Goal: Task Accomplishment & Management: Use online tool/utility

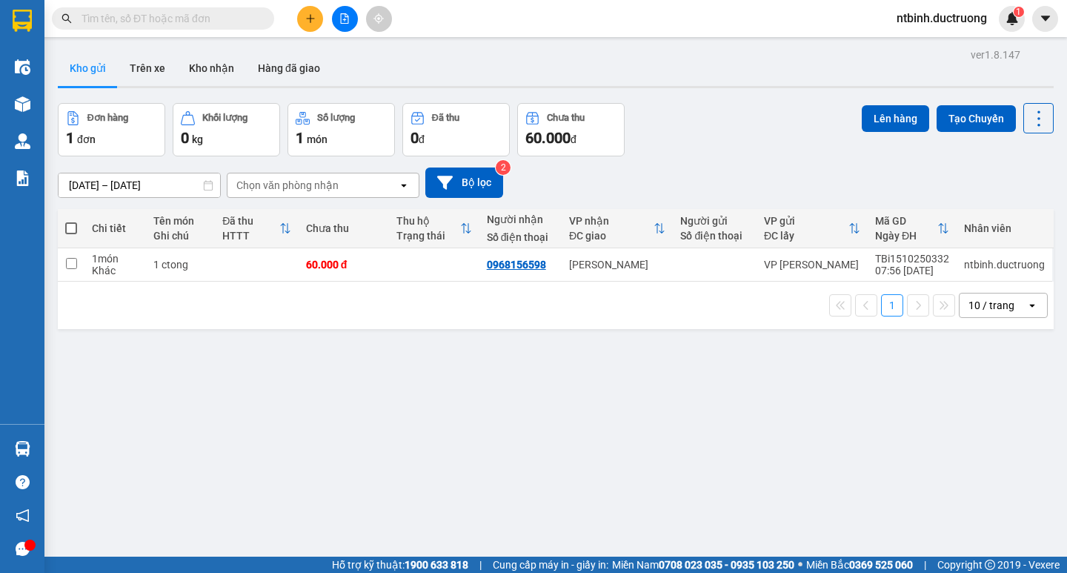
click at [305, 10] on div at bounding box center [344, 19] width 111 height 26
click at [308, 29] on button at bounding box center [310, 19] width 26 height 26
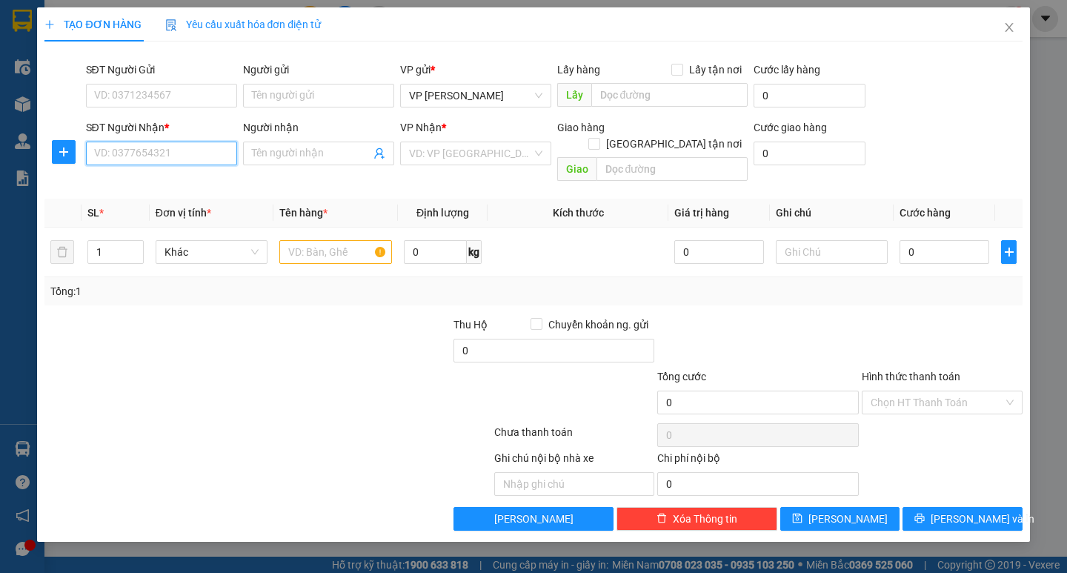
click at [116, 145] on input "SĐT Người Nhận *" at bounding box center [161, 153] width 151 height 24
type input "0326270940"
click at [485, 153] on input "search" at bounding box center [470, 153] width 123 height 22
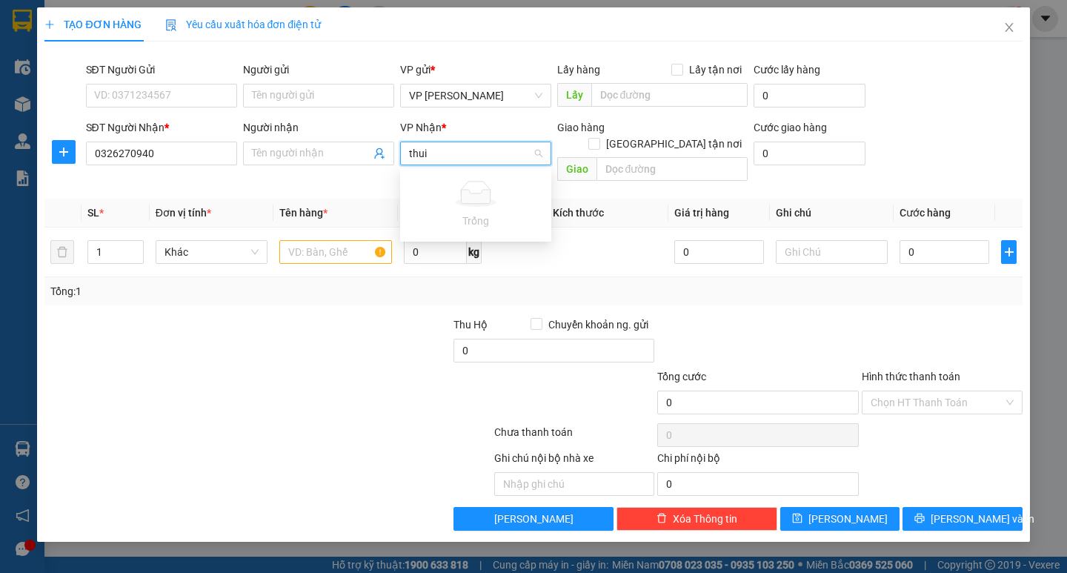
type input "thu"
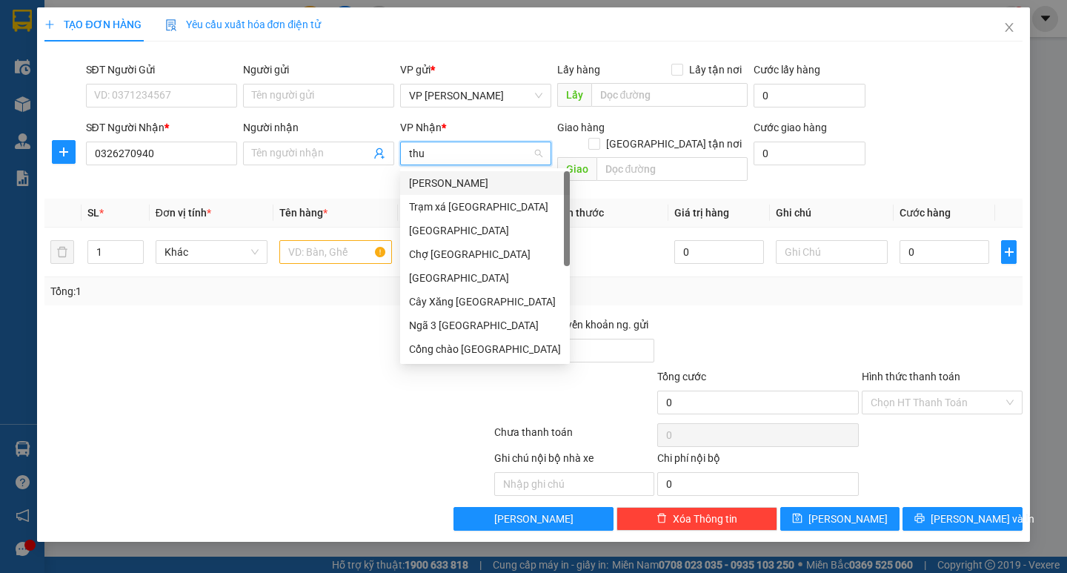
click at [470, 323] on div "Ngã 3 [GEOGRAPHIC_DATA]" at bounding box center [485, 325] width 152 height 16
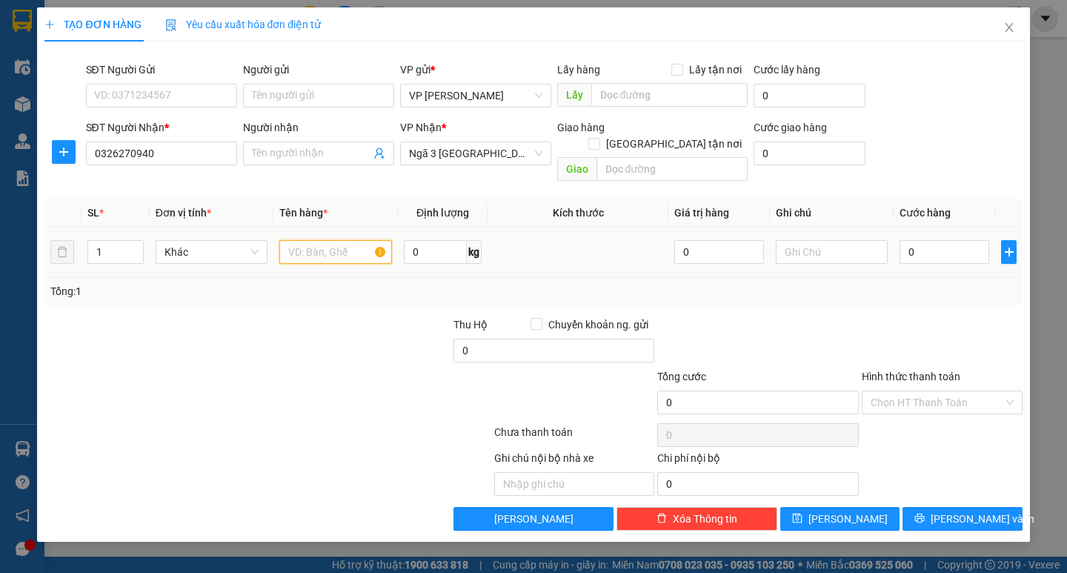
click at [307, 240] on input "text" at bounding box center [335, 252] width 112 height 24
type input "1 túi đỏ"
click at [924, 240] on input "0" at bounding box center [944, 252] width 90 height 24
type input "4"
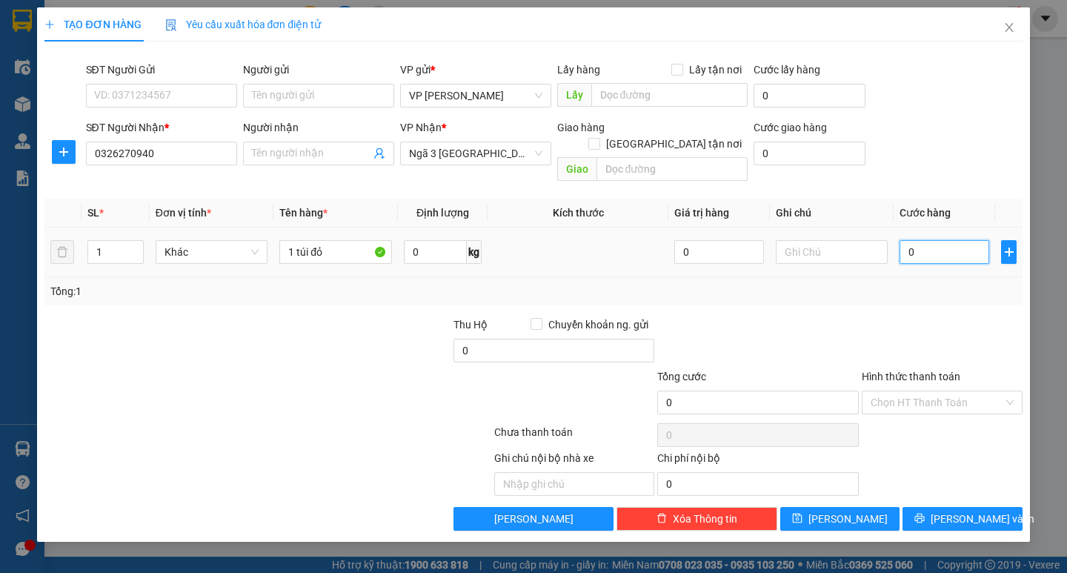
type input "4"
type input "40"
click at [924, 240] on input "40" at bounding box center [944, 252] width 90 height 24
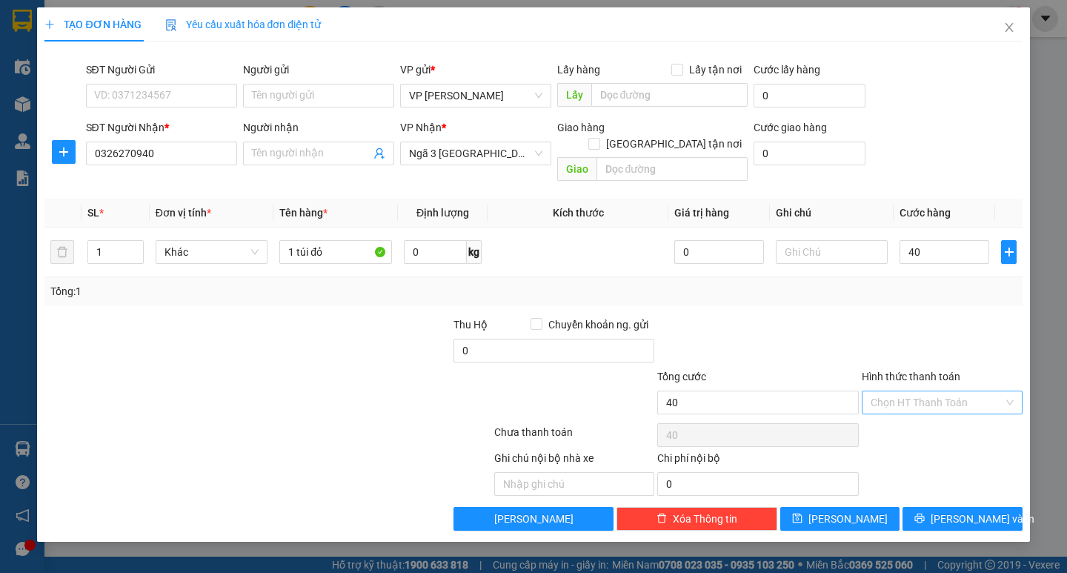
click at [924, 391] on input "Hình thức thanh toán" at bounding box center [936, 402] width 133 height 22
type input "40.000"
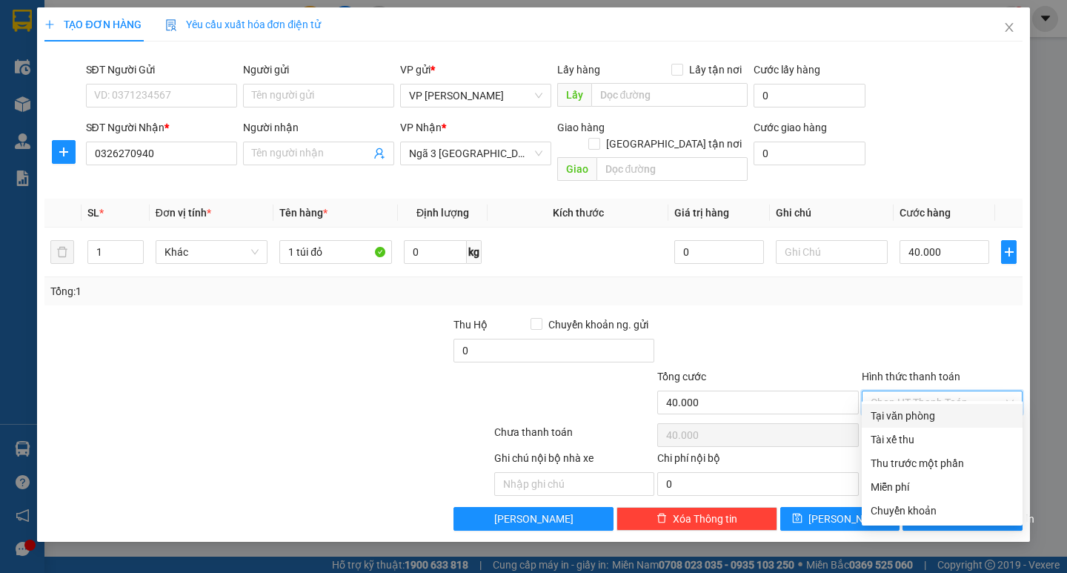
click at [921, 413] on div "Tại văn phòng" at bounding box center [941, 415] width 143 height 16
type input "0"
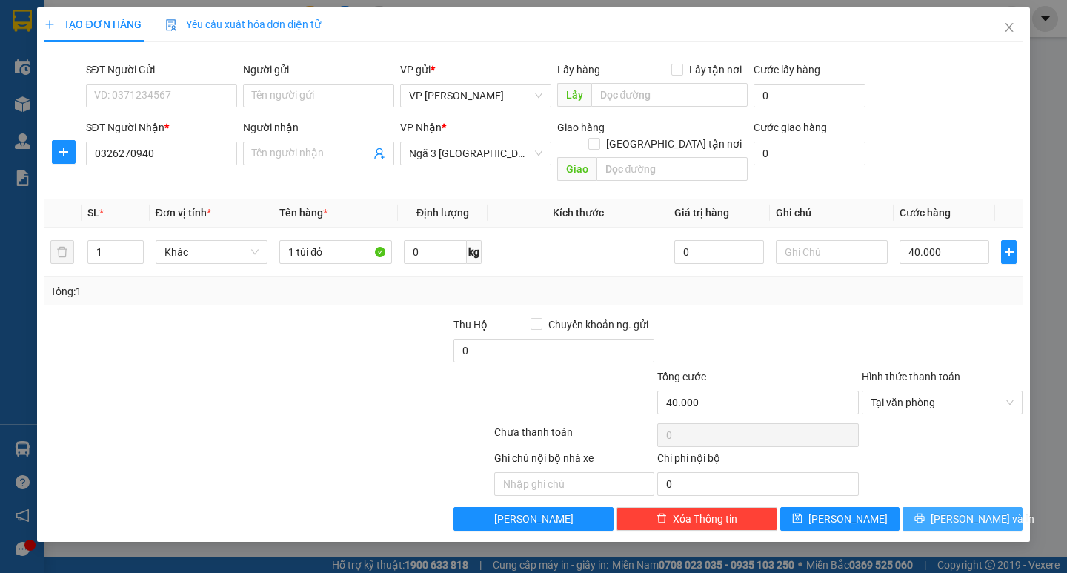
click at [967, 510] on span "[PERSON_NAME] và In" at bounding box center [982, 518] width 104 height 16
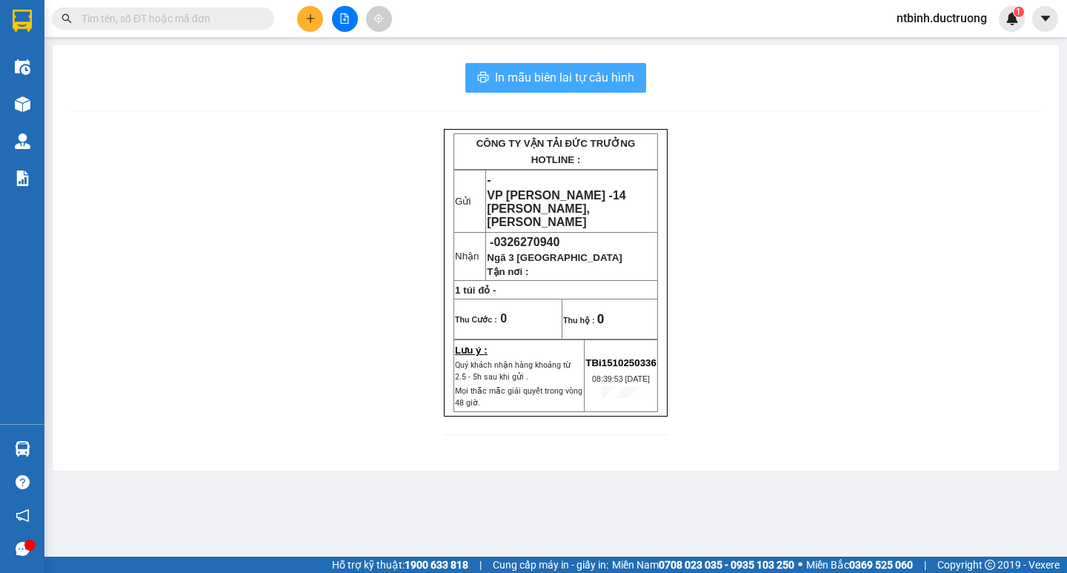
click at [600, 73] on span "In mẫu biên lai tự cấu hình" at bounding box center [564, 77] width 139 height 19
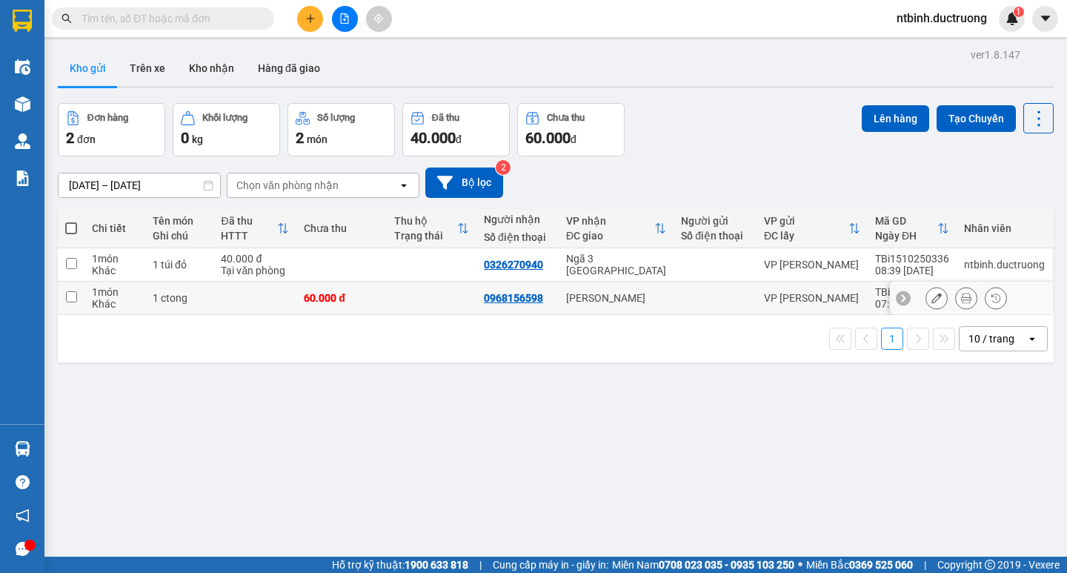
click at [69, 300] on input "checkbox" at bounding box center [71, 296] width 11 height 11
checkbox input "true"
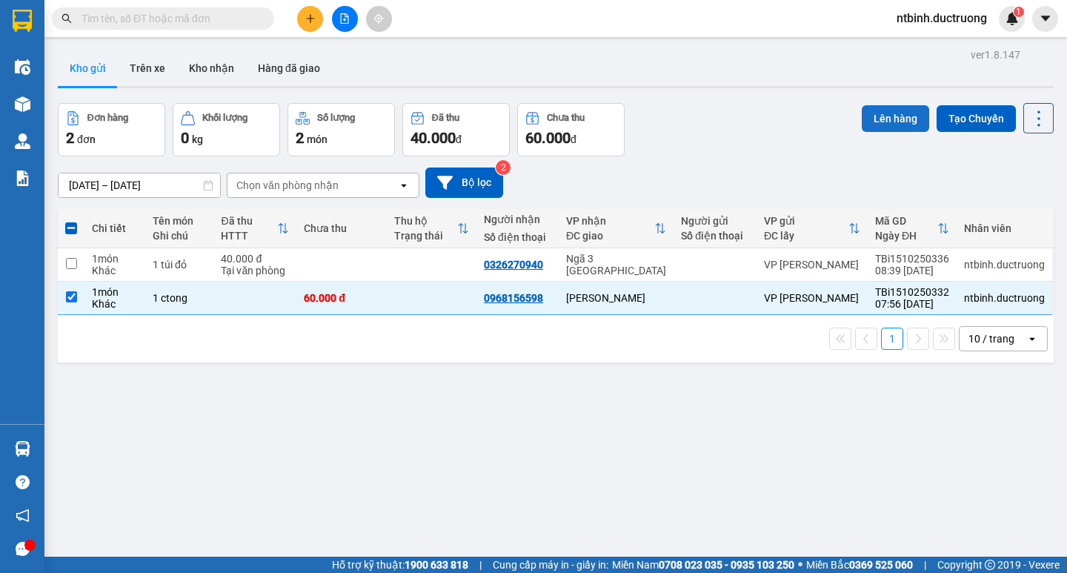
click at [882, 112] on button "Lên hàng" at bounding box center [894, 118] width 67 height 27
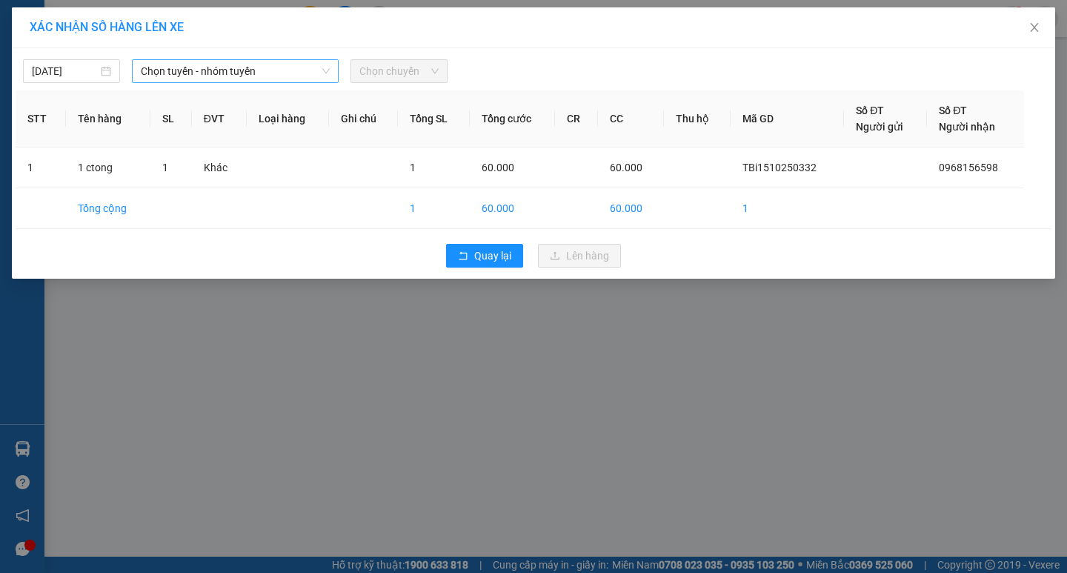
click at [269, 68] on span "Chọn tuyến - nhóm tuyến" at bounding box center [235, 71] width 189 height 22
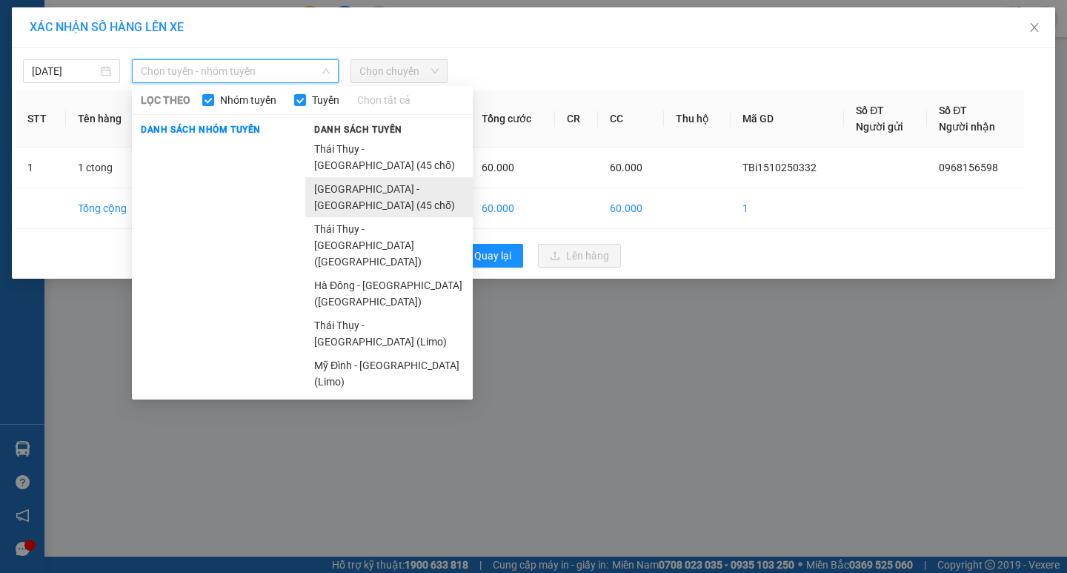
click at [345, 177] on li "[GEOGRAPHIC_DATA] - [GEOGRAPHIC_DATA][PERSON_NAME] (45 [PERSON_NAME])" at bounding box center [388, 197] width 167 height 40
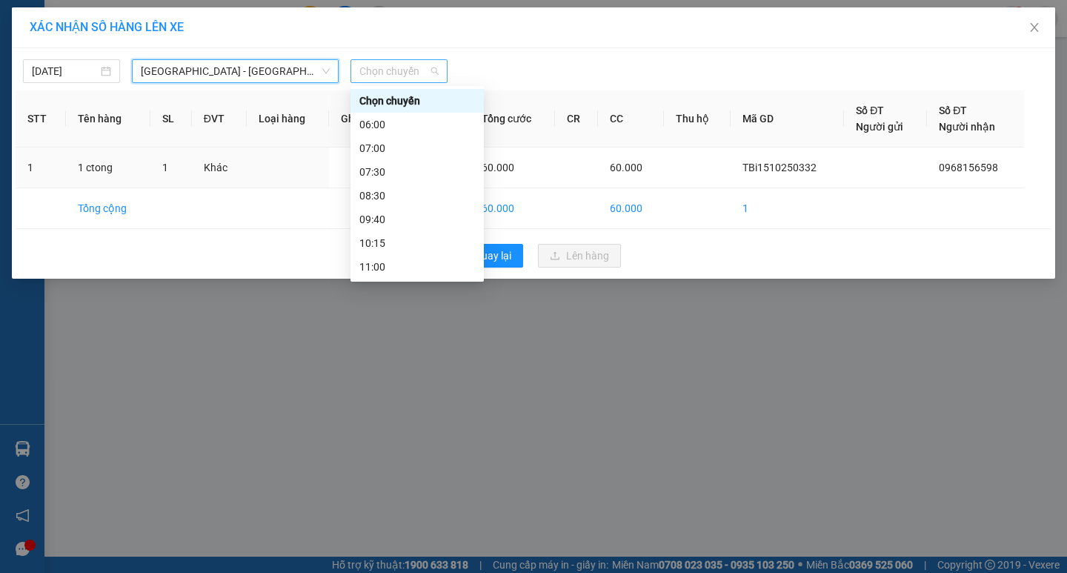
click at [401, 74] on span "Chọn chuyến" at bounding box center [398, 71] width 79 height 22
click at [376, 198] on div "08:30" at bounding box center [417, 195] width 116 height 16
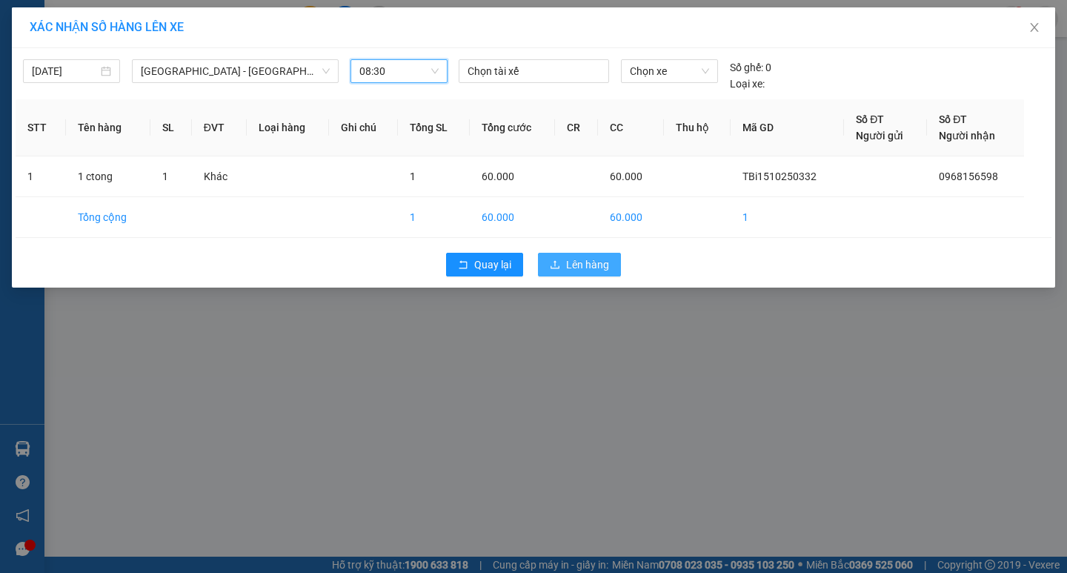
click at [592, 267] on span "Lên hàng" at bounding box center [587, 264] width 43 height 16
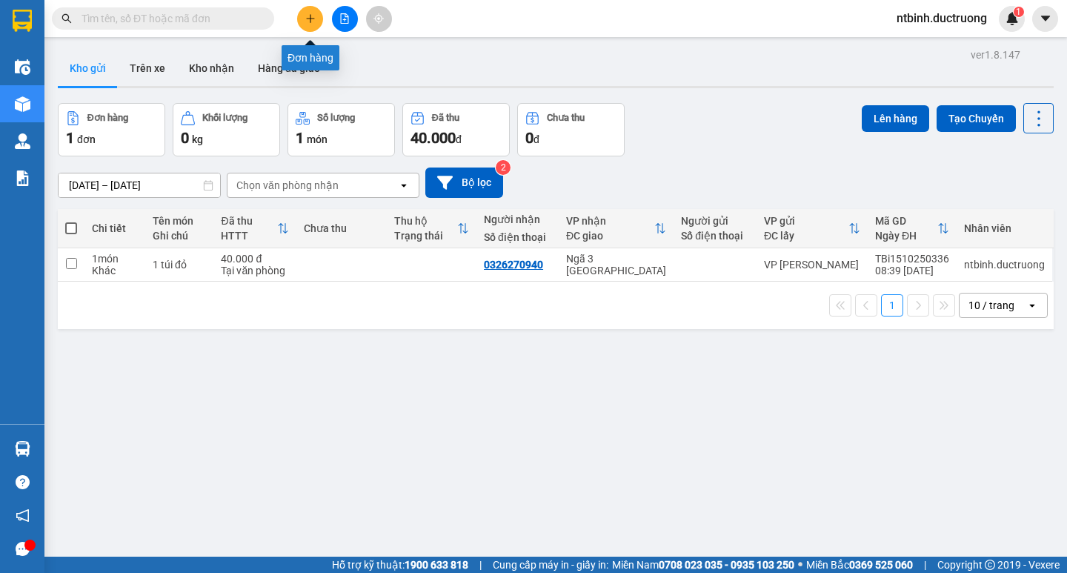
click at [305, 19] on icon "plus" at bounding box center [310, 18] width 10 height 10
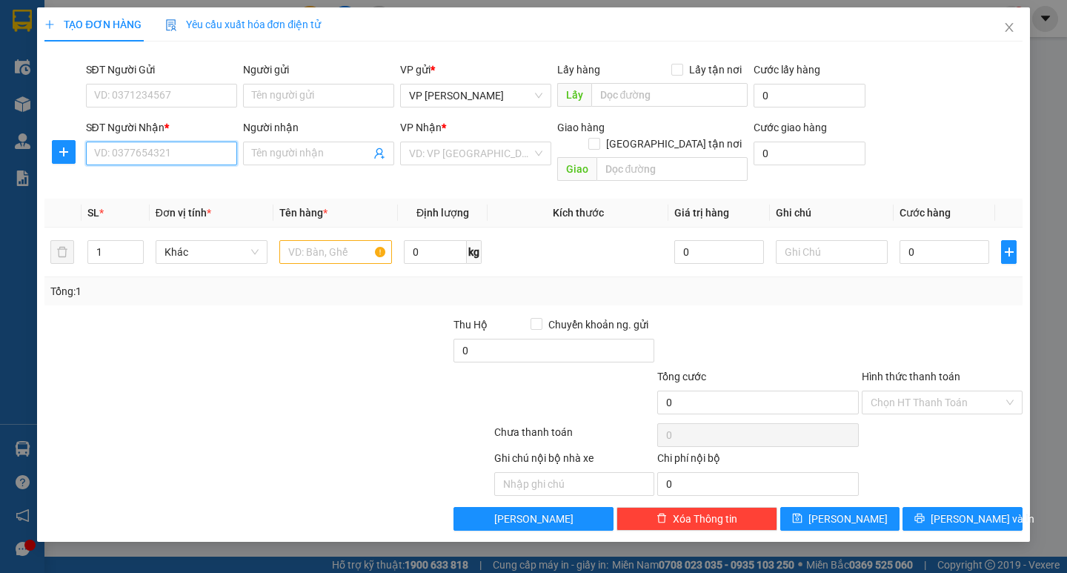
click at [144, 156] on input "SĐT Người Nhận *" at bounding box center [161, 153] width 151 height 24
type input "0965228826"
click at [464, 156] on input "search" at bounding box center [470, 153] width 123 height 22
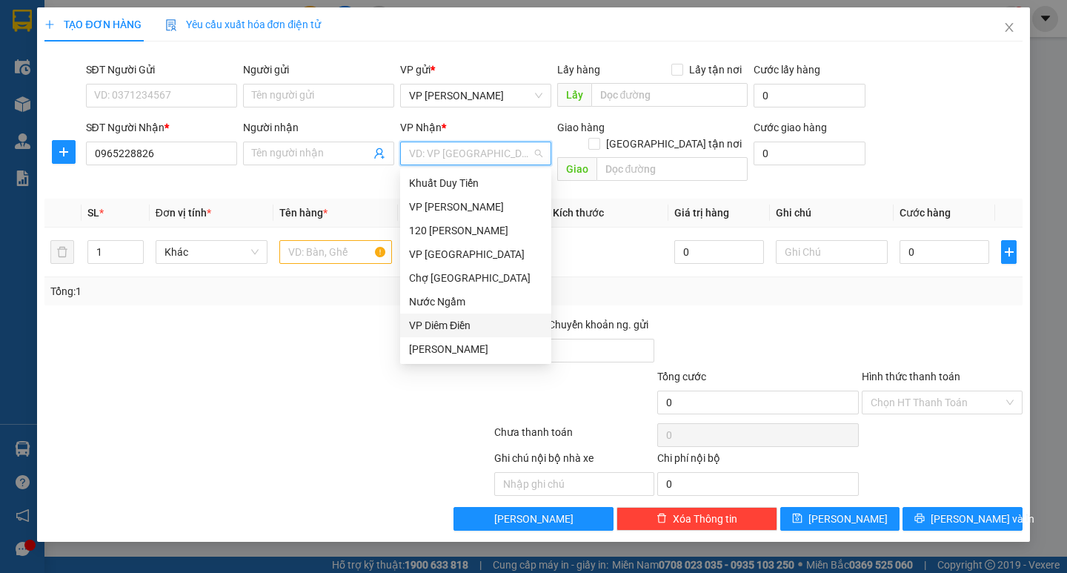
click at [464, 330] on div "VP Diêm Điền" at bounding box center [475, 325] width 133 height 16
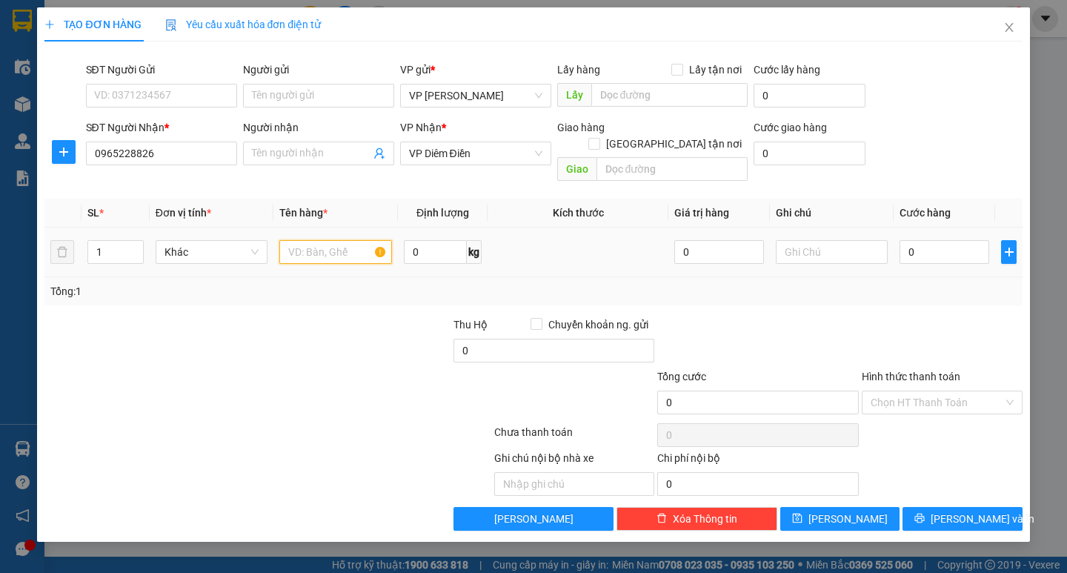
click at [332, 244] on input "text" at bounding box center [335, 252] width 112 height 24
type input "1 hồ sơ"
click at [938, 240] on input "0" at bounding box center [944, 252] width 90 height 24
type input "3"
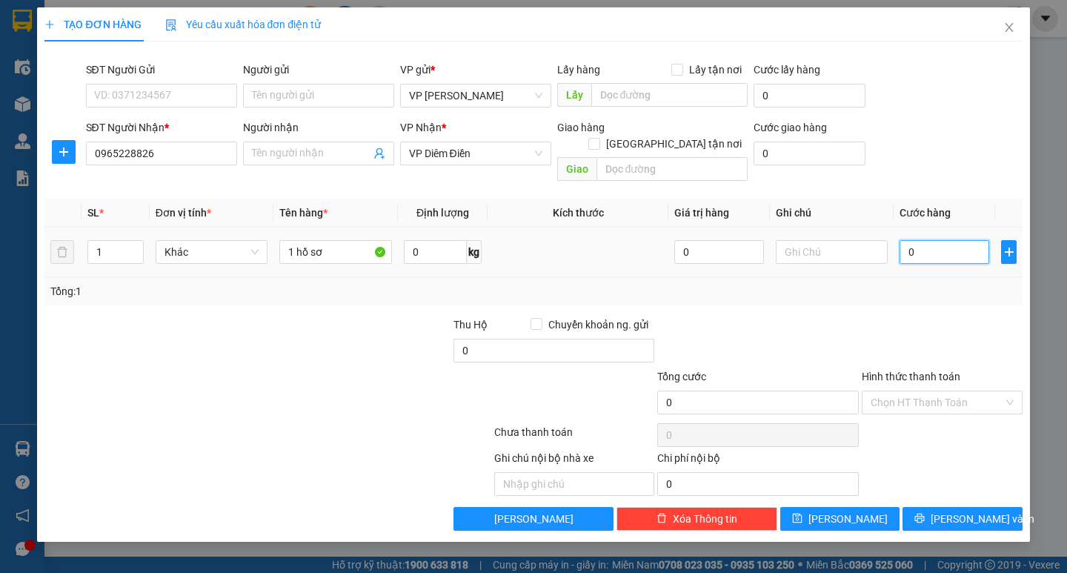
type input "3"
type input "30"
click at [938, 240] on input "30" at bounding box center [944, 252] width 90 height 24
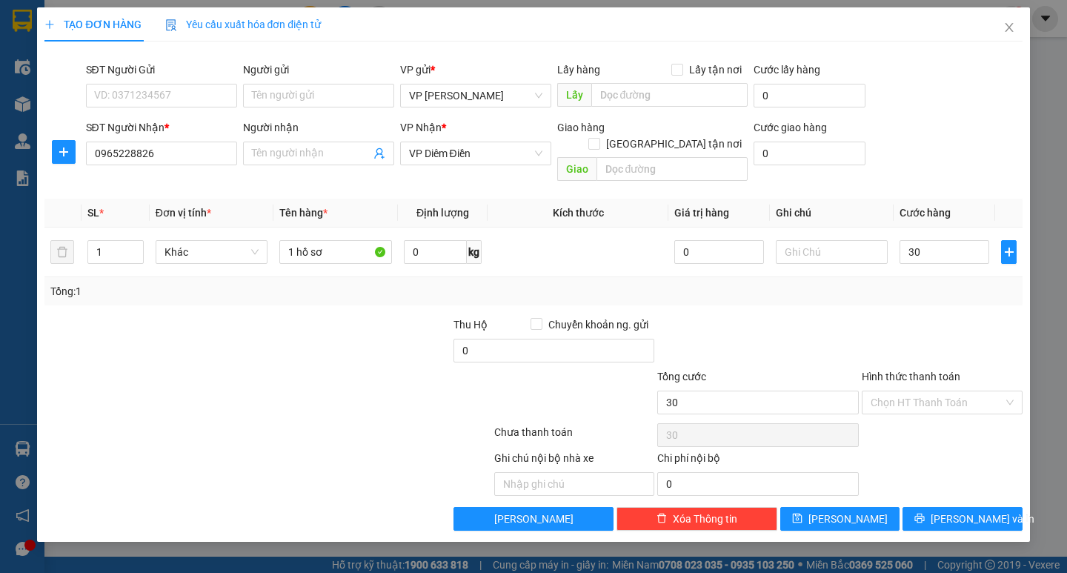
type input "30.000"
click at [948, 368] on div "Hình thức thanh toán" at bounding box center [941, 379] width 161 height 22
click at [949, 391] on input "Hình thức thanh toán" at bounding box center [936, 402] width 133 height 22
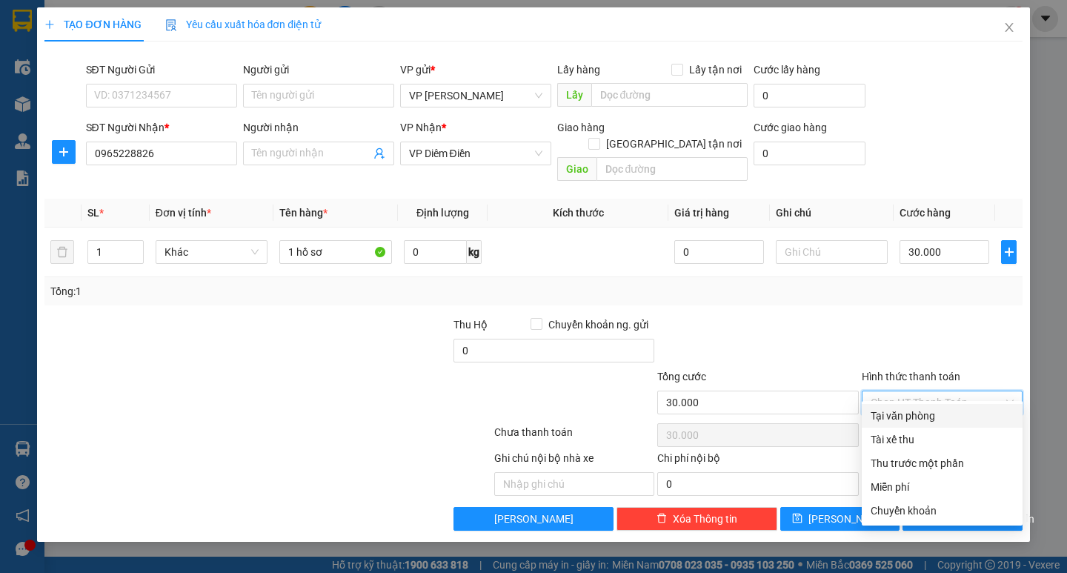
click at [940, 419] on div "Tại văn phòng" at bounding box center [941, 415] width 143 height 16
type input "0"
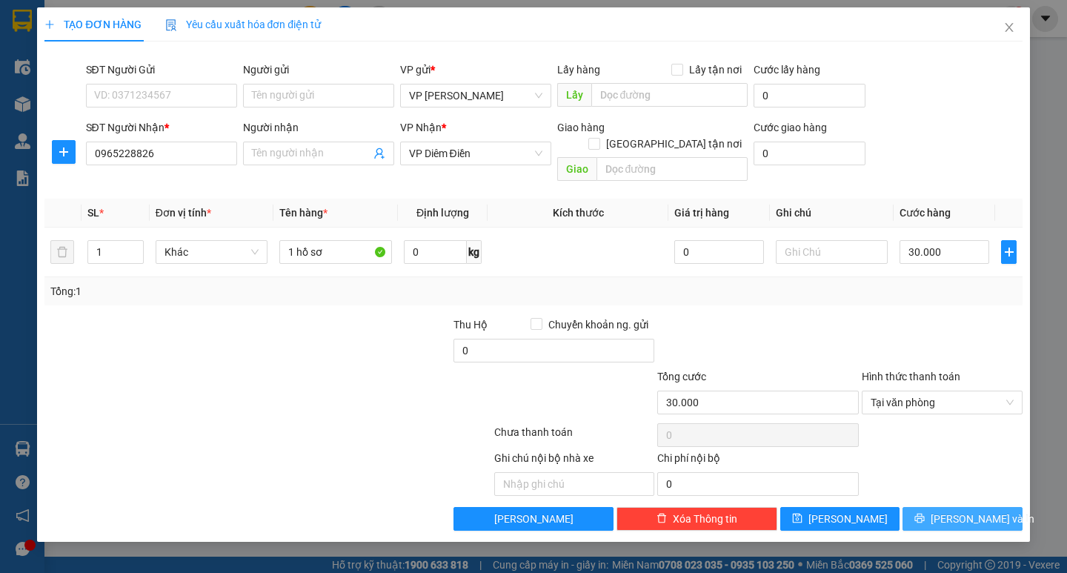
click at [957, 510] on span "Lưu và In" at bounding box center [982, 518] width 104 height 16
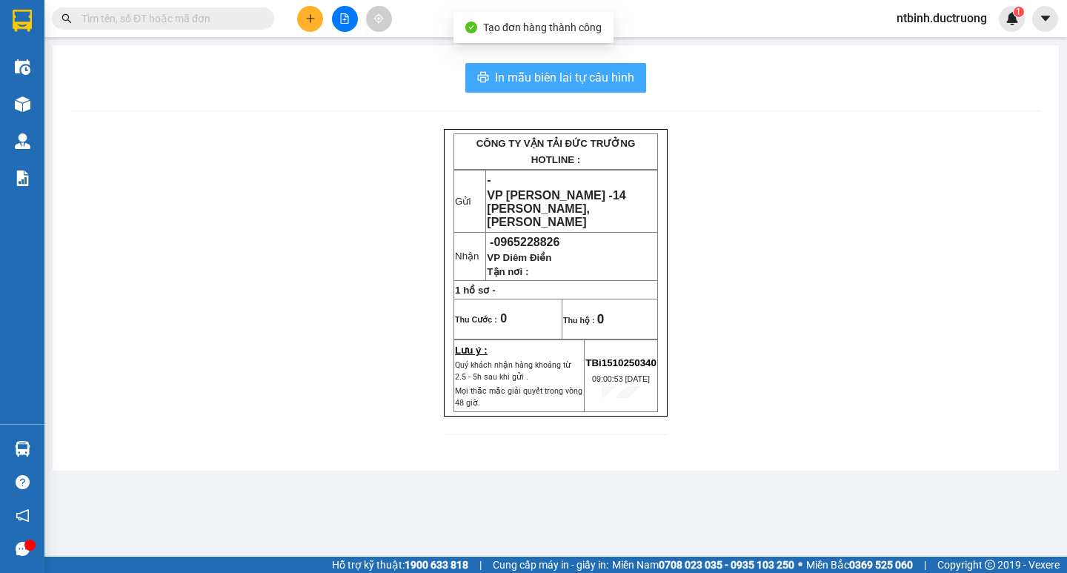
click at [578, 71] on span "In mẫu biên lai tự cấu hình" at bounding box center [564, 77] width 139 height 19
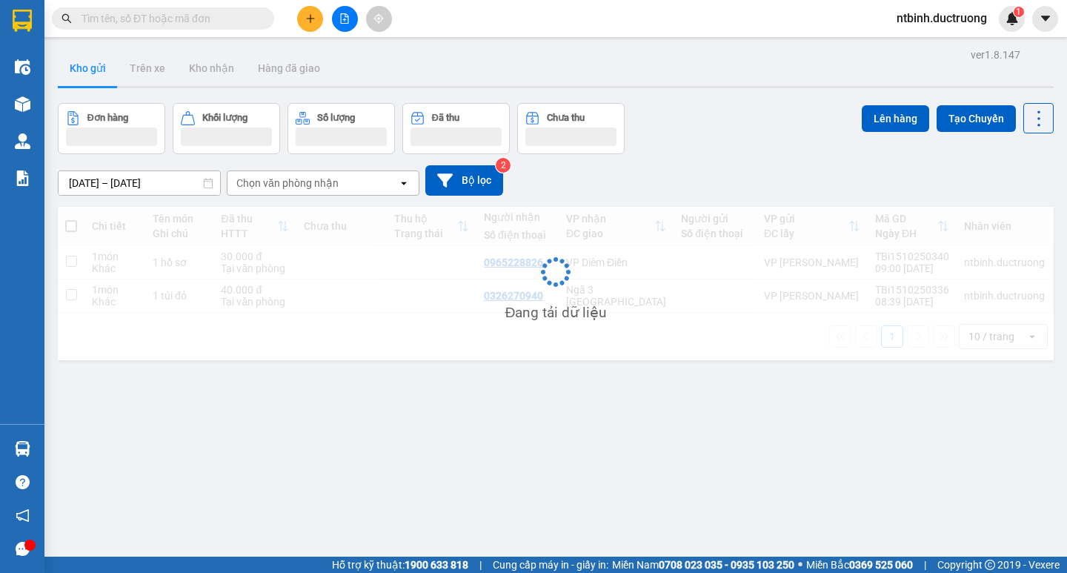
click at [310, 9] on button at bounding box center [310, 19] width 26 height 26
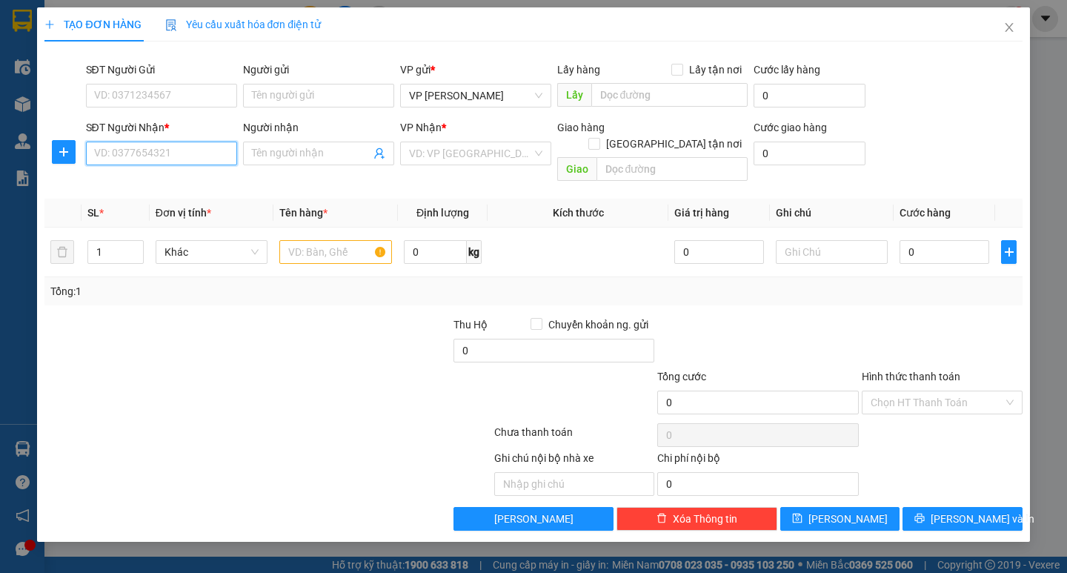
click at [134, 161] on input "SĐT Người Nhận *" at bounding box center [161, 153] width 151 height 24
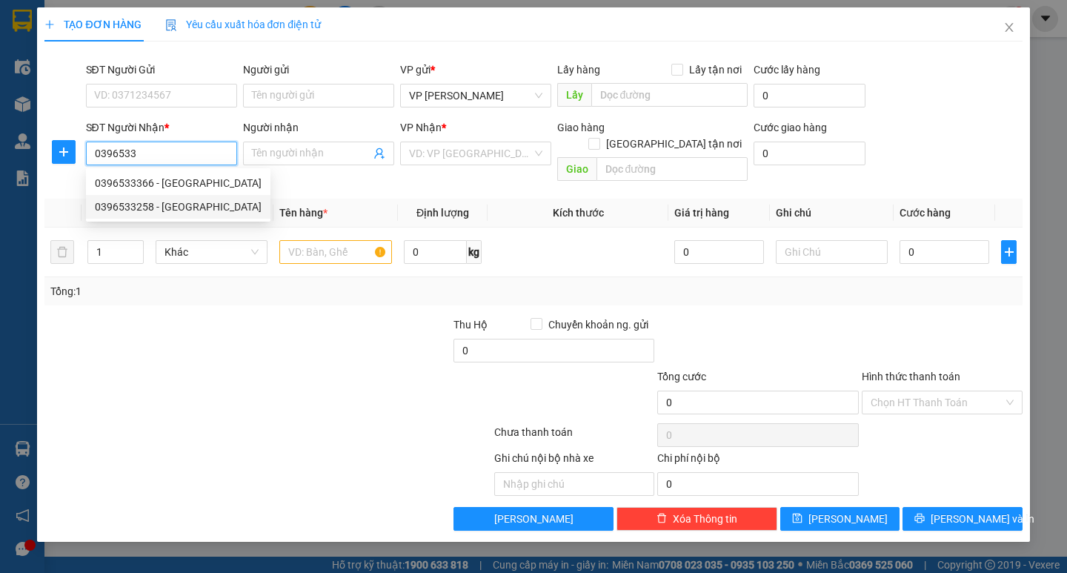
click at [135, 206] on div "0396533258 - thụy xuân" at bounding box center [178, 207] width 167 height 16
type input "0396533258"
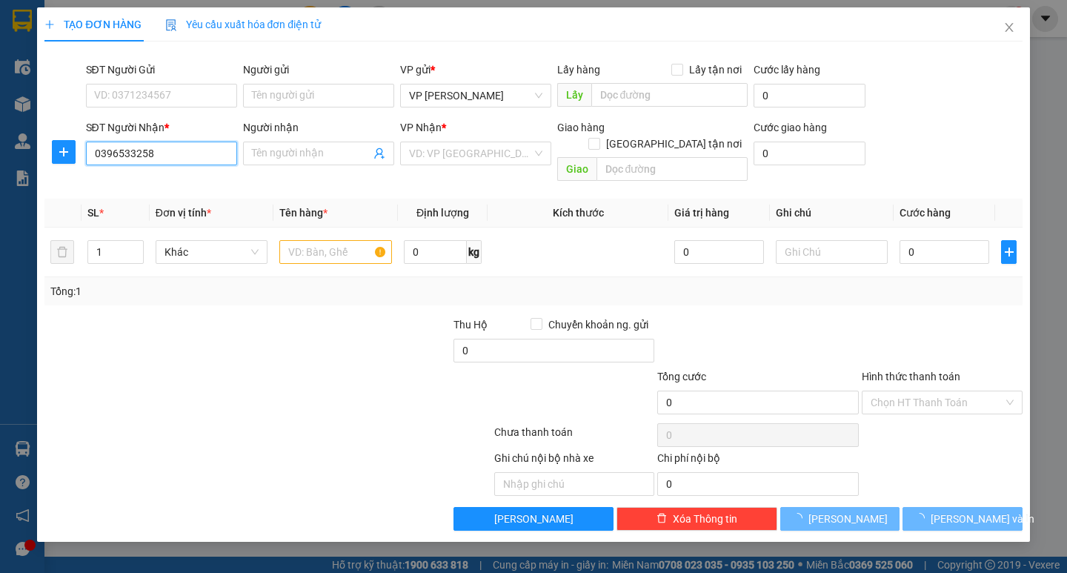
type input "thụy xuân"
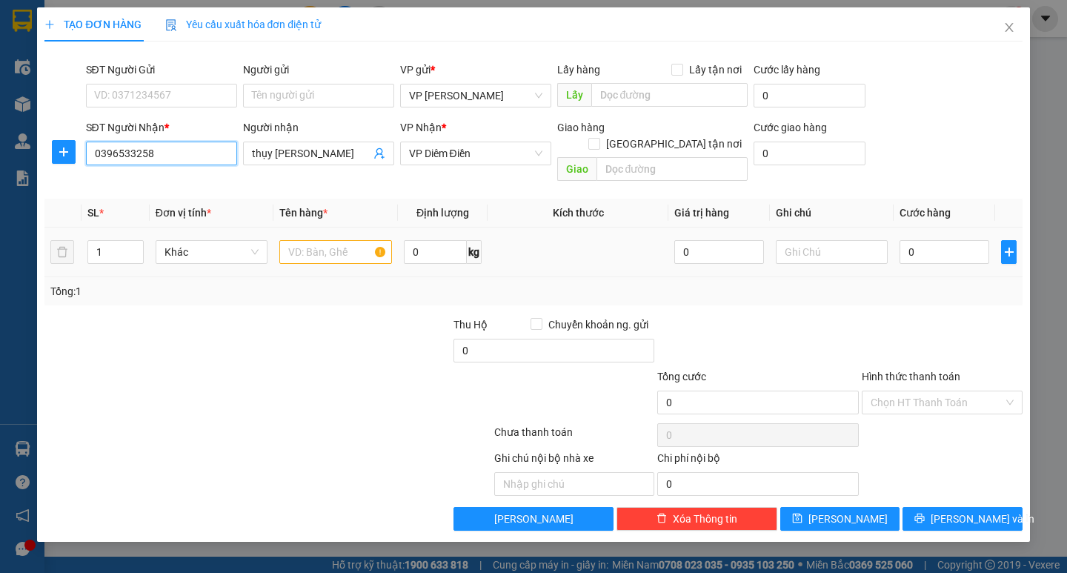
type input "0396533258"
click at [316, 245] on input "text" at bounding box center [335, 252] width 112 height 24
type input "1 xôp"
click at [935, 240] on input "0" at bounding box center [944, 252] width 90 height 24
type input "6"
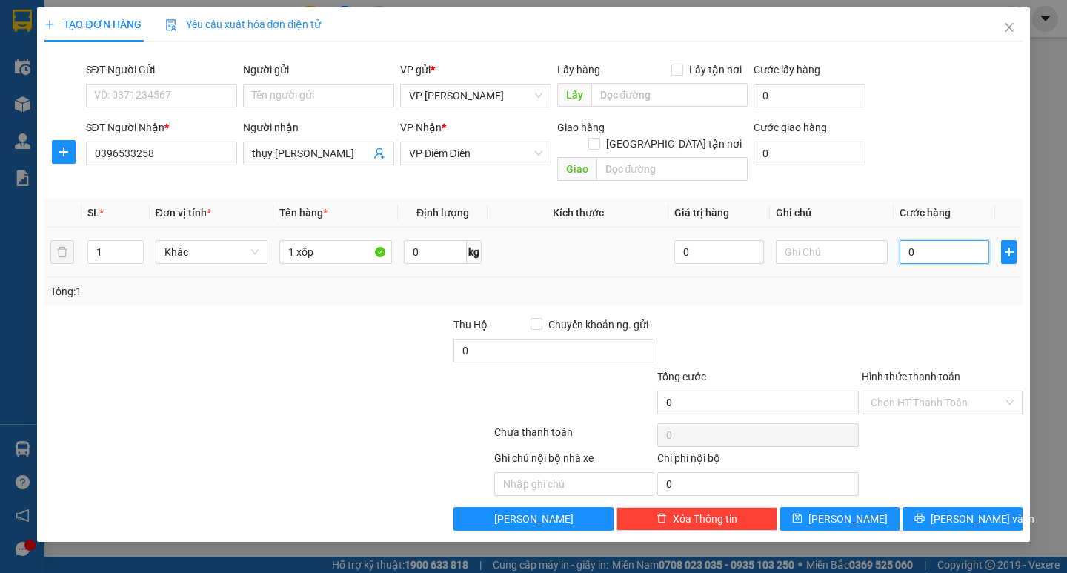
type input "6"
type input "60"
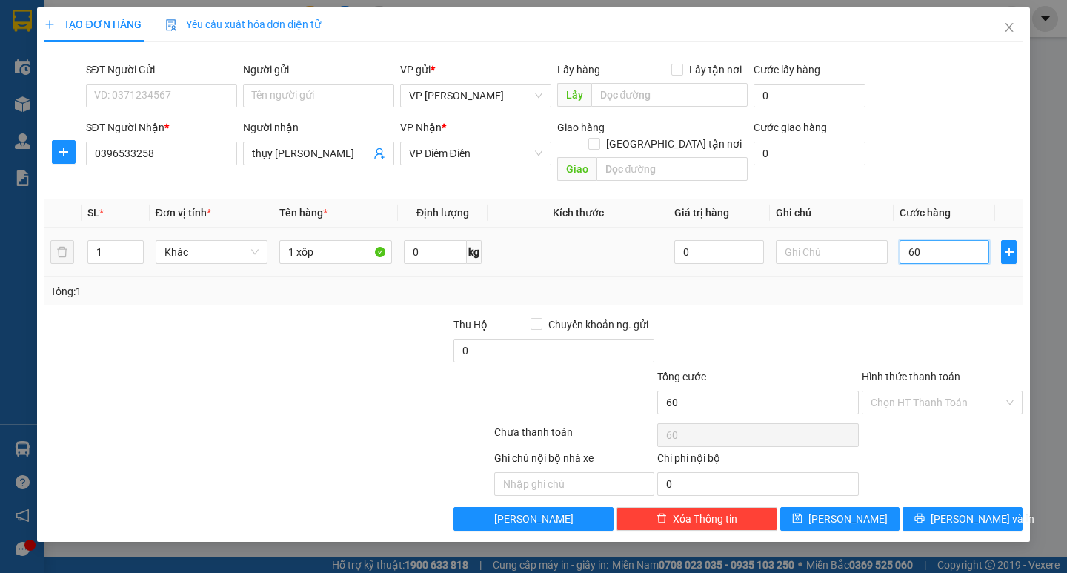
click at [934, 240] on input "60" at bounding box center [944, 252] width 90 height 24
type input "60.000"
click at [924, 513] on icon "printer" at bounding box center [920, 518] width 10 height 10
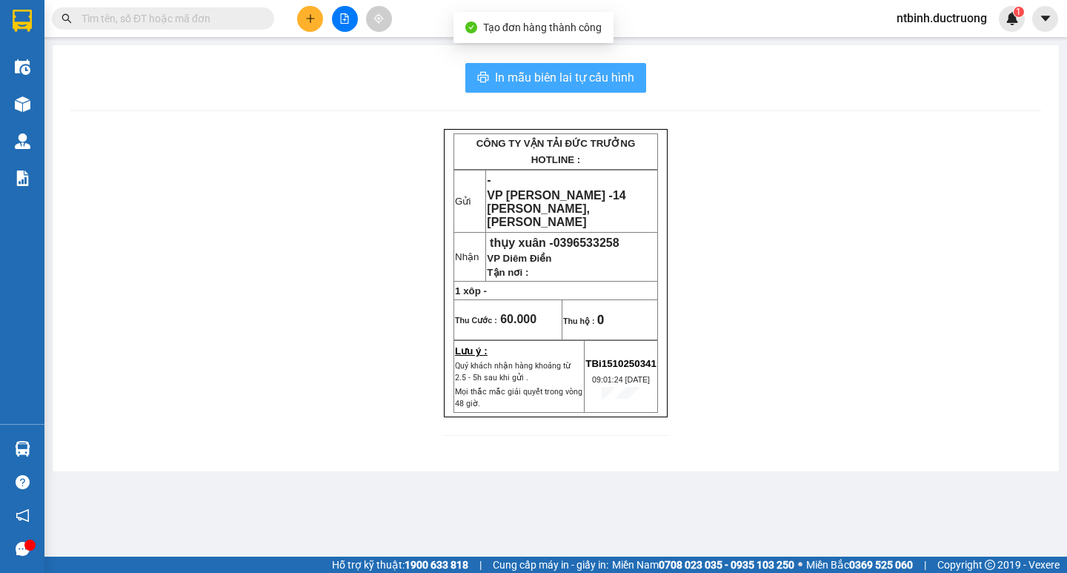
click at [581, 83] on span "In mẫu biên lai tự cấu hình" at bounding box center [564, 77] width 139 height 19
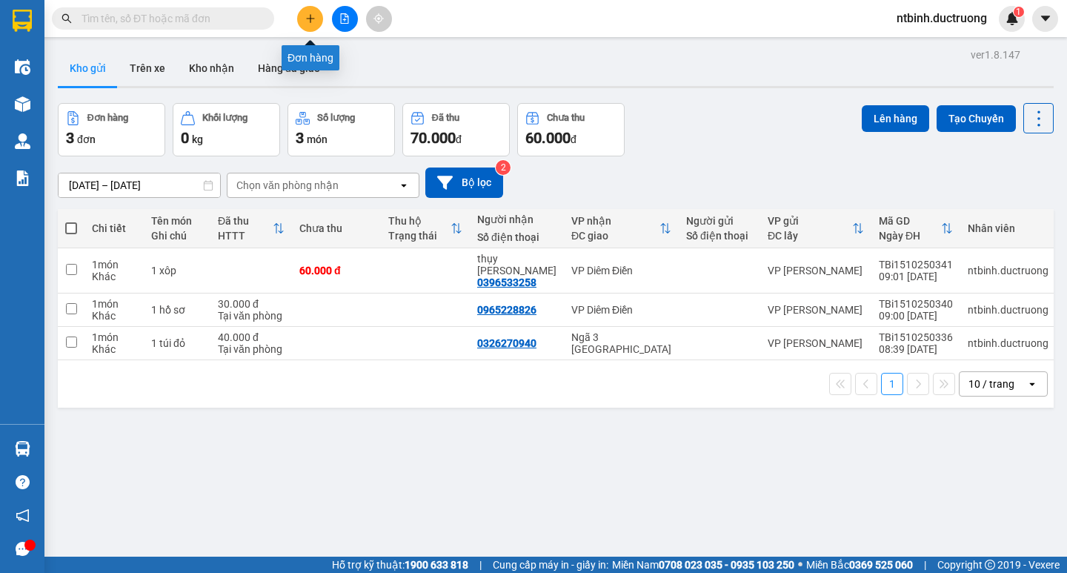
click at [303, 19] on button at bounding box center [310, 19] width 26 height 26
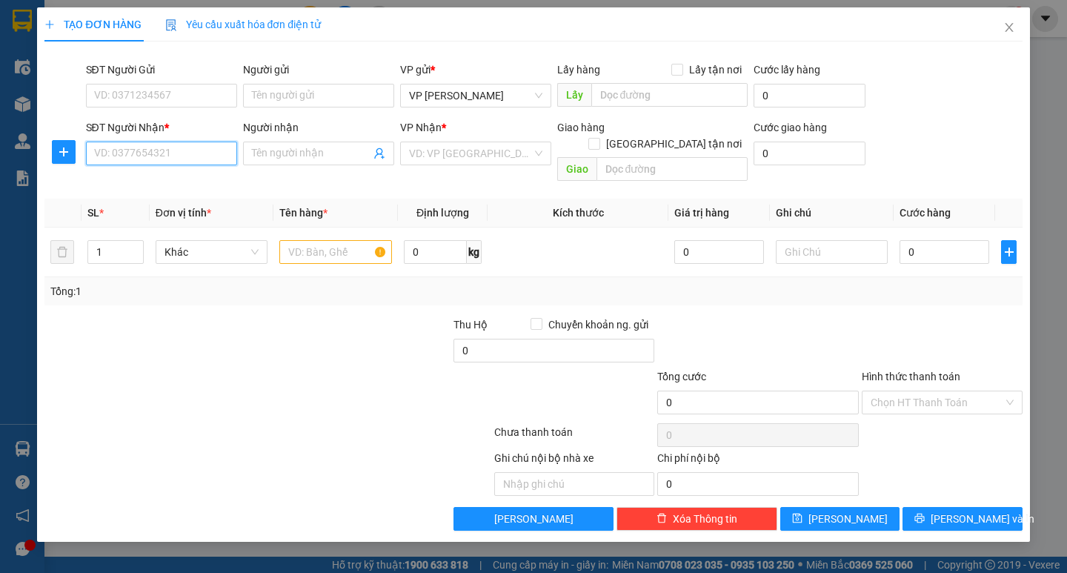
click at [212, 155] on input "SĐT Người Nhận *" at bounding box center [161, 153] width 151 height 24
click at [144, 190] on div "0374870366" at bounding box center [161, 183] width 133 height 16
type input "0374870366"
click at [316, 240] on input "text" at bounding box center [335, 252] width 112 height 24
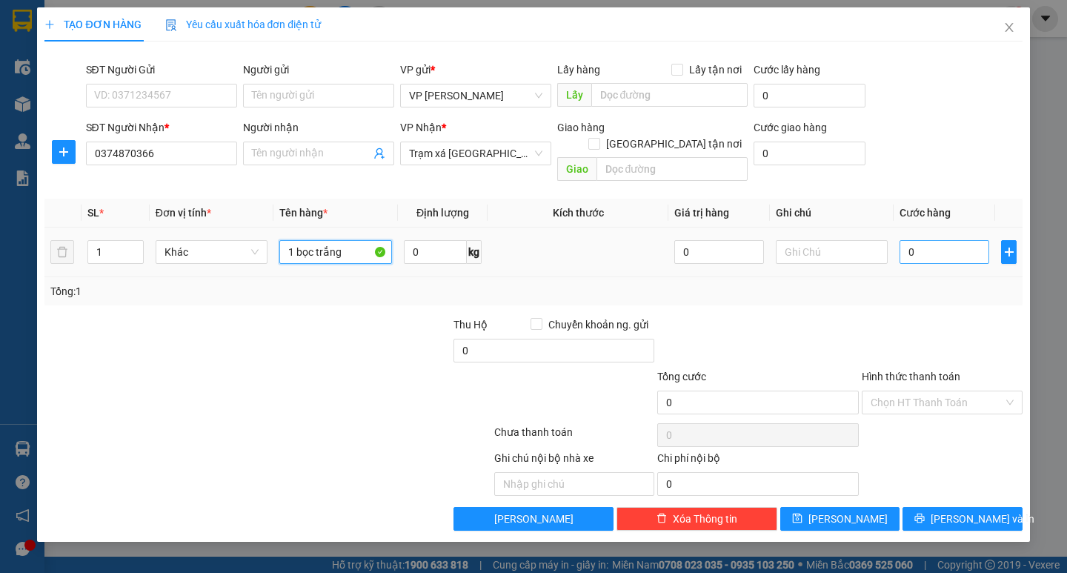
type input "1 bọc trắng"
click at [944, 240] on input "0" at bounding box center [944, 252] width 90 height 24
type input "5"
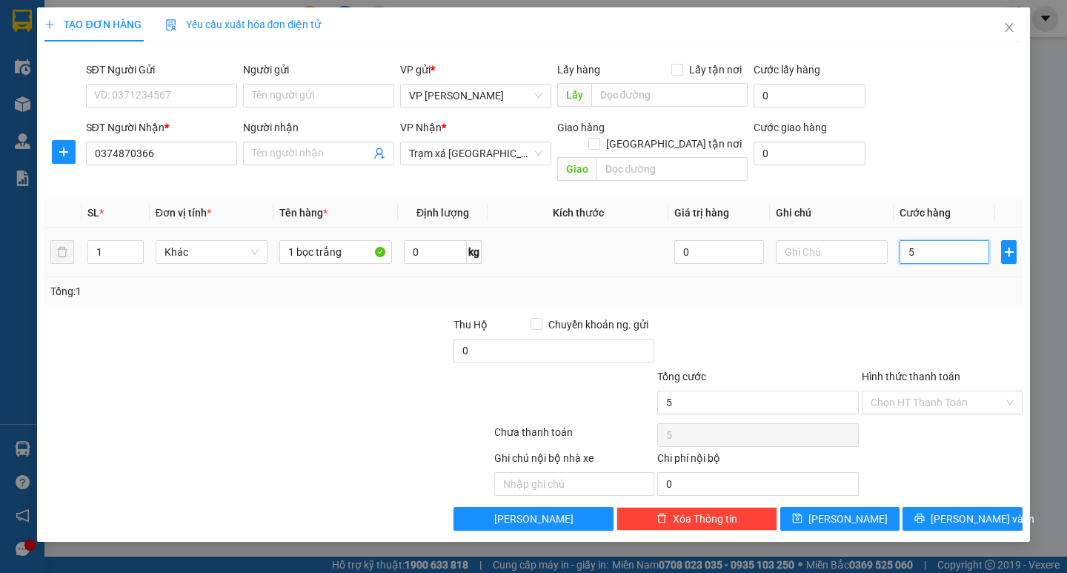
type input "50"
click at [944, 240] on input "50" at bounding box center [944, 252] width 90 height 24
type input "50.000"
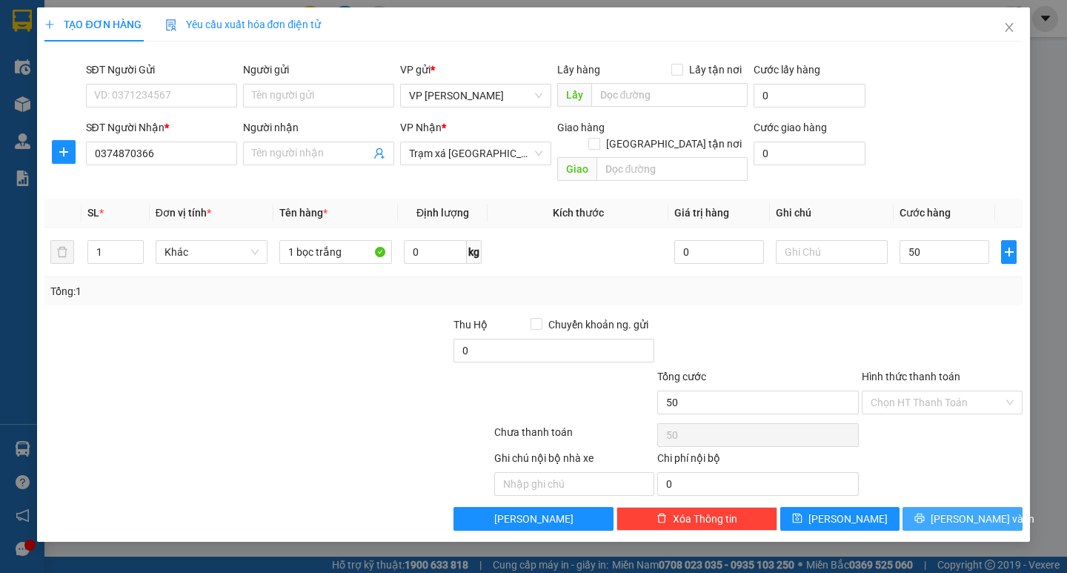
type input "50.000"
click at [950, 510] on span "Lưu và In" at bounding box center [982, 518] width 104 height 16
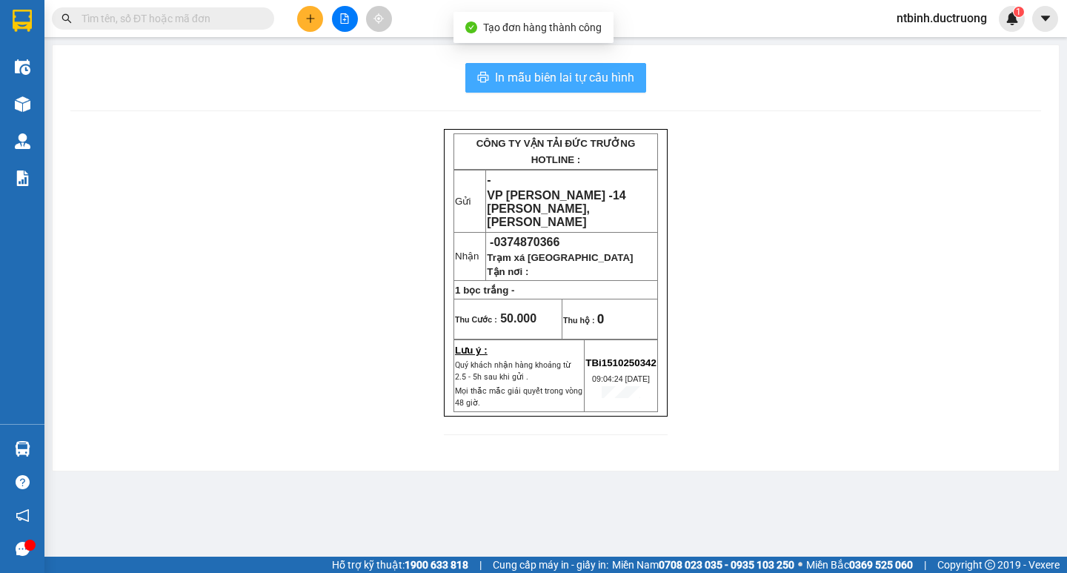
click at [602, 66] on button "In mẫu biên lai tự cấu hình" at bounding box center [555, 78] width 181 height 30
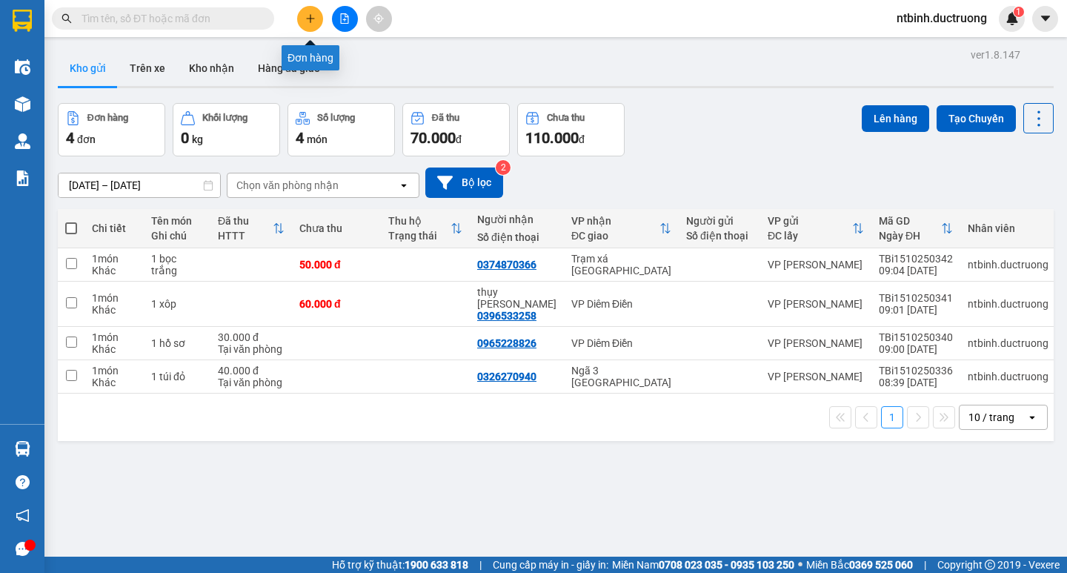
click at [304, 20] on button at bounding box center [310, 19] width 26 height 26
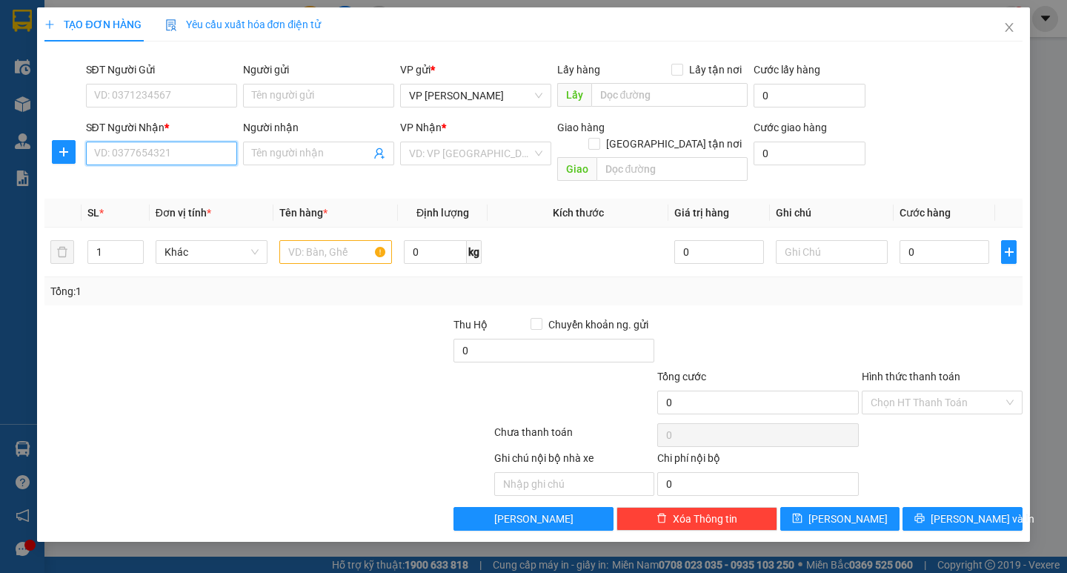
click at [153, 153] on input "SĐT Người Nhận *" at bounding box center [161, 153] width 151 height 24
click at [145, 178] on div "0969880021" at bounding box center [161, 183] width 133 height 16
type input "0969880021"
click at [321, 240] on input "text" at bounding box center [335, 252] width 112 height 24
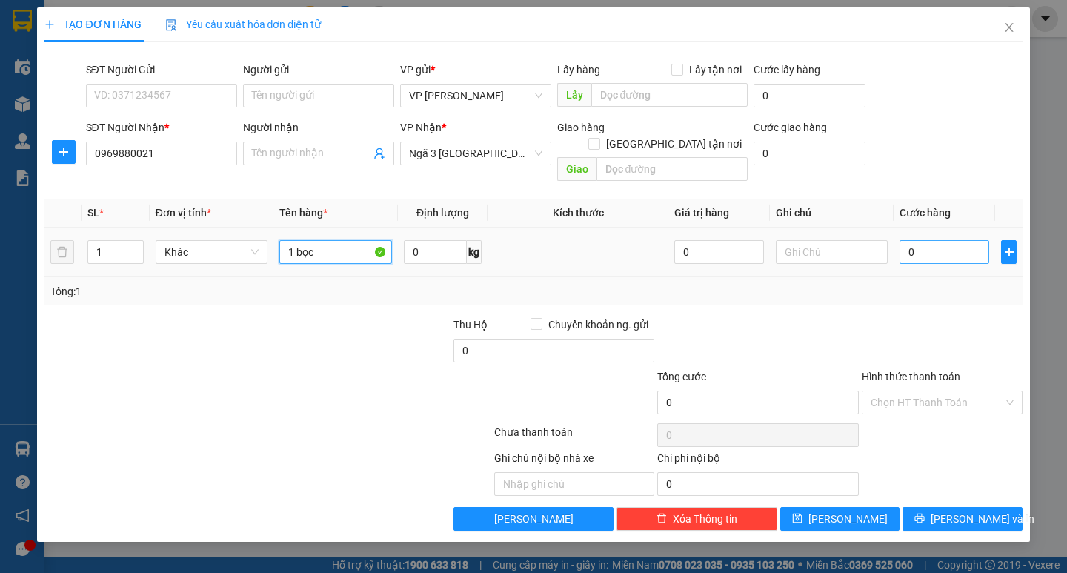
type input "1 bọc"
click at [931, 240] on input "0" at bounding box center [944, 252] width 90 height 24
type input "4"
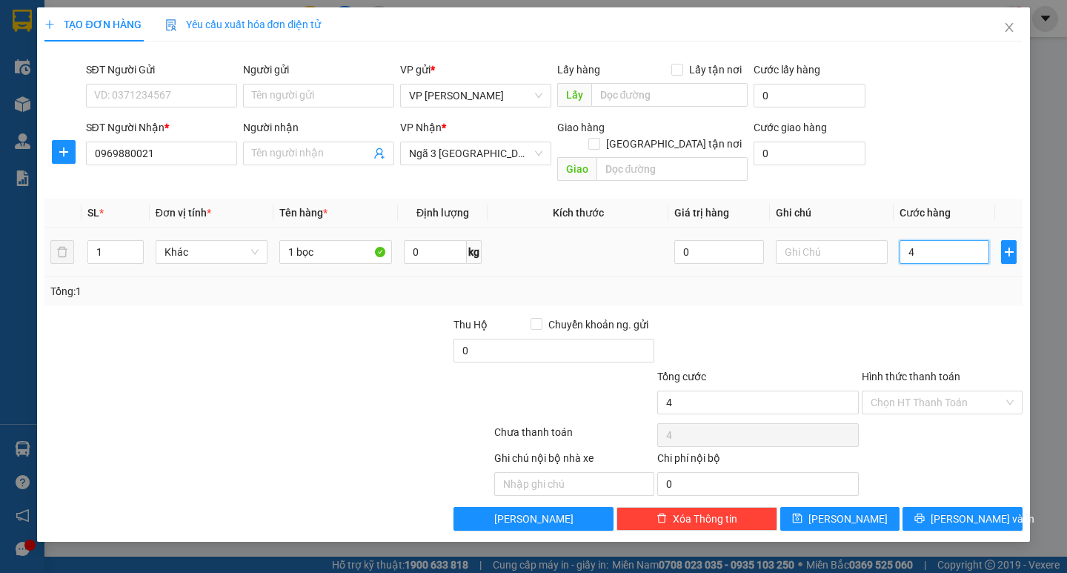
type input "40"
click at [931, 240] on input "40" at bounding box center [944, 252] width 90 height 24
type input "40.000"
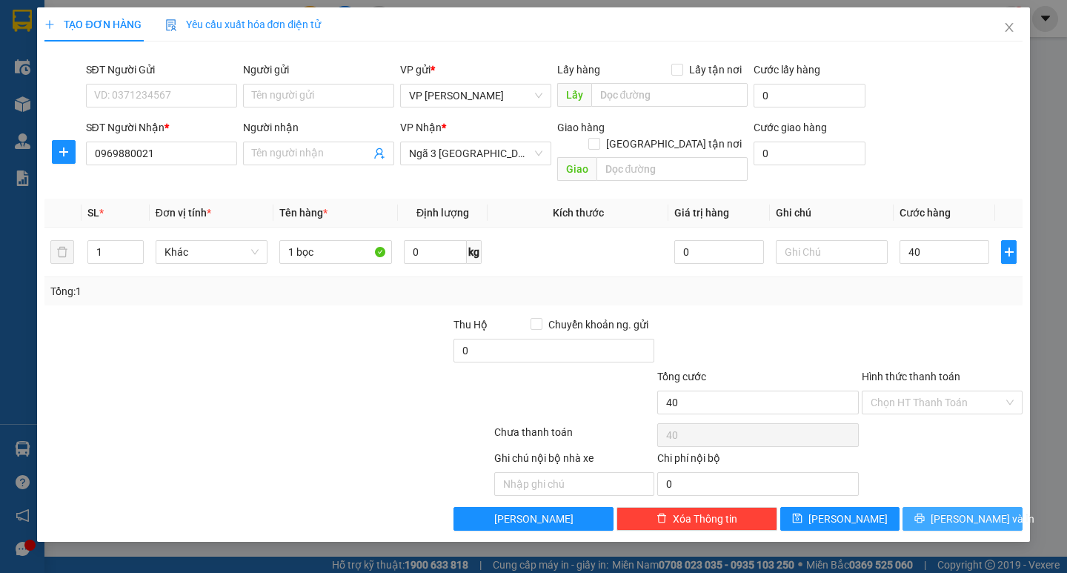
type input "40.000"
click at [952, 510] on span "Lưu và In" at bounding box center [982, 518] width 104 height 16
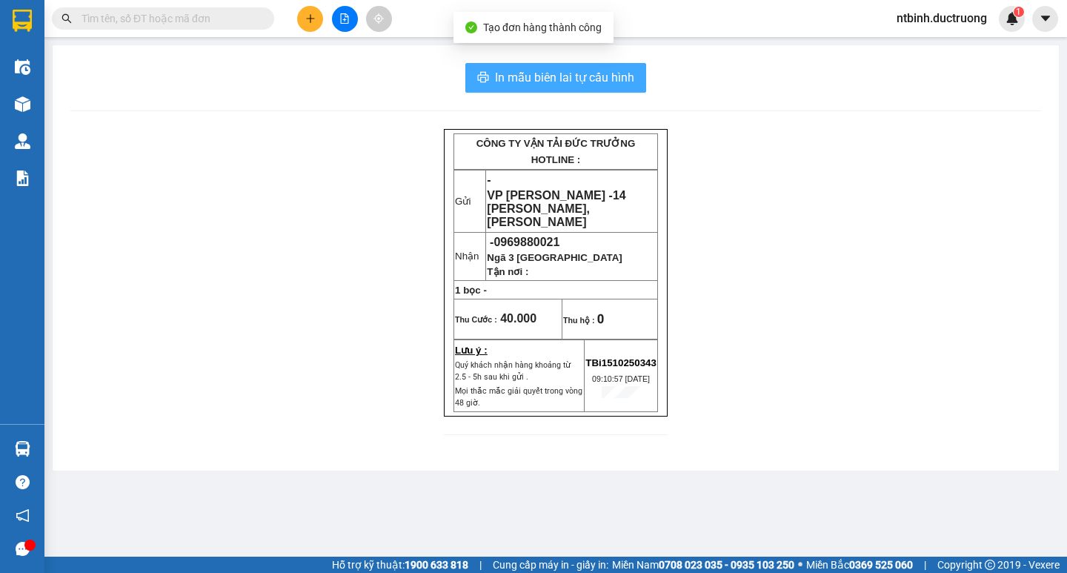
click at [573, 84] on span "In mẫu biên lai tự cấu hình" at bounding box center [564, 77] width 139 height 19
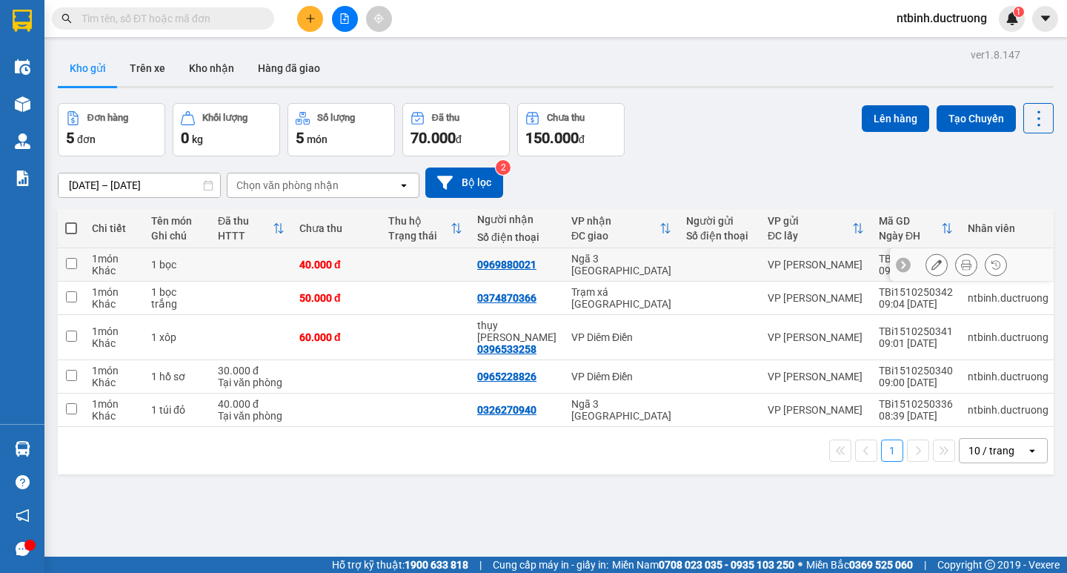
click at [88, 261] on td "1 món Khác" at bounding box center [113, 264] width 59 height 33
checkbox input "true"
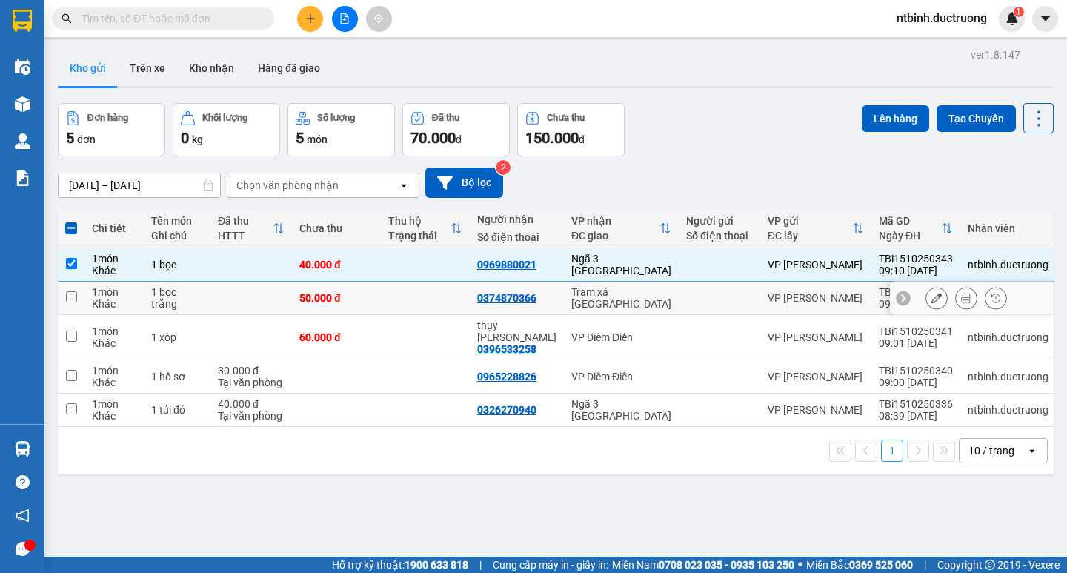
click at [81, 311] on td at bounding box center [71, 297] width 27 height 33
checkbox input "true"
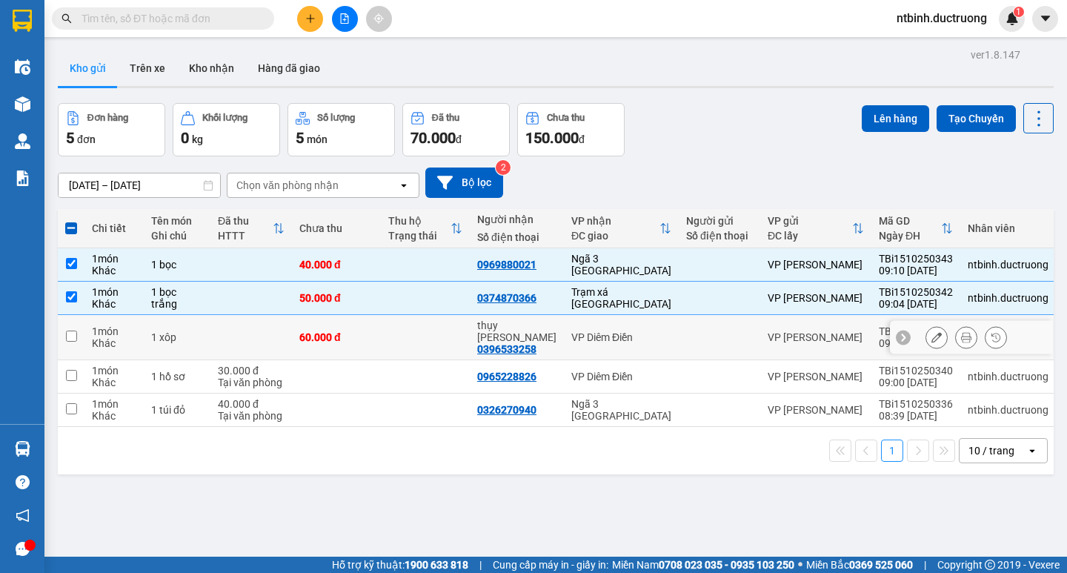
click at [81, 327] on td at bounding box center [71, 337] width 27 height 45
checkbox input "true"
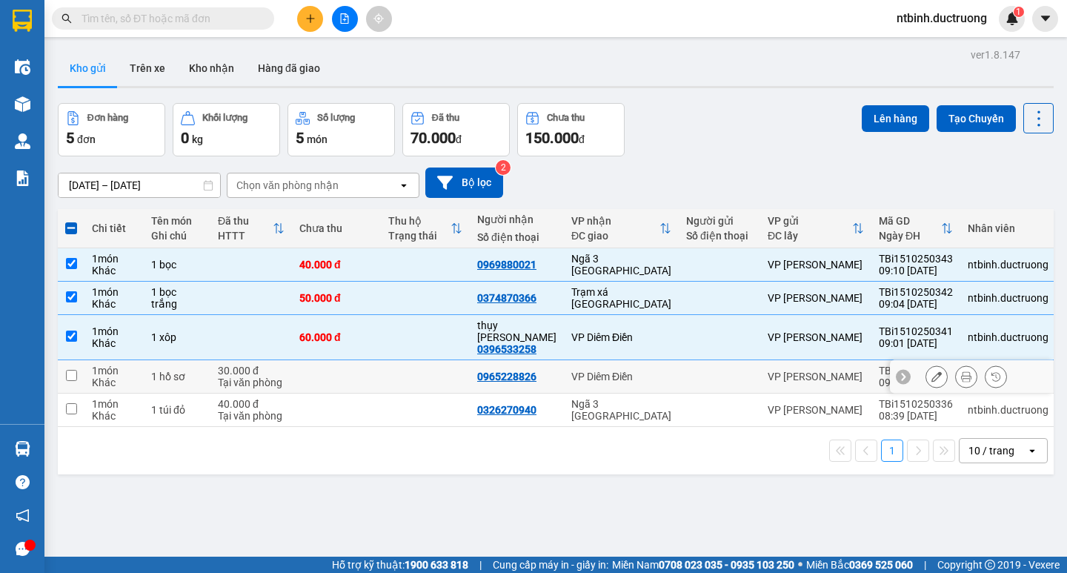
click at [87, 373] on td "1 món Khác" at bounding box center [113, 376] width 59 height 33
checkbox input "true"
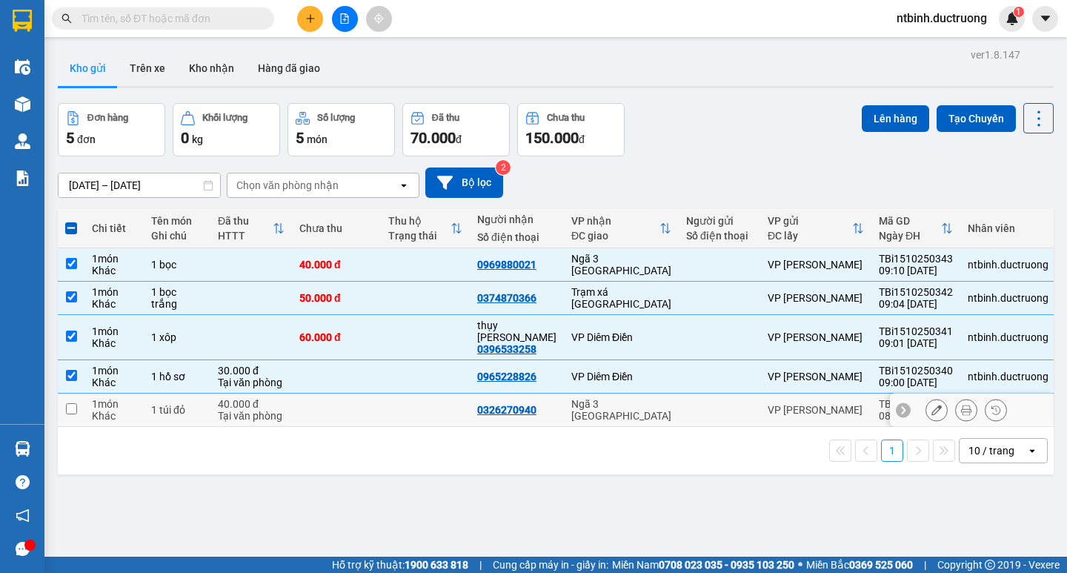
click at [90, 396] on td "1 món Khác" at bounding box center [113, 409] width 59 height 33
checkbox input "true"
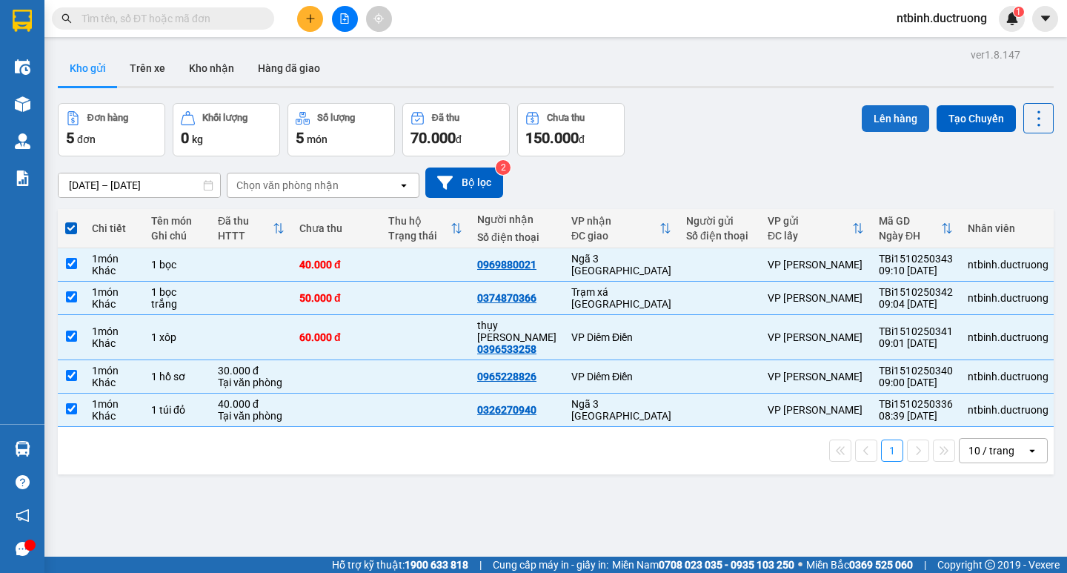
click at [886, 121] on button "Lên hàng" at bounding box center [894, 118] width 67 height 27
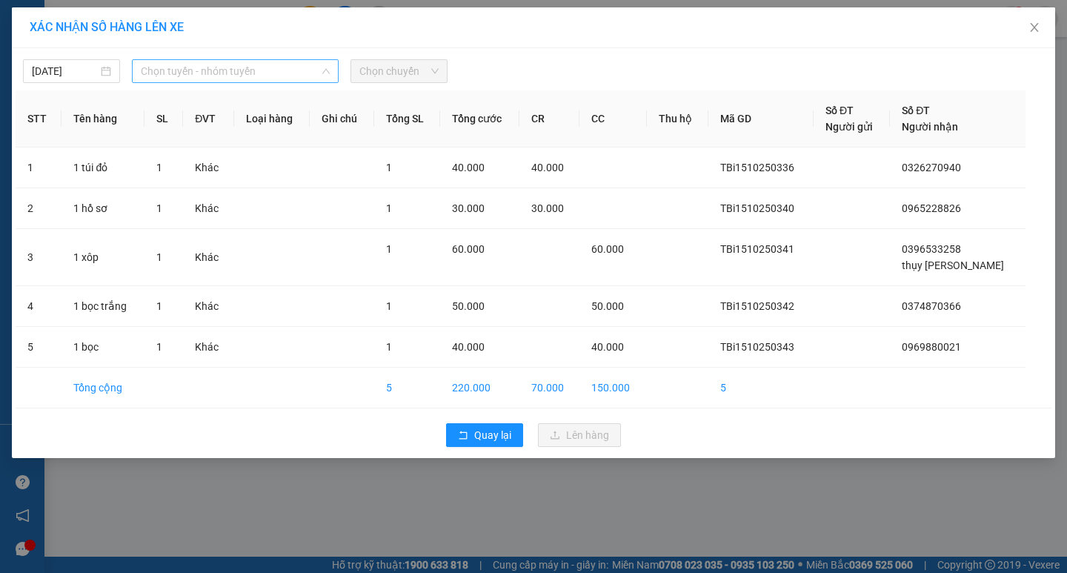
click at [244, 81] on span "Chọn tuyến - nhóm tuyến" at bounding box center [235, 71] width 189 height 22
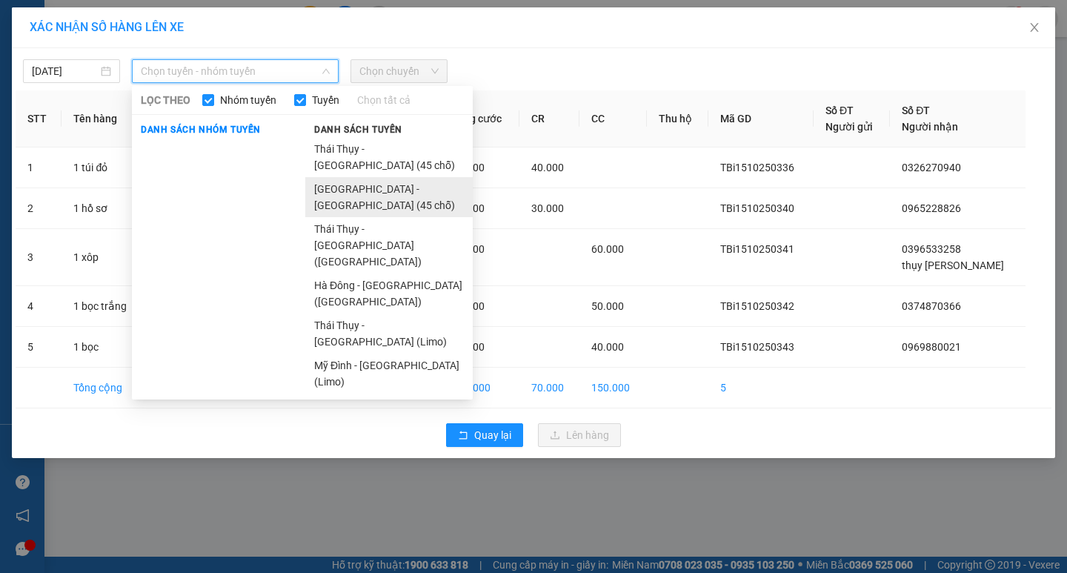
click at [324, 177] on li "[GEOGRAPHIC_DATA] - [GEOGRAPHIC_DATA][PERSON_NAME] (45 [PERSON_NAME])" at bounding box center [388, 197] width 167 height 40
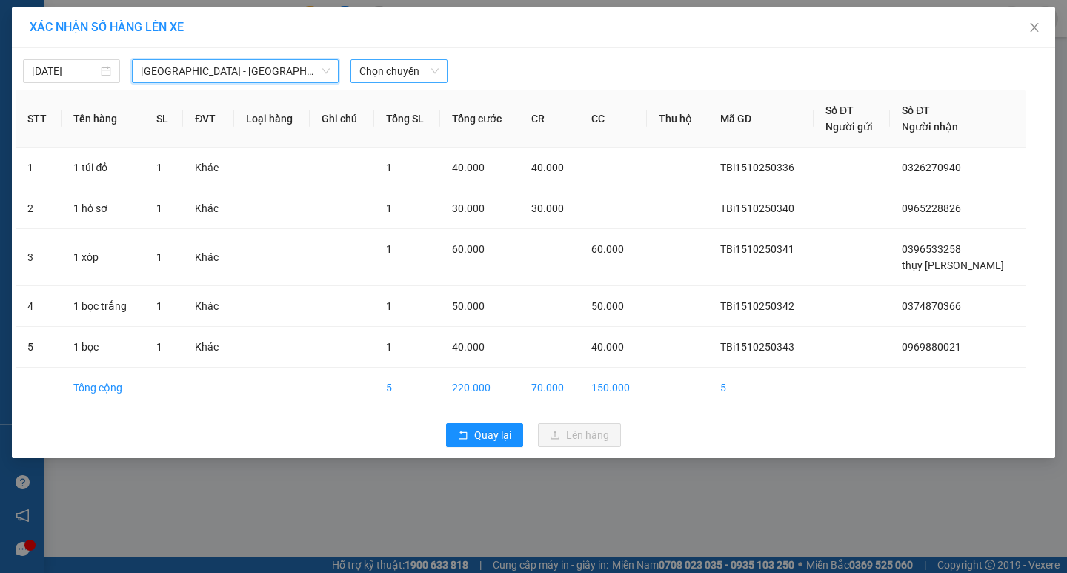
click at [393, 67] on span "Chọn chuyến" at bounding box center [398, 71] width 79 height 22
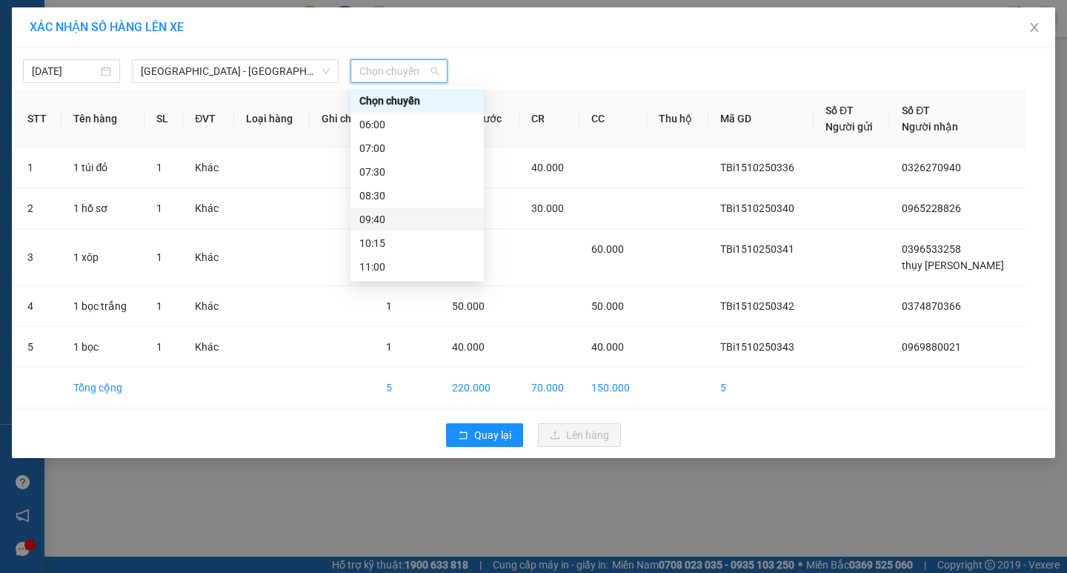
click at [377, 222] on div "09:40" at bounding box center [417, 219] width 116 height 16
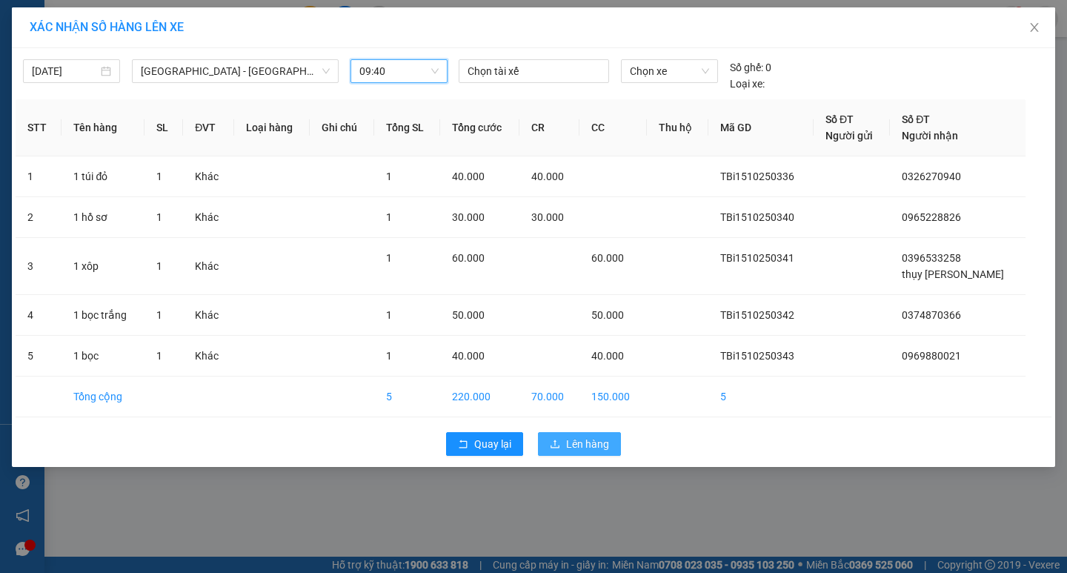
click at [599, 447] on span "Lên hàng" at bounding box center [587, 444] width 43 height 16
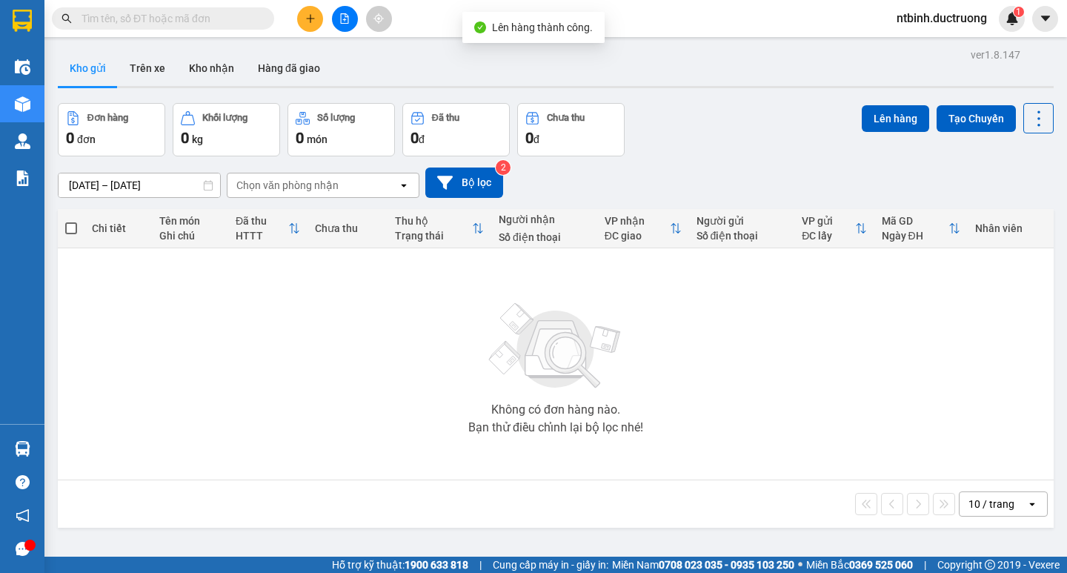
click at [346, 9] on button at bounding box center [345, 19] width 26 height 26
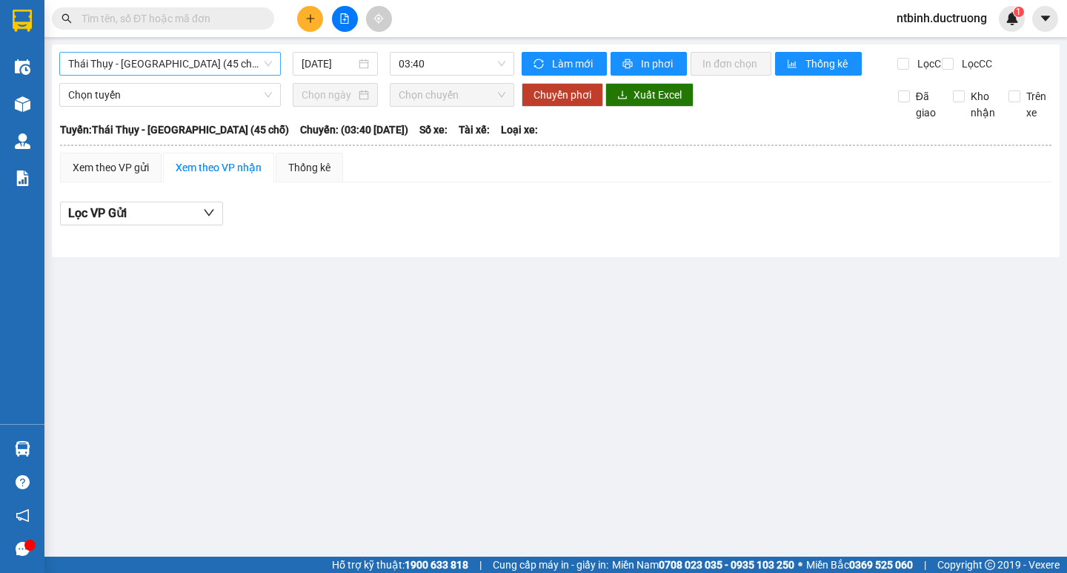
click at [219, 62] on span "Thái [PERSON_NAME][GEOGRAPHIC_DATA] (45 chỗ)" at bounding box center [170, 64] width 204 height 22
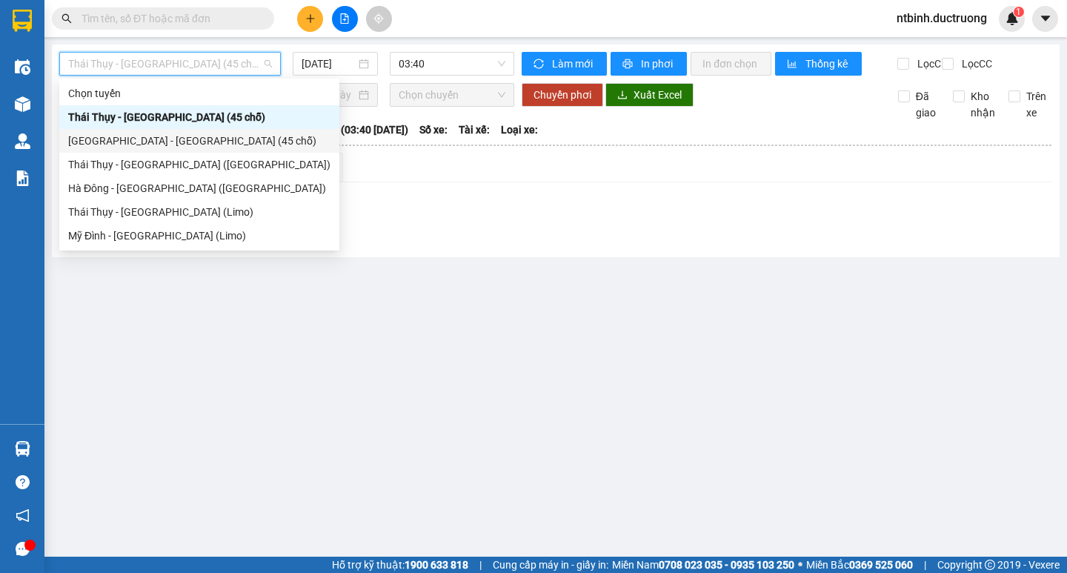
click at [103, 142] on div "[GEOGRAPHIC_DATA] - [GEOGRAPHIC_DATA][PERSON_NAME] (45 [PERSON_NAME])" at bounding box center [199, 141] width 262 height 16
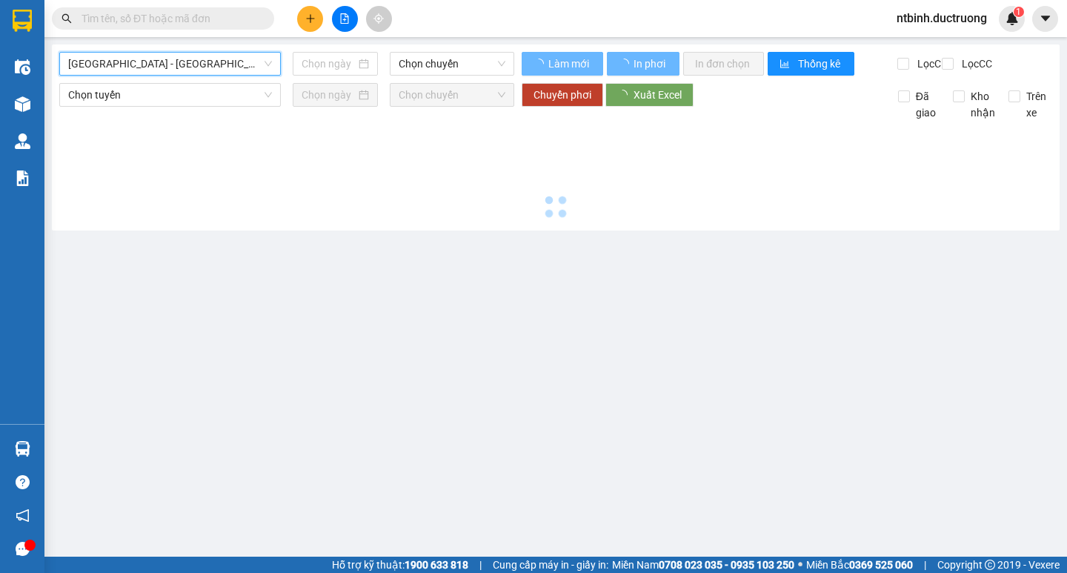
type input "[DATE]"
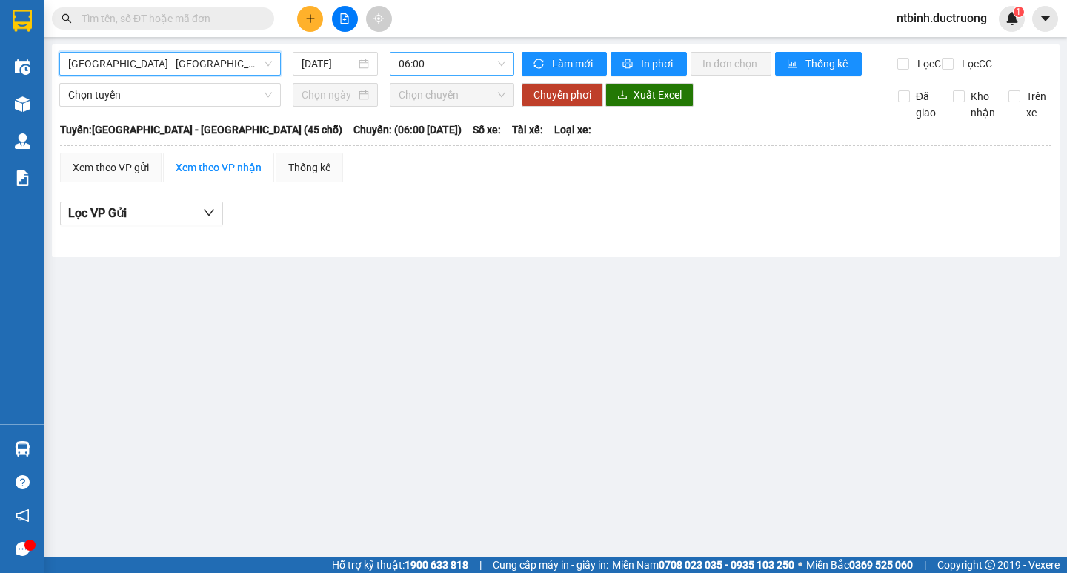
click at [469, 68] on span "06:00" at bounding box center [451, 64] width 107 height 22
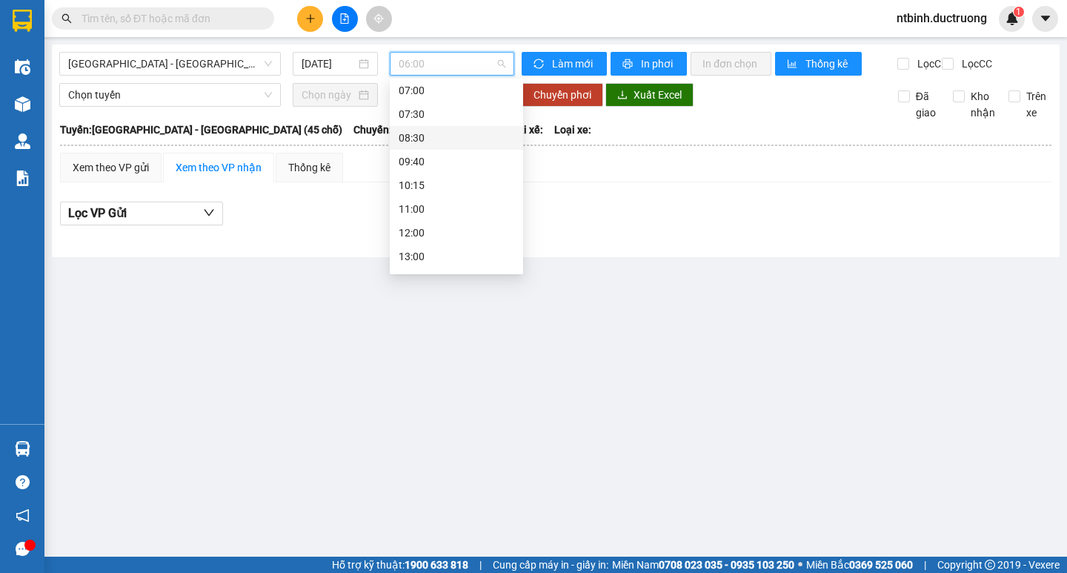
scroll to position [74, 0]
click at [418, 136] on div "09:40" at bounding box center [456, 138] width 116 height 16
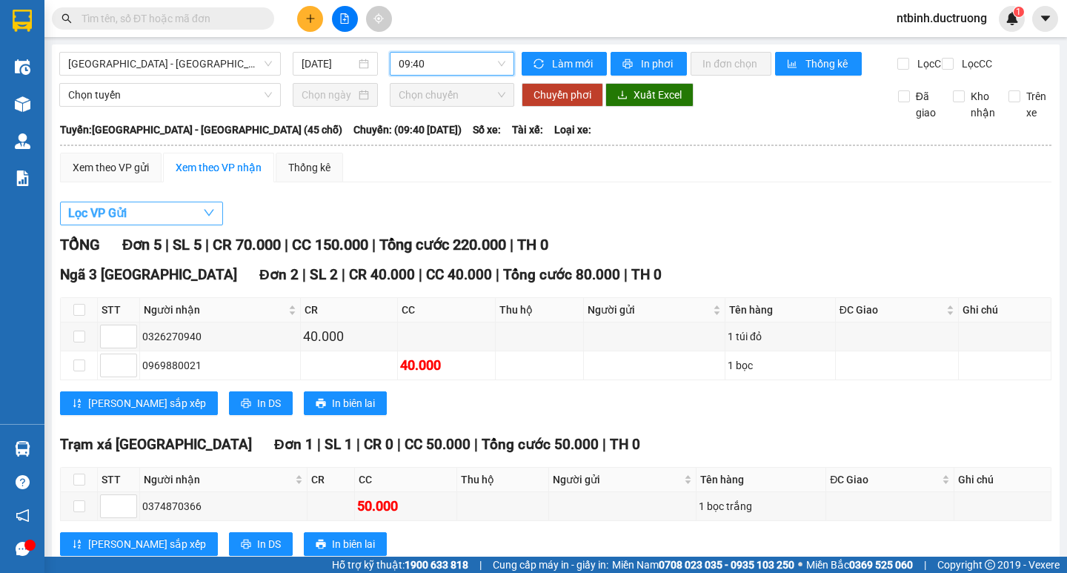
click at [191, 225] on button "Lọc VP Gửi" at bounding box center [141, 213] width 163 height 24
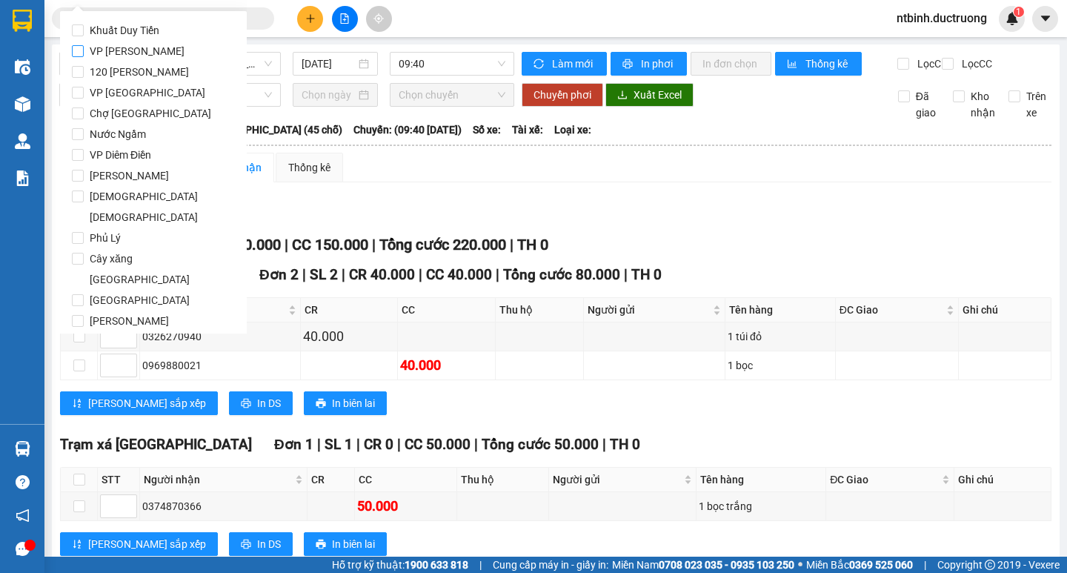
click at [99, 41] on span "VP [PERSON_NAME]" at bounding box center [137, 51] width 107 height 21
click at [84, 45] on input "VP [PERSON_NAME]" at bounding box center [78, 51] width 12 height 12
checkbox input "true"
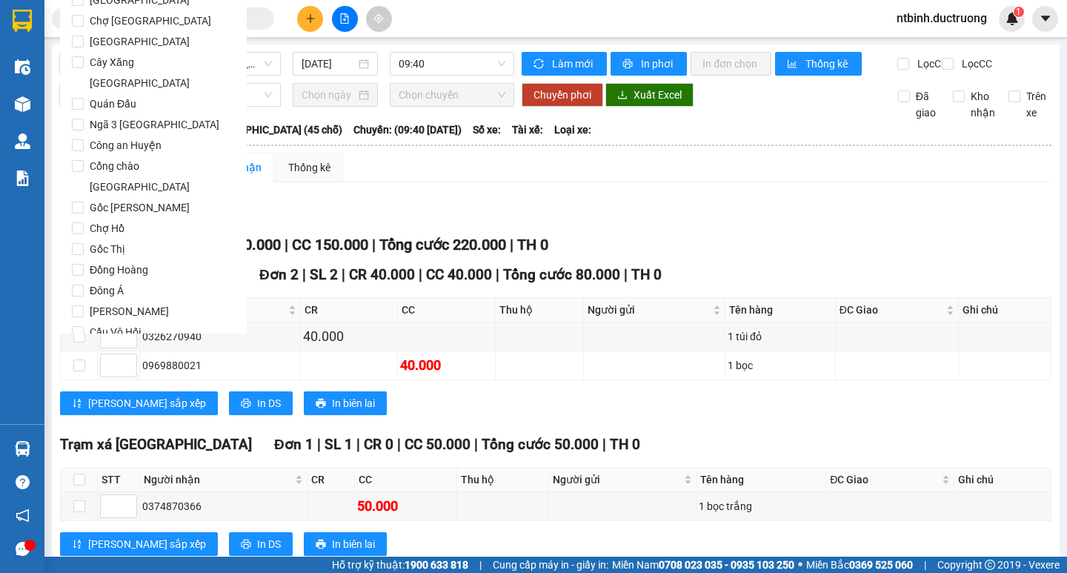
click at [84, 408] on span "Lọc" at bounding box center [92, 416] width 17 height 16
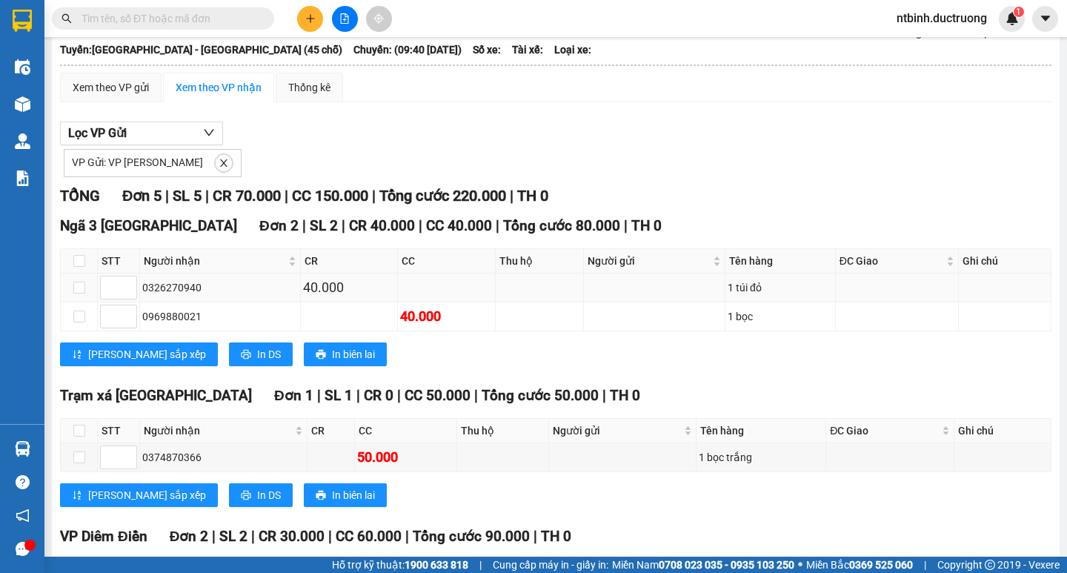
scroll to position [0, 0]
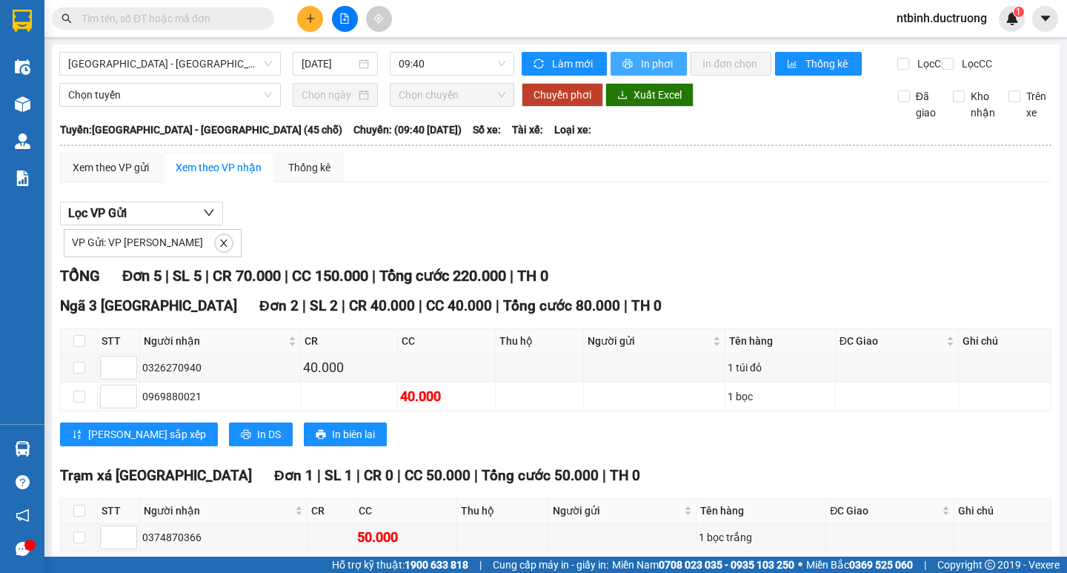
click at [641, 68] on span "In phơi" at bounding box center [658, 64] width 34 height 16
click at [190, 21] on input "text" at bounding box center [168, 18] width 175 height 16
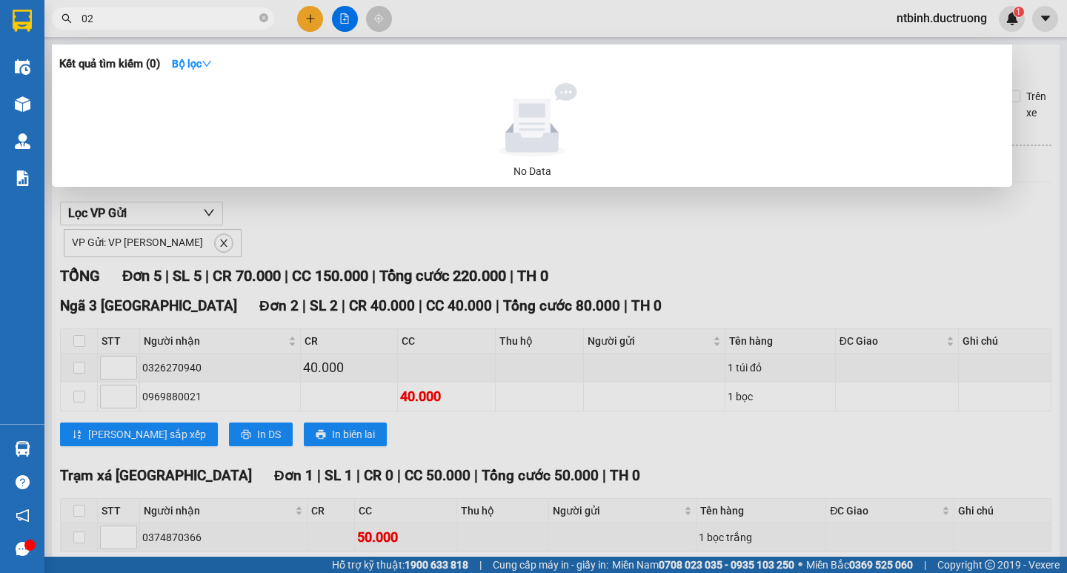
type input "021"
drag, startPoint x: 190, startPoint y: 21, endPoint x: 168, endPoint y: 14, distance: 22.7
click at [180, 19] on input "021" at bounding box center [168, 18] width 175 height 16
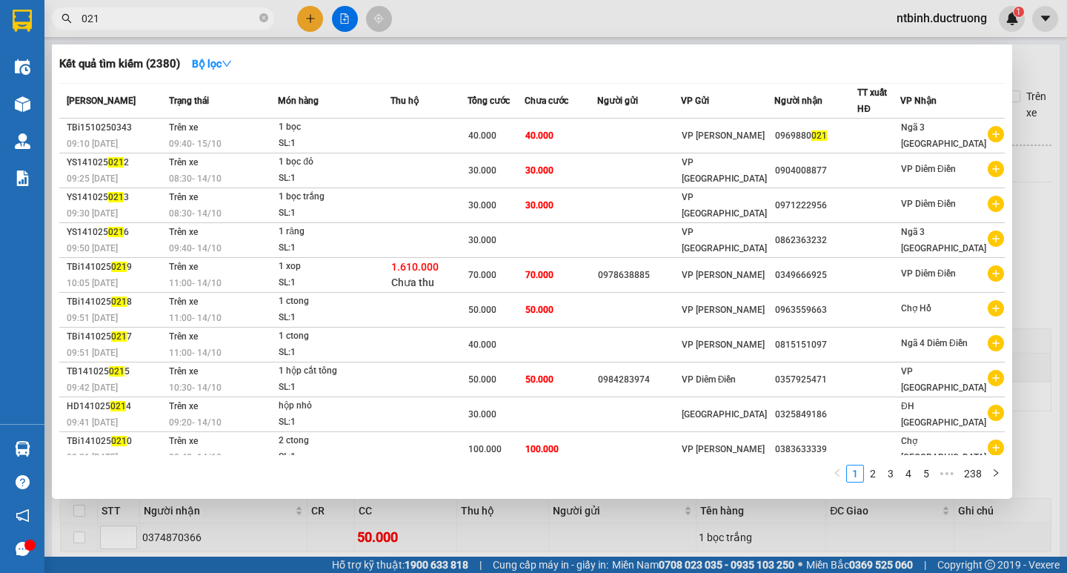
click at [167, 14] on input "021" at bounding box center [168, 18] width 175 height 16
click at [265, 16] on icon "close-circle" at bounding box center [263, 17] width 9 height 9
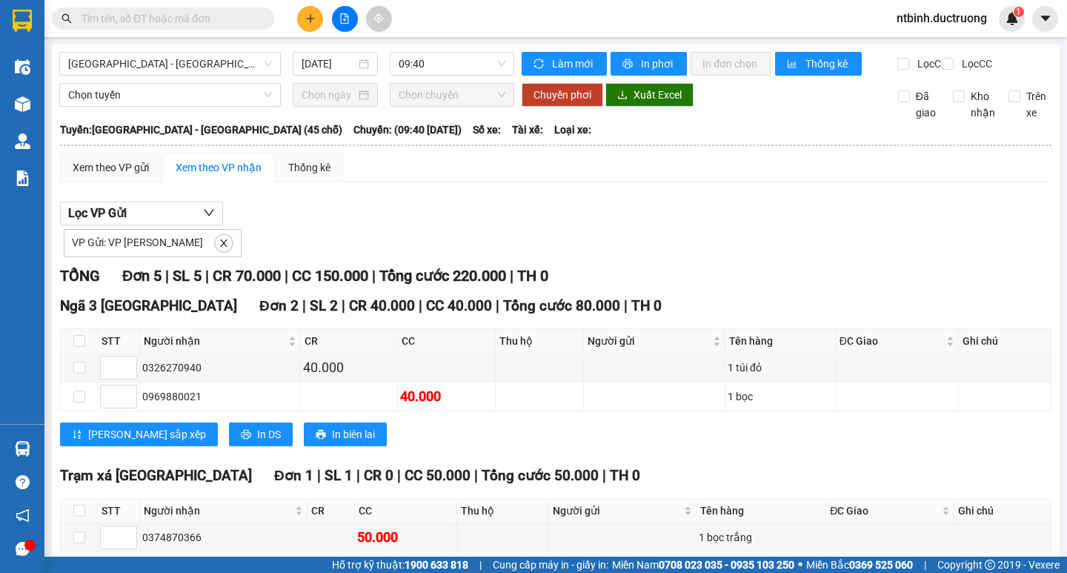
drag, startPoint x: 459, startPoint y: 22, endPoint x: 456, endPoint y: 43, distance: 21.0
click at [456, 43] on section "Kết quả tìm kiếm ( 2380 ) Bộ lọc Mã ĐH Trạng thái Món hàng Thu hộ Tổng cước Chư…" at bounding box center [533, 286] width 1067 height 573
click at [663, 251] on div "VP Gửi: VP Trần Bình" at bounding box center [555, 241] width 991 height 32
click at [310, 30] on button at bounding box center [310, 19] width 26 height 26
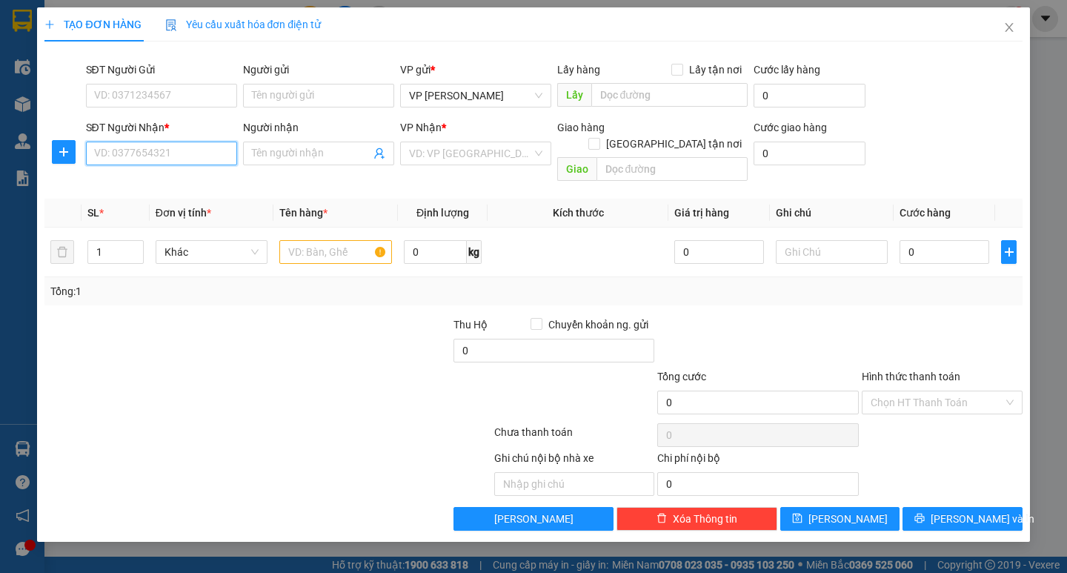
click at [214, 150] on input "SĐT Người Nhận *" at bounding box center [161, 153] width 151 height 24
type input "0394567361"
click at [420, 153] on input "search" at bounding box center [470, 153] width 123 height 22
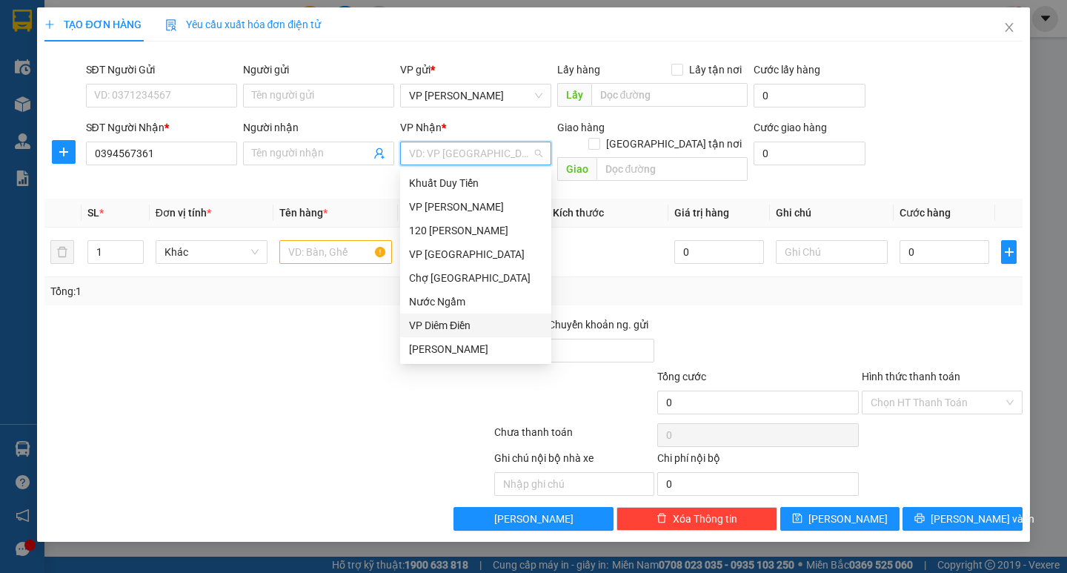
click at [447, 321] on div "VP Diêm Điền" at bounding box center [475, 325] width 133 height 16
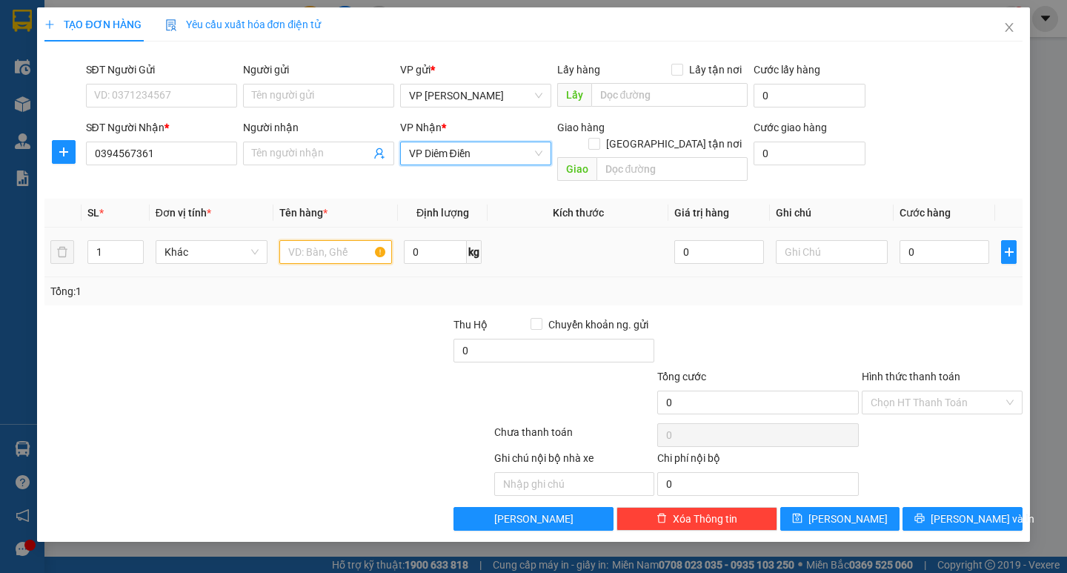
click at [324, 240] on input "text" at bounding box center [335, 252] width 112 height 24
click at [285, 240] on input "hộp" at bounding box center [335, 252] width 112 height 24
type input "1 hộp"
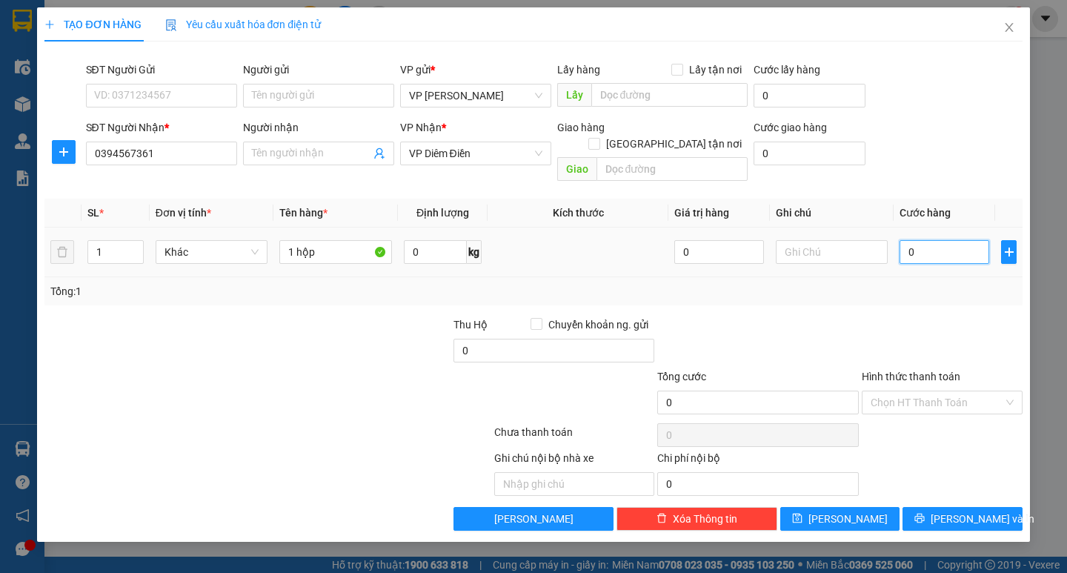
click at [910, 240] on input "0" at bounding box center [944, 252] width 90 height 24
click at [909, 240] on input "0" at bounding box center [944, 252] width 90 height 24
click at [908, 240] on input "0" at bounding box center [944, 252] width 90 height 24
type input "30"
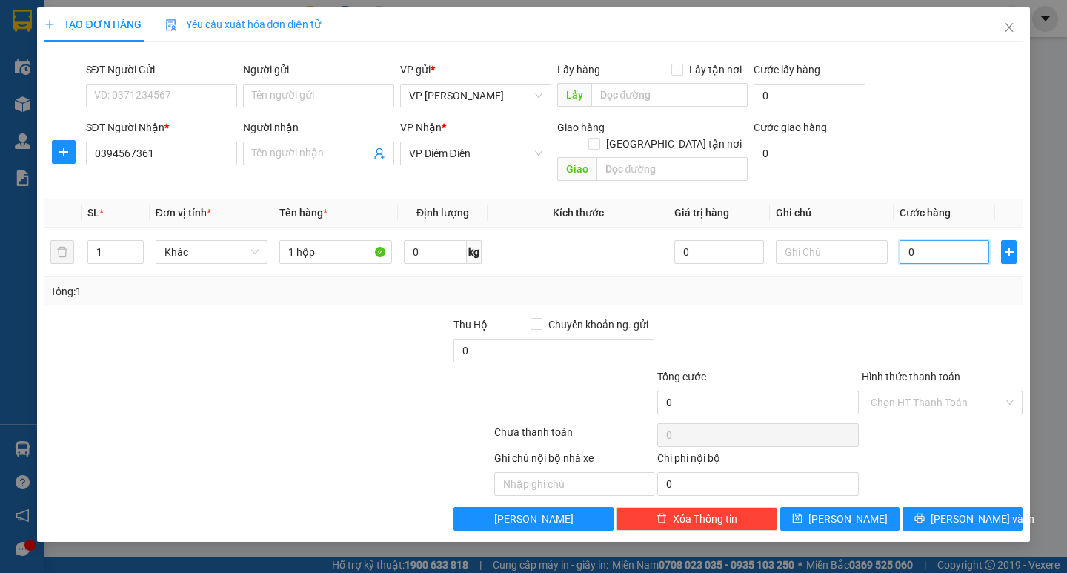
type input "30"
click at [941, 296] on div "Transit Pickup Surcharge Ids Transit Deliver Surcharge Ids Transit Deliver Surc…" at bounding box center [532, 291] width 977 height 477
type input "30.000"
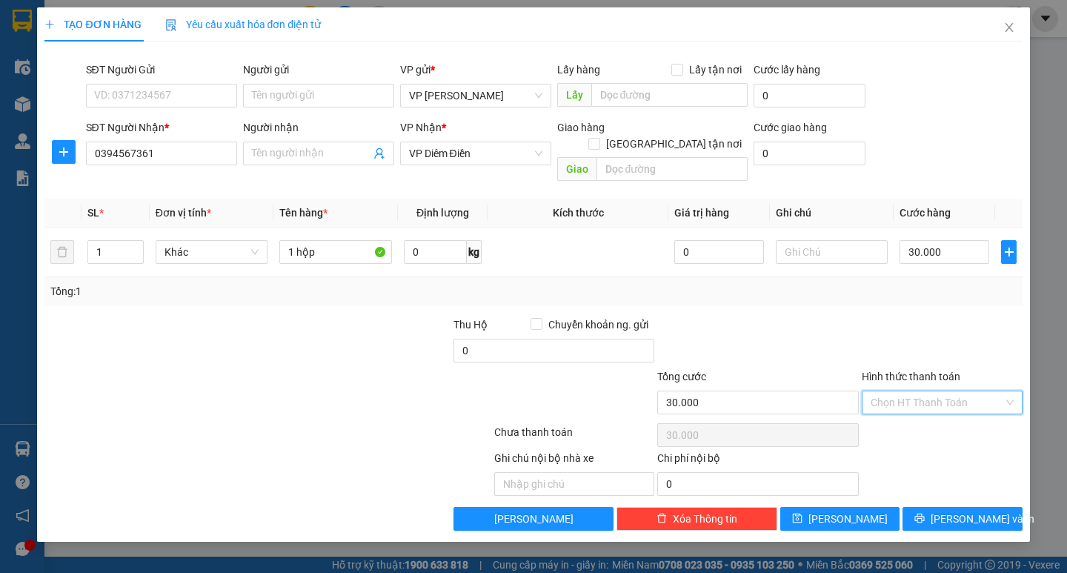
click at [906, 391] on input "Hình thức thanh toán" at bounding box center [936, 402] width 133 height 22
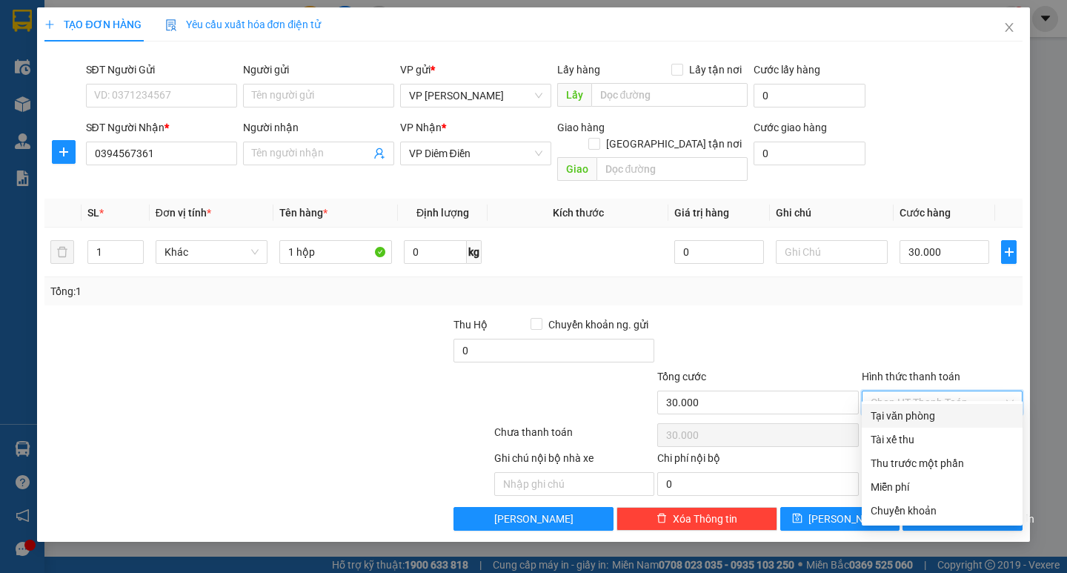
click at [908, 421] on div "Tại văn phòng" at bounding box center [941, 415] width 143 height 16
type input "0"
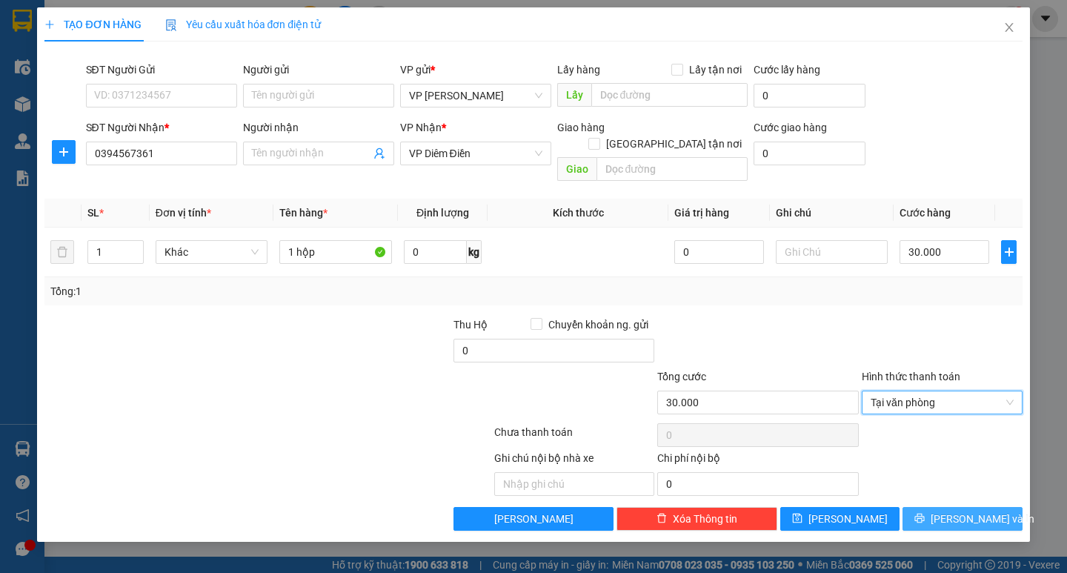
click at [924, 513] on span "printer" at bounding box center [919, 519] width 10 height 12
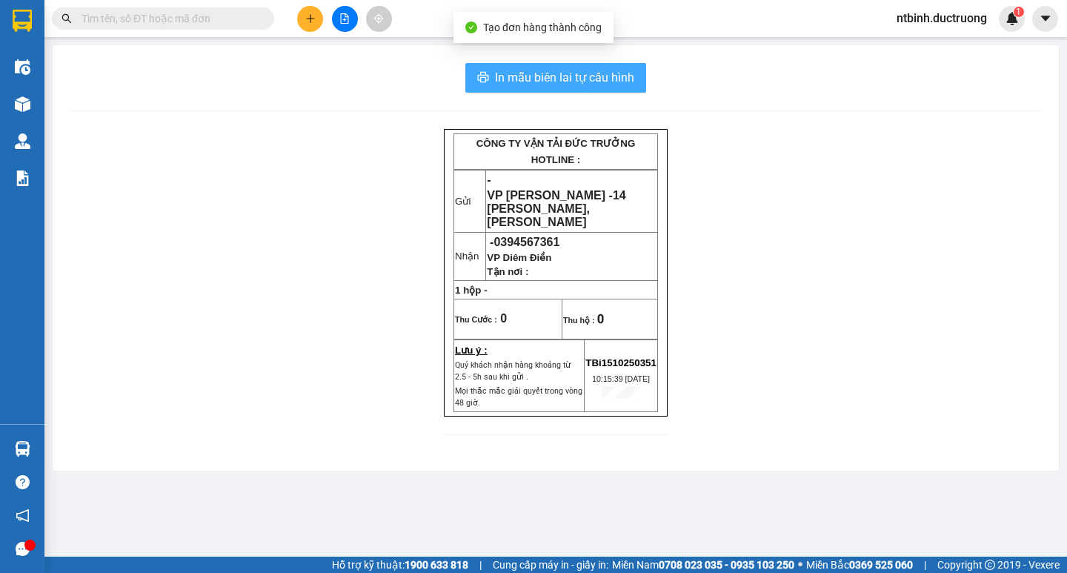
click at [589, 84] on span "In mẫu biên lai tự cấu hình" at bounding box center [564, 77] width 139 height 19
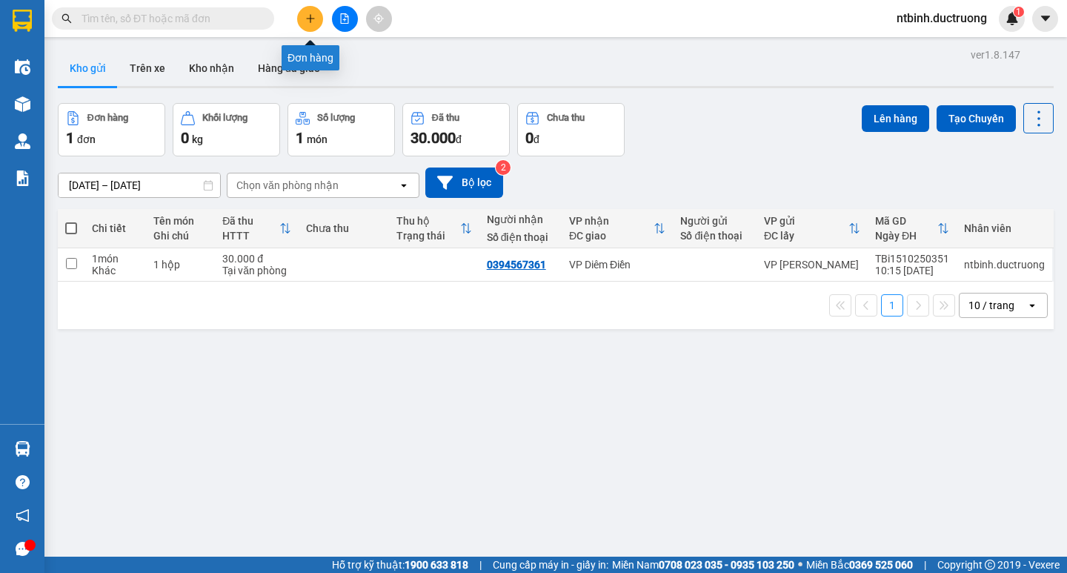
click at [311, 26] on button at bounding box center [310, 19] width 26 height 26
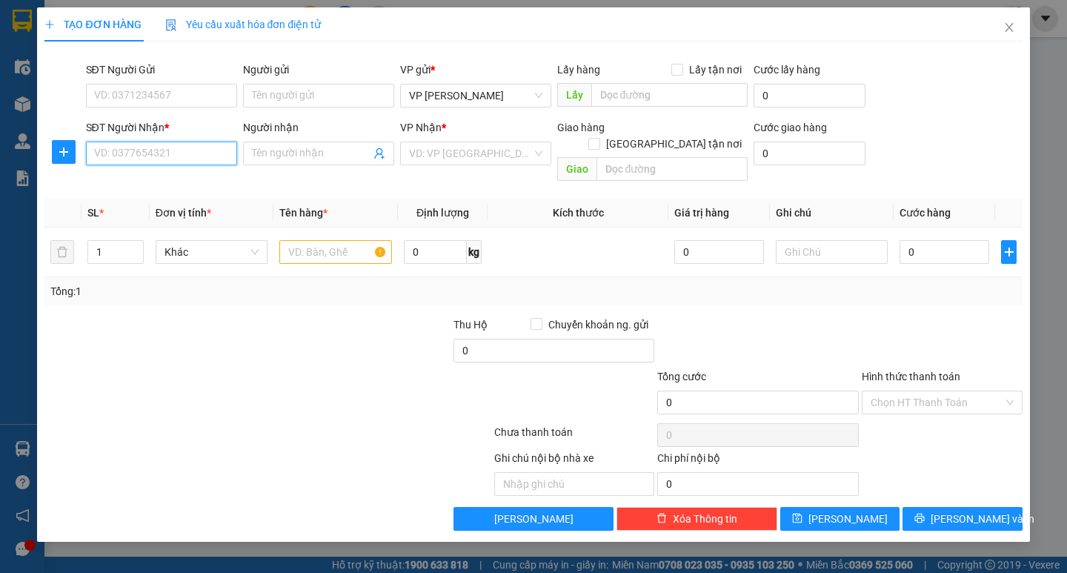
click at [189, 150] on input "SĐT Người Nhận *" at bounding box center [161, 153] width 151 height 24
type input "0912438797"
click at [467, 154] on input "search" at bounding box center [470, 153] width 123 height 22
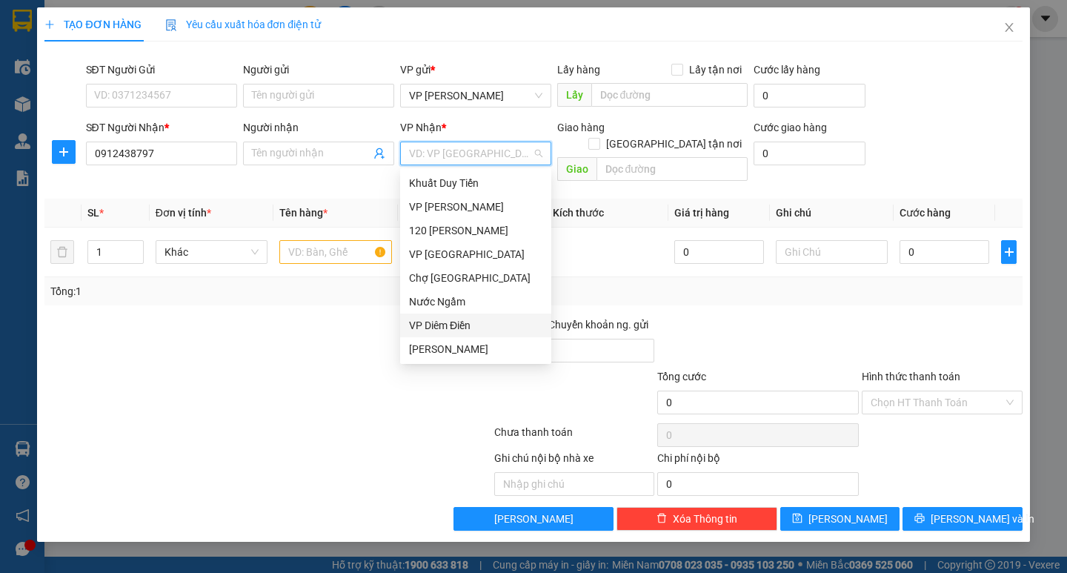
click at [450, 324] on div "VP Diêm Điền" at bounding box center [475, 325] width 133 height 16
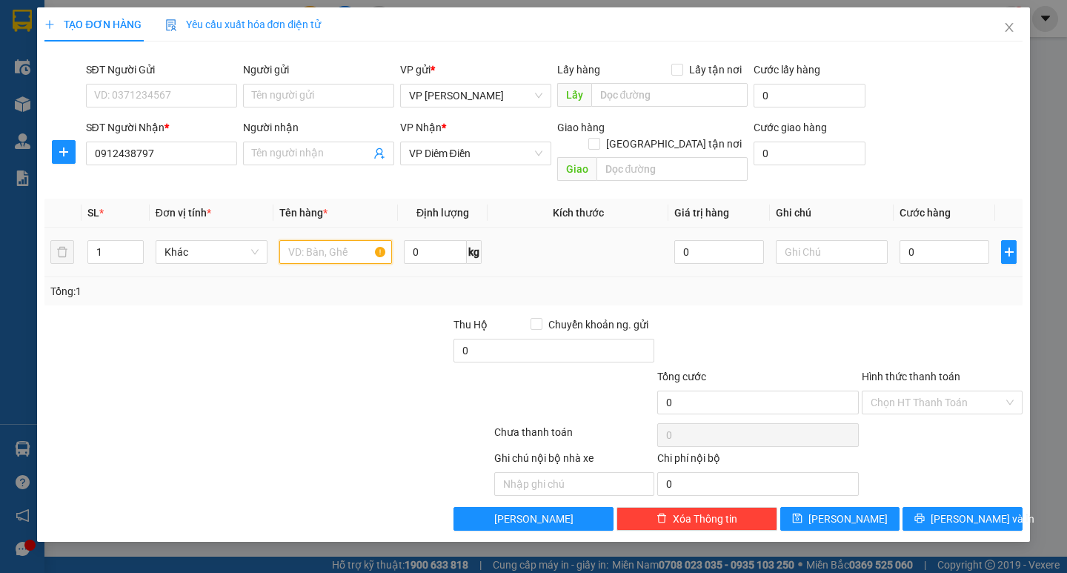
click at [337, 241] on input "text" at bounding box center [335, 252] width 112 height 24
type input "hồ sơ"
click at [913, 240] on input "0" at bounding box center [944, 252] width 90 height 24
click at [902, 240] on input "0" at bounding box center [944, 252] width 90 height 24
type input "30"
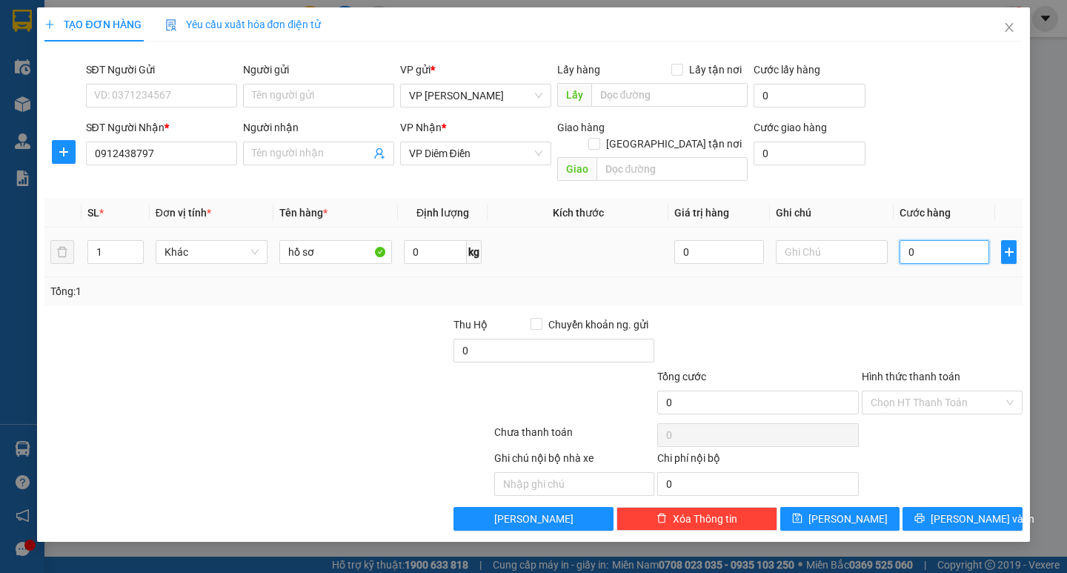
type input "30"
click at [905, 316] on div at bounding box center [942, 342] width 164 height 52
type input "30.000"
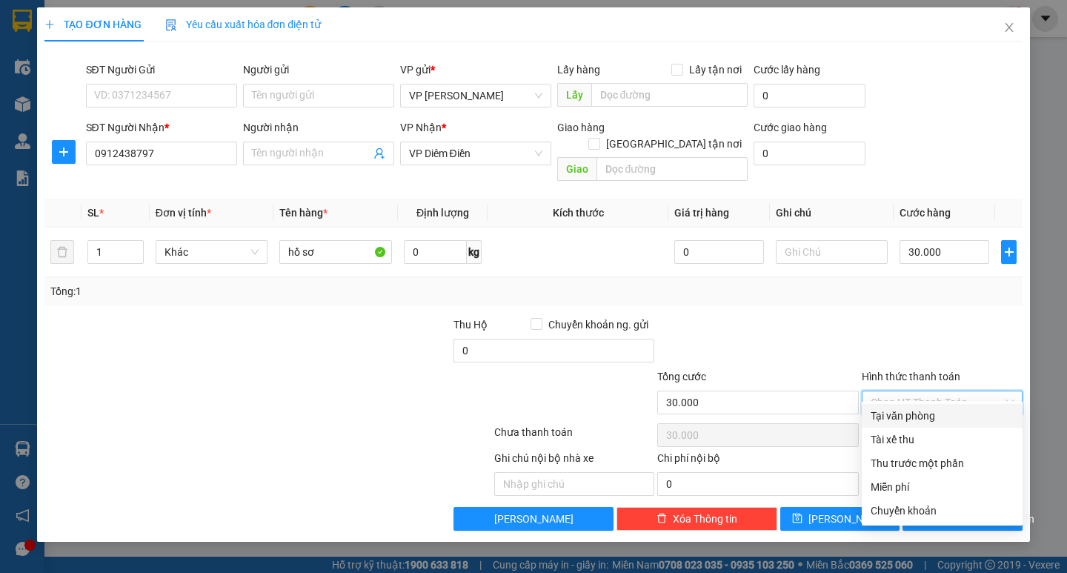
click at [961, 391] on input "Hình thức thanh toán" at bounding box center [936, 402] width 133 height 22
click at [950, 423] on div "Tại văn phòng" at bounding box center [941, 415] width 143 height 16
type input "0"
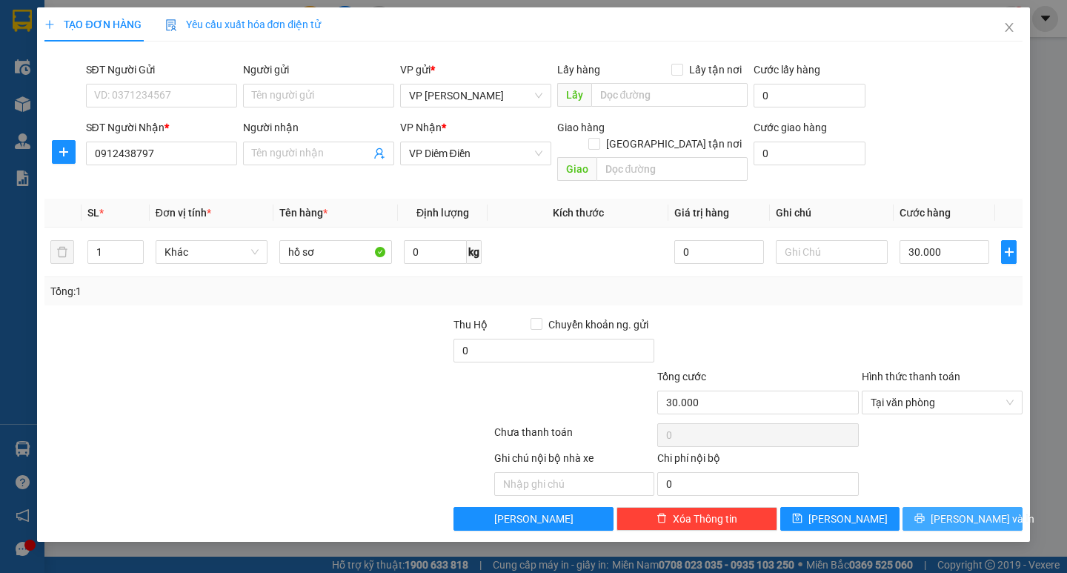
click at [924, 513] on icon "printer" at bounding box center [920, 518] width 10 height 10
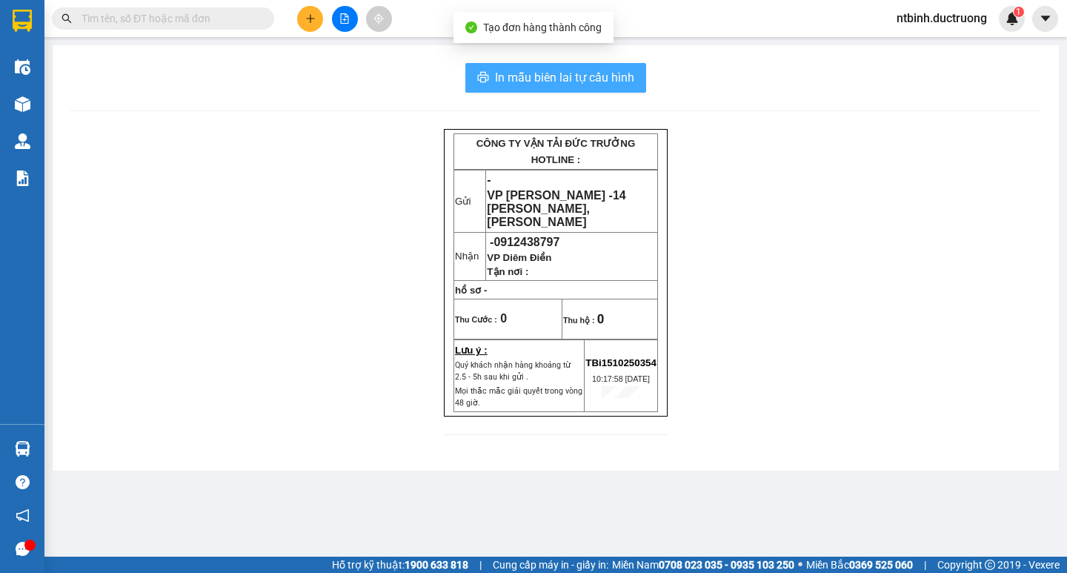
click at [589, 76] on span "In mẫu biên lai tự cấu hình" at bounding box center [564, 77] width 139 height 19
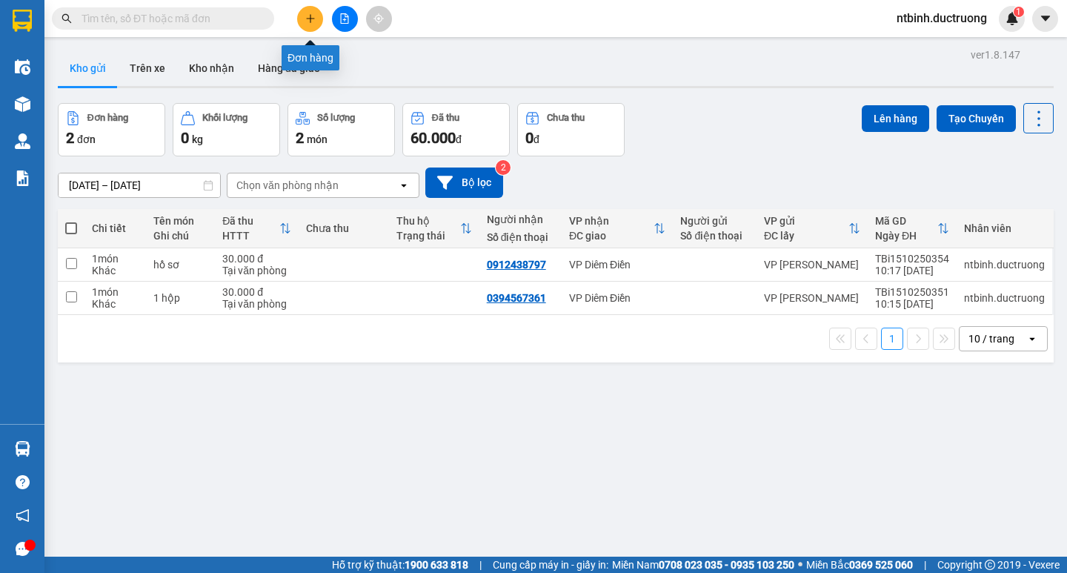
click at [314, 17] on icon "plus" at bounding box center [310, 18] width 10 height 10
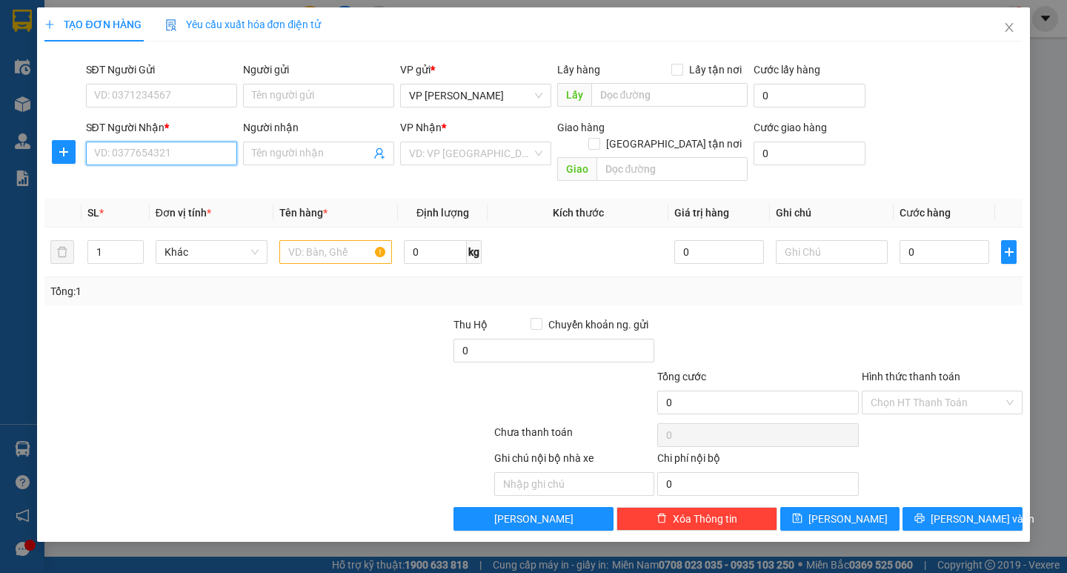
click at [197, 152] on input "SĐT Người Nhận *" at bounding box center [161, 153] width 151 height 24
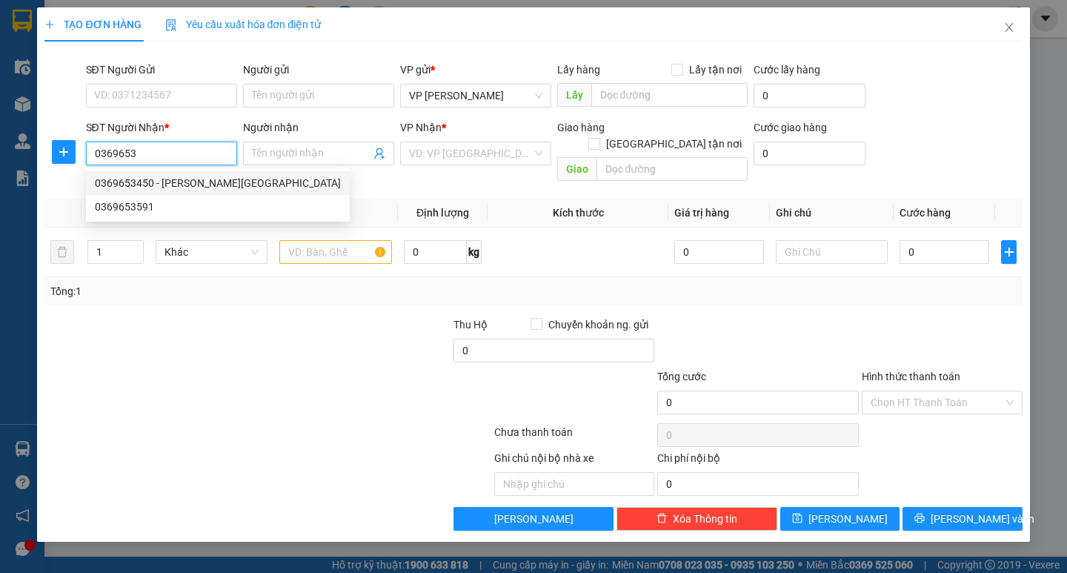
click at [181, 181] on div "0369653450 - Phạm Dung-Cty SH Thụy Sơn" at bounding box center [218, 183] width 246 height 16
type input "0369653450"
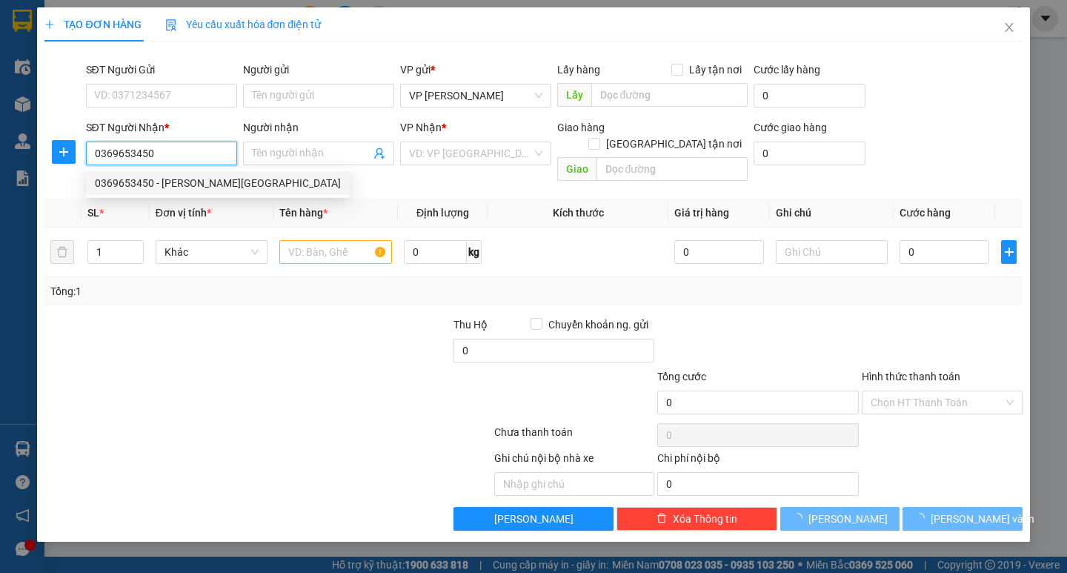
type input "Phạm Dung-Cty SH Thụy Sơn"
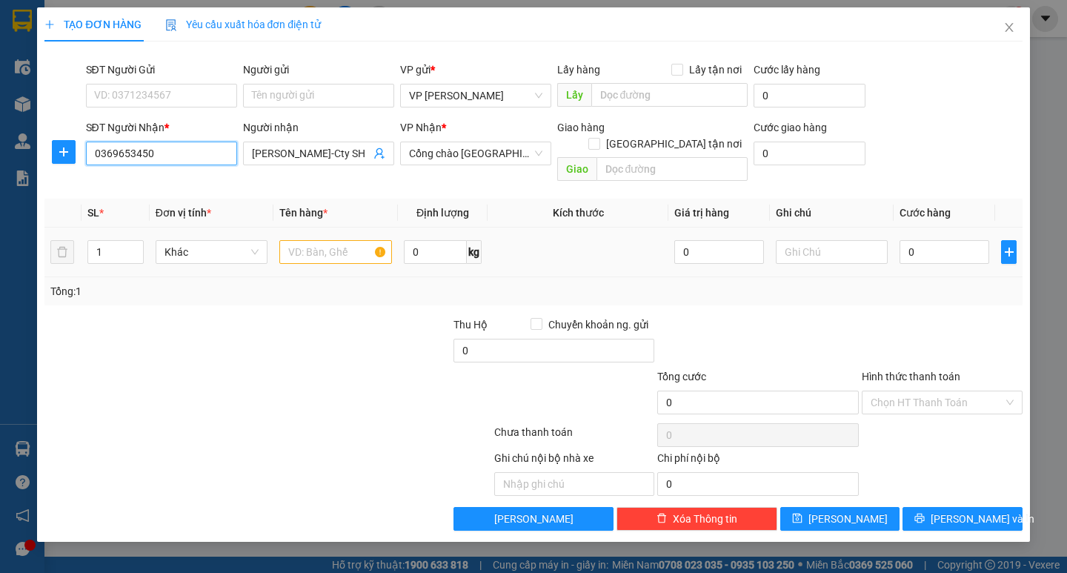
type input "0369653450"
click at [327, 243] on input "text" at bounding box center [335, 252] width 112 height 24
type input "1 cat tong"
drag, startPoint x: 926, startPoint y: 234, endPoint x: 905, endPoint y: 234, distance: 20.7
click at [924, 240] on input "0" at bounding box center [944, 252] width 90 height 24
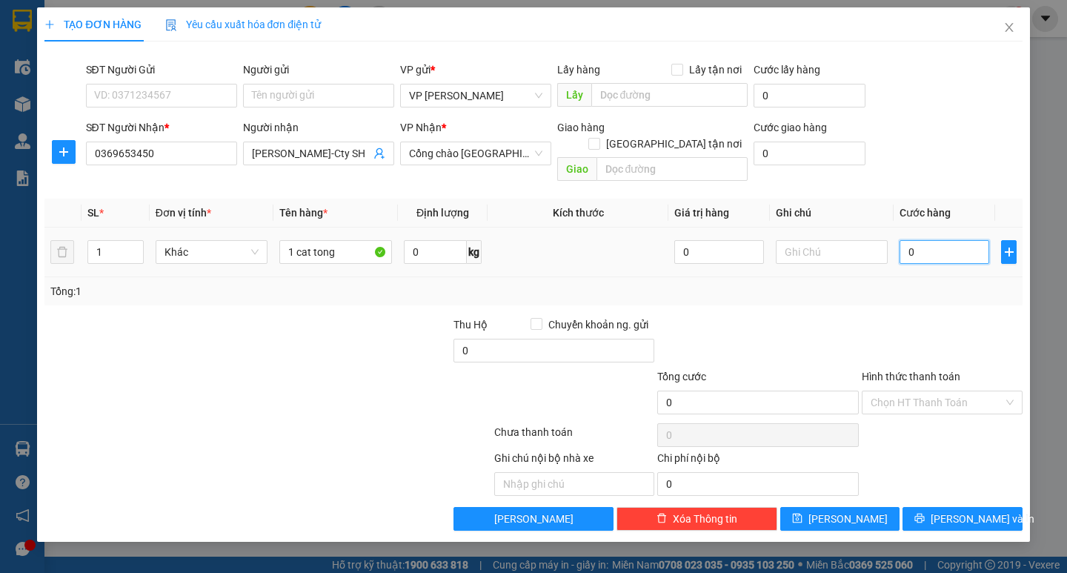
click at [905, 240] on input "0" at bounding box center [944, 252] width 90 height 24
type input "40"
click at [892, 319] on div at bounding box center [942, 342] width 164 height 52
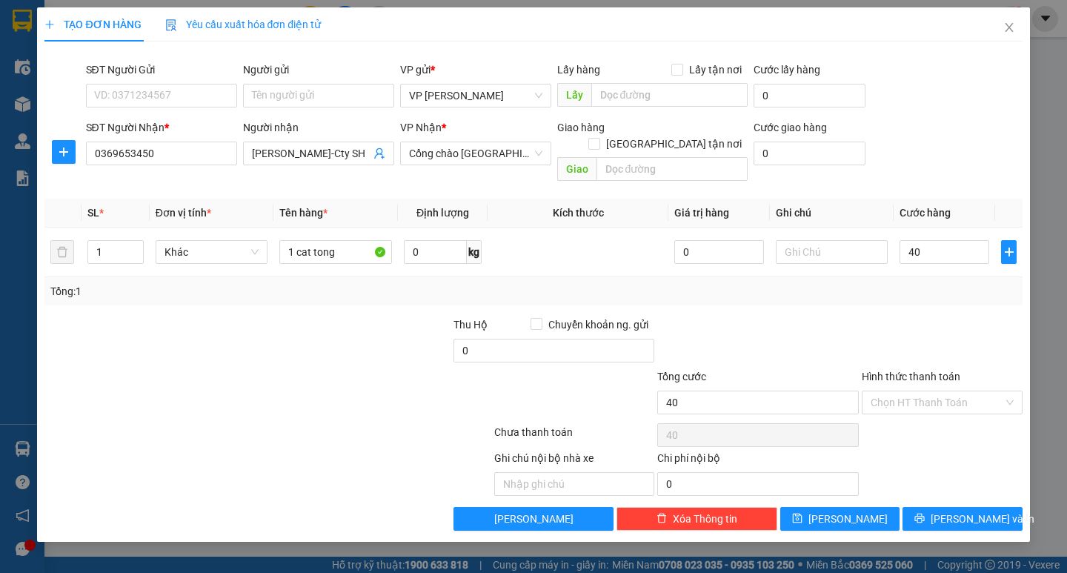
type input "40.000"
click at [956, 510] on span "Lưu và In" at bounding box center [982, 518] width 104 height 16
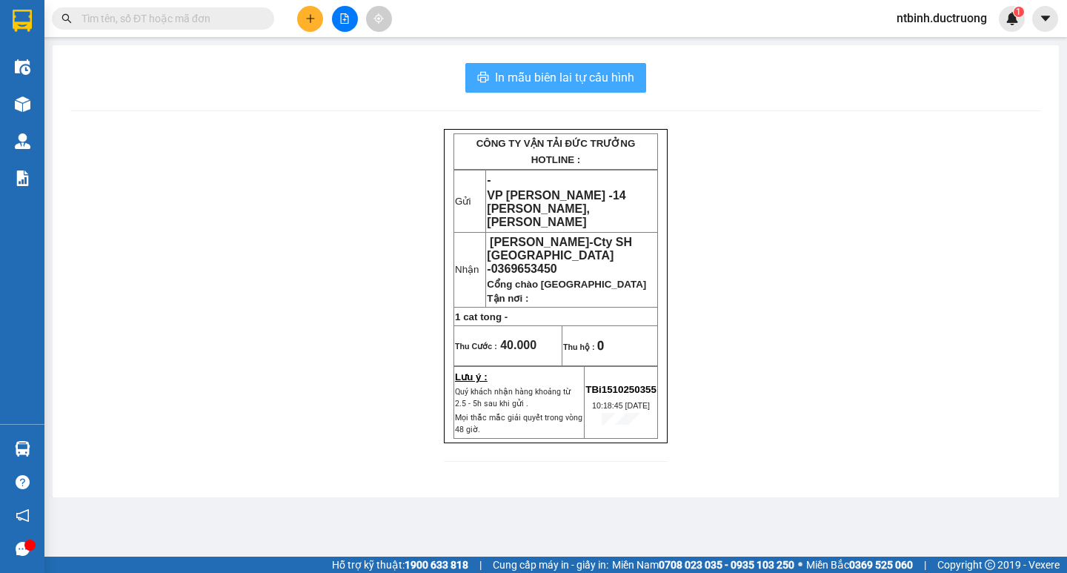
click at [598, 73] on span "In mẫu biên lai tự cấu hình" at bounding box center [564, 77] width 139 height 19
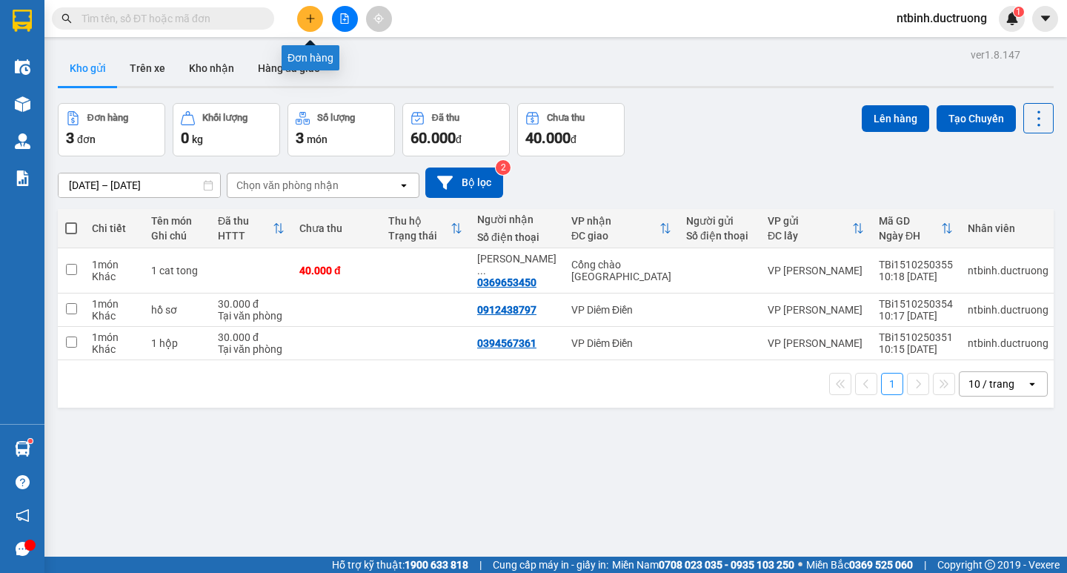
click at [313, 25] on button at bounding box center [310, 19] width 26 height 26
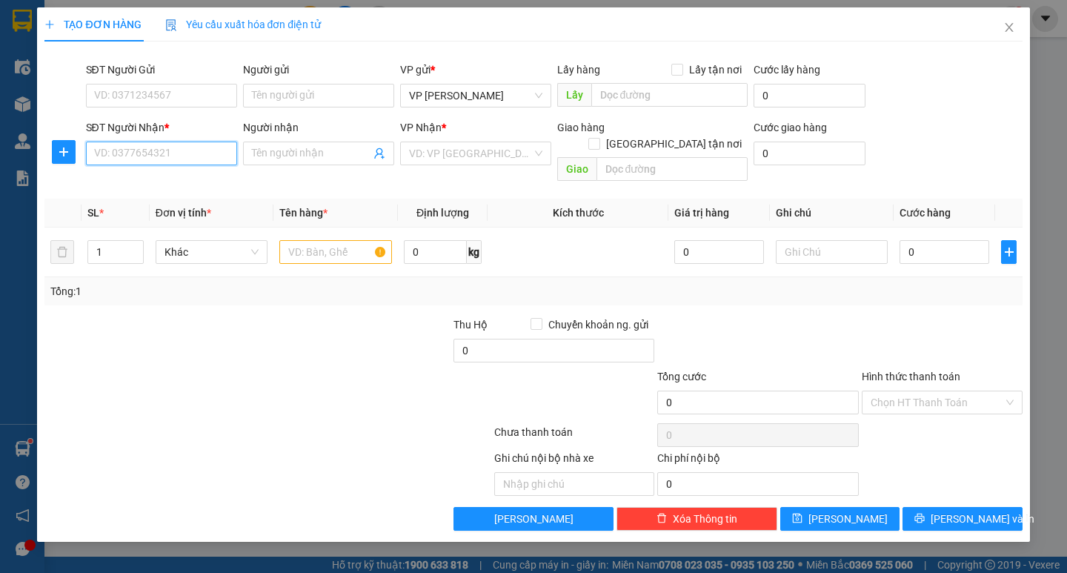
click at [213, 153] on input "SĐT Người Nhận *" at bounding box center [161, 153] width 151 height 24
click at [121, 170] on div "0398954640 0398954640 - thưa" at bounding box center [161, 183] width 151 height 30
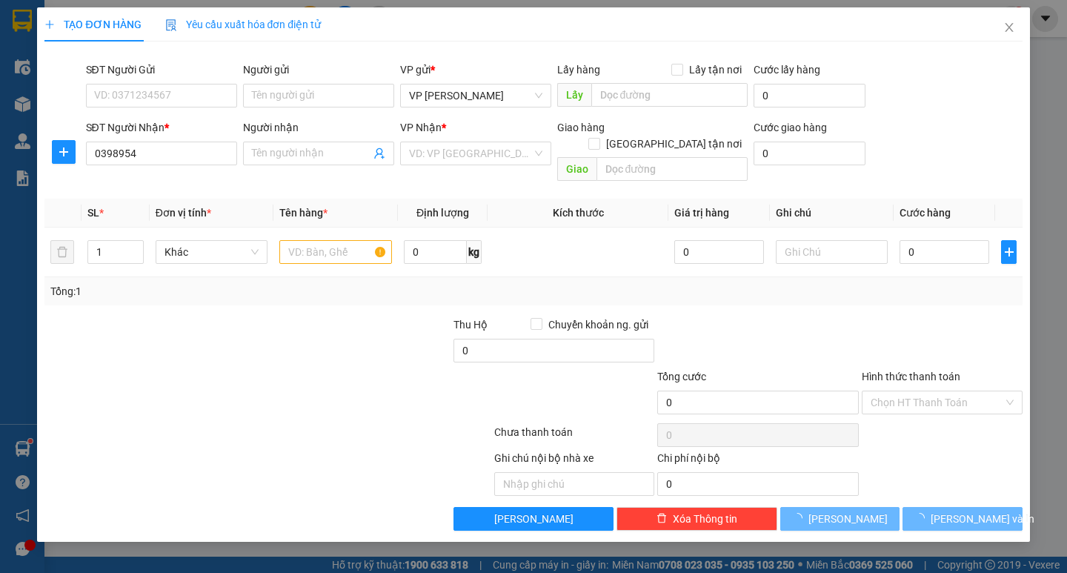
click at [129, 180] on div "Transit Pickup Surcharge Ids Transit Deliver Surcharge Ids Transit Deliver Surc…" at bounding box center [532, 291] width 977 height 477
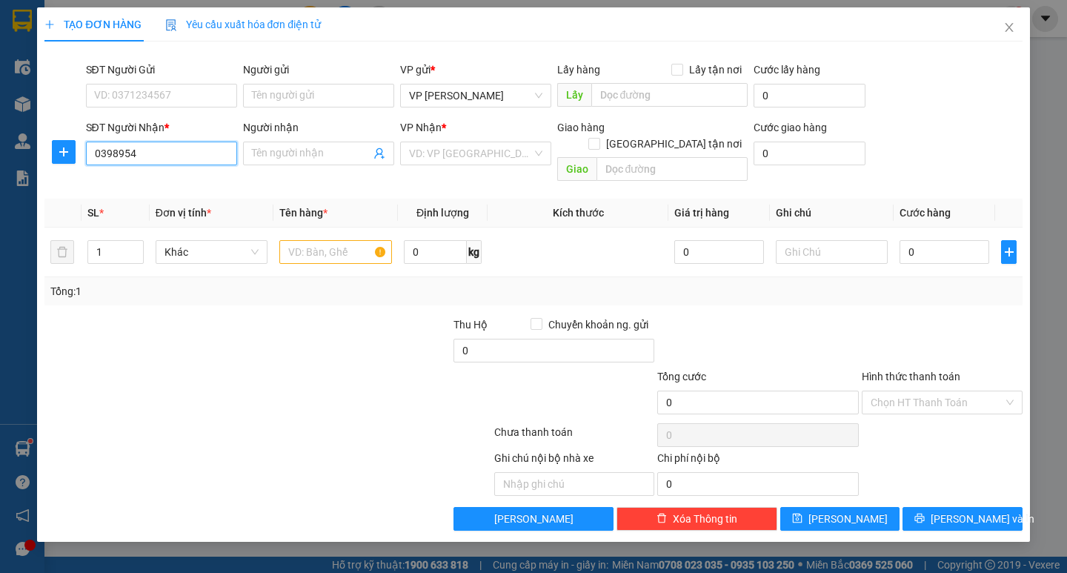
click at [187, 158] on input "0398954" at bounding box center [161, 153] width 151 height 24
click at [179, 178] on div "0398954640 - thưa" at bounding box center [161, 183] width 133 height 16
type input "0398954640"
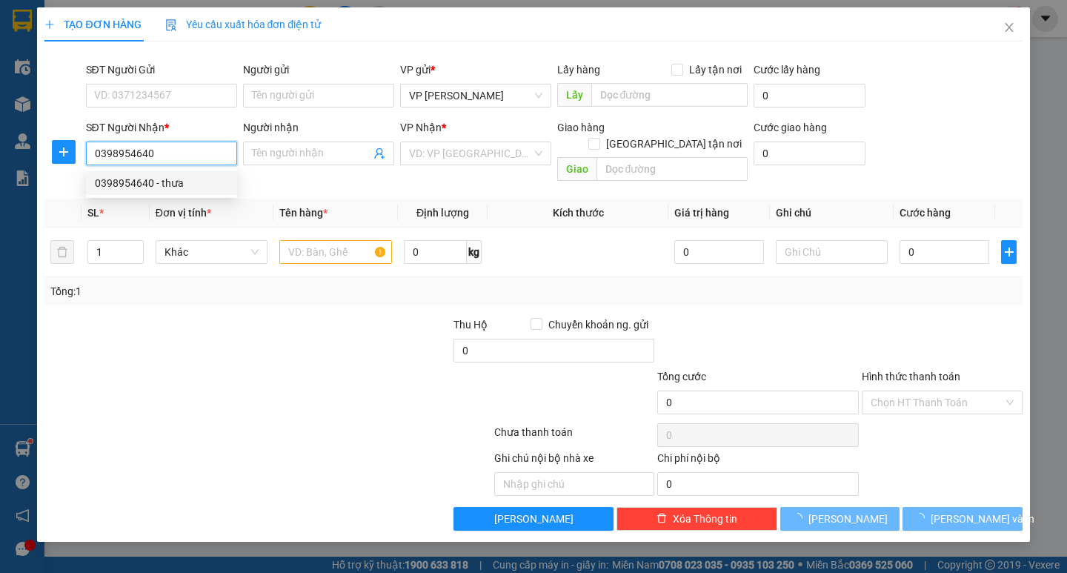
type input "thưa"
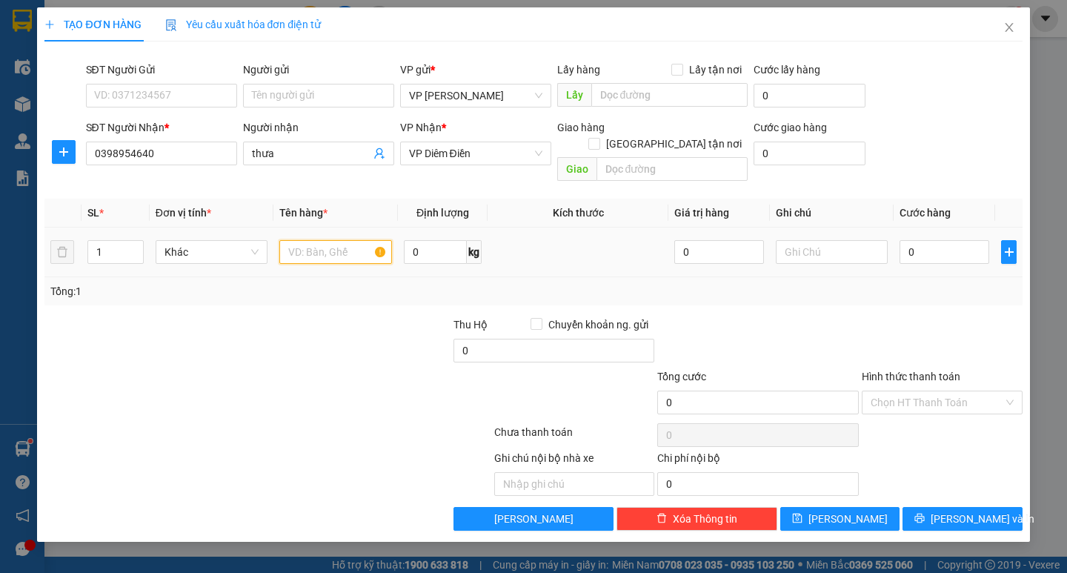
click at [353, 240] on input "text" at bounding box center [335, 252] width 112 height 24
type input "bọc đen"
click at [923, 240] on input "0" at bounding box center [944, 252] width 90 height 24
click at [895, 232] on td "0" at bounding box center [943, 252] width 101 height 50
click at [901, 240] on input "0" at bounding box center [944, 252] width 90 height 24
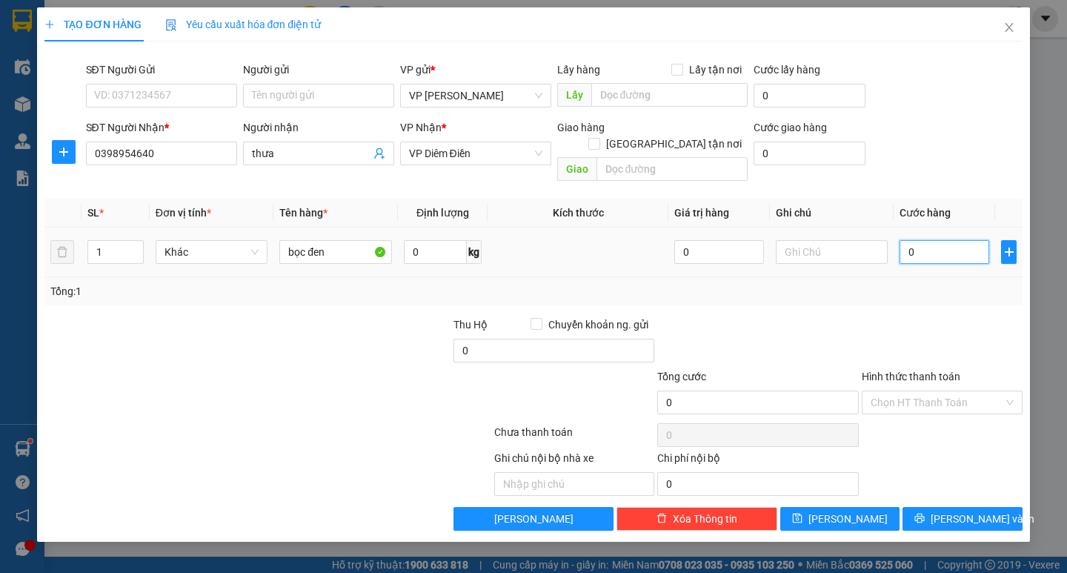
click at [905, 240] on input "0" at bounding box center [944, 252] width 90 height 24
type input "40"
type input "40.000"
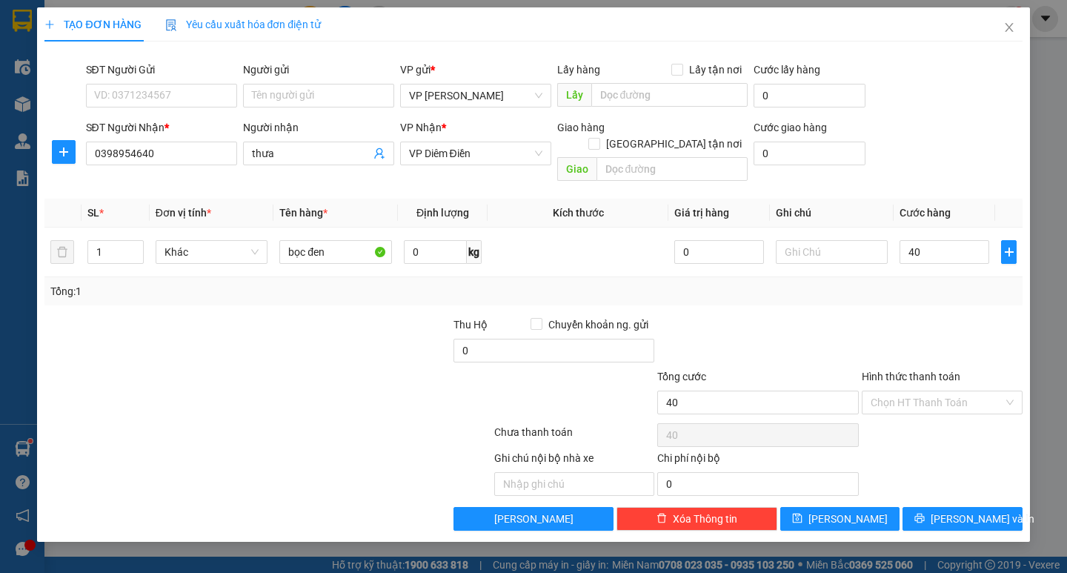
type input "40.000"
click at [979, 316] on div at bounding box center [942, 342] width 164 height 52
click at [962, 391] on input "Hình thức thanh toán" at bounding box center [936, 402] width 133 height 22
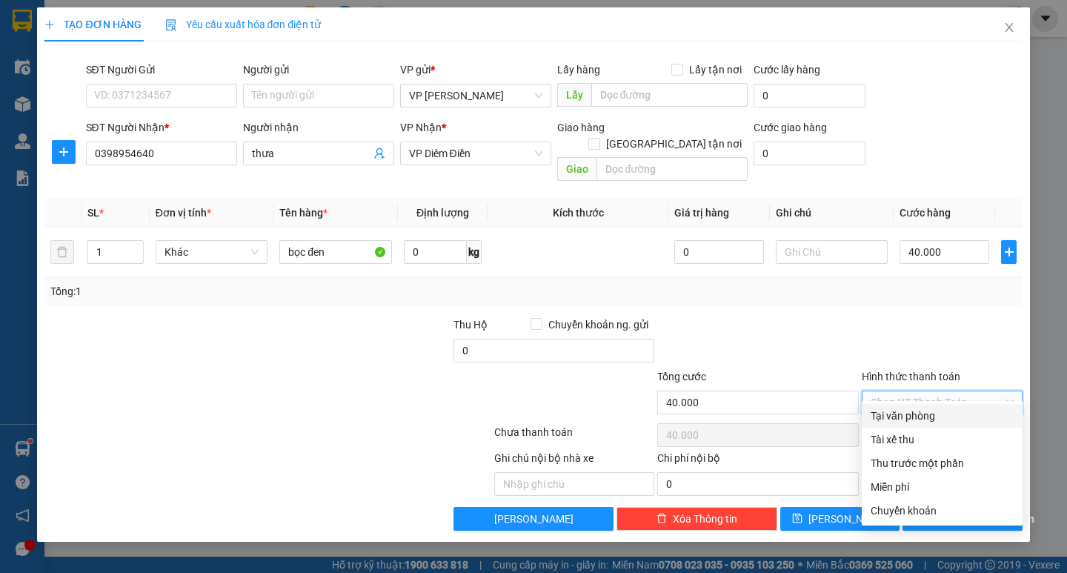
click at [945, 421] on div "Tại văn phòng" at bounding box center [941, 415] width 143 height 16
type input "0"
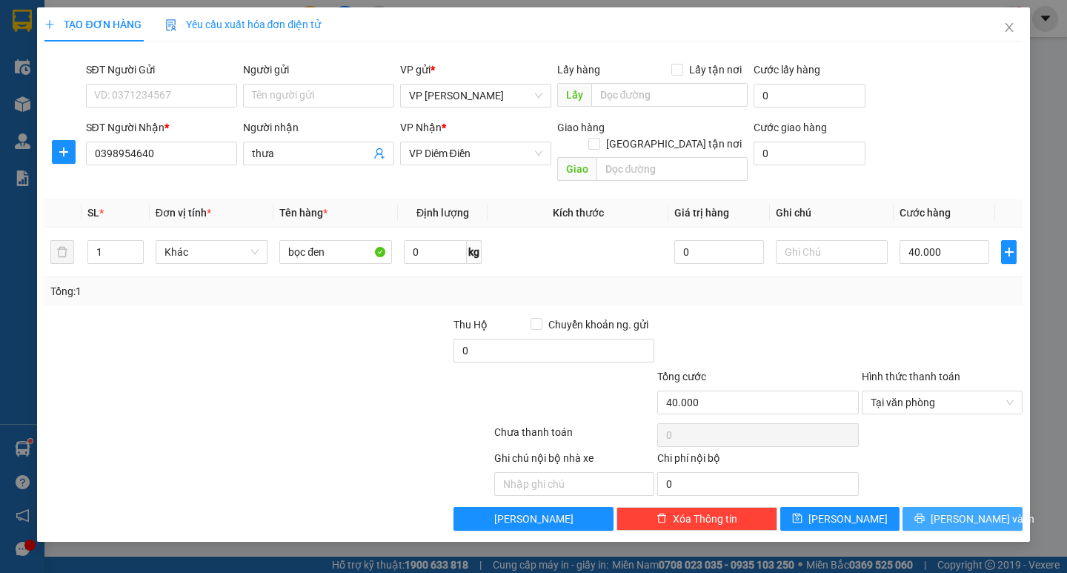
click at [974, 510] on span "Lưu và In" at bounding box center [982, 518] width 104 height 16
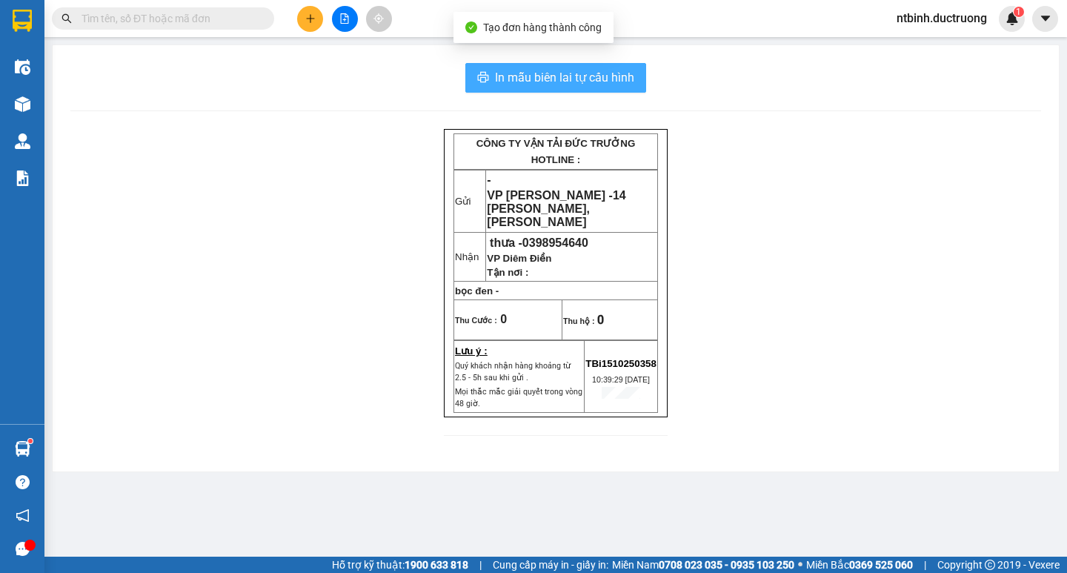
click at [576, 83] on span "In mẫu biên lai tự cấu hình" at bounding box center [564, 77] width 139 height 19
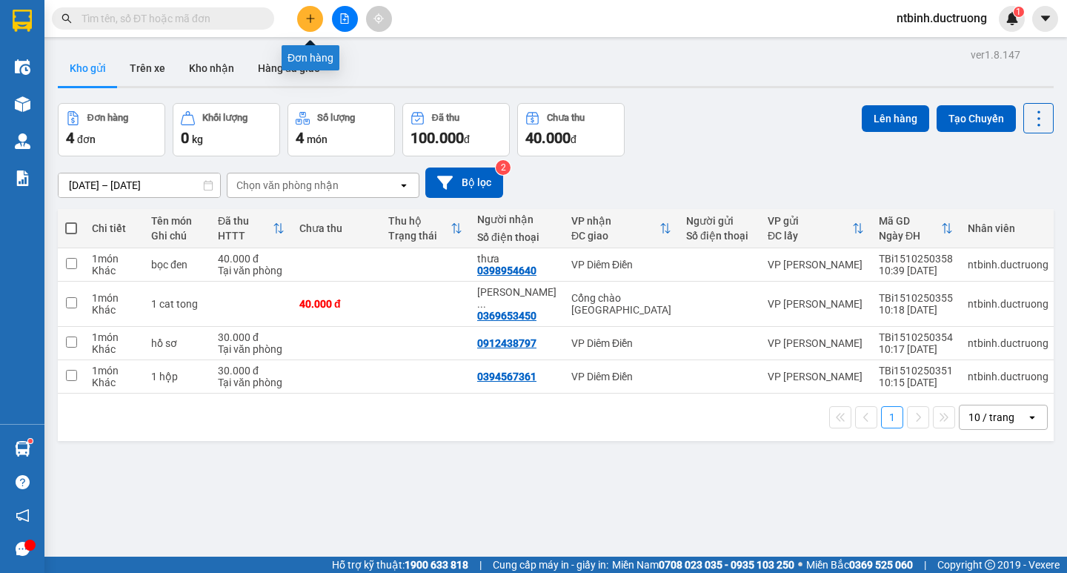
click at [309, 19] on icon "plus" at bounding box center [310, 18] width 8 height 1
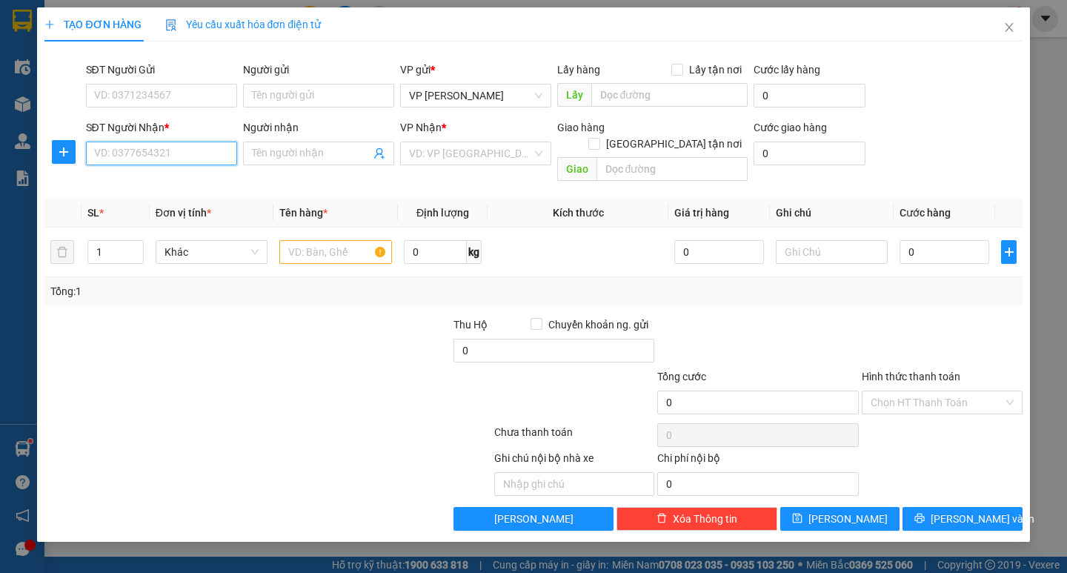
click at [187, 156] on input "SĐT Người Nhận *" at bounding box center [161, 153] width 151 height 24
type input "0966799712"
click at [475, 153] on input "search" at bounding box center [470, 153] width 123 height 22
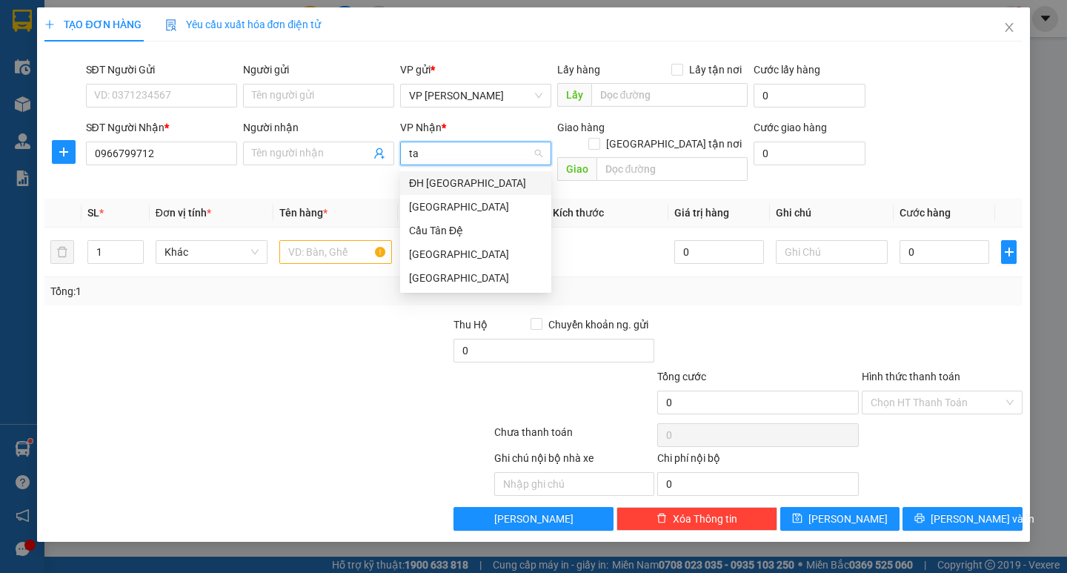
type input "tâ"
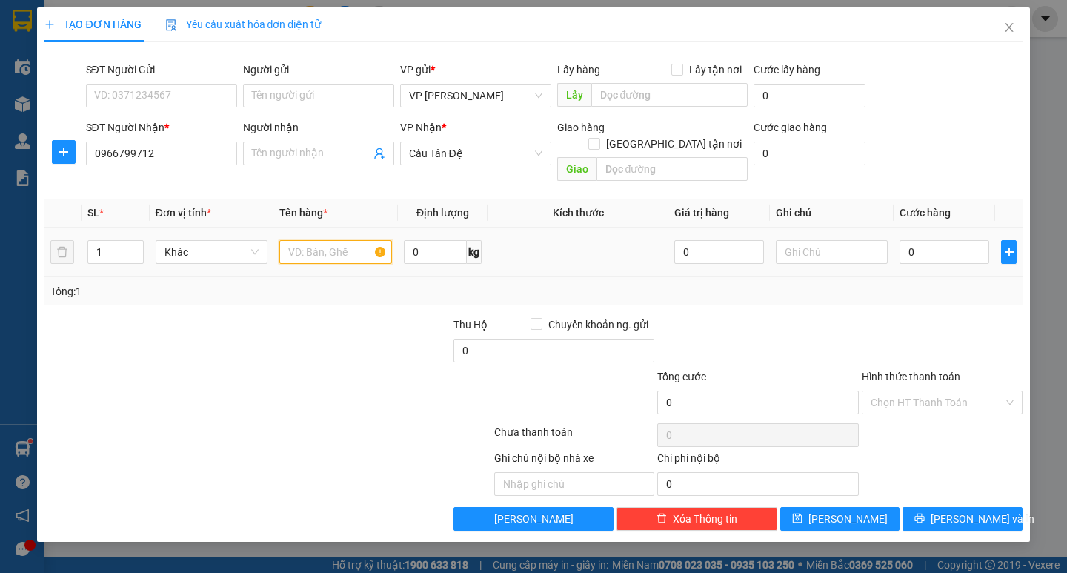
click at [338, 240] on input "text" at bounding box center [335, 252] width 112 height 24
type input "cattong"
click at [929, 240] on input "0" at bounding box center [944, 252] width 90 height 24
click at [899, 240] on input "0" at bounding box center [944, 252] width 90 height 24
type input "10"
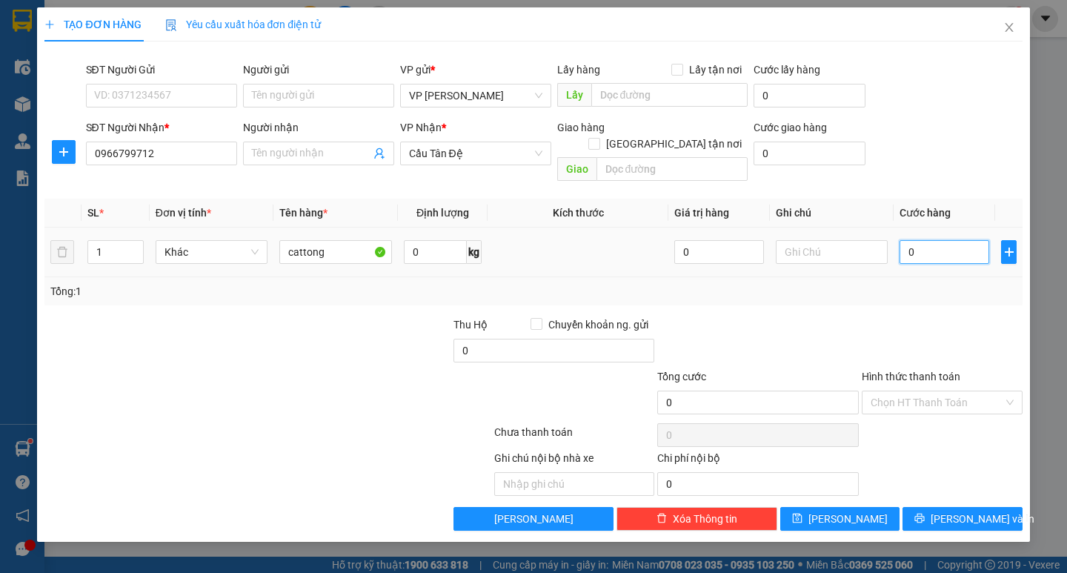
type input "10"
type input "100"
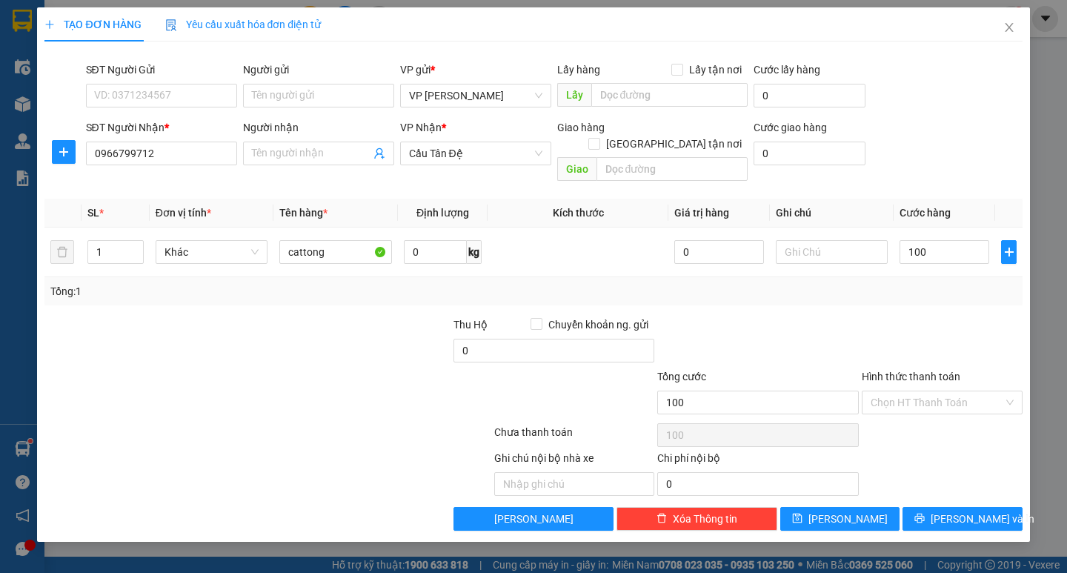
click at [907, 293] on div "Transit Pickup Surcharge Ids Transit Deliver Surcharge Ids Transit Deliver Surc…" at bounding box center [532, 291] width 977 height 477
type input "100.000"
click at [967, 510] on span "Lưu và In" at bounding box center [982, 518] width 104 height 16
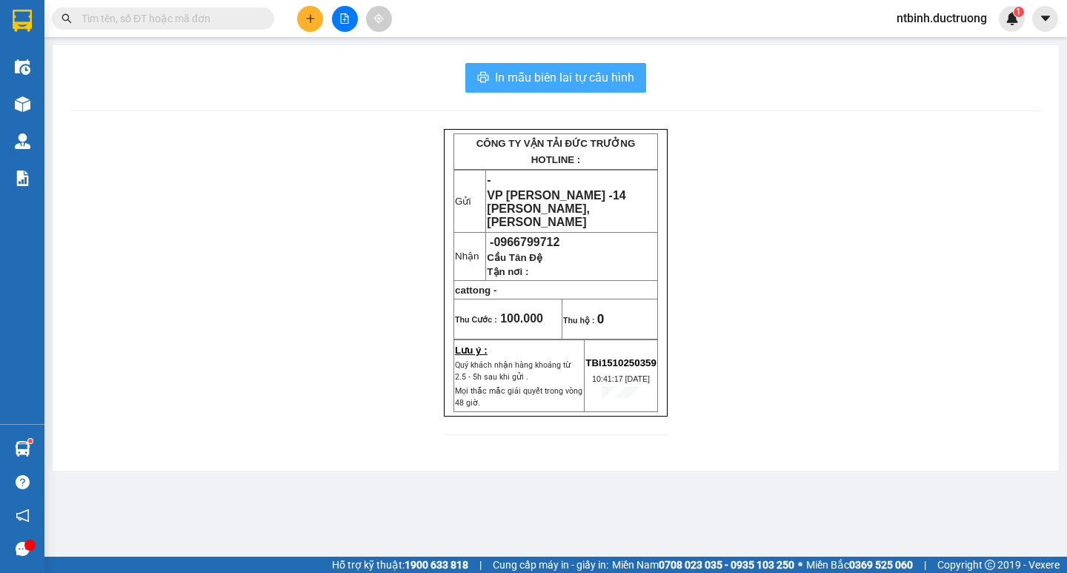
click at [591, 81] on span "In mẫu biên lai tự cấu hình" at bounding box center [564, 77] width 139 height 19
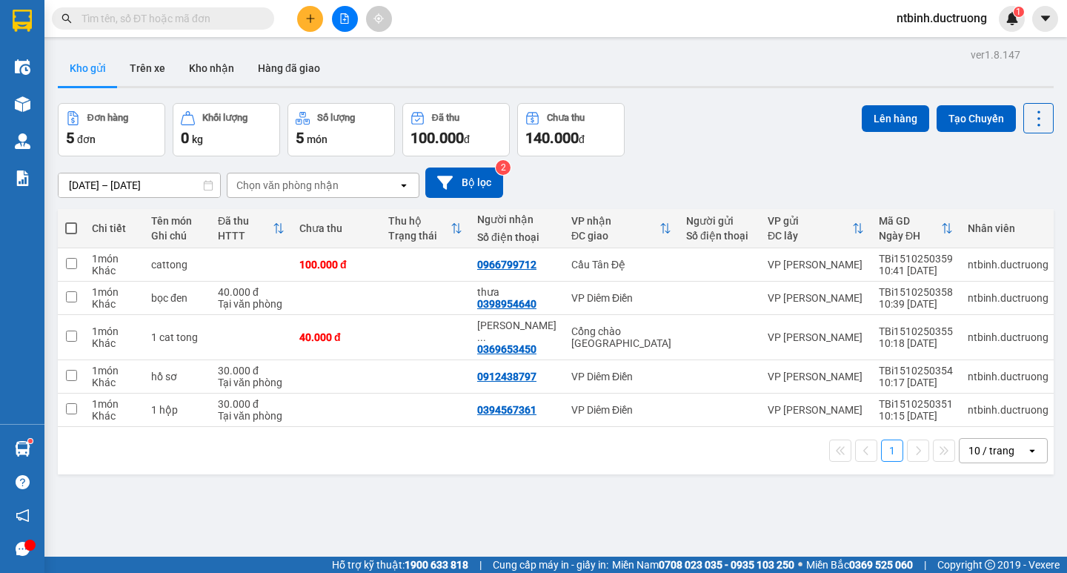
click at [74, 226] on span at bounding box center [71, 228] width 12 height 12
click at [71, 221] on input "checkbox" at bounding box center [71, 221] width 0 height 0
checkbox input "true"
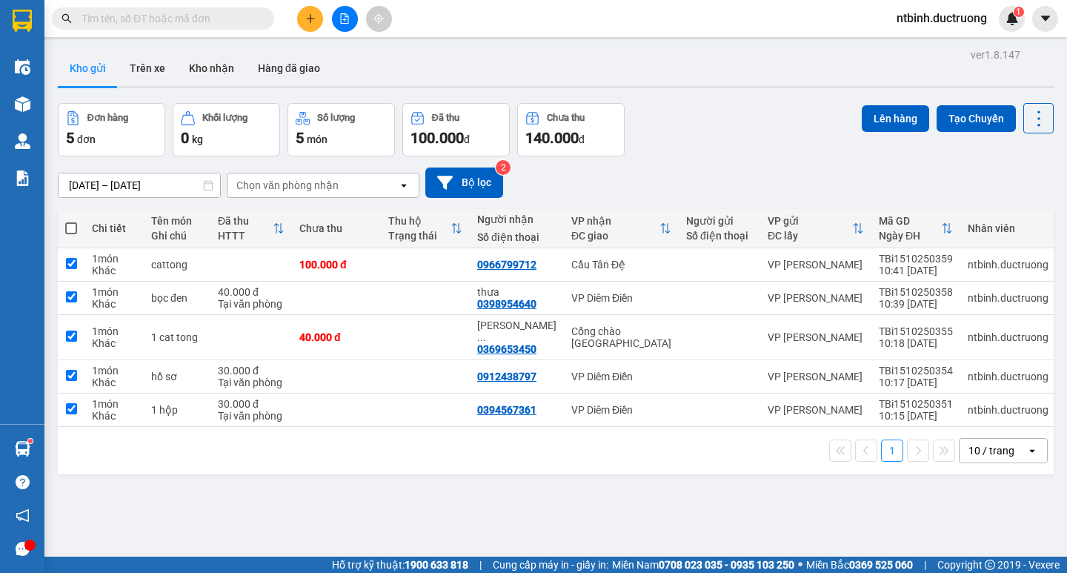
checkbox input "true"
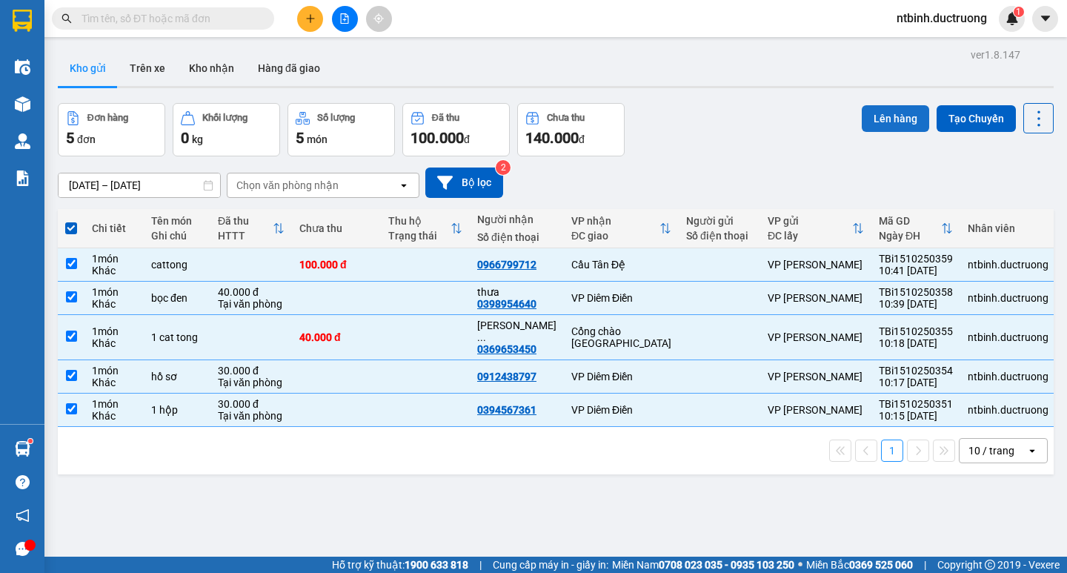
click at [879, 119] on button "Lên hàng" at bounding box center [894, 118] width 67 height 27
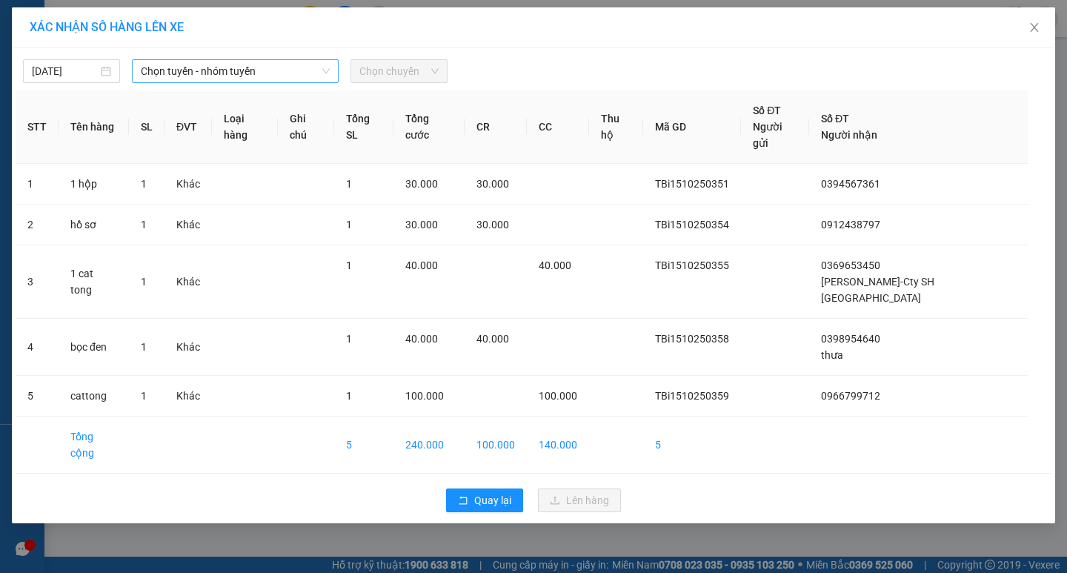
click at [327, 69] on icon "down" at bounding box center [325, 71] width 9 height 9
click at [316, 67] on span "Chọn tuyến - nhóm tuyến" at bounding box center [235, 71] width 189 height 22
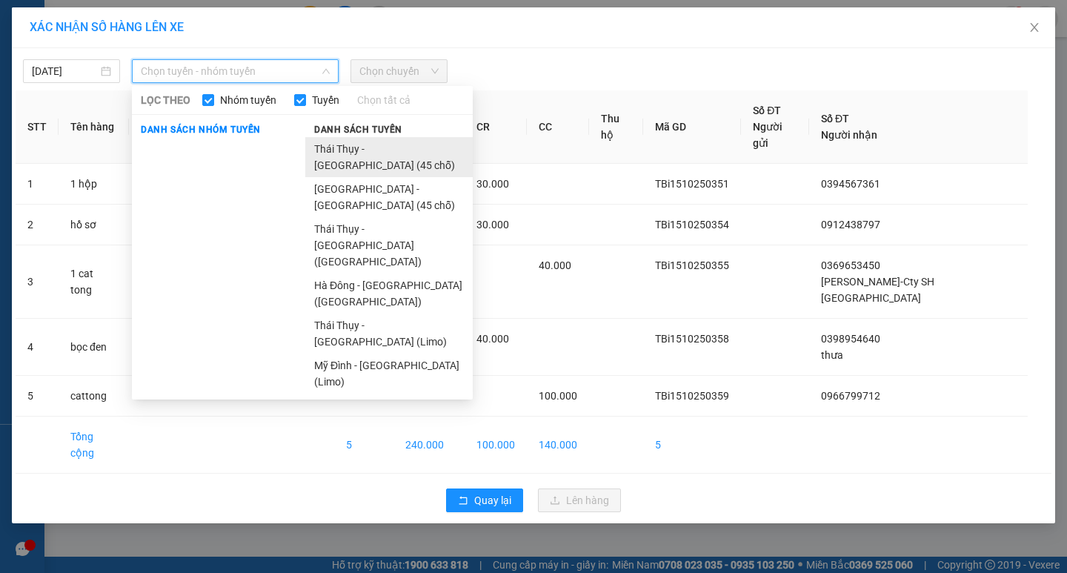
click at [340, 146] on li "Thái [PERSON_NAME][GEOGRAPHIC_DATA] (45 chỗ)" at bounding box center [388, 157] width 167 height 40
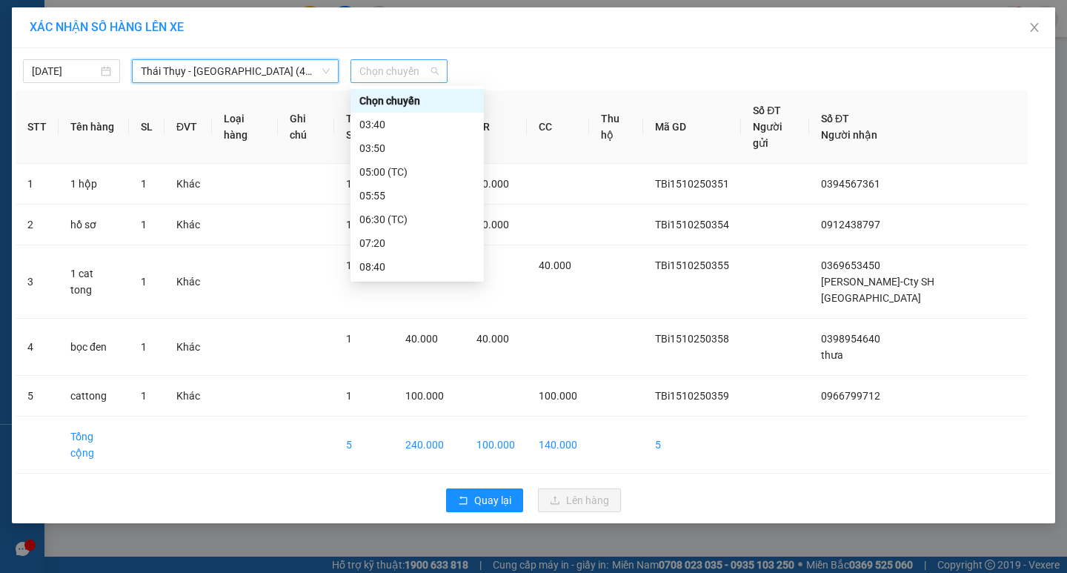
click at [436, 73] on span "Chọn chuyến" at bounding box center [398, 71] width 79 height 22
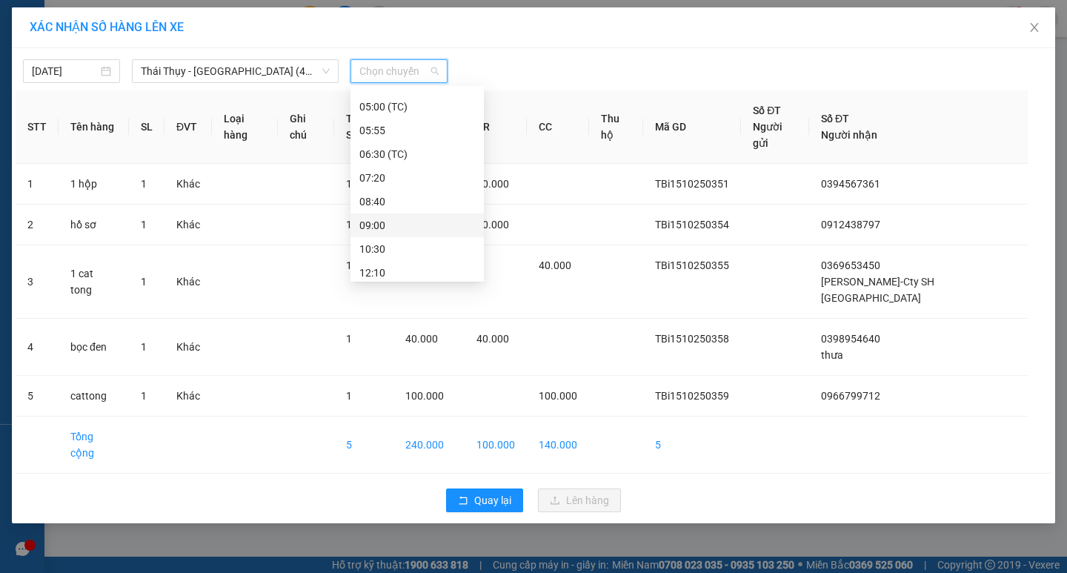
scroll to position [139, 0]
click at [388, 173] on div "10:30" at bounding box center [417, 175] width 116 height 16
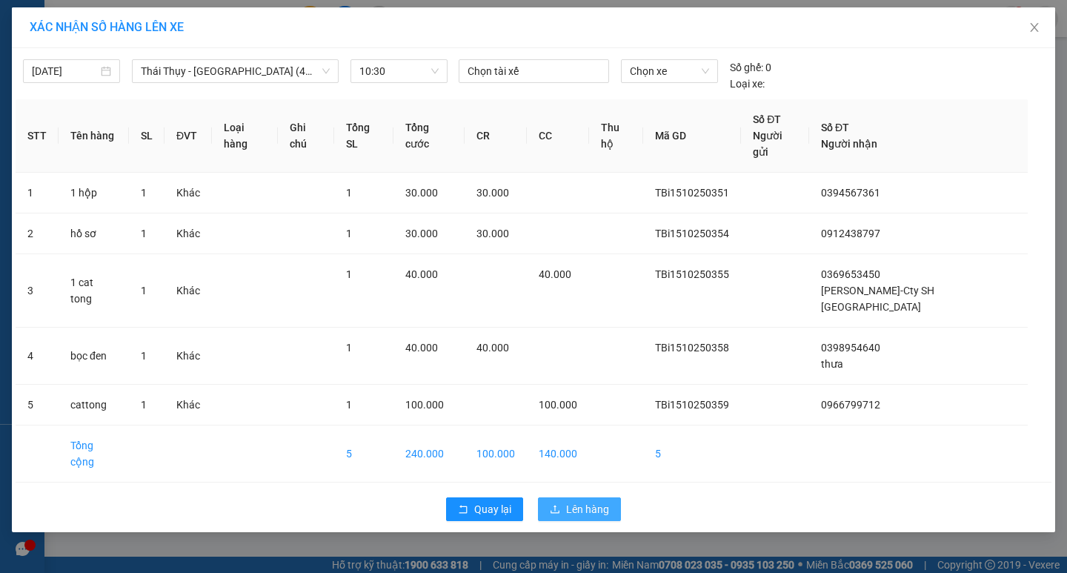
click at [597, 501] on span "Lên hàng" at bounding box center [587, 509] width 43 height 16
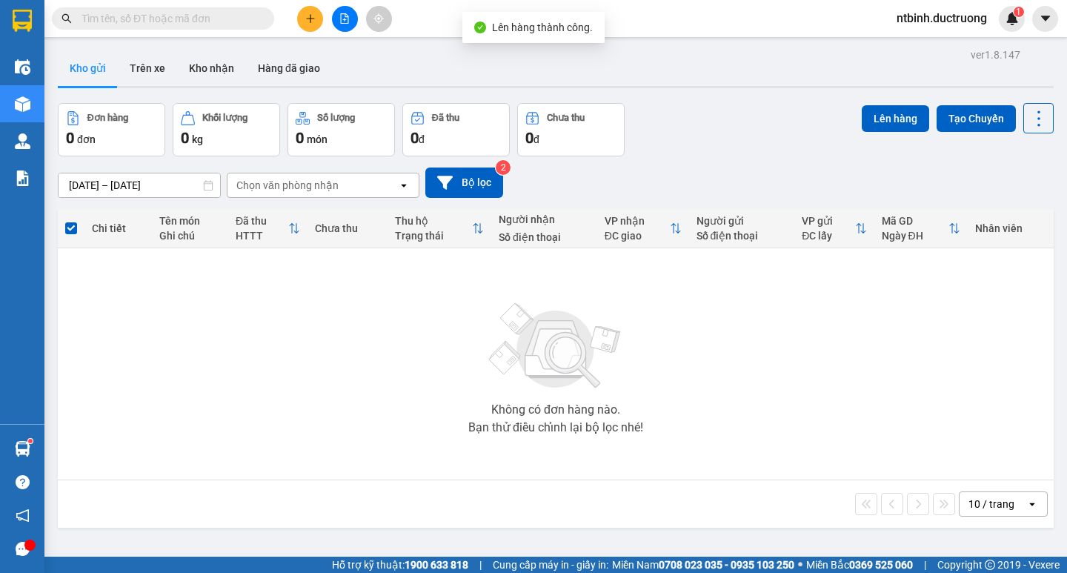
click at [350, 20] on button at bounding box center [345, 19] width 26 height 26
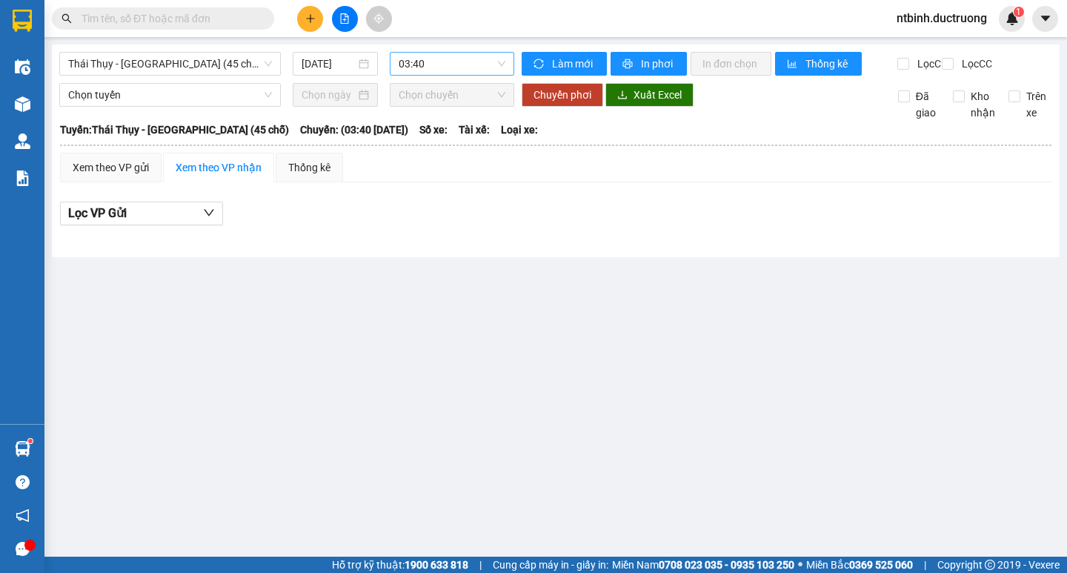
click at [506, 61] on div "03:40" at bounding box center [452, 64] width 124 height 24
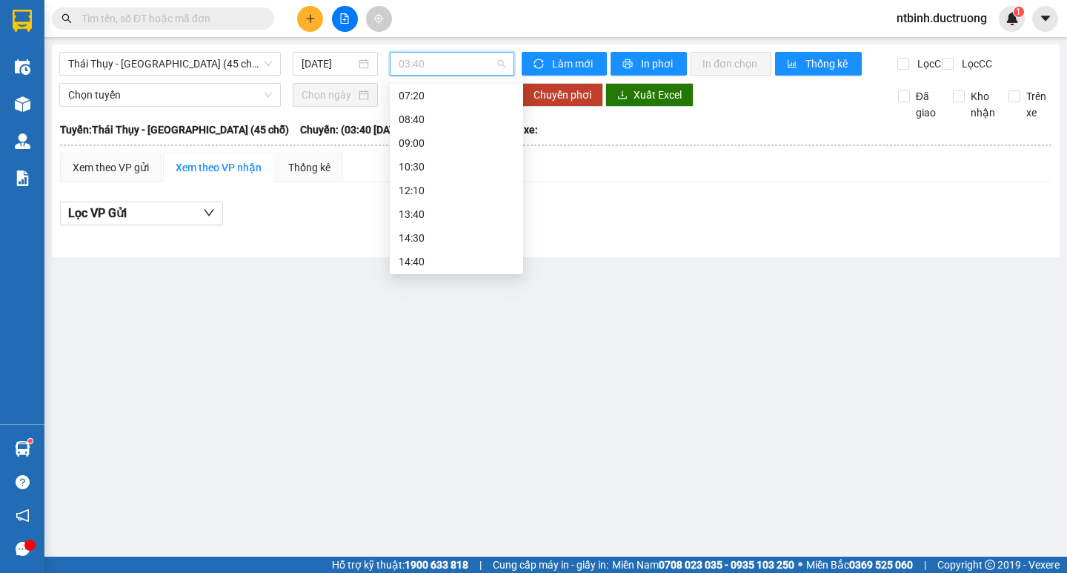
scroll to position [148, 0]
click at [461, 161] on div "10:30" at bounding box center [456, 158] width 116 height 16
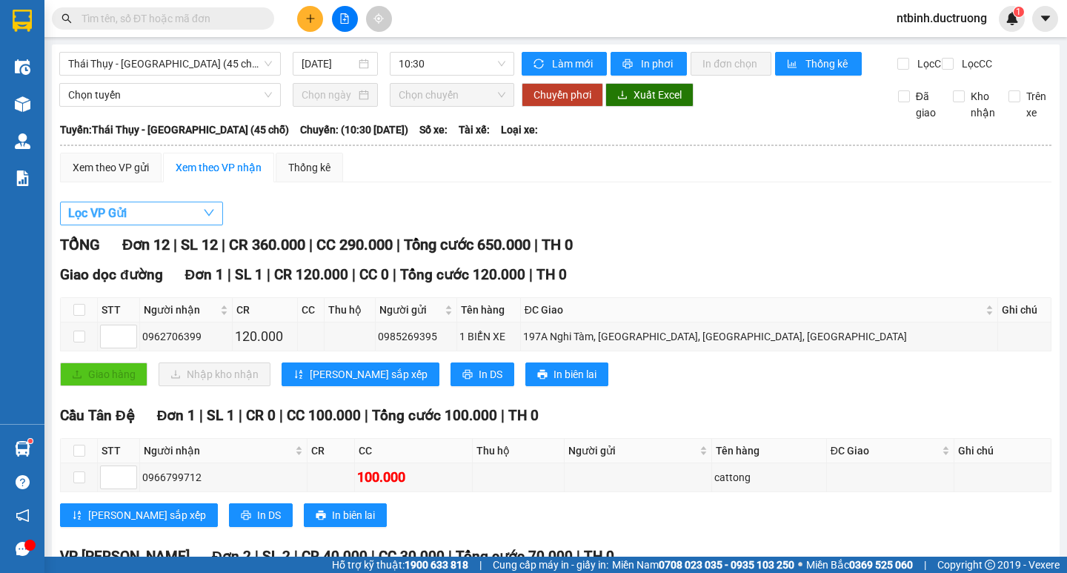
click at [204, 216] on icon "down" at bounding box center [209, 213] width 10 height 7
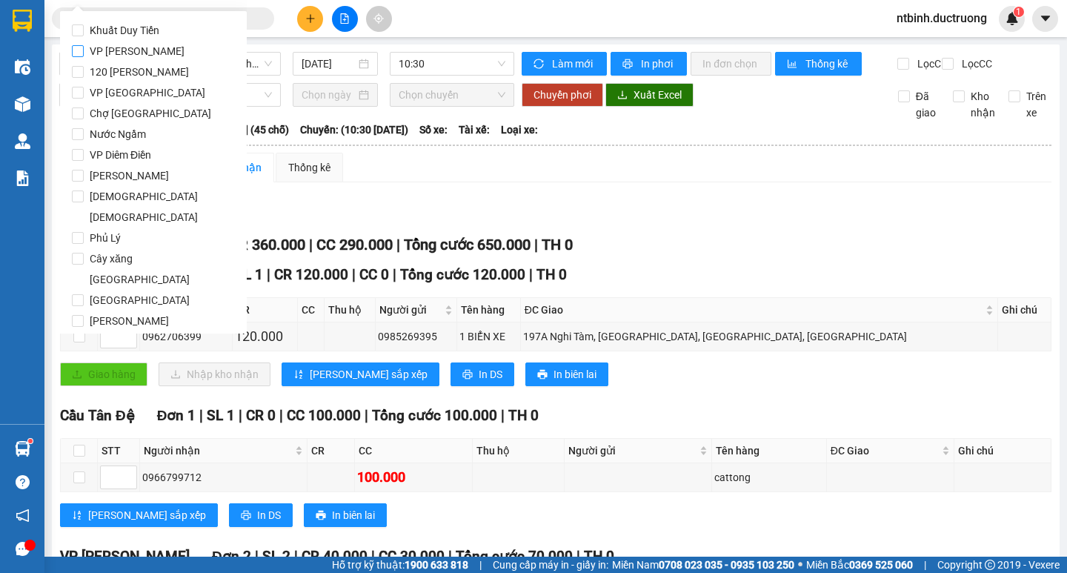
click at [178, 56] on label "VP [PERSON_NAME]" at bounding box center [153, 51] width 163 height 21
click at [84, 56] on input "VP [PERSON_NAME]" at bounding box center [78, 51] width 12 height 12
checkbox input "true"
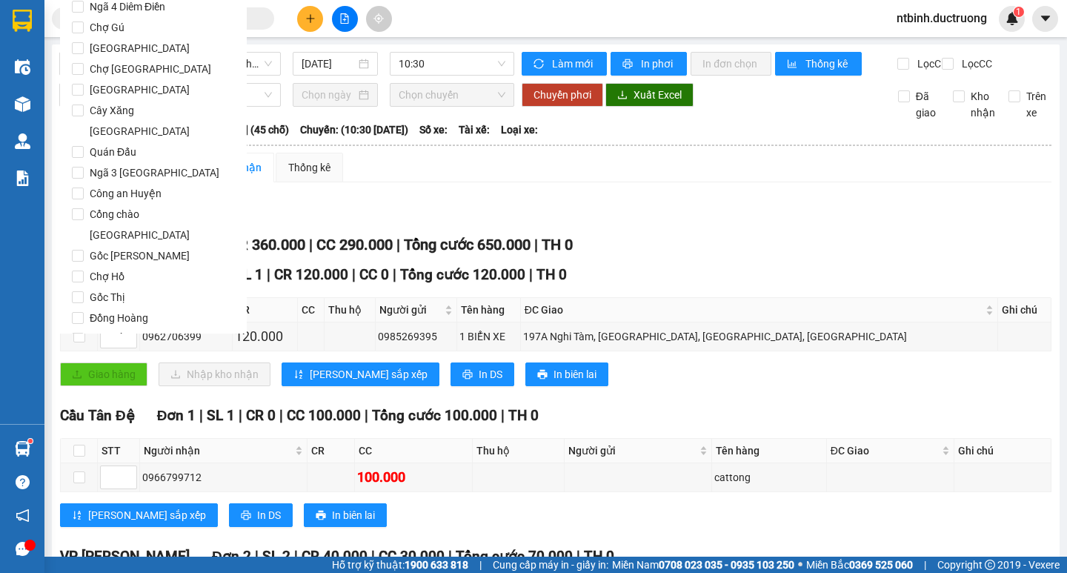
scroll to position [1233, 0]
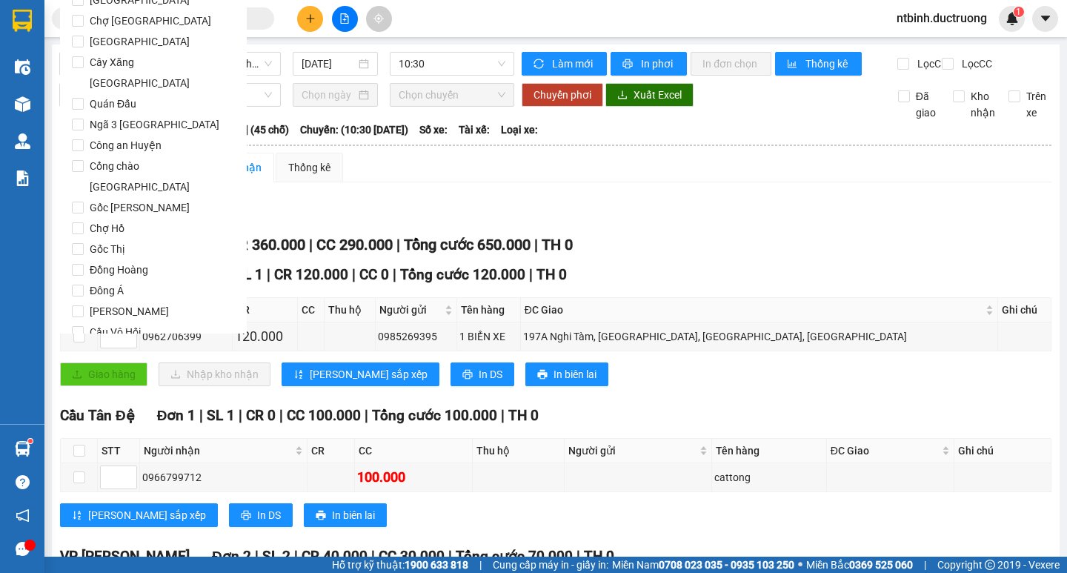
click at [90, 408] on span "Lọc" at bounding box center [92, 416] width 17 height 16
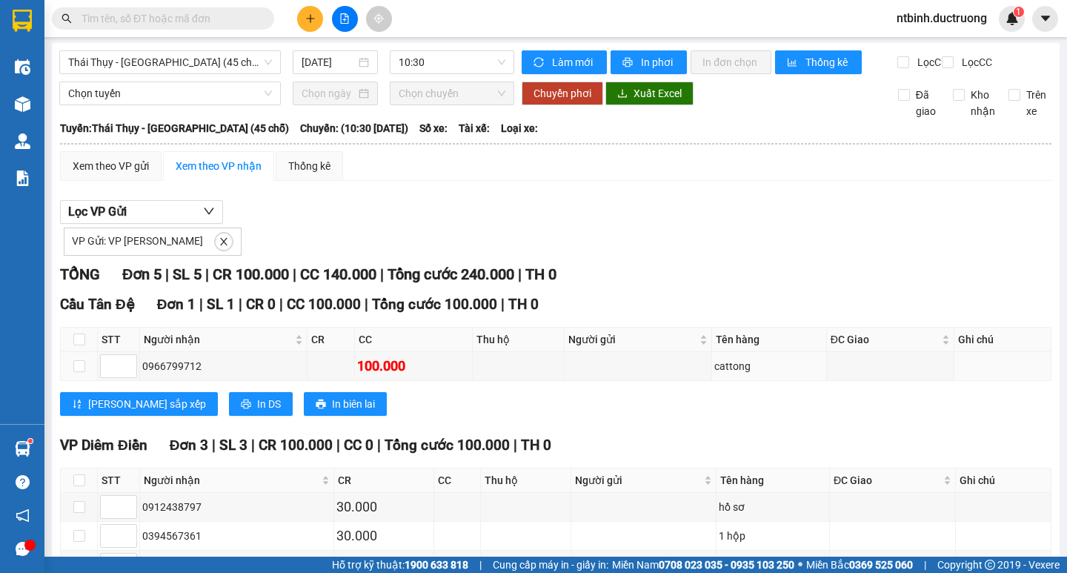
scroll to position [0, 0]
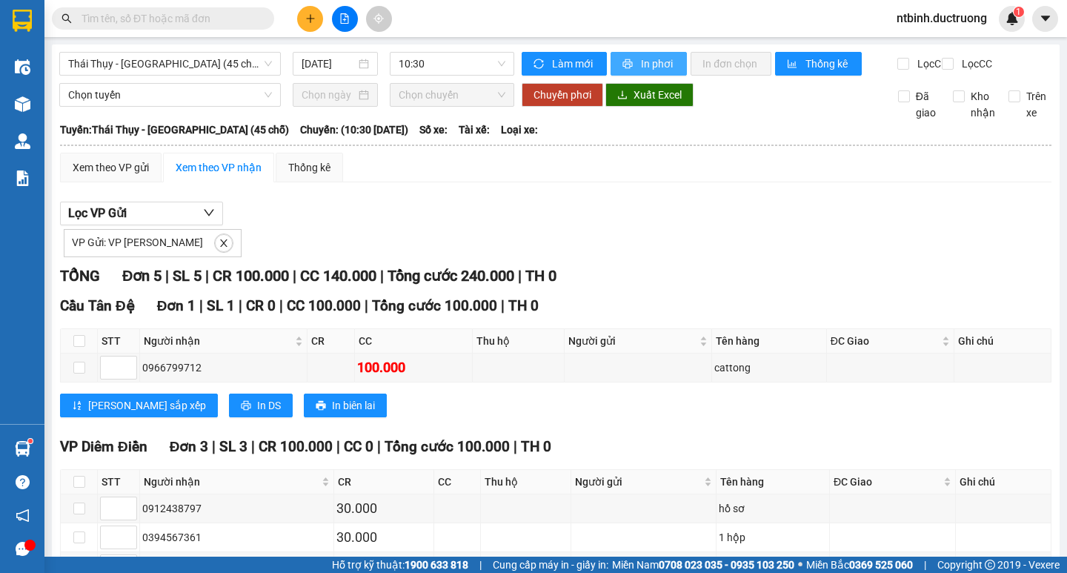
click at [648, 65] on span "In phơi" at bounding box center [658, 64] width 34 height 16
click at [181, 16] on input "text" at bounding box center [168, 18] width 175 height 16
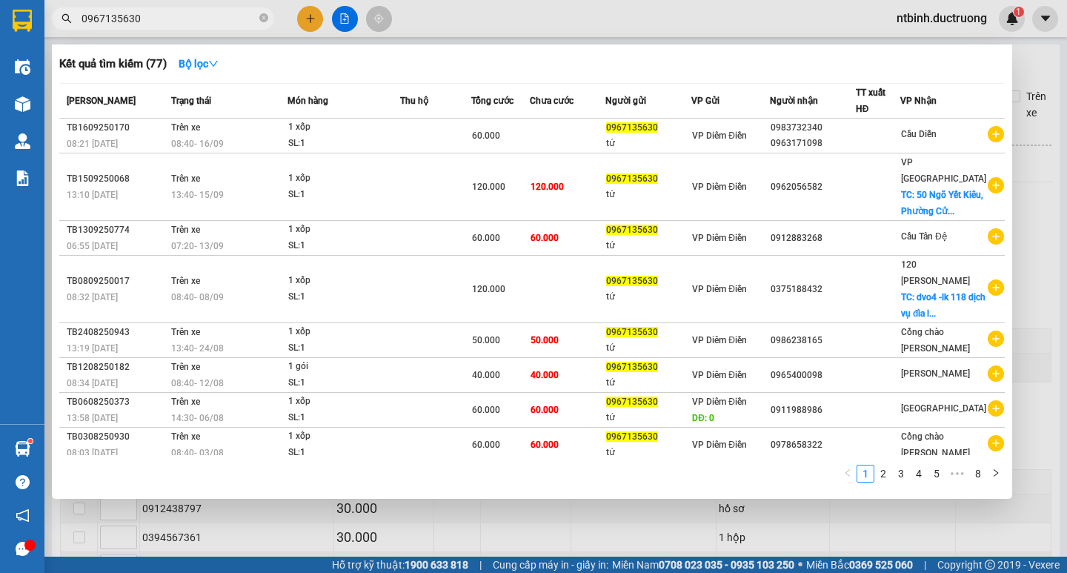
type input "0967135630"
click at [1040, 268] on div at bounding box center [533, 286] width 1067 height 573
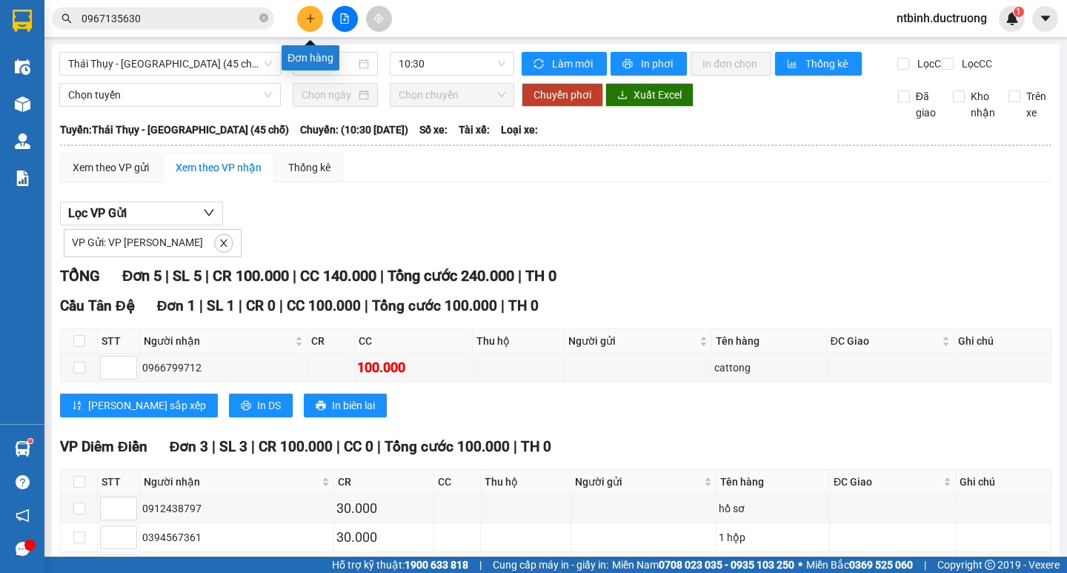
click at [312, 20] on icon "plus" at bounding box center [310, 18] width 10 height 10
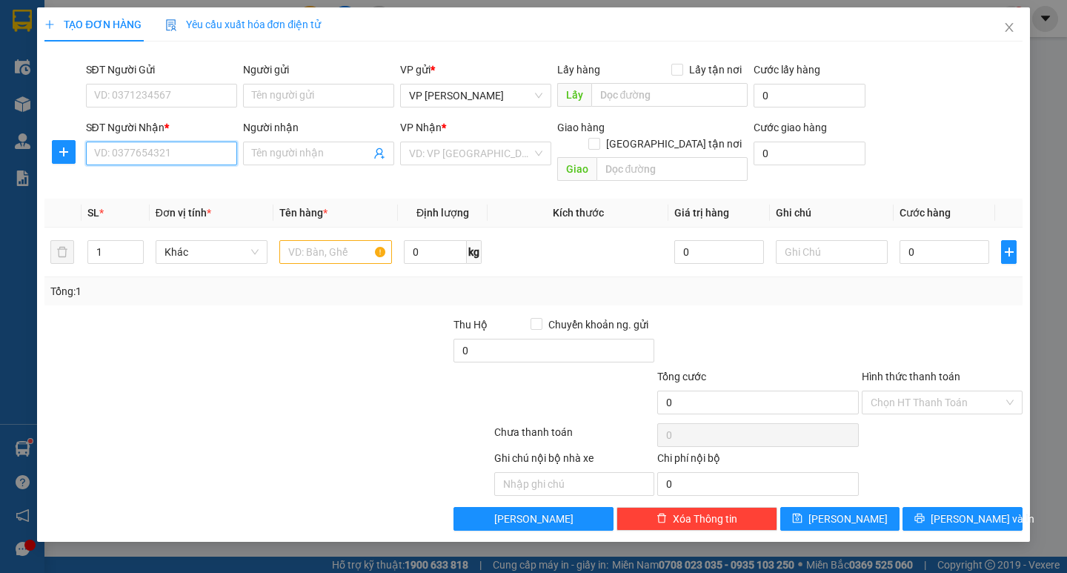
click at [203, 155] on input "SĐT Người Nhận *" at bounding box center [161, 153] width 151 height 24
type input "0971396150"
click at [329, 240] on input "text" at bounding box center [335, 252] width 112 height 24
type input "5"
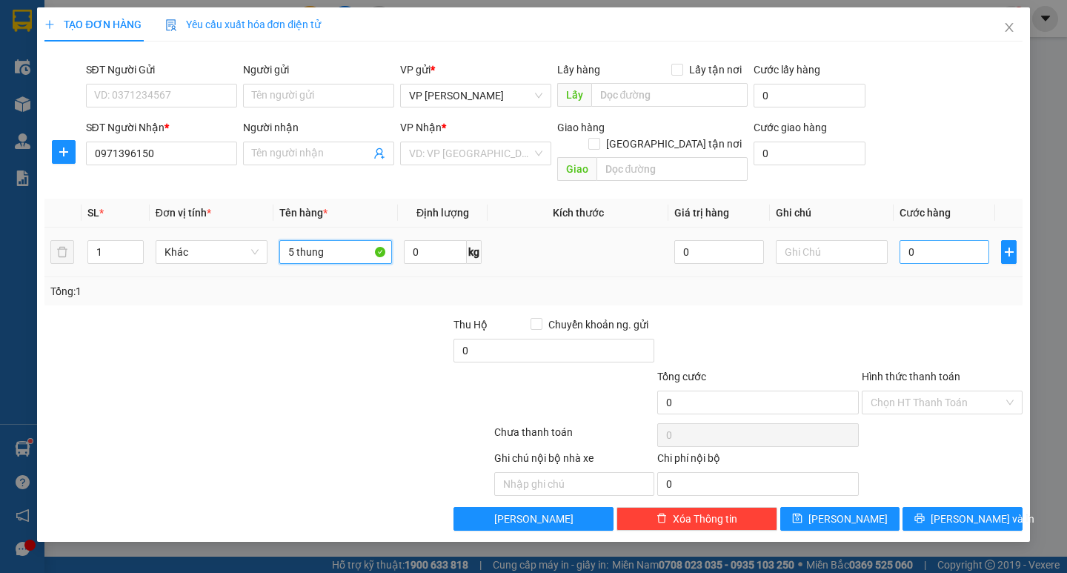
type input "5 thung"
click at [933, 240] on input "0" at bounding box center [944, 252] width 90 height 24
click at [901, 240] on input "0" at bounding box center [944, 252] width 90 height 24
type input "10"
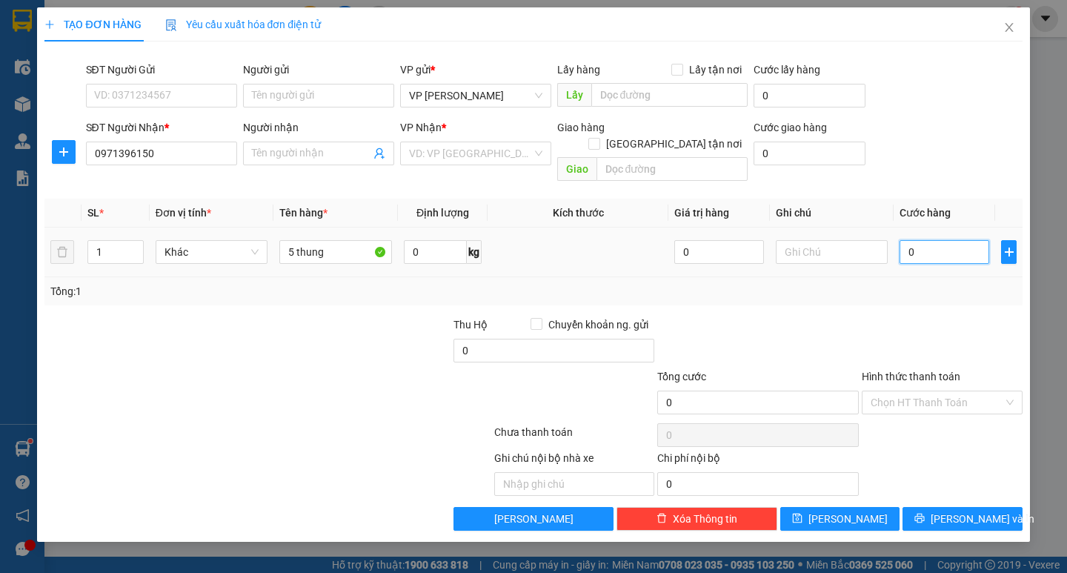
type input "10"
type input "130"
type input "10"
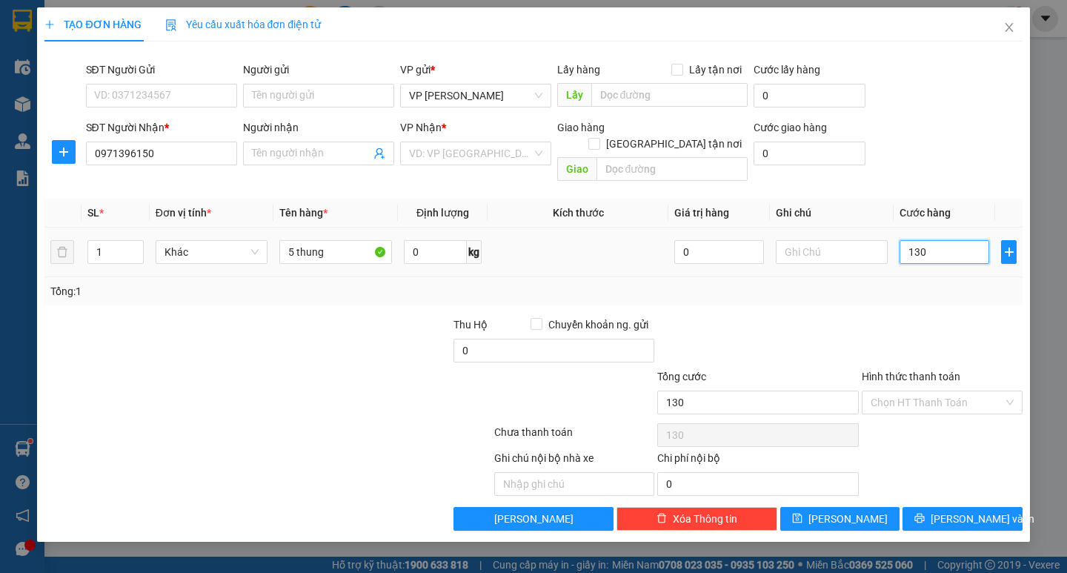
type input "10"
type input "150"
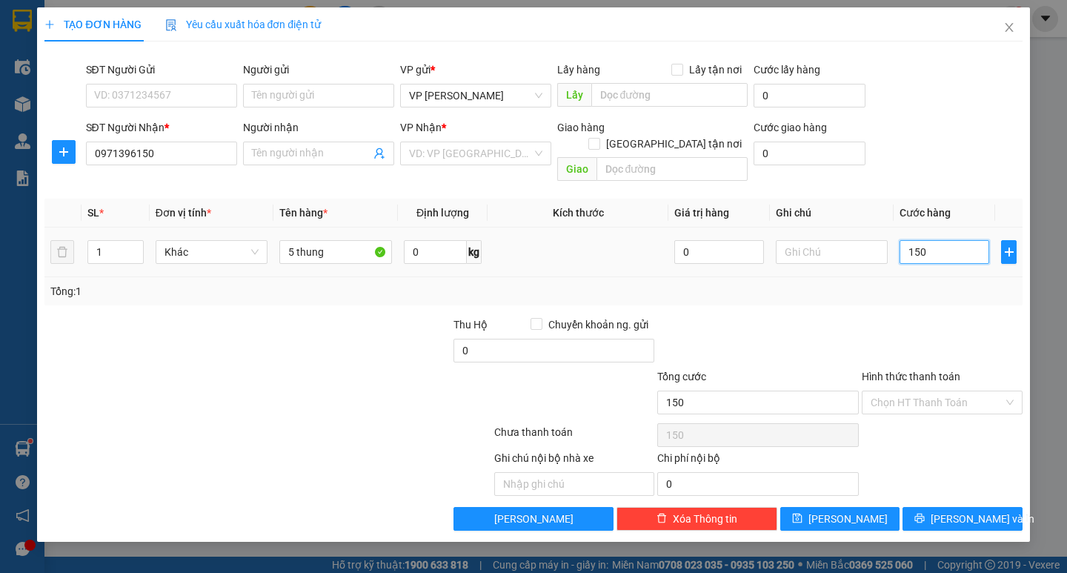
type input "1.500"
type input "115"
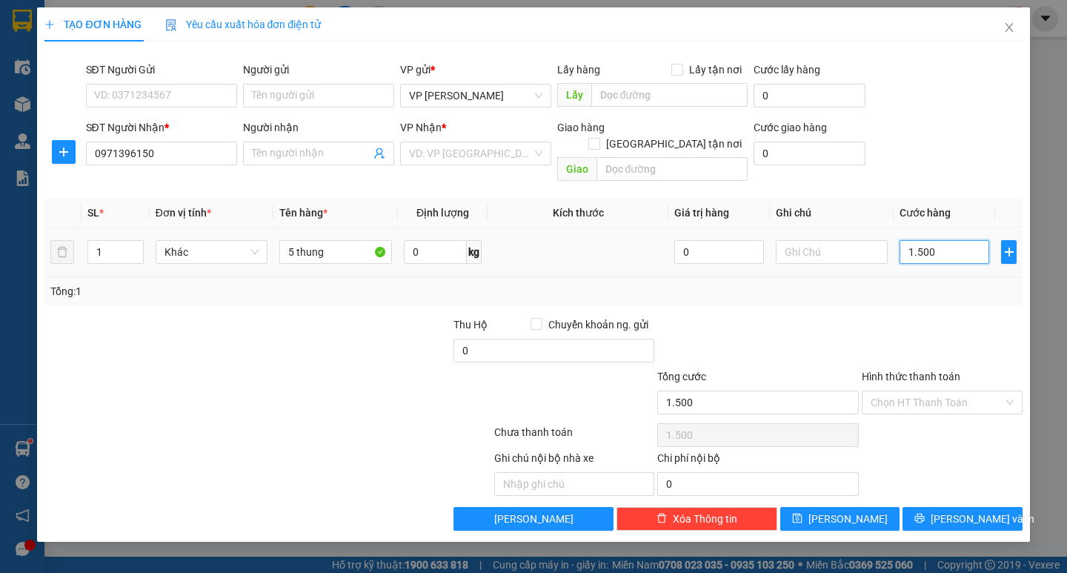
type input "115"
type input "11"
type input "1"
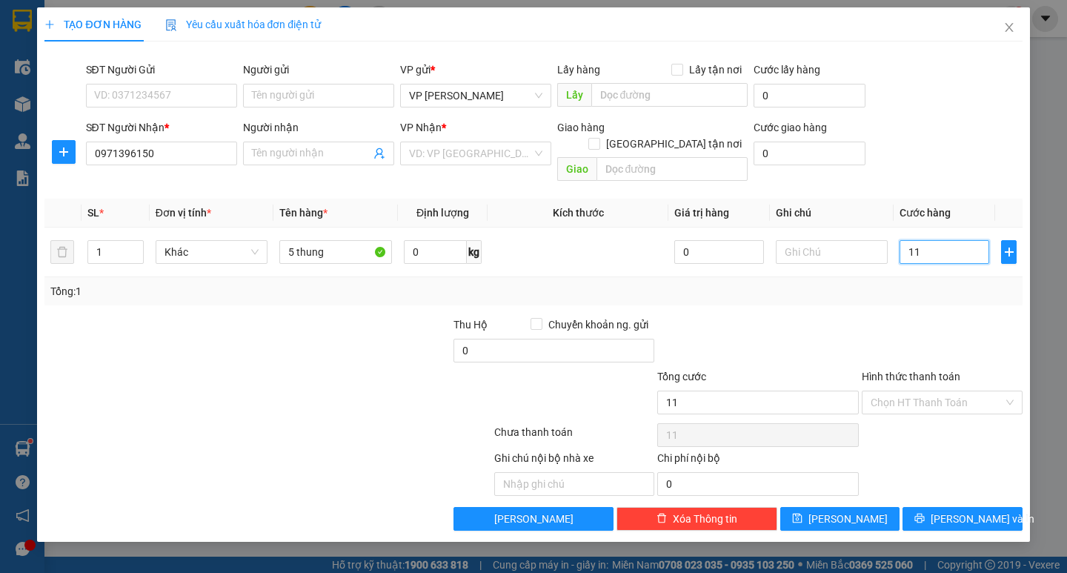
type input "1"
type input "0"
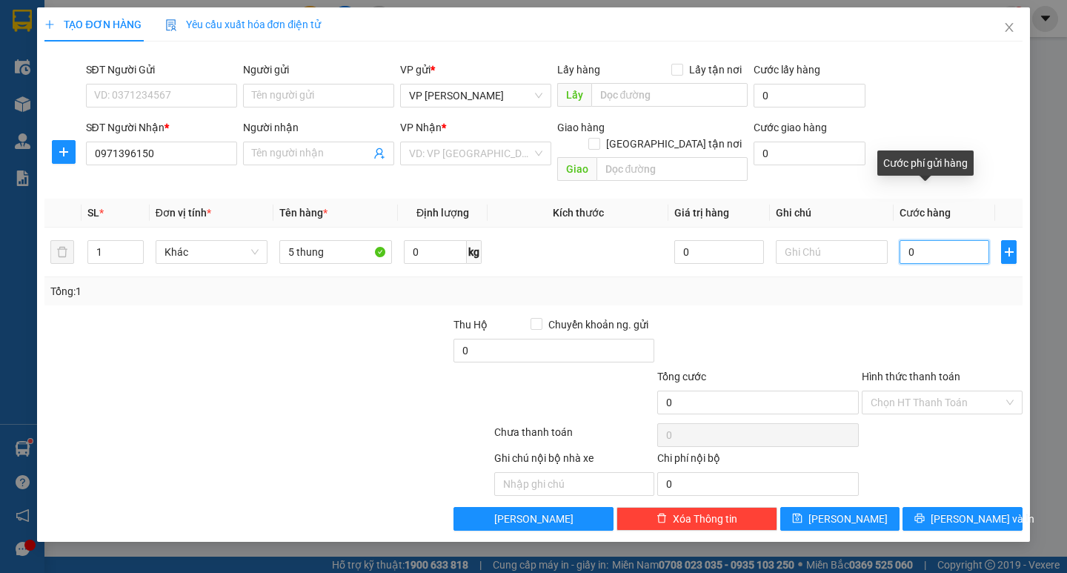
type input "001"
type input "1"
type input "0.015"
type input "15"
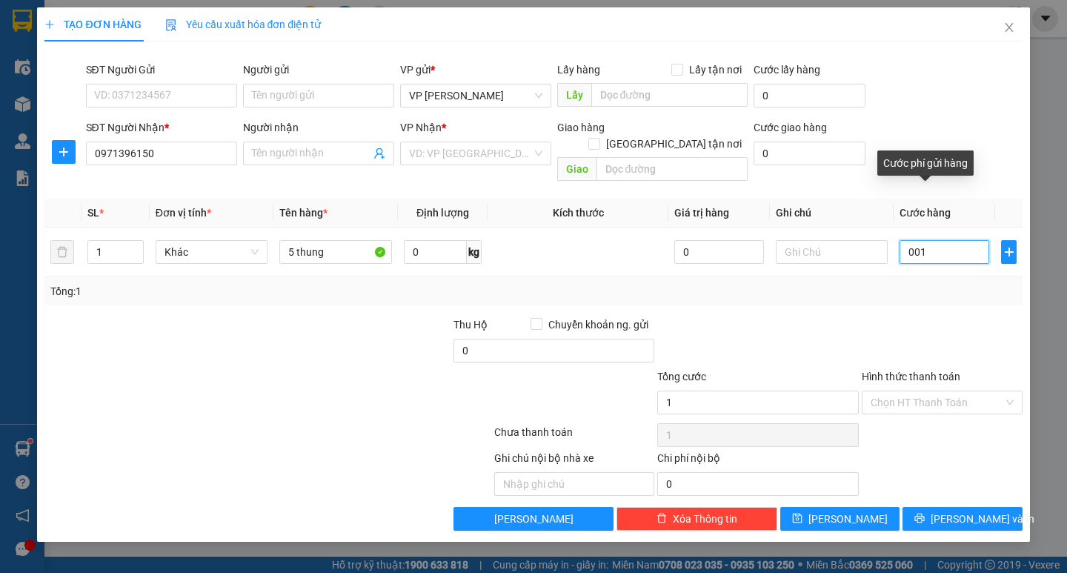
type input "15"
type input "00.150"
type input "150"
type input "150.000"
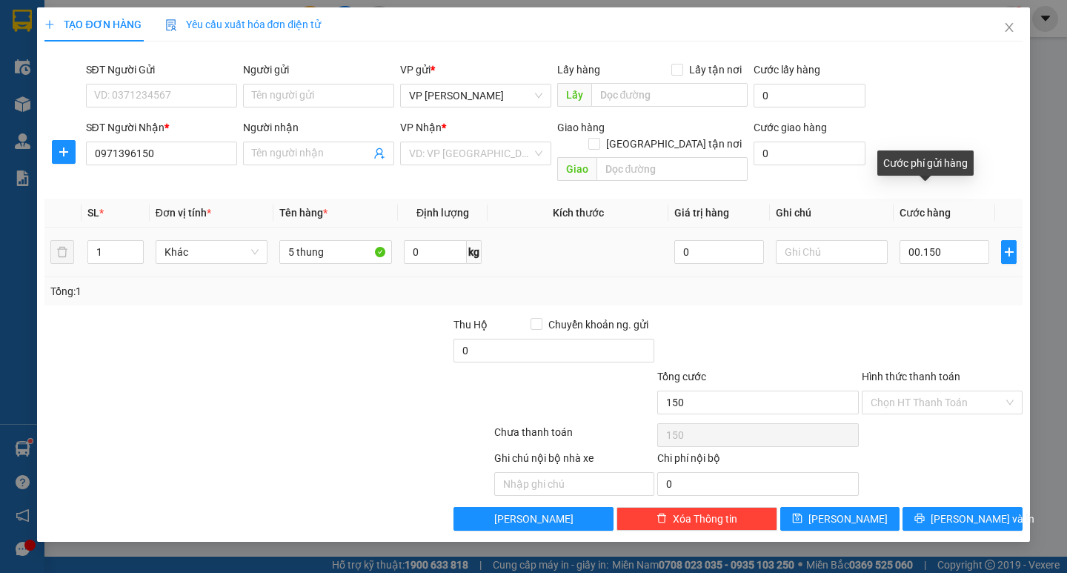
type input "150.000"
click at [867, 316] on div at bounding box center [942, 342] width 164 height 52
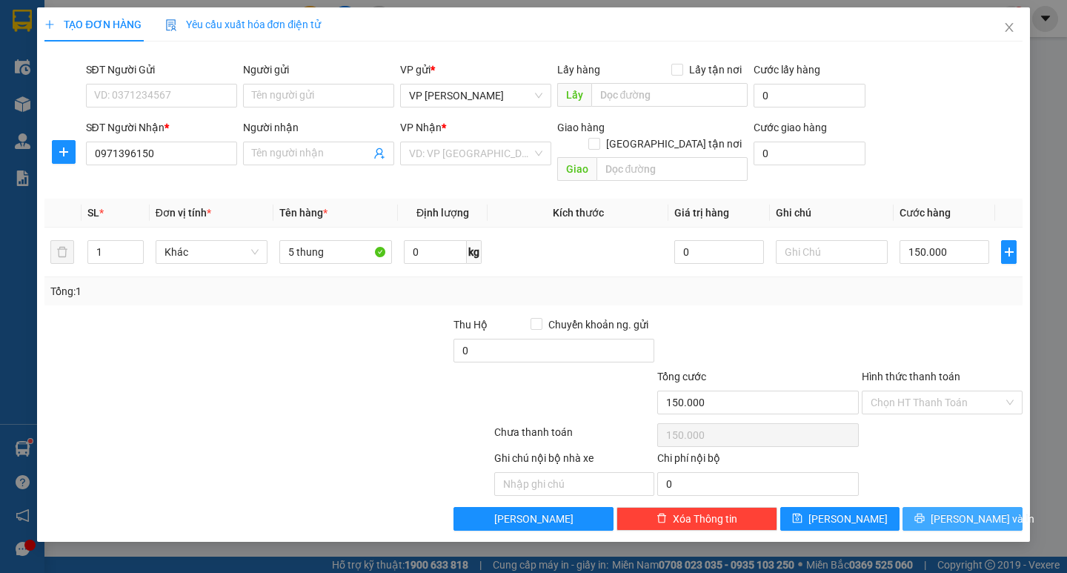
click at [959, 510] on span "Lưu và In" at bounding box center [982, 518] width 104 height 16
click at [436, 153] on input "search" at bounding box center [470, 153] width 123 height 22
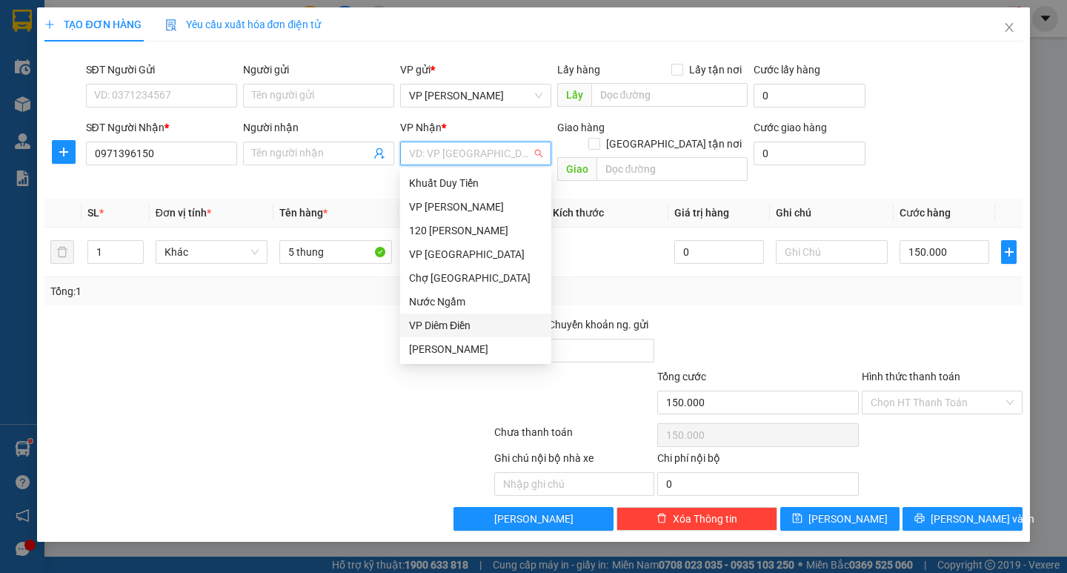
click at [452, 321] on div "VP Diêm Điền" at bounding box center [475, 325] width 133 height 16
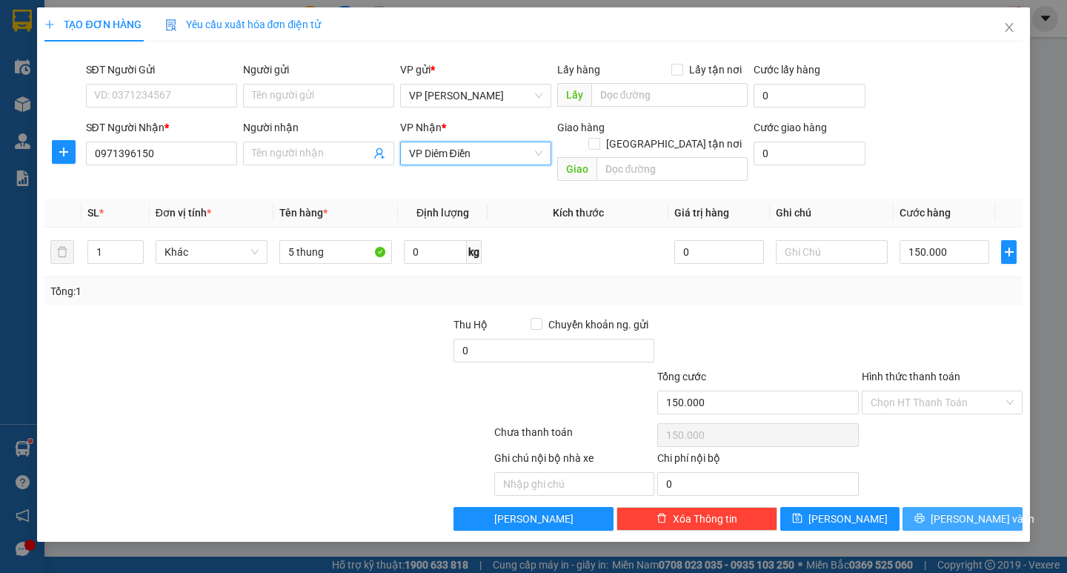
click at [924, 513] on icon "printer" at bounding box center [919, 518] width 10 height 10
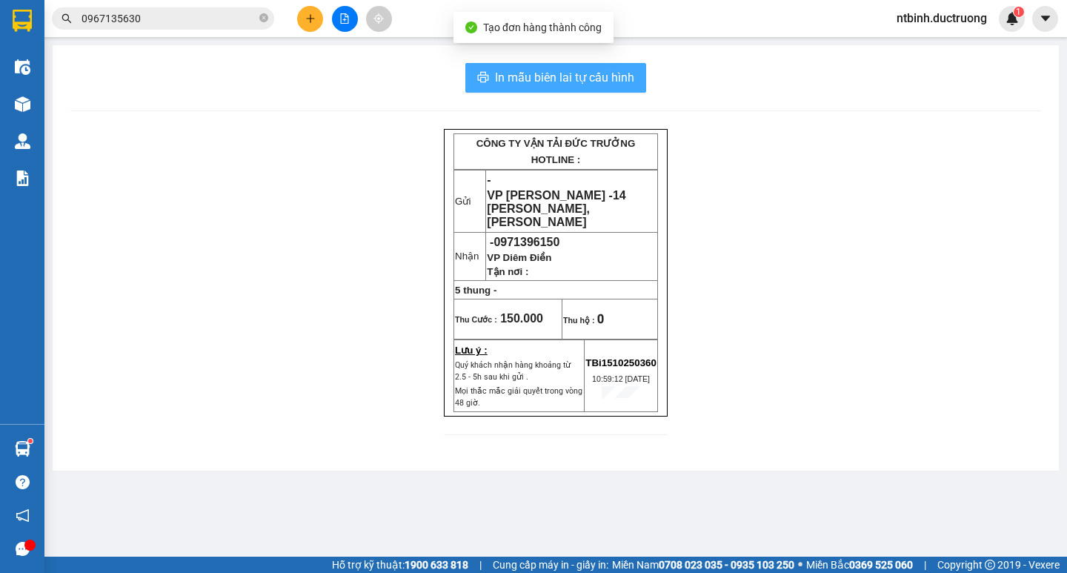
click at [606, 82] on span "In mẫu biên lai tự cấu hình" at bounding box center [564, 77] width 139 height 19
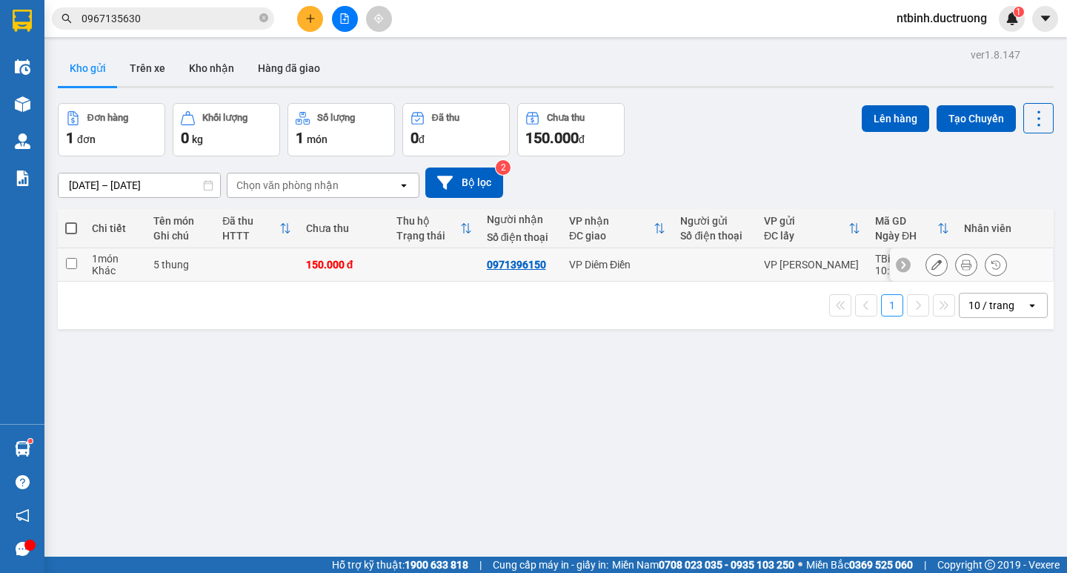
click at [68, 259] on input "checkbox" at bounding box center [71, 263] width 11 height 11
checkbox input "true"
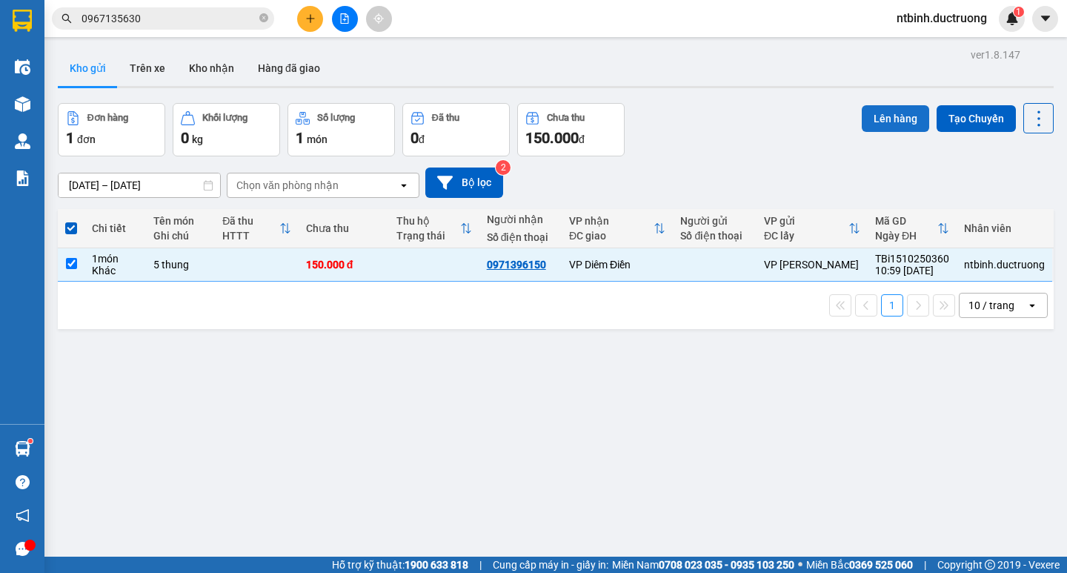
click at [896, 123] on button "Lên hàng" at bounding box center [894, 118] width 67 height 27
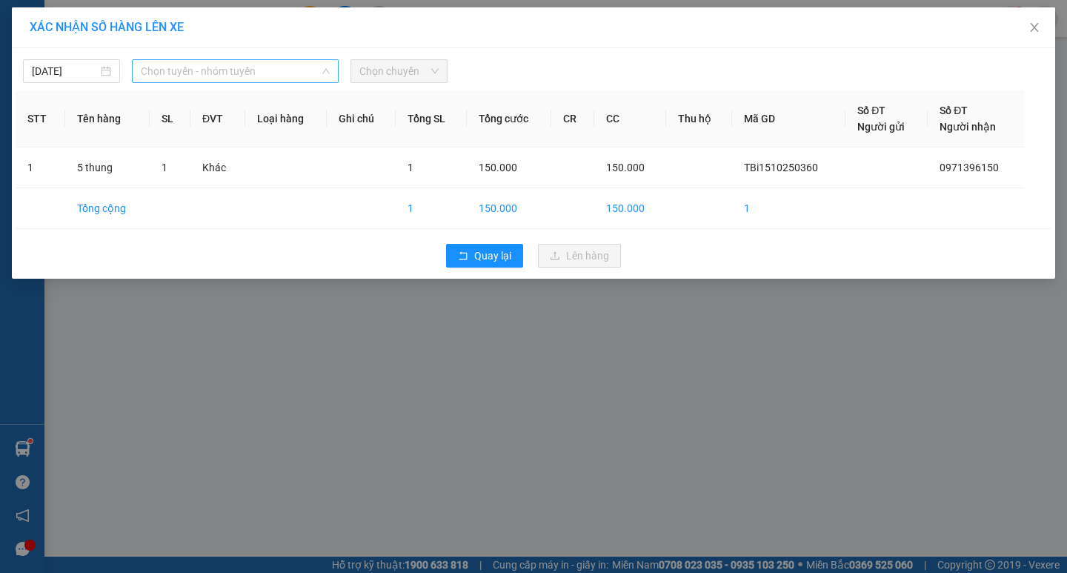
click at [236, 74] on span "Chọn tuyến - nhóm tuyến" at bounding box center [235, 71] width 189 height 22
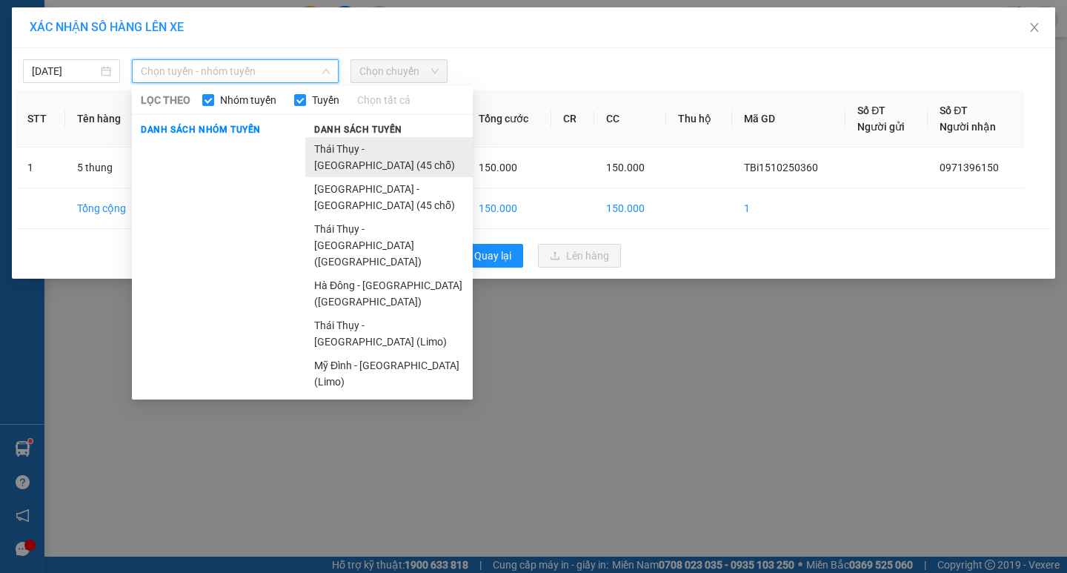
click at [376, 152] on li "Thái [PERSON_NAME][GEOGRAPHIC_DATA] (45 chỗ)" at bounding box center [388, 157] width 167 height 40
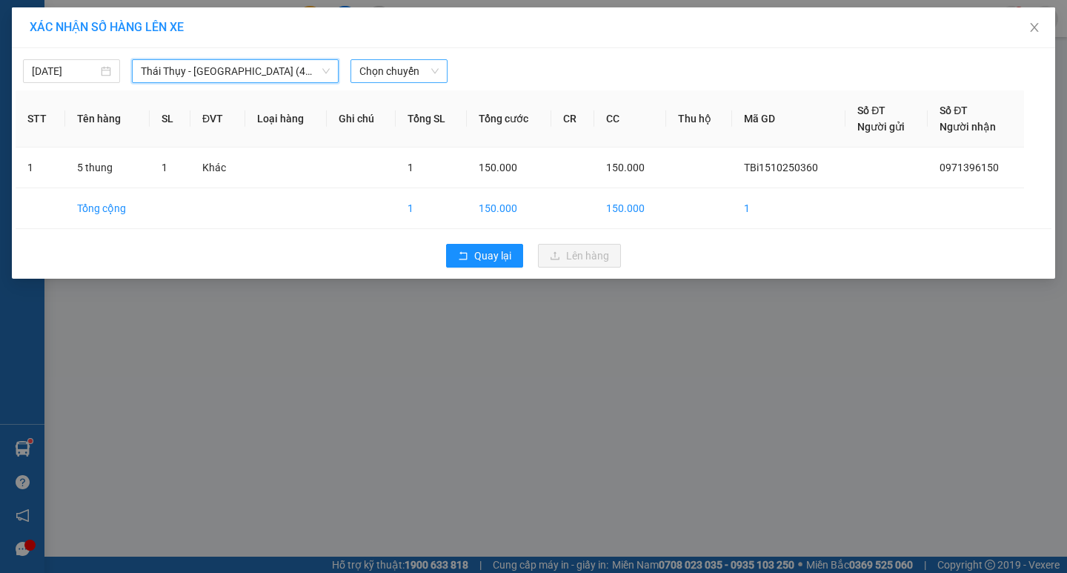
click at [423, 73] on span "Chọn chuyến" at bounding box center [398, 71] width 79 height 22
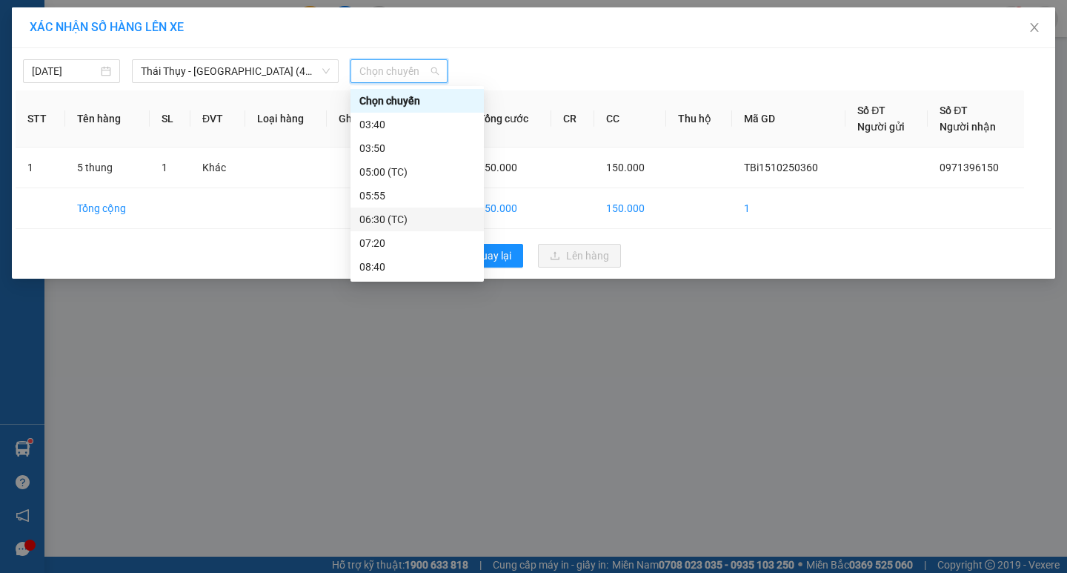
scroll to position [74, 0]
click at [397, 244] on div "10:30" at bounding box center [417, 240] width 116 height 16
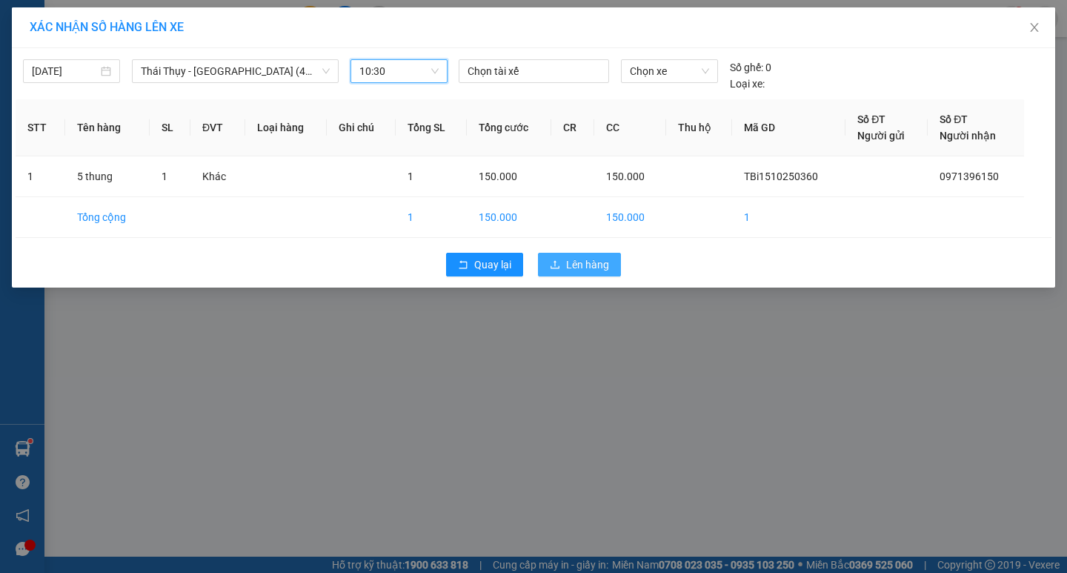
click at [578, 266] on span "Lên hàng" at bounding box center [587, 264] width 43 height 16
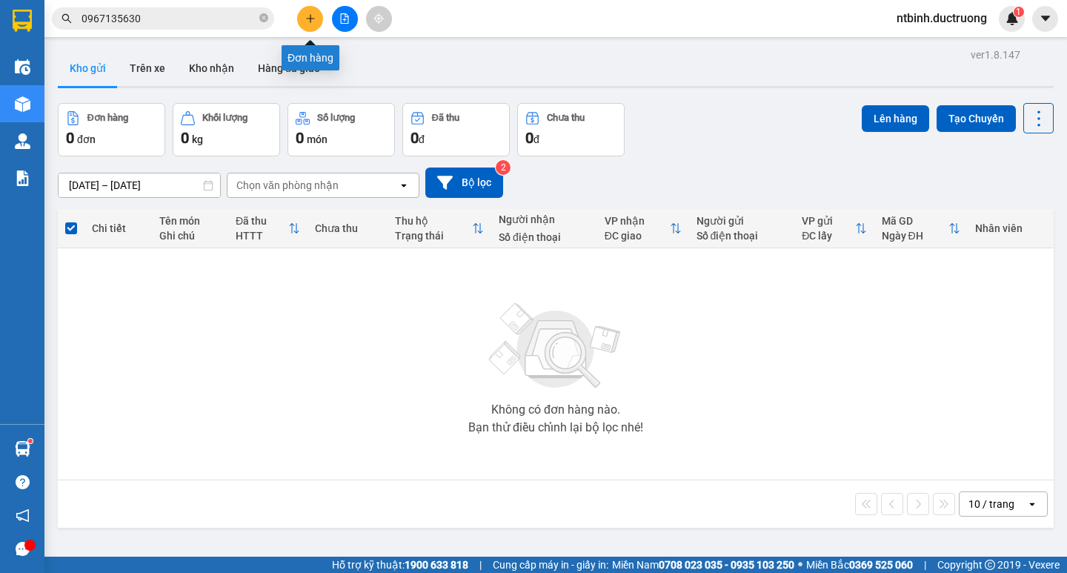
click at [311, 13] on icon "plus" at bounding box center [310, 18] width 10 height 10
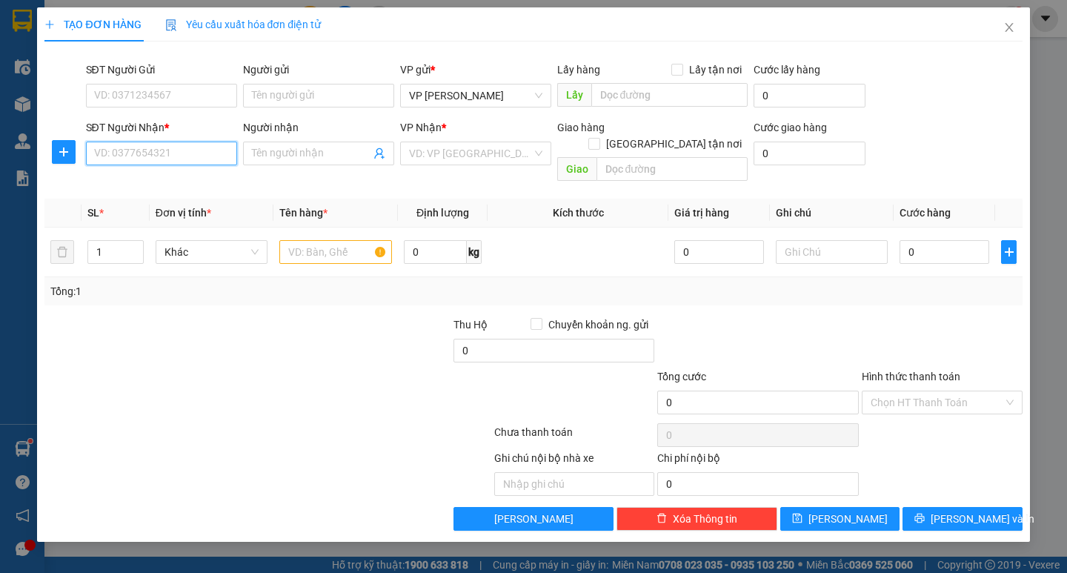
click at [189, 153] on input "SĐT Người Nhận *" at bounding box center [161, 153] width 151 height 24
type input "0399256029"
click at [446, 145] on input "search" at bounding box center [470, 153] width 123 height 22
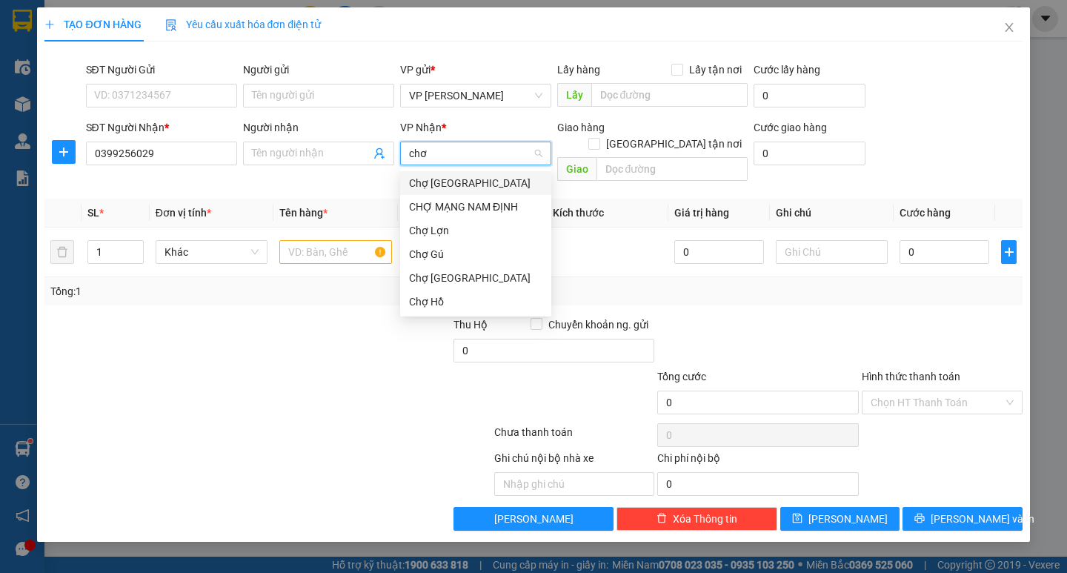
type input "chợ"
click at [457, 307] on div "Chợ Hồ" at bounding box center [475, 301] width 133 height 16
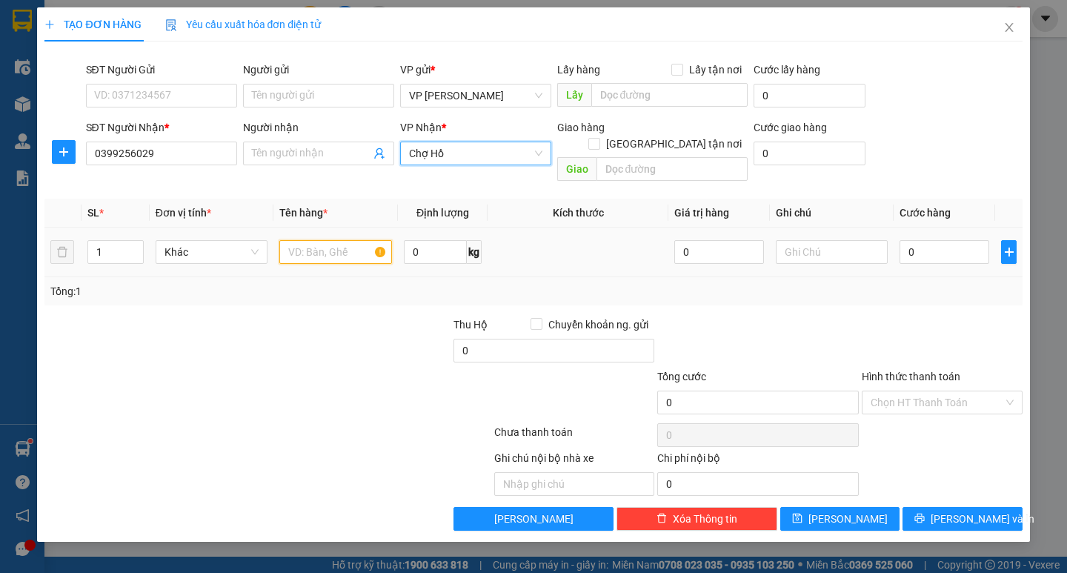
click at [325, 240] on input "text" at bounding box center [335, 252] width 112 height 24
type input "hồ sơ"
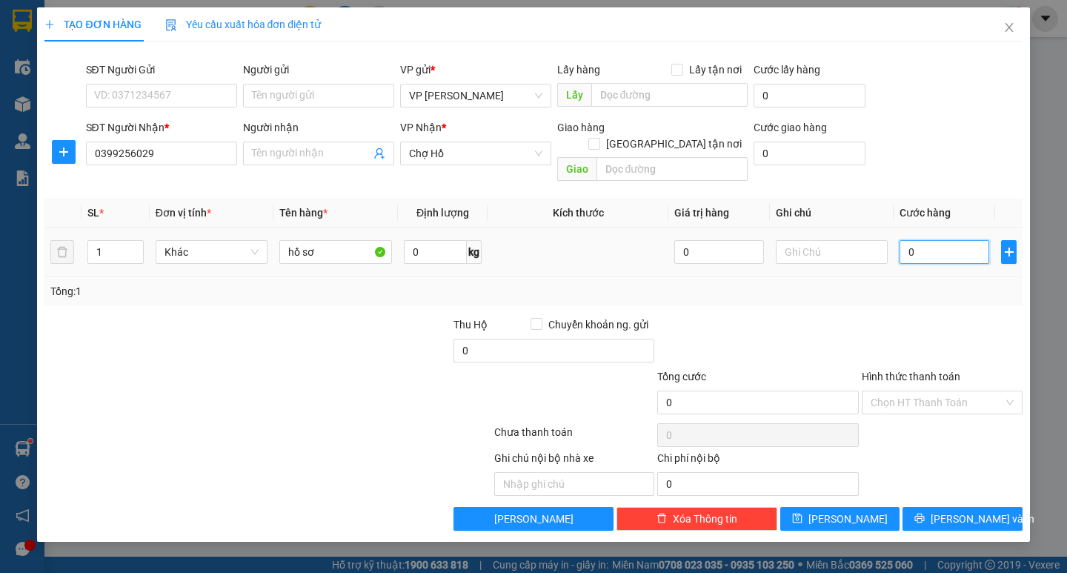
click at [919, 240] on input "0" at bounding box center [944, 252] width 90 height 24
click at [905, 240] on input "0" at bounding box center [944, 252] width 90 height 24
type input "30"
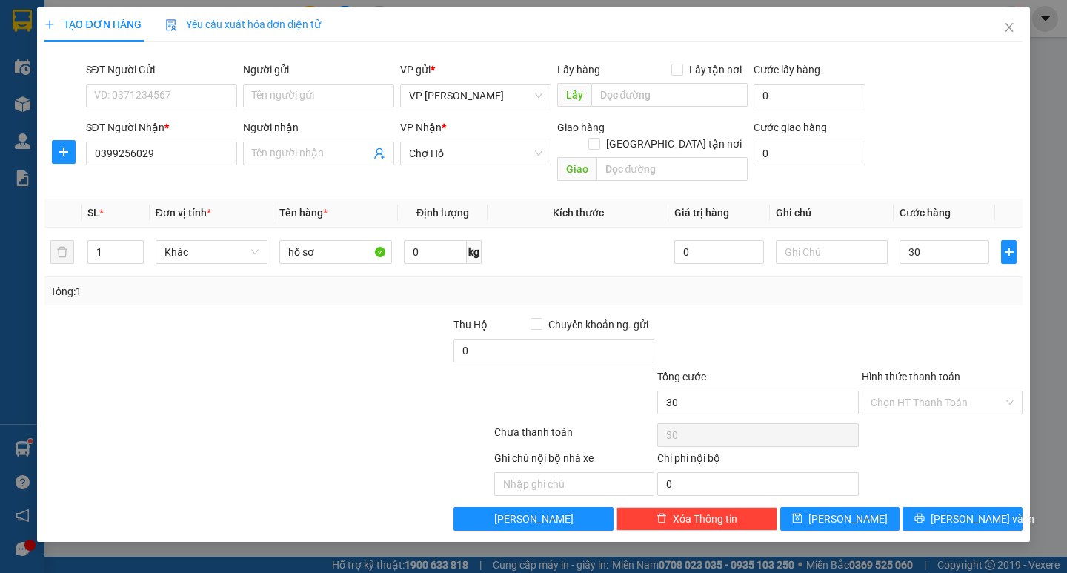
click at [924, 336] on div at bounding box center [942, 342] width 164 height 52
type input "30.000"
click at [939, 391] on input "Hình thức thanh toán" at bounding box center [936, 402] width 133 height 22
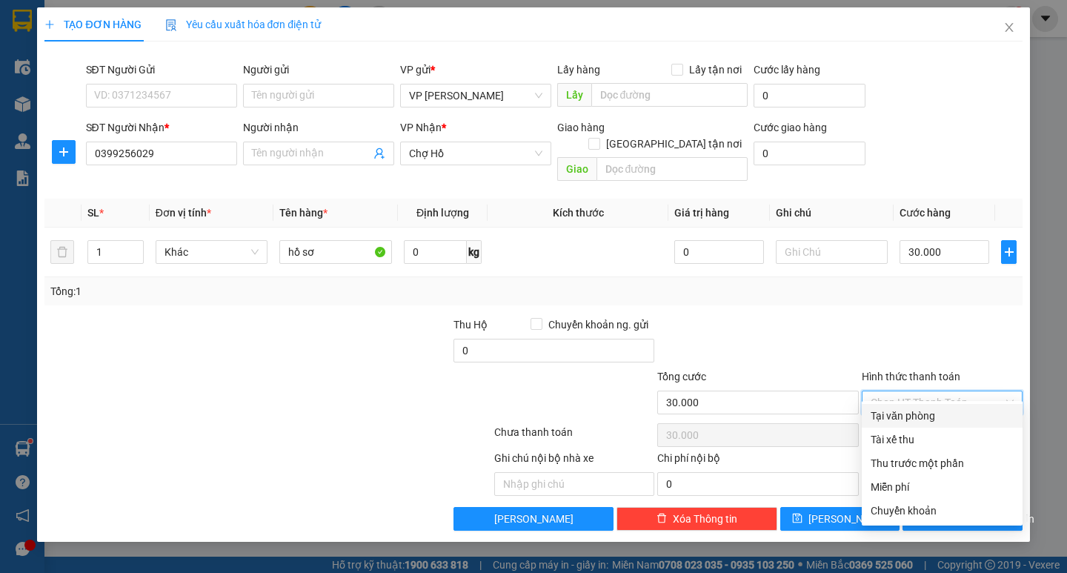
click at [933, 420] on div "Tại văn phòng" at bounding box center [941, 415] width 143 height 16
type input "0"
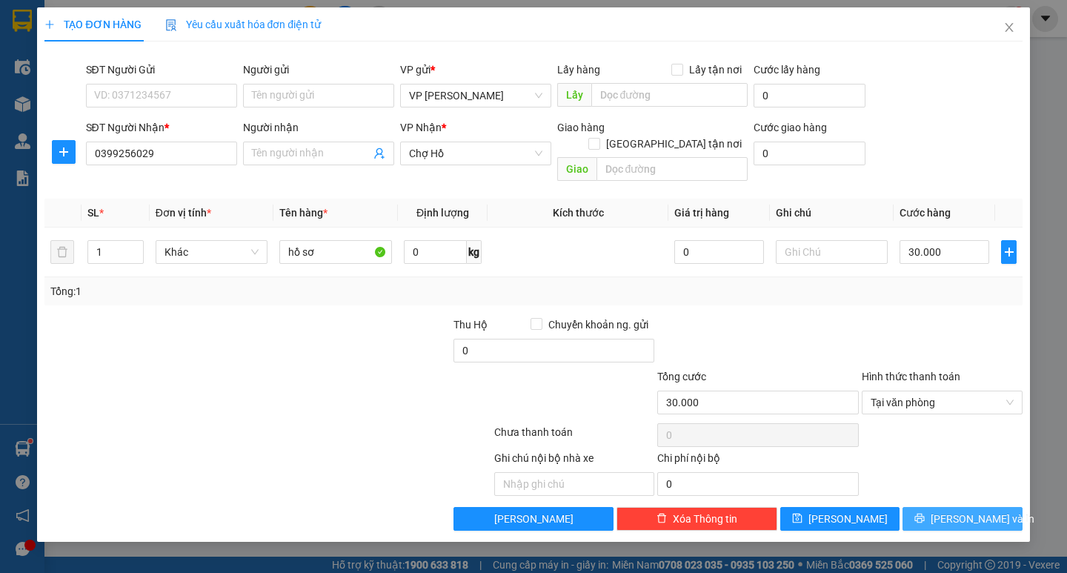
click at [947, 507] on button "Lưu và In" at bounding box center [961, 519] width 119 height 24
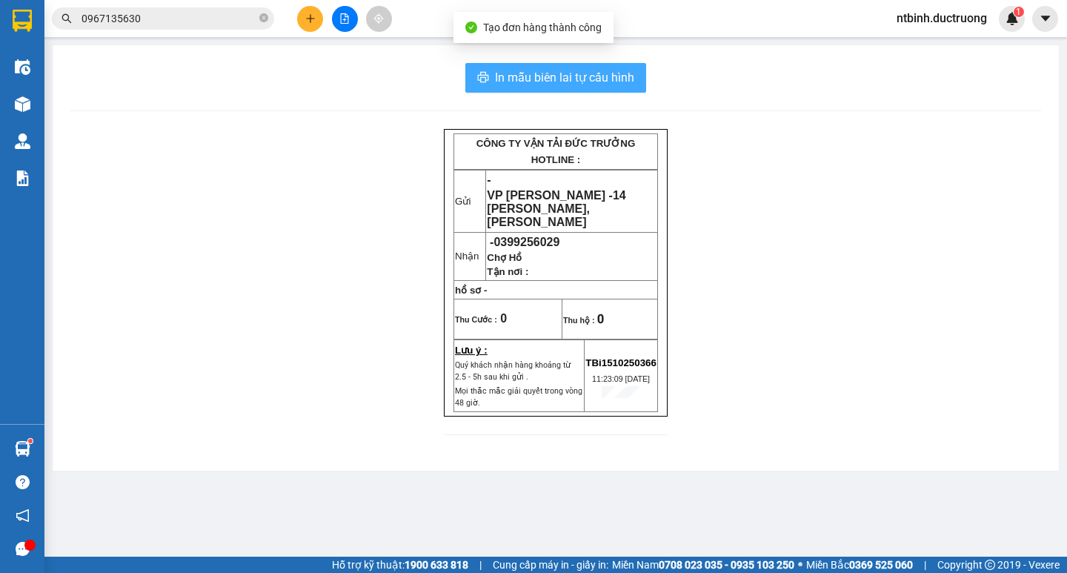
click at [608, 66] on button "In mẫu biên lai tự cấu hình" at bounding box center [555, 78] width 181 height 30
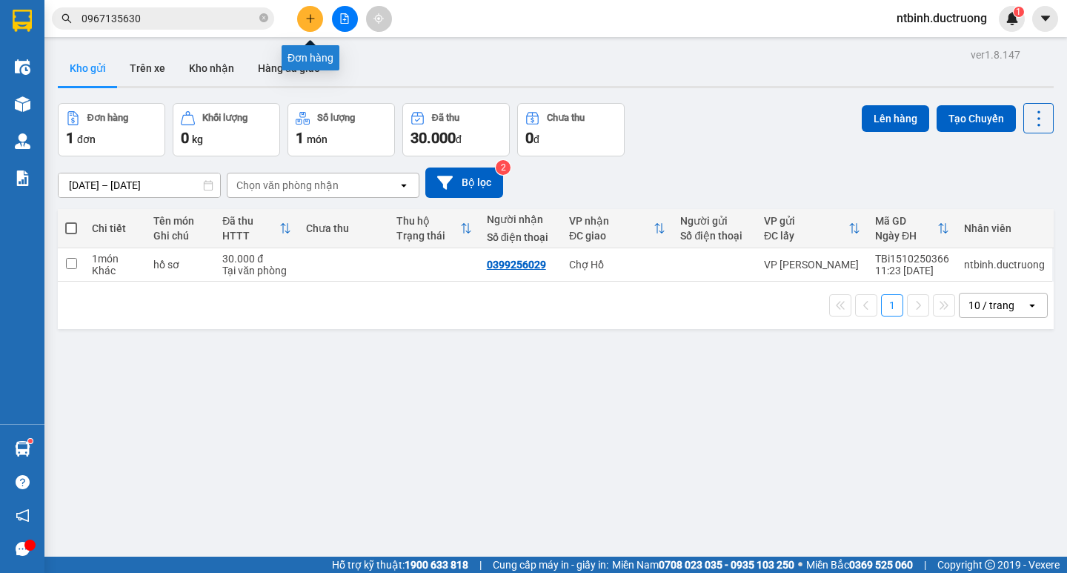
click at [302, 13] on button at bounding box center [310, 19] width 26 height 26
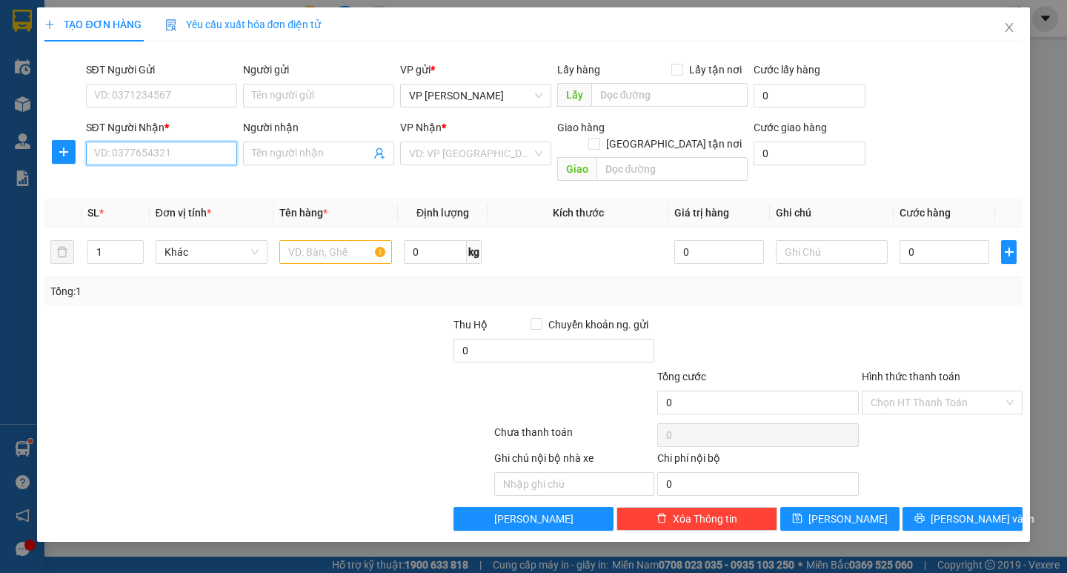
click at [145, 153] on input "SĐT Người Nhận *" at bounding box center [161, 153] width 151 height 24
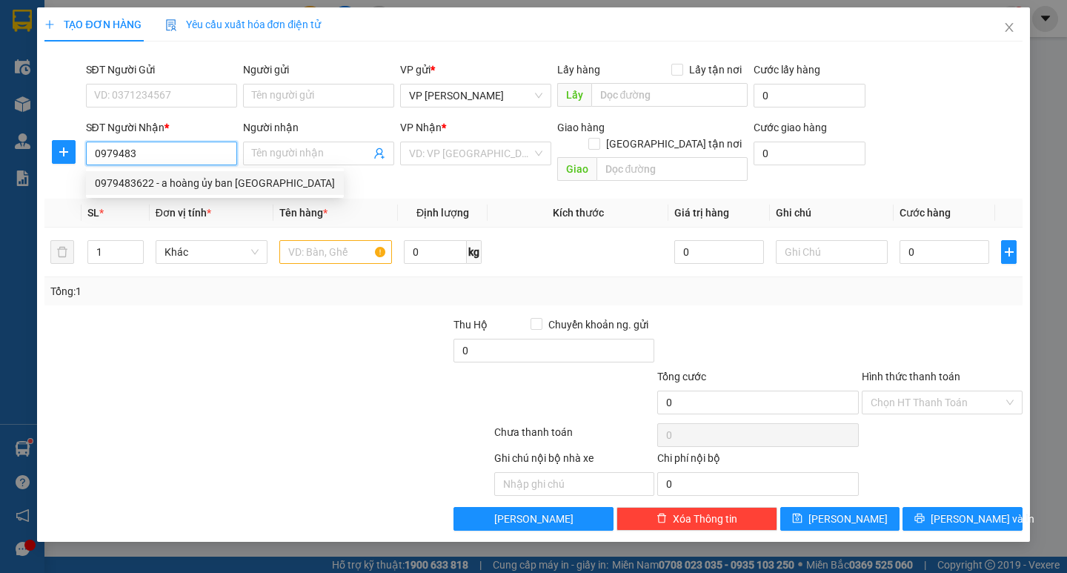
click at [244, 179] on div "0979483622 - a hoàng ủy ban thụy sơn" at bounding box center [215, 183] width 240 height 16
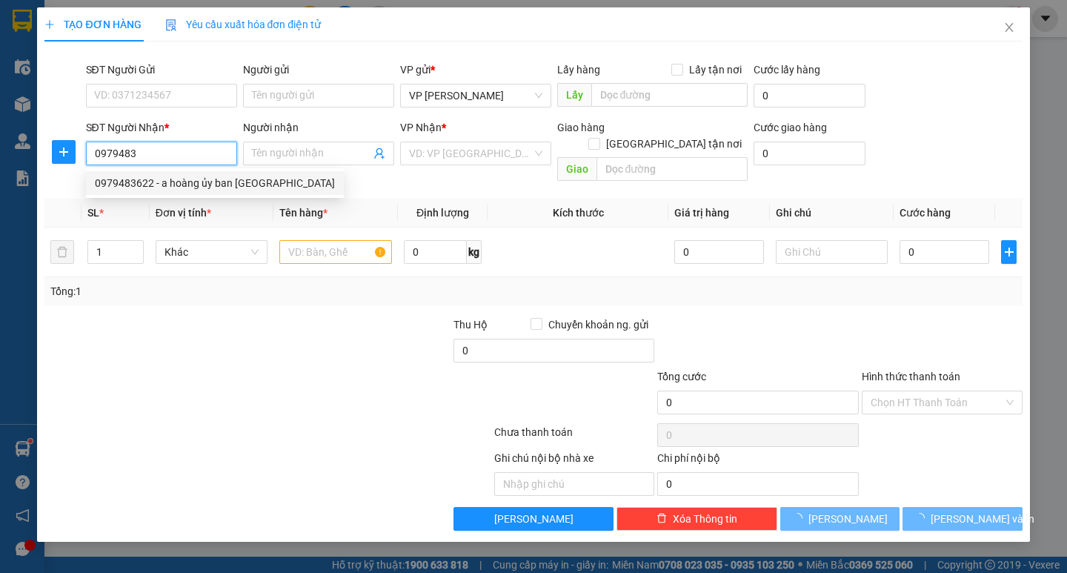
type input "0979483622"
type input "a hoàng ủy ban thụy sơn"
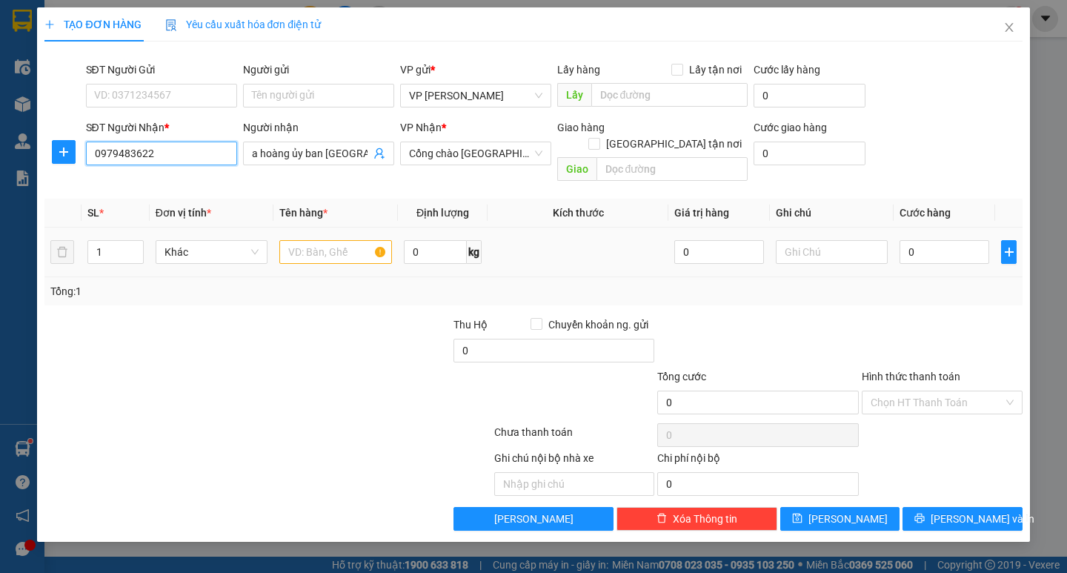
type input "0979483622"
click at [327, 240] on input "text" at bounding box center [335, 252] width 112 height 24
type input "cat tong"
click at [920, 244] on input "0" at bounding box center [944, 252] width 90 height 24
click at [899, 240] on input "0" at bounding box center [944, 252] width 90 height 24
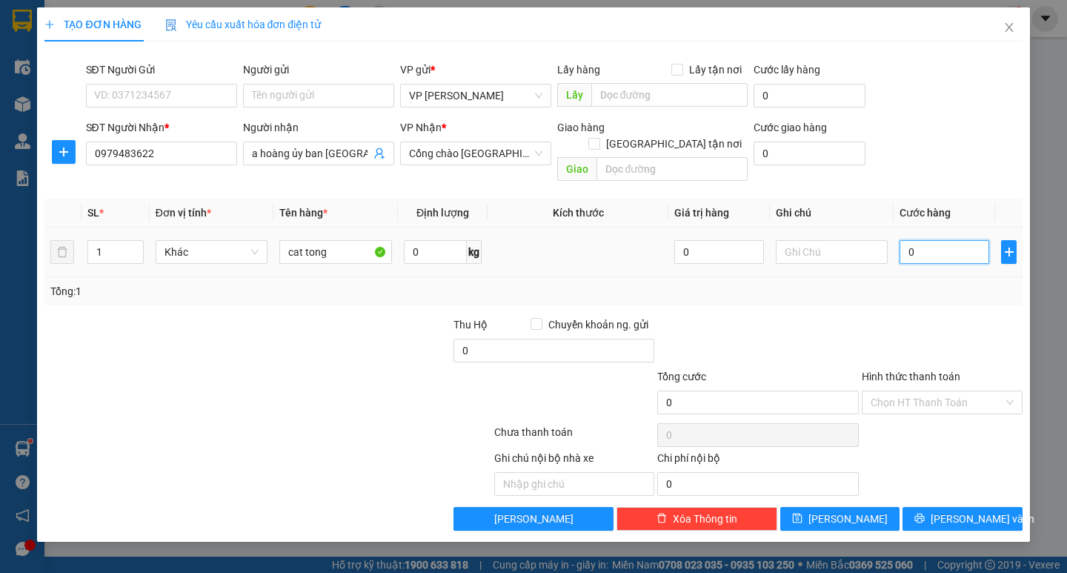
type input "50"
click at [927, 283] on div "Tổng: 1" at bounding box center [532, 291] width 965 height 16
type input "50.000"
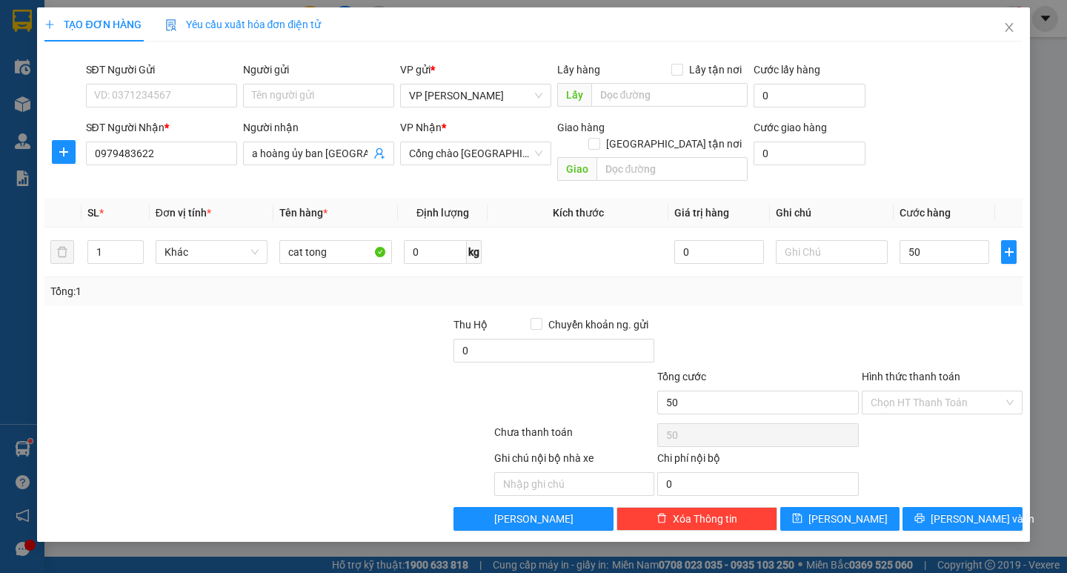
type input "50.000"
click at [966, 507] on button "Lưu và In" at bounding box center [961, 519] width 119 height 24
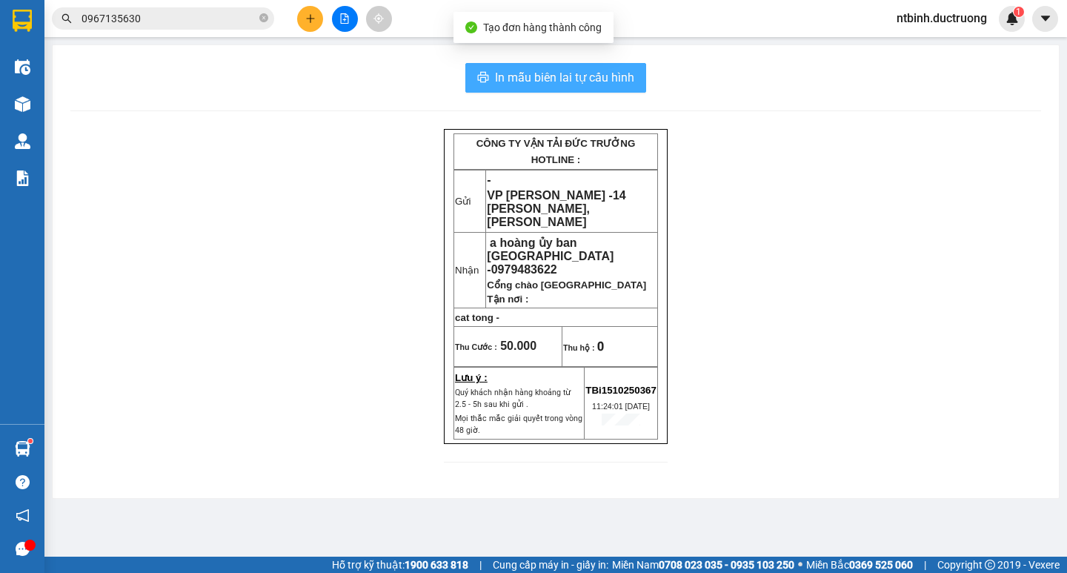
click at [580, 70] on span "In mẫu biên lai tự cấu hình" at bounding box center [564, 77] width 139 height 19
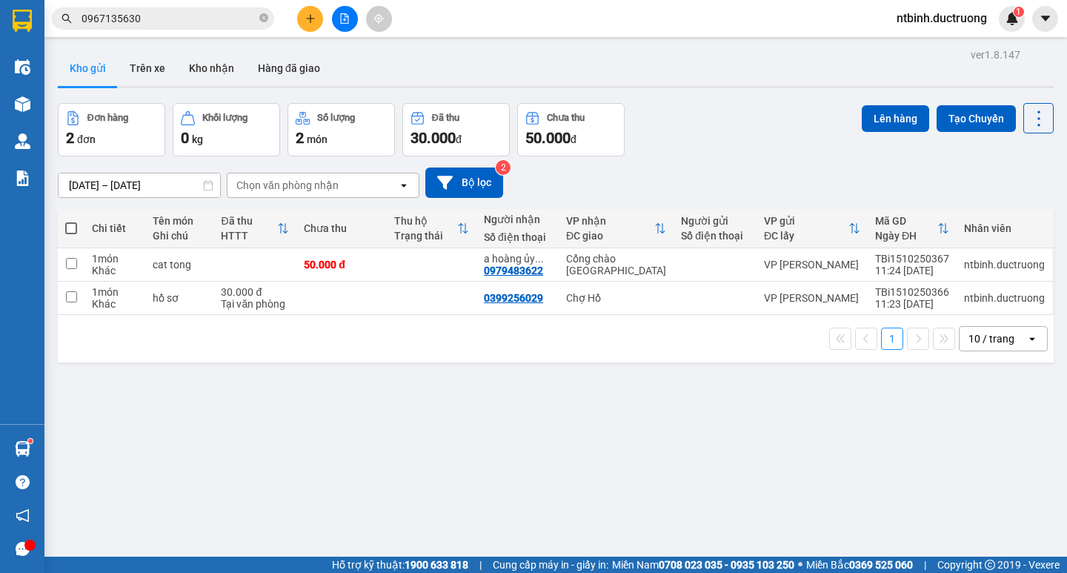
click at [314, 18] on icon "plus" at bounding box center [310, 18] width 10 height 10
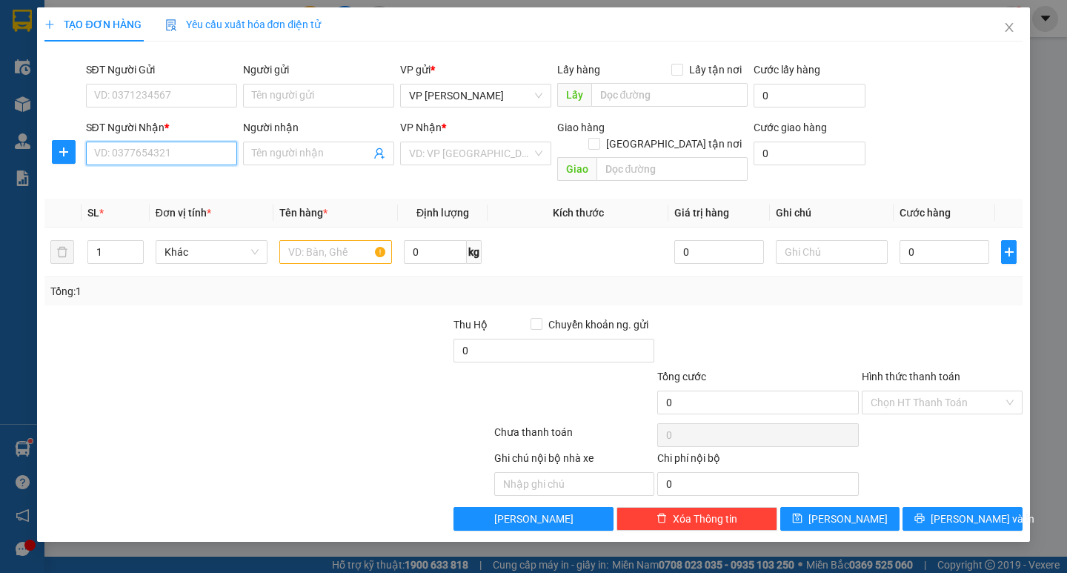
click at [171, 156] on input "SĐT Người Nhận *" at bounding box center [161, 153] width 151 height 24
click at [176, 191] on div "0357609555" at bounding box center [161, 183] width 151 height 24
type input "0357609555"
click at [343, 243] on input "text" at bounding box center [335, 252] width 112 height 24
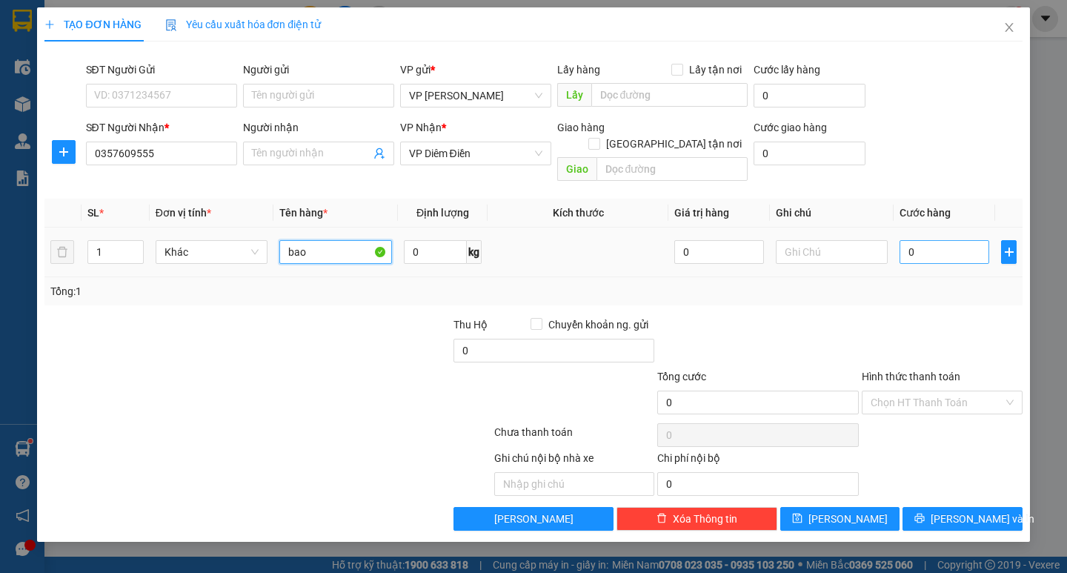
type input "bao"
click at [938, 240] on input "0" at bounding box center [944, 252] width 90 height 24
click at [904, 240] on input "0" at bounding box center [944, 252] width 90 height 24
type input "50"
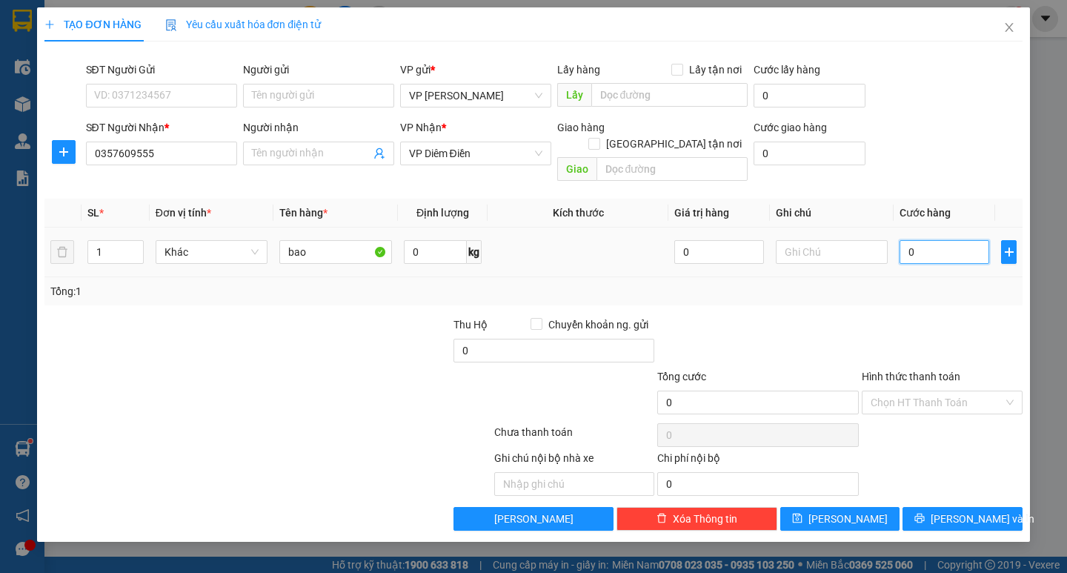
type input "50"
click at [937, 321] on div at bounding box center [942, 342] width 164 height 52
type input "50.000"
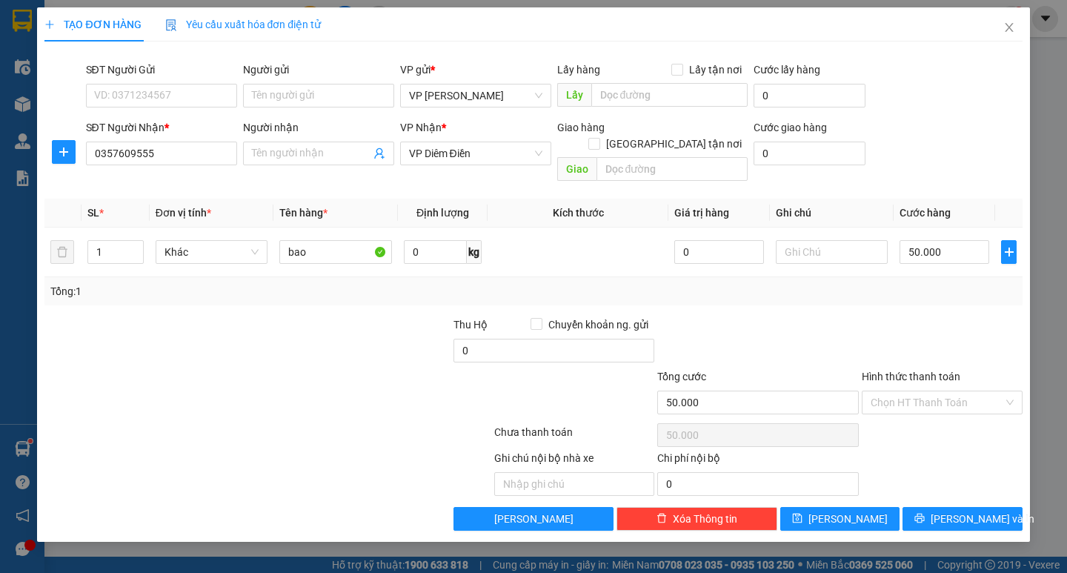
click at [952, 514] on div "TẠO ĐƠN HÀNG Yêu cầu xuất hóa đơn điện tử Transit Pickup Surcharge Ids Transit …" at bounding box center [533, 274] width 992 height 534
click at [957, 510] on span "Lưu và In" at bounding box center [982, 518] width 104 height 16
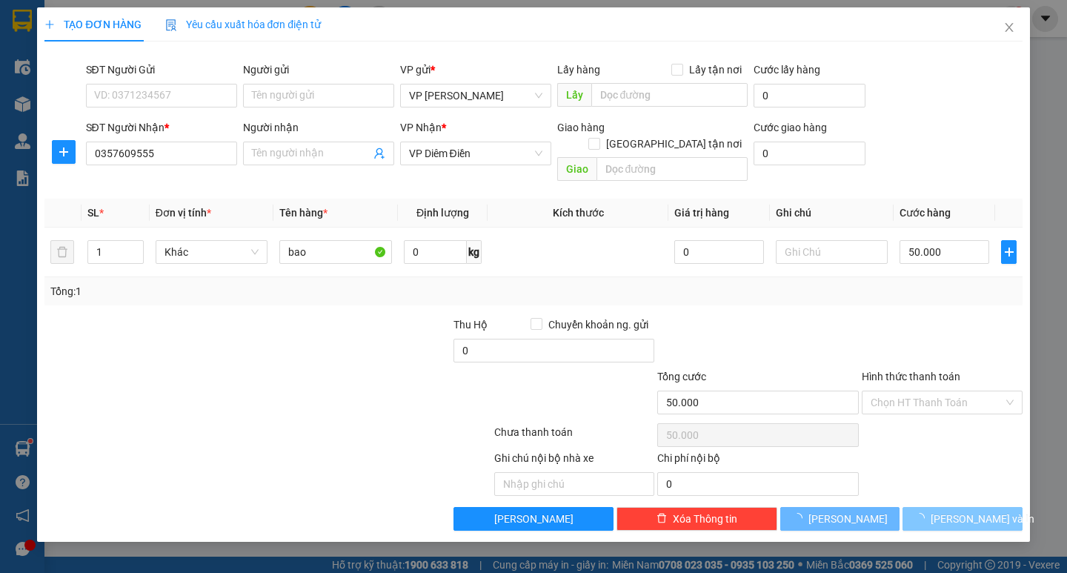
click at [957, 508] on main at bounding box center [533, 278] width 1067 height 556
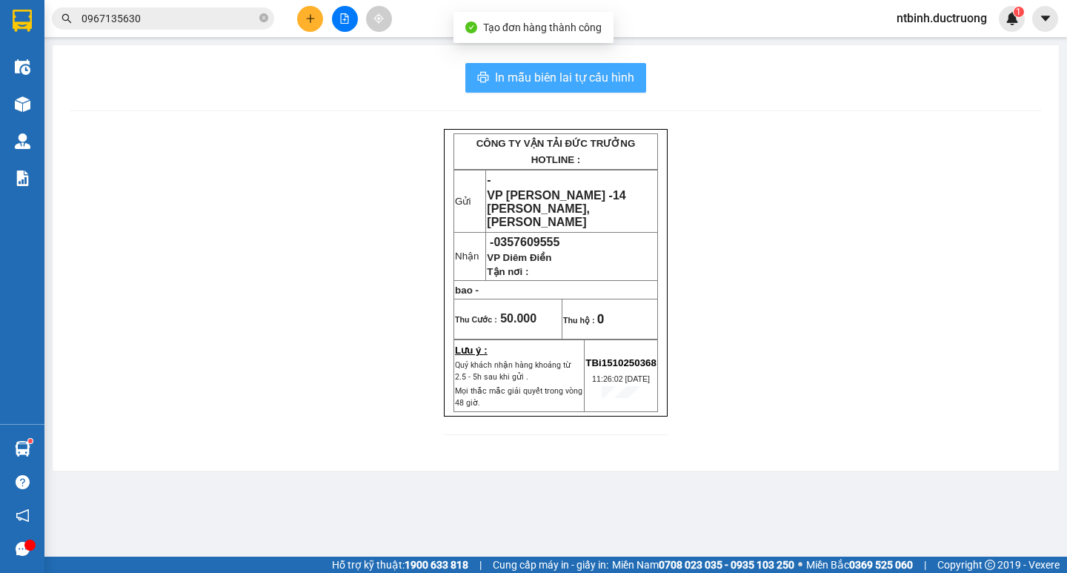
click at [622, 90] on button "In mẫu biên lai tự cấu hình" at bounding box center [555, 78] width 181 height 30
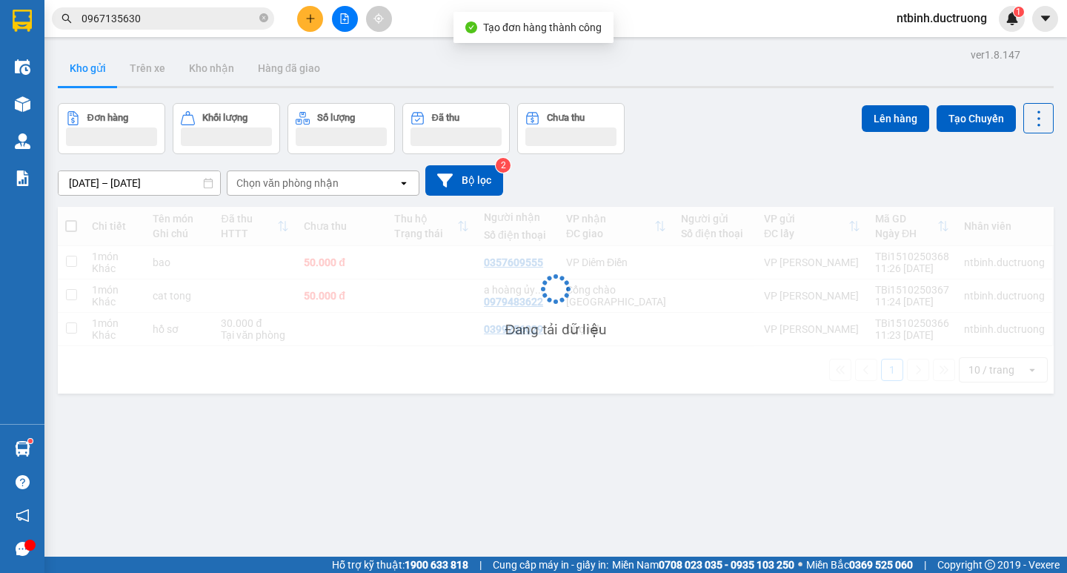
click at [316, 25] on button at bounding box center [310, 19] width 26 height 26
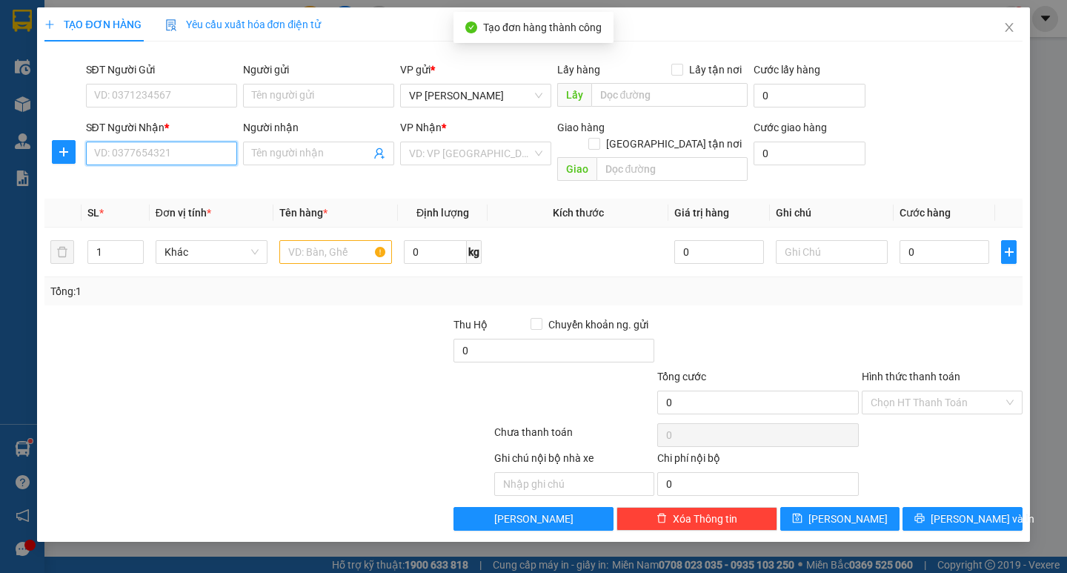
click at [135, 156] on input "SĐT Người Nhận *" at bounding box center [161, 153] width 151 height 24
click at [171, 177] on div "0974253535" at bounding box center [161, 183] width 133 height 16
type input "0974253535"
click at [318, 245] on input "text" at bounding box center [335, 252] width 112 height 24
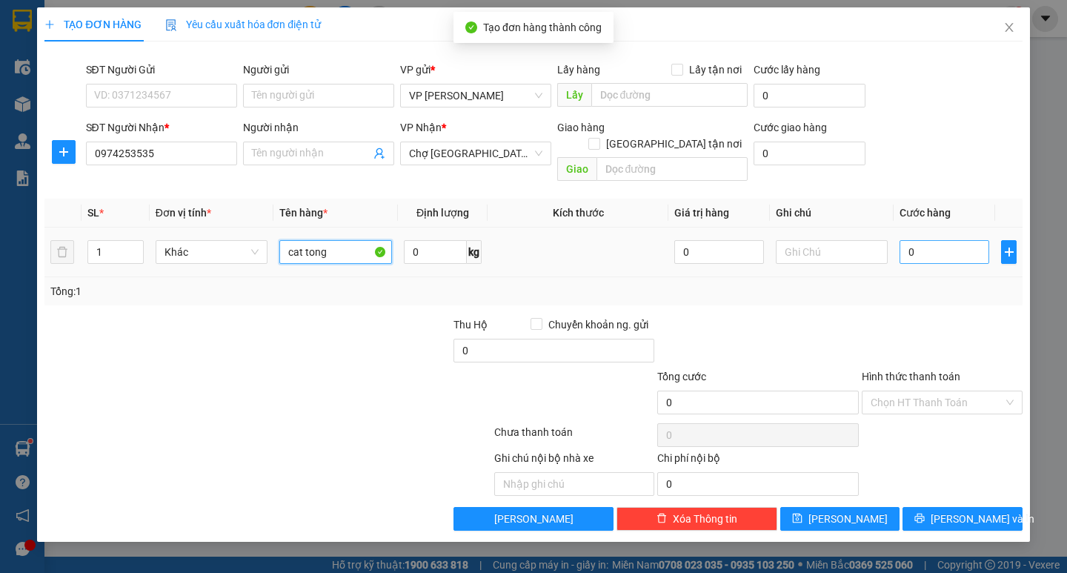
type input "cat tong"
click at [928, 241] on input "0" at bounding box center [944, 252] width 90 height 24
click at [901, 240] on input "0" at bounding box center [944, 252] width 90 height 24
type input "50"
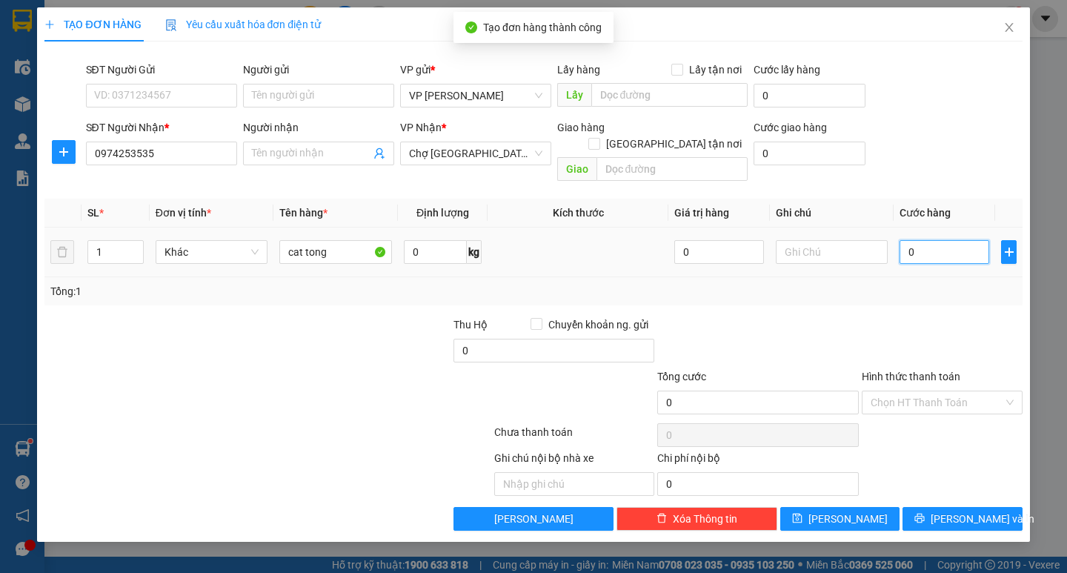
type input "50"
click at [914, 318] on div at bounding box center [942, 342] width 164 height 52
click at [924, 513] on icon "printer" at bounding box center [919, 518] width 10 height 10
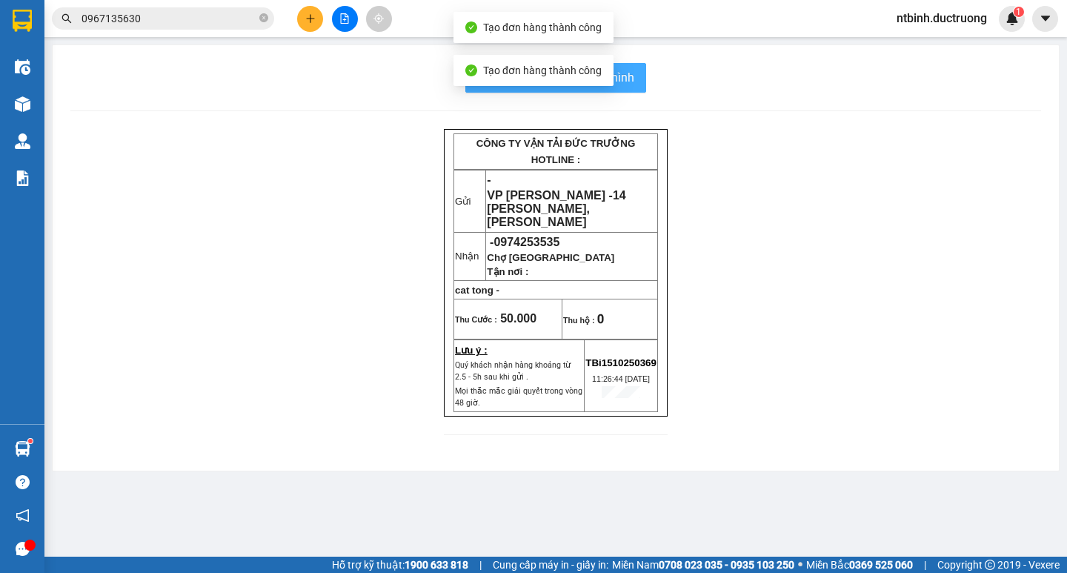
click at [630, 83] on span "In mẫu biên lai tự cấu hình" at bounding box center [564, 77] width 139 height 19
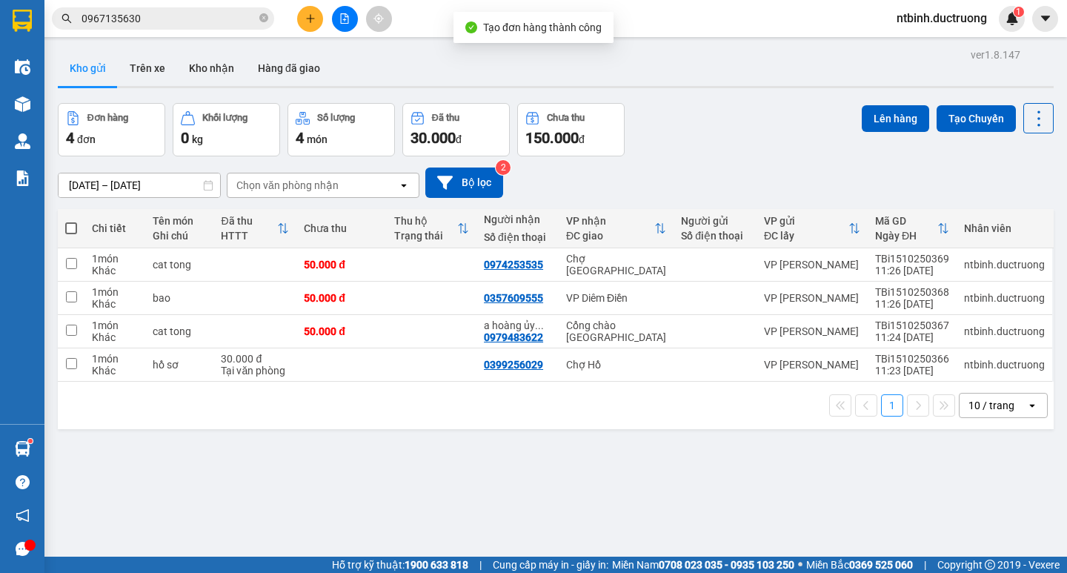
click at [73, 231] on span at bounding box center [71, 228] width 12 height 12
click at [71, 221] on input "checkbox" at bounding box center [71, 221] width 0 height 0
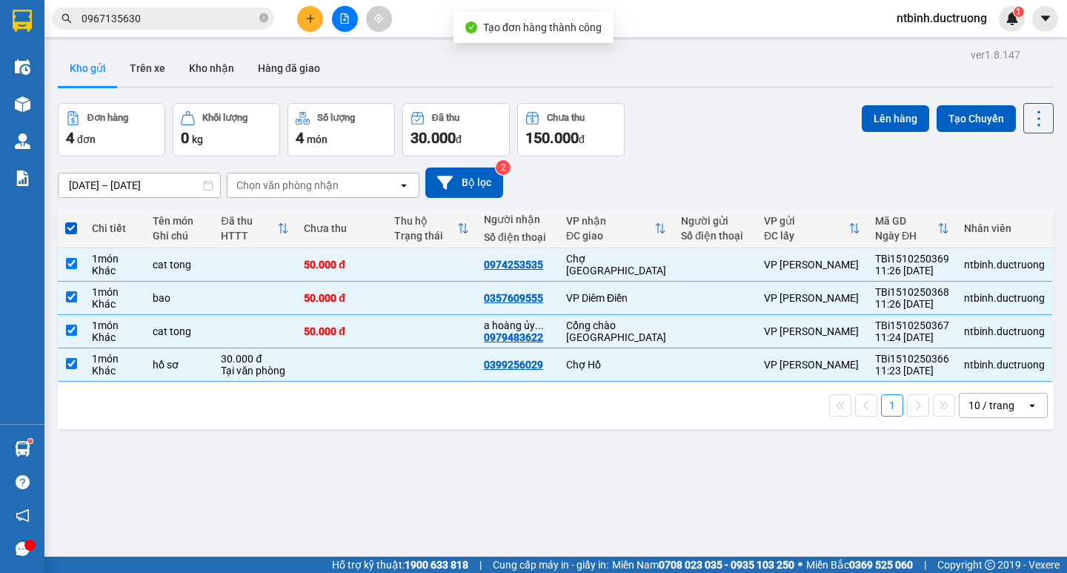
click at [898, 101] on div "ver 1.8.147 Kho gửi Trên xe Kho nhận Hàng đã giao Đơn hàng 4 đơn Khối lượng 0 k…" at bounding box center [555, 330] width 1007 height 573
click at [896, 113] on button "Lên hàng" at bounding box center [894, 118] width 67 height 27
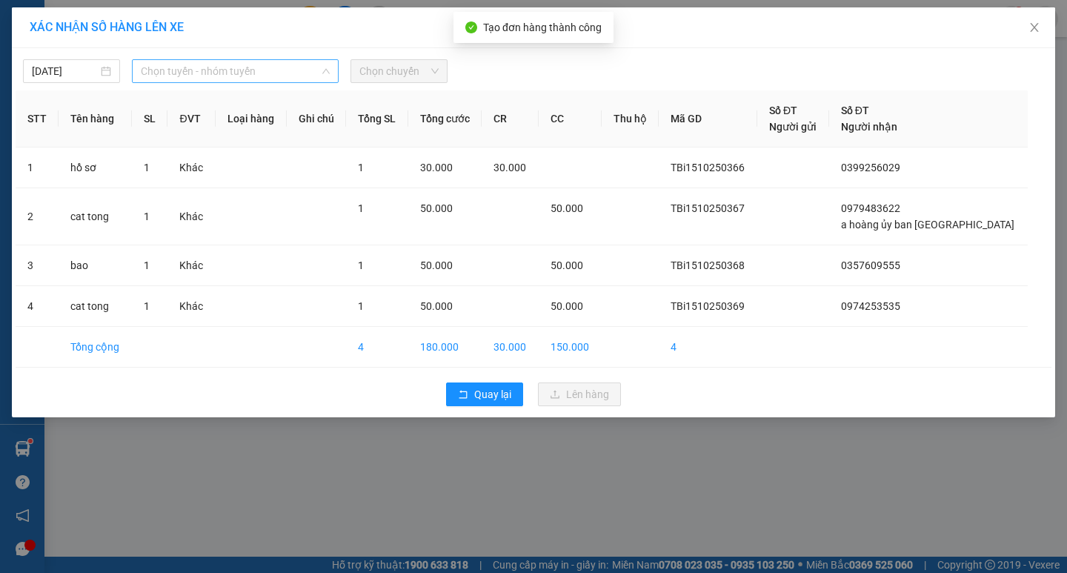
click at [333, 70] on div "Chọn tuyến - nhóm tuyến" at bounding box center [235, 71] width 207 height 24
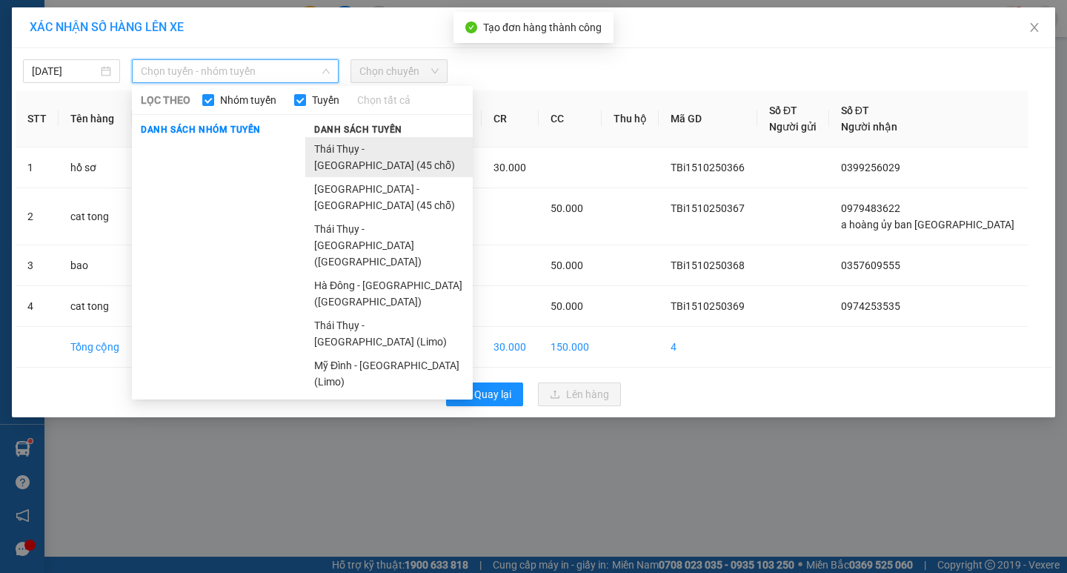
click at [387, 151] on li "Thái [PERSON_NAME][GEOGRAPHIC_DATA] (45 chỗ)" at bounding box center [388, 157] width 167 height 40
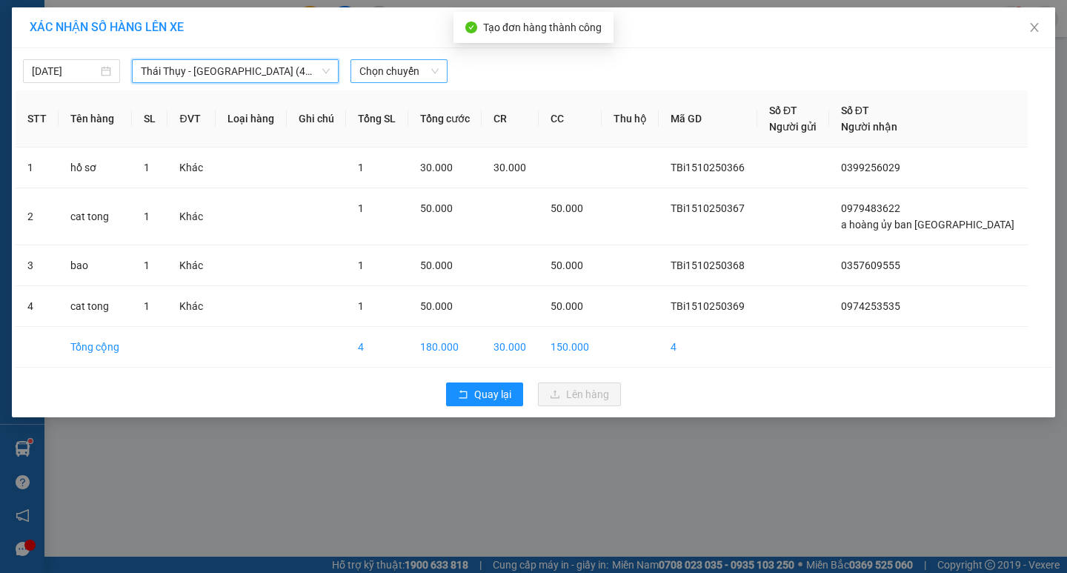
click at [423, 64] on span "Chọn chuyến" at bounding box center [398, 71] width 79 height 22
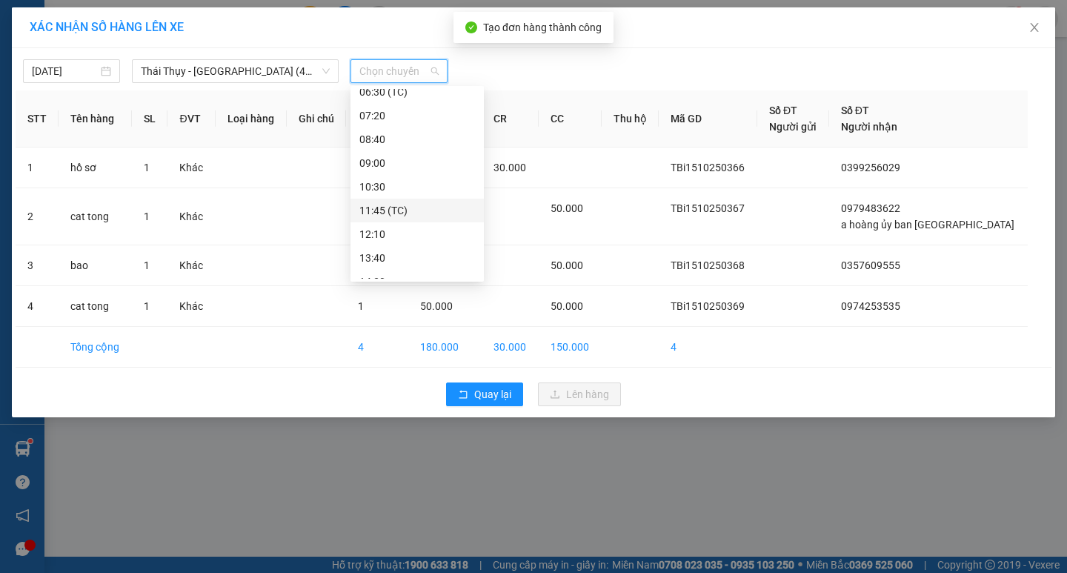
scroll to position [148, 0]
click at [424, 214] on div "12:10" at bounding box center [417, 213] width 116 height 16
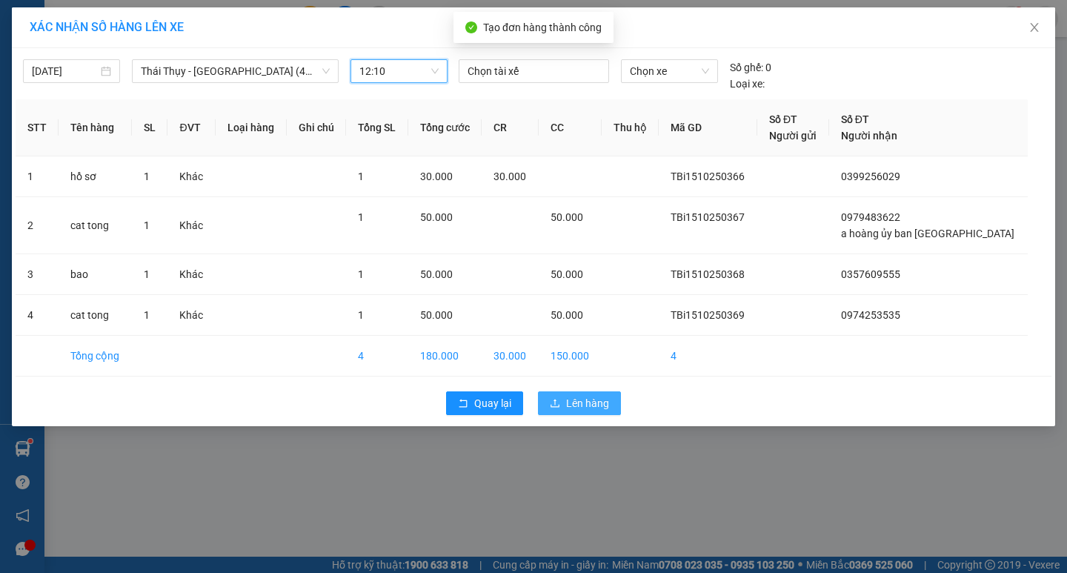
click at [578, 398] on span "Lên hàng" at bounding box center [587, 403] width 43 height 16
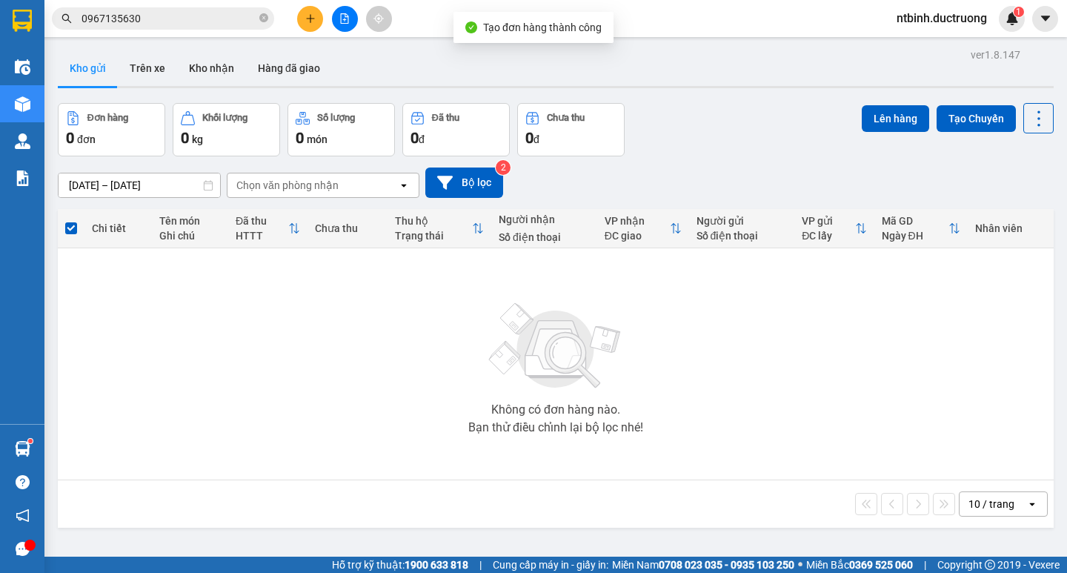
click at [334, 18] on button at bounding box center [345, 19] width 26 height 26
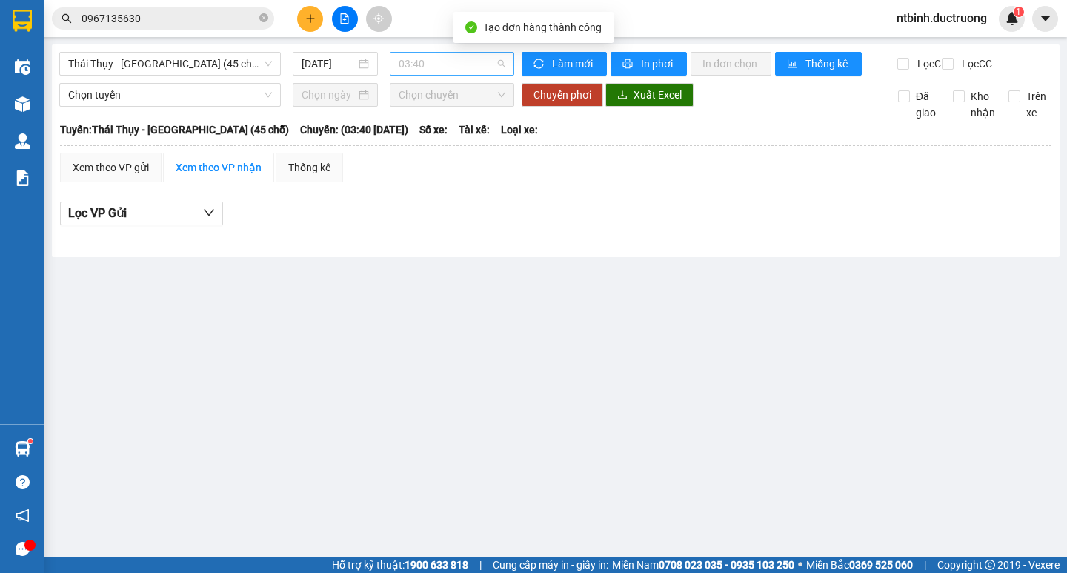
click at [474, 62] on span "03:40" at bounding box center [451, 64] width 107 height 22
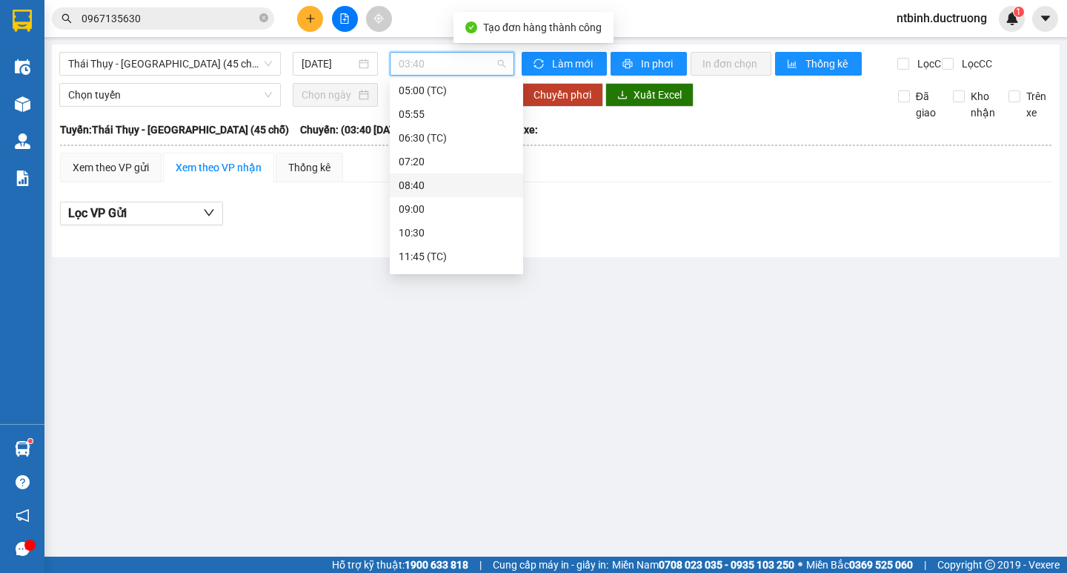
scroll to position [148, 0]
click at [449, 199] on div "12:10" at bounding box center [456, 206] width 116 height 16
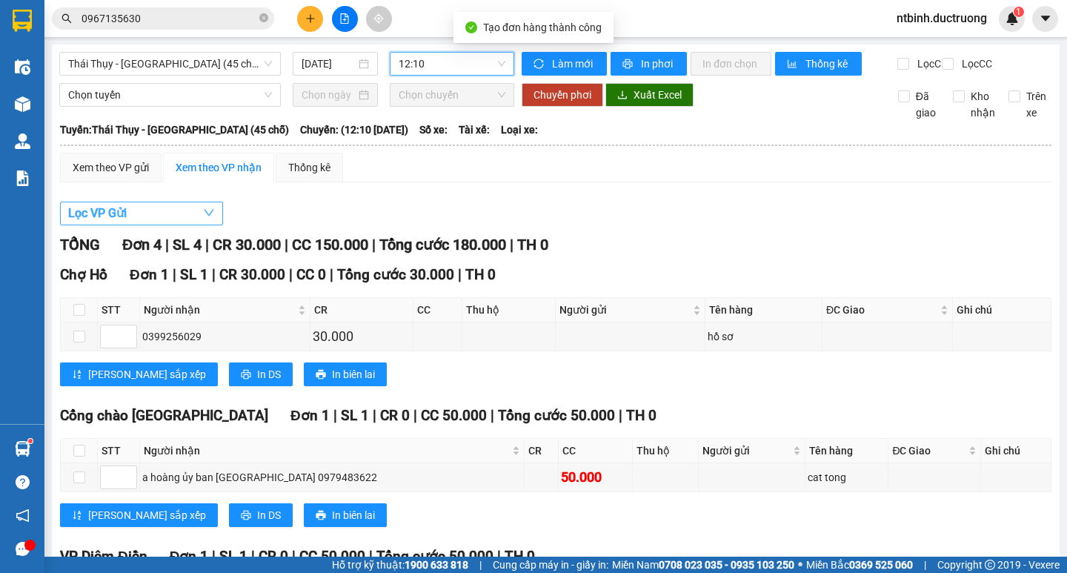
click at [174, 221] on button "Lọc VP Gửi" at bounding box center [141, 213] width 163 height 24
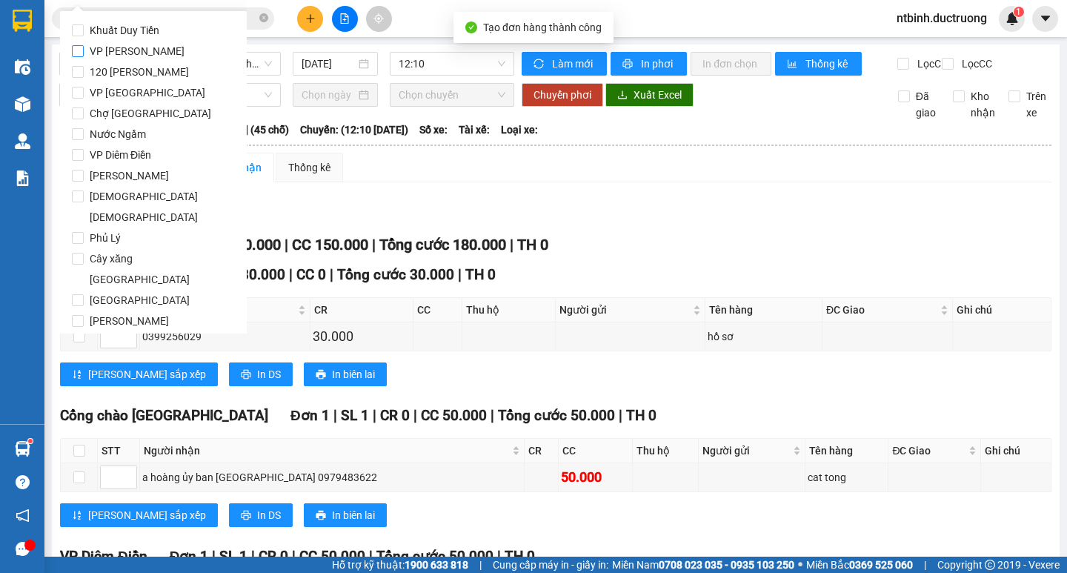
click at [193, 56] on label "VP [PERSON_NAME]" at bounding box center [153, 51] width 163 height 21
click at [84, 56] on input "VP [PERSON_NAME]" at bounding box center [78, 51] width 12 height 12
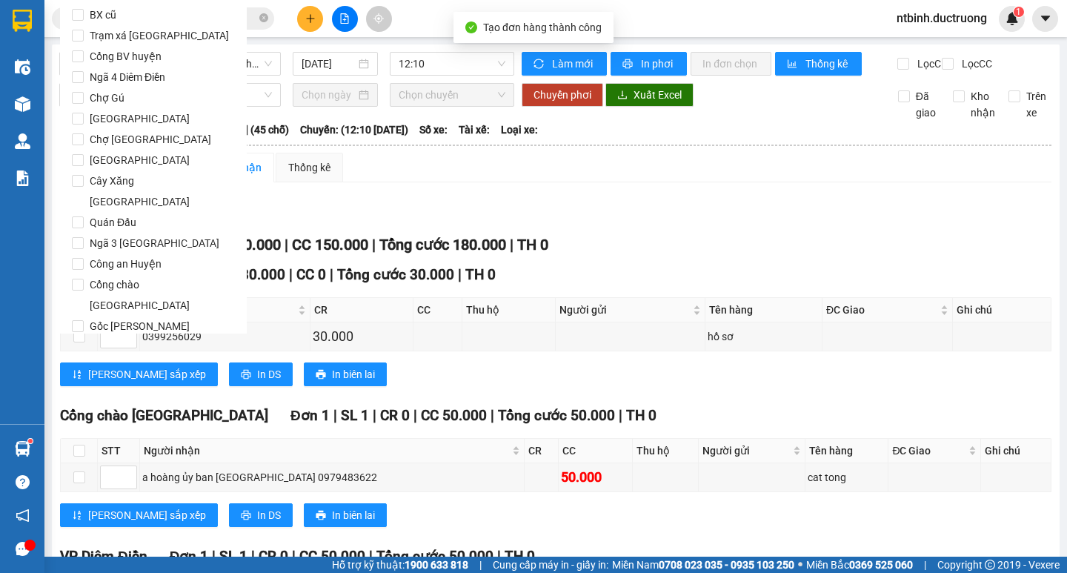
scroll to position [1233, 0]
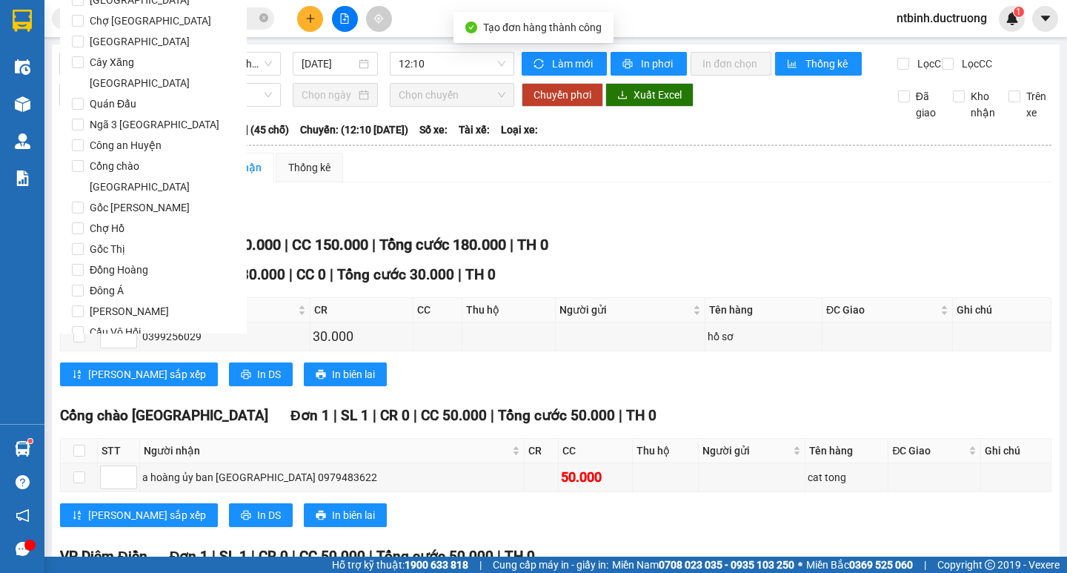
click at [90, 408] on span "Lọc" at bounding box center [92, 416] width 17 height 16
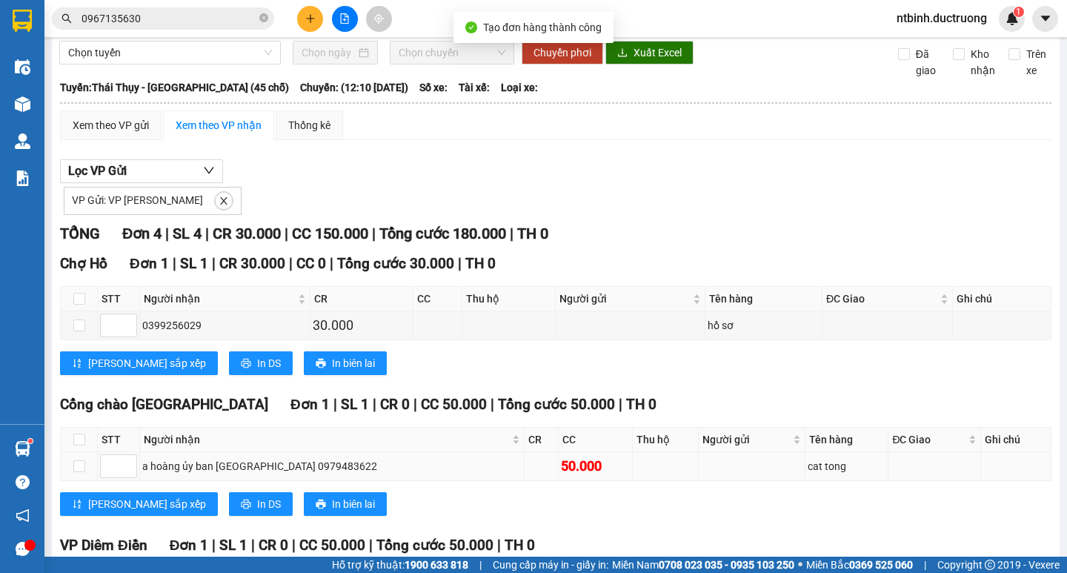
scroll to position [41, 0]
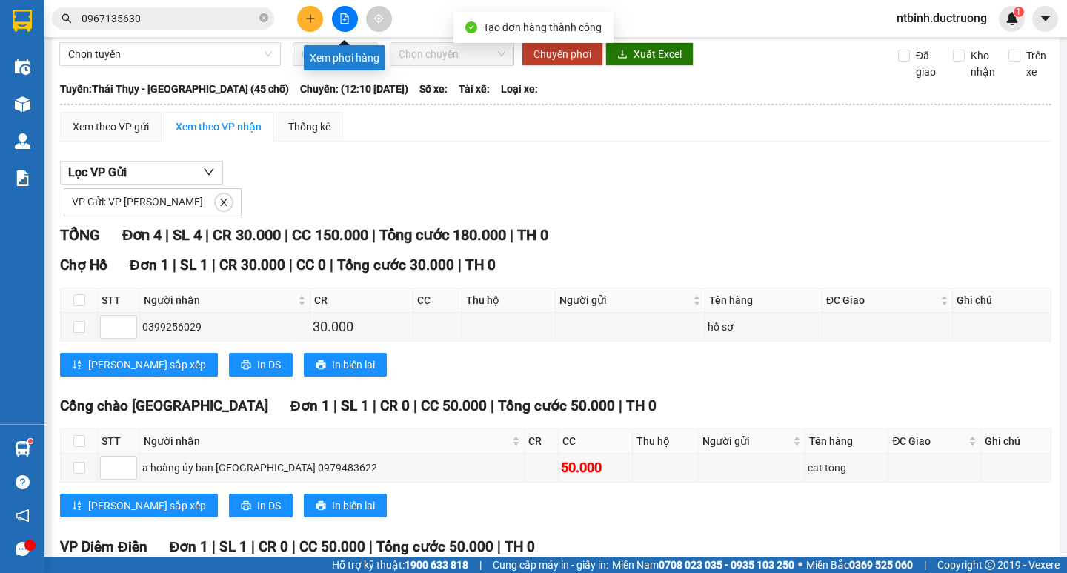
click at [339, 20] on icon "file-add" at bounding box center [344, 18] width 10 height 10
click at [322, 19] on button at bounding box center [310, 19] width 26 height 26
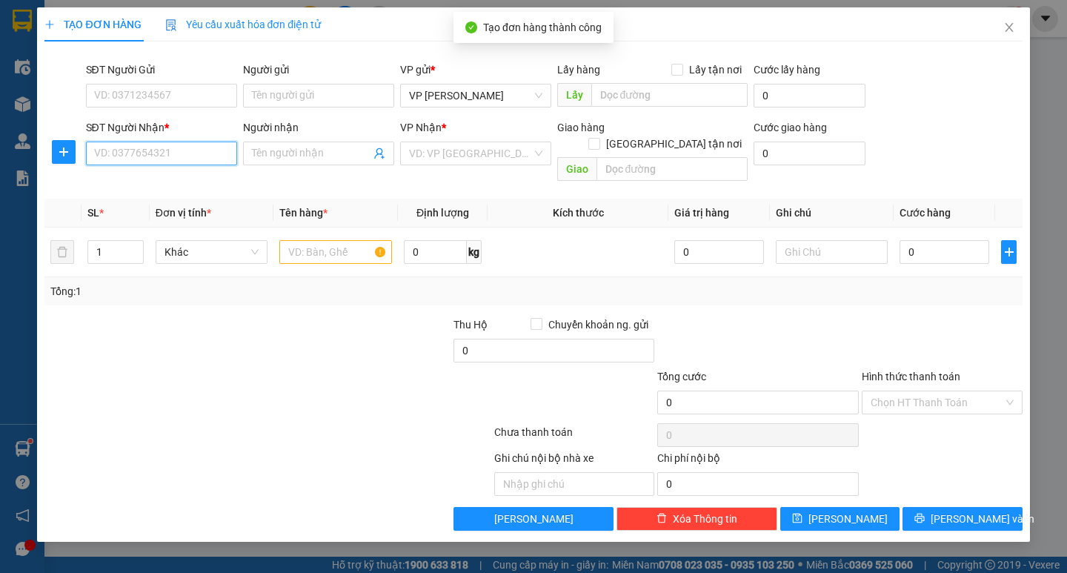
click at [158, 157] on input "SĐT Người Nhận *" at bounding box center [161, 153] width 151 height 24
click at [169, 176] on div "0986830383" at bounding box center [161, 183] width 133 height 16
click at [339, 240] on input "text" at bounding box center [335, 252] width 112 height 24
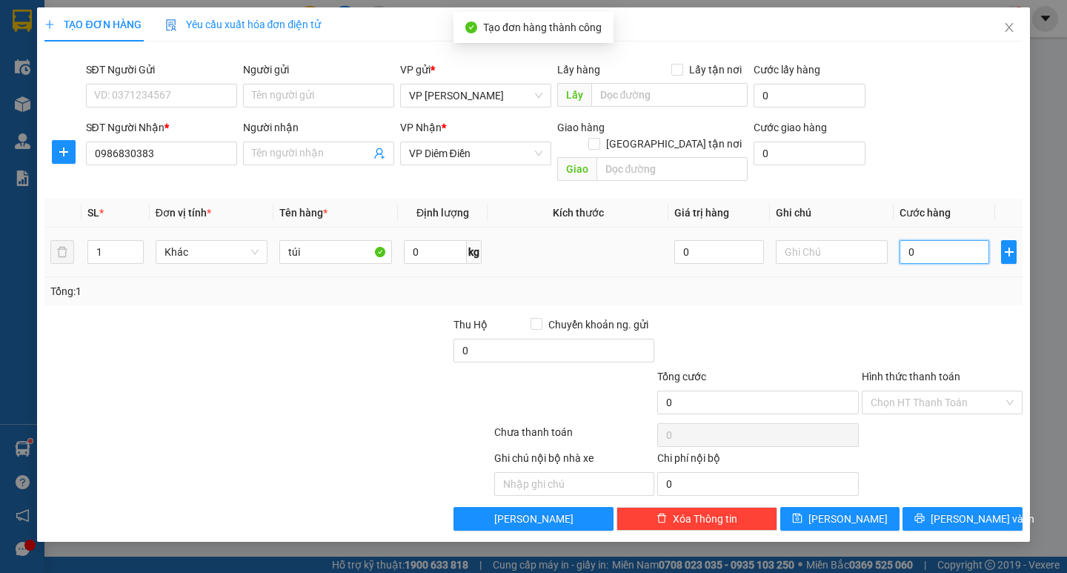
click at [927, 240] on input "0" at bounding box center [944, 252] width 90 height 24
click at [904, 240] on input "0" at bounding box center [944, 252] width 90 height 24
click at [910, 283] on div "Tổng: 1" at bounding box center [532, 291] width 965 height 16
click at [965, 510] on span "Lưu và In" at bounding box center [982, 518] width 104 height 16
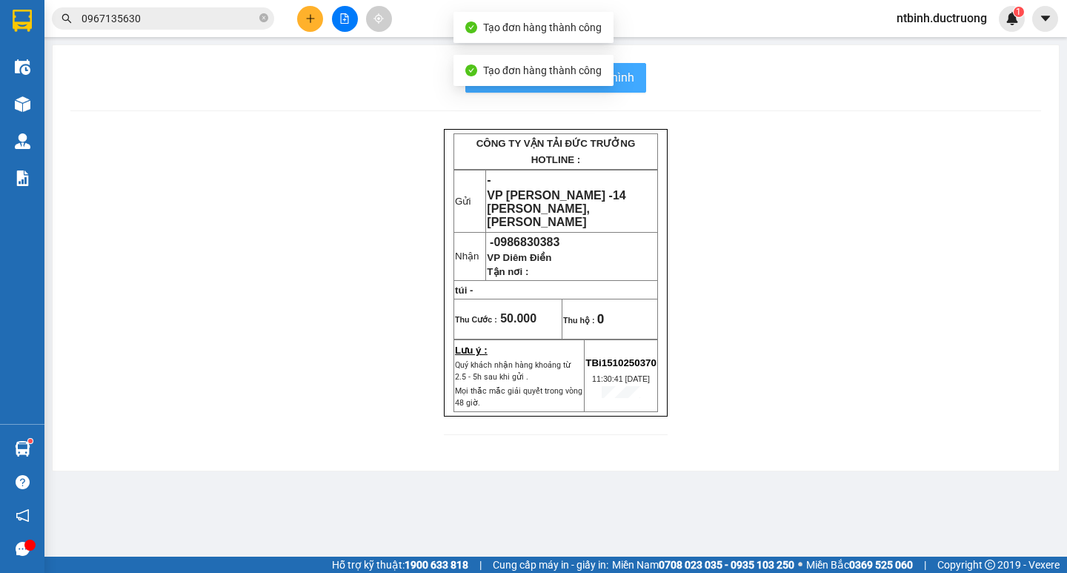
click at [644, 87] on button "In mẫu biên lai tự cấu hình" at bounding box center [555, 78] width 181 height 30
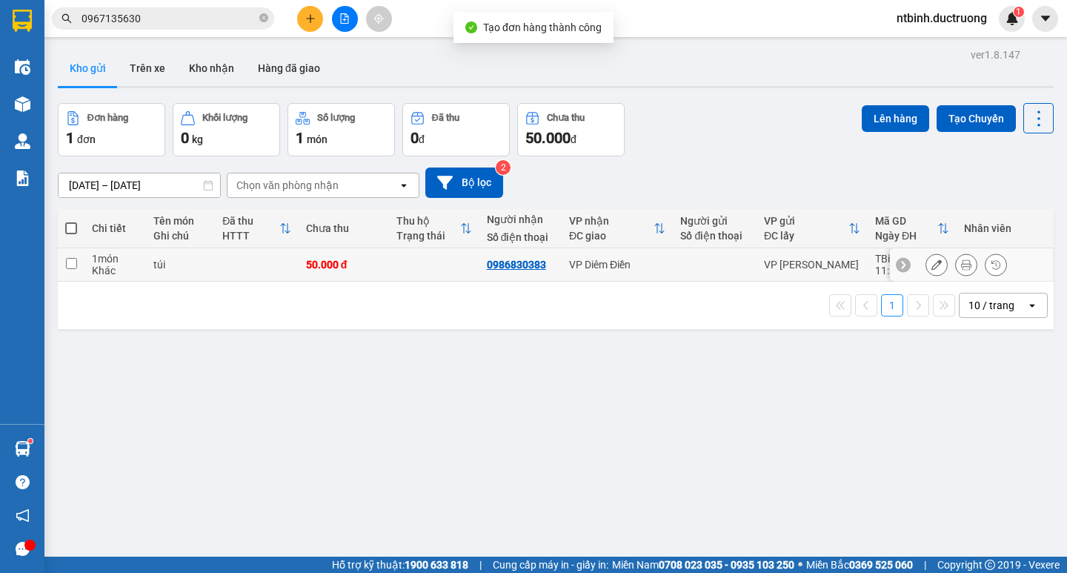
click at [79, 261] on td at bounding box center [71, 264] width 27 height 33
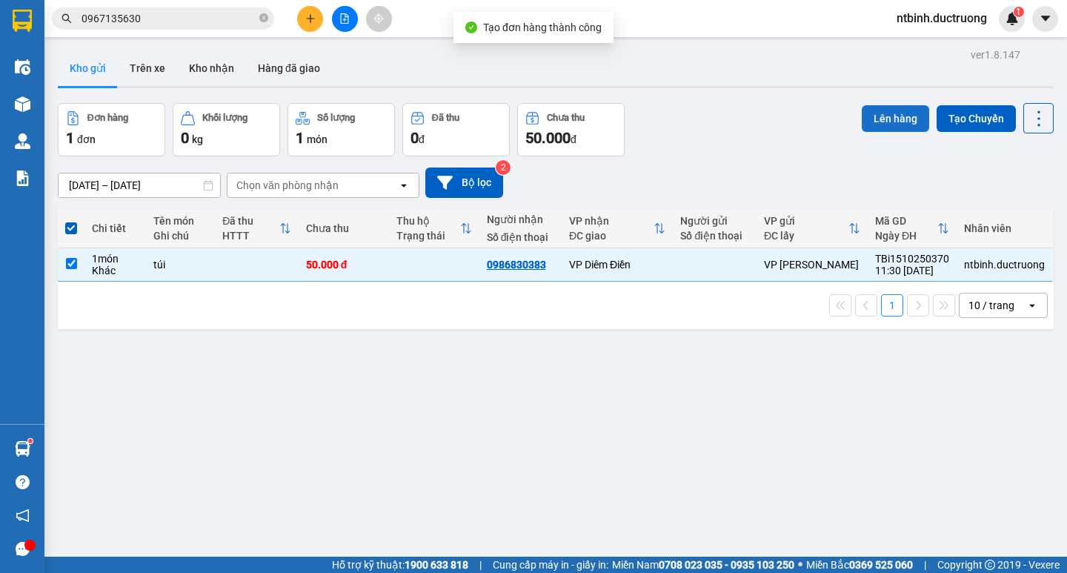
click at [896, 120] on button "Lên hàng" at bounding box center [894, 118] width 67 height 27
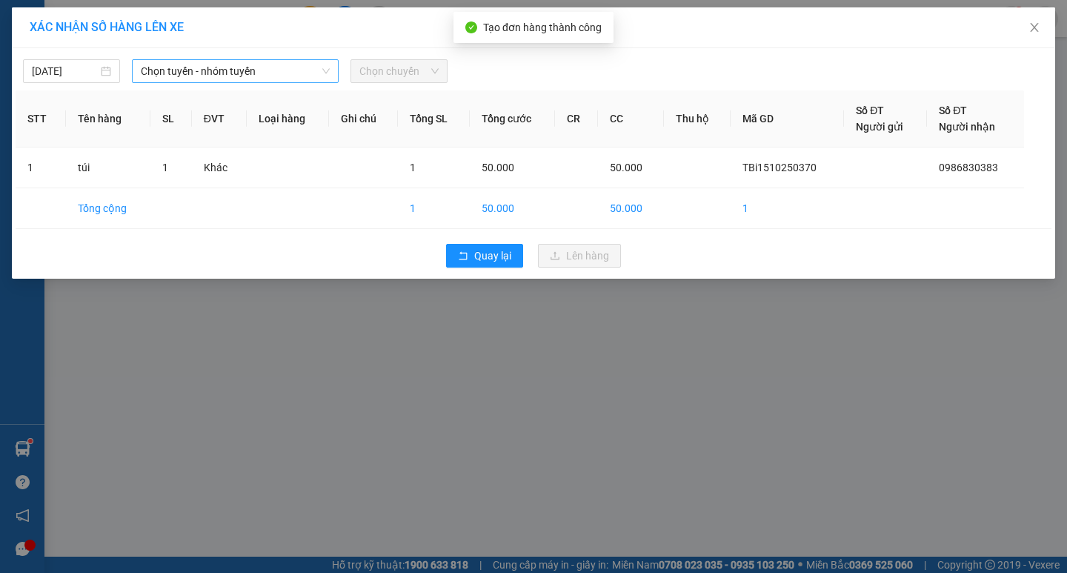
click at [307, 70] on span "Chọn tuyến - nhóm tuyến" at bounding box center [235, 71] width 189 height 22
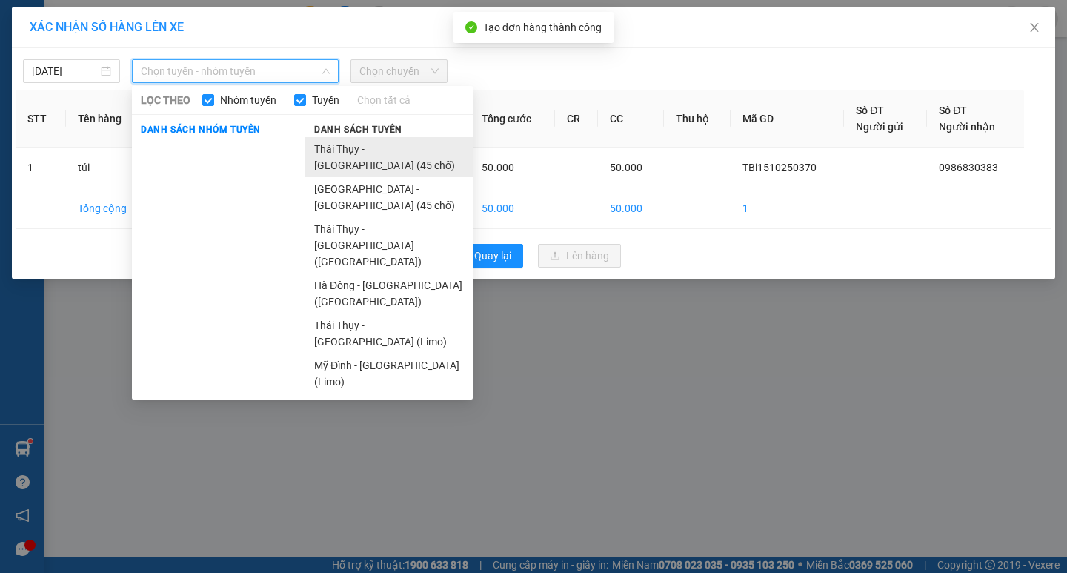
click at [342, 138] on li "Thái [PERSON_NAME][GEOGRAPHIC_DATA] (45 chỗ)" at bounding box center [388, 157] width 167 height 40
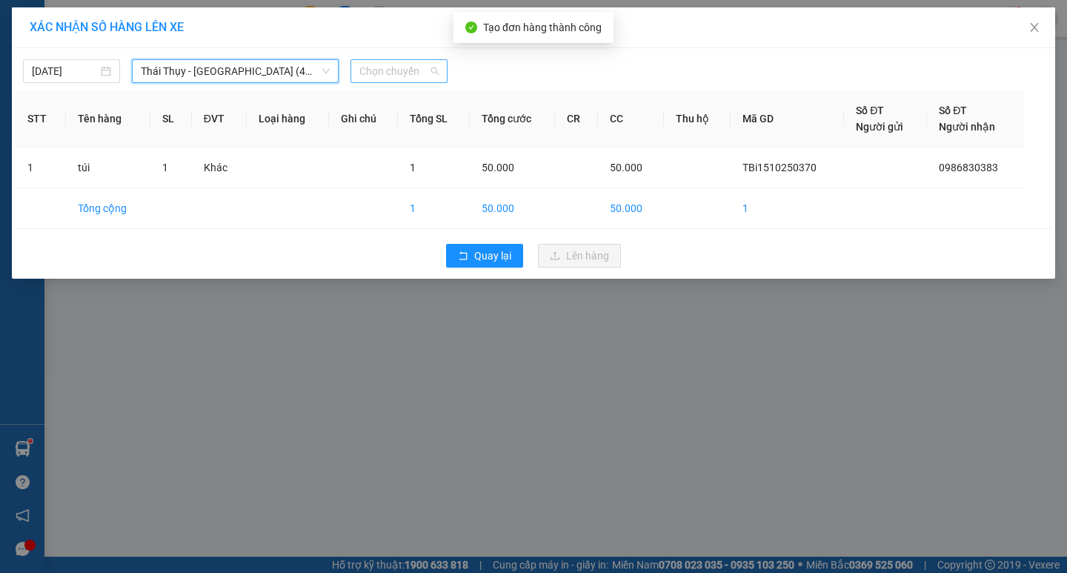
click at [421, 64] on span "Chọn chuyến" at bounding box center [398, 71] width 79 height 22
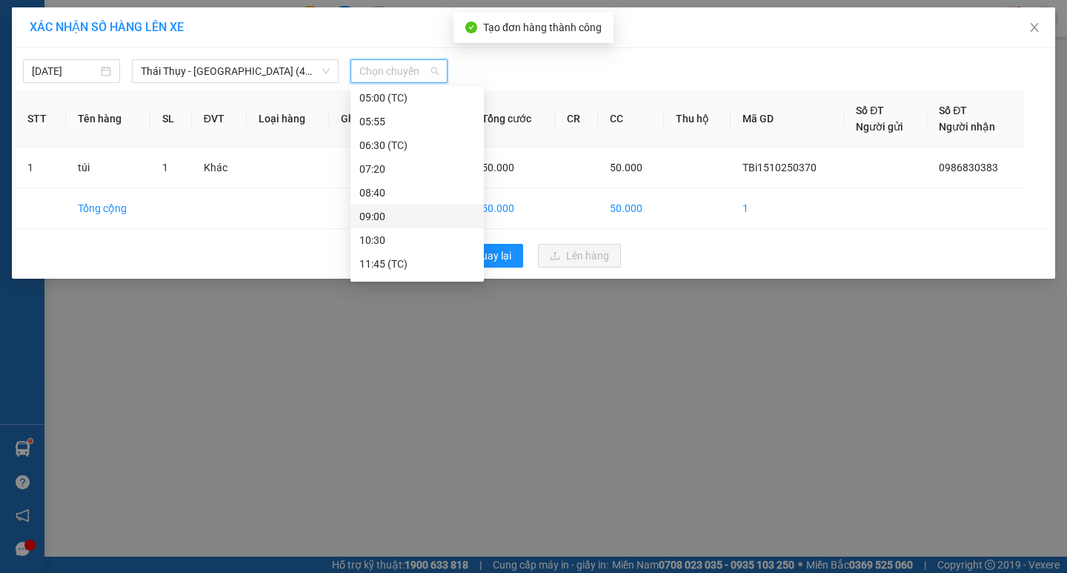
scroll to position [148, 0]
click at [407, 215] on div "12:10" at bounding box center [417, 213] width 116 height 16
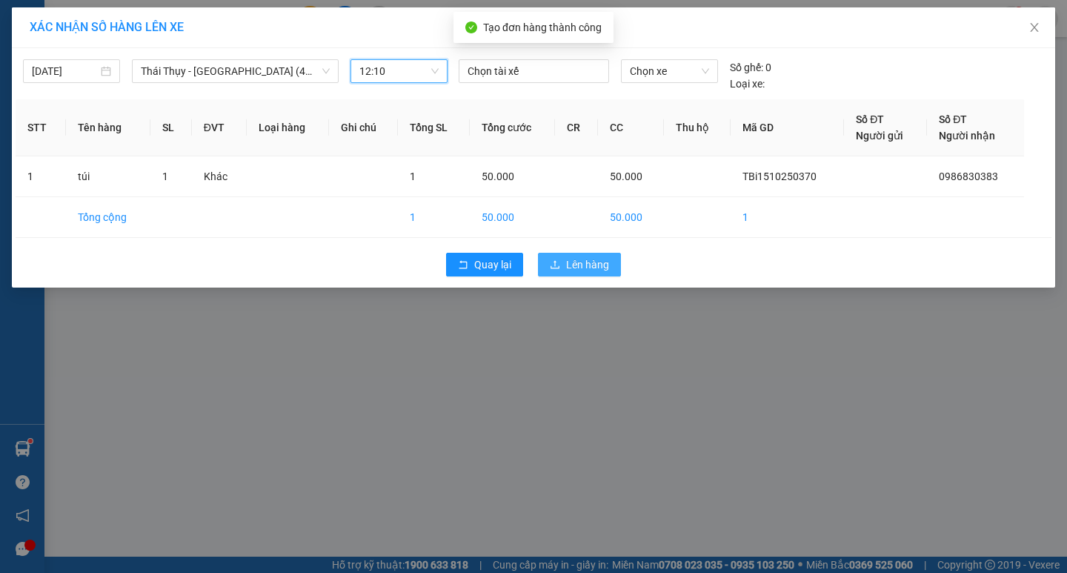
click at [567, 271] on span "Lên hàng" at bounding box center [587, 264] width 43 height 16
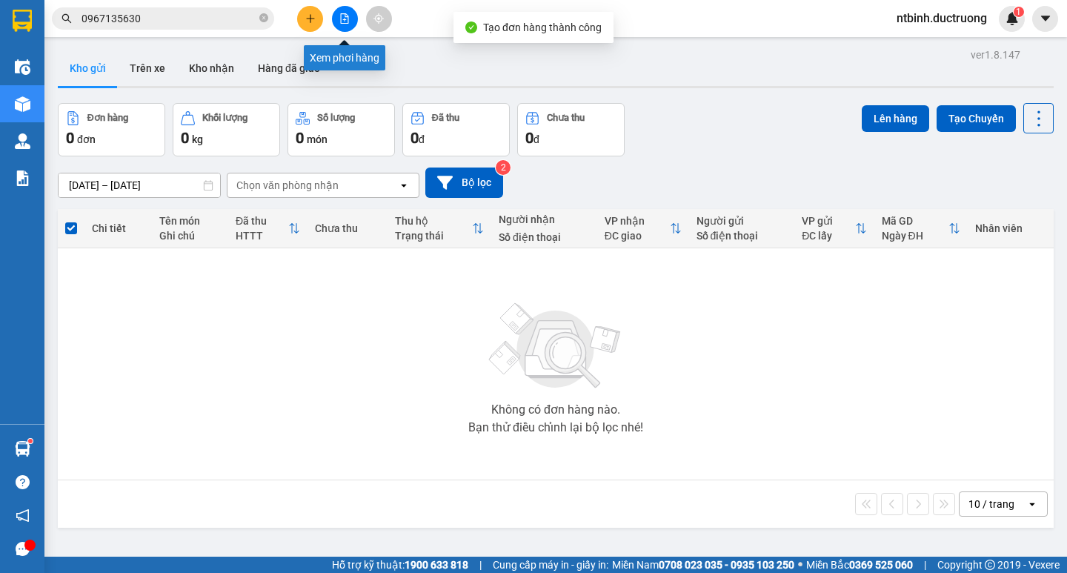
click at [344, 27] on button at bounding box center [345, 19] width 26 height 26
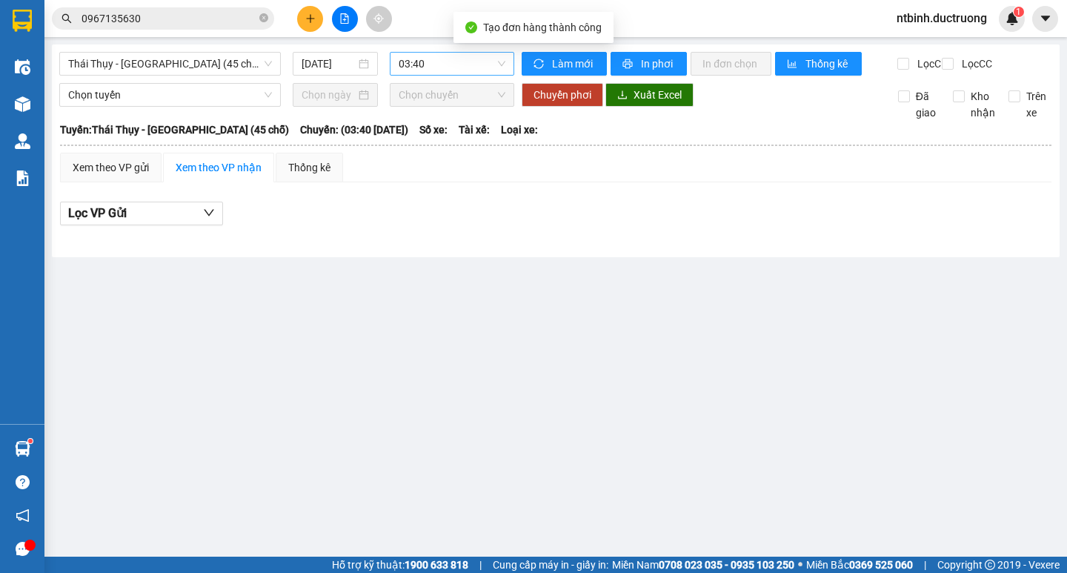
click at [479, 67] on span "03:40" at bounding box center [451, 64] width 107 height 22
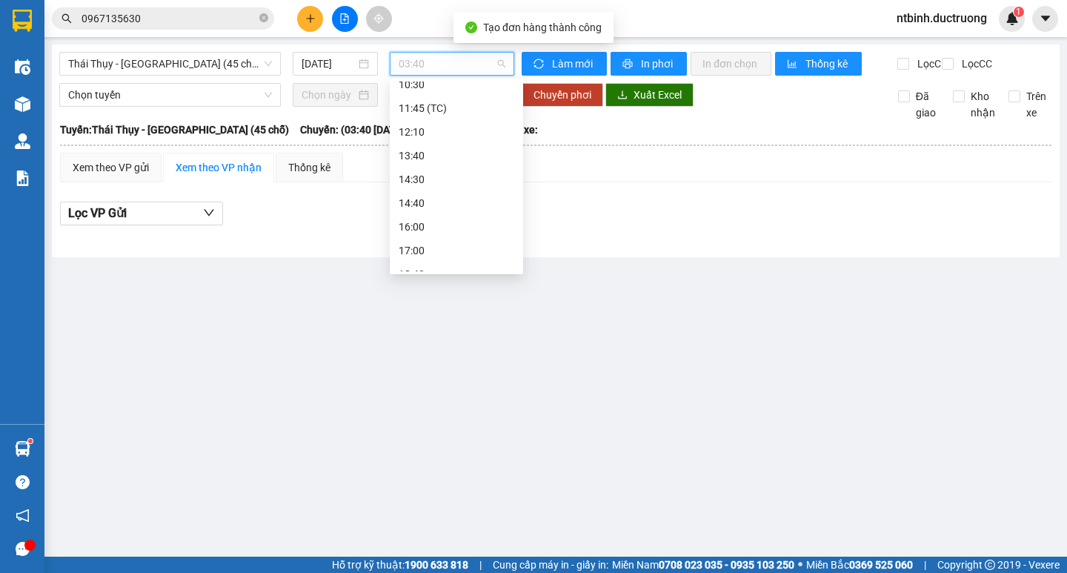
scroll to position [237, 0]
click at [427, 114] on div "12:10" at bounding box center [456, 117] width 116 height 16
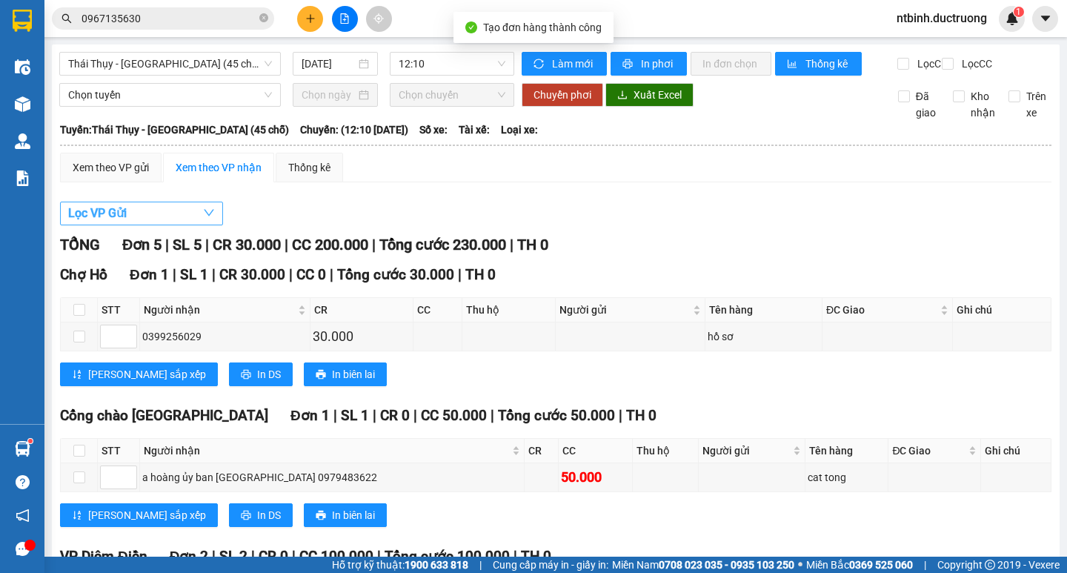
click at [210, 217] on span "button" at bounding box center [209, 213] width 12 height 19
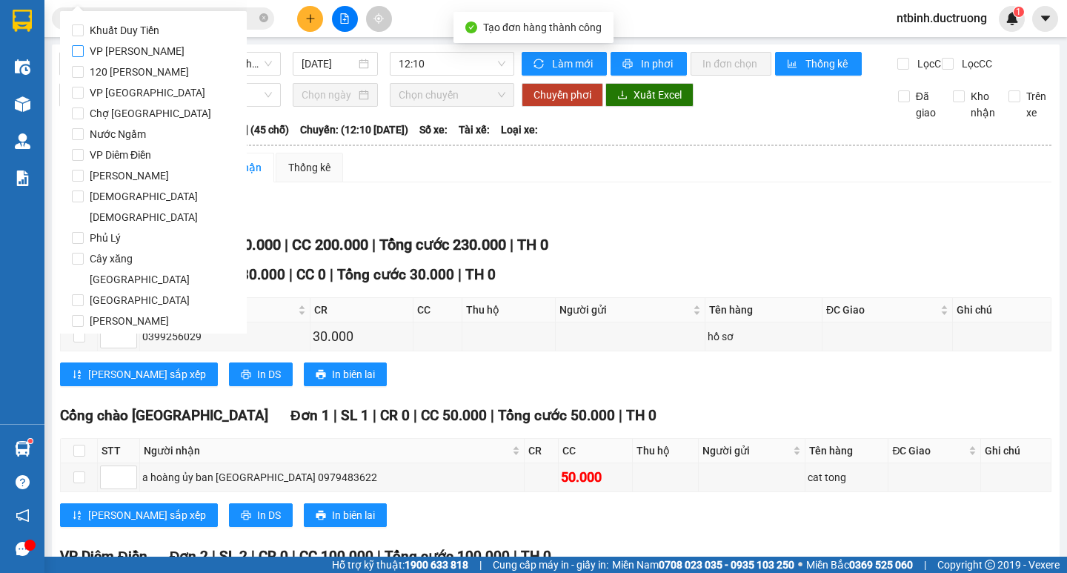
click at [140, 46] on span "VP [PERSON_NAME]" at bounding box center [137, 51] width 107 height 21
click at [84, 46] on input "VP [PERSON_NAME]" at bounding box center [78, 51] width 12 height 12
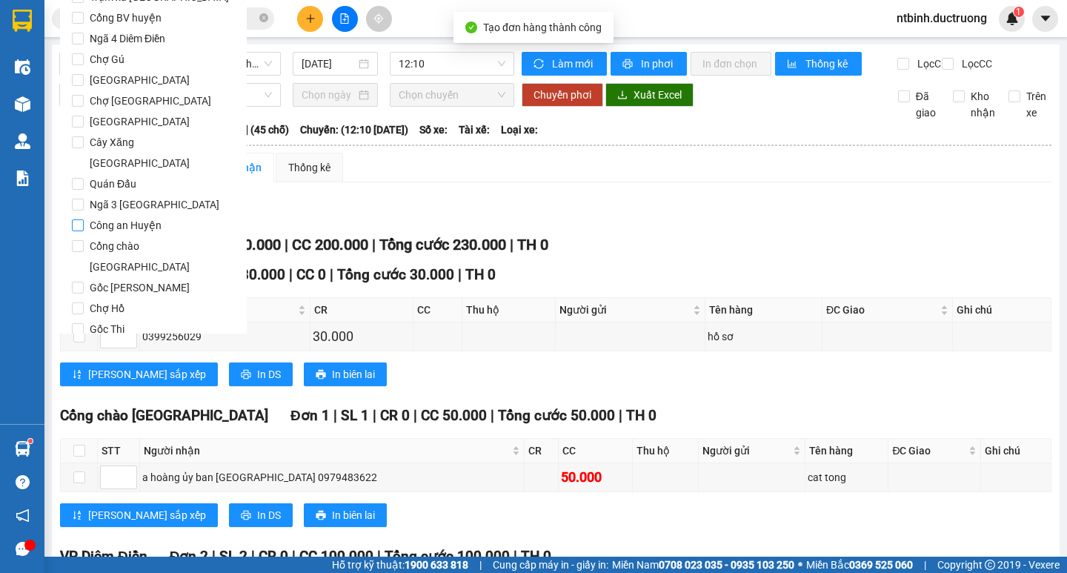
scroll to position [1233, 0]
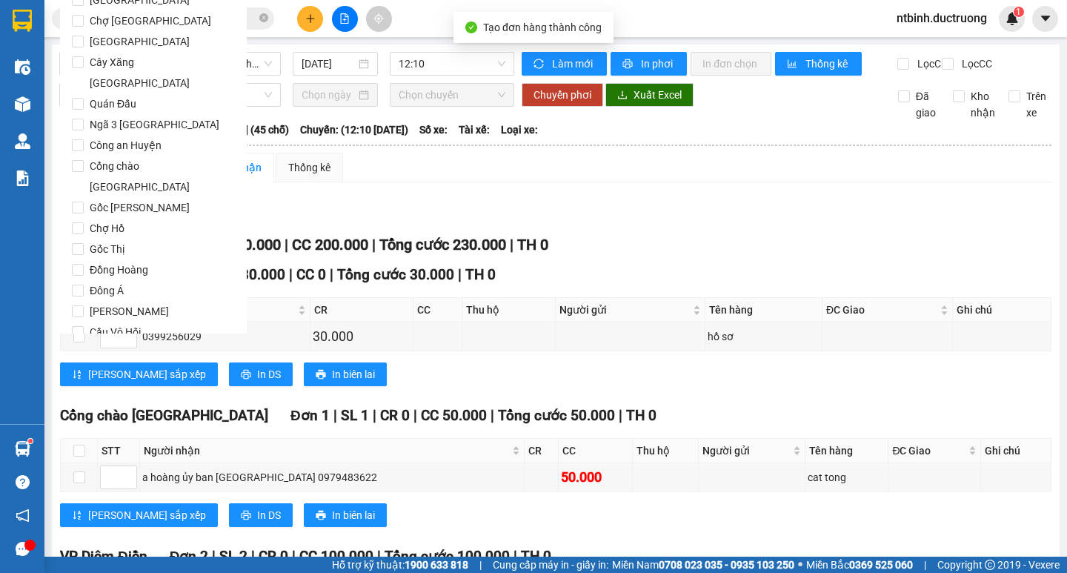
click at [92, 408] on span "Lọc" at bounding box center [92, 416] width 17 height 16
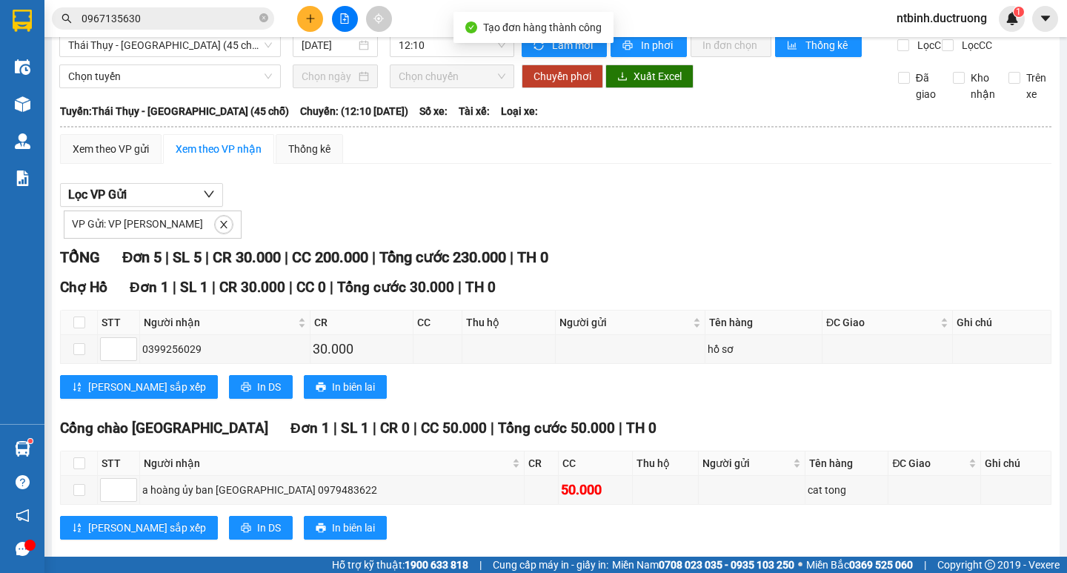
scroll to position [0, 0]
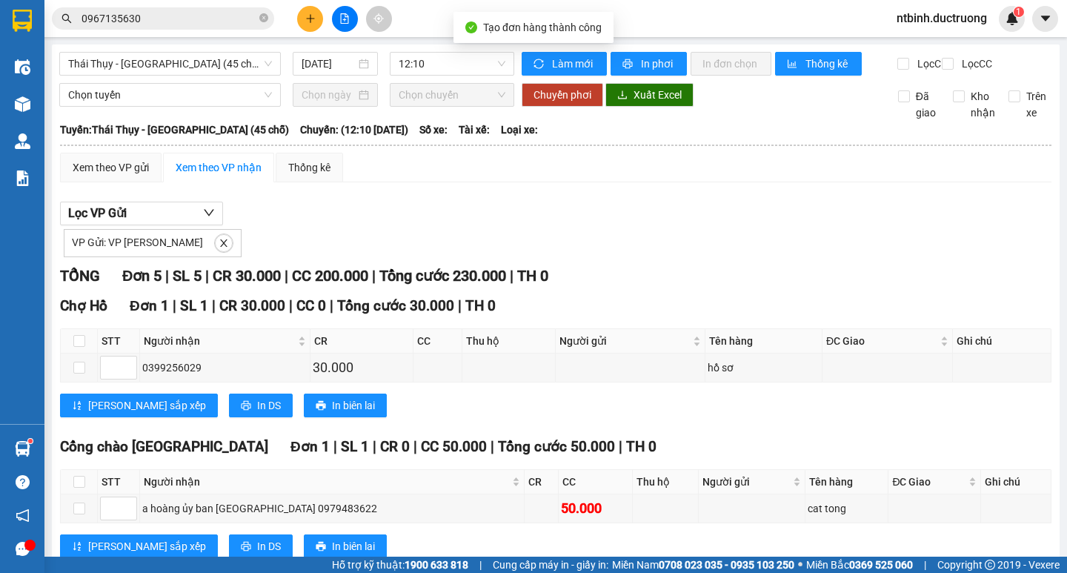
click at [312, 19] on icon "plus" at bounding box center [310, 18] width 8 height 1
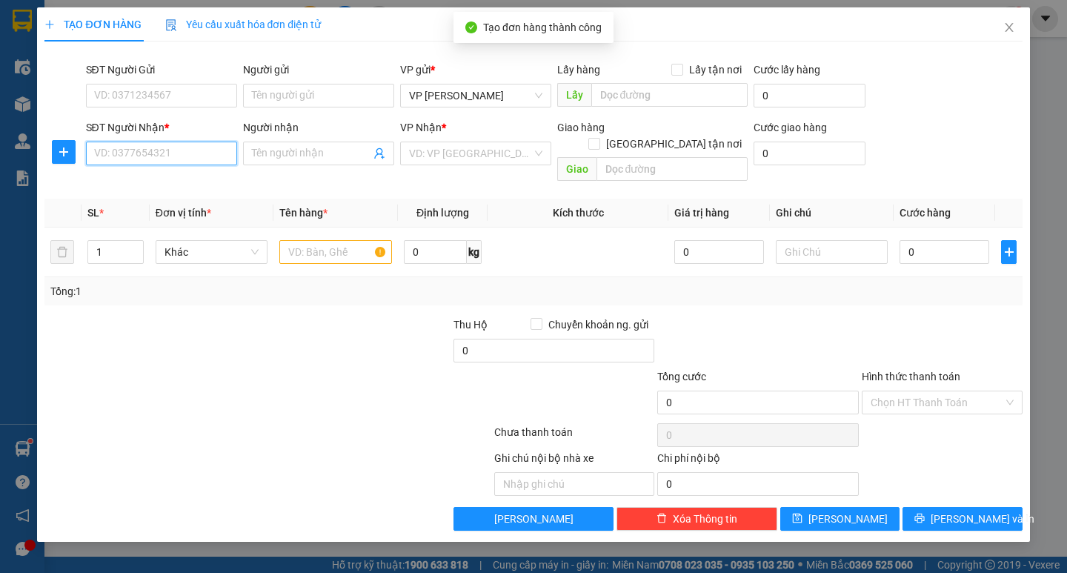
click at [201, 157] on input "SĐT Người Nhận *" at bounding box center [161, 153] width 151 height 24
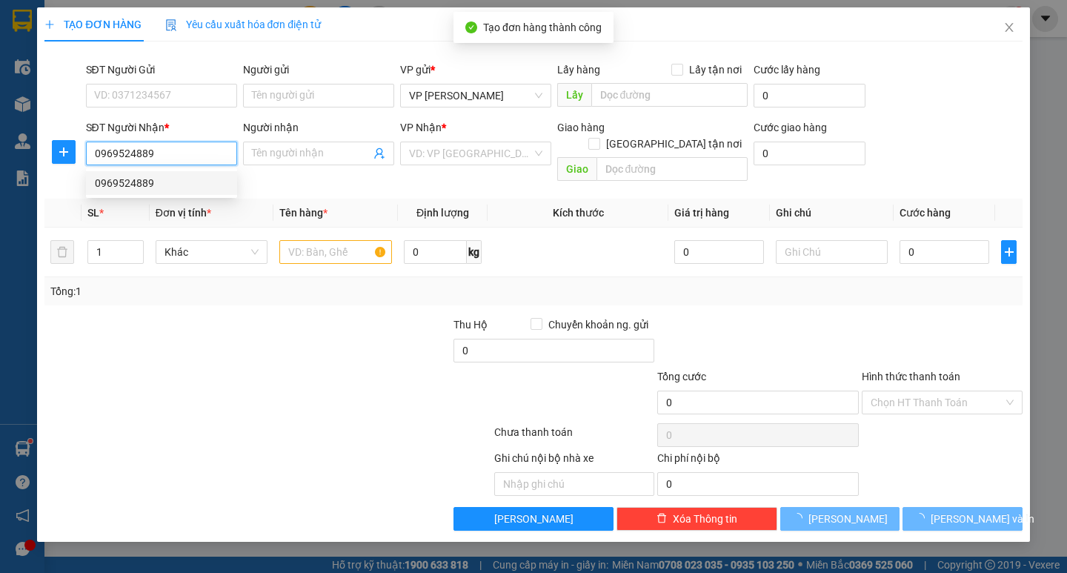
click at [201, 184] on div "0969524889" at bounding box center [161, 183] width 133 height 16
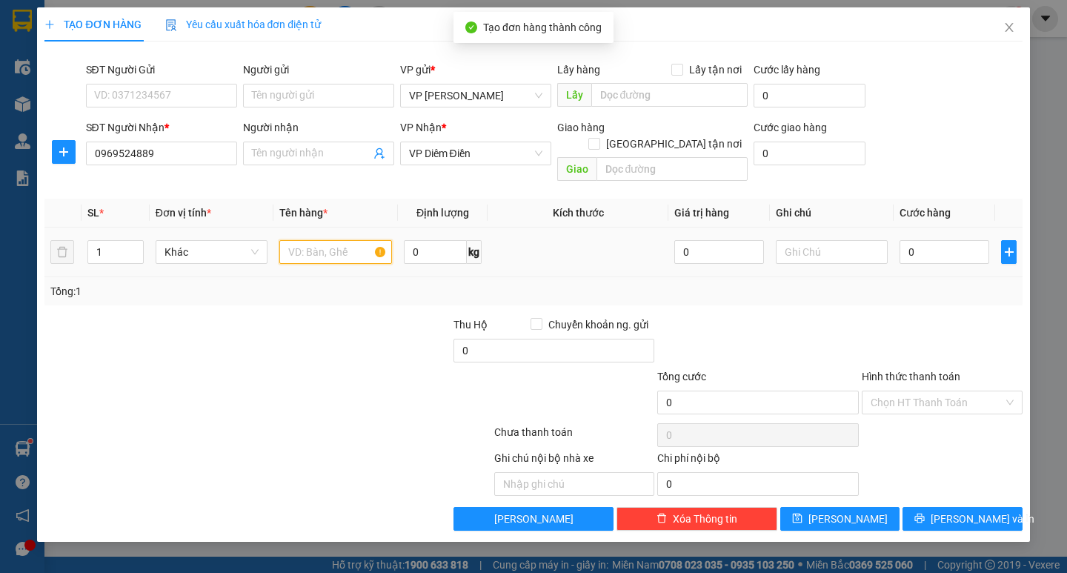
click at [322, 240] on input "text" at bounding box center [335, 252] width 112 height 24
click at [901, 240] on input "0" at bounding box center [944, 252] width 90 height 24
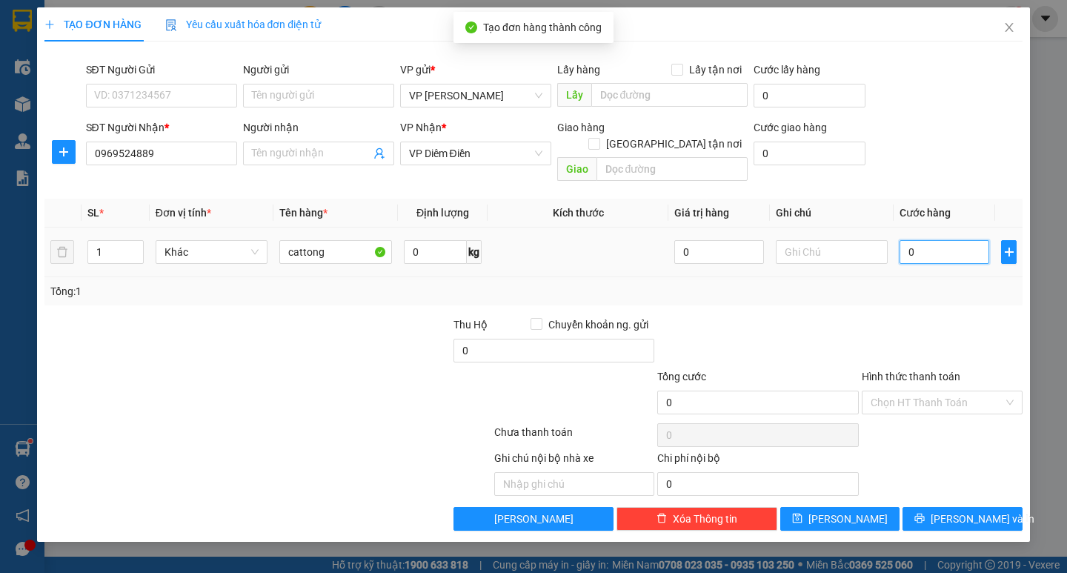
click at [930, 240] on input "0" at bounding box center [944, 252] width 90 height 24
click at [907, 240] on input "0" at bounding box center [944, 252] width 90 height 24
click at [956, 329] on div at bounding box center [942, 342] width 164 height 52
click at [966, 510] on span "Lưu và In" at bounding box center [982, 518] width 104 height 16
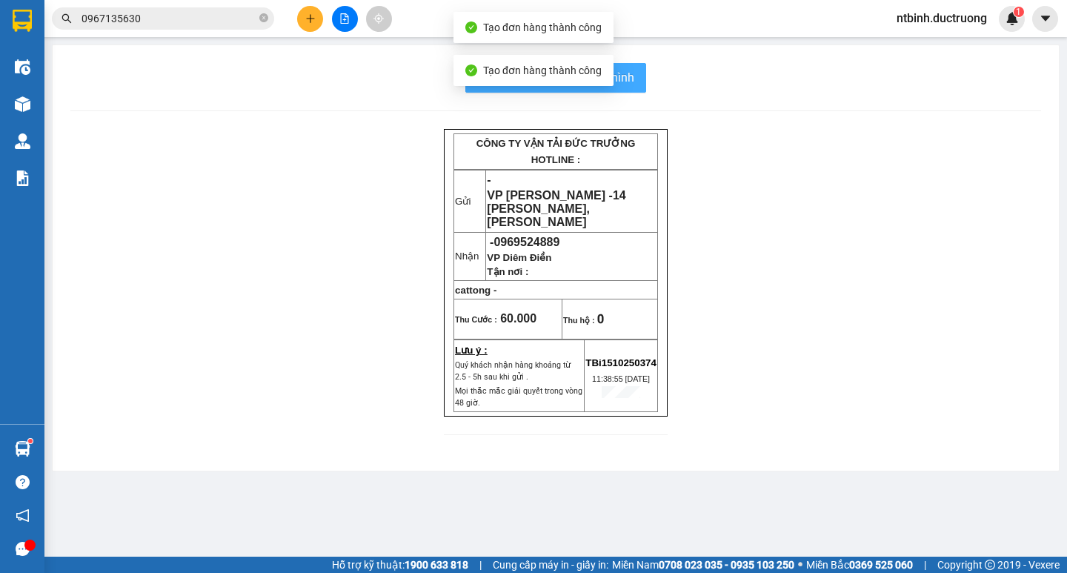
click at [628, 85] on span "In mẫu biên lai tự cấu hình" at bounding box center [564, 77] width 139 height 19
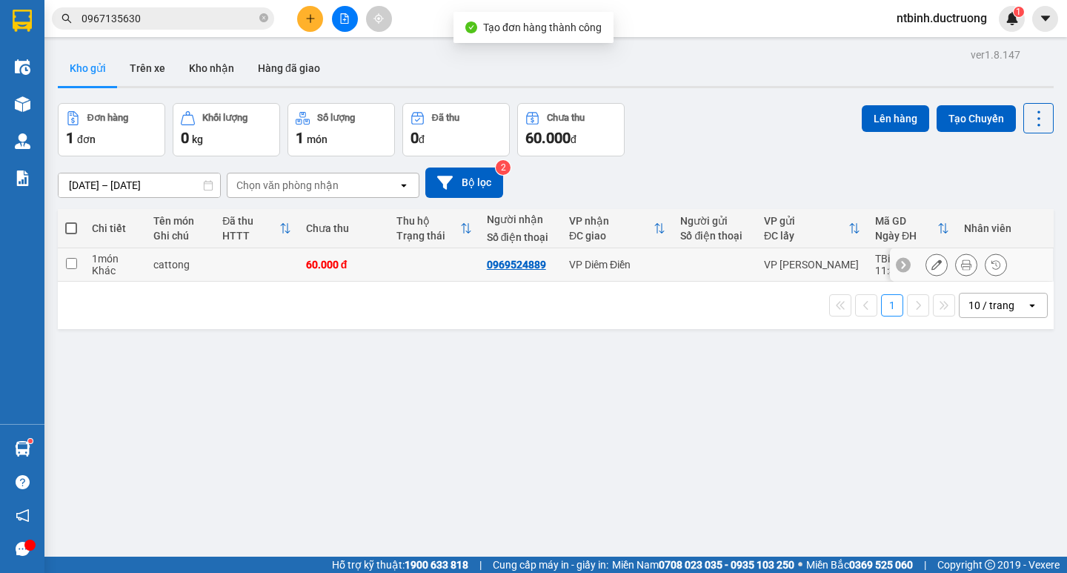
click at [70, 261] on input "checkbox" at bounding box center [71, 263] width 11 height 11
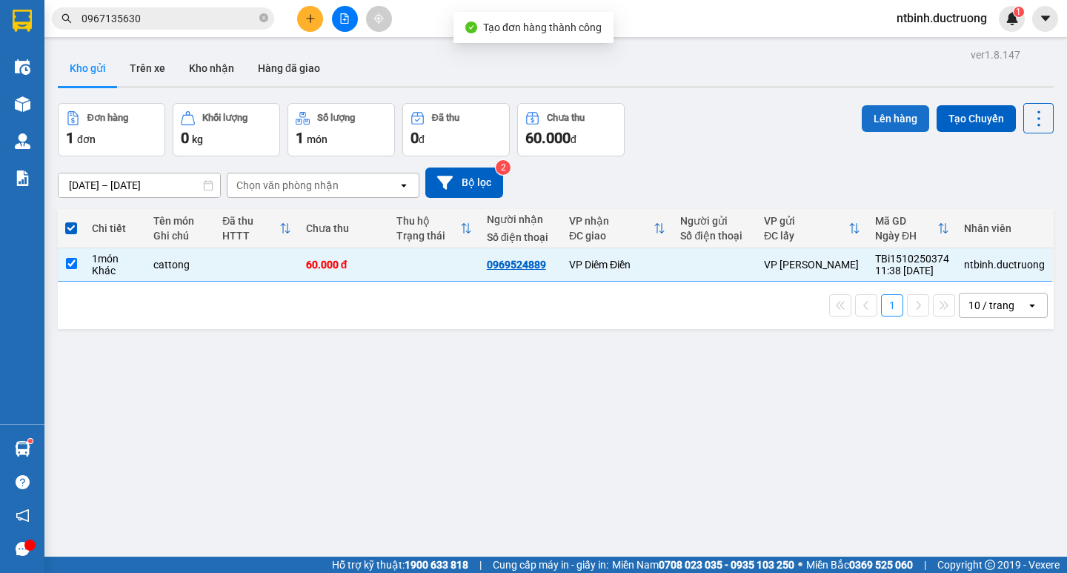
click at [876, 117] on button "Lên hàng" at bounding box center [894, 118] width 67 height 27
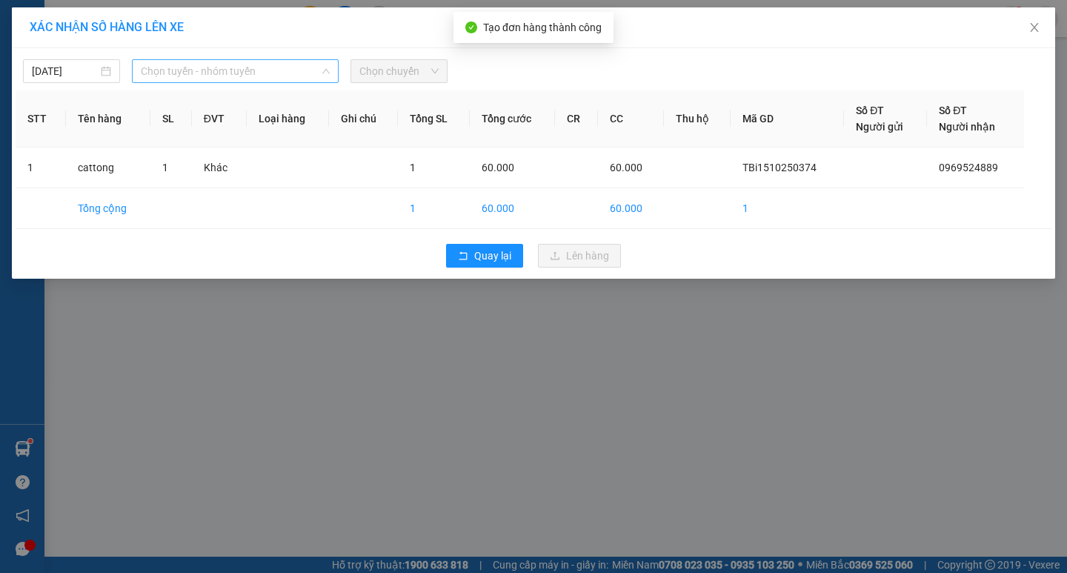
click at [310, 70] on span "Chọn tuyến - nhóm tuyến" at bounding box center [235, 71] width 189 height 22
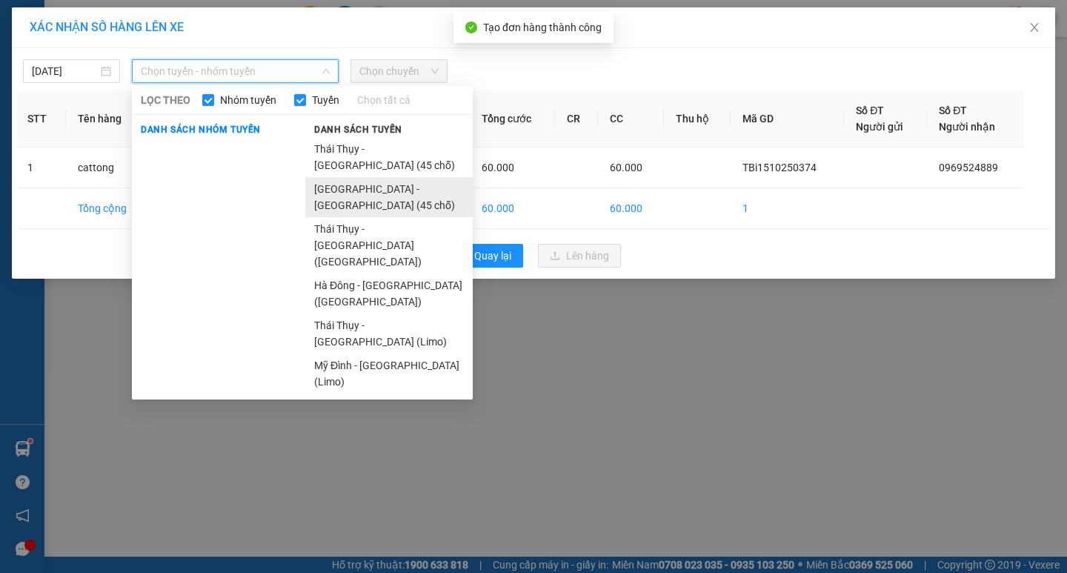
click at [374, 177] on li "[GEOGRAPHIC_DATA] - [GEOGRAPHIC_DATA][PERSON_NAME] (45 [PERSON_NAME])" at bounding box center [388, 197] width 167 height 40
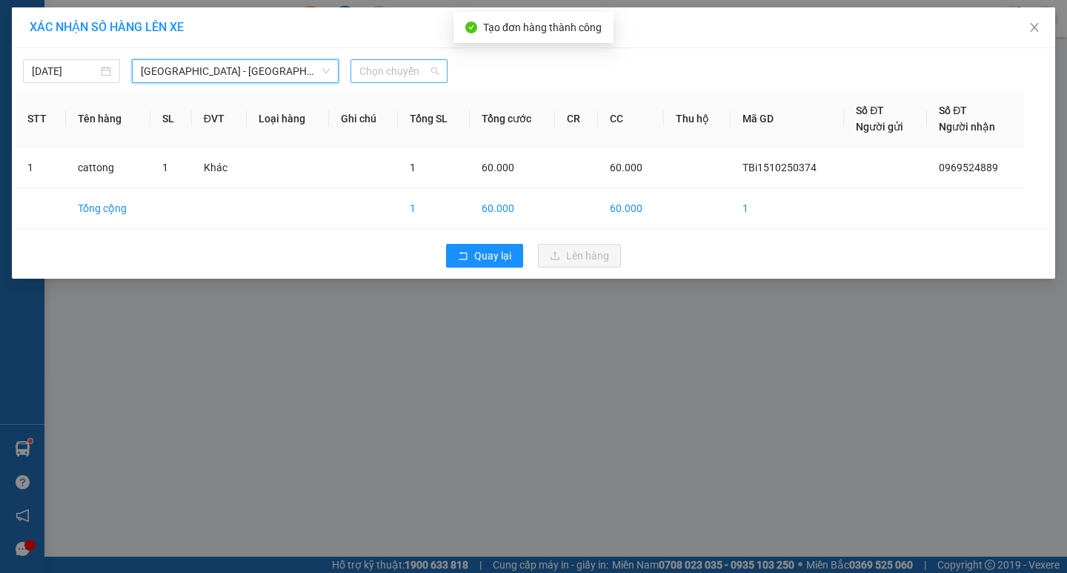
click at [423, 69] on span "Chọn chuyến" at bounding box center [398, 71] width 79 height 22
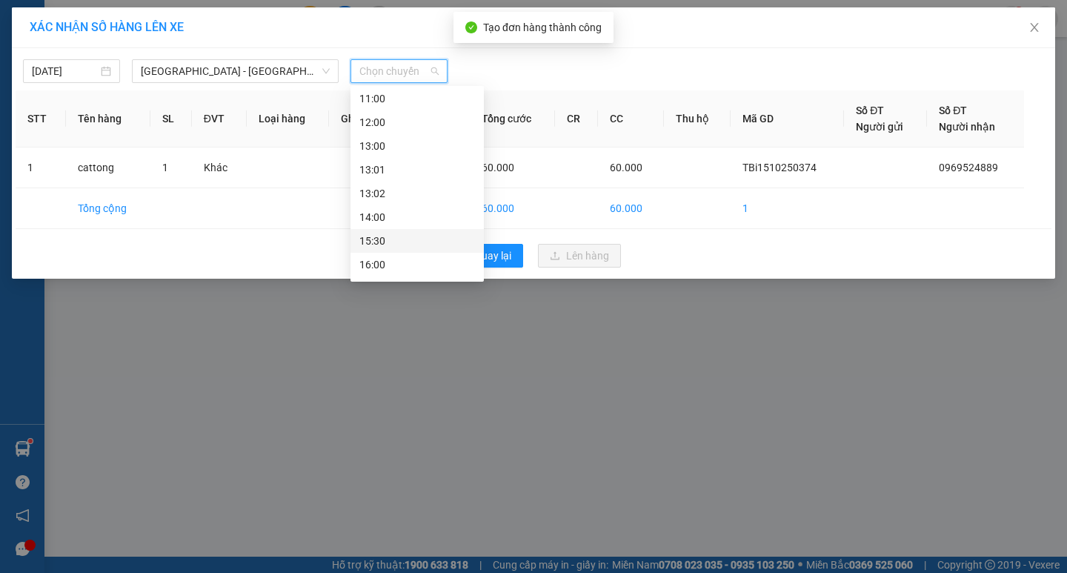
scroll to position [74, 0]
click at [386, 215] on div "12:00" at bounding box center [417, 216] width 116 height 16
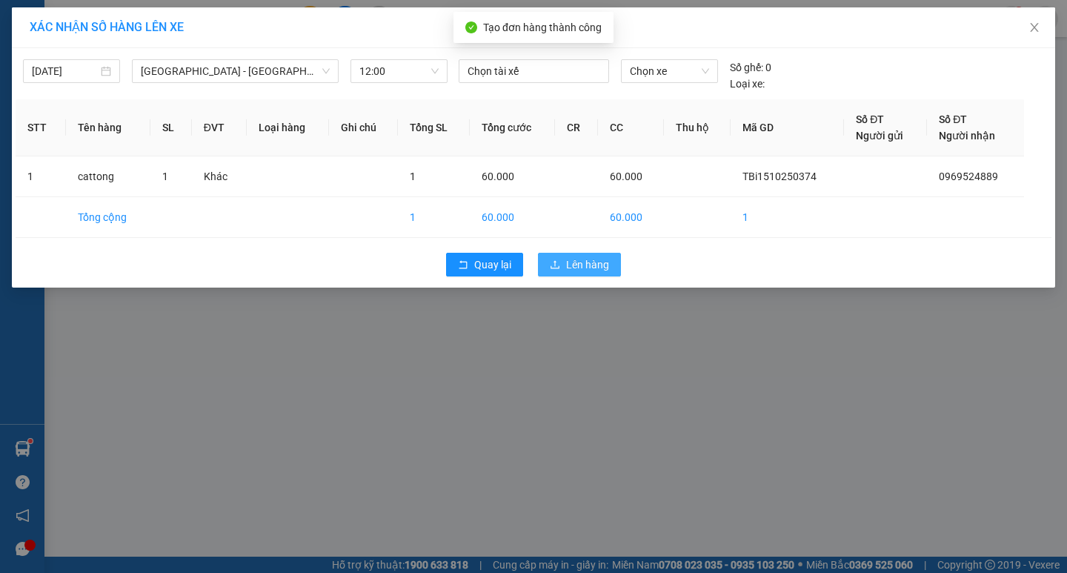
click at [574, 257] on span "Lên hàng" at bounding box center [587, 264] width 43 height 16
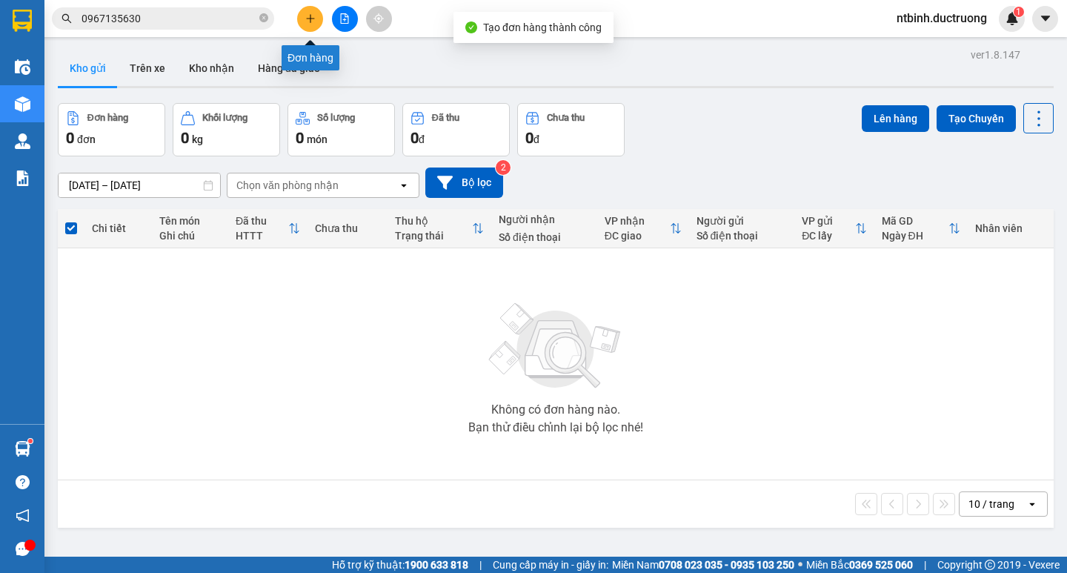
click at [302, 19] on button at bounding box center [310, 19] width 26 height 26
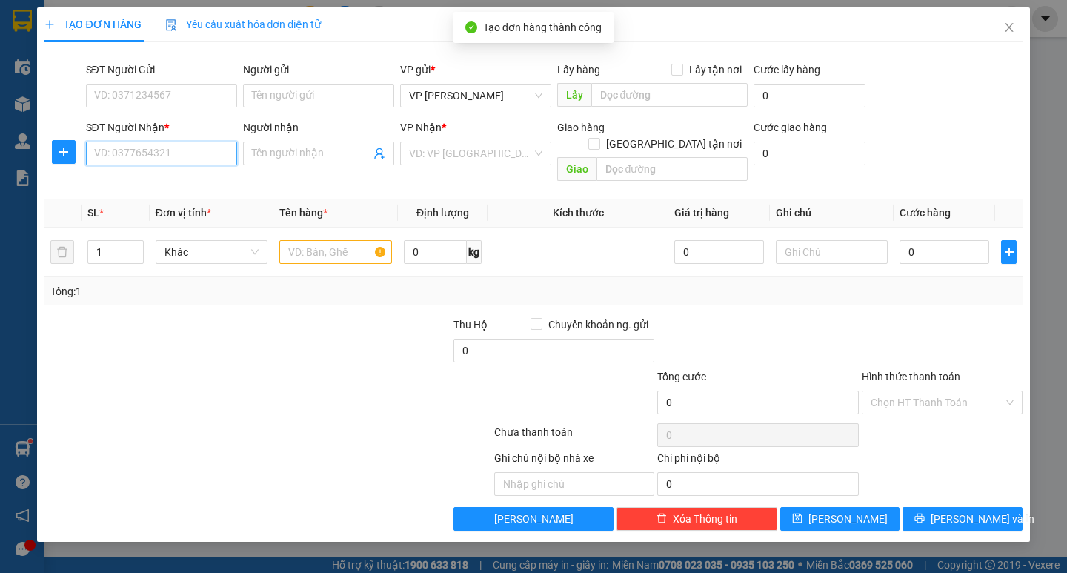
click at [171, 153] on input "SĐT Người Nhận *" at bounding box center [161, 153] width 151 height 24
click at [156, 184] on div "0982256950" at bounding box center [161, 183] width 133 height 16
click at [306, 240] on input "text" at bounding box center [335, 252] width 112 height 24
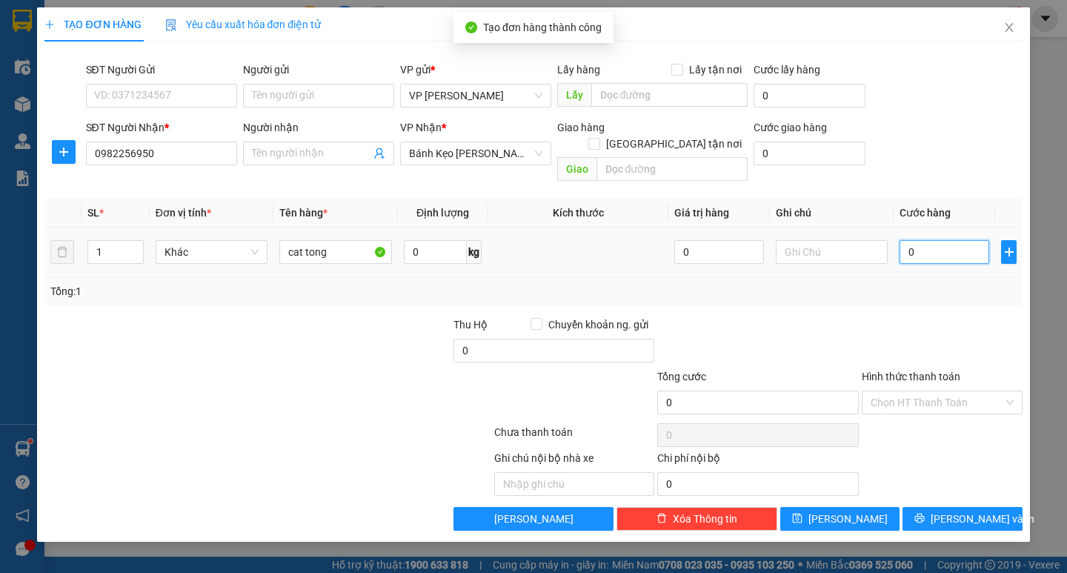
click at [903, 240] on input "0" at bounding box center [944, 252] width 90 height 24
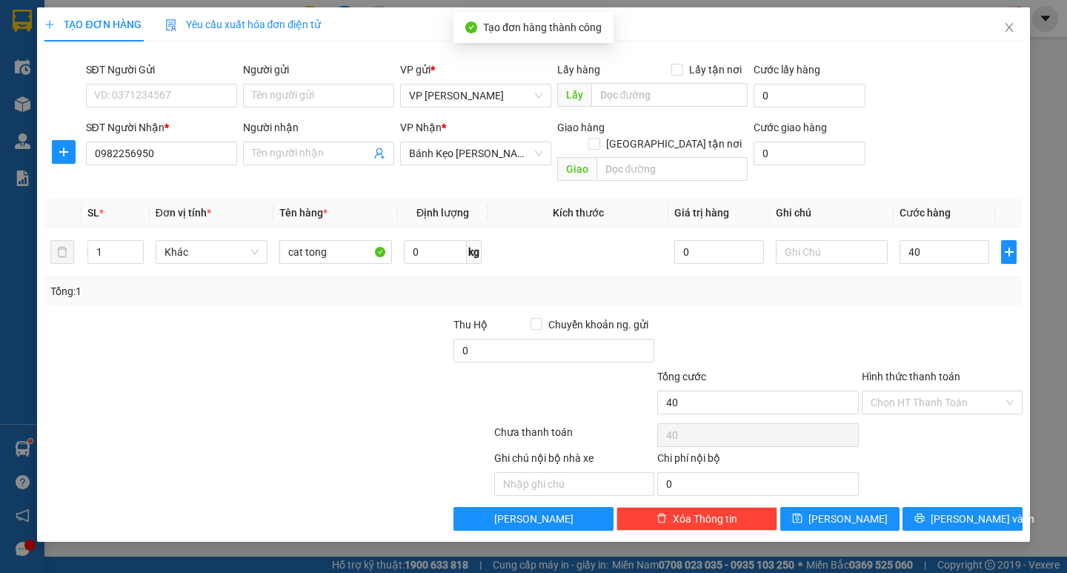
click at [946, 327] on div at bounding box center [942, 342] width 164 height 52
click at [937, 391] on input "Hình thức thanh toán" at bounding box center [936, 402] width 133 height 22
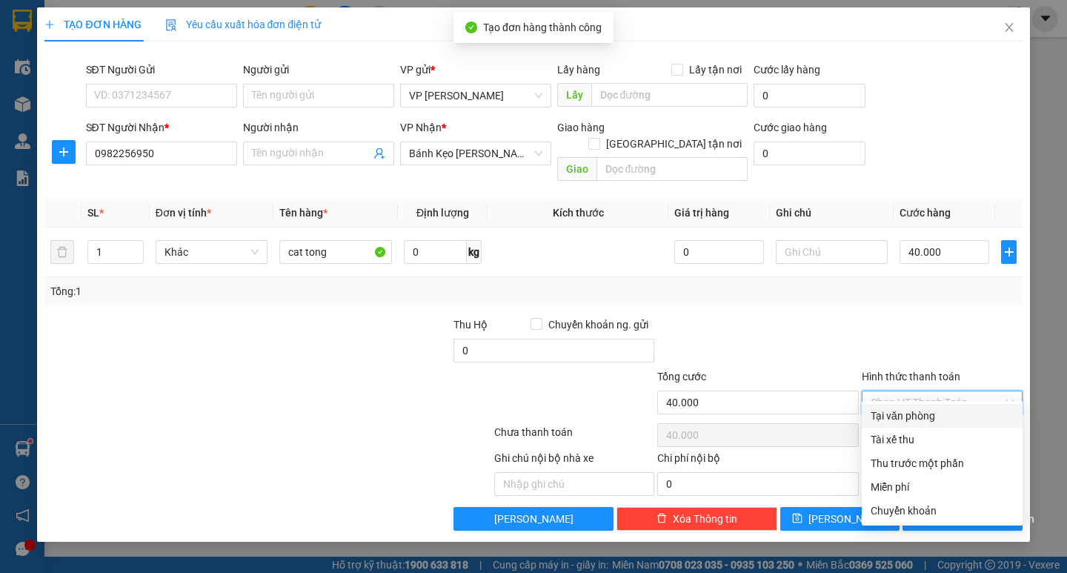
click at [923, 415] on div "Tại văn phòng" at bounding box center [941, 415] width 143 height 16
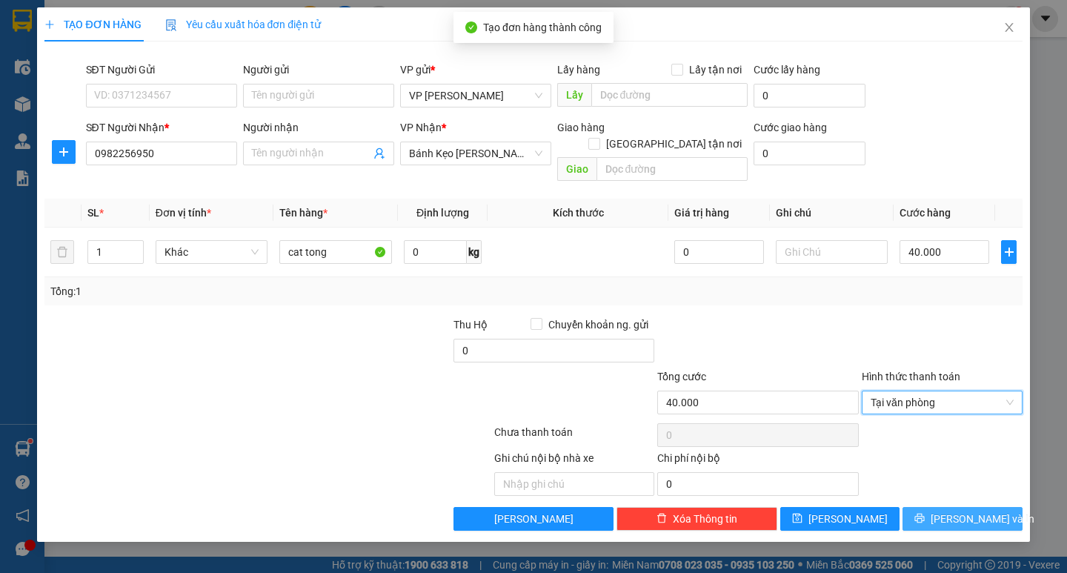
click at [970, 510] on span "Lưu và In" at bounding box center [982, 518] width 104 height 16
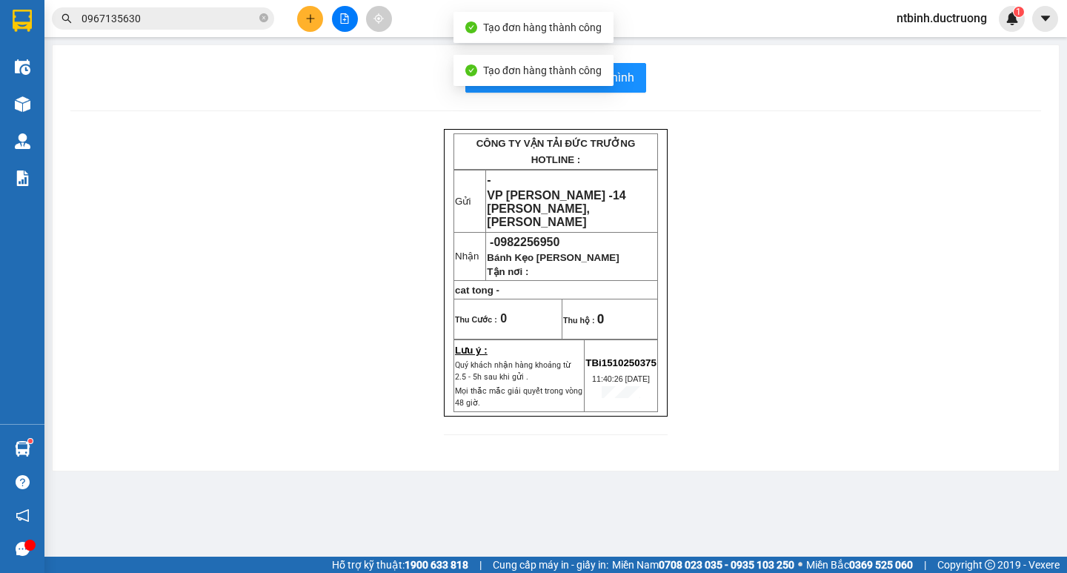
click at [636, 78] on button "In mẫu biên lai tự cấu hình" at bounding box center [555, 78] width 181 height 30
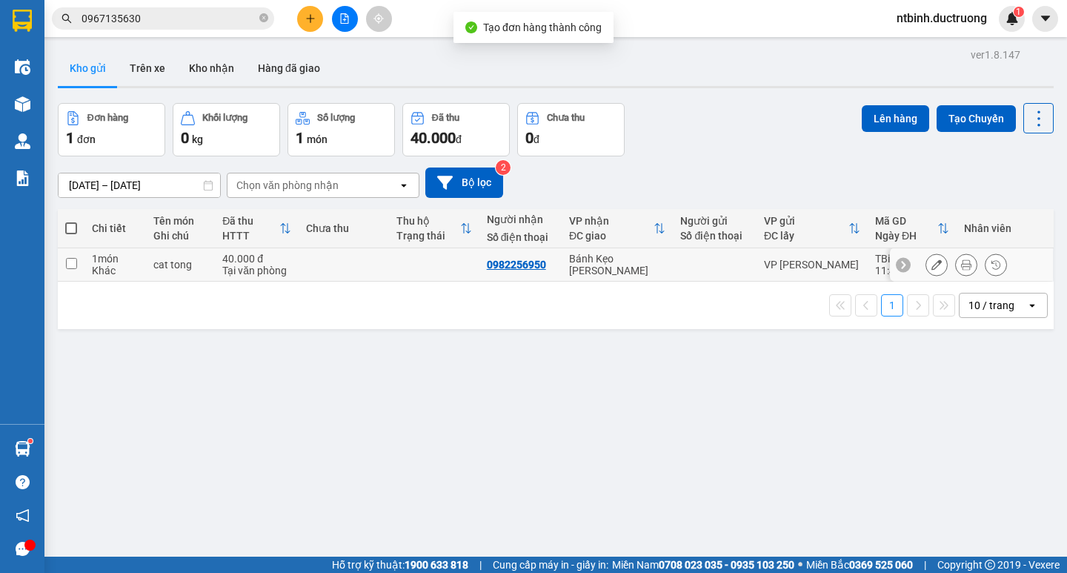
click at [71, 264] on input "checkbox" at bounding box center [71, 263] width 11 height 11
checkbox input "true"
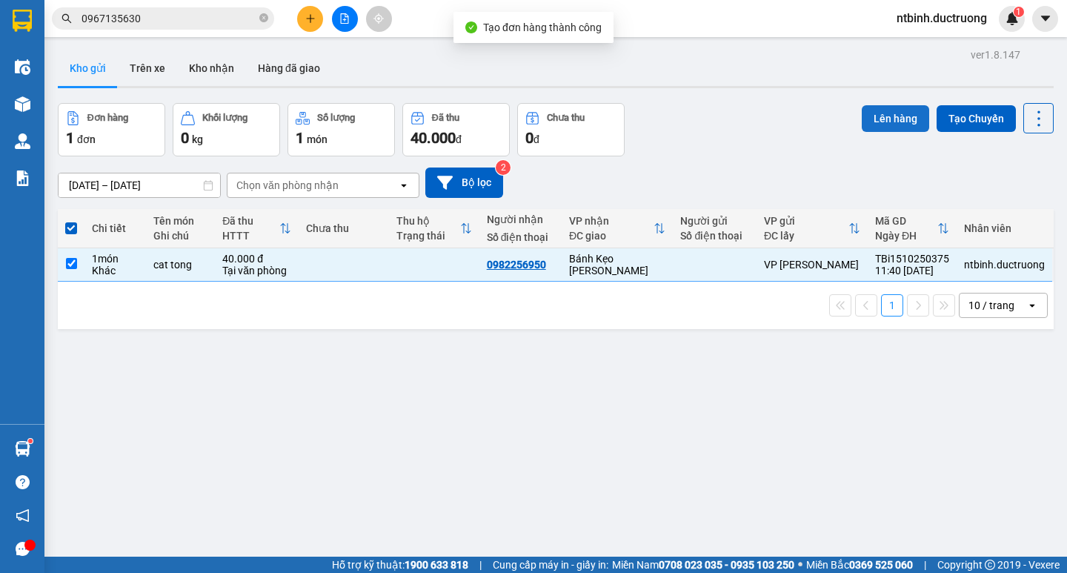
click at [907, 110] on button "Lên hàng" at bounding box center [894, 118] width 67 height 27
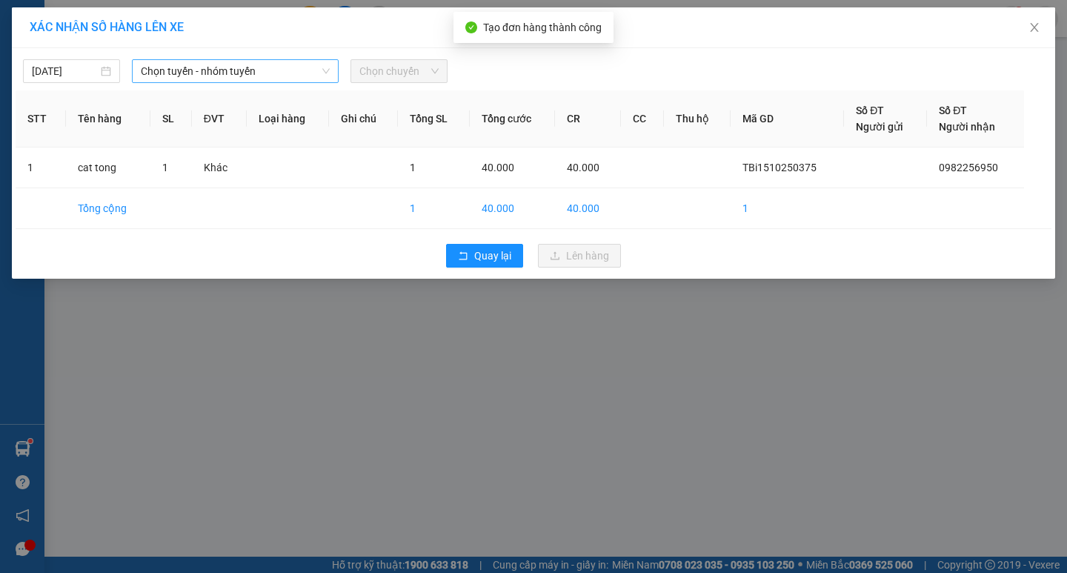
click at [277, 77] on span "Chọn tuyến - nhóm tuyến" at bounding box center [235, 71] width 189 height 22
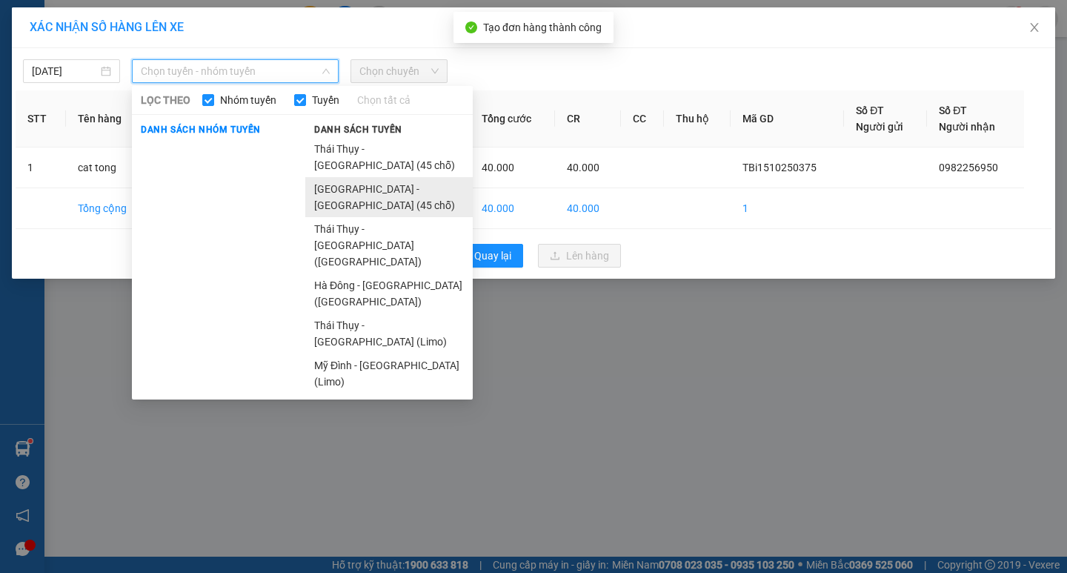
click at [417, 177] on li "[GEOGRAPHIC_DATA] - [GEOGRAPHIC_DATA] (45 chỗ)" at bounding box center [388, 197] width 167 height 40
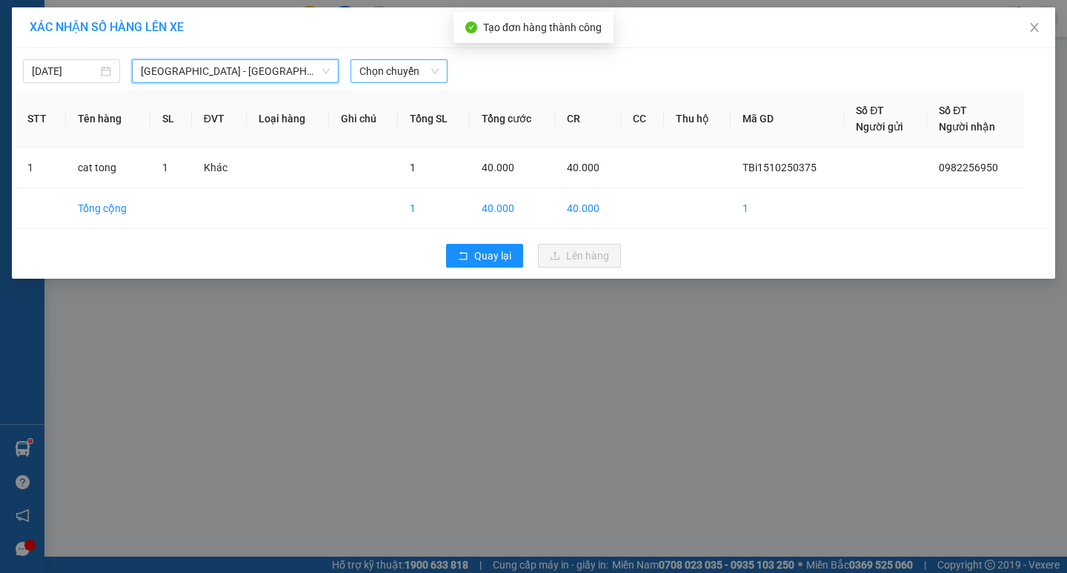
click at [424, 61] on span "Chọn chuyến" at bounding box center [398, 71] width 79 height 22
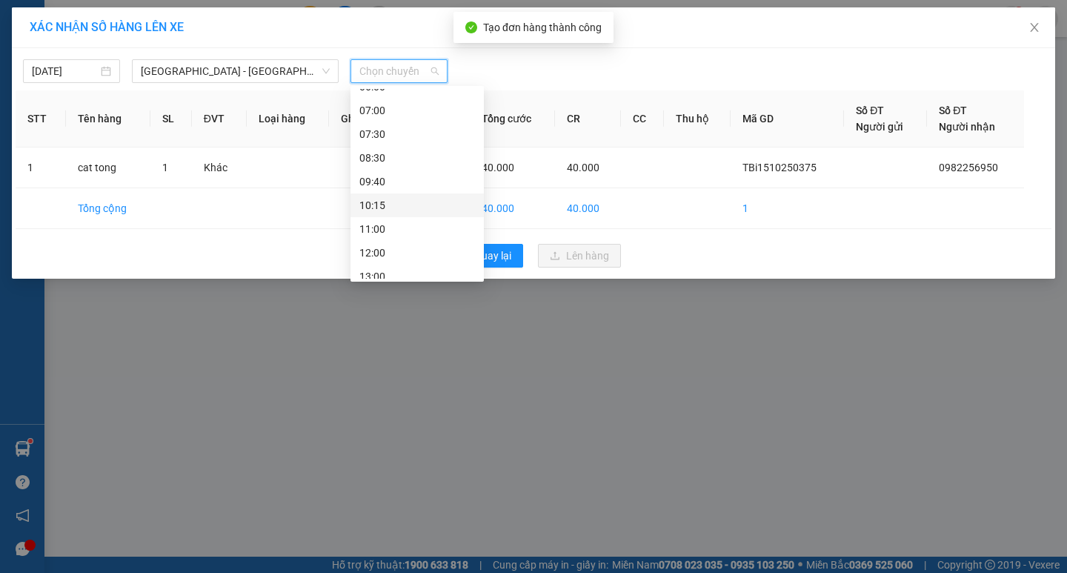
scroll to position [74, 0]
click at [402, 217] on div "12:00" at bounding box center [417, 216] width 116 height 16
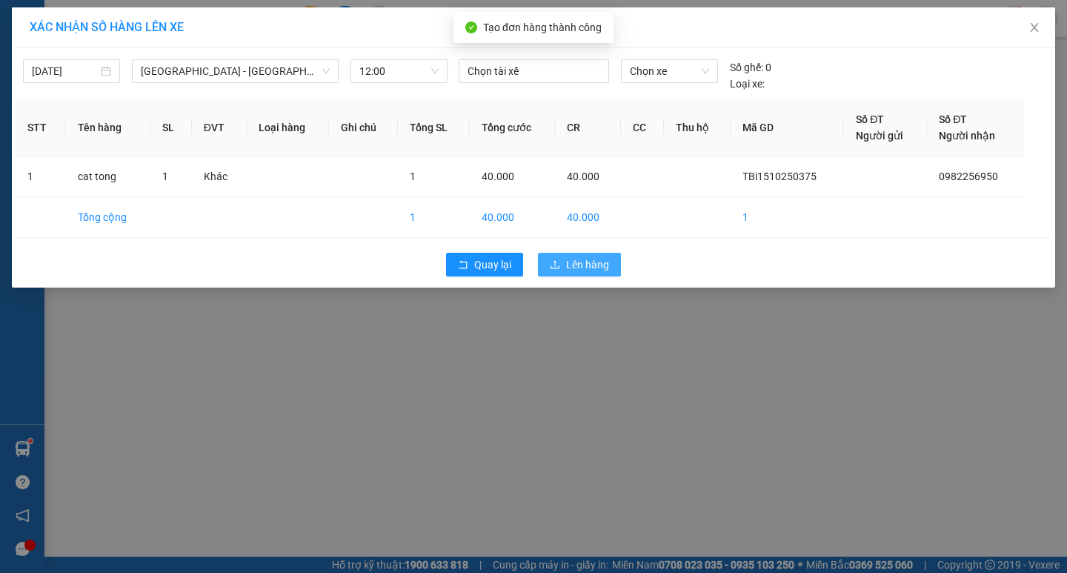
click at [567, 265] on span "Lên hàng" at bounding box center [587, 264] width 43 height 16
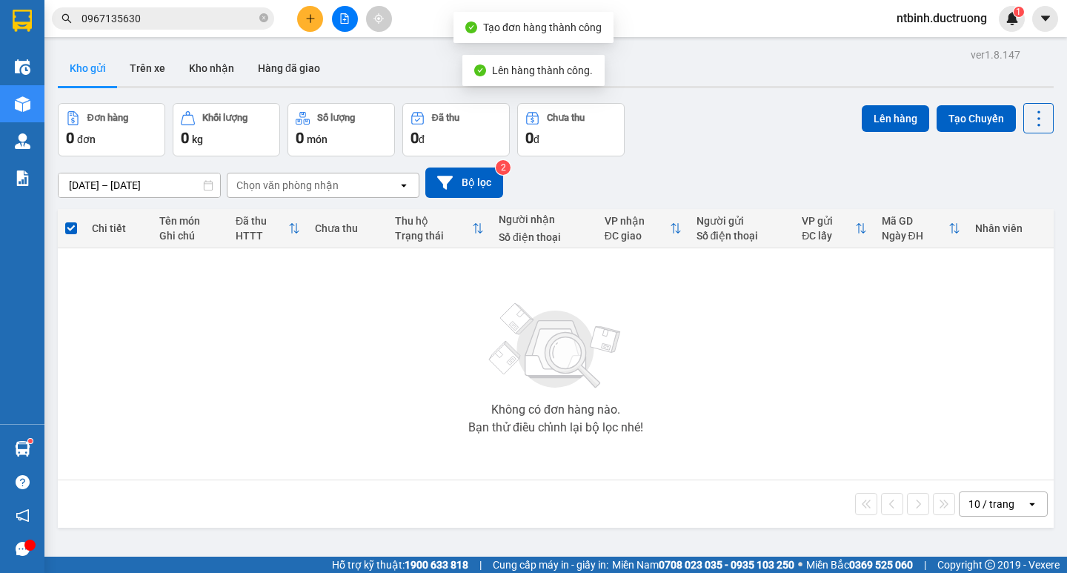
click at [345, 23] on icon "file-add" at bounding box center [345, 18] width 8 height 10
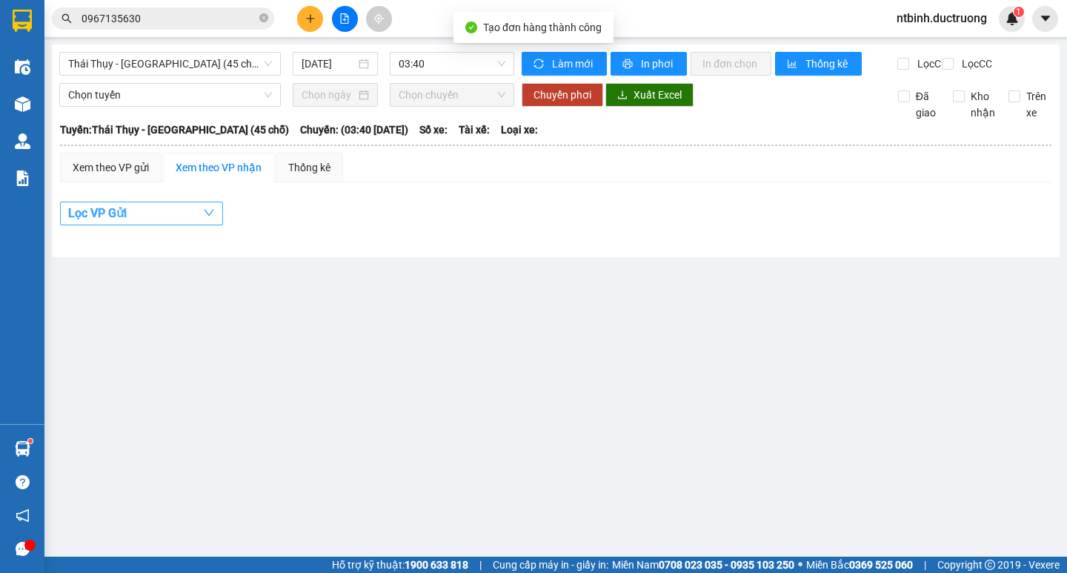
click at [211, 219] on icon "down" at bounding box center [209, 213] width 12 height 12
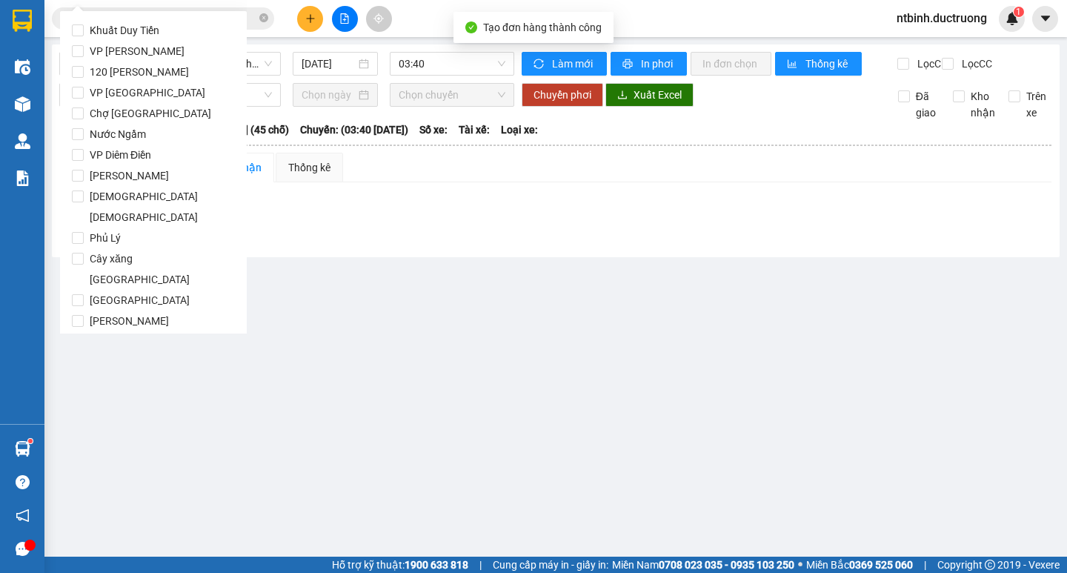
drag, startPoint x: 557, startPoint y: 261, endPoint x: 503, endPoint y: 142, distance: 130.3
click at [557, 257] on div "Thái Thụy - Hà Nội (45 chỗ) 15/10/2025 03:40 Làm mới In phơi In đơn chọn Thống …" at bounding box center [555, 150] width 1007 height 213
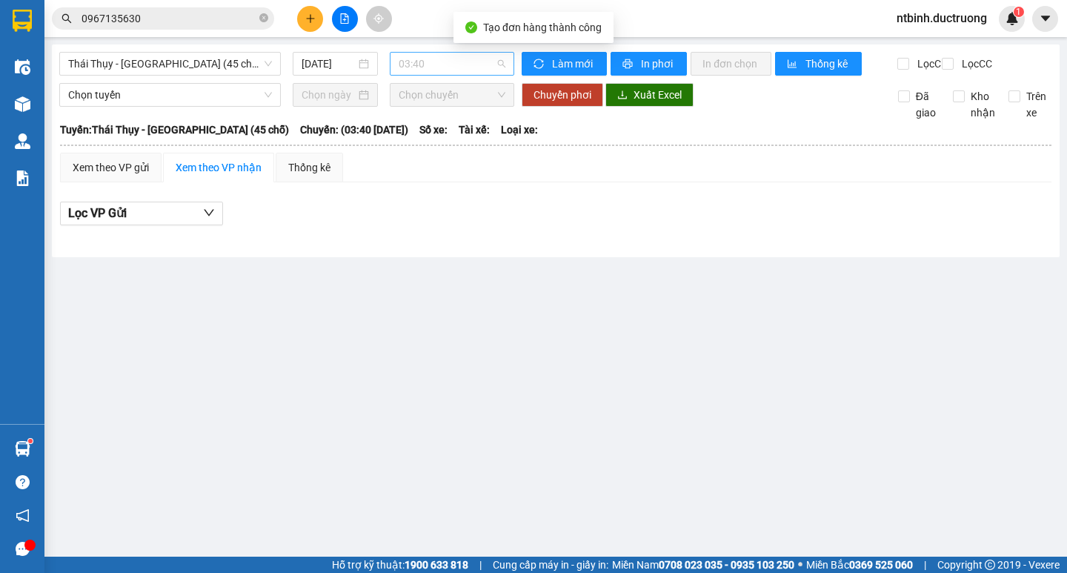
click at [504, 67] on span "03:40" at bounding box center [451, 64] width 107 height 22
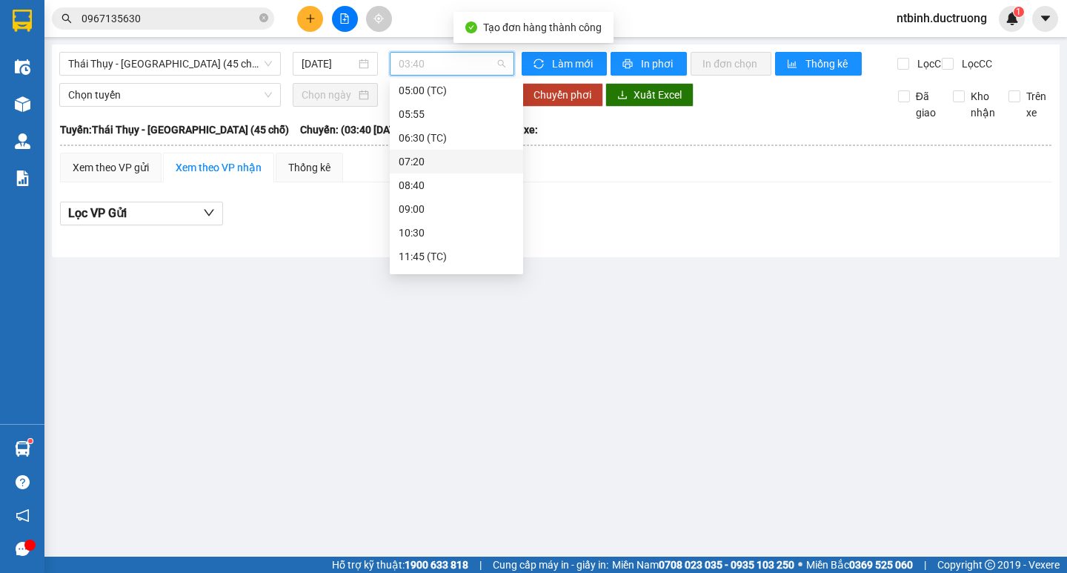
scroll to position [222, 0]
click at [458, 130] on div "12:10" at bounding box center [456, 132] width 116 height 16
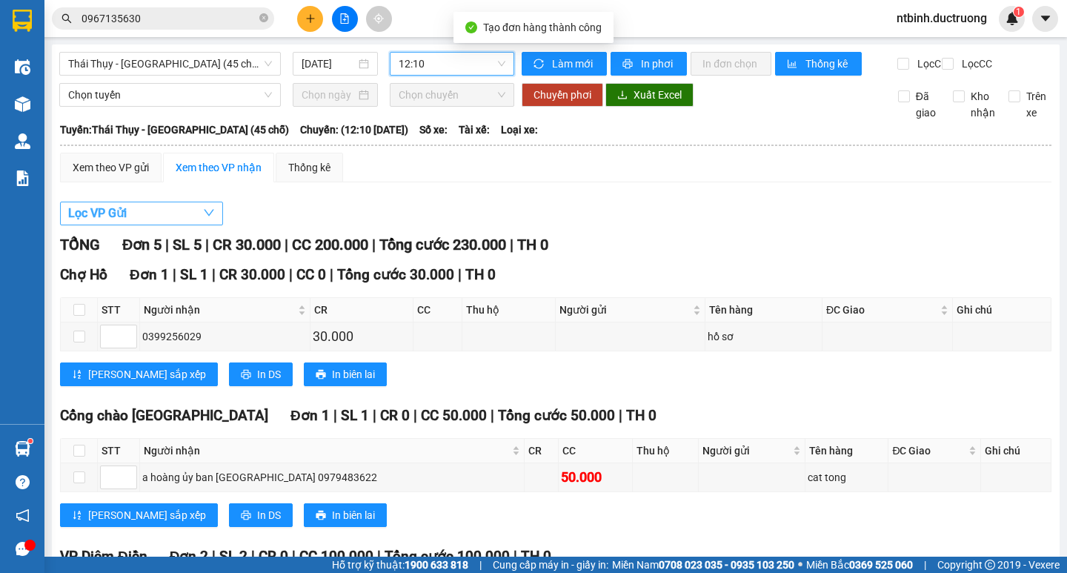
click at [192, 225] on button "Lọc VP Gửi" at bounding box center [141, 213] width 163 height 24
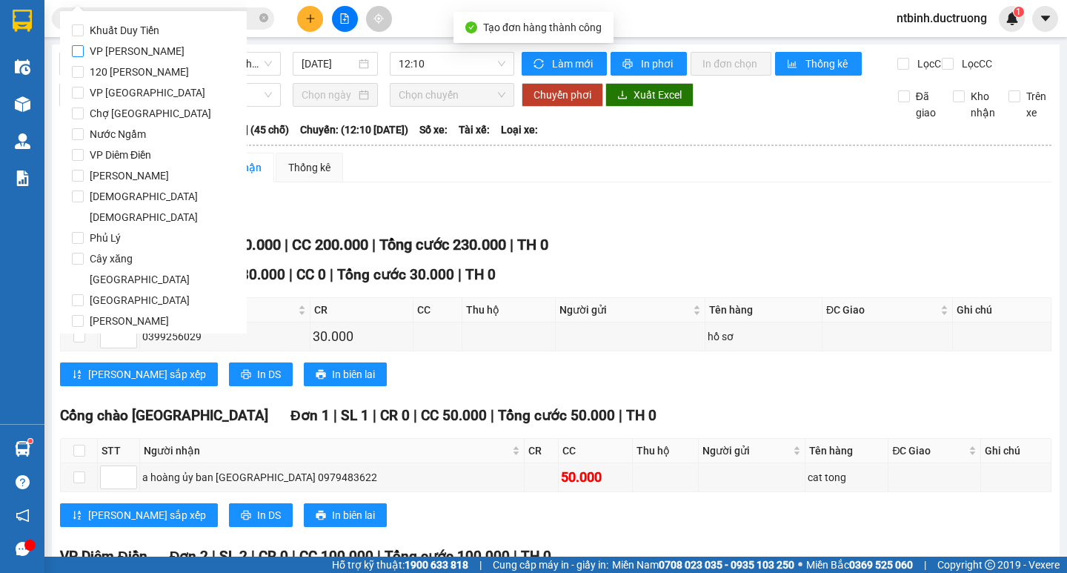
click at [146, 52] on span "VP [PERSON_NAME]" at bounding box center [137, 51] width 107 height 21
click at [84, 52] on input "VP [PERSON_NAME]" at bounding box center [78, 51] width 12 height 12
checkbox input "true"
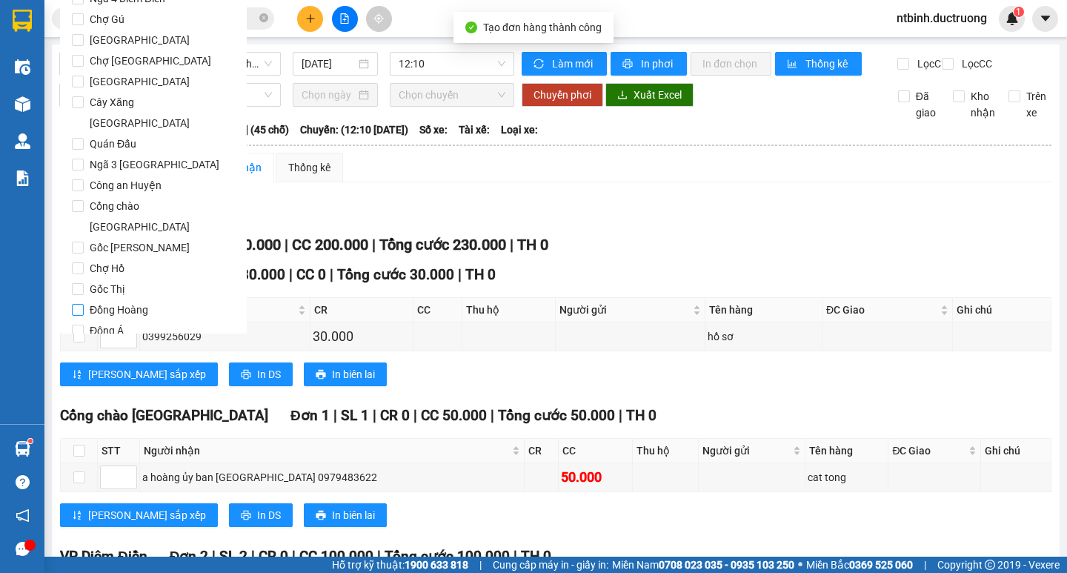
scroll to position [1233, 0]
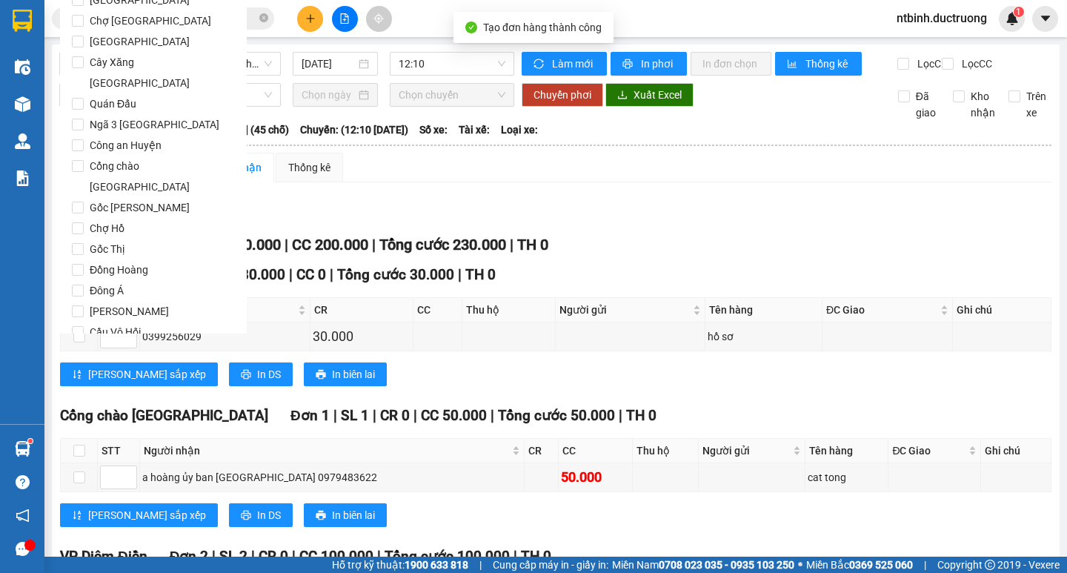
click at [93, 408] on span "Lọc" at bounding box center [92, 416] width 17 height 16
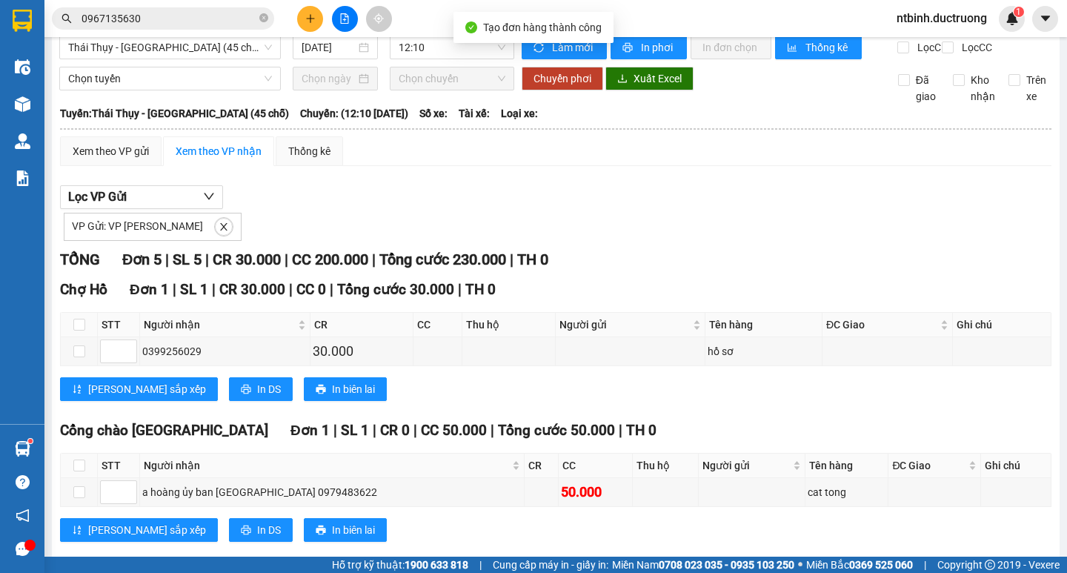
scroll to position [0, 0]
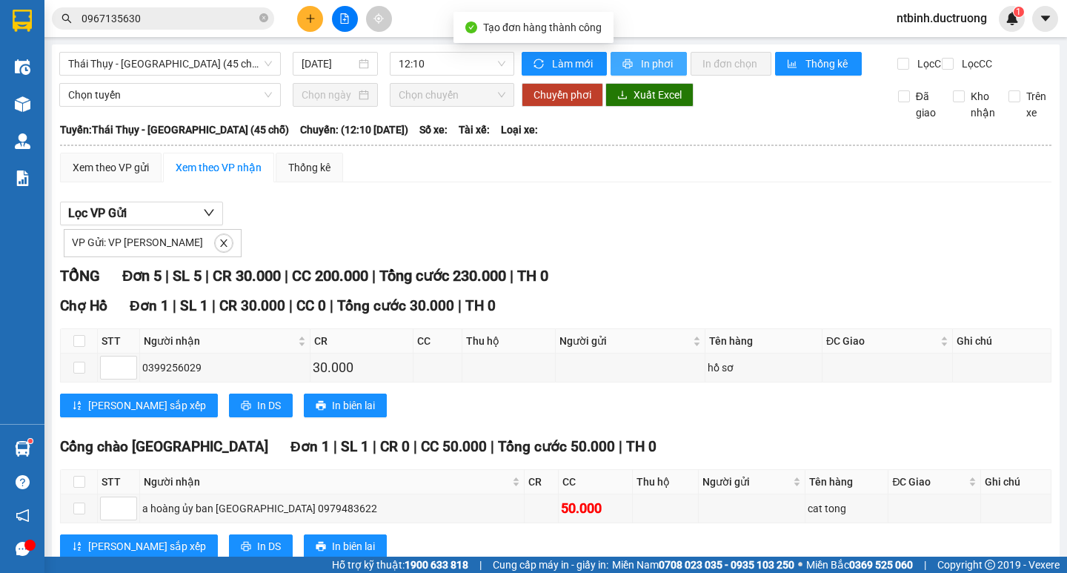
click at [641, 67] on span "In phơi" at bounding box center [658, 64] width 34 height 16
click at [353, 22] on button at bounding box center [345, 19] width 26 height 26
click at [344, 20] on icon "file-add" at bounding box center [345, 18] width 8 height 10
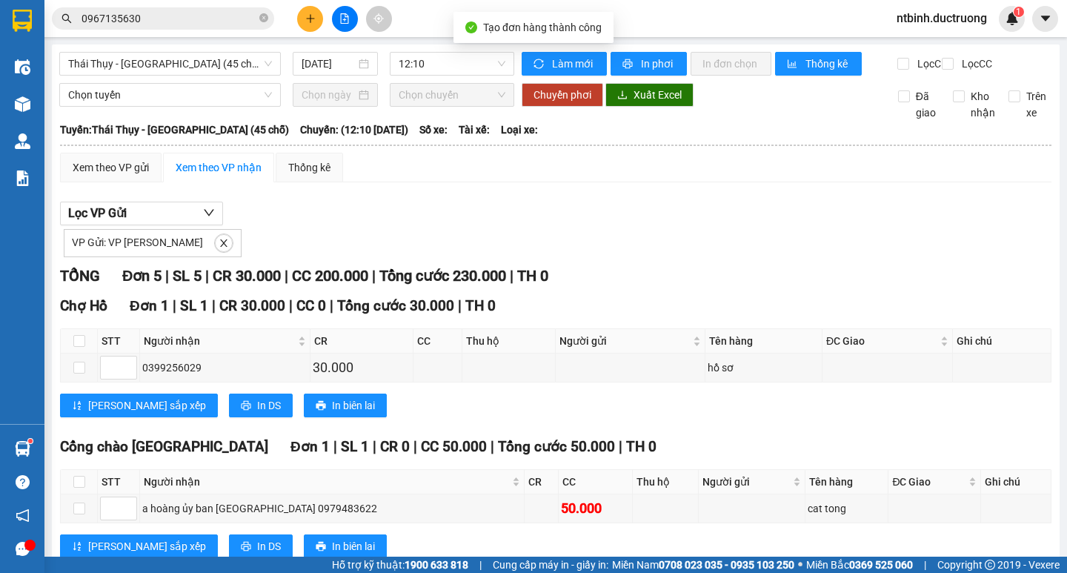
click at [344, 20] on icon "file-add" at bounding box center [345, 18] width 8 height 10
click at [348, 20] on icon "file-add" at bounding box center [345, 18] width 8 height 10
click at [336, 20] on button at bounding box center [345, 19] width 26 height 26
click at [433, 65] on span "12:10" at bounding box center [451, 64] width 107 height 22
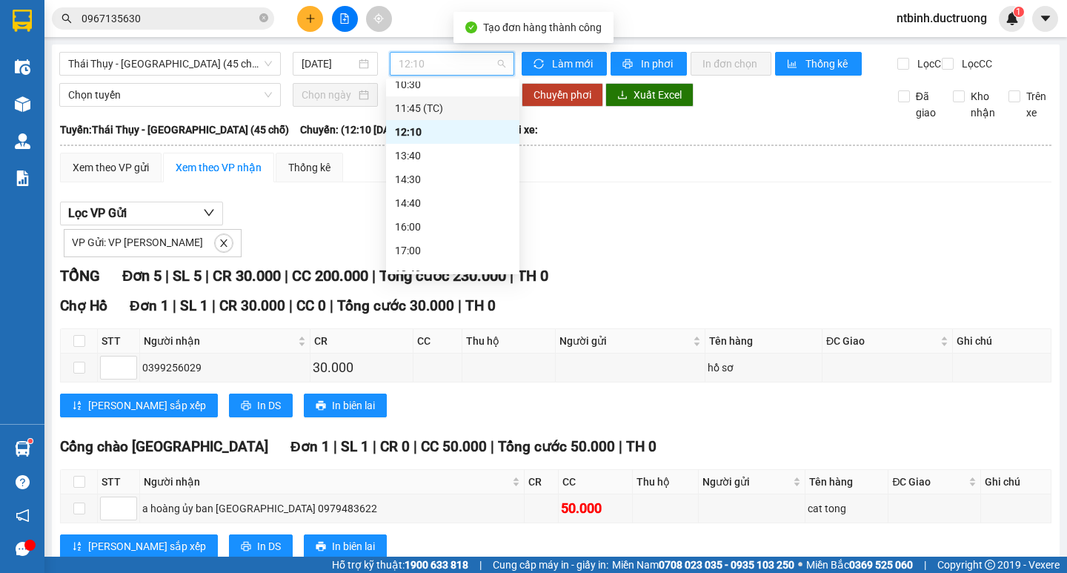
click at [451, 104] on div "11:45 (TC)" at bounding box center [453, 108] width 116 height 16
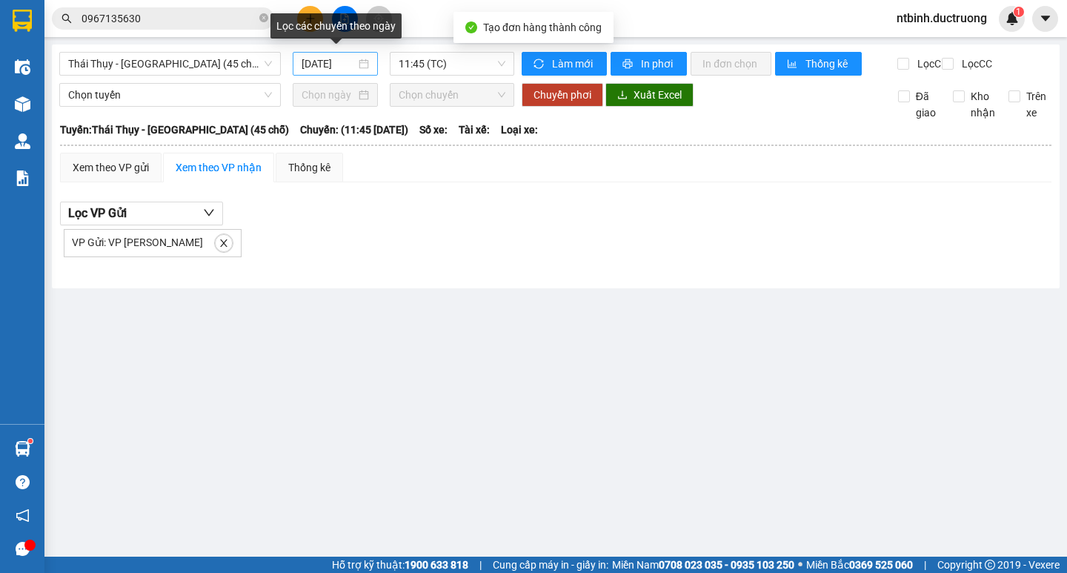
click at [362, 62] on div "[DATE]" at bounding box center [334, 64] width 67 height 16
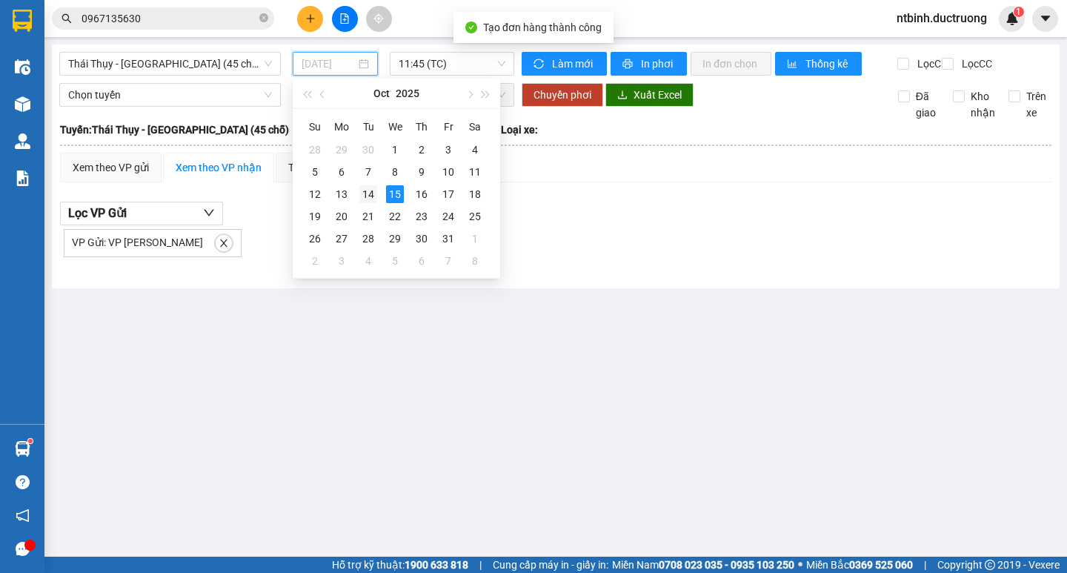
click at [367, 187] on div "14" at bounding box center [368, 194] width 18 height 18
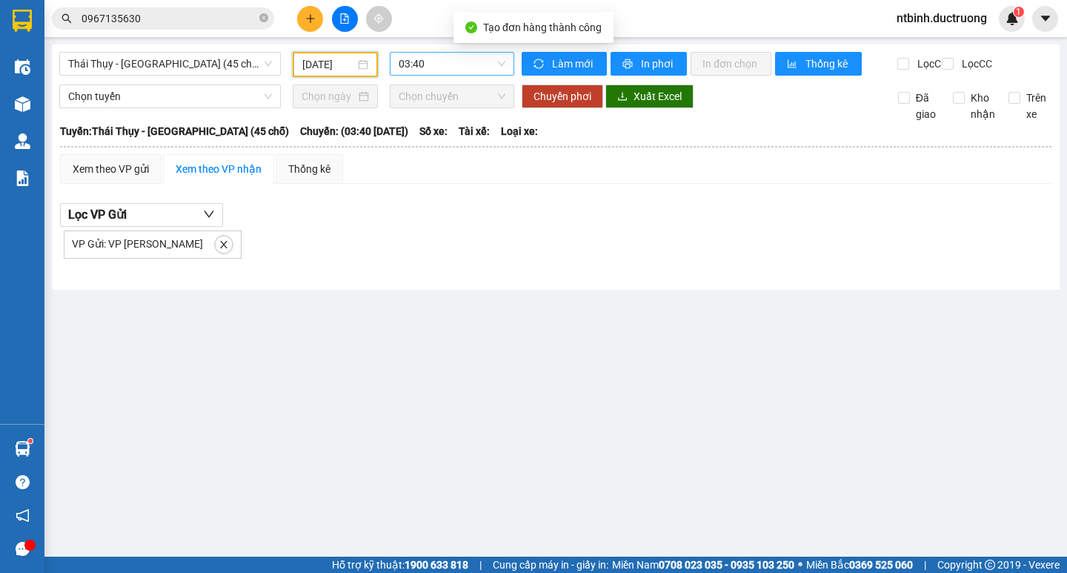
click at [495, 63] on span "03:40" at bounding box center [451, 64] width 107 height 22
click at [461, 139] on div "12:10" at bounding box center [456, 135] width 116 height 16
click at [424, 22] on div "Kết quả tìm kiếm ( 77 ) Bộ lọc Mã ĐH Trạng thái Món hàng Thu hộ Tổng cước Chưa …" at bounding box center [533, 18] width 1067 height 37
click at [336, 20] on button at bounding box center [345, 19] width 26 height 26
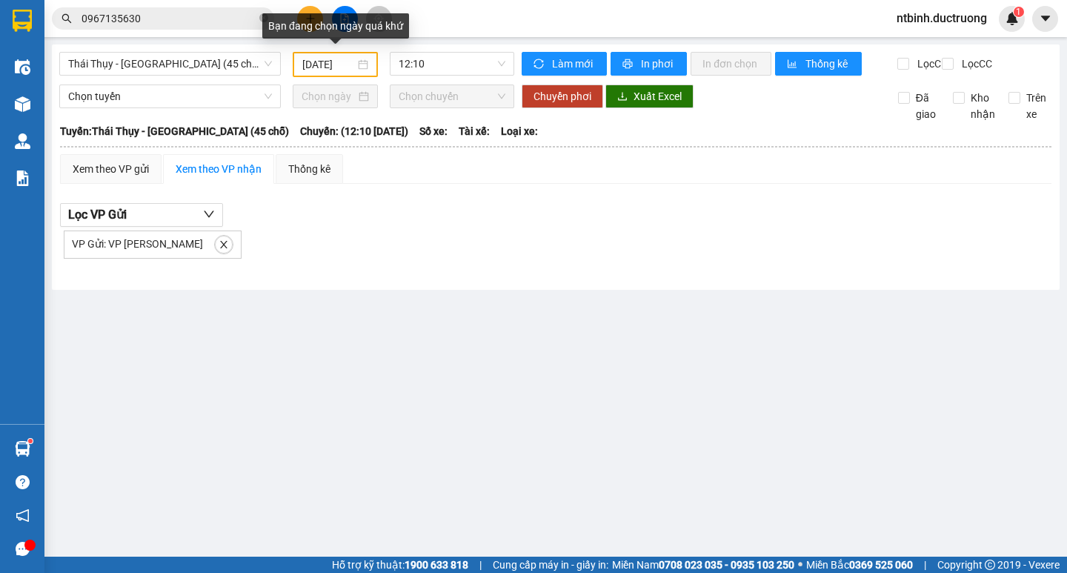
click at [365, 64] on div "14/10/2025" at bounding box center [335, 64] width 66 height 16
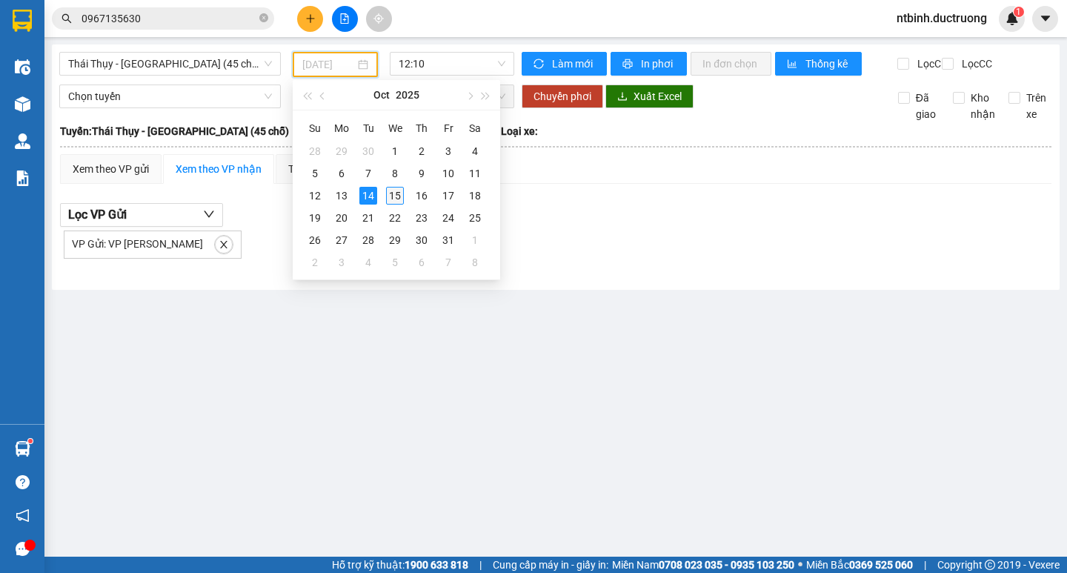
click at [393, 190] on div "15" at bounding box center [395, 196] width 18 height 18
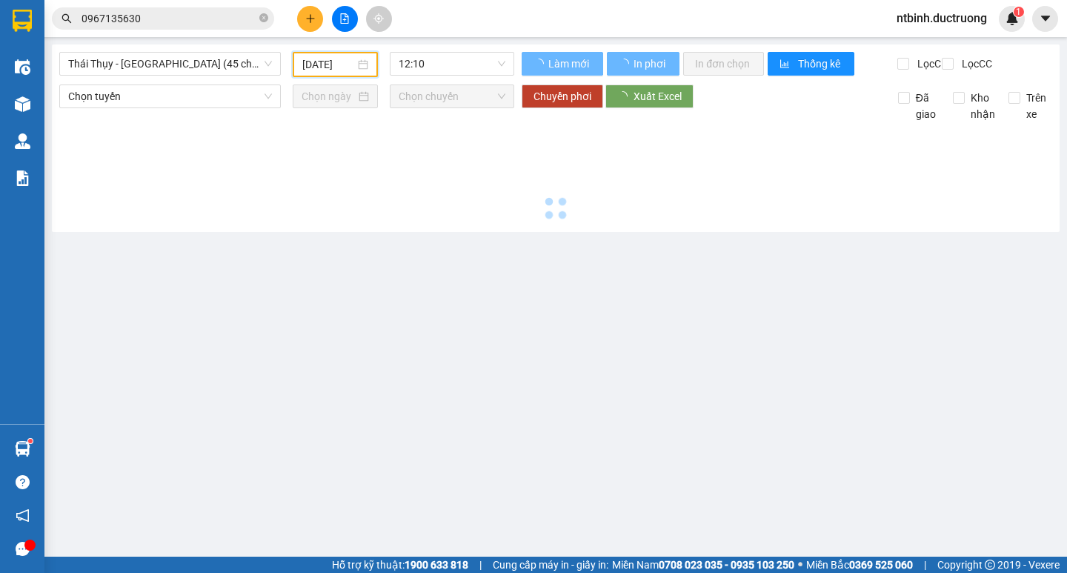
type input "[DATE]"
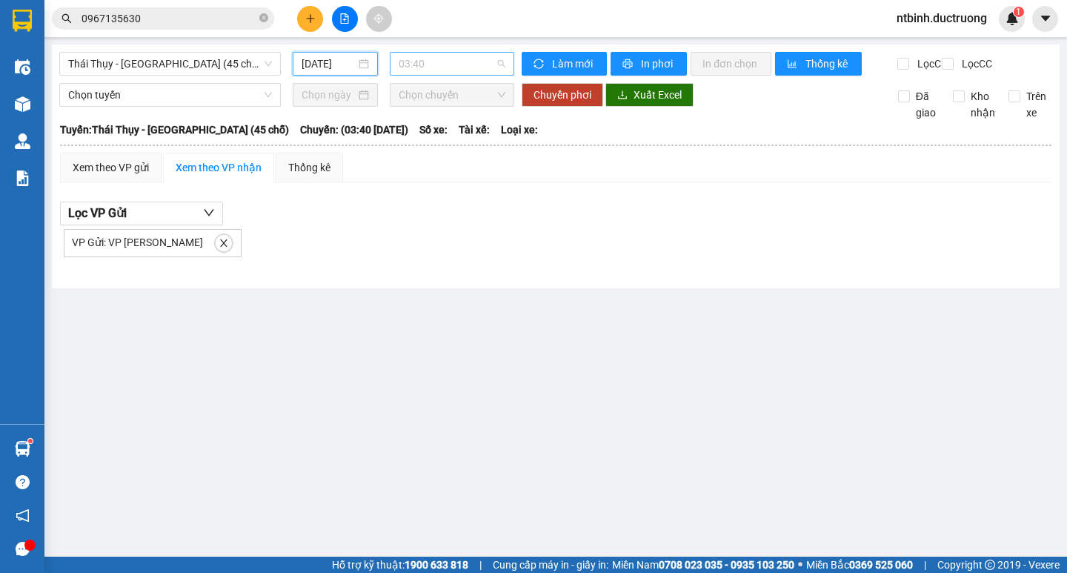
click at [476, 70] on span "03:40" at bounding box center [451, 64] width 107 height 22
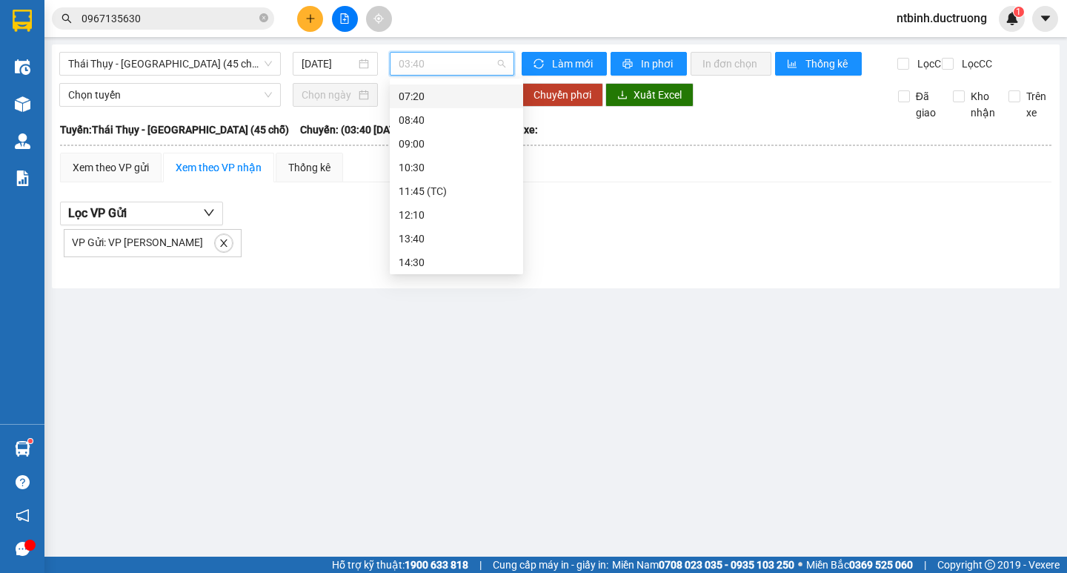
scroll to position [172, 0]
click at [438, 181] on div "12:10" at bounding box center [456, 182] width 116 height 16
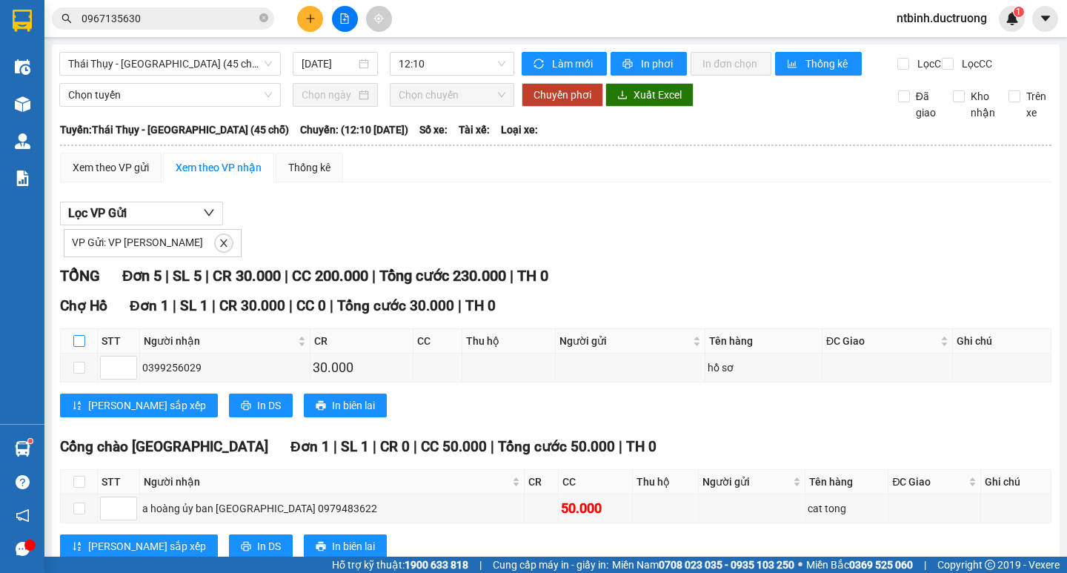
click at [75, 347] on input "checkbox" at bounding box center [79, 341] width 12 height 12
checkbox input "true"
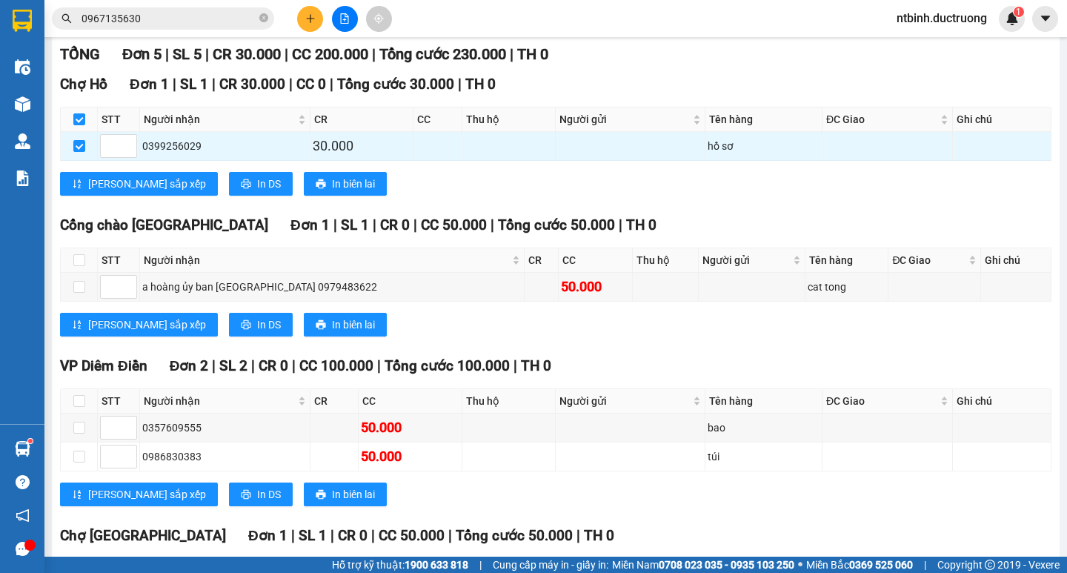
scroll to position [222, 0]
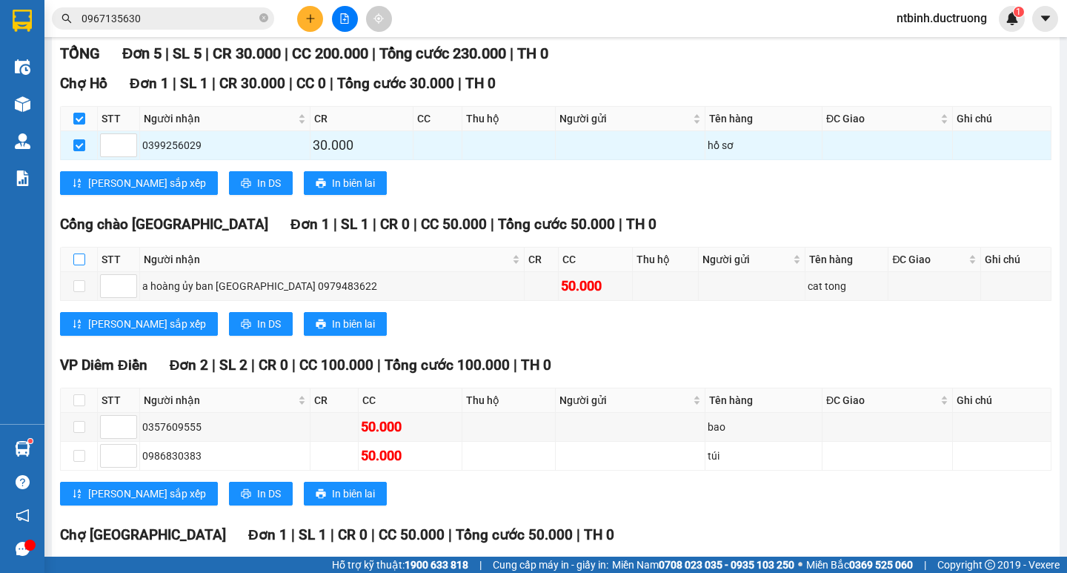
click at [81, 265] on input "checkbox" at bounding box center [79, 259] width 12 height 12
checkbox input "true"
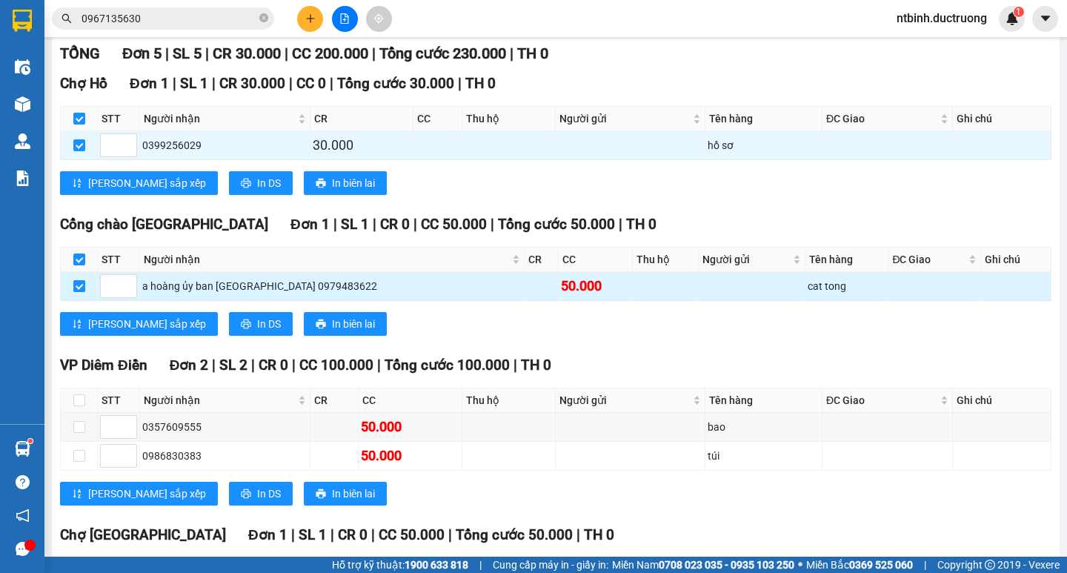
checkbox input "true"
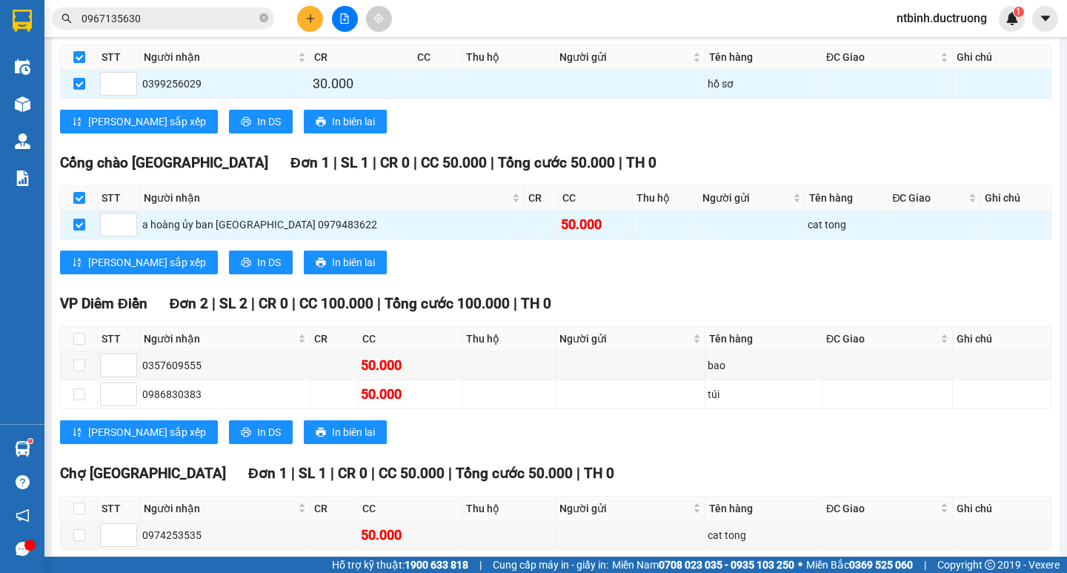
scroll to position [366, 0]
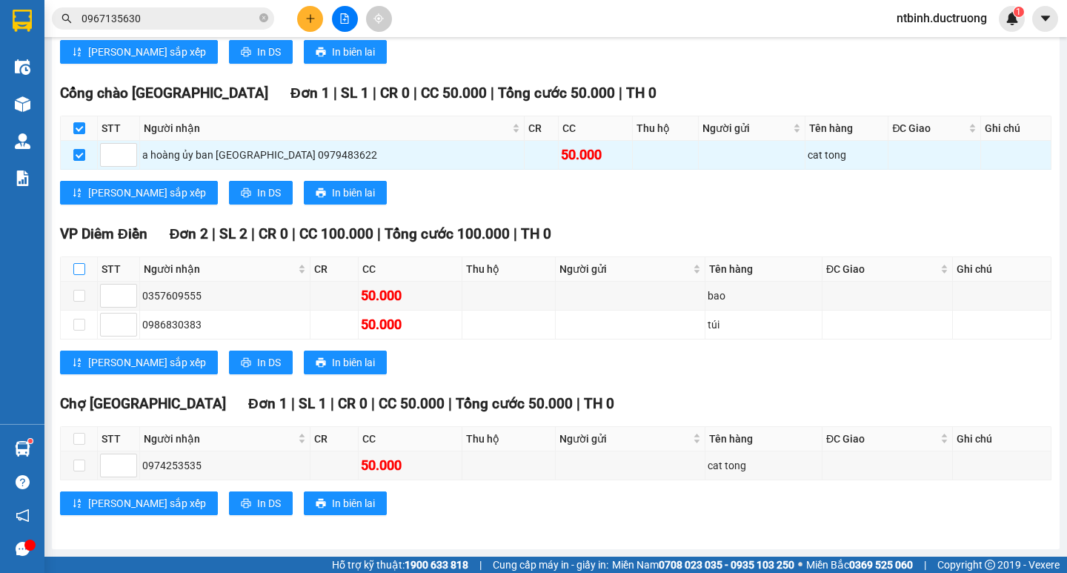
click at [84, 269] on input "checkbox" at bounding box center [79, 269] width 12 height 12
checkbox input "true"
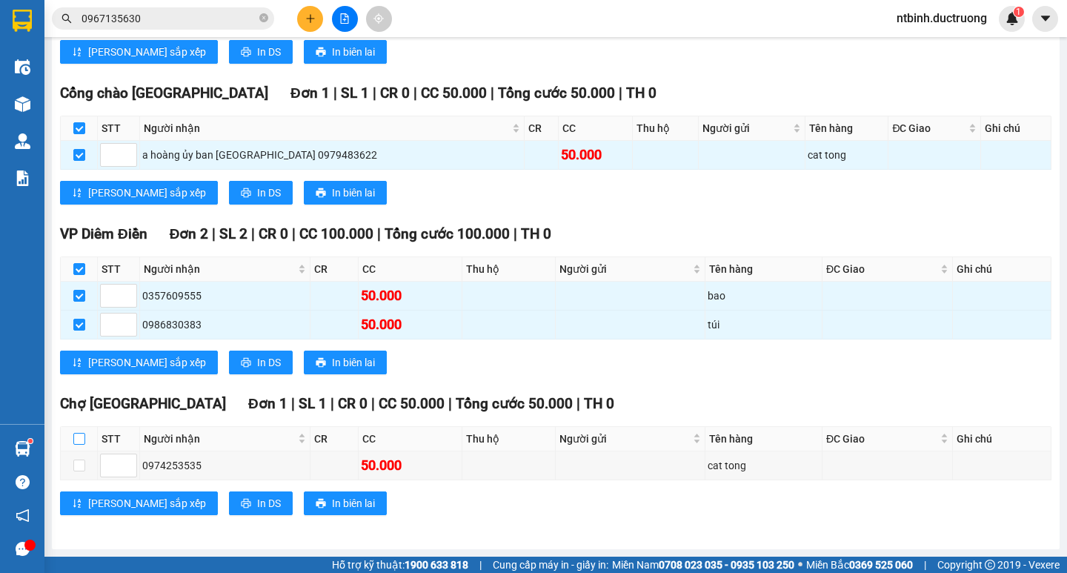
click at [76, 440] on input "checkbox" at bounding box center [79, 439] width 12 height 12
checkbox input "true"
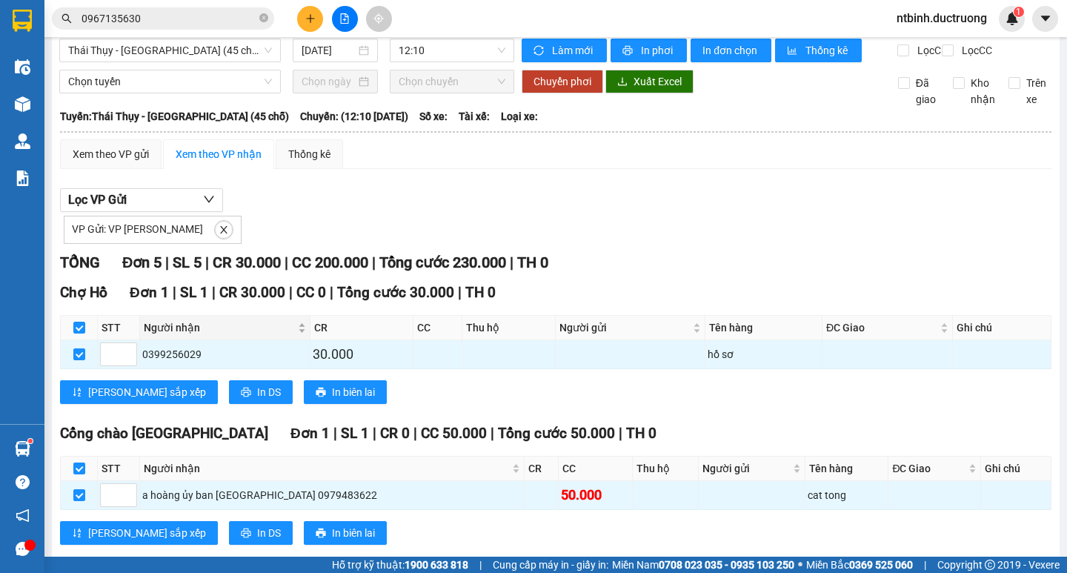
scroll to position [0, 0]
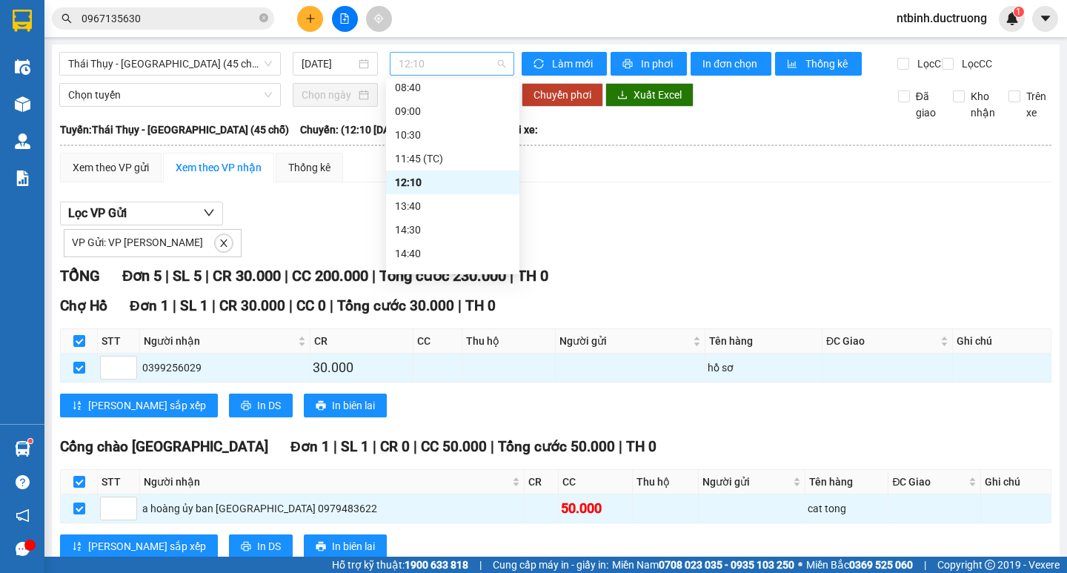
click at [490, 64] on span "12:10" at bounding box center [451, 64] width 107 height 22
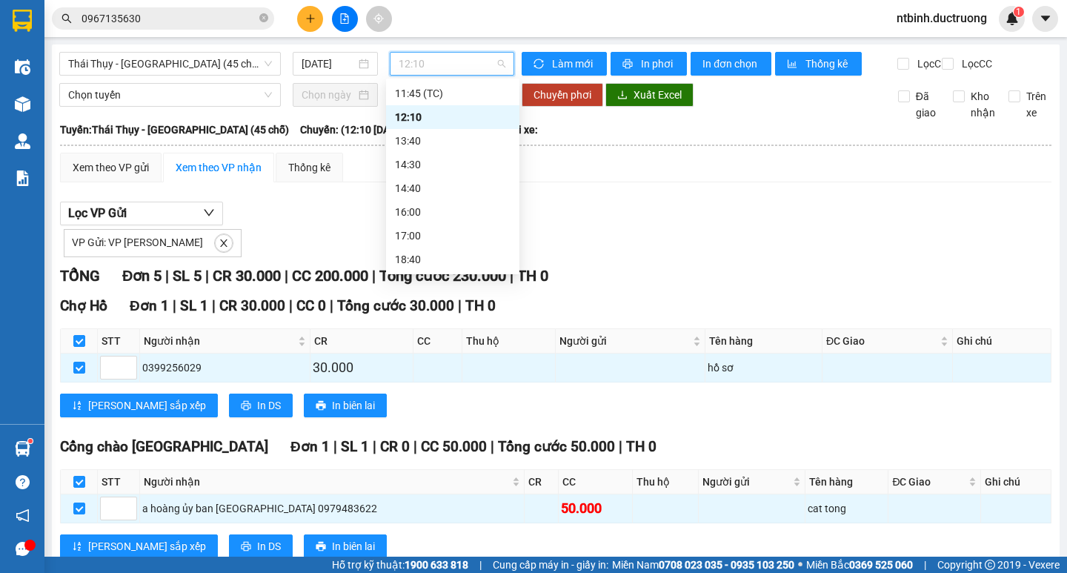
click at [436, 117] on div "12:10" at bounding box center [453, 117] width 116 height 16
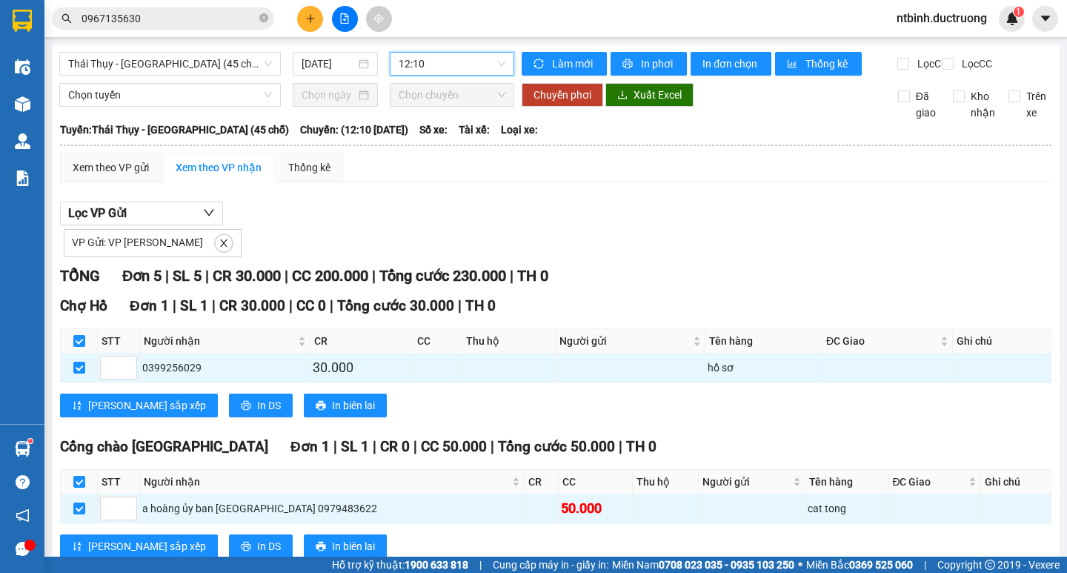
click at [790, 121] on div "Chọn tuyến Chọn chuyến Chuyển phơi Xuất Excel Đã giao Kho nhận Trên xe" at bounding box center [555, 102] width 993 height 38
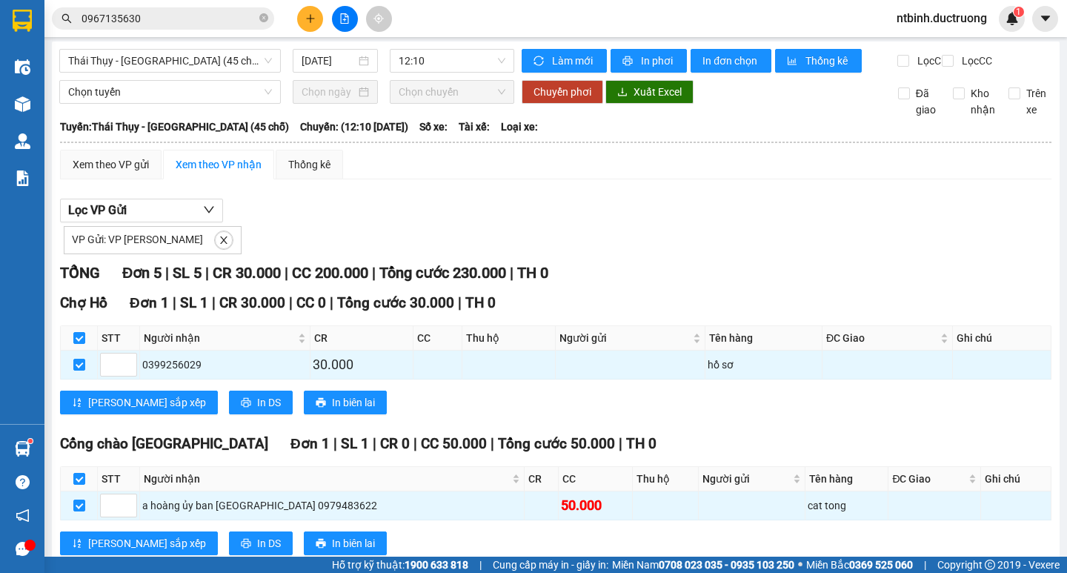
scroll to position [0, 0]
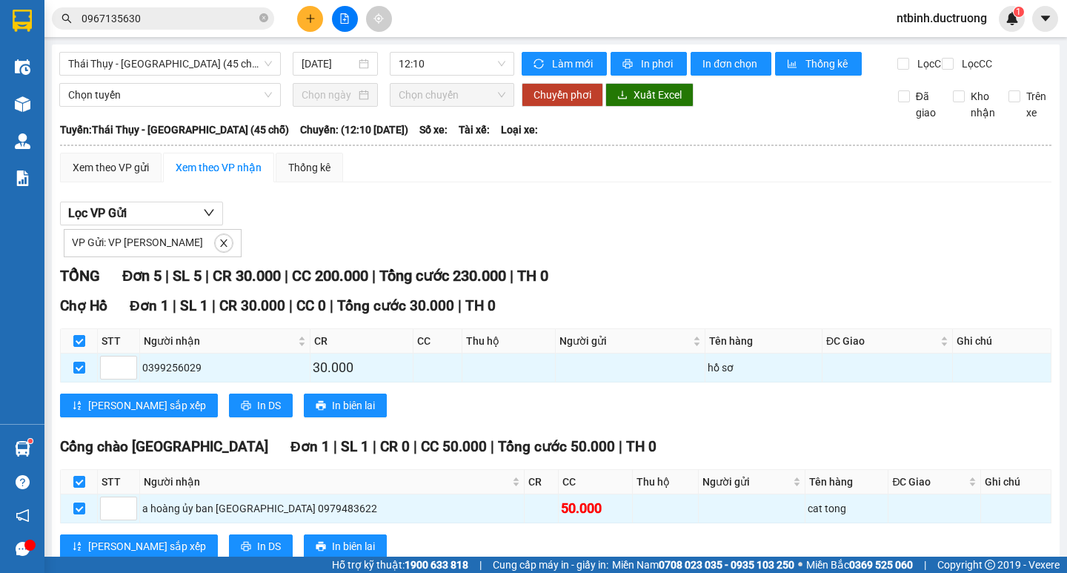
click at [501, 107] on div "Chọn chuyến" at bounding box center [452, 95] width 124 height 24
click at [496, 63] on span "12:10" at bounding box center [451, 64] width 107 height 22
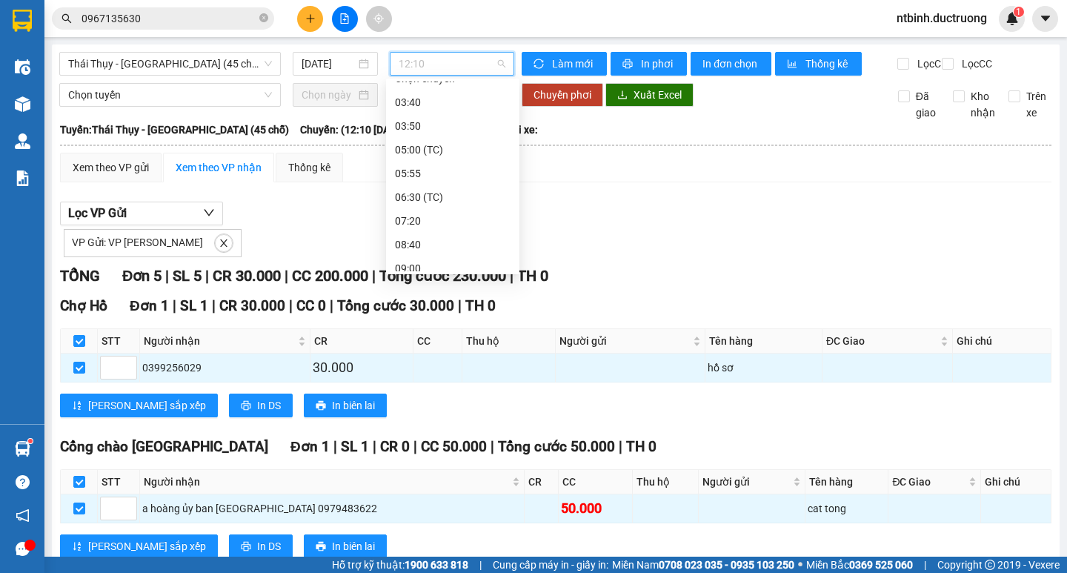
scroll to position [237, 0]
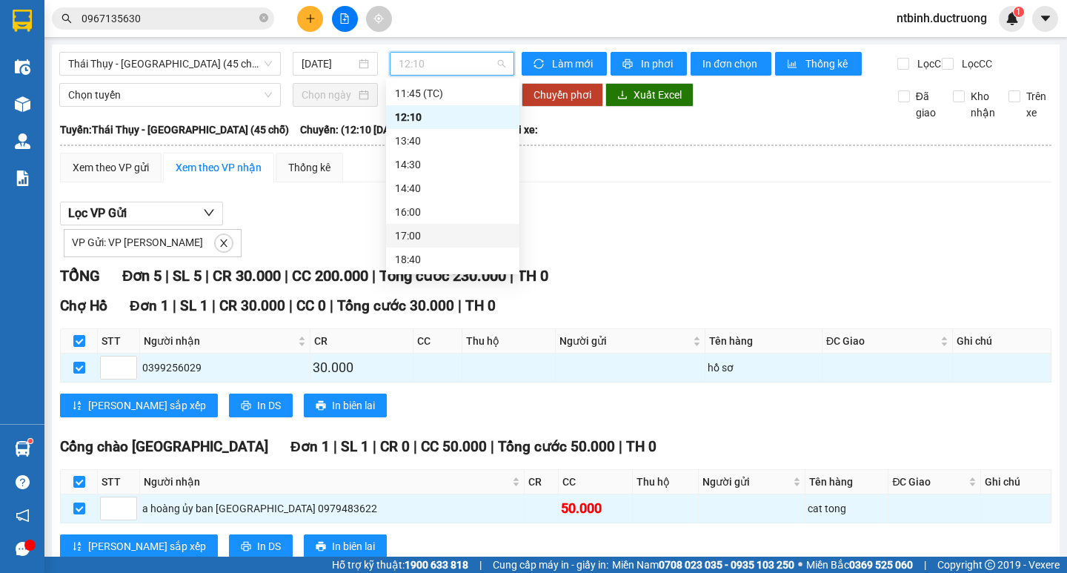
drag, startPoint x: 551, startPoint y: 219, endPoint x: 560, endPoint y: 219, distance: 8.9
click at [553, 219] on div "Lọc VP Gửi VP Gửi: VP Trần Bình" at bounding box center [555, 229] width 991 height 56
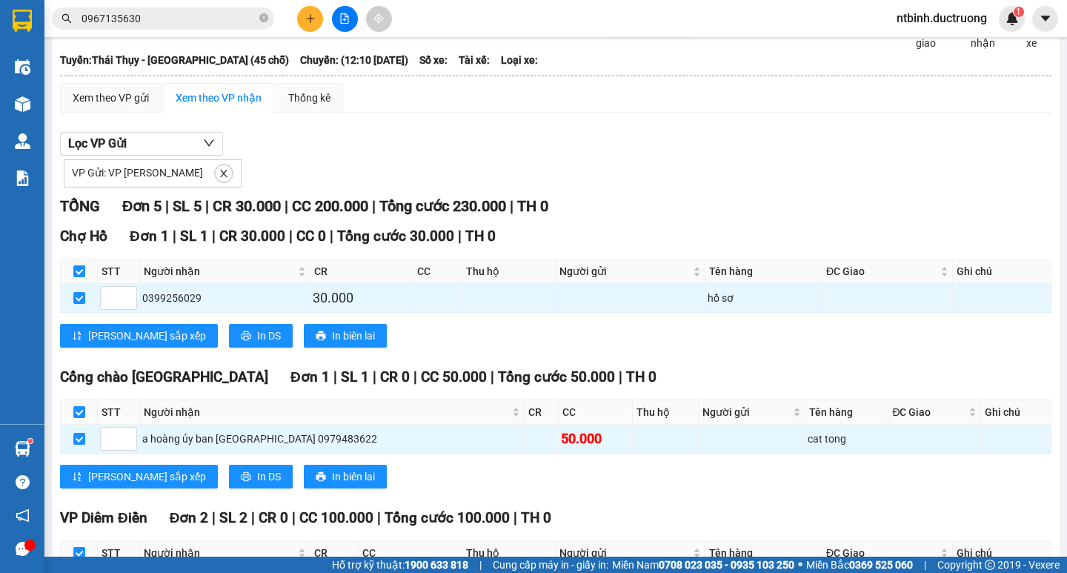
scroll to position [0, 0]
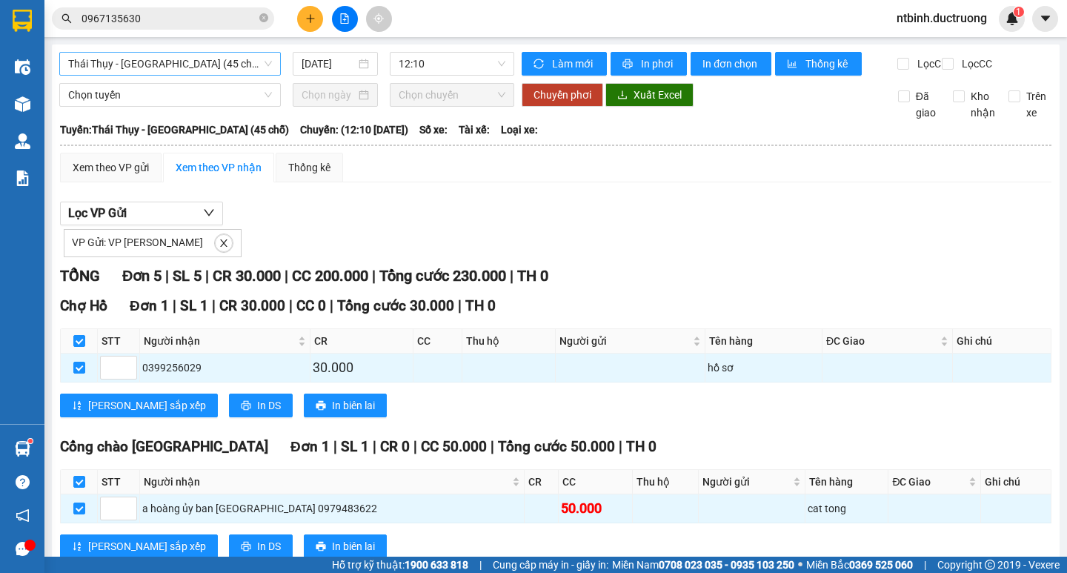
click at [235, 62] on span "Thái [PERSON_NAME][GEOGRAPHIC_DATA] (45 chỗ)" at bounding box center [170, 64] width 204 height 22
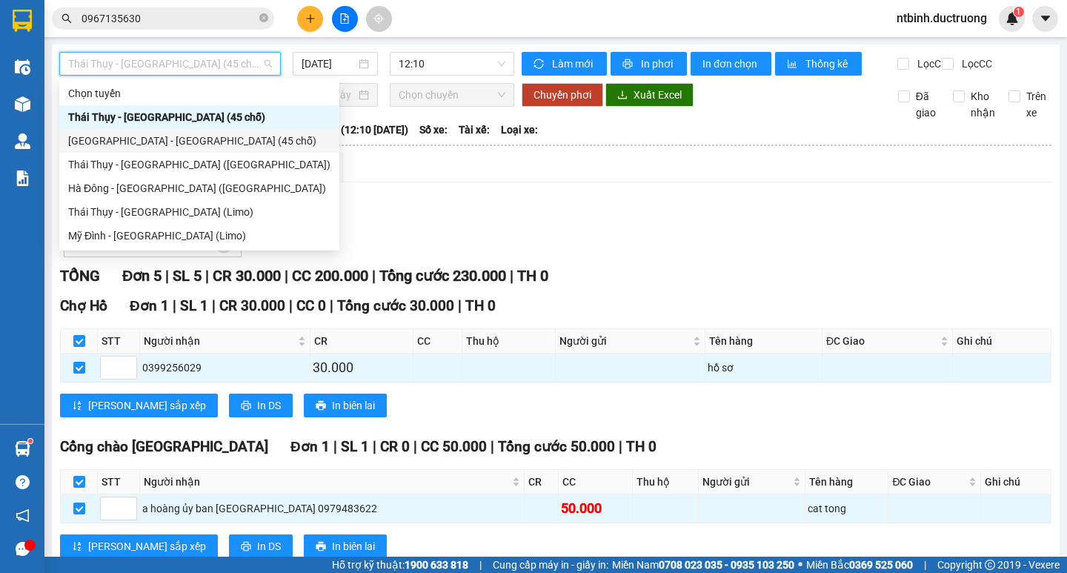
click at [190, 136] on div "[GEOGRAPHIC_DATA] - [GEOGRAPHIC_DATA][PERSON_NAME] (45 [PERSON_NAME])" at bounding box center [199, 141] width 262 height 16
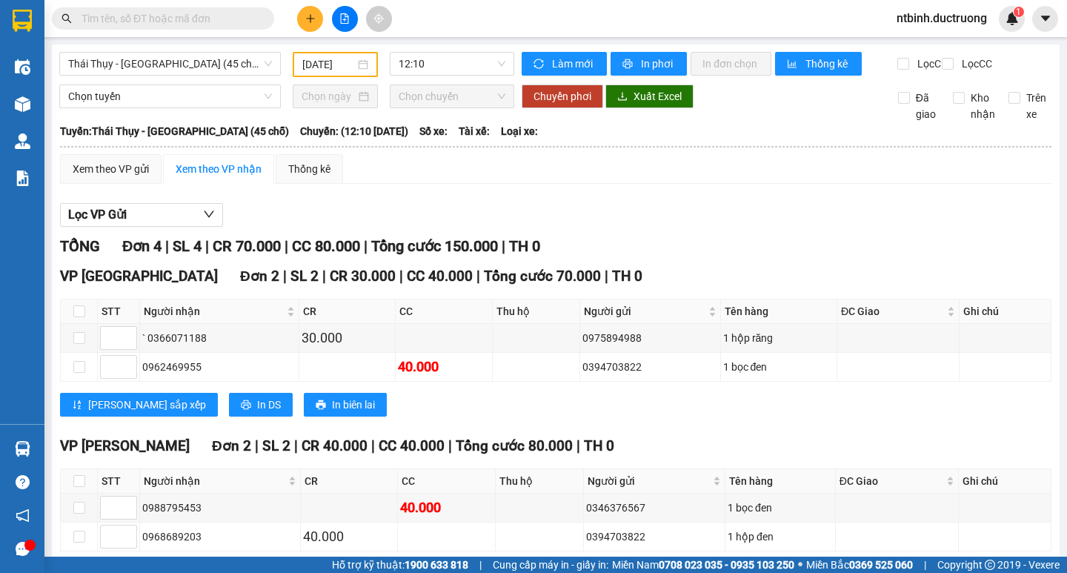
click at [361, 59] on div "14/10/2025" at bounding box center [335, 64] width 66 height 16
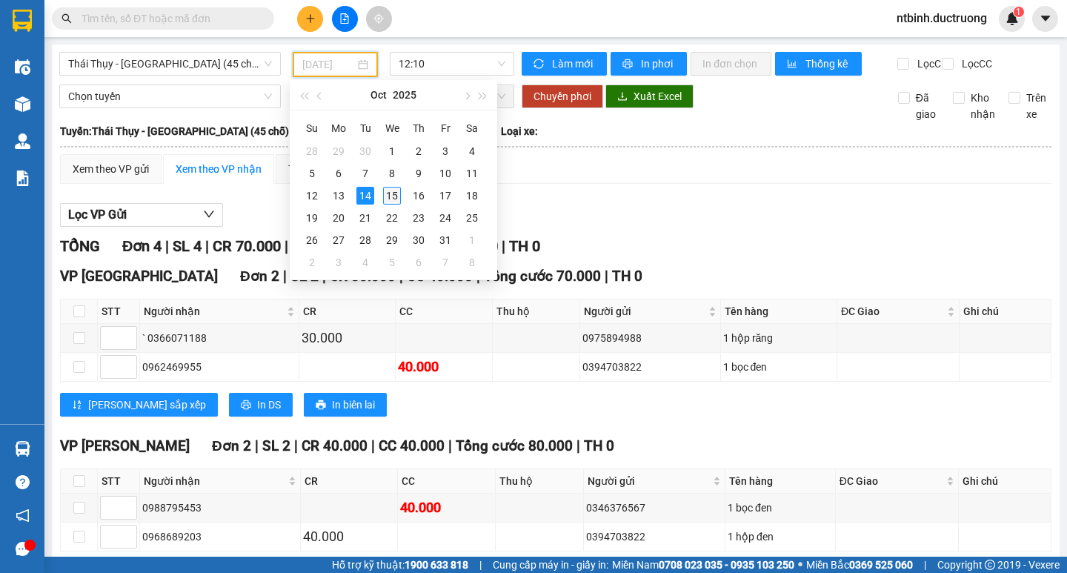
click at [397, 188] on div "15" at bounding box center [392, 196] width 18 height 18
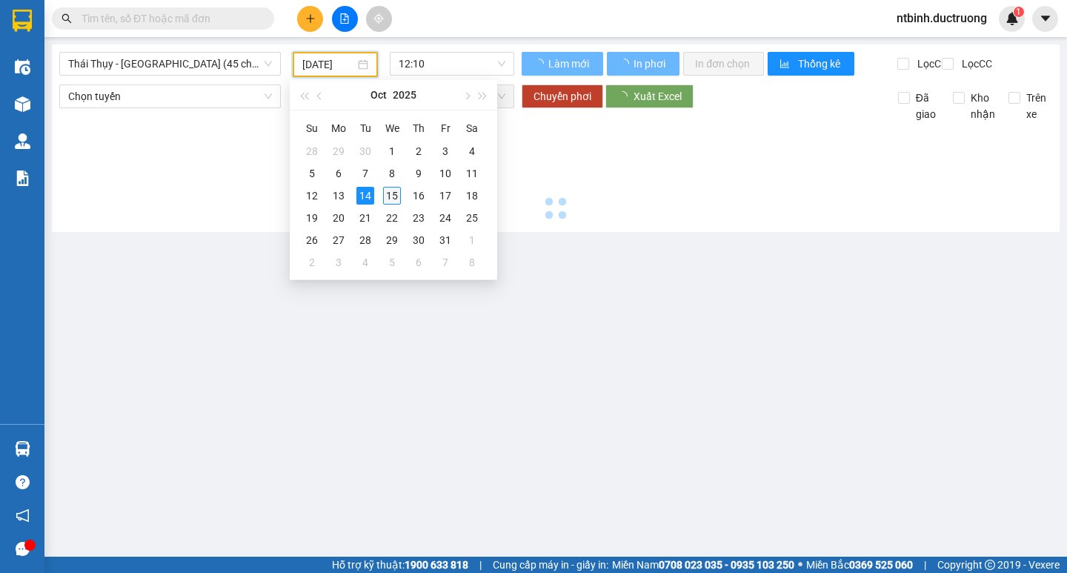
scroll to position [0, 0]
type input "[DATE]"
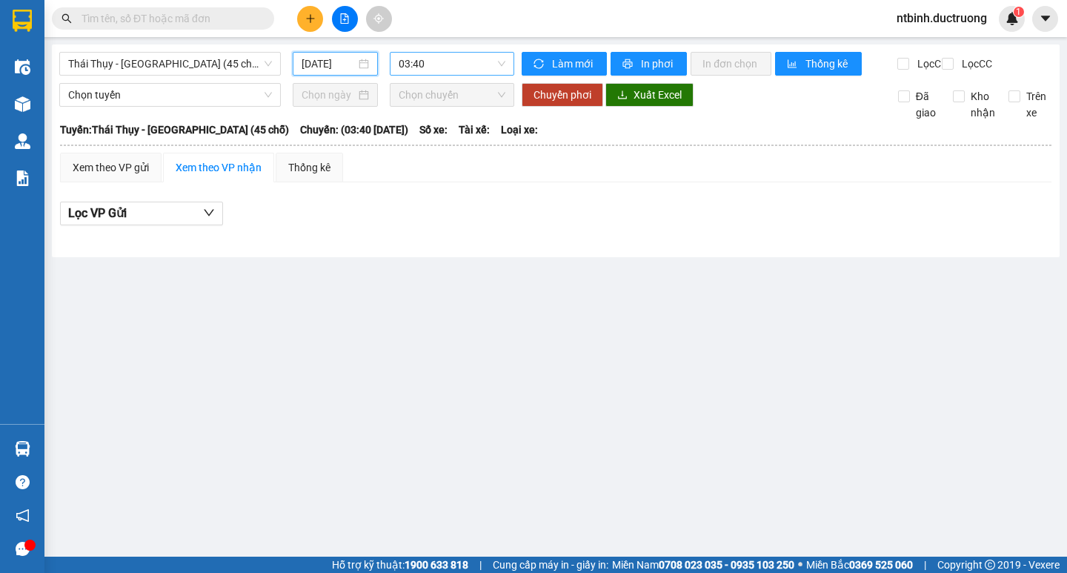
click at [498, 61] on span "03:40" at bounding box center [451, 64] width 107 height 22
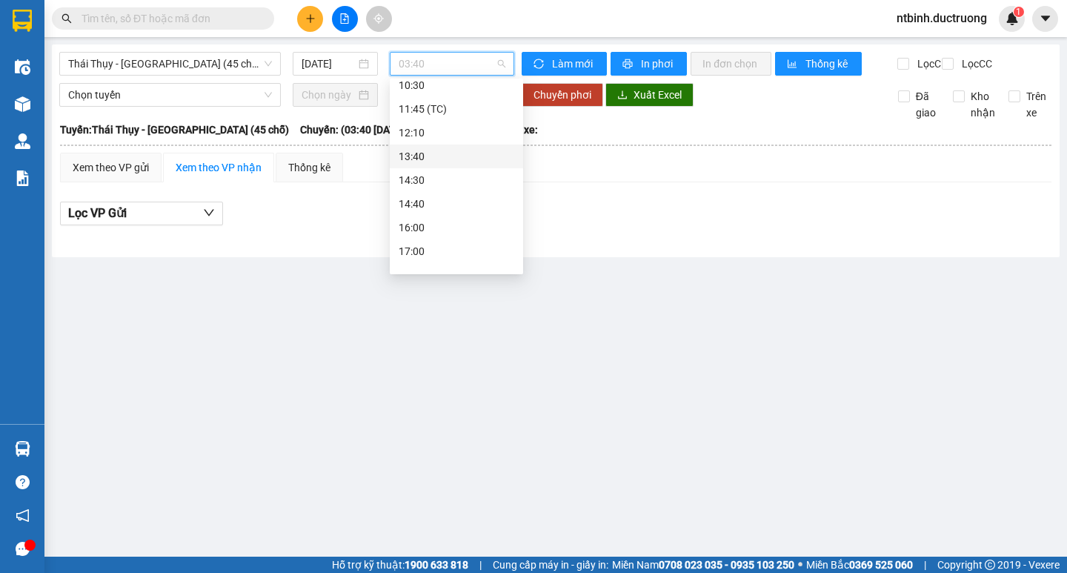
scroll to position [222, 0]
click at [430, 139] on div "12:10" at bounding box center [456, 132] width 116 height 16
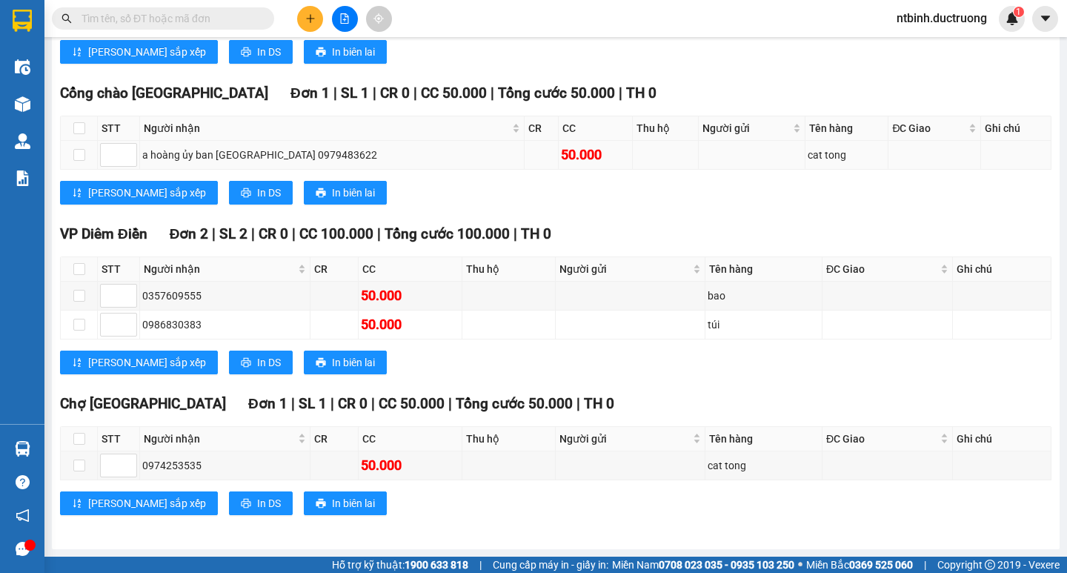
scroll to position [335, 0]
click at [79, 444] on input "checkbox" at bounding box center [79, 439] width 12 height 12
checkbox input "true"
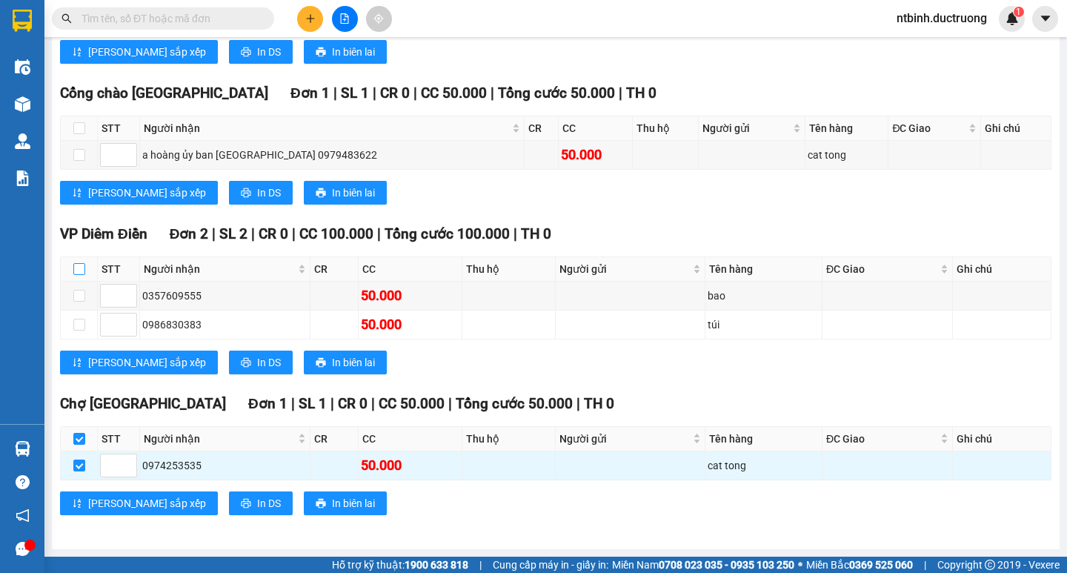
click at [80, 272] on input "checkbox" at bounding box center [79, 269] width 12 height 12
checkbox input "true"
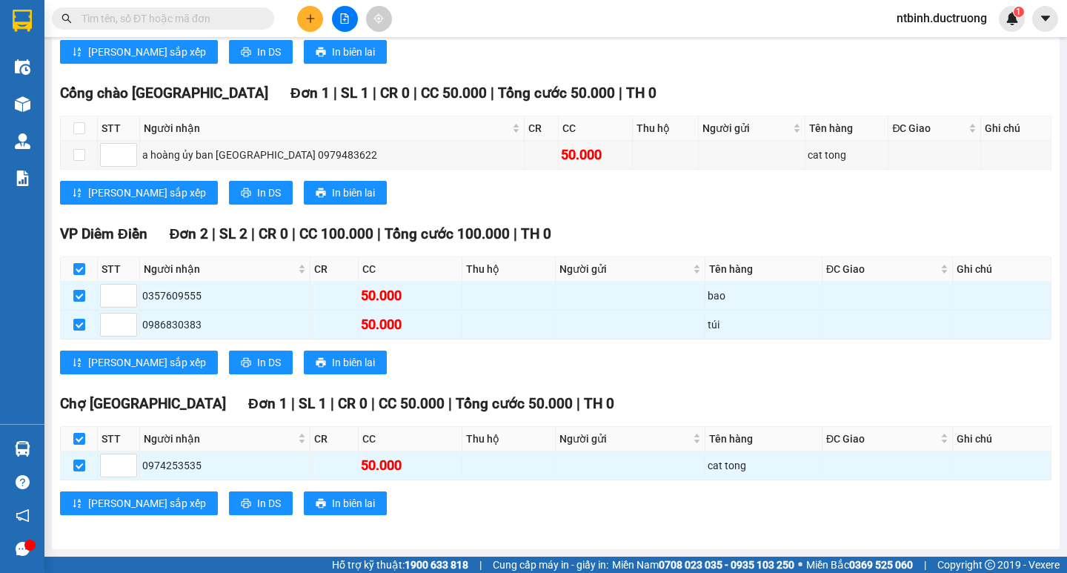
scroll to position [113, 0]
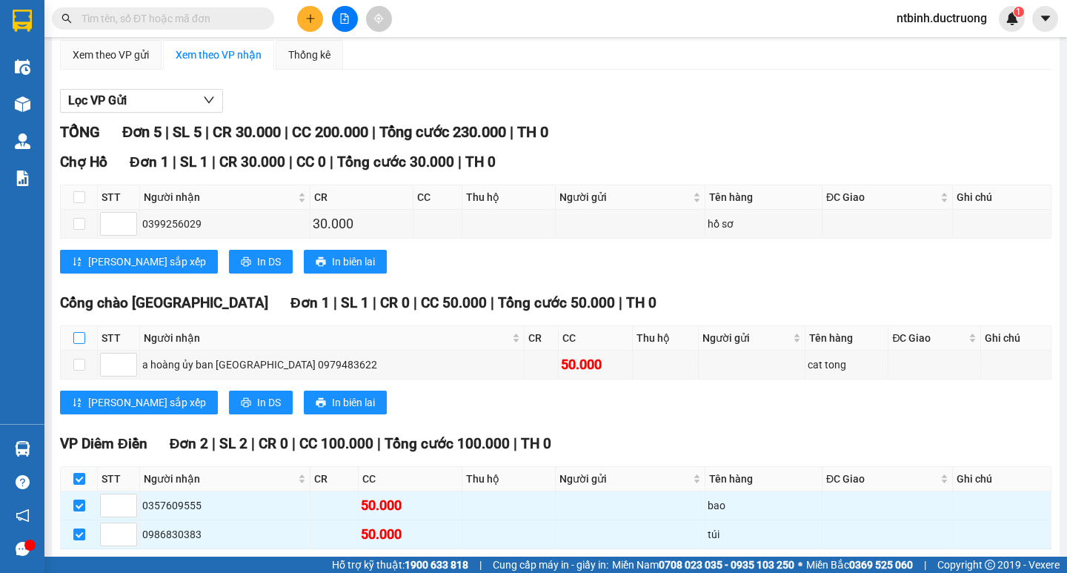
click at [81, 344] on input "checkbox" at bounding box center [79, 338] width 12 height 12
checkbox input "true"
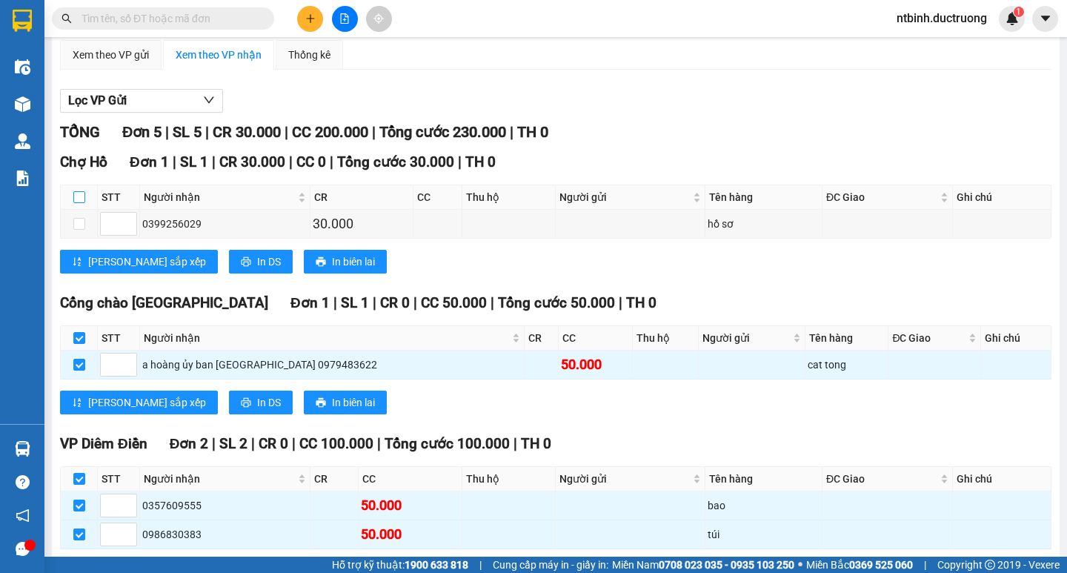
click at [82, 203] on input "checkbox" at bounding box center [79, 197] width 12 height 12
checkbox input "true"
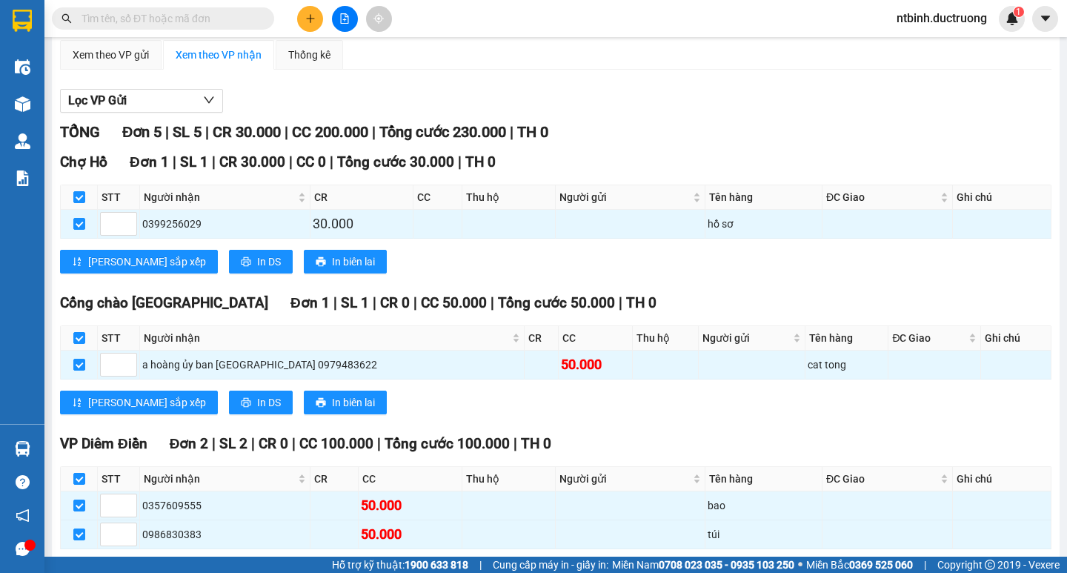
checkbox input "true"
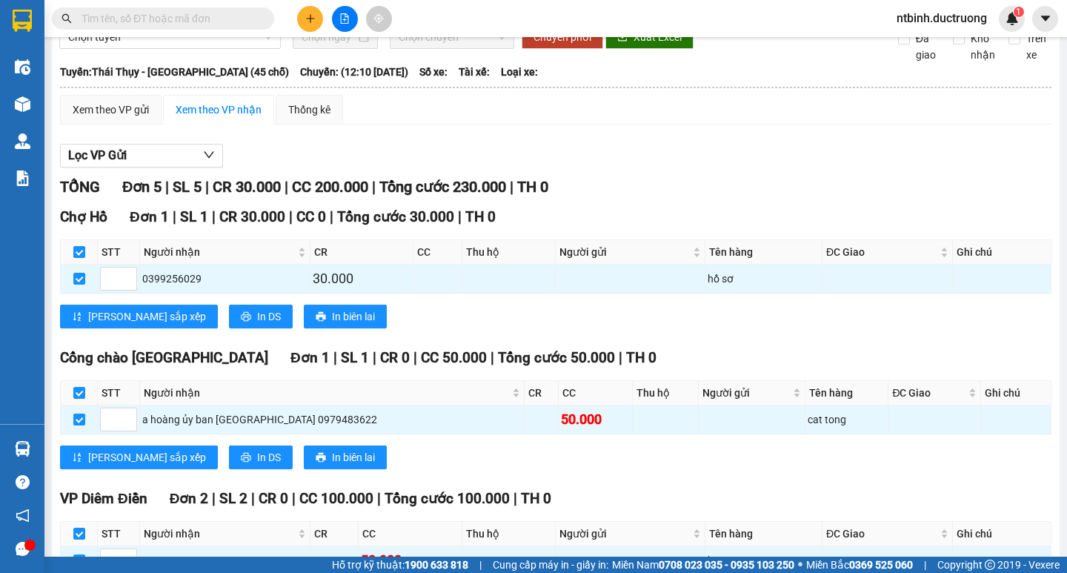
scroll to position [0, 0]
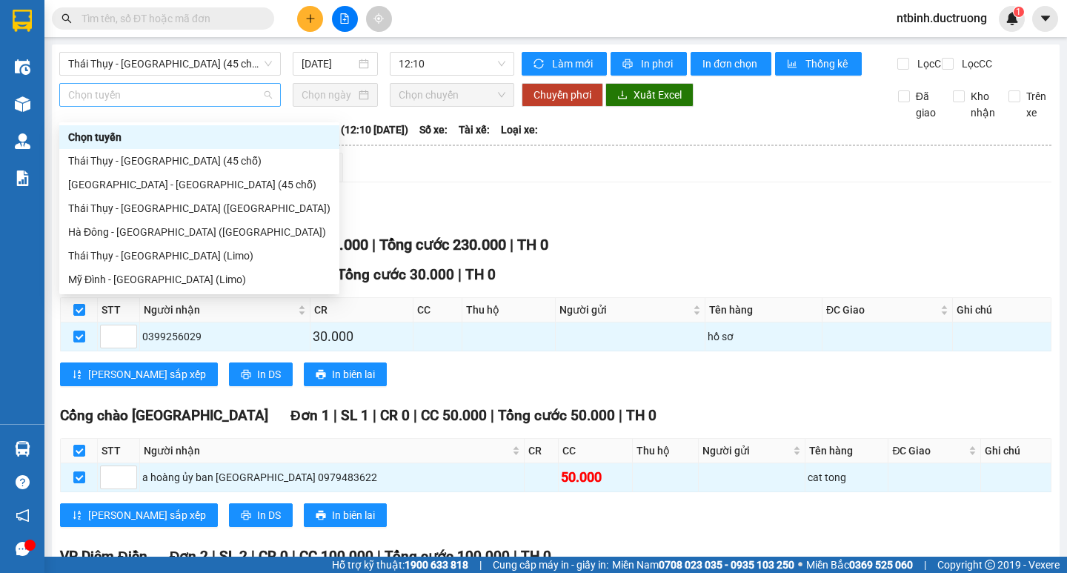
click at [255, 102] on span "Chọn tuyến" at bounding box center [170, 95] width 204 height 22
click at [201, 187] on div "[GEOGRAPHIC_DATA] - [GEOGRAPHIC_DATA][PERSON_NAME] (45 [PERSON_NAME])" at bounding box center [199, 184] width 262 height 16
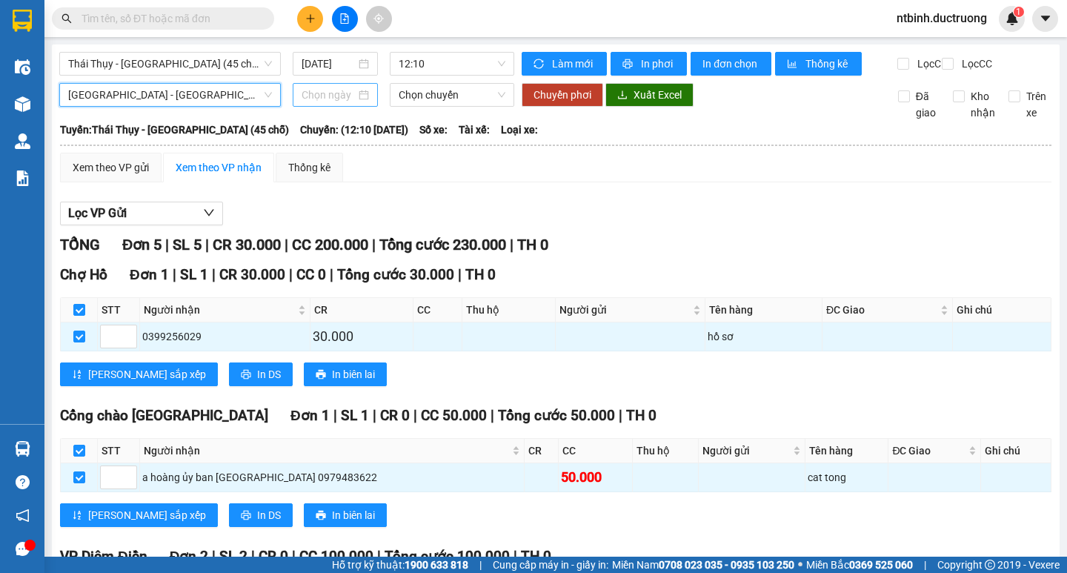
click at [362, 103] on div at bounding box center [334, 95] width 67 height 16
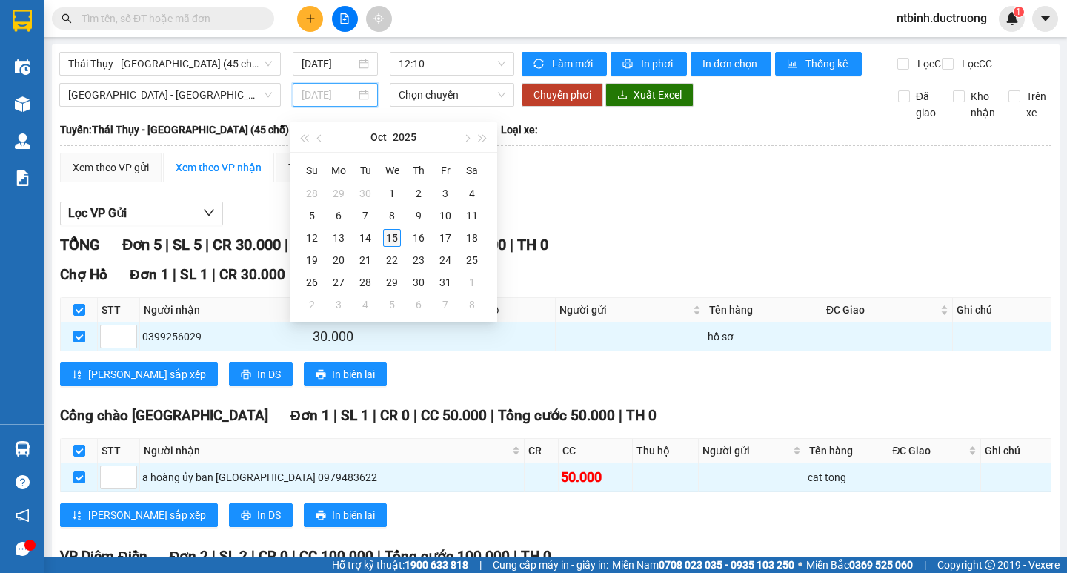
type input "[DATE]"
click at [394, 239] on div "15" at bounding box center [392, 238] width 18 height 18
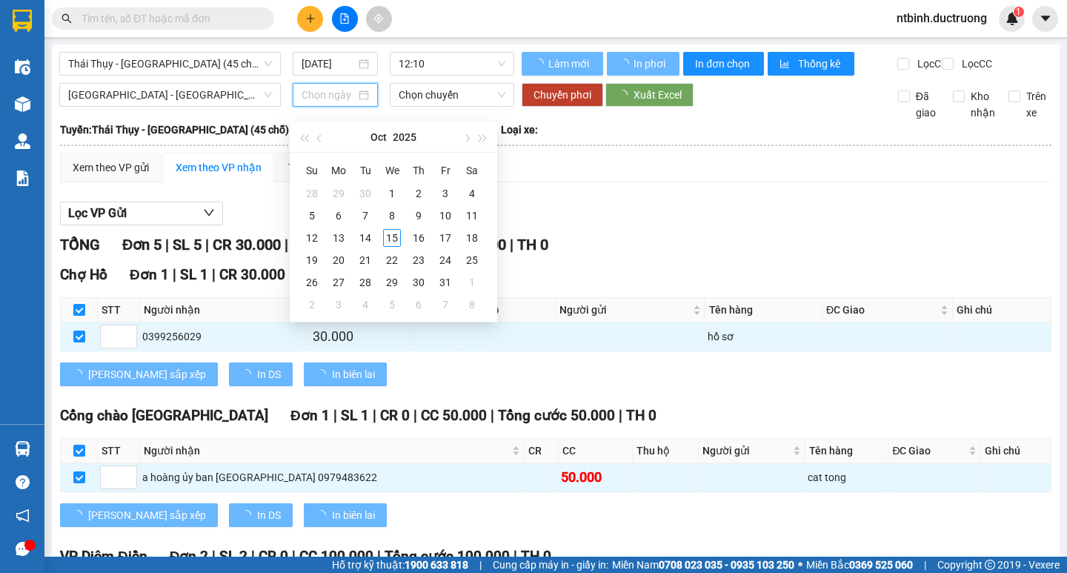
type input "[DATE]"
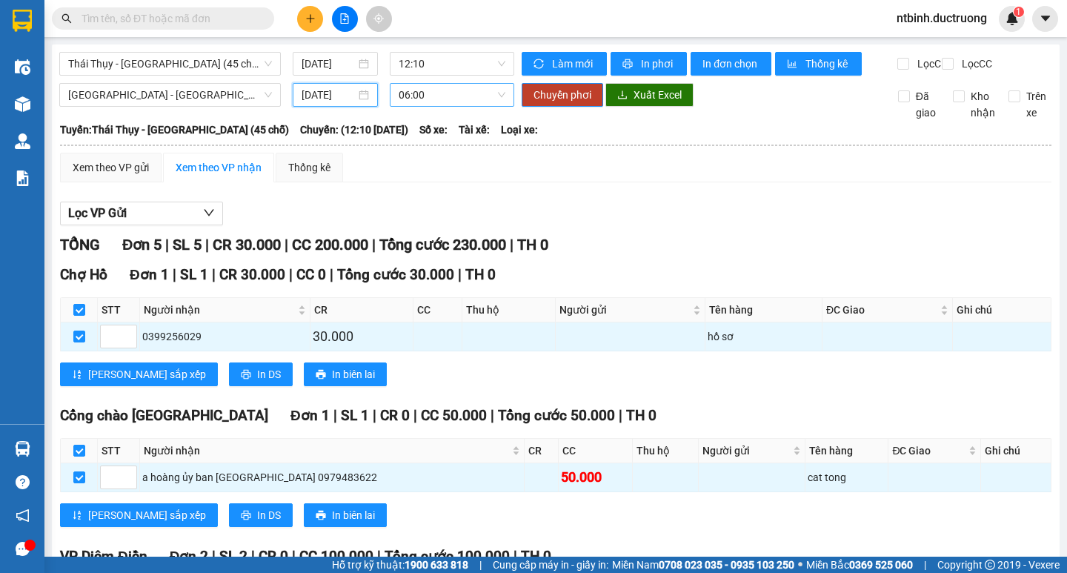
click at [501, 102] on div "06:00" at bounding box center [452, 95] width 124 height 24
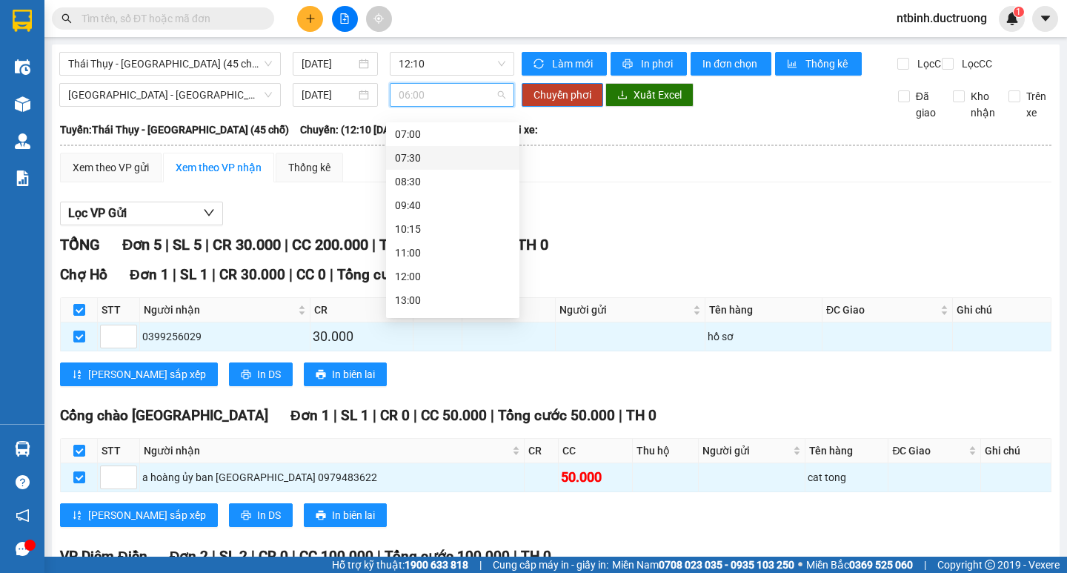
scroll to position [74, 0]
click at [422, 247] on div "12:00" at bounding box center [453, 252] width 116 height 16
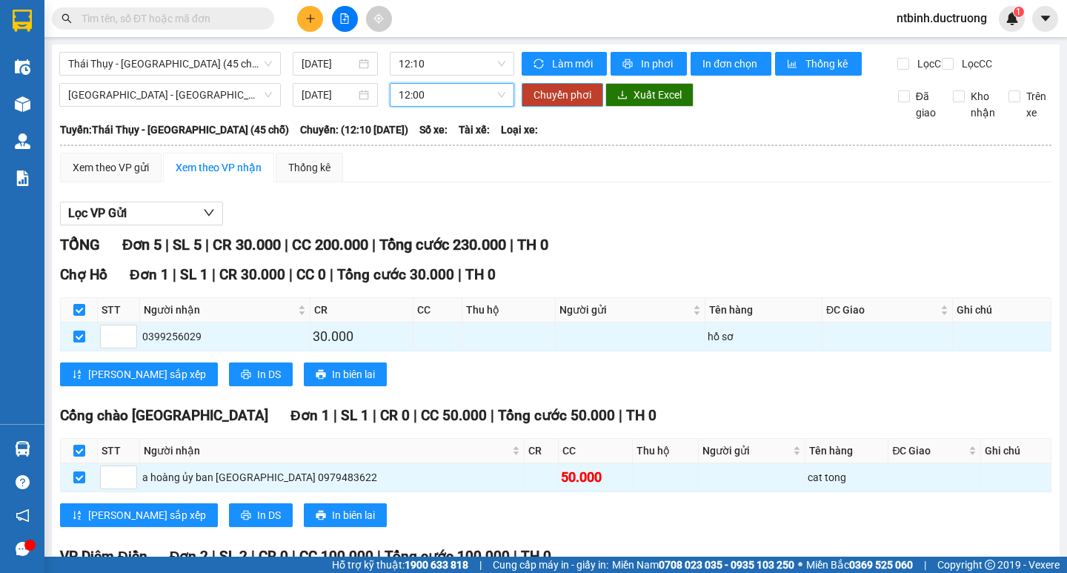
click at [558, 101] on span "Chuyển phơi" at bounding box center [562, 95] width 58 height 16
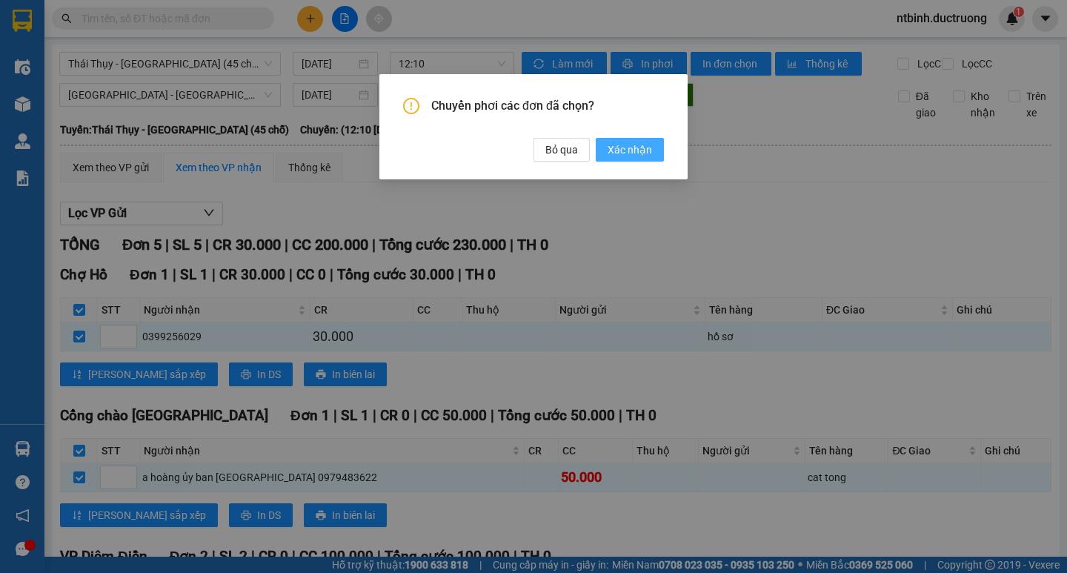
click at [608, 146] on button "Xác nhận" at bounding box center [630, 150] width 68 height 24
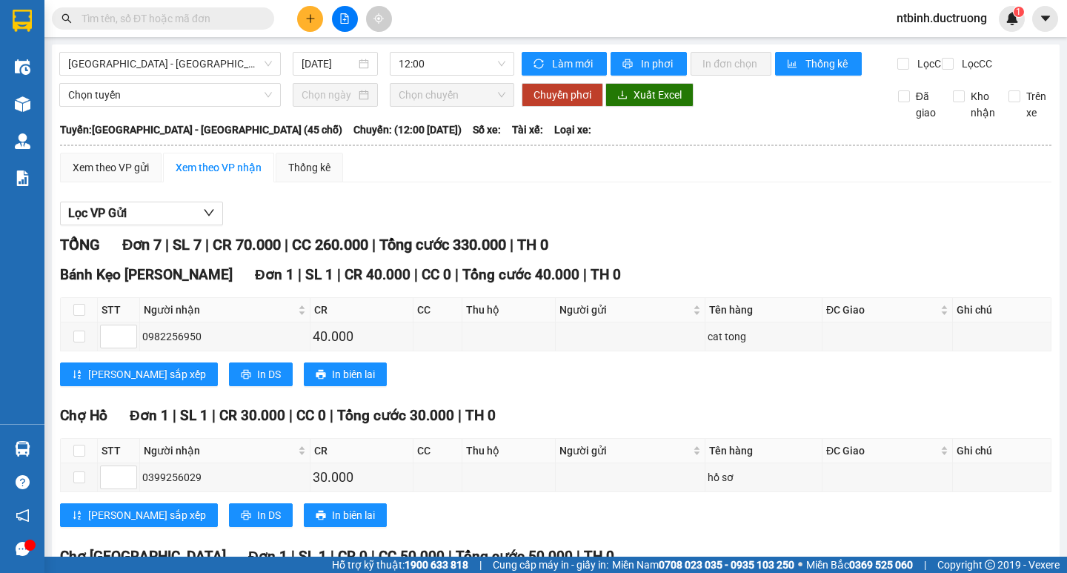
click at [342, 11] on button at bounding box center [345, 19] width 26 height 26
click at [341, 18] on icon "file-add" at bounding box center [344, 18] width 10 height 10
click at [131, 224] on button "Lọc VP Gửi" at bounding box center [141, 213] width 163 height 24
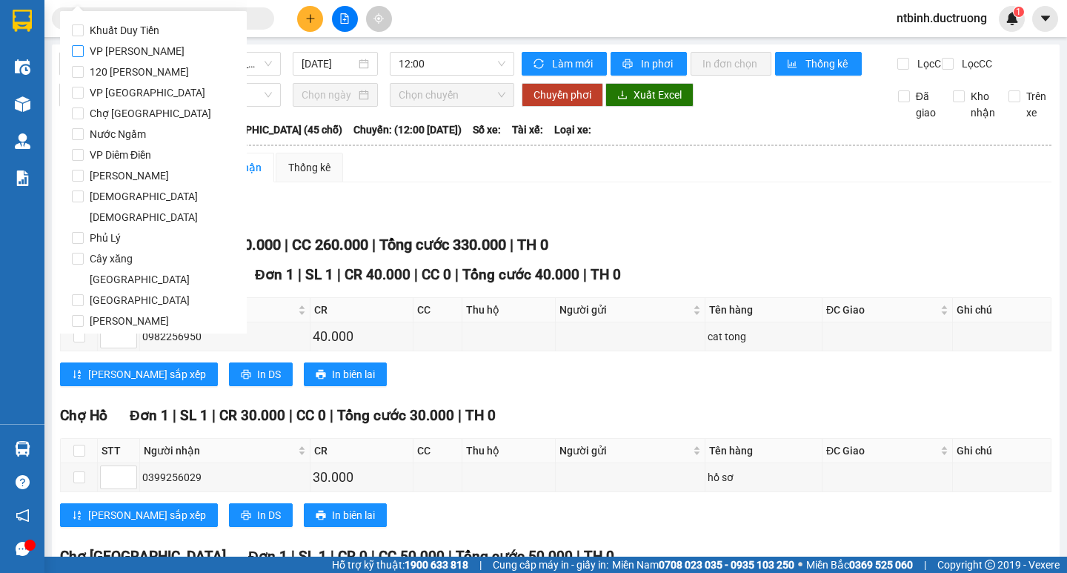
click at [119, 50] on span "VP [PERSON_NAME]" at bounding box center [137, 51] width 107 height 21
click at [84, 50] on input "VP [PERSON_NAME]" at bounding box center [78, 51] width 12 height 12
checkbox input "true"
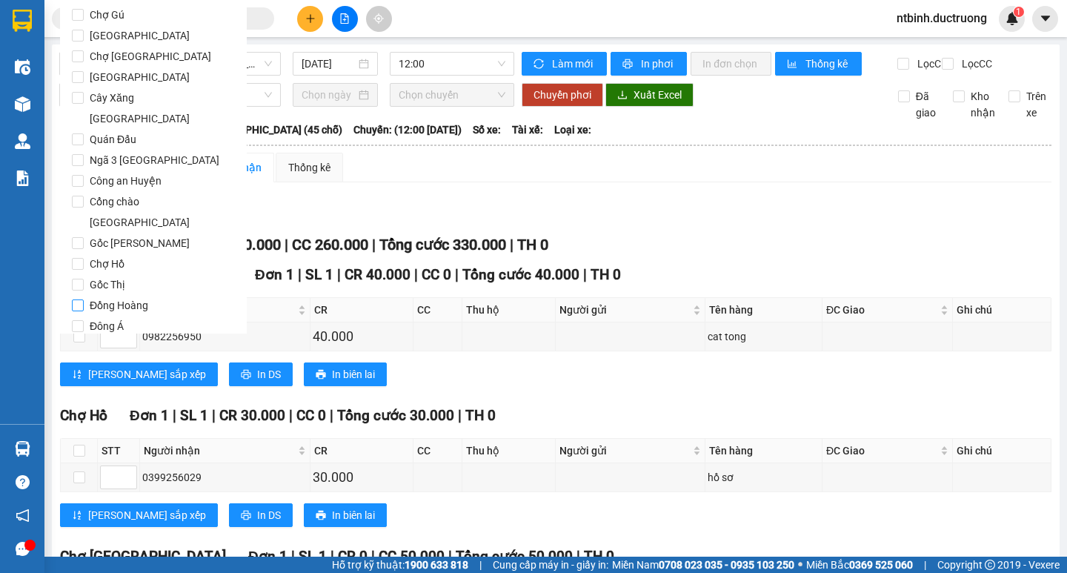
scroll to position [1233, 0]
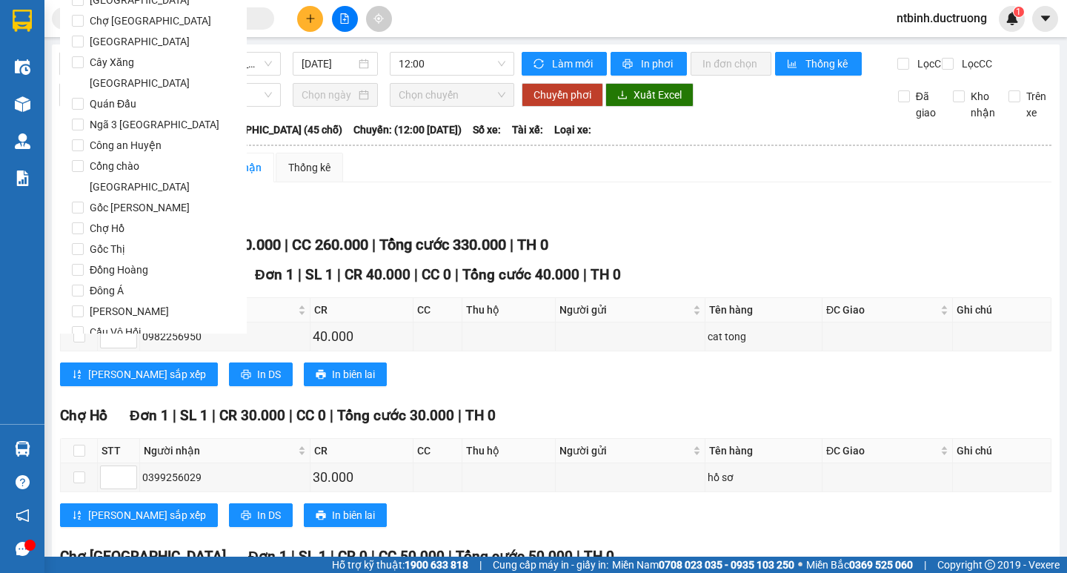
click at [100, 404] on button "Lọc" at bounding box center [92, 416] width 41 height 24
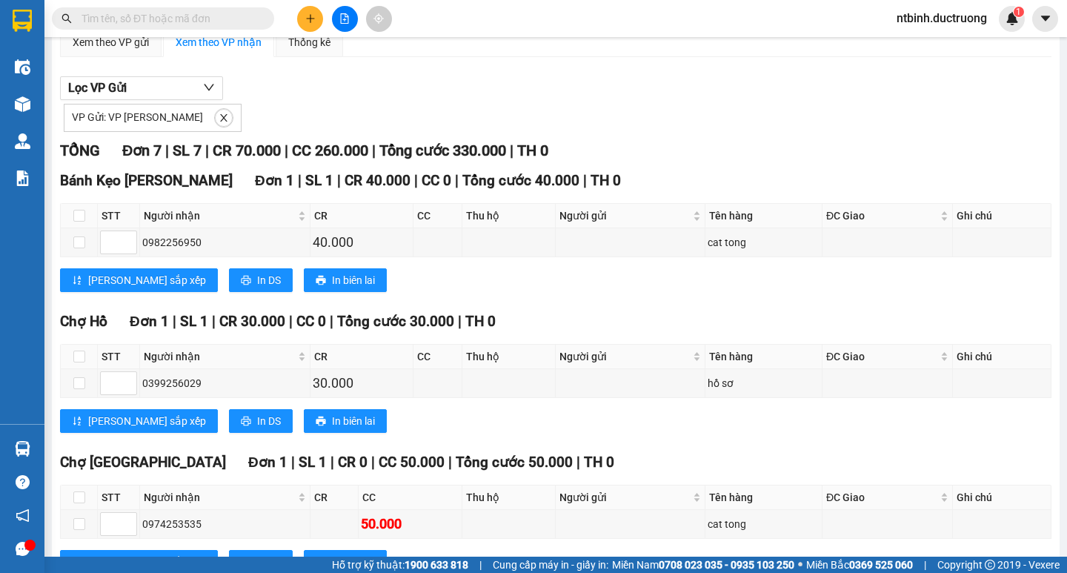
scroll to position [0, 0]
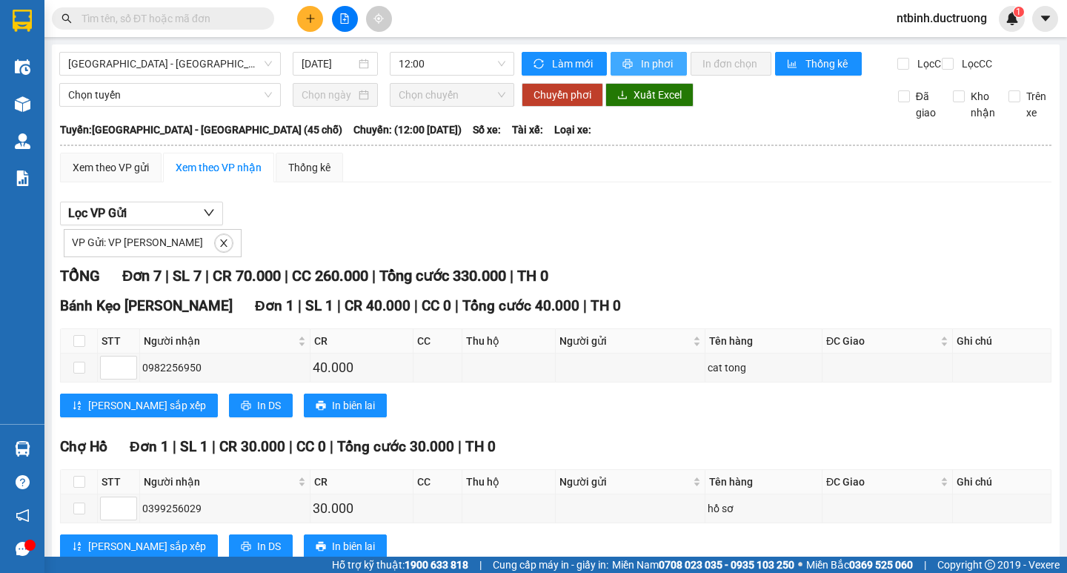
click at [658, 63] on span "In phơi" at bounding box center [658, 64] width 34 height 16
click at [316, 19] on button at bounding box center [310, 19] width 26 height 26
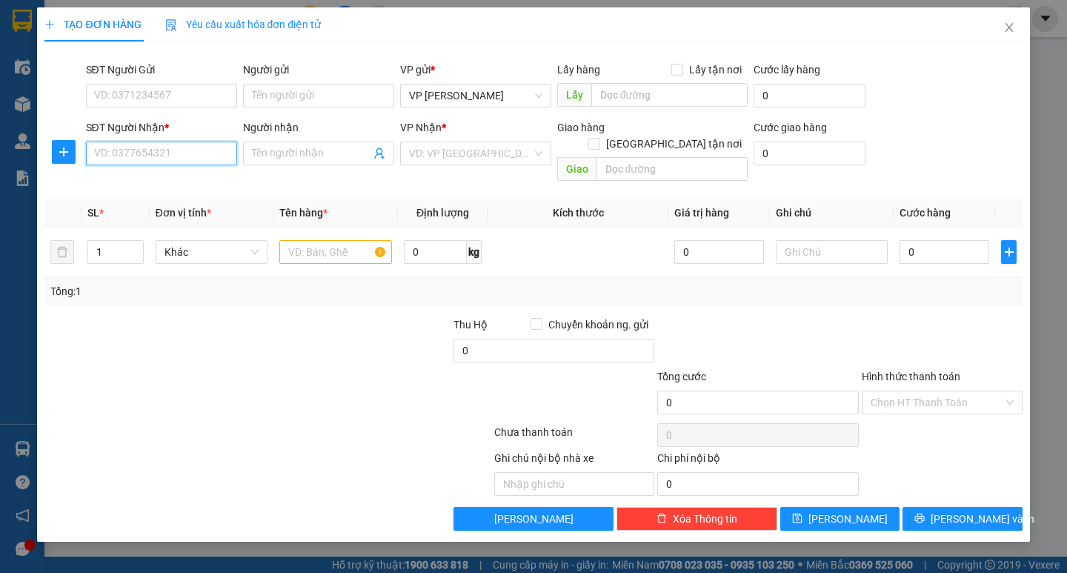
click at [165, 157] on input "SĐT Người Nhận *" at bounding box center [161, 153] width 151 height 24
type input "0982899191"
click at [483, 158] on input "search" at bounding box center [470, 153] width 123 height 22
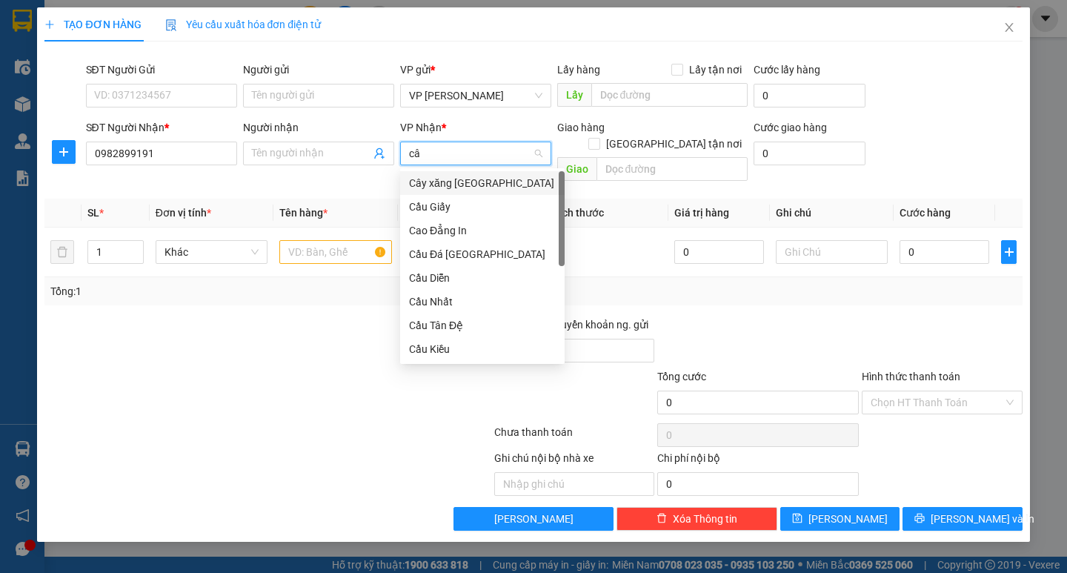
type input "c"
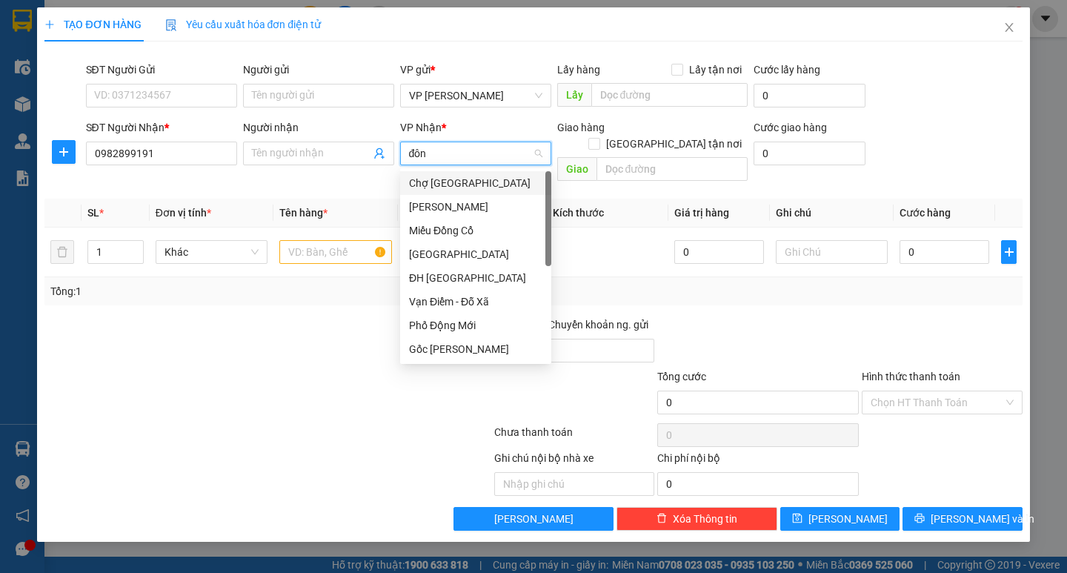
type input "đông"
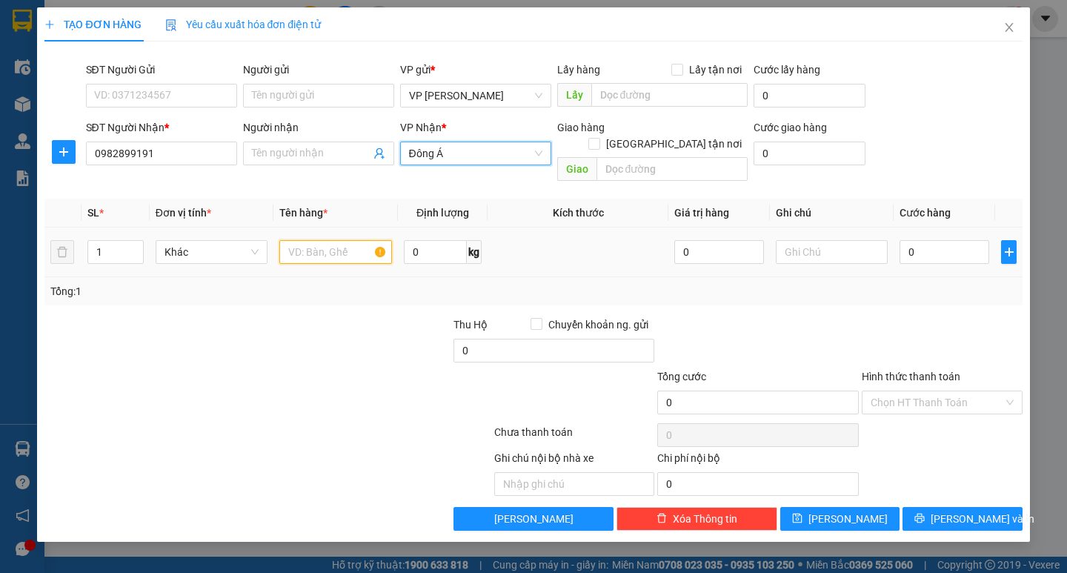
click at [333, 240] on input "text" at bounding box center [335, 252] width 112 height 24
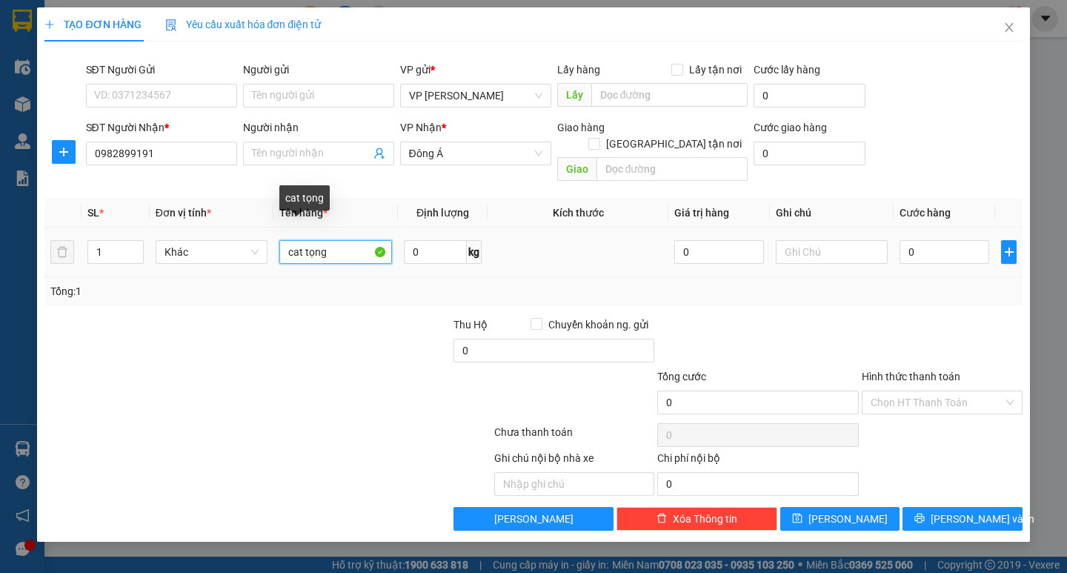
click at [334, 240] on input "cat tọng" at bounding box center [335, 252] width 112 height 24
type input "cat tọng5"
click at [918, 240] on input "0" at bounding box center [944, 252] width 90 height 24
click at [901, 240] on input "0" at bounding box center [944, 252] width 90 height 24
type input "20"
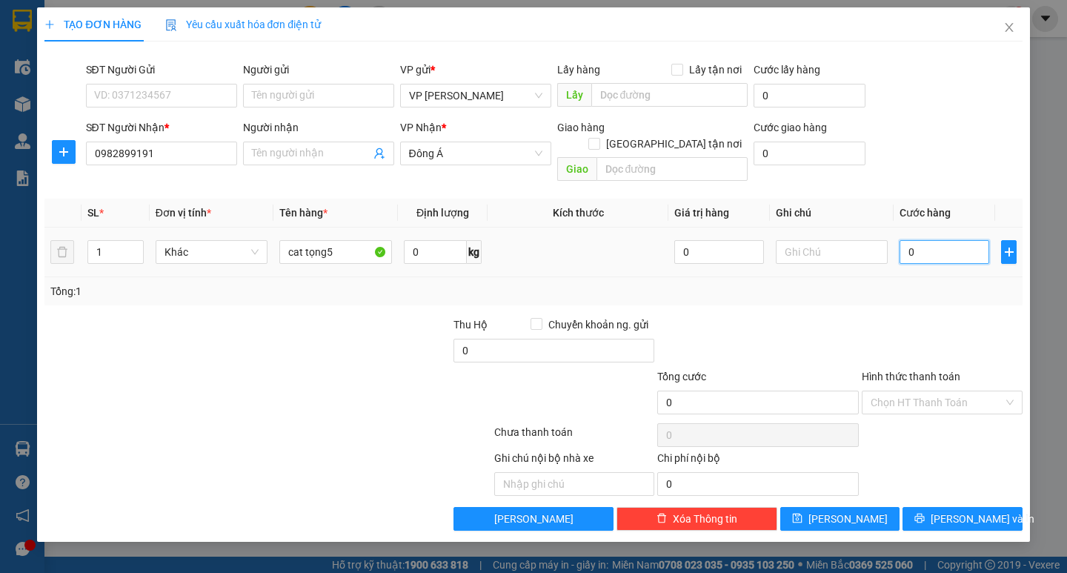
type input "20"
type input "250"
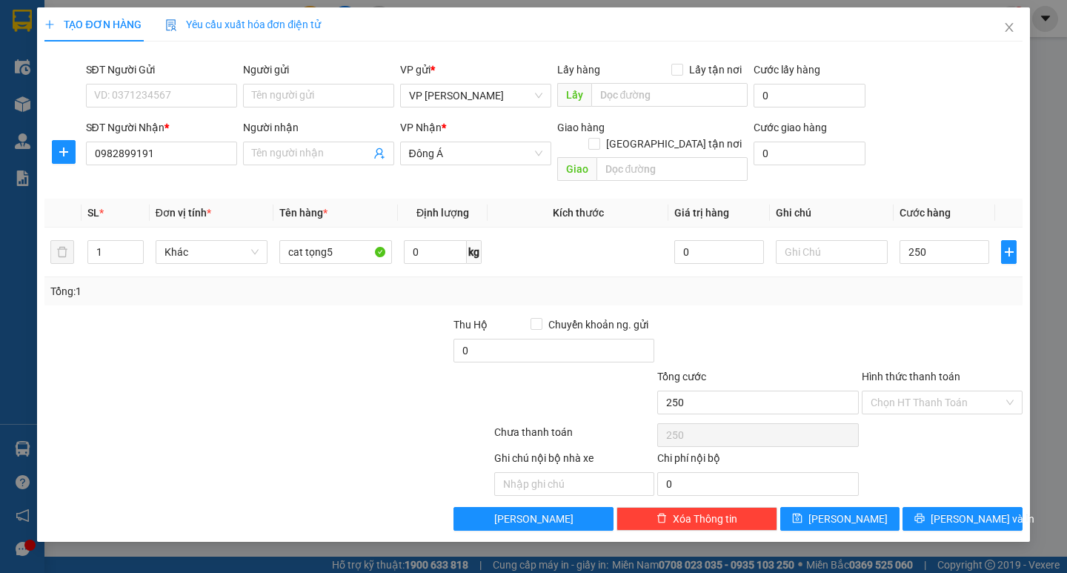
drag, startPoint x: 933, startPoint y: 279, endPoint x: 936, endPoint y: 304, distance: 24.6
click at [933, 299] on div "Transit Pickup Surcharge Ids Transit Deliver Surcharge Ids Transit Deliver Surc…" at bounding box center [532, 291] width 977 height 477
type input "250.000"
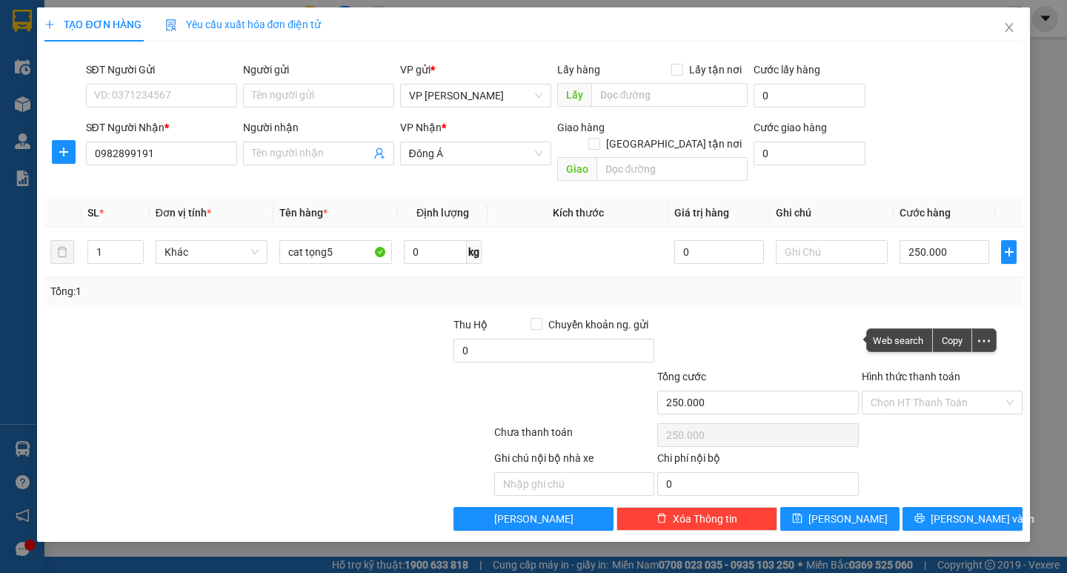
click at [975, 430] on div "Chọn HT Thanh Toán" at bounding box center [942, 435] width 164 height 30
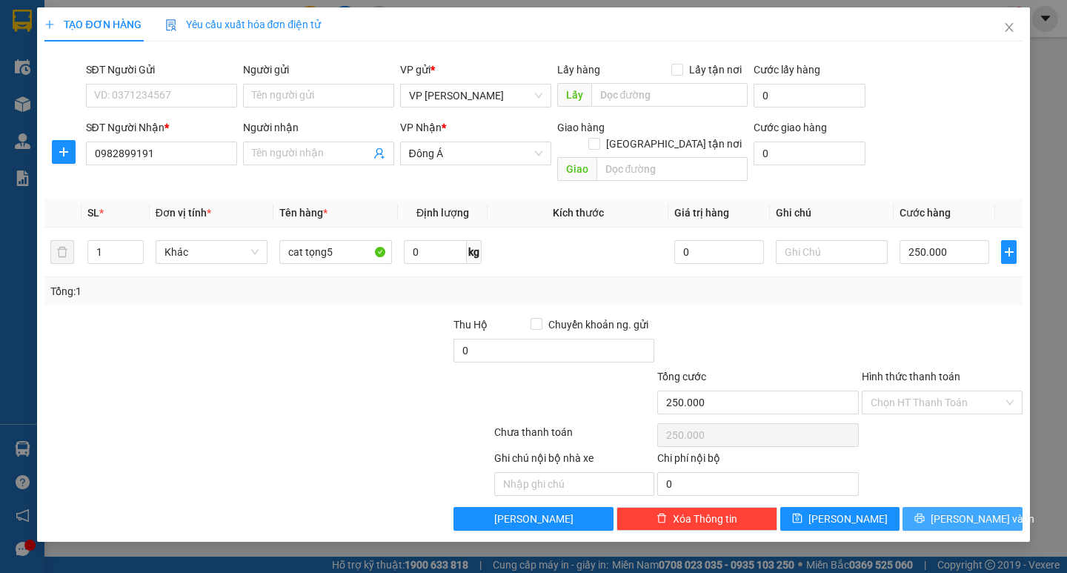
click at [975, 510] on span "Lưu và In" at bounding box center [982, 518] width 104 height 16
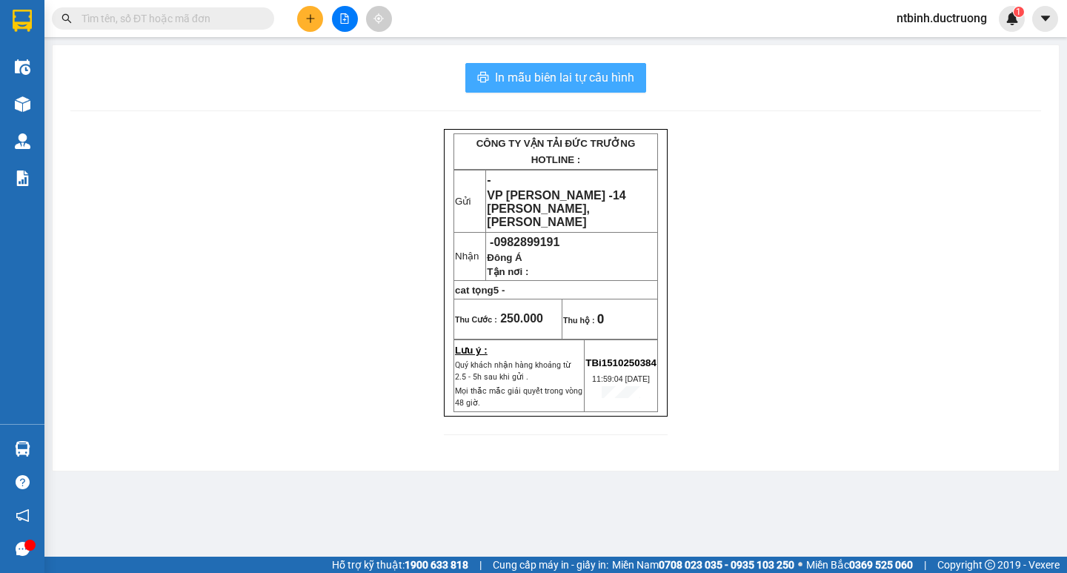
click at [605, 83] on span "In mẫu biên lai tự cấu hình" at bounding box center [564, 77] width 139 height 19
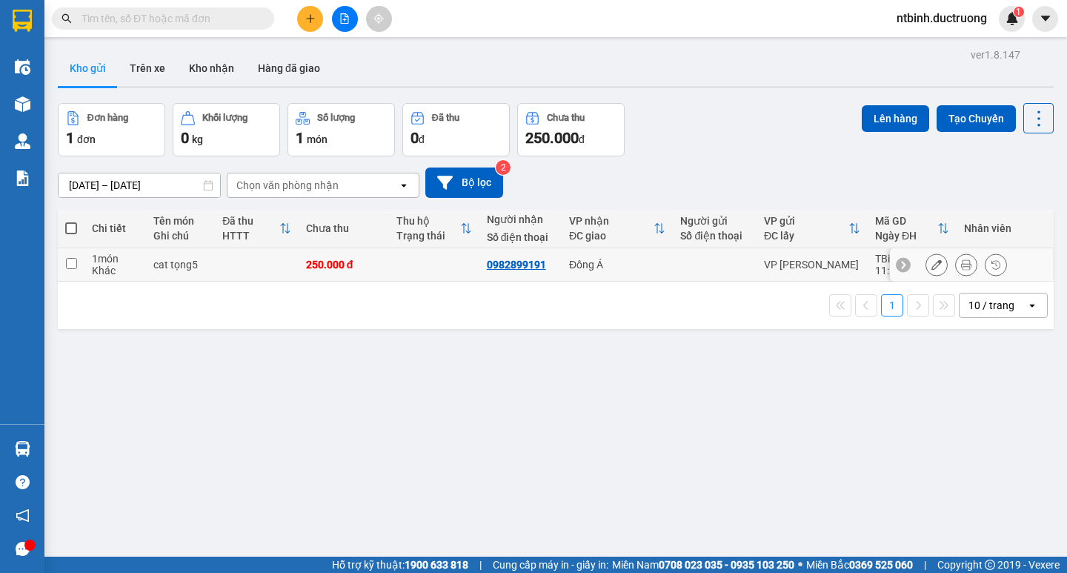
click at [75, 264] on input "checkbox" at bounding box center [71, 263] width 11 height 11
checkbox input "true"
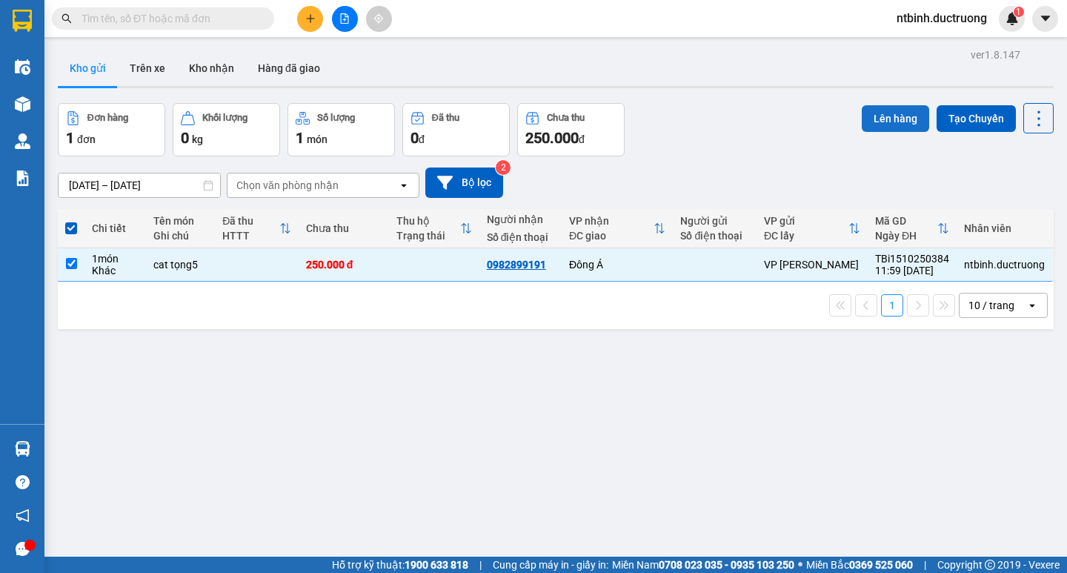
click at [893, 124] on button "Lên hàng" at bounding box center [894, 118] width 67 height 27
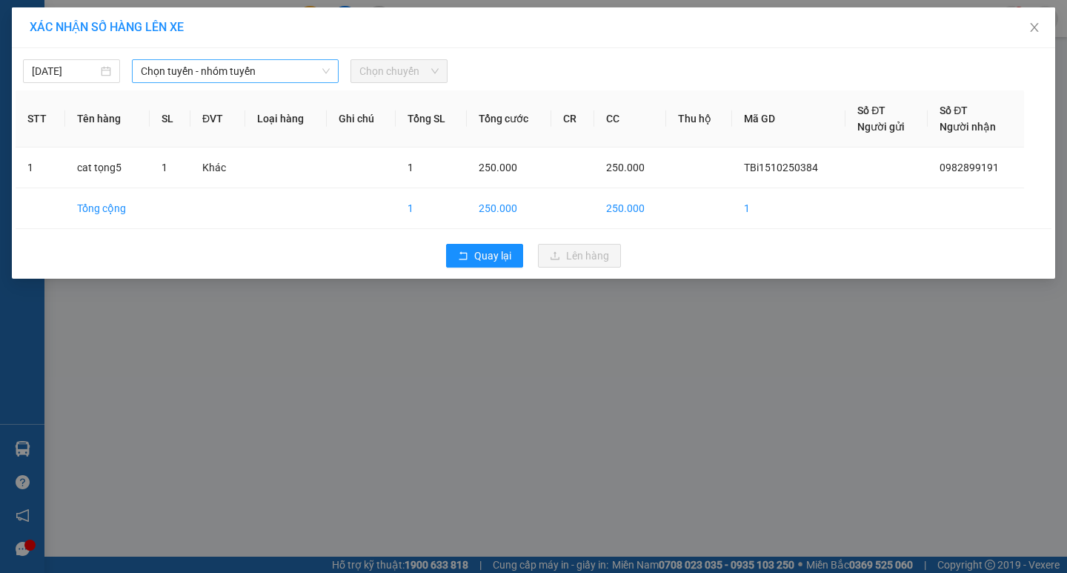
click at [286, 71] on span "Chọn tuyến - nhóm tuyến" at bounding box center [235, 71] width 189 height 22
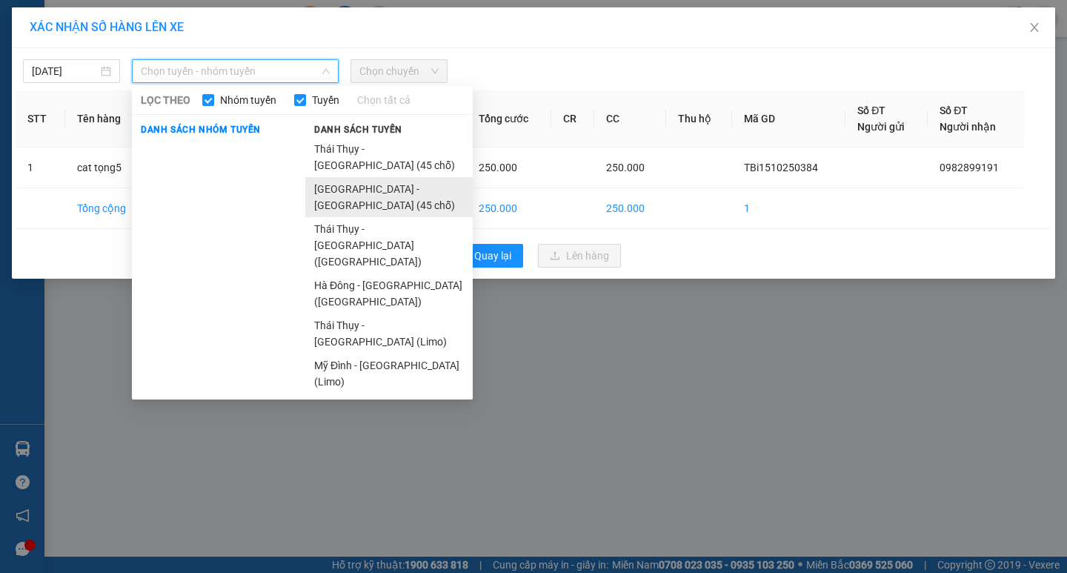
click at [352, 177] on li "[GEOGRAPHIC_DATA] - [GEOGRAPHIC_DATA][PERSON_NAME] (45 [PERSON_NAME])" at bounding box center [388, 197] width 167 height 40
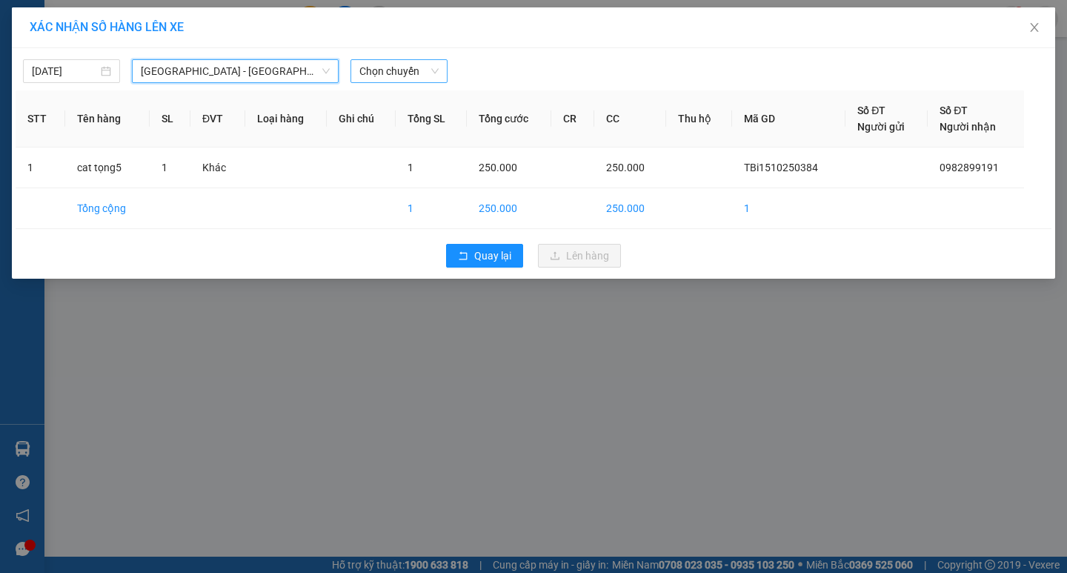
click at [423, 73] on span "Chọn chuyến" at bounding box center [398, 71] width 79 height 22
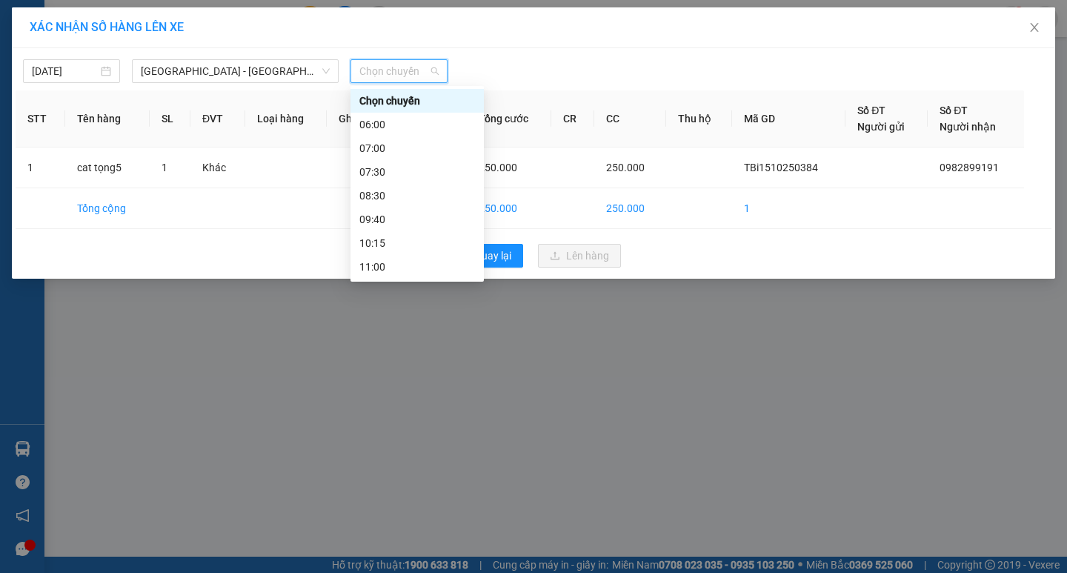
click at [399, 282] on div "12:00" at bounding box center [417, 290] width 116 height 16
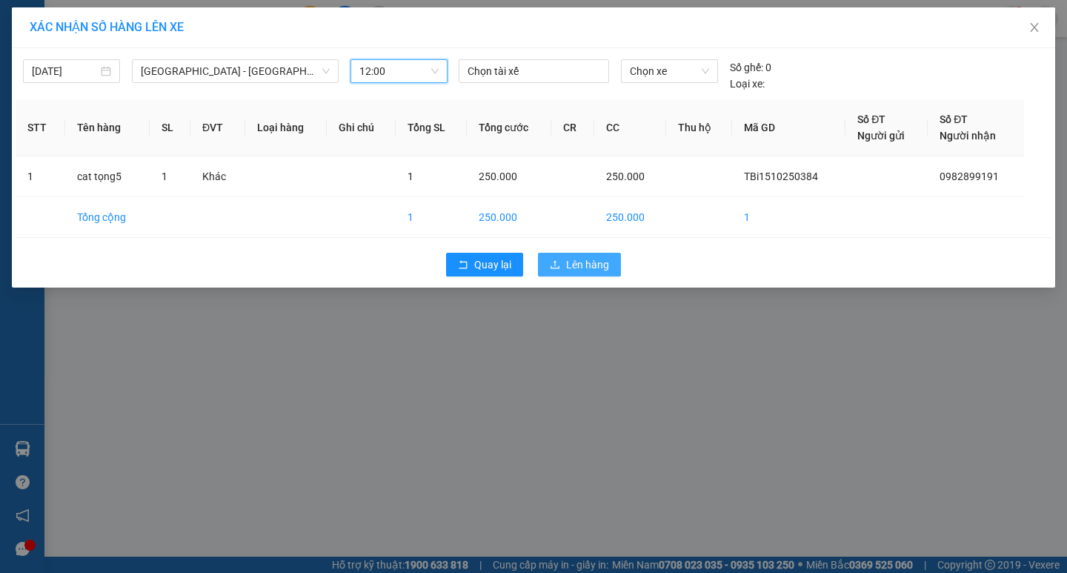
click at [584, 255] on button "Lên hàng" at bounding box center [579, 265] width 83 height 24
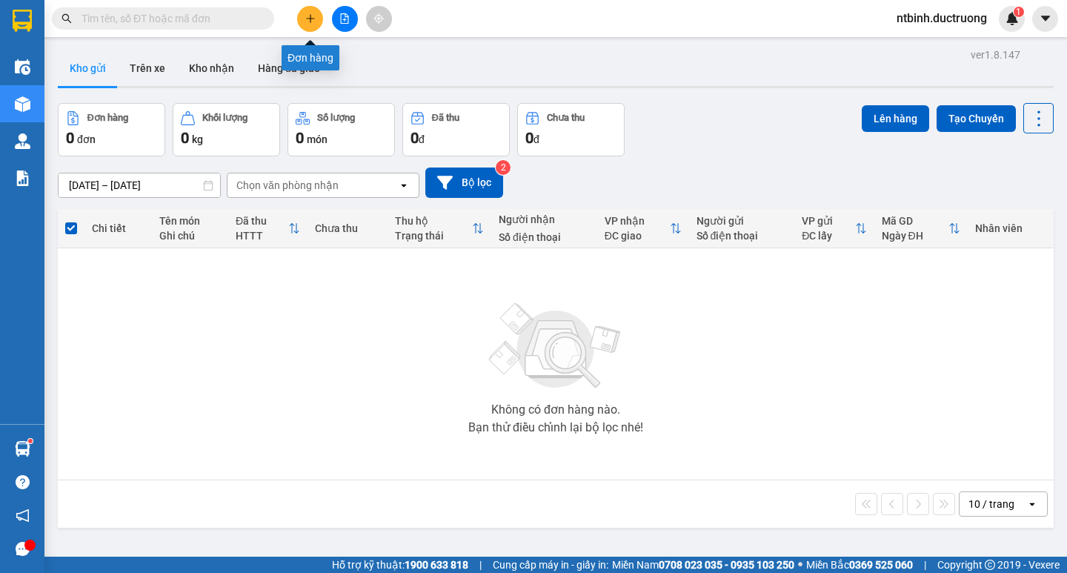
click at [311, 16] on icon "plus" at bounding box center [310, 18] width 10 height 10
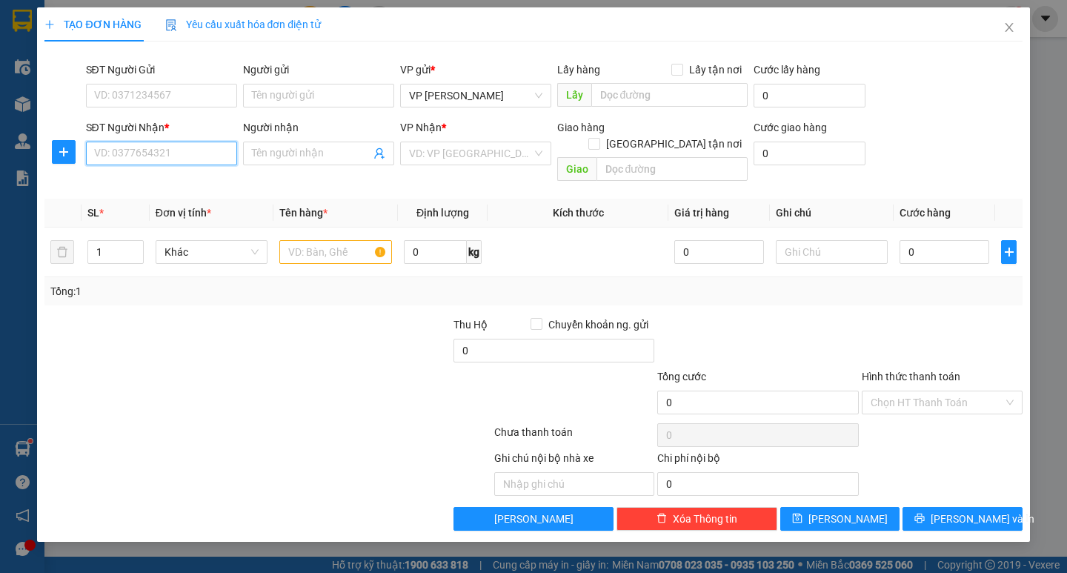
click at [186, 149] on input "SĐT Người Nhận *" at bounding box center [161, 153] width 151 height 24
click at [188, 189] on div "0348716895" at bounding box center [161, 183] width 133 height 16
type input "0348716895"
click at [328, 240] on input "text" at bounding box center [335, 252] width 112 height 24
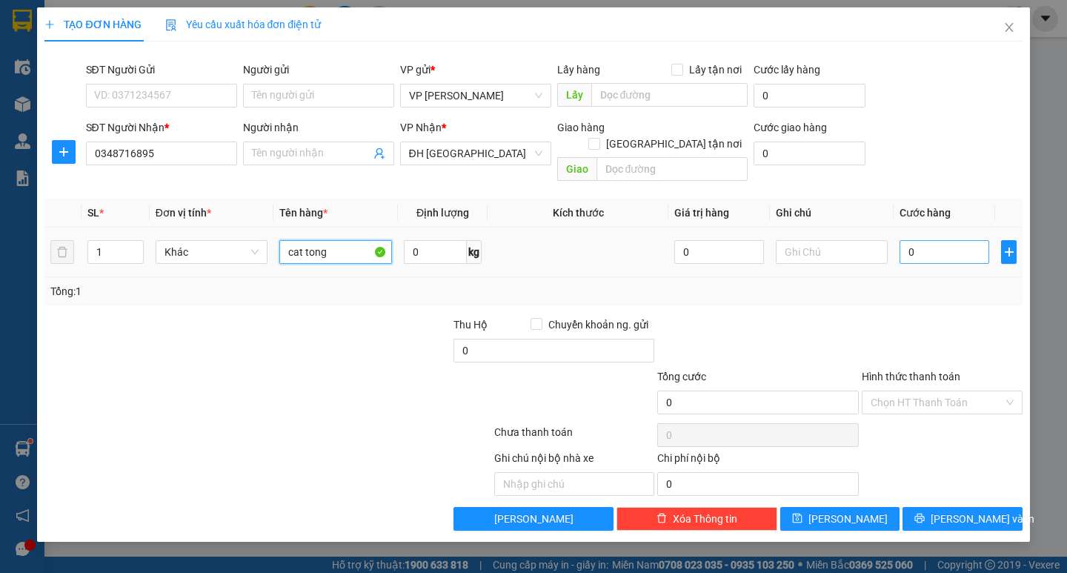
type input "cat tong"
click at [904, 240] on input "0" at bounding box center [944, 252] width 90 height 24
click at [913, 240] on input "0" at bounding box center [944, 252] width 90 height 24
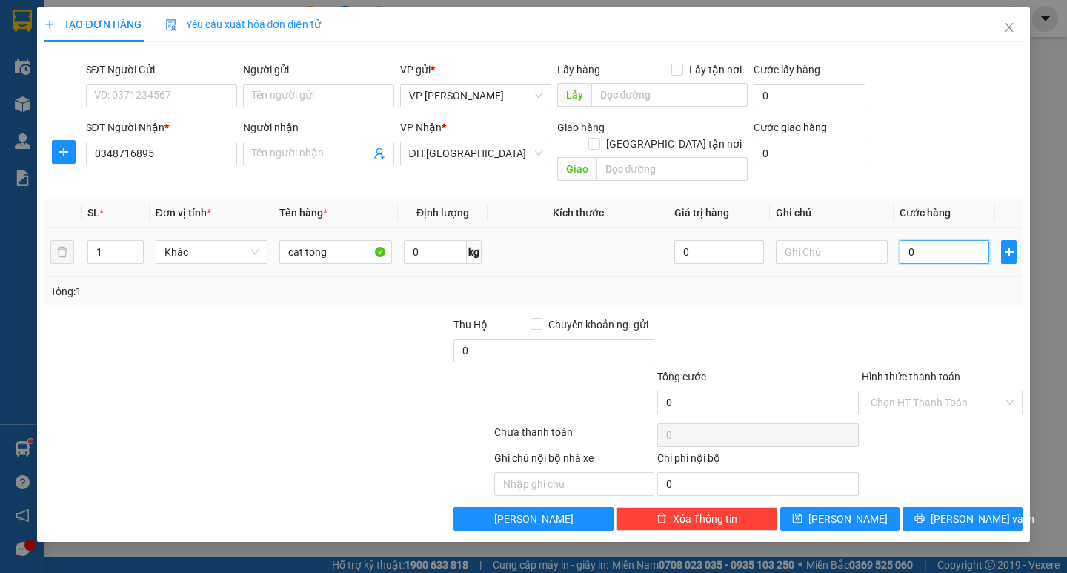
click at [905, 240] on input "0" at bounding box center [944, 252] width 90 height 24
type input "50"
click at [899, 316] on div at bounding box center [942, 342] width 164 height 52
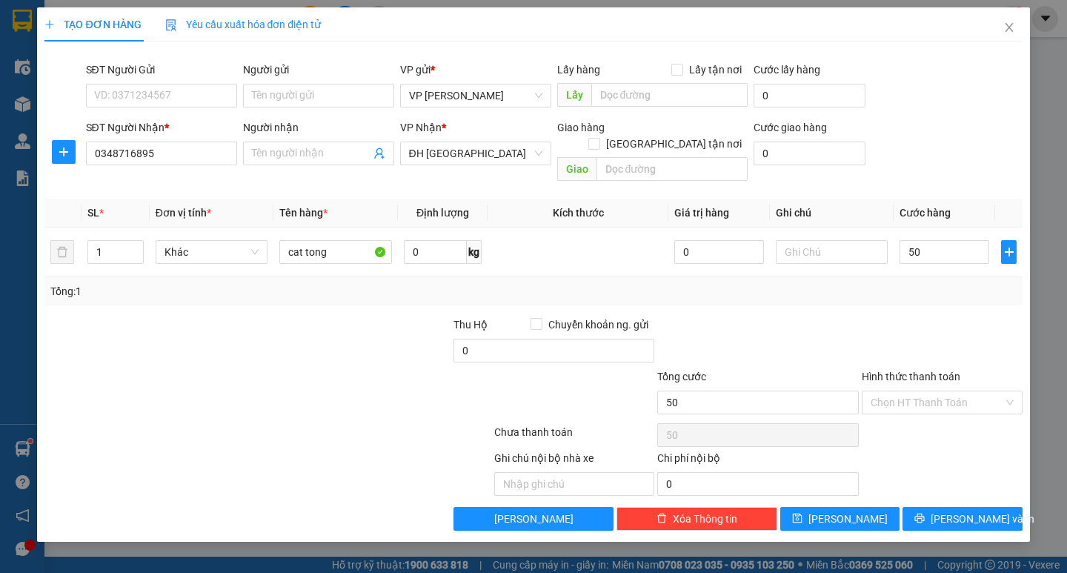
type input "50.000"
click at [987, 510] on span "Lưu và In" at bounding box center [982, 518] width 104 height 16
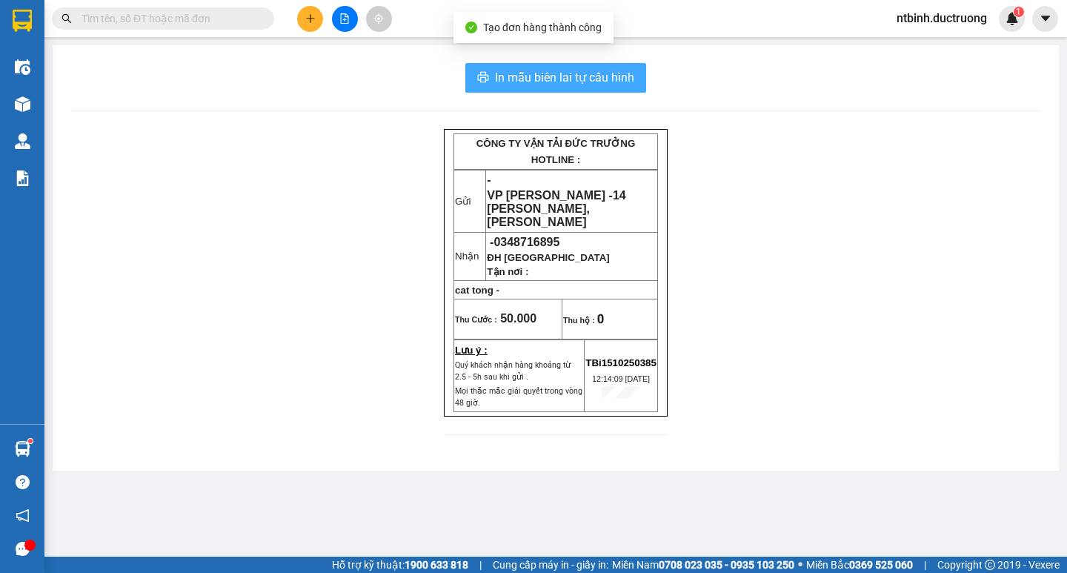
click at [536, 73] on span "In mẫu biên lai tự cấu hình" at bounding box center [564, 77] width 139 height 19
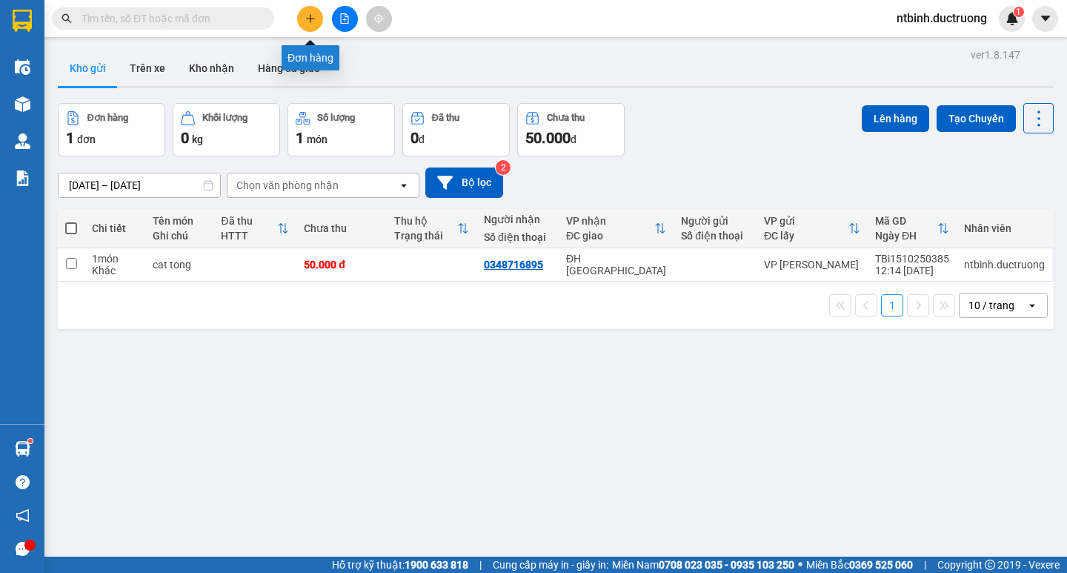
click at [309, 16] on icon "plus" at bounding box center [310, 18] width 10 height 10
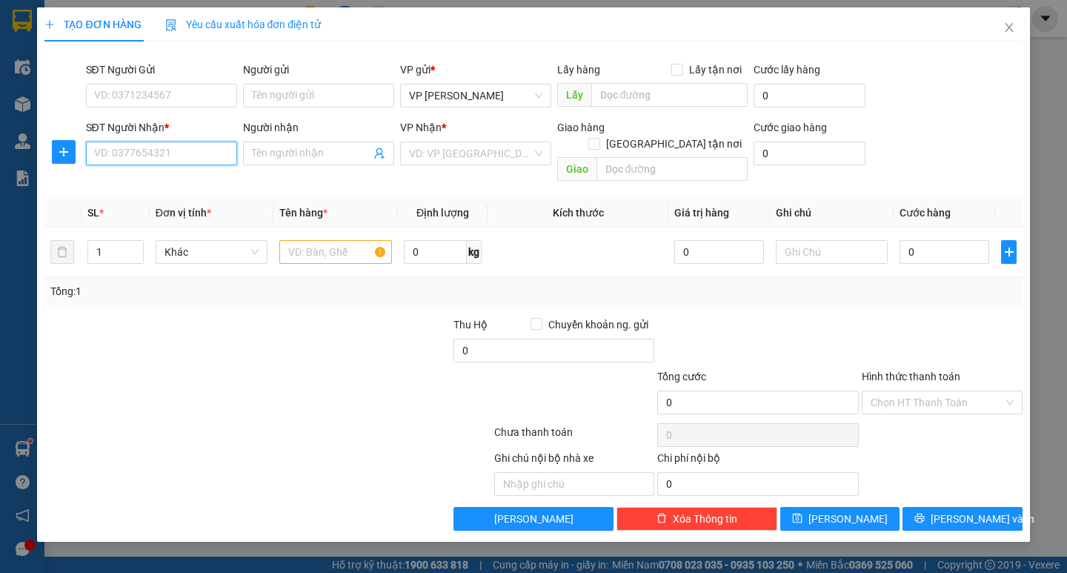
click at [163, 156] on input "SĐT Người Nhận *" at bounding box center [161, 153] width 151 height 24
type input "0345675262"
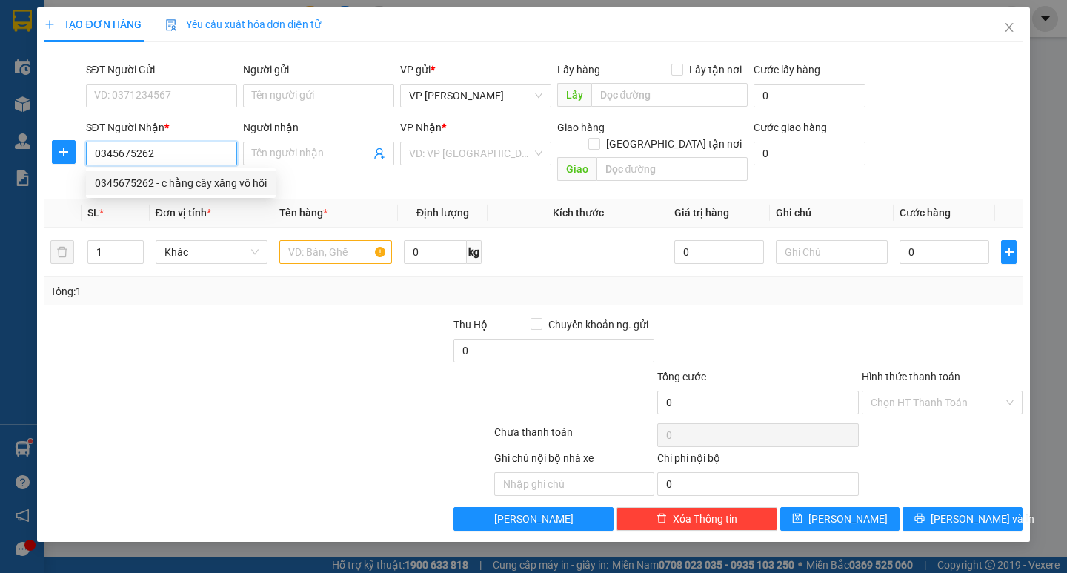
click at [209, 182] on div "0345675262 - c hằng cây xăng vô hối" at bounding box center [181, 183] width 172 height 16
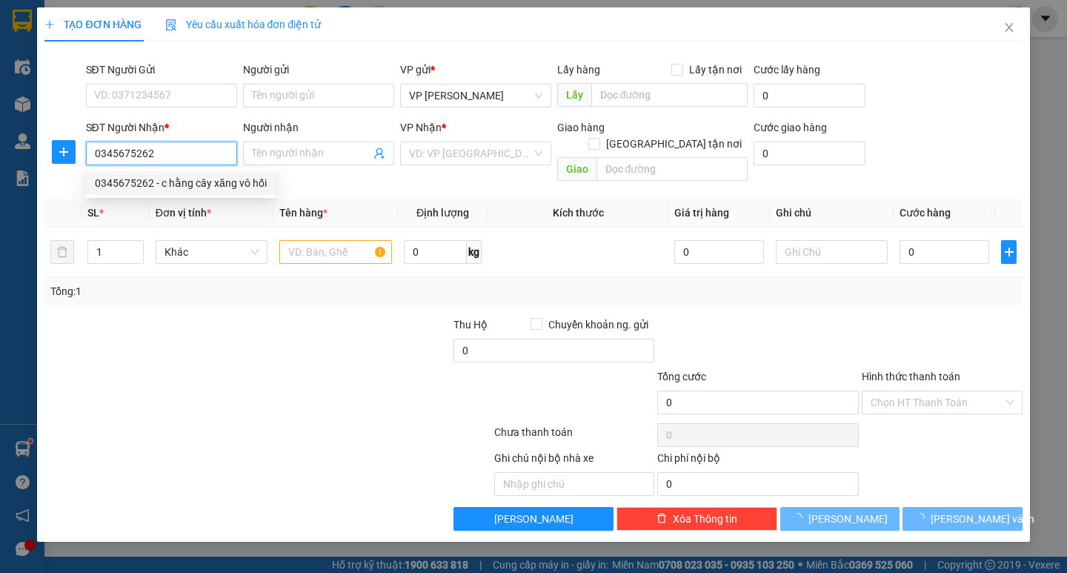
type input "c hằng cây xăng vô hối"
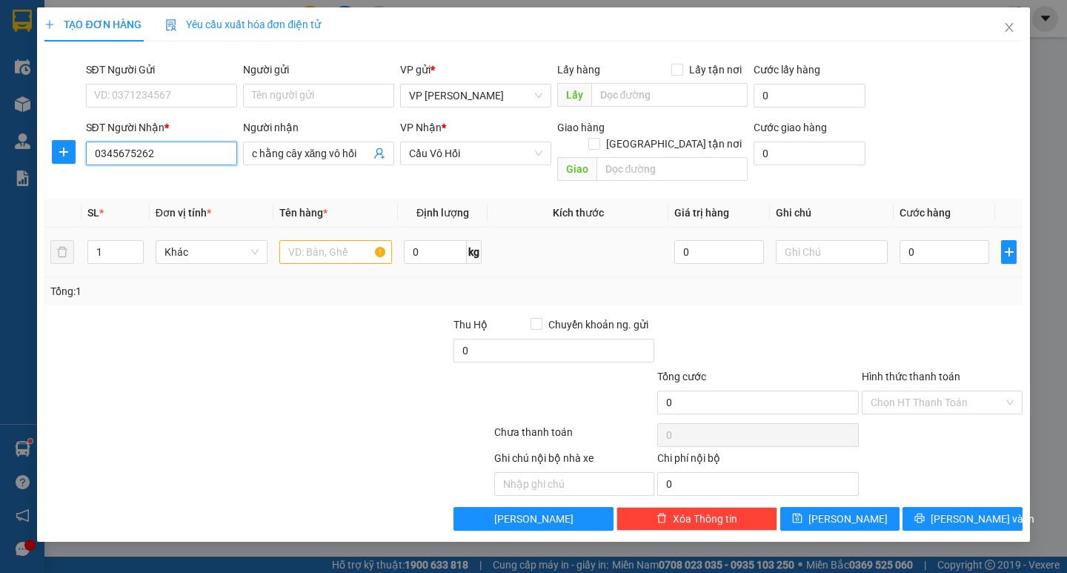
type input "0345675262"
click at [292, 240] on input "text" at bounding box center [335, 252] width 112 height 24
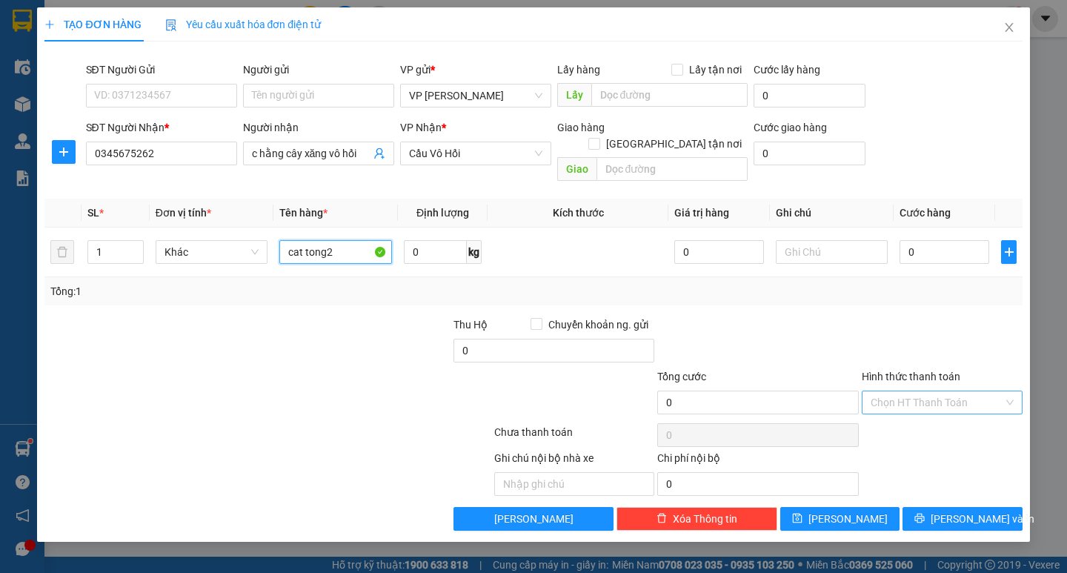
type input "cat tong2"
click at [958, 391] on input "Hình thức thanh toán" at bounding box center [936, 402] width 133 height 22
click at [922, 240] on input "0" at bounding box center [944, 252] width 90 height 24
click at [903, 240] on input "0" at bounding box center [944, 252] width 90 height 24
type input "10"
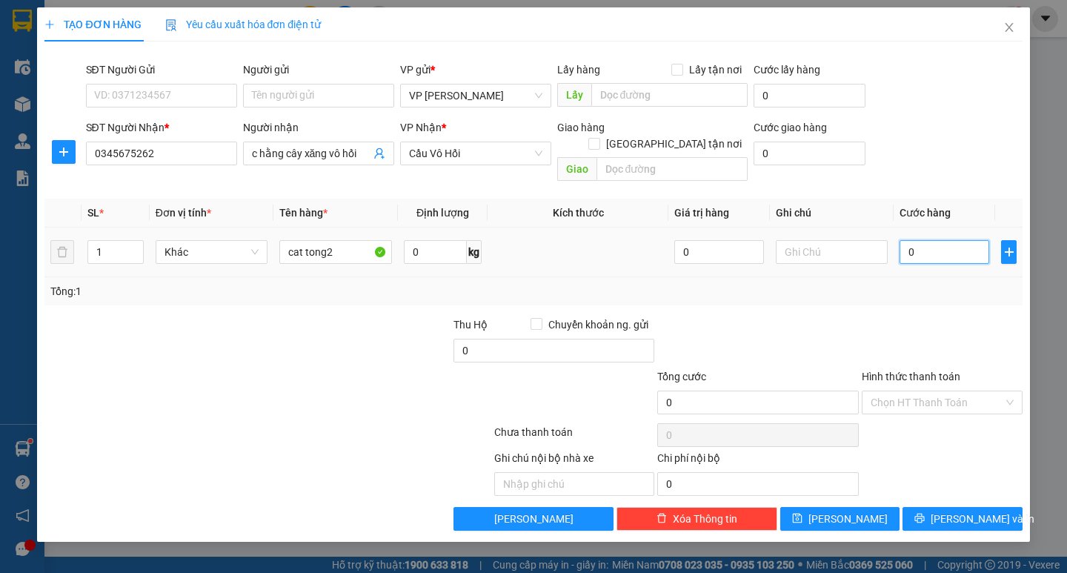
type input "10"
type input "100"
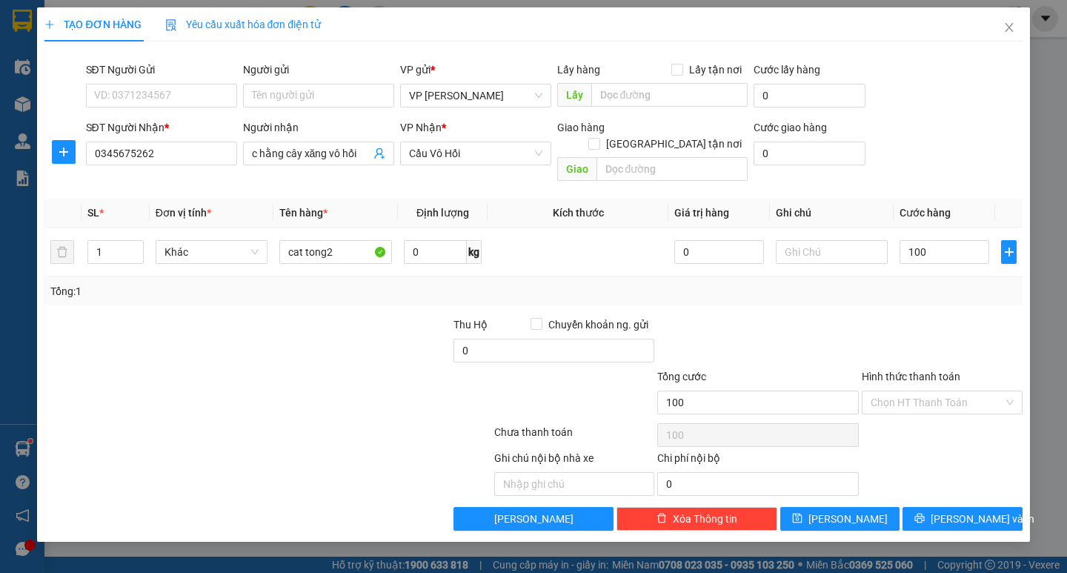
click at [930, 316] on div at bounding box center [942, 342] width 164 height 52
click at [968, 510] on span "Lưu và In" at bounding box center [982, 518] width 104 height 16
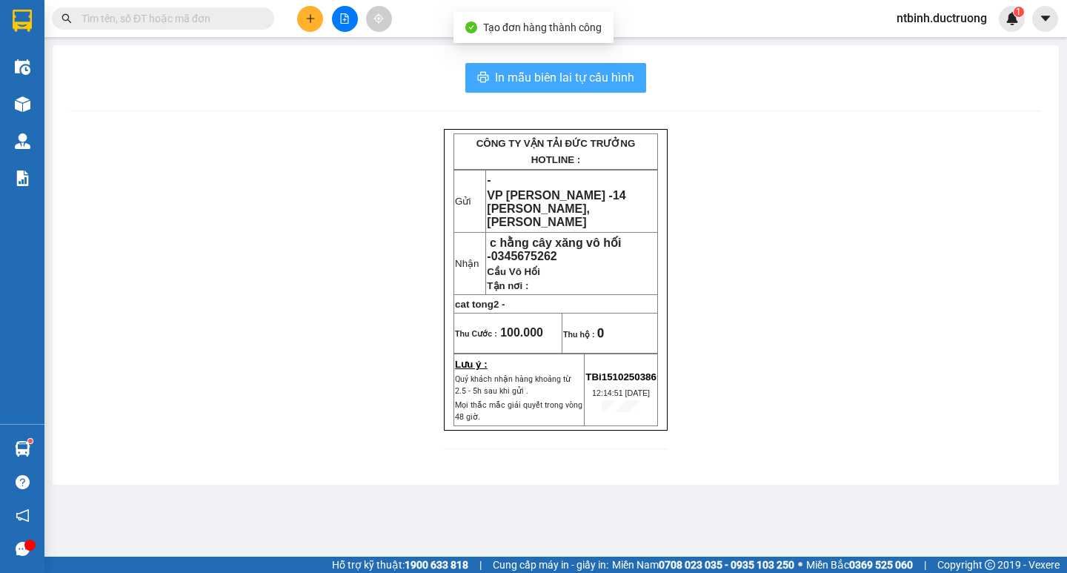
click at [619, 74] on span "In mẫu biên lai tự cấu hình" at bounding box center [564, 77] width 139 height 19
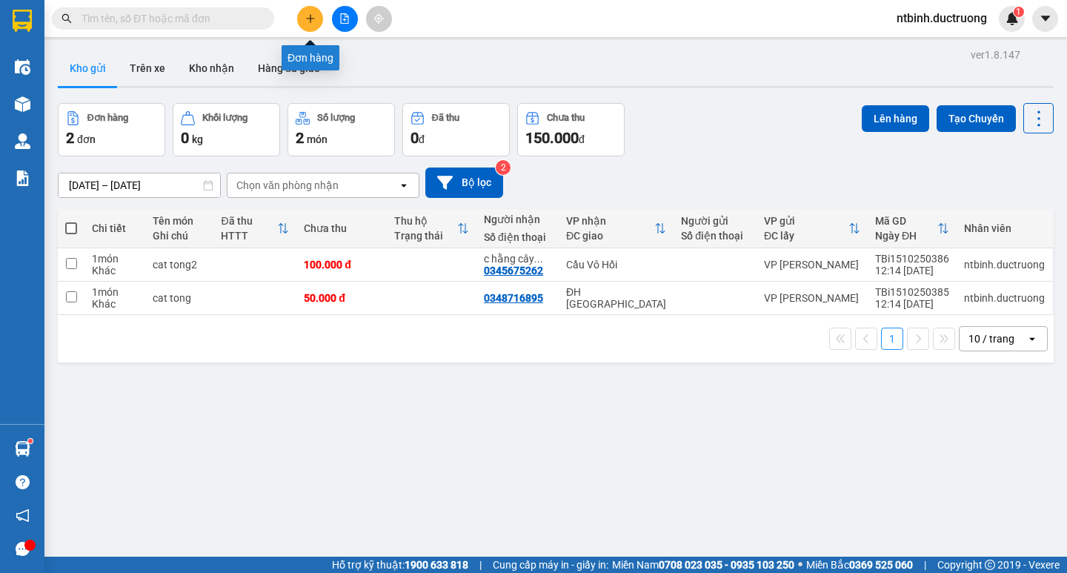
click at [318, 23] on button at bounding box center [310, 19] width 26 height 26
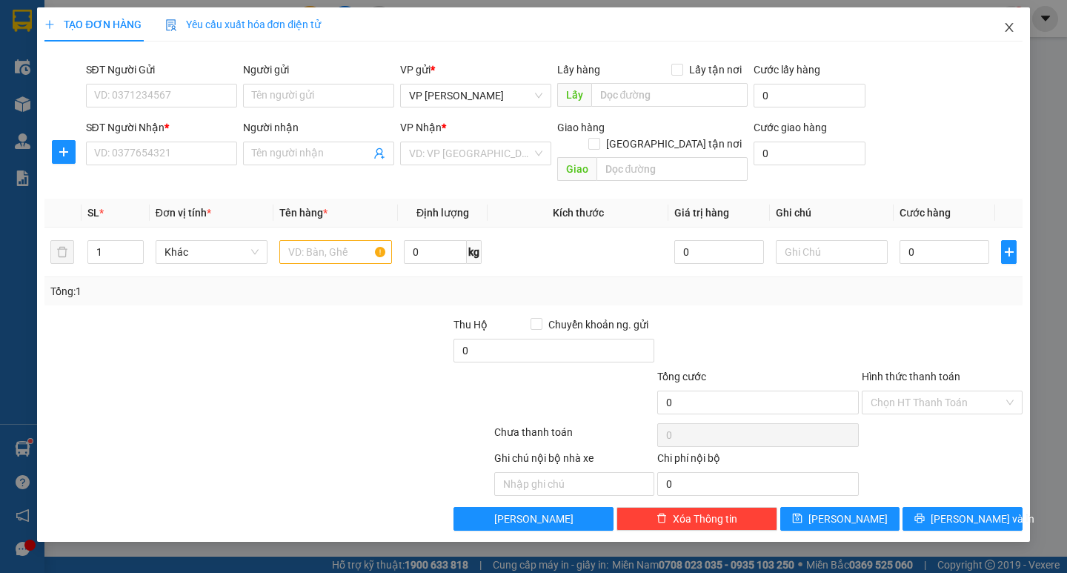
click at [1012, 27] on icon "close" at bounding box center [1009, 27] width 12 height 12
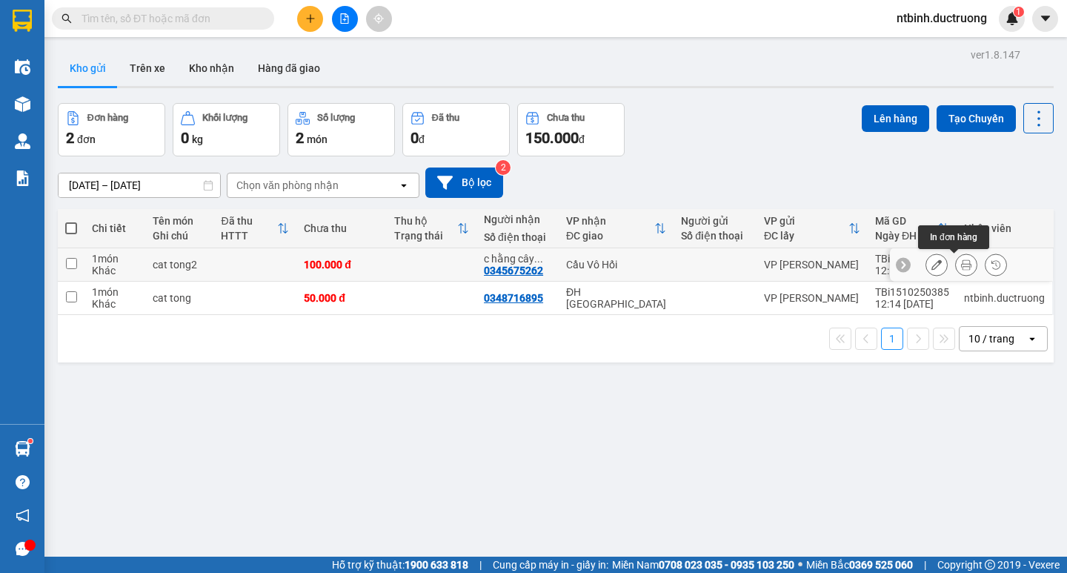
click at [956, 262] on button at bounding box center [966, 265] width 21 height 26
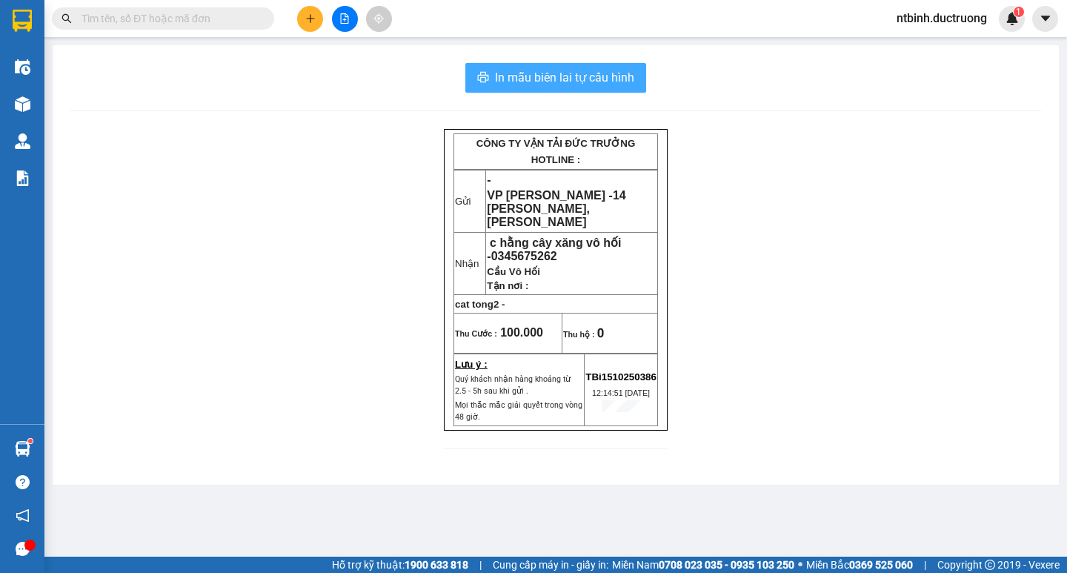
click at [565, 67] on button "In mẫu biên lai tự cấu hình" at bounding box center [555, 78] width 181 height 30
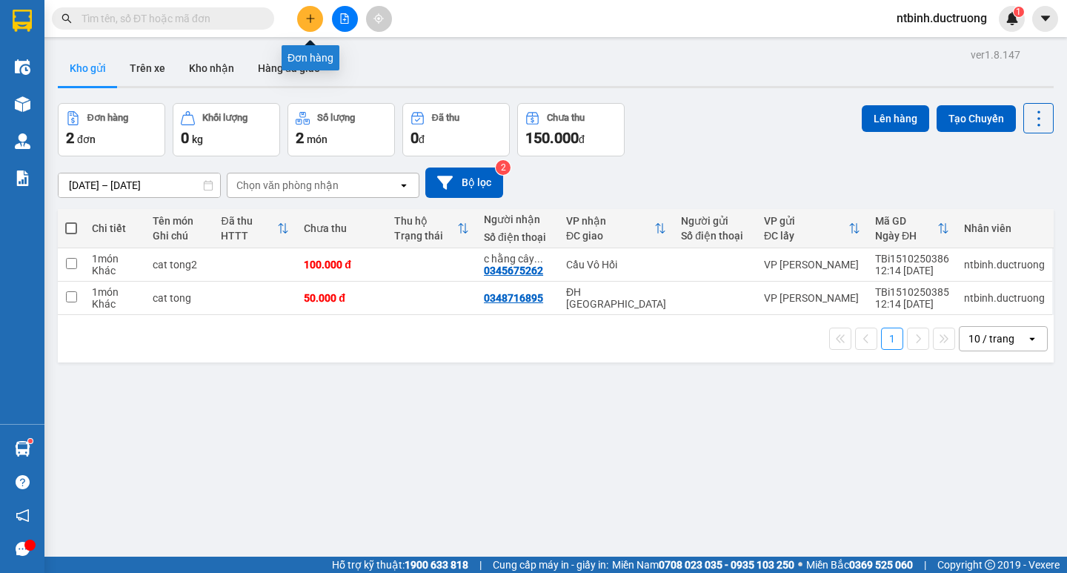
click at [307, 16] on icon "plus" at bounding box center [310, 18] width 10 height 10
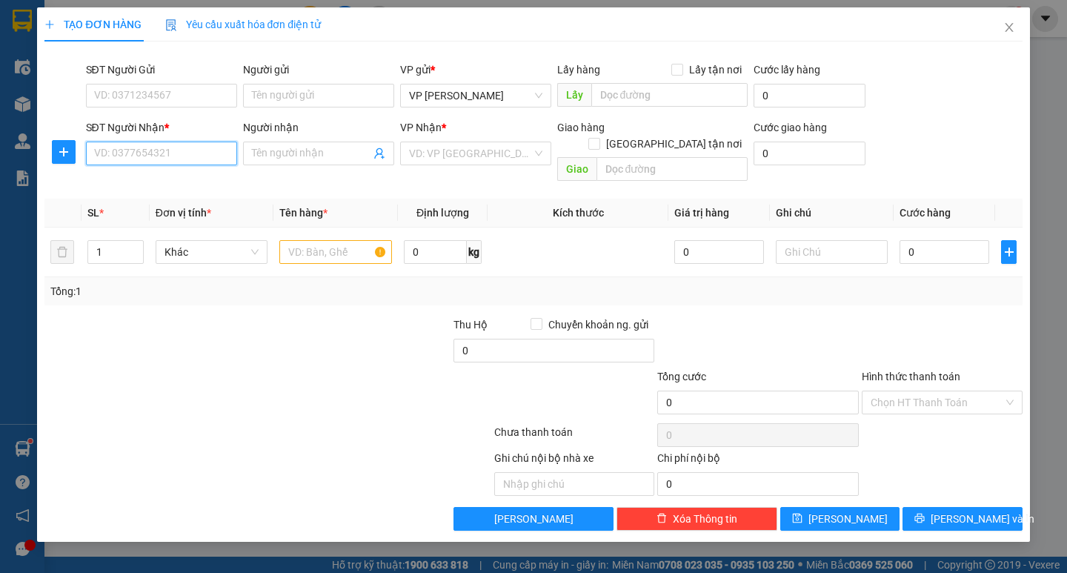
click at [210, 155] on input "SĐT Người Nhận *" at bounding box center [161, 153] width 151 height 24
type input "c"
type input "0968079185"
click at [447, 159] on input "search" at bounding box center [470, 153] width 123 height 22
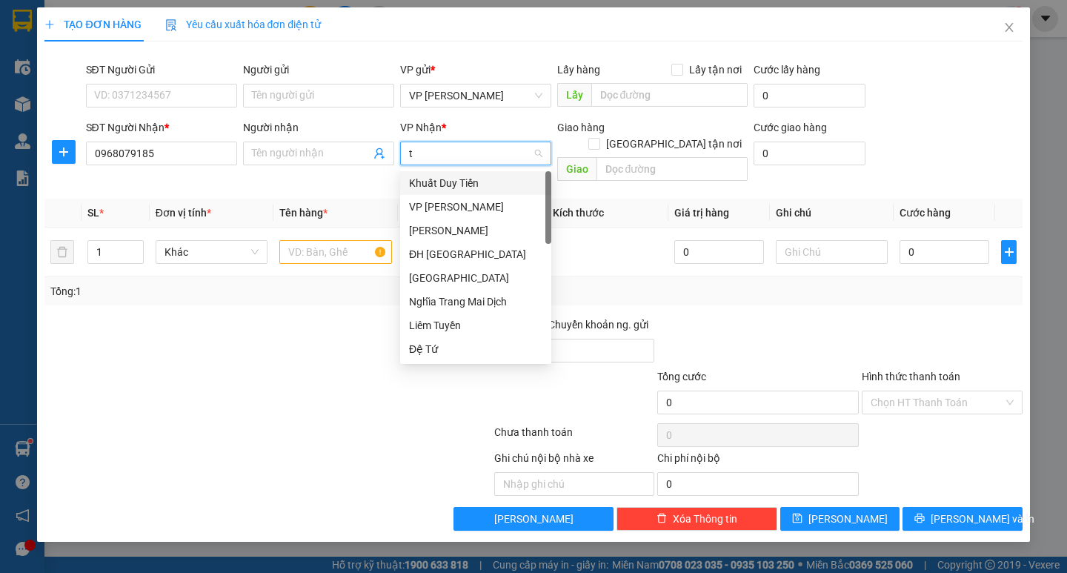
type input "ta"
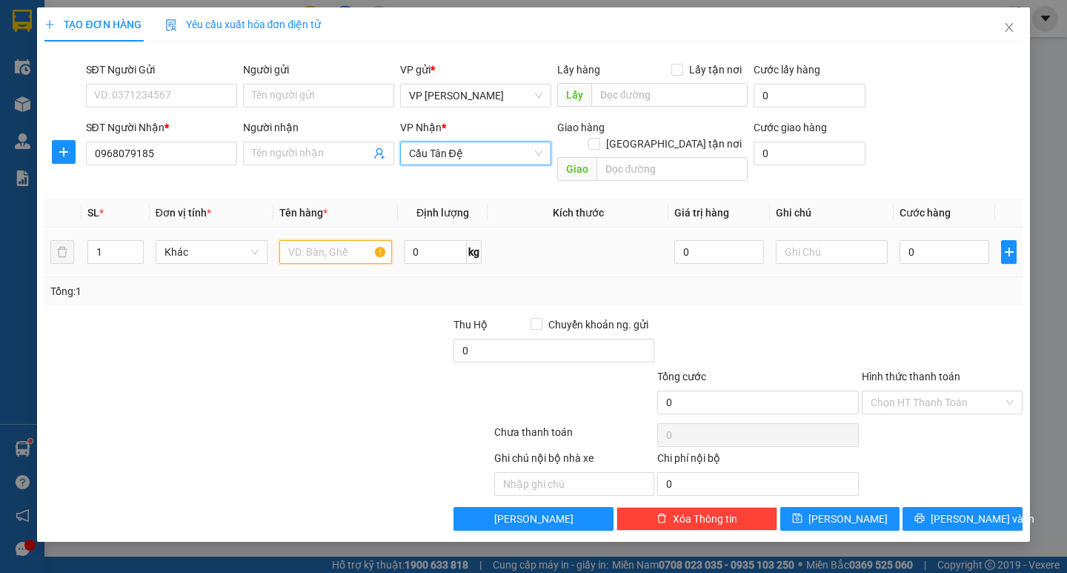
click at [348, 240] on input "text" at bounding box center [335, 252] width 112 height 24
type input "cattong"
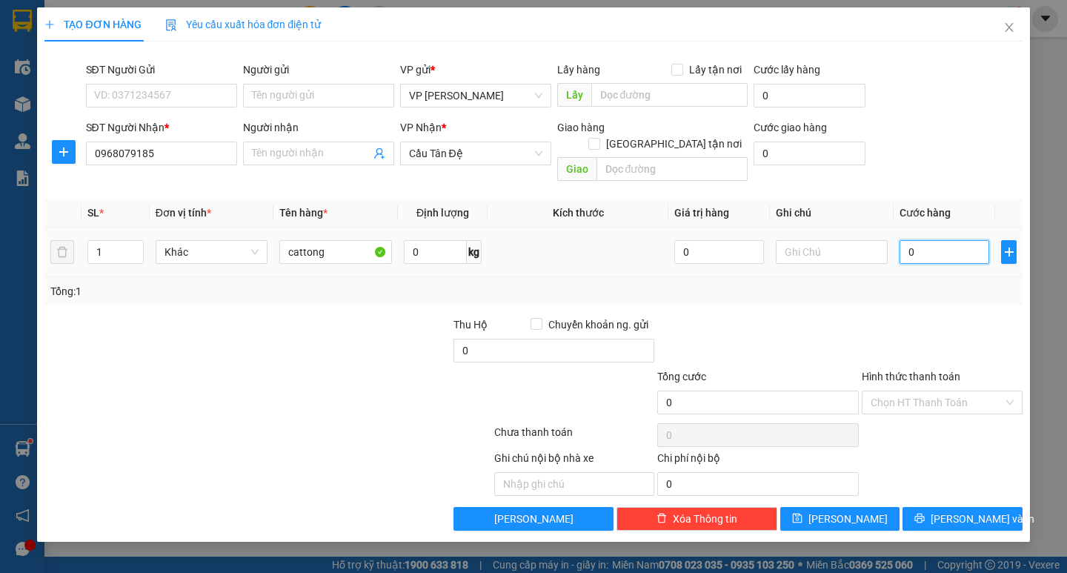
click at [907, 240] on input "0" at bounding box center [944, 252] width 90 height 24
click at [947, 240] on input "0" at bounding box center [944, 252] width 90 height 24
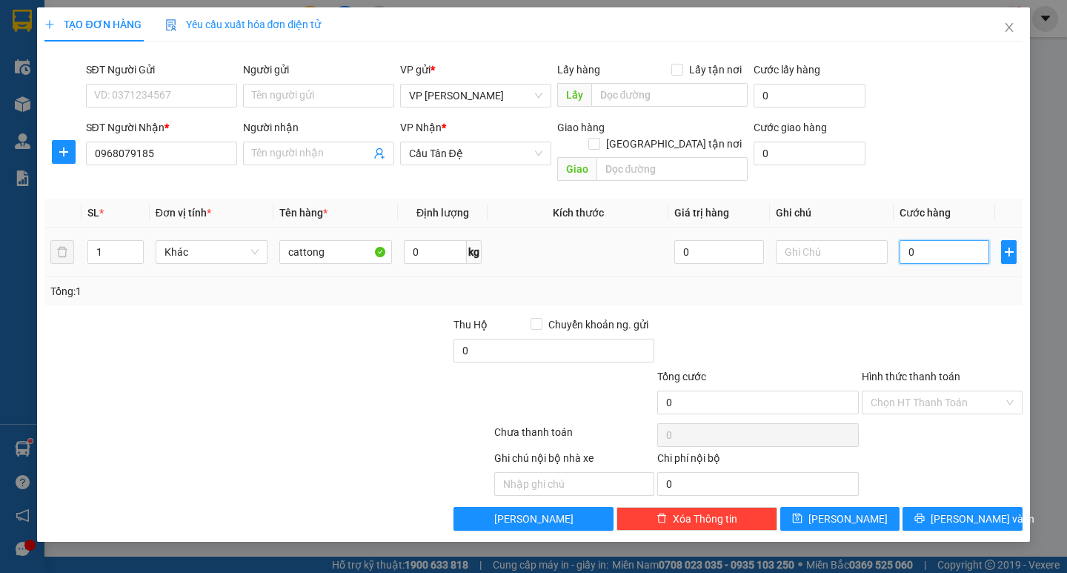
click at [901, 240] on input "0" at bounding box center [944, 252] width 90 height 24
type input "70"
click at [992, 321] on div at bounding box center [942, 342] width 164 height 52
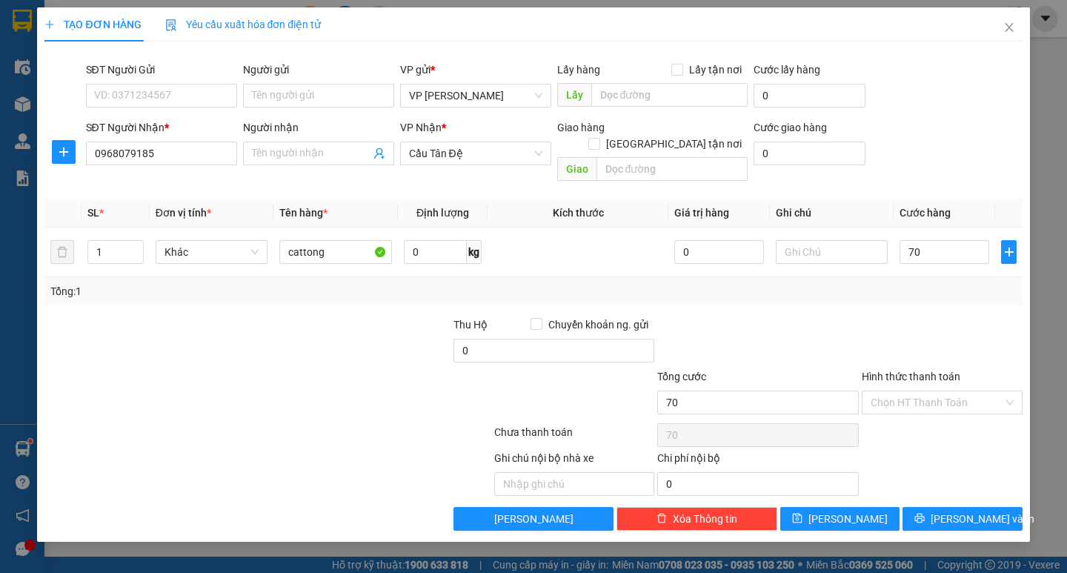
type input "70.000"
click at [993, 507] on button "Lưu và In" at bounding box center [961, 519] width 119 height 24
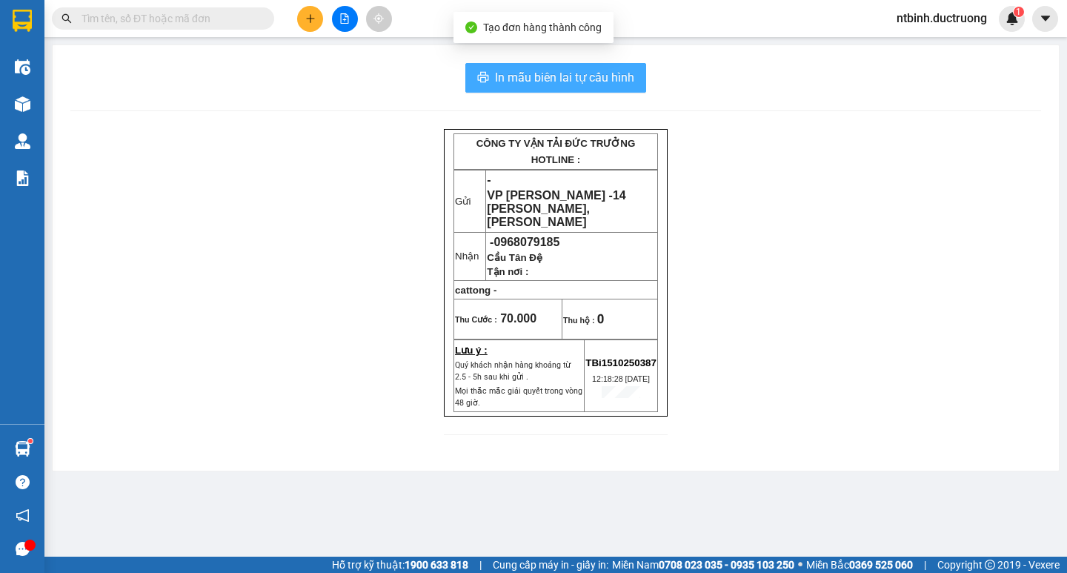
click at [573, 73] on span "In mẫu biên lai tự cấu hình" at bounding box center [564, 77] width 139 height 19
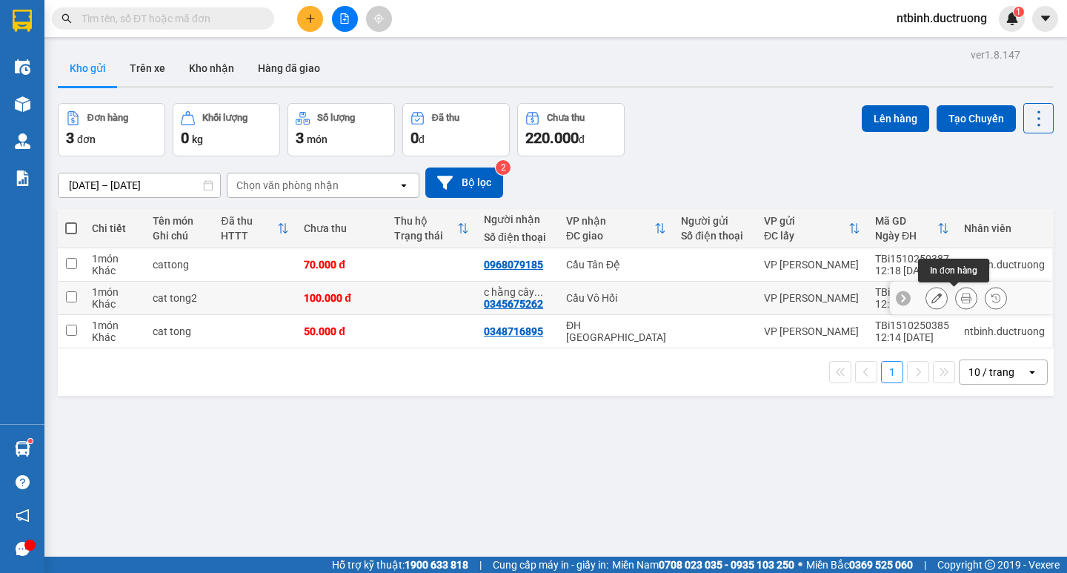
click at [961, 302] on icon at bounding box center [966, 298] width 10 height 10
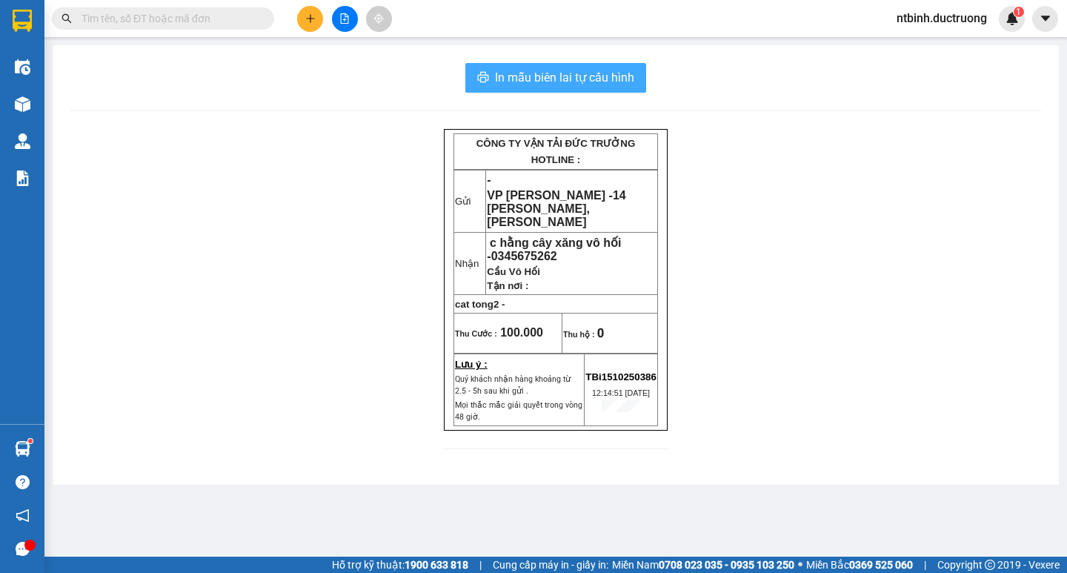
click at [609, 85] on span "In mẫu biên lai tự cấu hình" at bounding box center [564, 77] width 139 height 19
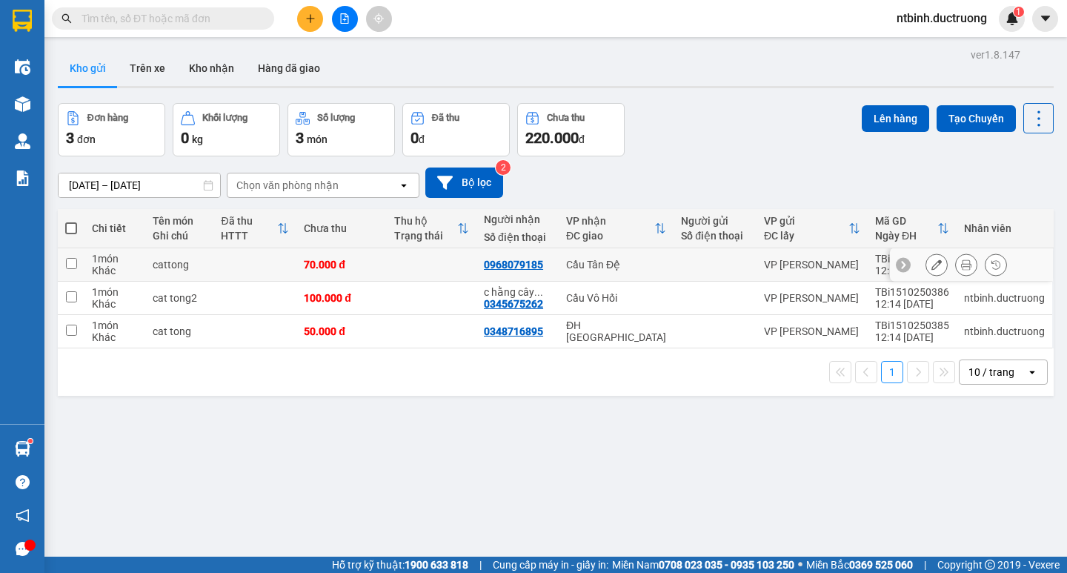
click at [70, 260] on input "checkbox" at bounding box center [71, 263] width 11 height 11
checkbox input "true"
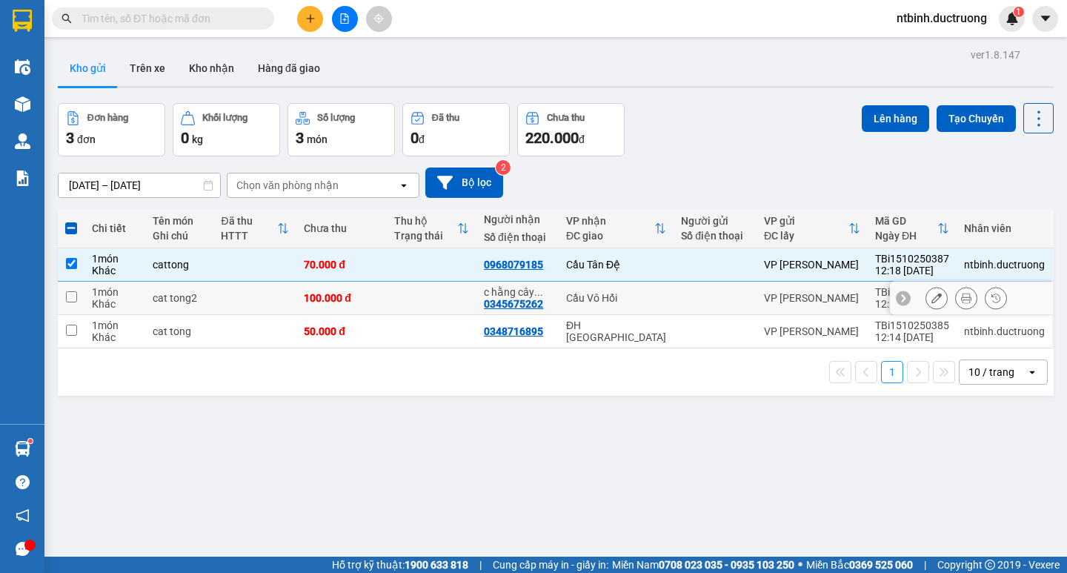
click at [70, 293] on input "checkbox" at bounding box center [71, 296] width 11 height 11
checkbox input "true"
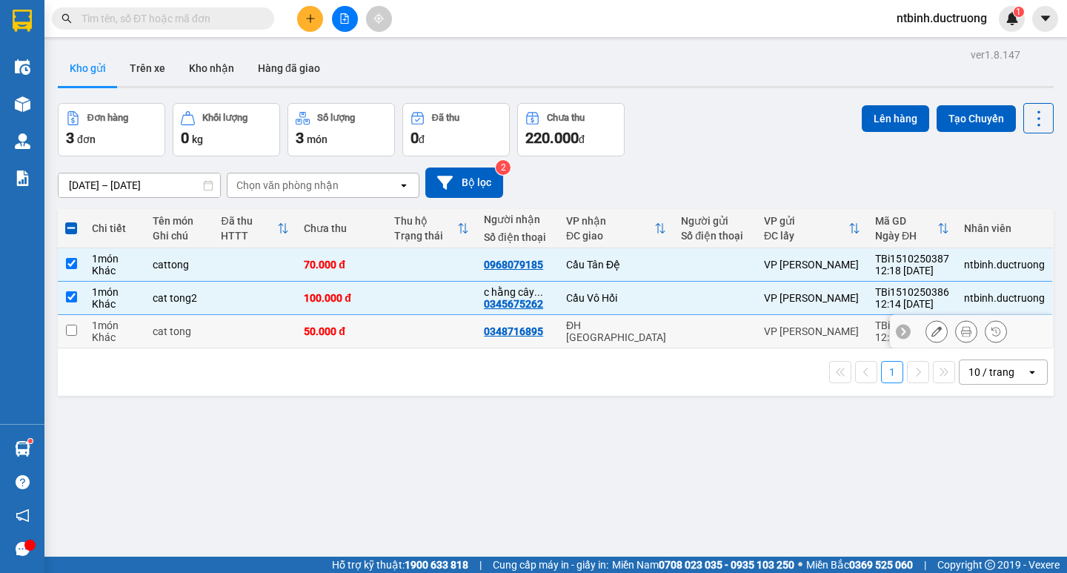
click at [70, 321] on td at bounding box center [71, 331] width 27 height 33
checkbox input "true"
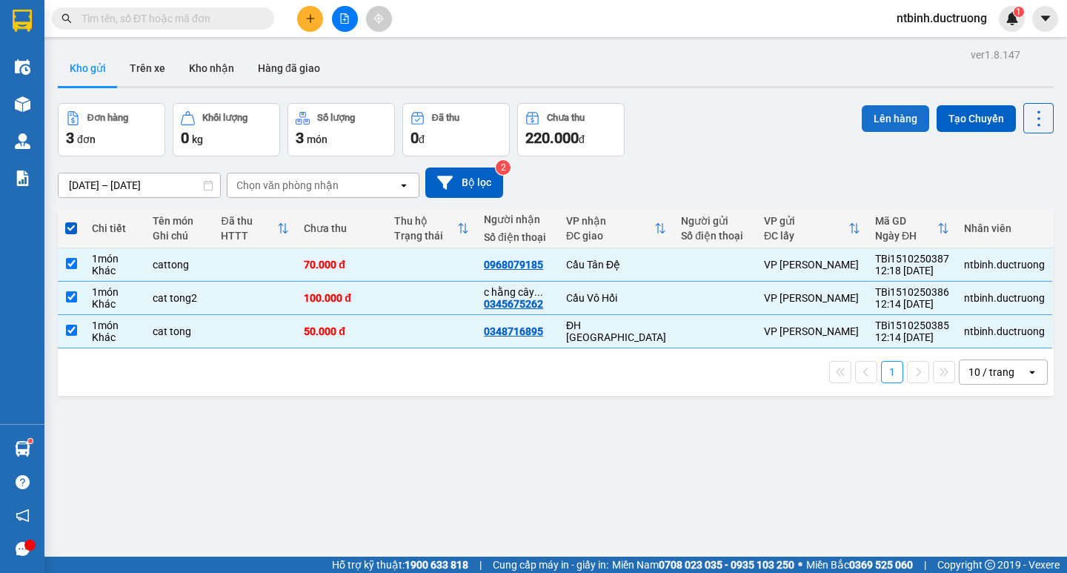
click at [912, 127] on button "Lên hàng" at bounding box center [894, 118] width 67 height 27
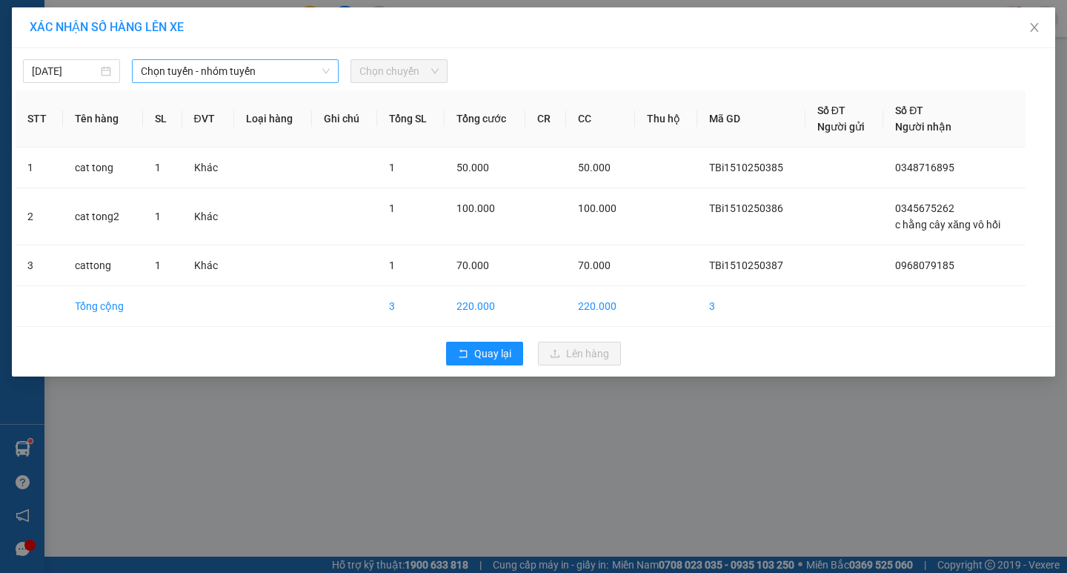
click at [319, 78] on span "Chọn tuyến - nhóm tuyến" at bounding box center [235, 71] width 189 height 22
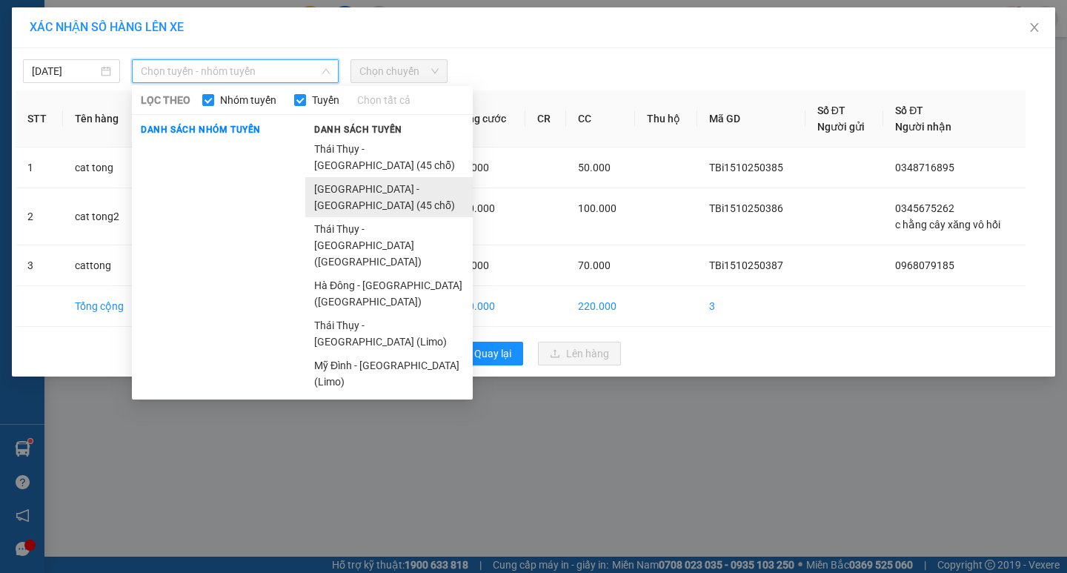
click at [363, 177] on li "[GEOGRAPHIC_DATA] - [GEOGRAPHIC_DATA][PERSON_NAME] (45 [PERSON_NAME])" at bounding box center [388, 197] width 167 height 40
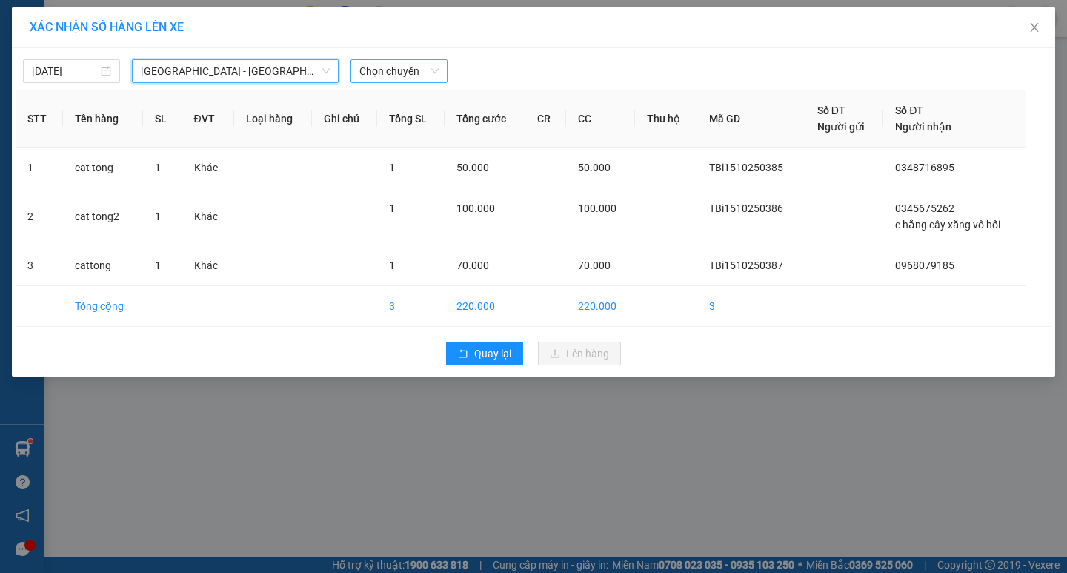
click at [393, 67] on span "Chọn chuyến" at bounding box center [398, 71] width 79 height 22
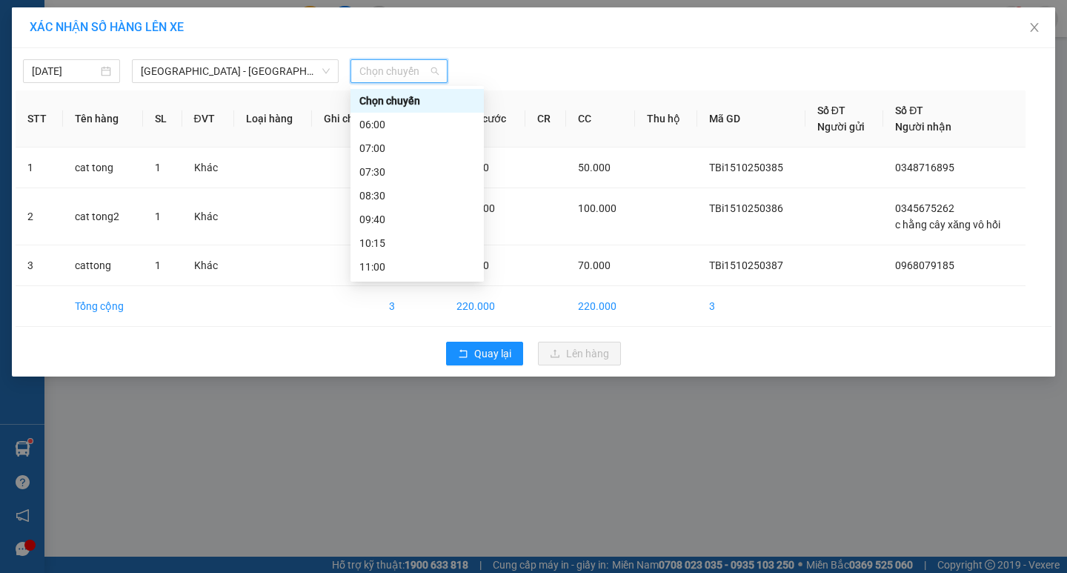
click at [393, 306] on div "13:00" at bounding box center [417, 314] width 116 height 16
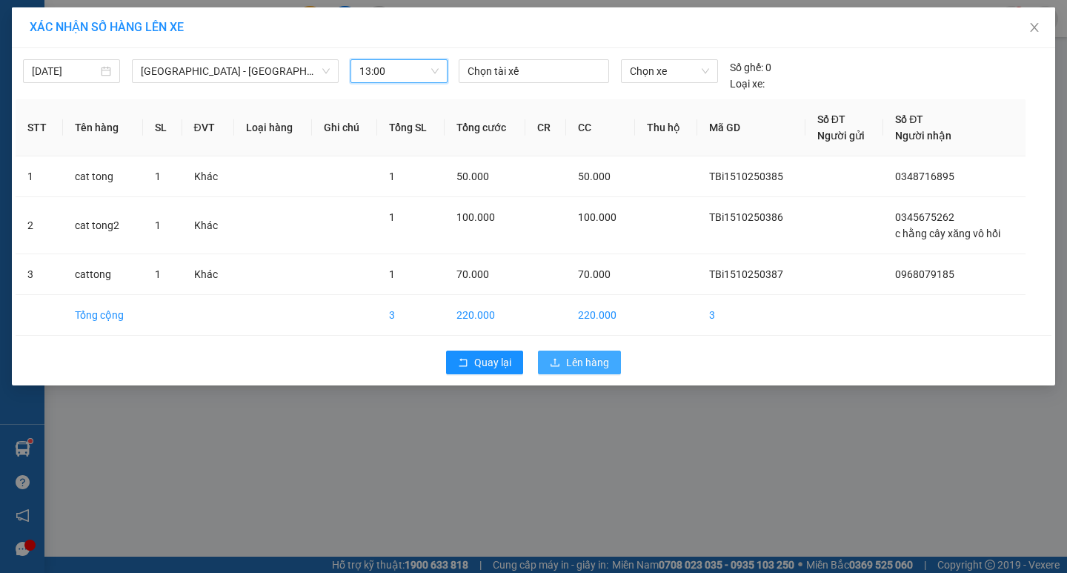
click at [576, 361] on span "Lên hàng" at bounding box center [587, 362] width 43 height 16
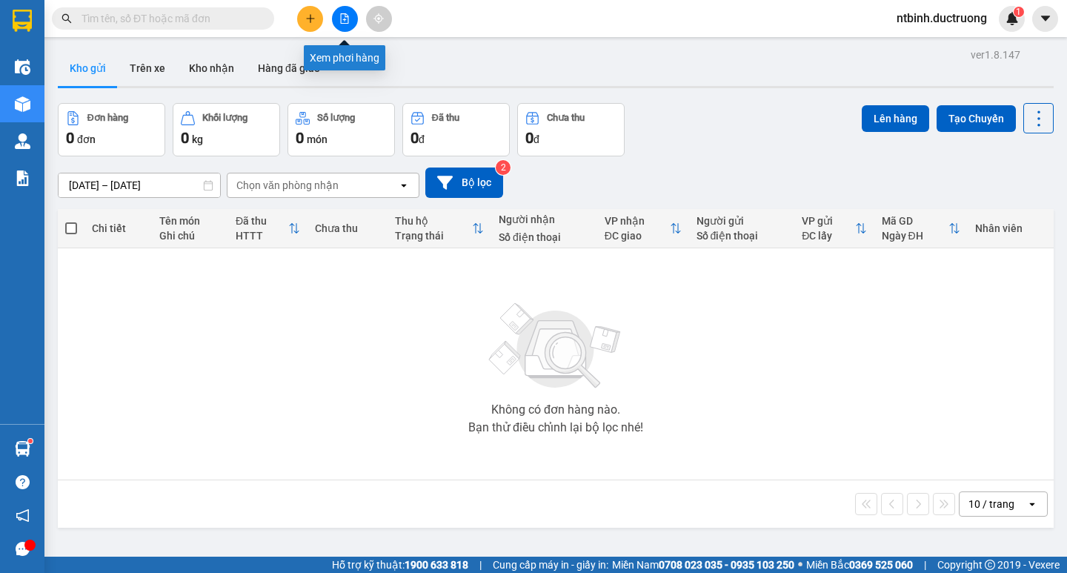
click at [344, 13] on icon "file-add" at bounding box center [345, 18] width 8 height 10
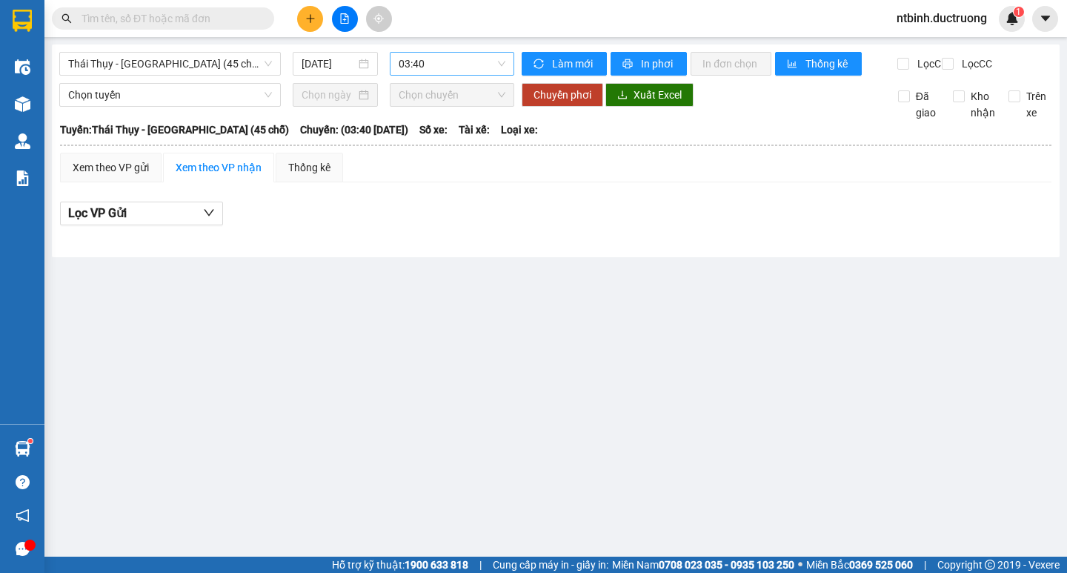
click at [504, 61] on span "03:40" at bounding box center [451, 64] width 107 height 22
click at [276, 64] on div "Thái [PERSON_NAME][GEOGRAPHIC_DATA] (45 chỗ)" at bounding box center [169, 64] width 221 height 24
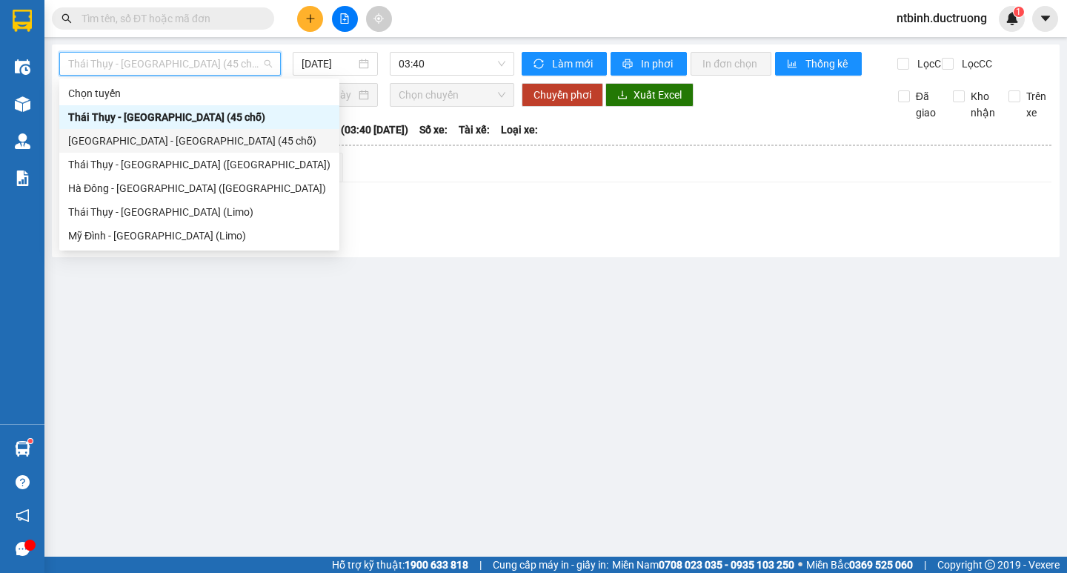
click at [218, 144] on div "[GEOGRAPHIC_DATA] - [GEOGRAPHIC_DATA][PERSON_NAME] (45 [PERSON_NAME])" at bounding box center [199, 141] width 262 height 16
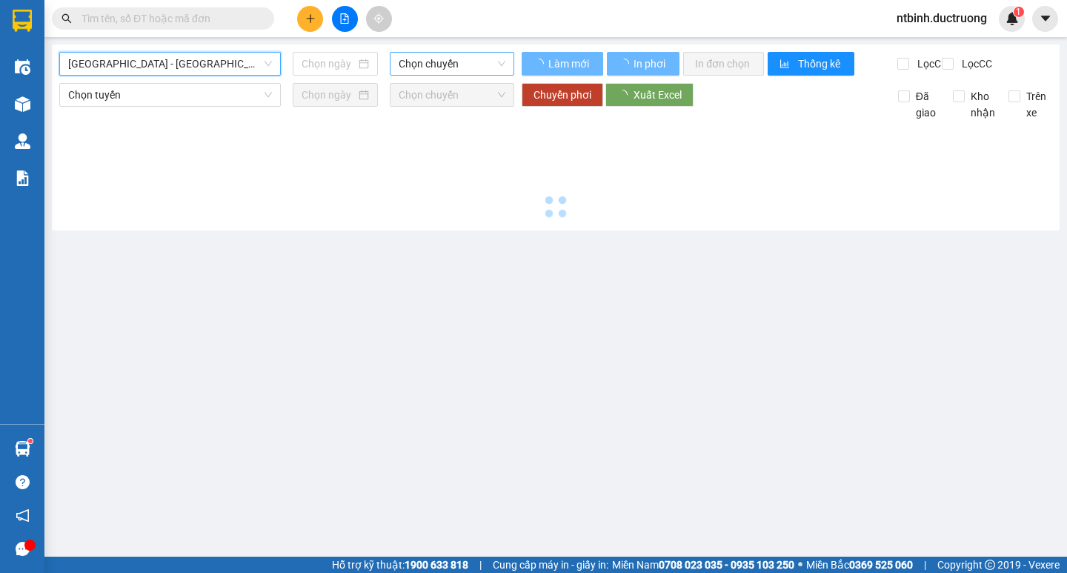
type input "[DATE]"
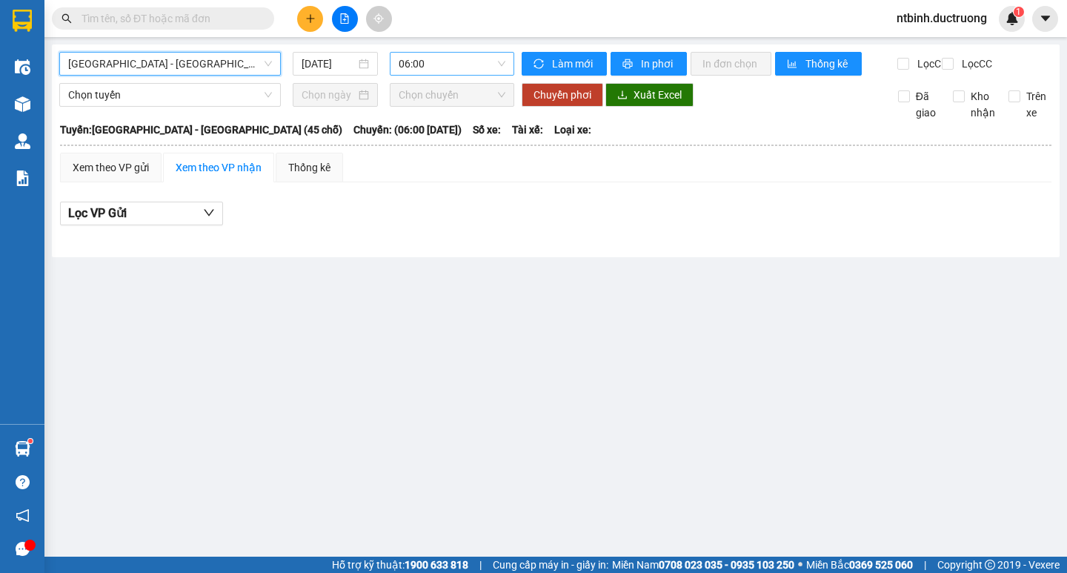
click at [472, 62] on span "06:00" at bounding box center [451, 64] width 107 height 22
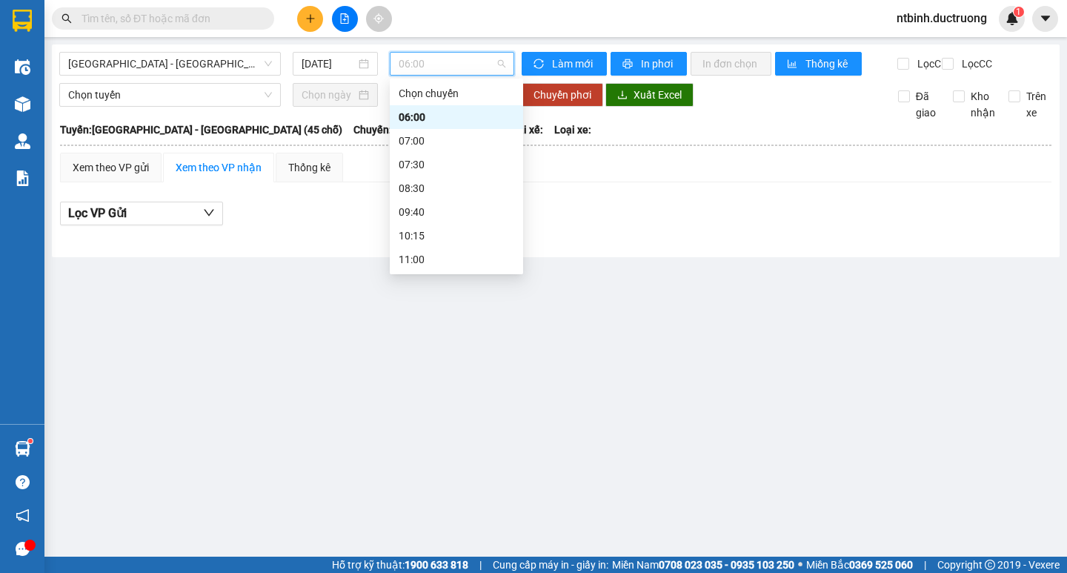
click at [447, 299] on div "13:00" at bounding box center [456, 307] width 116 height 16
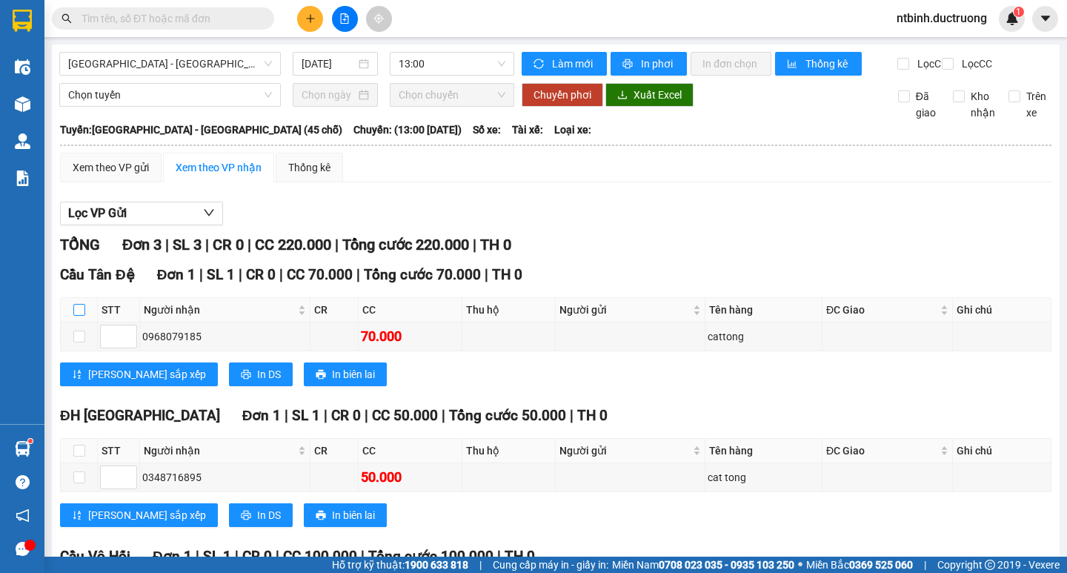
click at [79, 316] on input "checkbox" at bounding box center [79, 310] width 12 height 12
checkbox input "true"
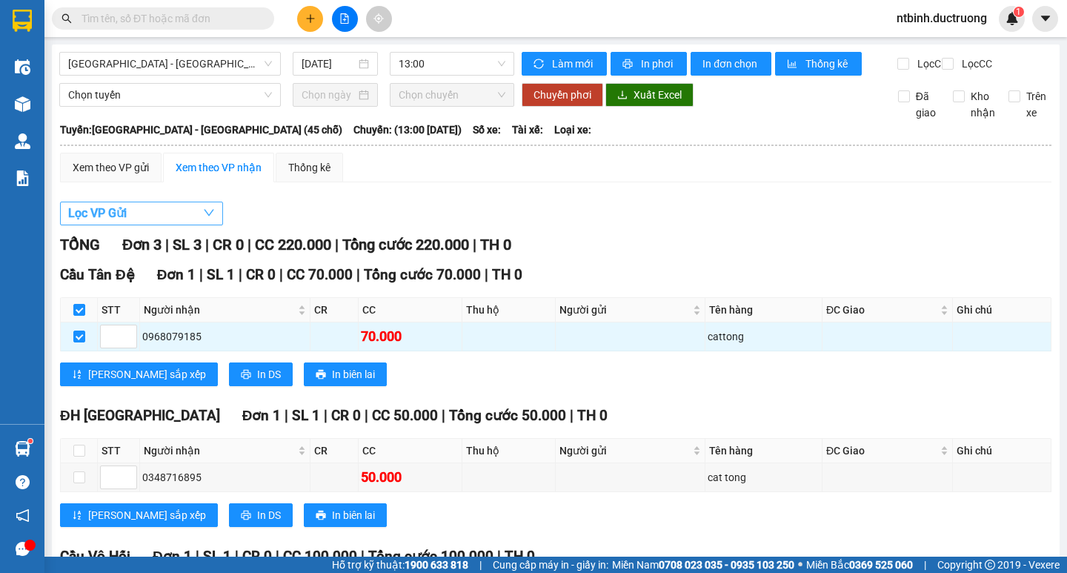
click at [184, 225] on button "Lọc VP Gửi" at bounding box center [141, 213] width 163 height 24
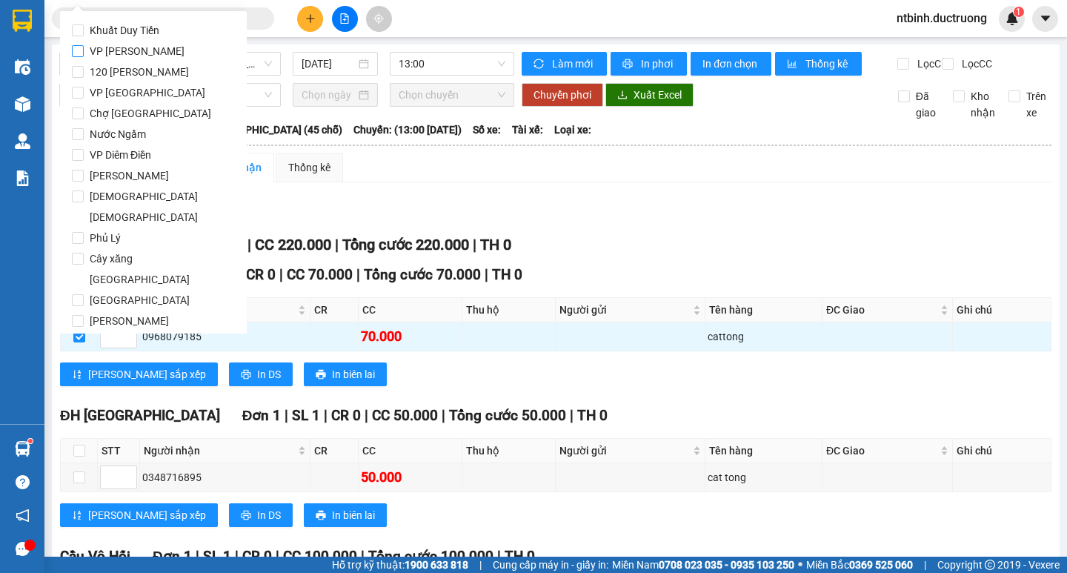
click at [134, 53] on span "VP [PERSON_NAME]" at bounding box center [137, 51] width 107 height 21
click at [84, 53] on input "VP [PERSON_NAME]" at bounding box center [78, 51] width 12 height 12
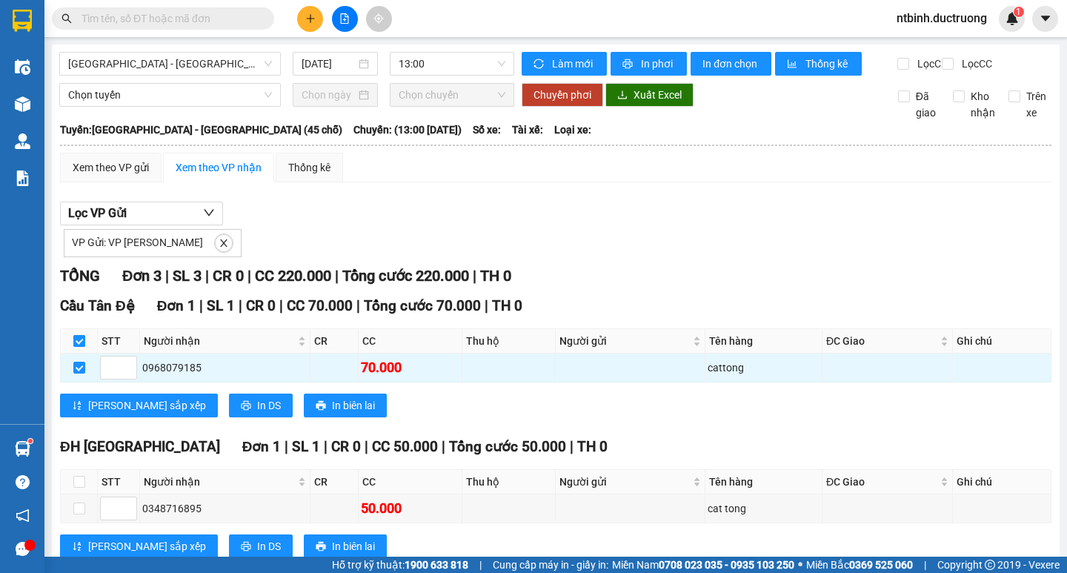
click at [84, 347] on input "checkbox" at bounding box center [79, 341] width 12 height 12
checkbox input "false"
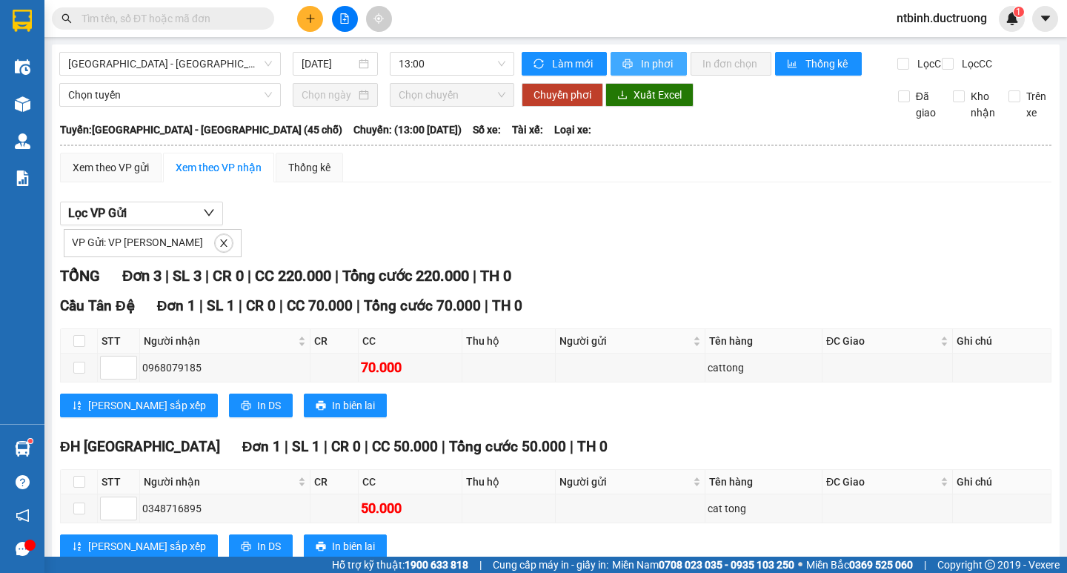
click at [641, 63] on span "In phơi" at bounding box center [658, 64] width 34 height 16
click at [307, 19] on icon "plus" at bounding box center [310, 18] width 8 height 1
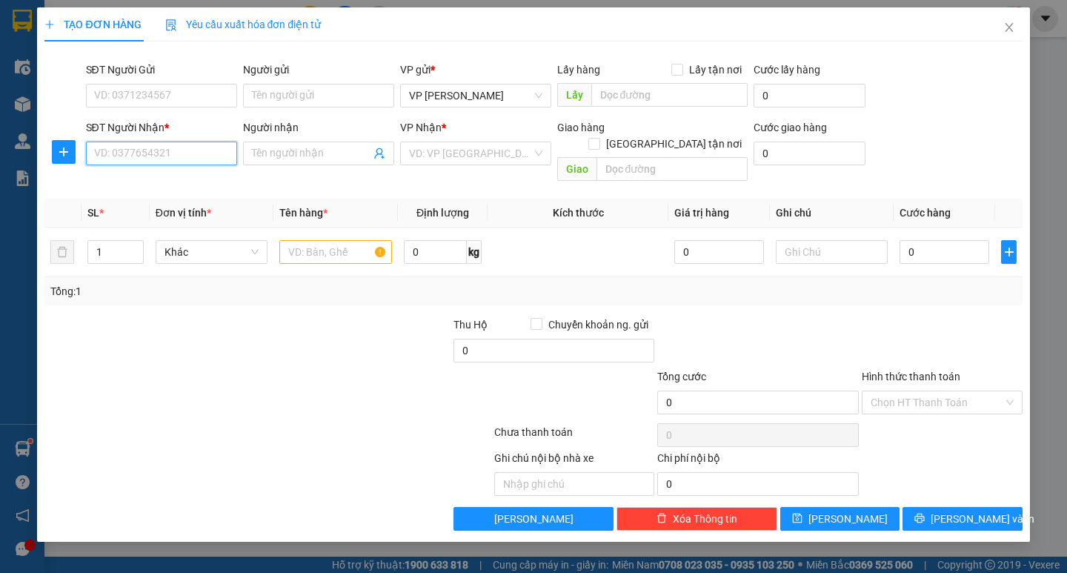
click at [199, 159] on input "SĐT Người Nhận *" at bounding box center [161, 153] width 151 height 24
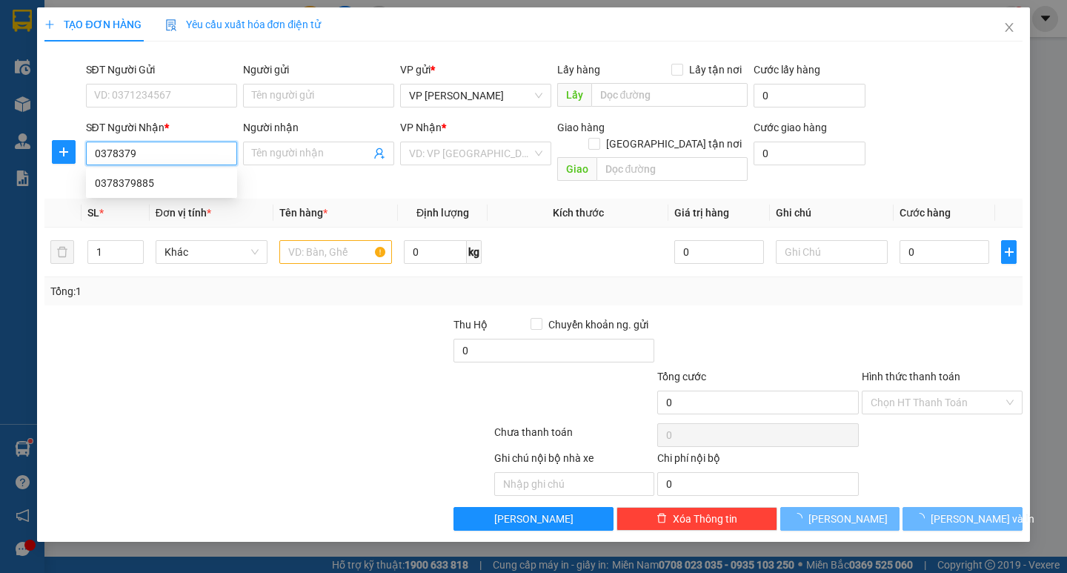
click at [190, 173] on div "0378379885" at bounding box center [161, 183] width 151 height 24
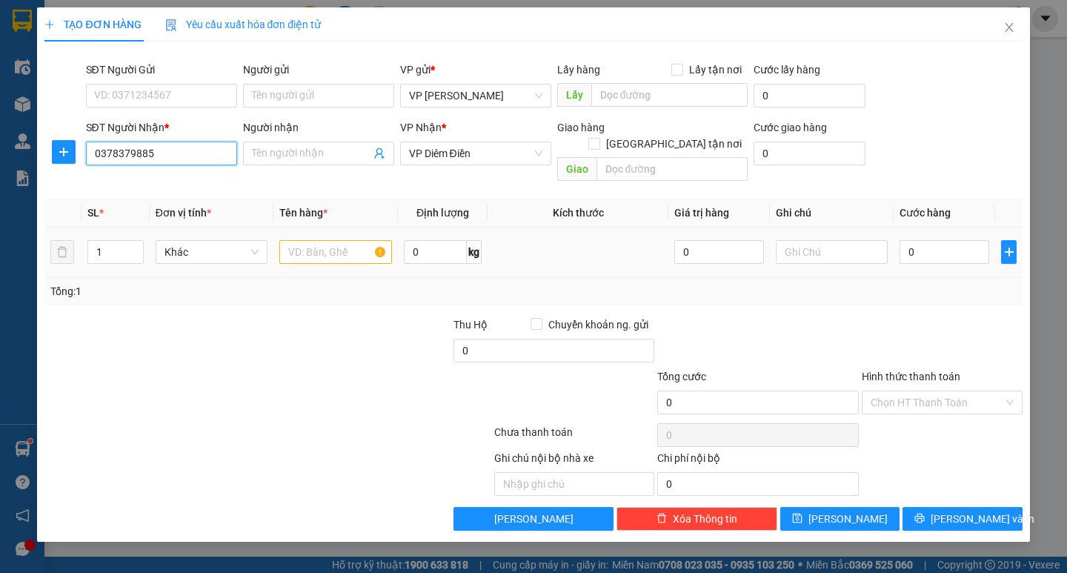
type input "0378379885"
click at [319, 240] on input "text" at bounding box center [335, 252] width 112 height 24
type input "bao"
click at [987, 240] on input "0" at bounding box center [944, 252] width 90 height 24
click at [907, 240] on input "0" at bounding box center [944, 252] width 90 height 24
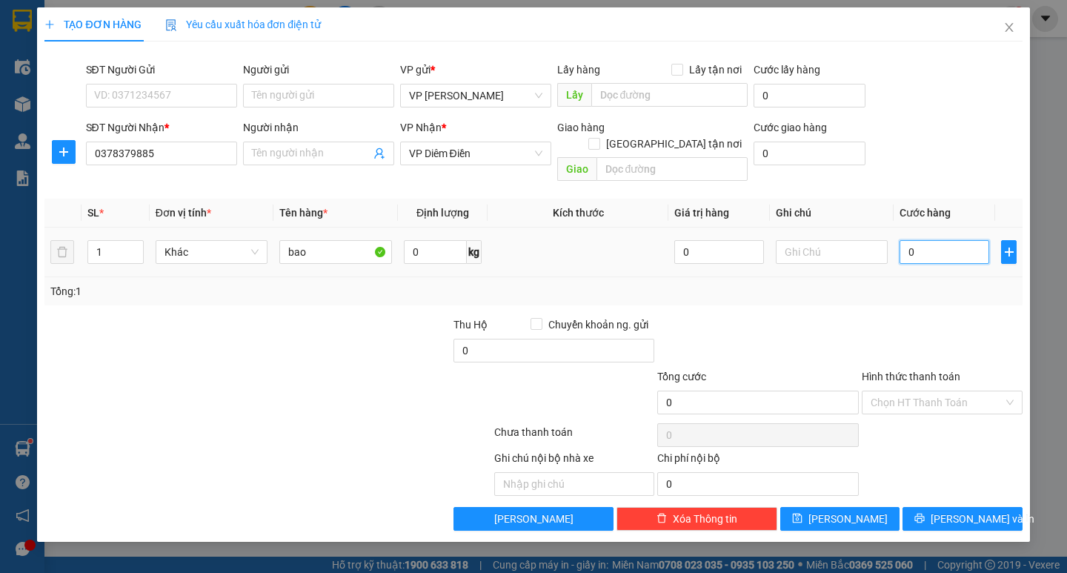
type input "50"
click at [938, 292] on div "Transit Pickup Surcharge Ids Transit Deliver Surcharge Ids Transit Deliver Surc…" at bounding box center [532, 291] width 977 height 477
type input "50.000"
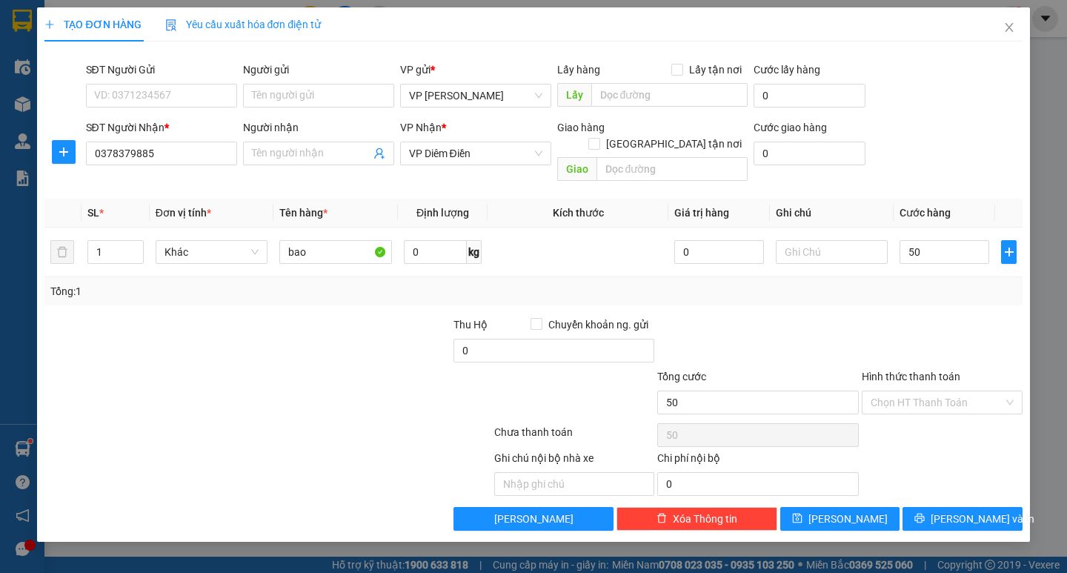
type input "50.000"
click at [953, 510] on button "Lưu và In" at bounding box center [961, 519] width 119 height 24
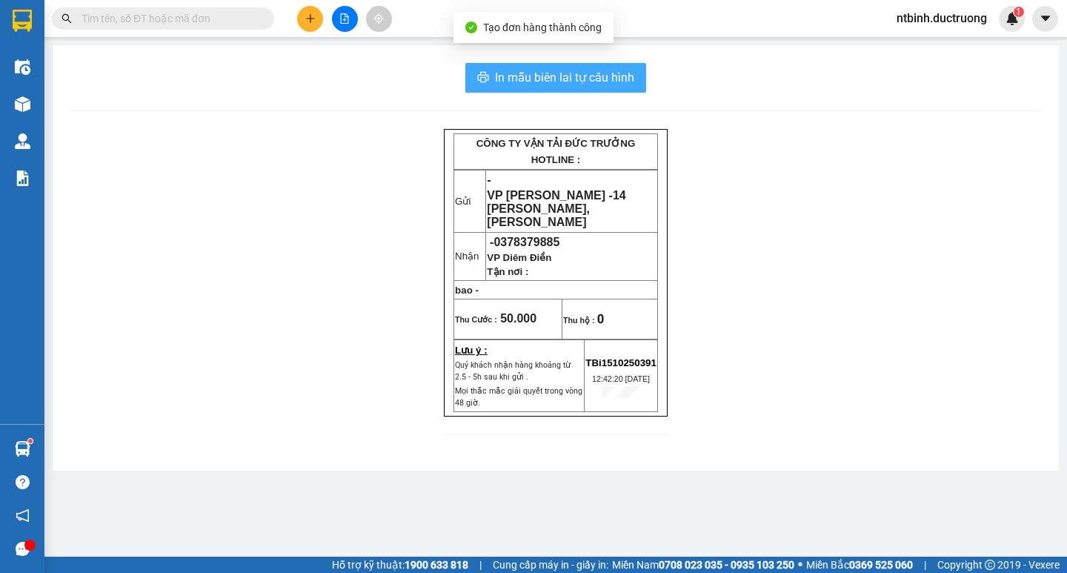
click at [596, 73] on span "In mẫu biên lai tự cấu hình" at bounding box center [564, 77] width 139 height 19
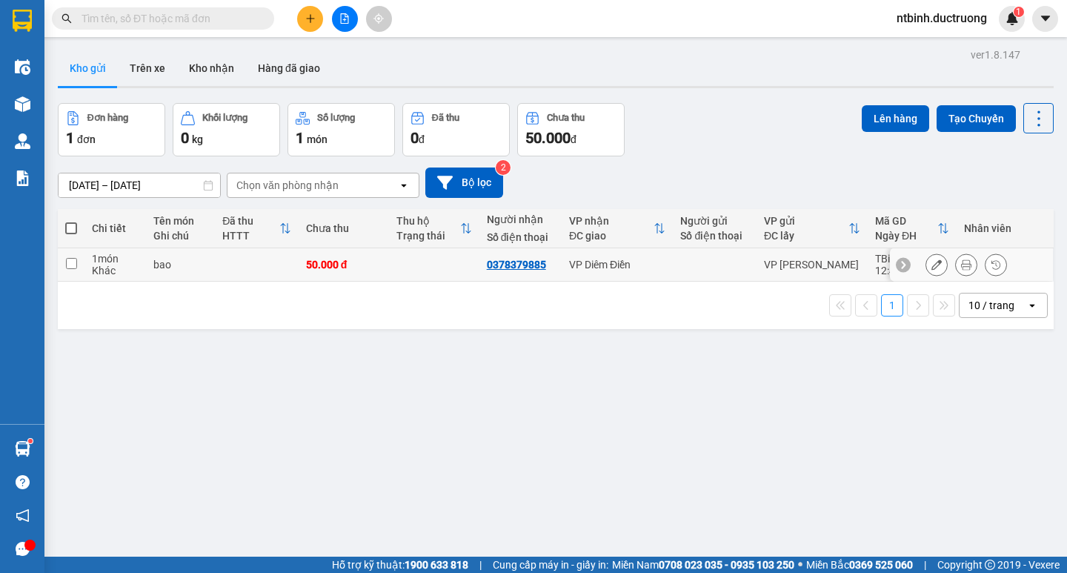
click at [66, 267] on input "checkbox" at bounding box center [71, 263] width 11 height 11
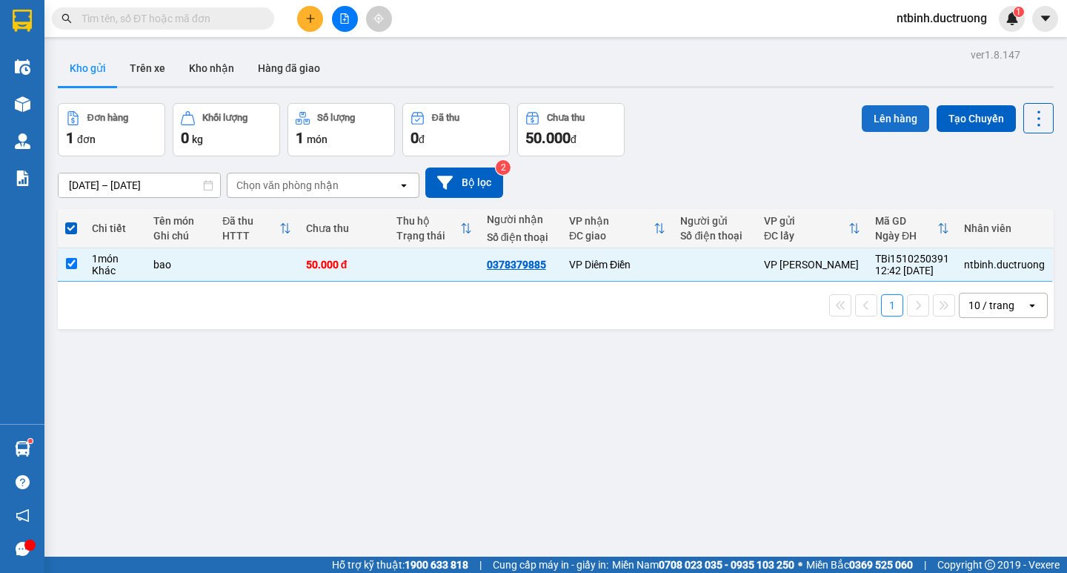
click at [901, 126] on button "Lên hàng" at bounding box center [894, 118] width 67 height 27
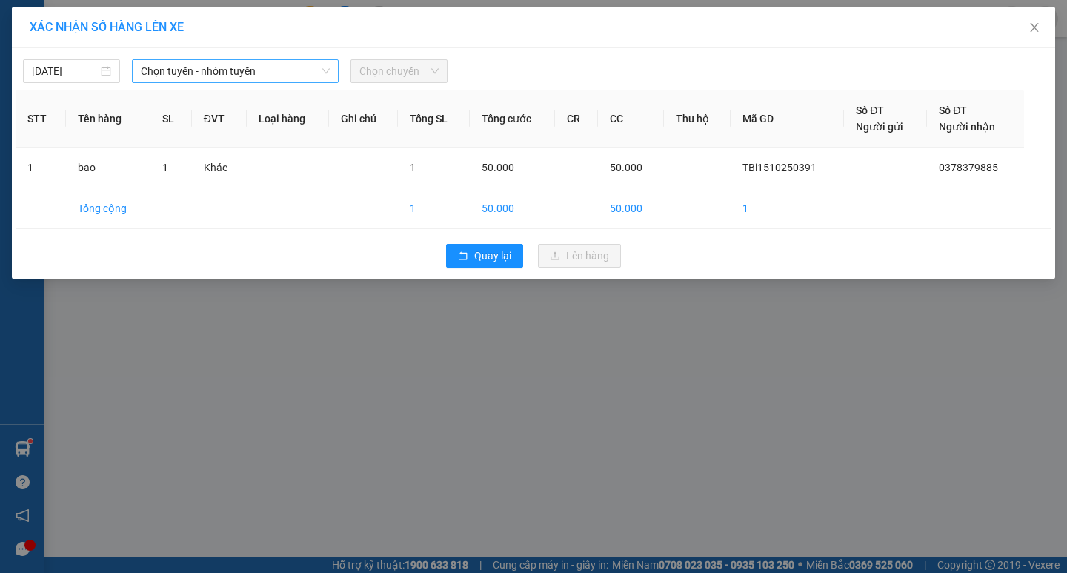
click at [288, 74] on span "Chọn tuyến - nhóm tuyến" at bounding box center [235, 71] width 189 height 22
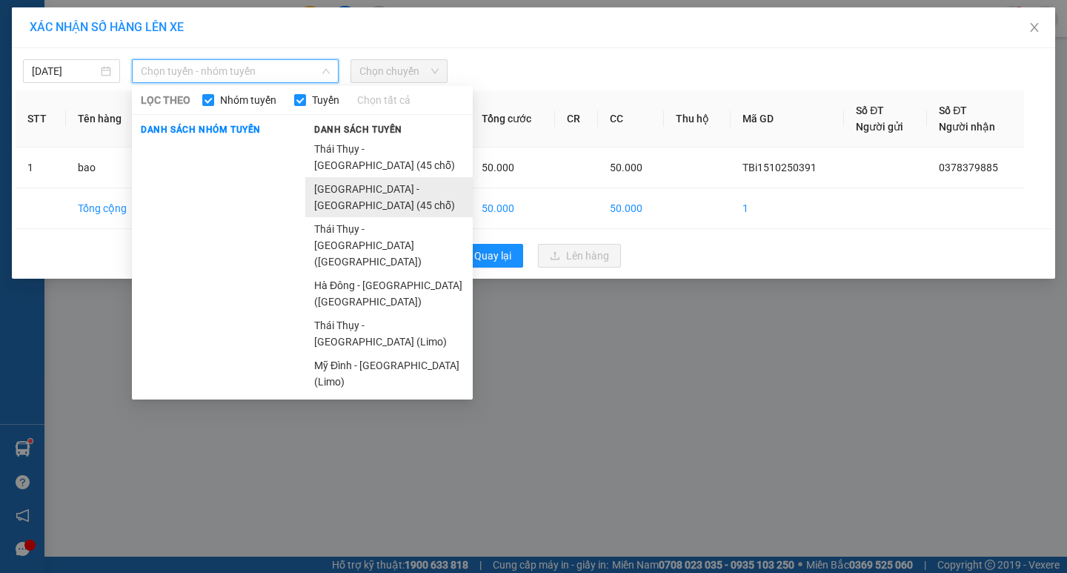
click at [367, 177] on li "[GEOGRAPHIC_DATA] - [GEOGRAPHIC_DATA][PERSON_NAME] (45 [PERSON_NAME])" at bounding box center [388, 197] width 167 height 40
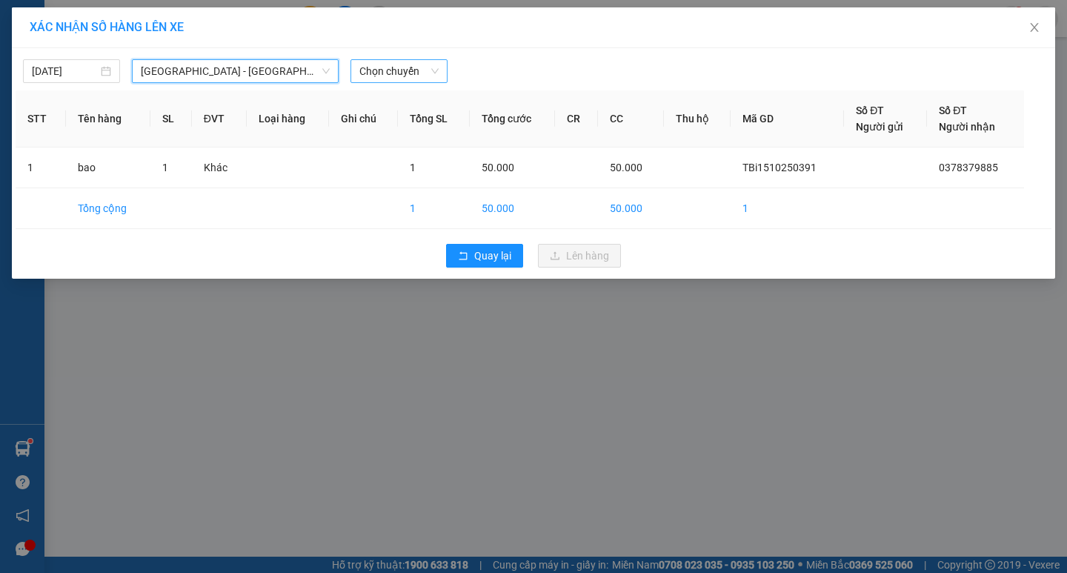
click at [406, 60] on span "Chọn chuyến" at bounding box center [398, 71] width 79 height 22
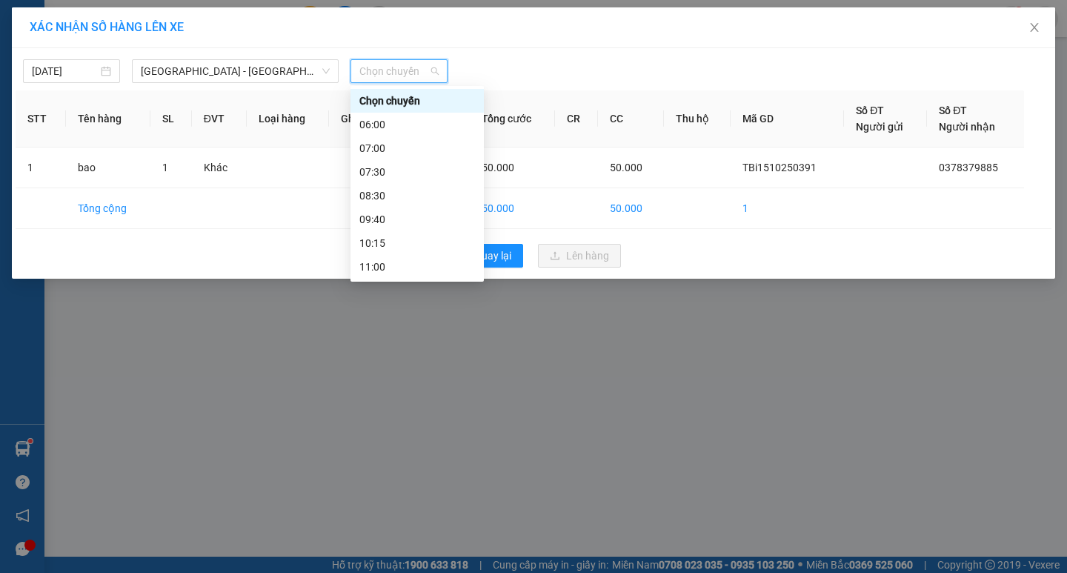
click at [398, 302] on div "13:00" at bounding box center [416, 314] width 133 height 24
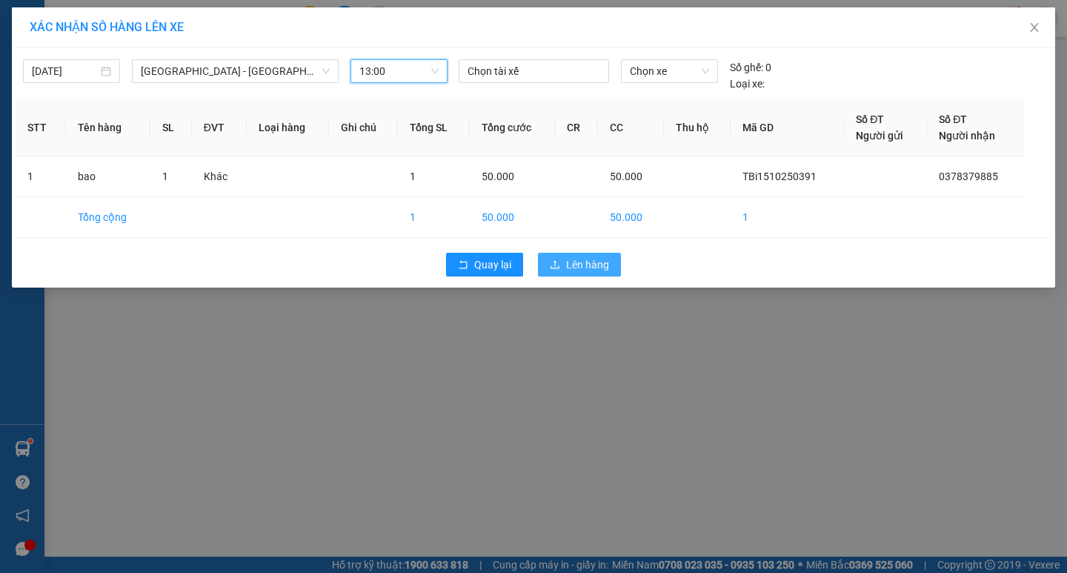
click at [586, 268] on span "Lên hàng" at bounding box center [587, 264] width 43 height 16
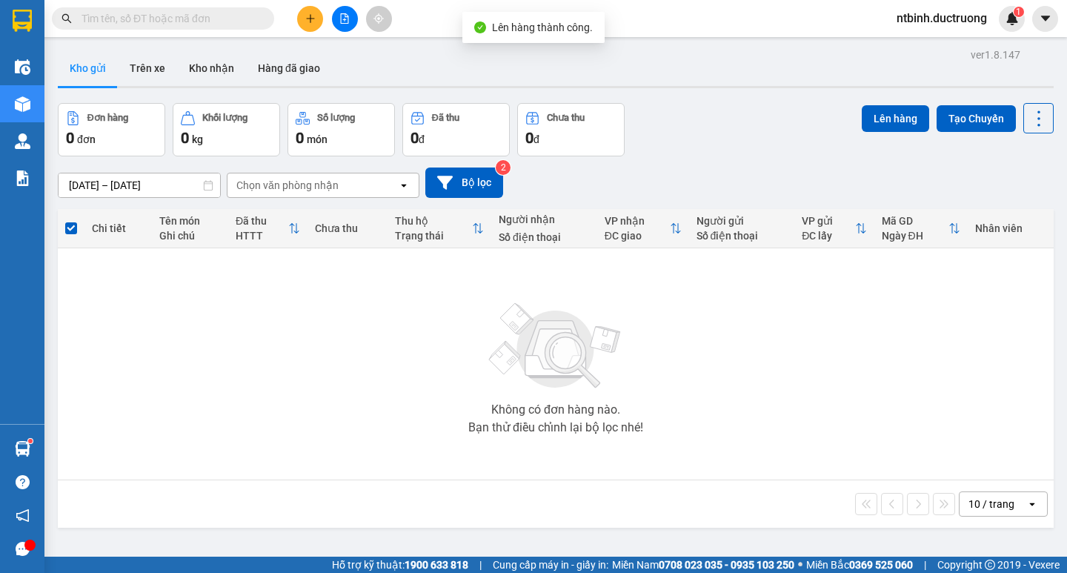
click at [347, 21] on icon "file-add" at bounding box center [344, 18] width 10 height 10
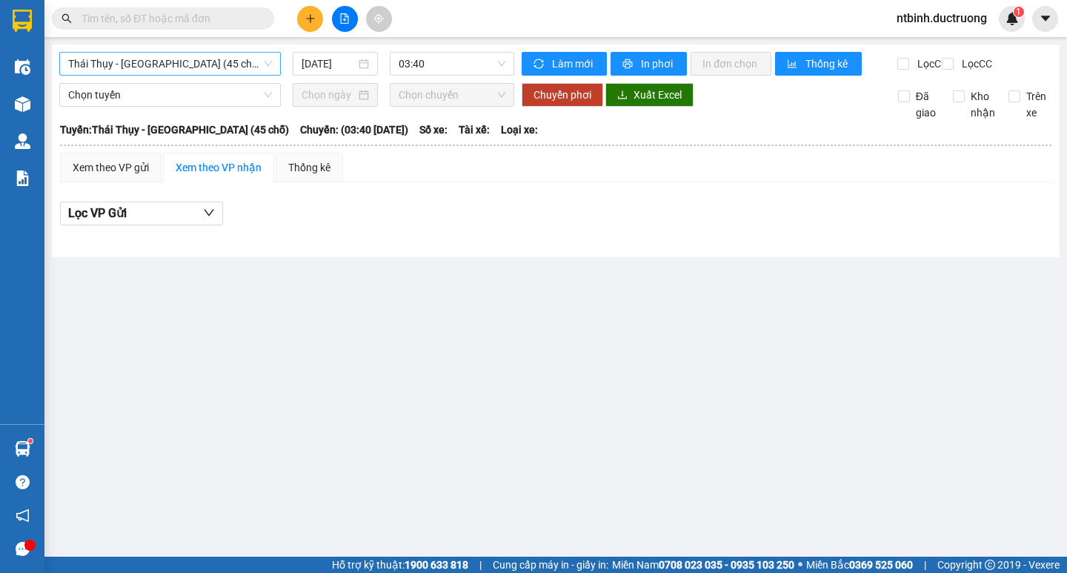
click at [225, 63] on span "Thái [PERSON_NAME][GEOGRAPHIC_DATA] (45 chỗ)" at bounding box center [170, 64] width 204 height 22
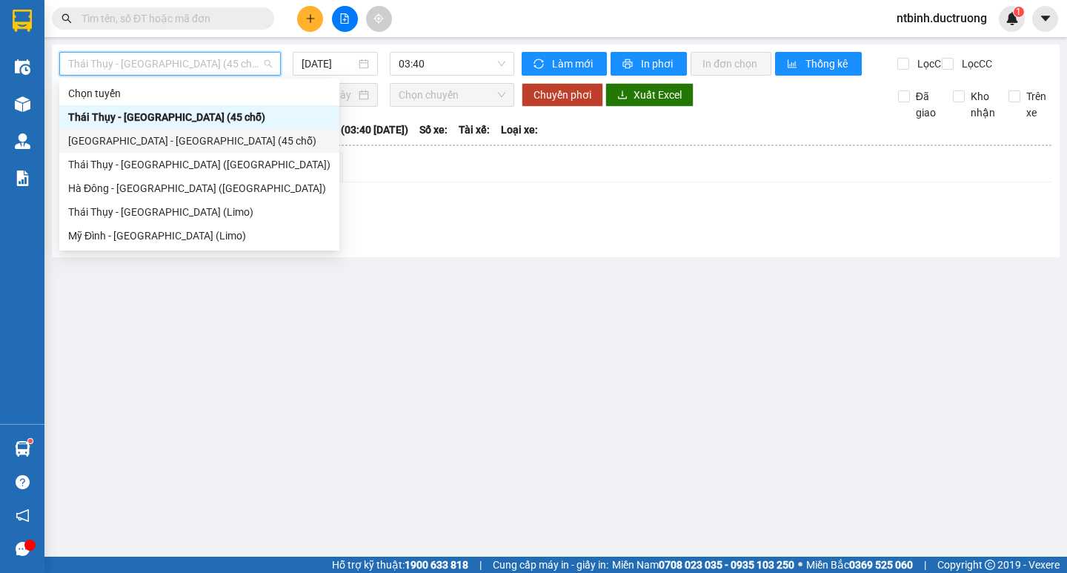
click at [207, 139] on div "[GEOGRAPHIC_DATA] - [GEOGRAPHIC_DATA][PERSON_NAME] (45 [PERSON_NAME])" at bounding box center [199, 141] width 262 height 16
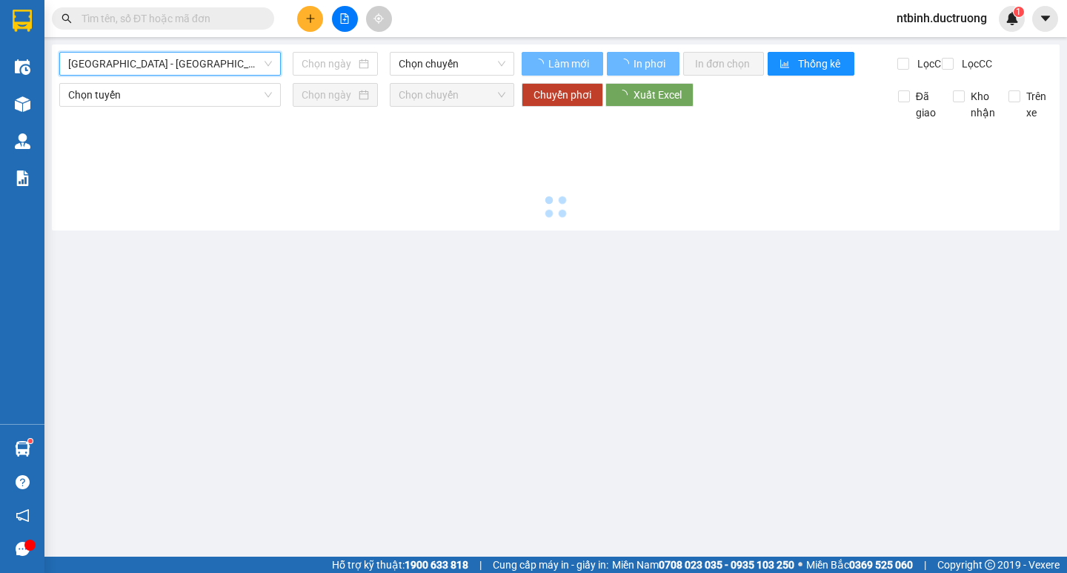
type input "[DATE]"
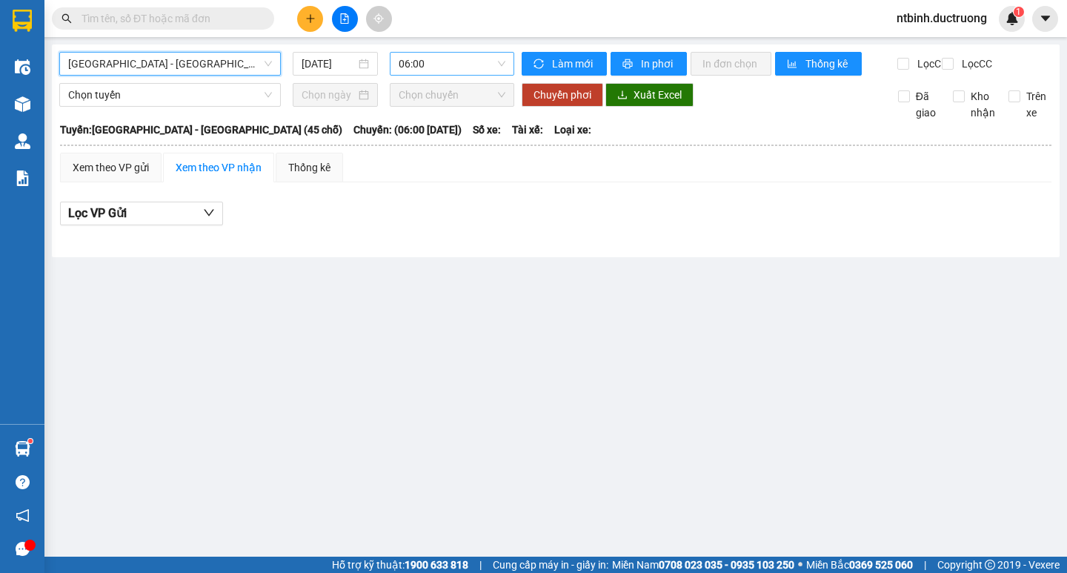
click at [453, 63] on span "06:00" at bounding box center [451, 64] width 107 height 22
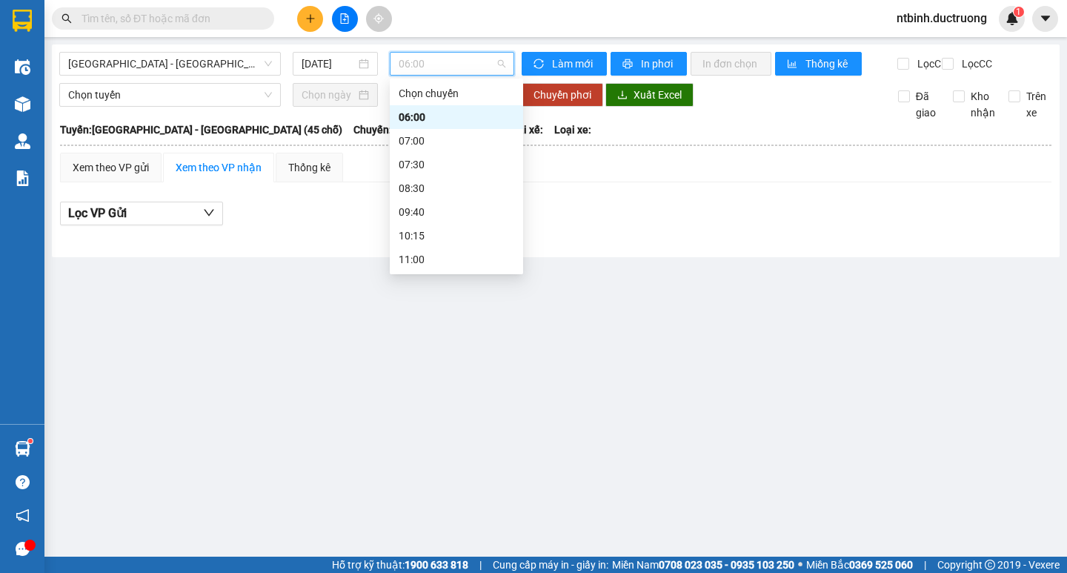
click at [434, 299] on div "13:00" at bounding box center [456, 307] width 116 height 16
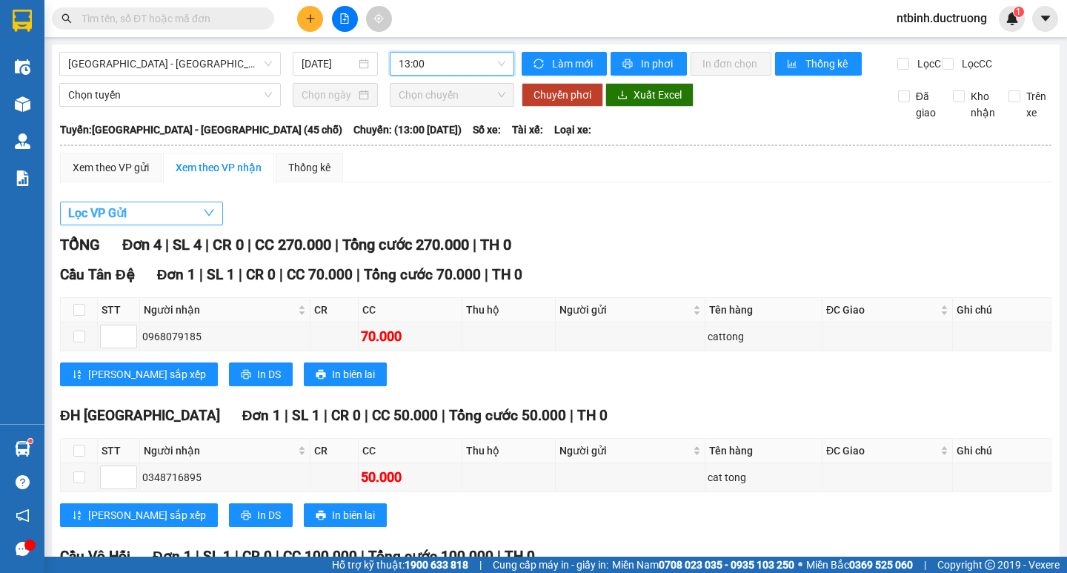
click at [155, 218] on button "Lọc VP Gửi" at bounding box center [141, 213] width 163 height 24
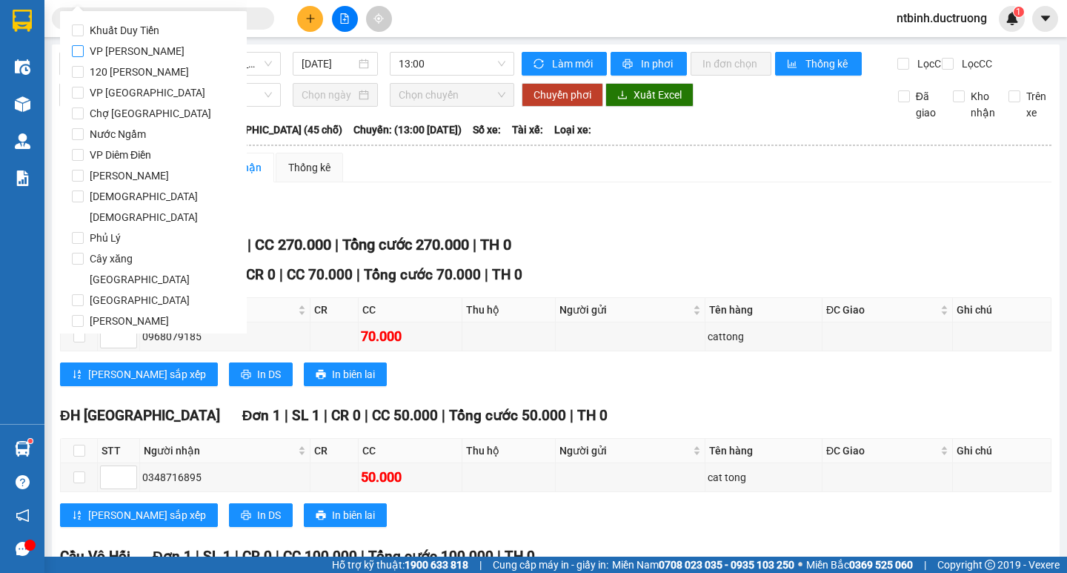
click at [122, 44] on span "VP [PERSON_NAME]" at bounding box center [137, 51] width 107 height 21
click at [84, 45] on input "VP [PERSON_NAME]" at bounding box center [78, 51] width 12 height 12
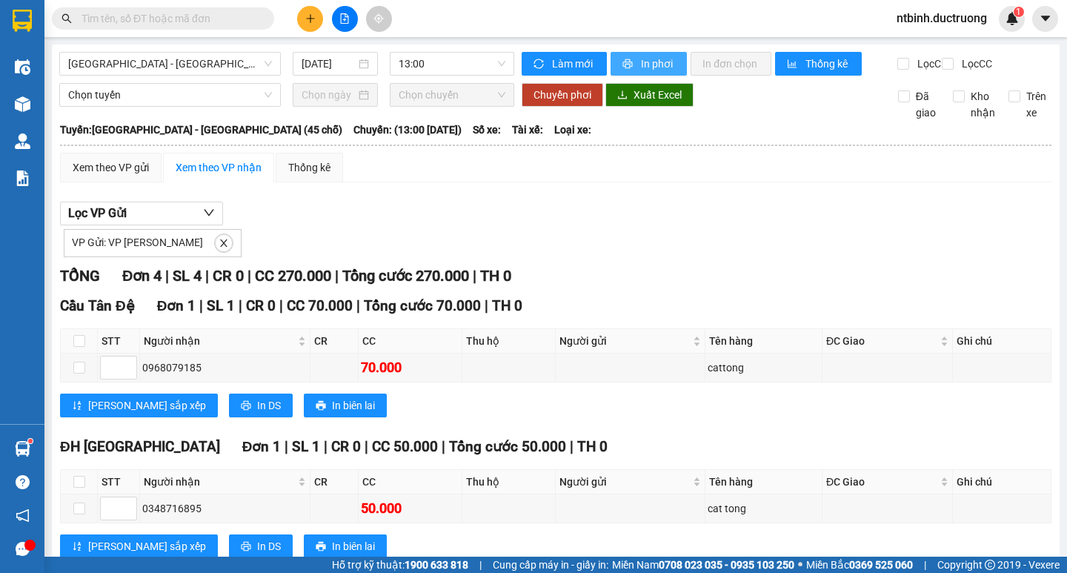
click at [647, 67] on span "In phơi" at bounding box center [658, 64] width 34 height 16
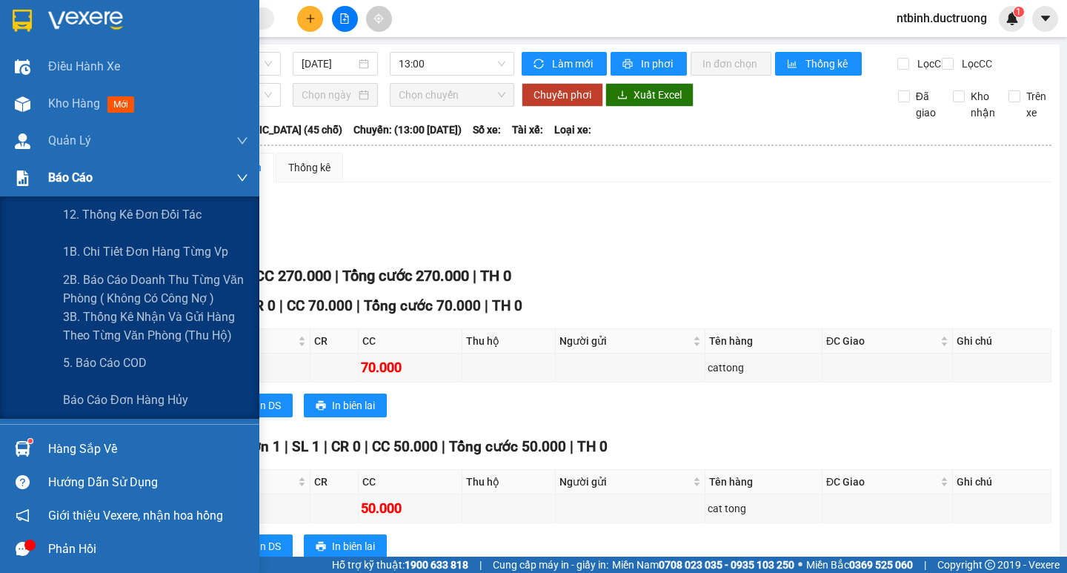
click at [36, 173] on div "Báo cáo" at bounding box center [129, 177] width 259 height 37
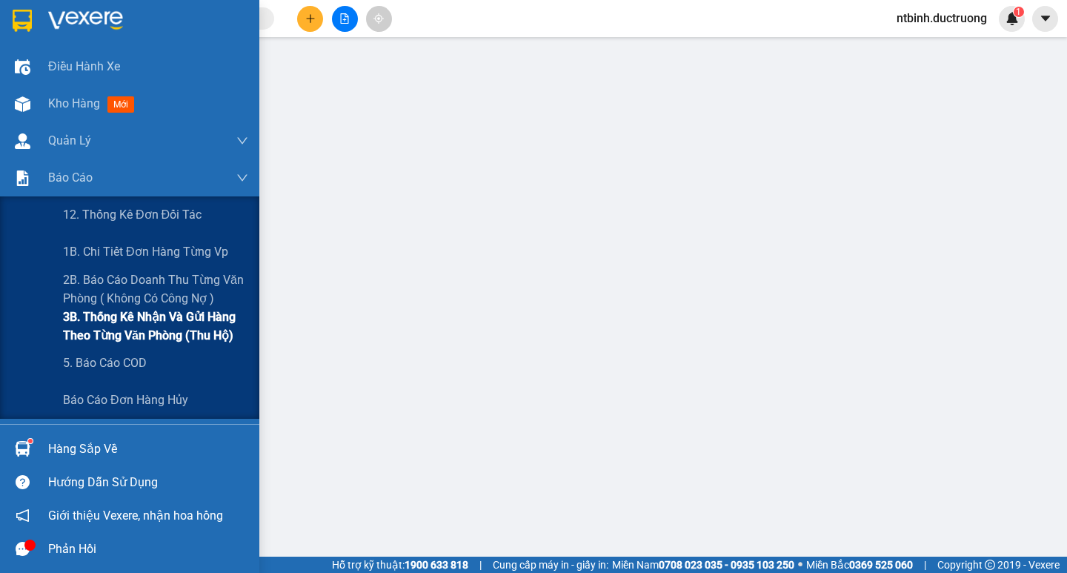
click at [115, 324] on span "3B. Thống kê nhận và gửi hàng theo từng văn phòng (thu hộ)" at bounding box center [155, 325] width 185 height 37
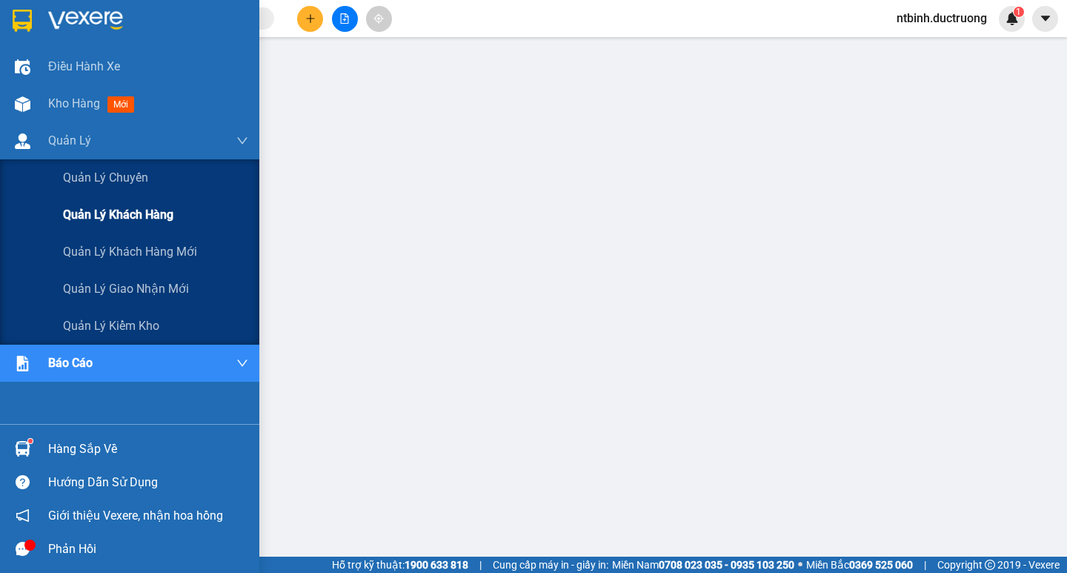
click at [0, 203] on div "Quản lý khách hàng" at bounding box center [129, 214] width 259 height 37
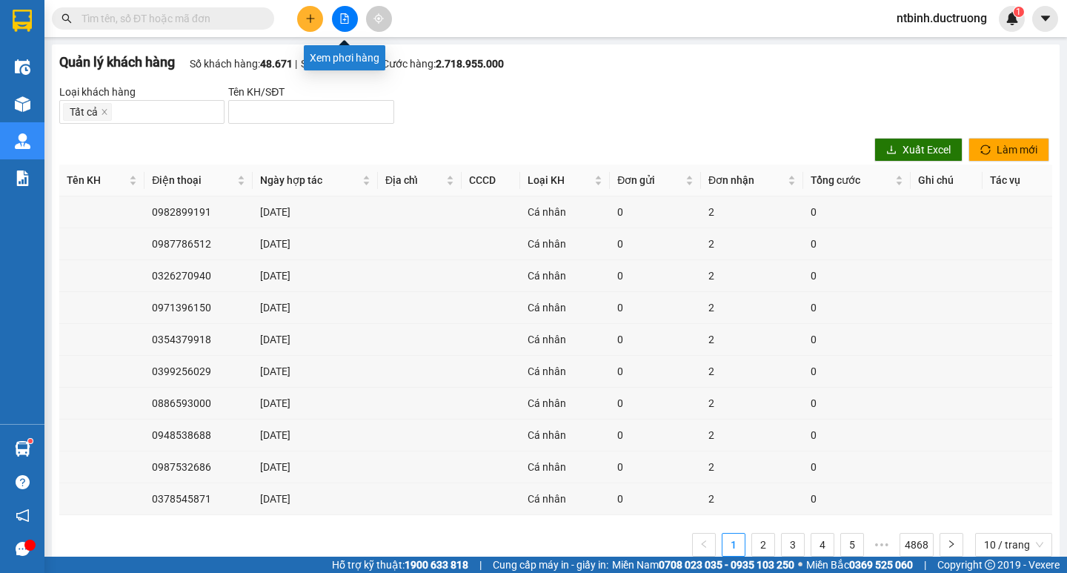
click at [347, 23] on icon "file-add" at bounding box center [345, 18] width 8 height 10
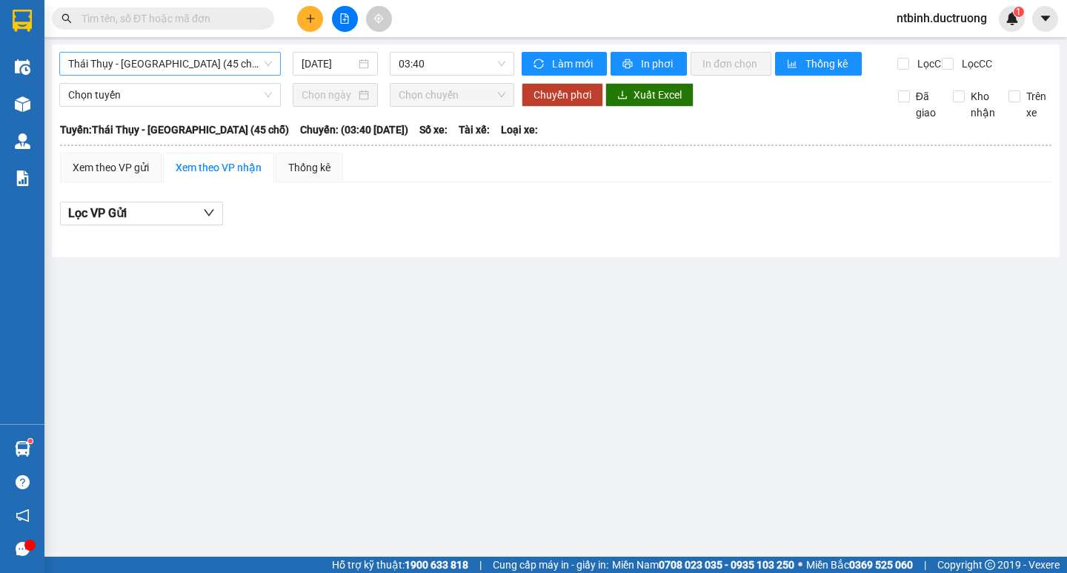
click at [268, 62] on span "Thái [PERSON_NAME][GEOGRAPHIC_DATA] (45 chỗ)" at bounding box center [170, 64] width 204 height 22
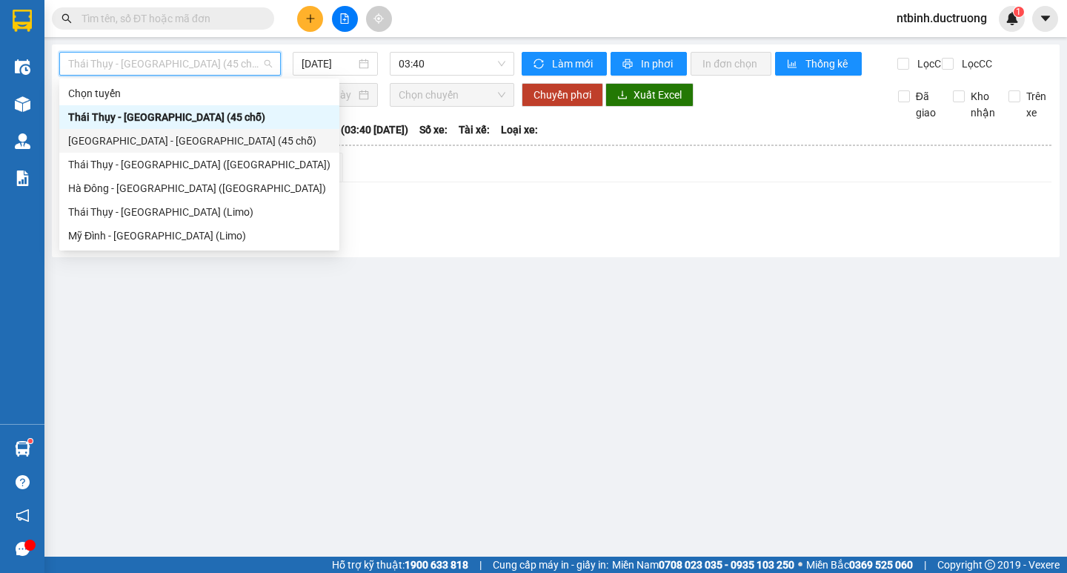
click at [139, 134] on div "[GEOGRAPHIC_DATA] - [GEOGRAPHIC_DATA][PERSON_NAME] (45 [PERSON_NAME])" at bounding box center [199, 141] width 262 height 16
type input "[DATE]"
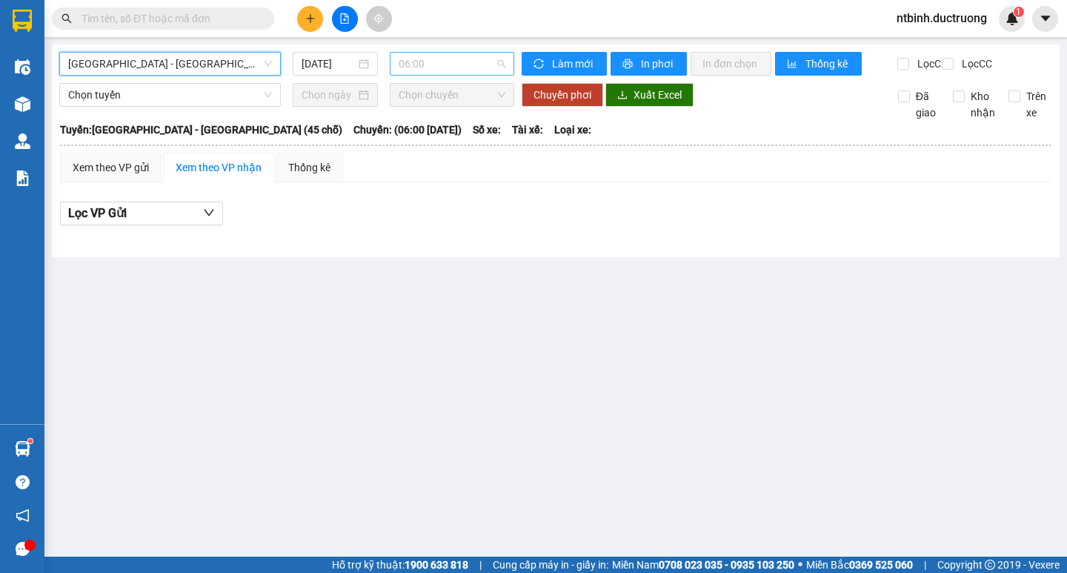
click at [471, 55] on span "06:00" at bounding box center [451, 64] width 107 height 22
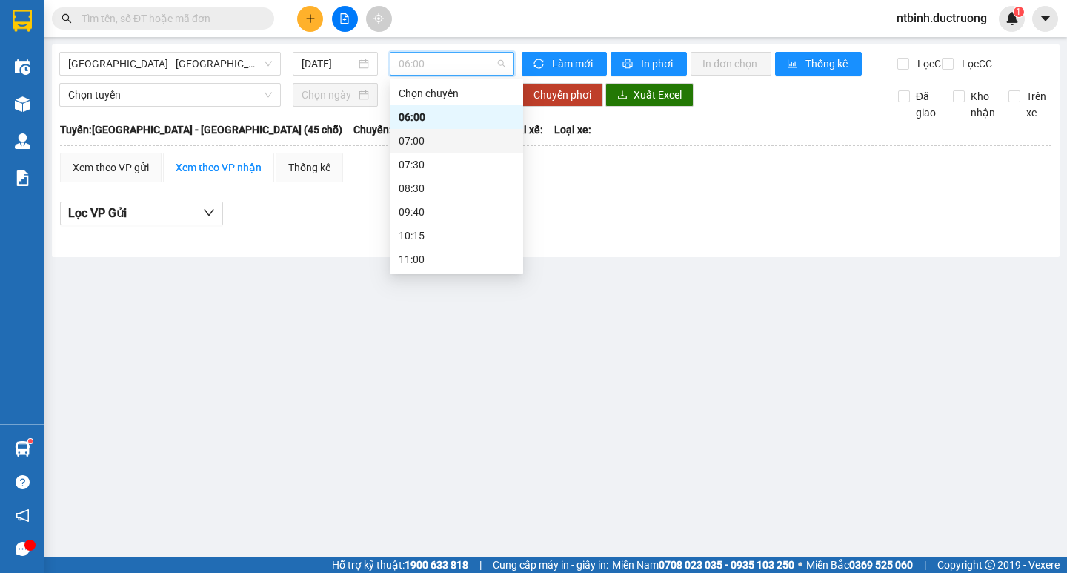
click at [401, 141] on div "07:00" at bounding box center [456, 141] width 116 height 16
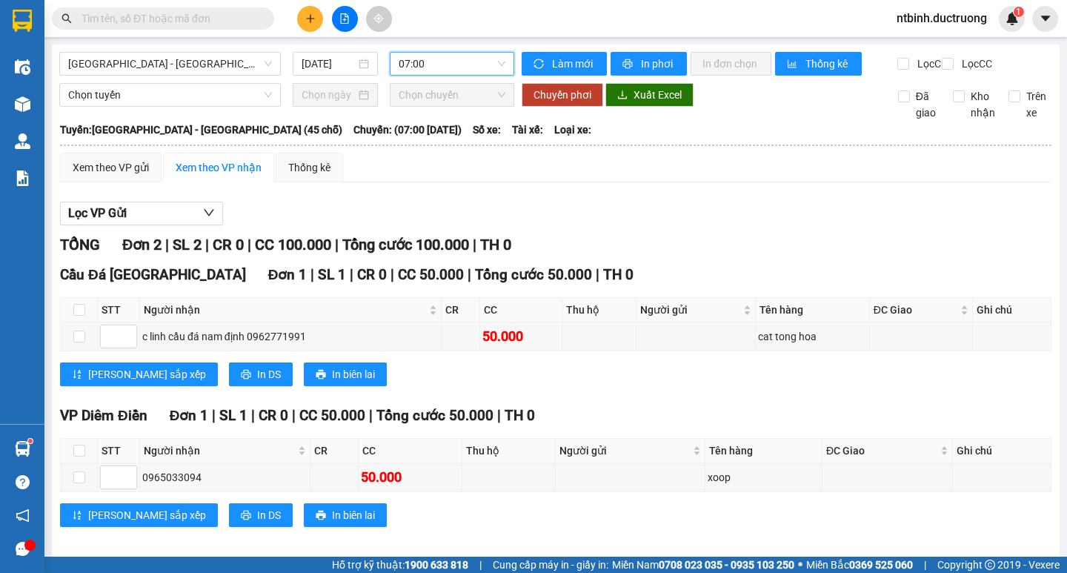
click at [495, 65] on span "07:00" at bounding box center [451, 64] width 107 height 22
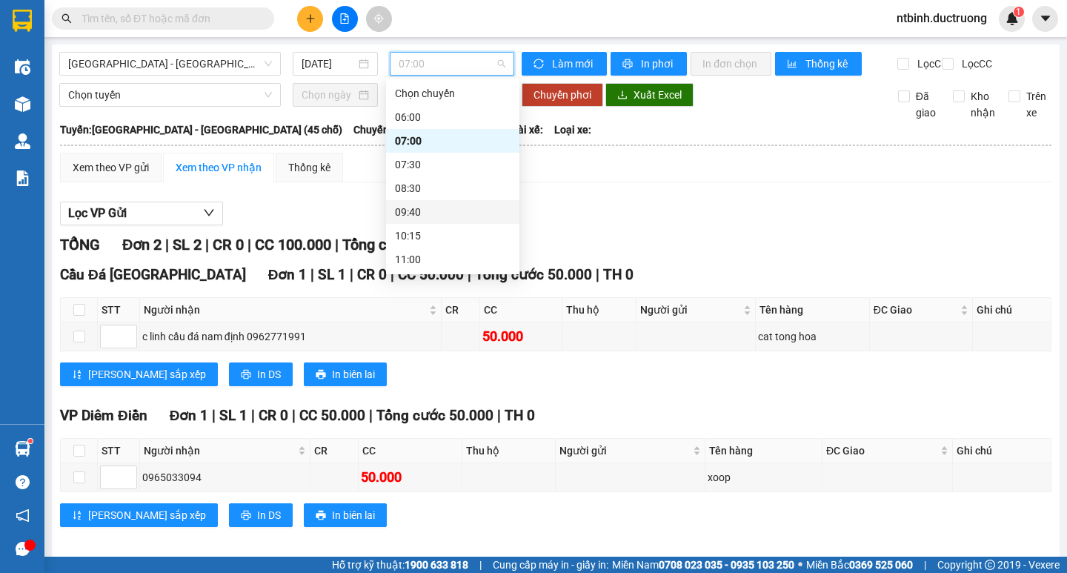
click at [405, 209] on div "09:40" at bounding box center [453, 212] width 116 height 16
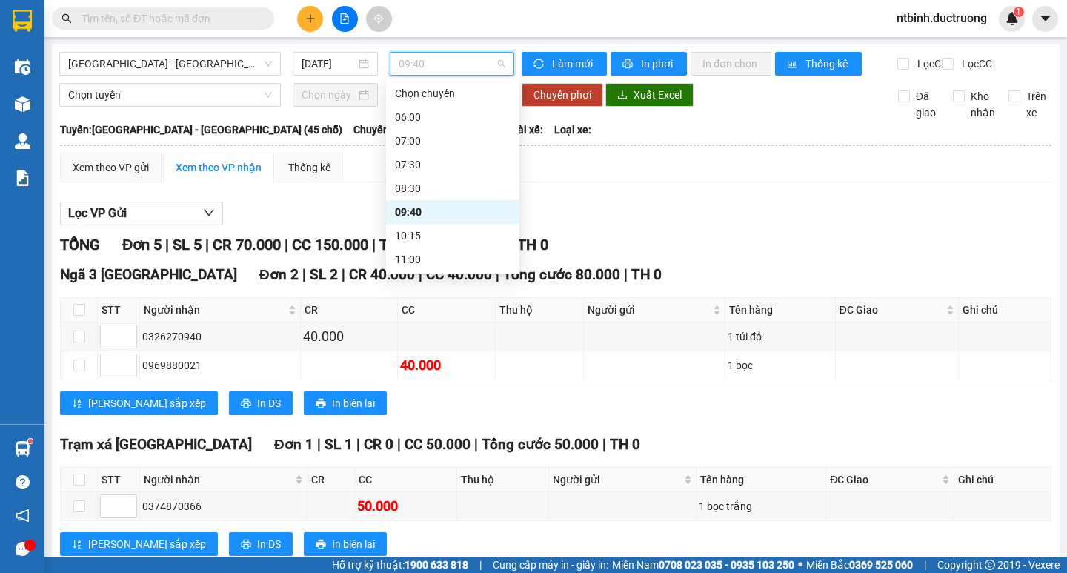
click at [492, 62] on span "09:40" at bounding box center [451, 64] width 107 height 22
click at [410, 236] on div "10:15" at bounding box center [453, 235] width 116 height 16
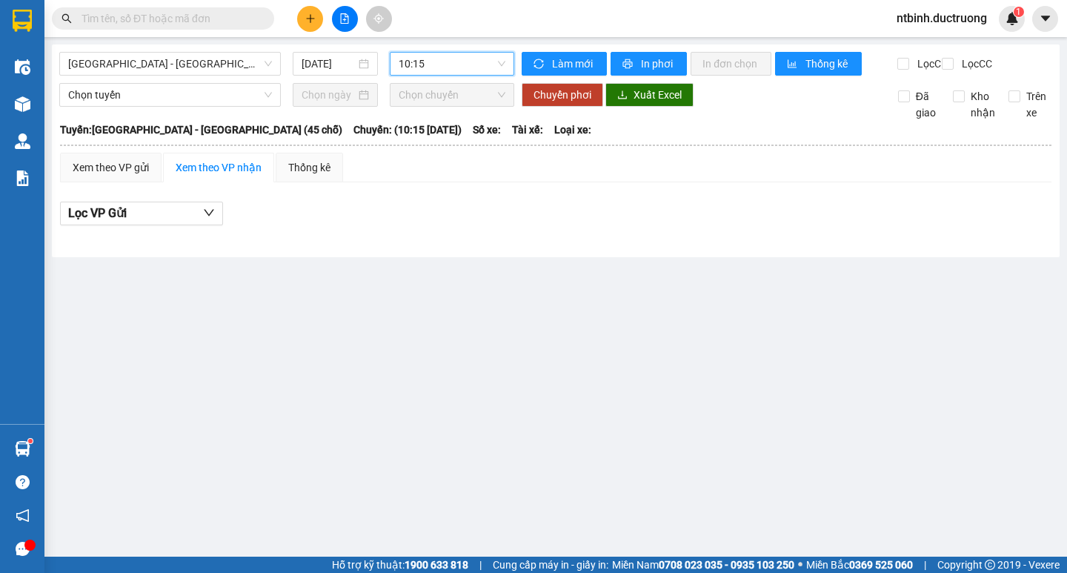
click at [489, 57] on span "10:15" at bounding box center [451, 64] width 107 height 22
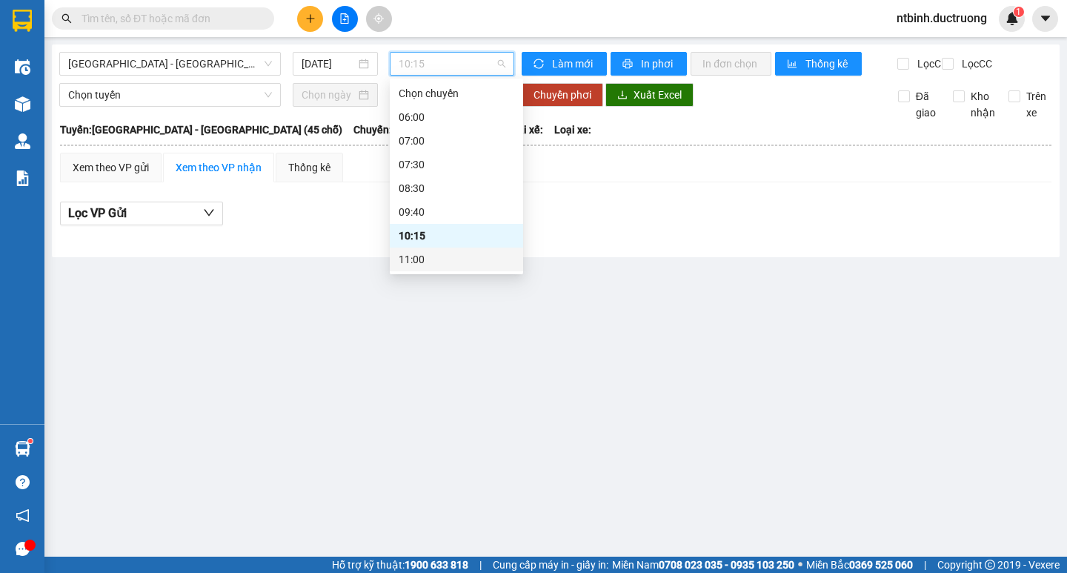
click at [417, 259] on div "11:00" at bounding box center [456, 259] width 116 height 16
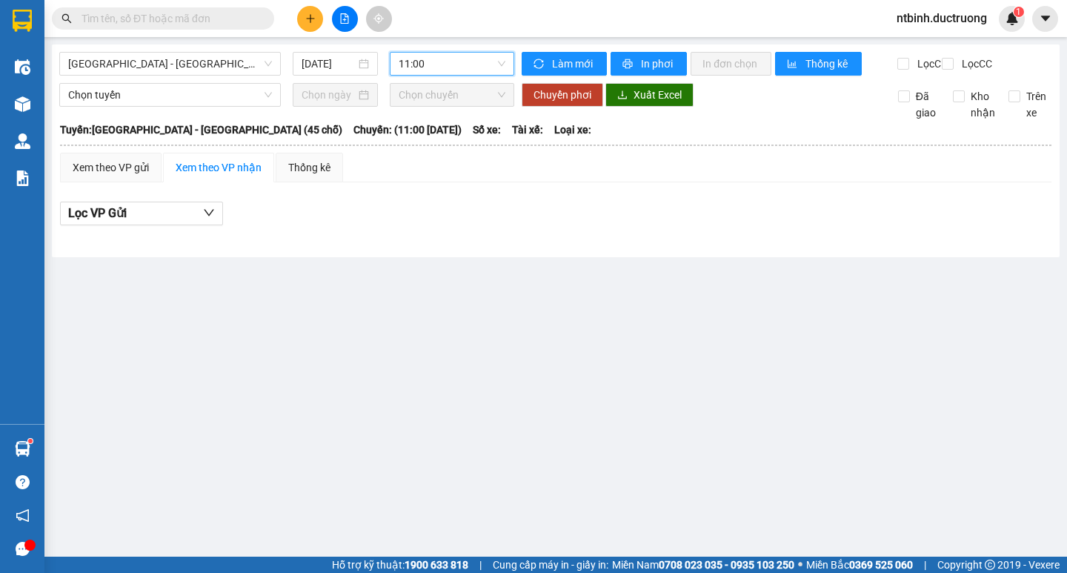
click at [503, 65] on span "11:00" at bounding box center [451, 64] width 107 height 22
click at [288, 444] on main "Hà Nội - Thái Thụy (45 chỗ) 15/10/2025 11:00 Làm mới In phơi In đơn chọn Thống …" at bounding box center [533, 278] width 1067 height 556
click at [207, 216] on icon "down" at bounding box center [209, 213] width 10 height 7
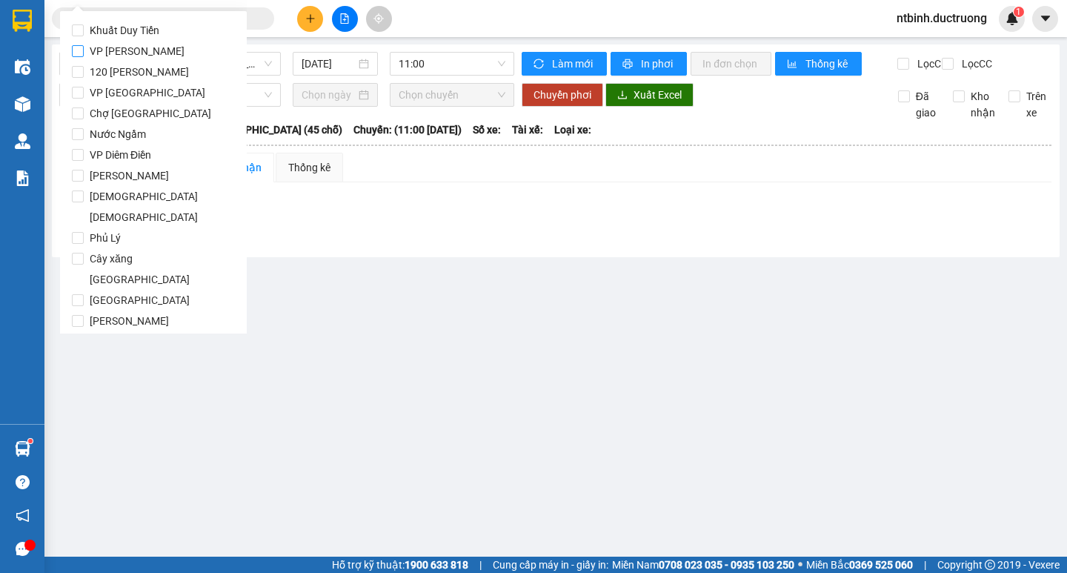
click at [106, 41] on span "VP [PERSON_NAME]" at bounding box center [137, 51] width 107 height 21
click at [84, 45] on input "VP [PERSON_NAME]" at bounding box center [78, 51] width 12 height 12
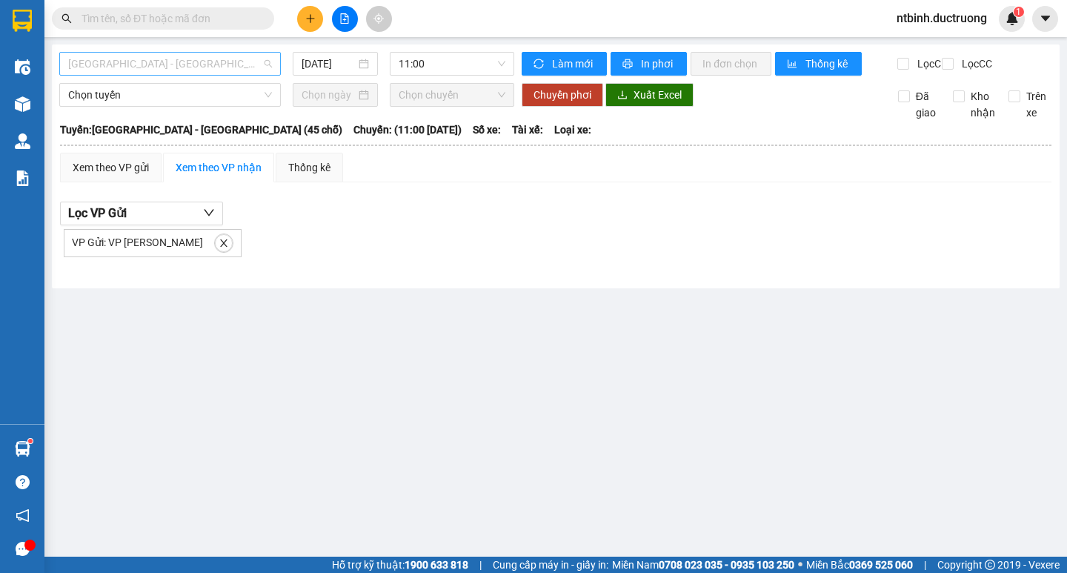
click at [272, 70] on span "[GEOGRAPHIC_DATA] - [GEOGRAPHIC_DATA][PERSON_NAME] (45 [PERSON_NAME])" at bounding box center [170, 64] width 204 height 22
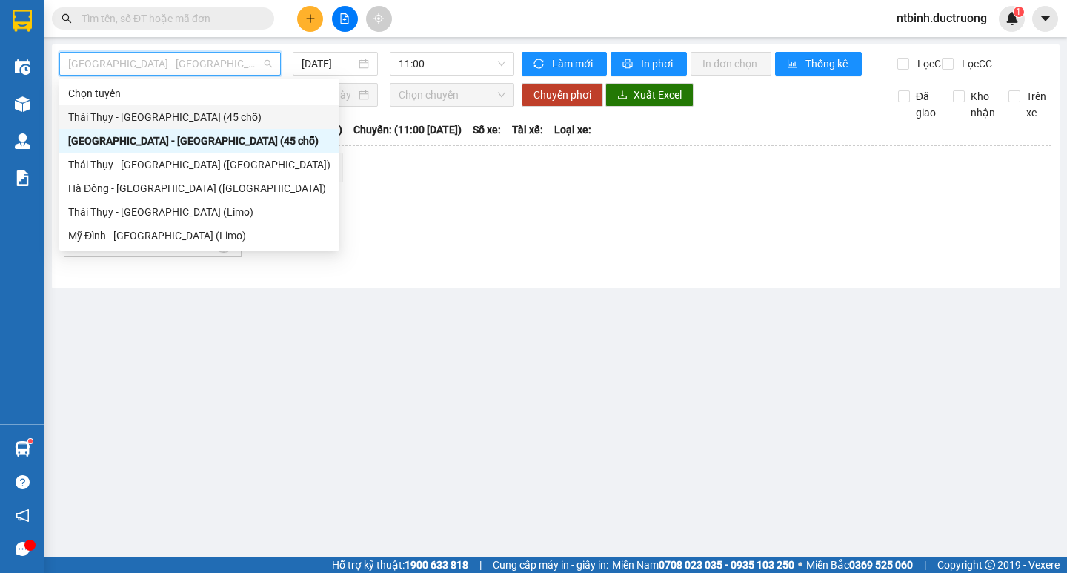
click at [230, 125] on div "Thái [PERSON_NAME][GEOGRAPHIC_DATA] (45 chỗ)" at bounding box center [199, 117] width 280 height 24
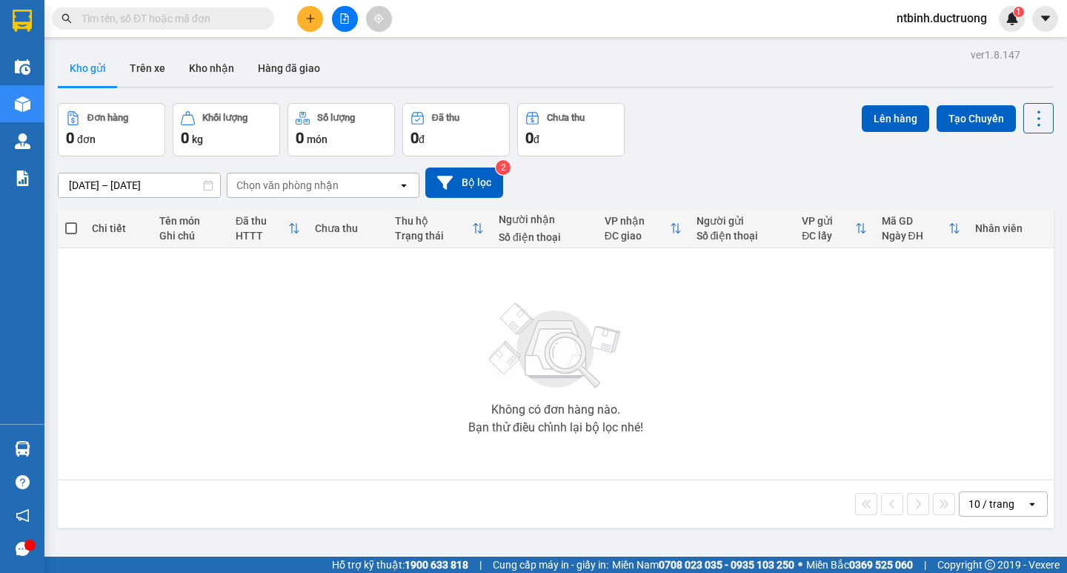
click at [767, 413] on div "Không có đơn hàng nào. Bạn thử điều chỉnh lại bộ lọc nhé!" at bounding box center [555, 364] width 981 height 222
click at [1044, 13] on icon "caret-down" at bounding box center [1044, 18] width 13 height 13
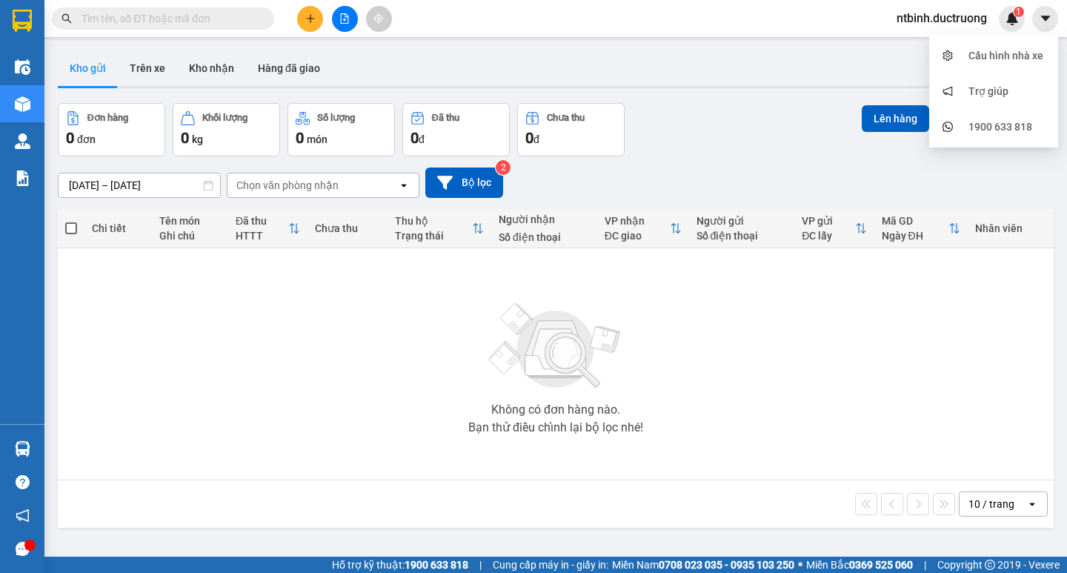
click at [339, 15] on button at bounding box center [345, 19] width 26 height 26
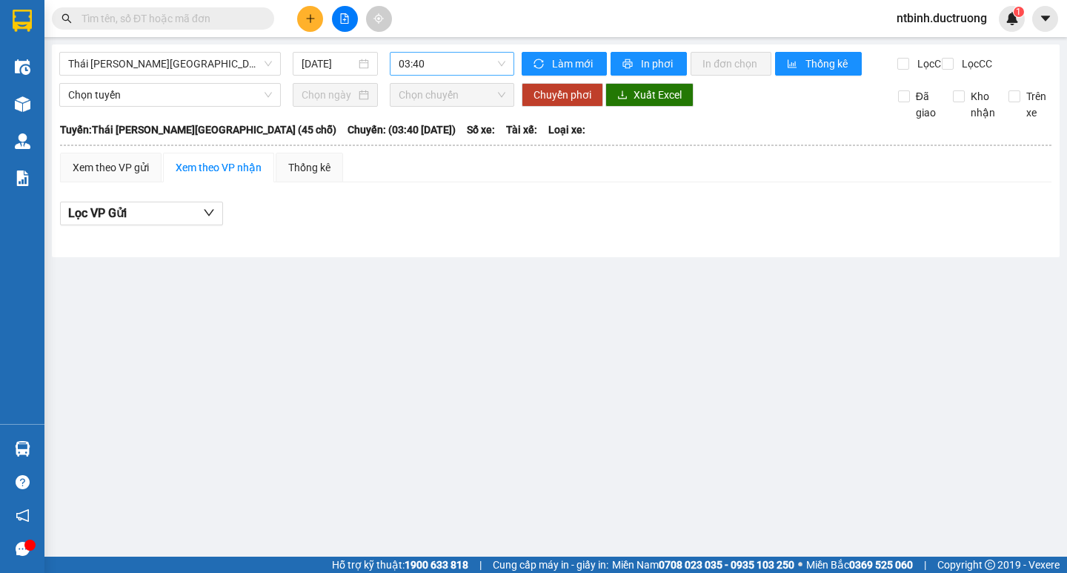
click at [464, 67] on span "03:40" at bounding box center [451, 64] width 107 height 22
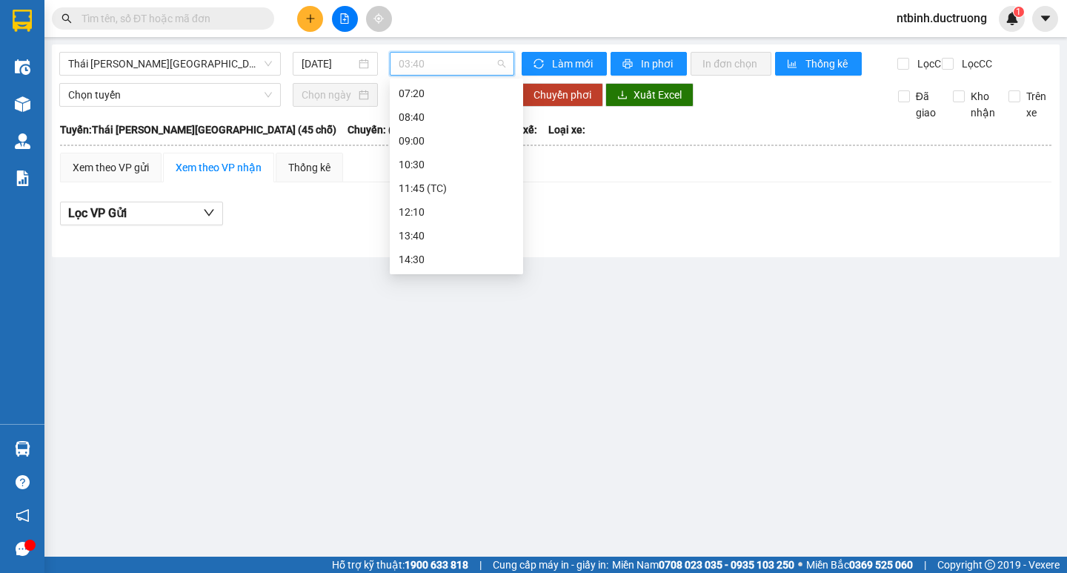
scroll to position [148, 0]
click at [438, 160] on div "10:30" at bounding box center [456, 158] width 116 height 16
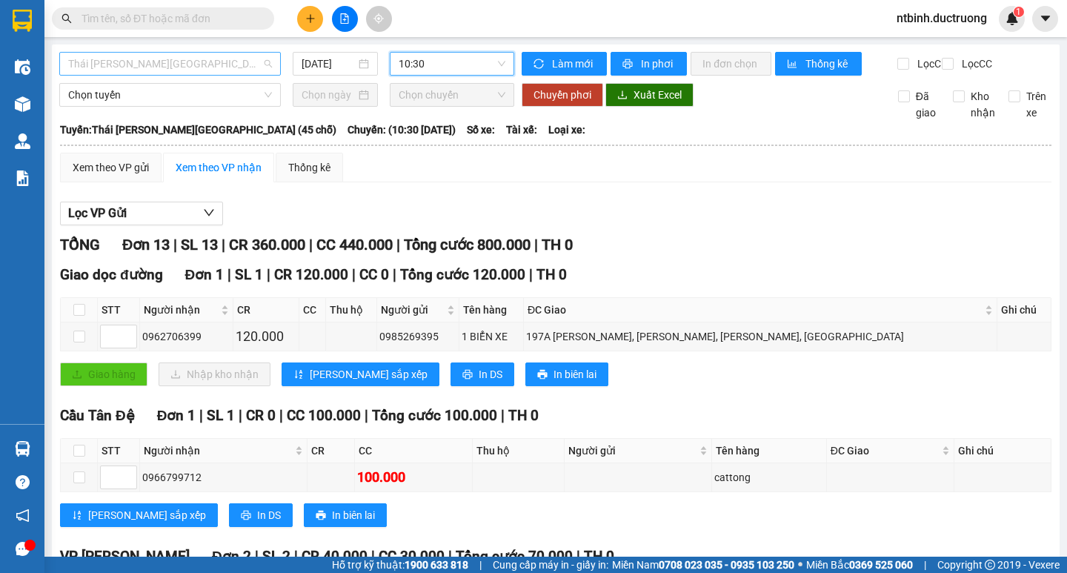
click at [250, 58] on span "Thái Thụy - [GEOGRAPHIC_DATA] (45 chỗ)" at bounding box center [170, 64] width 204 height 22
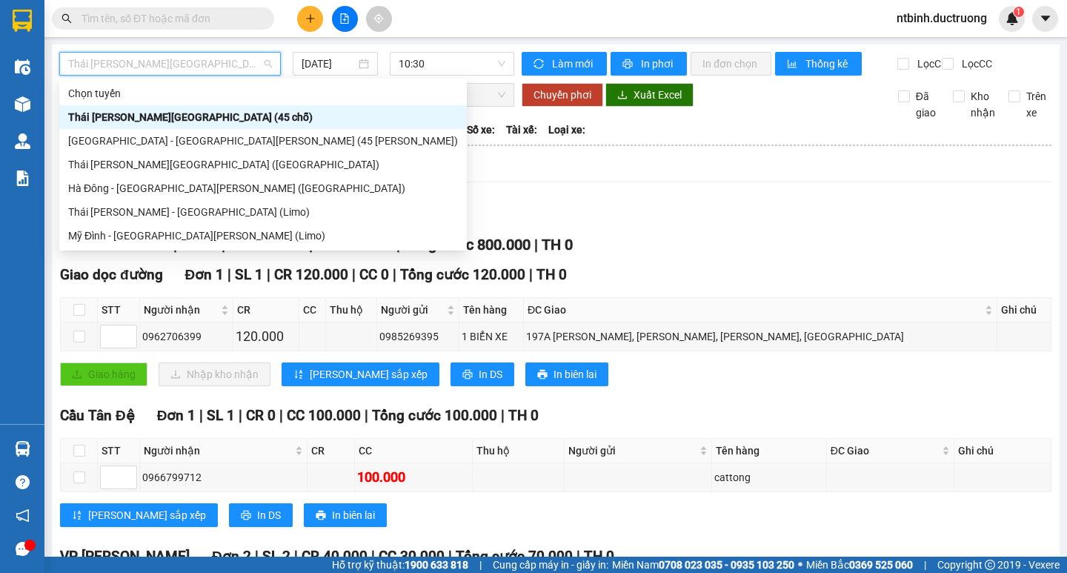
click at [261, 62] on span "Thái Thụy - [GEOGRAPHIC_DATA] (45 chỗ)" at bounding box center [170, 64] width 204 height 22
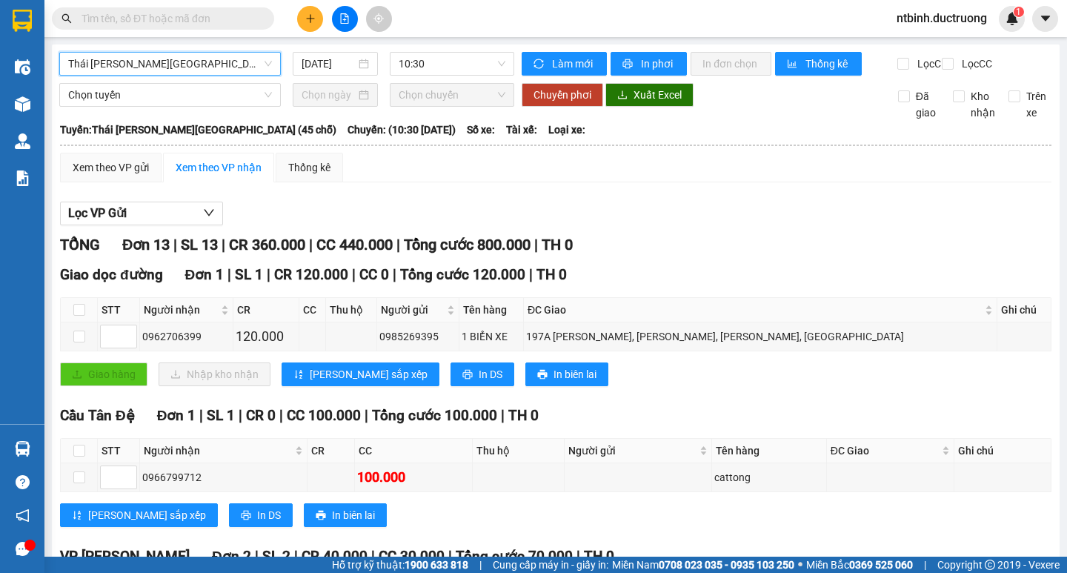
click at [235, 59] on span "Thái Thụy - [GEOGRAPHIC_DATA] (45 chỗ)" at bounding box center [170, 64] width 204 height 22
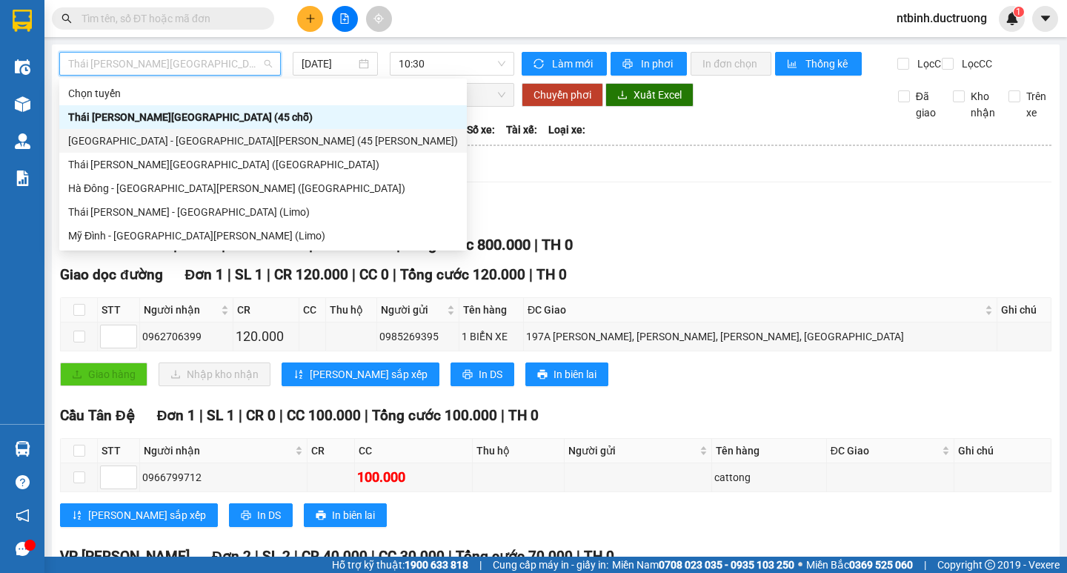
click at [206, 129] on div "[GEOGRAPHIC_DATA] - [GEOGRAPHIC_DATA] (45 chỗ)" at bounding box center [262, 141] width 407 height 24
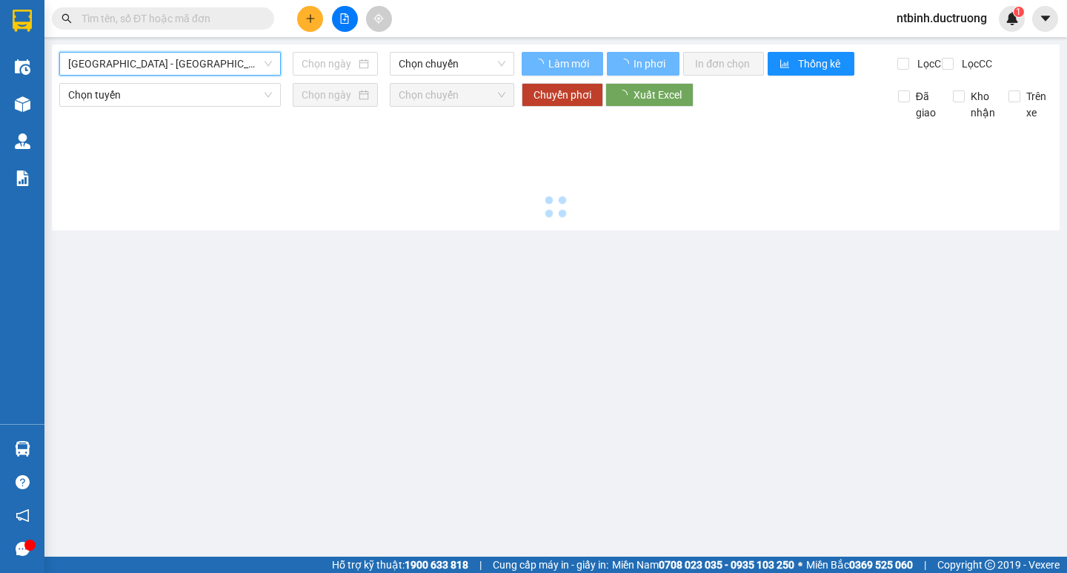
type input "[DATE]"
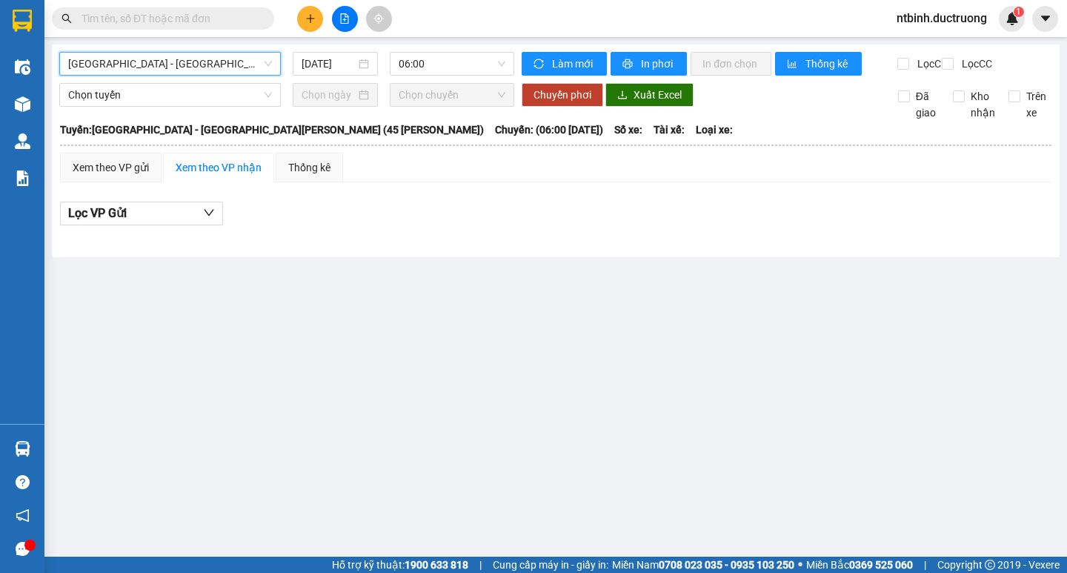
click at [258, 66] on span "[GEOGRAPHIC_DATA] - [GEOGRAPHIC_DATA] (45 chỗ)" at bounding box center [170, 64] width 204 height 22
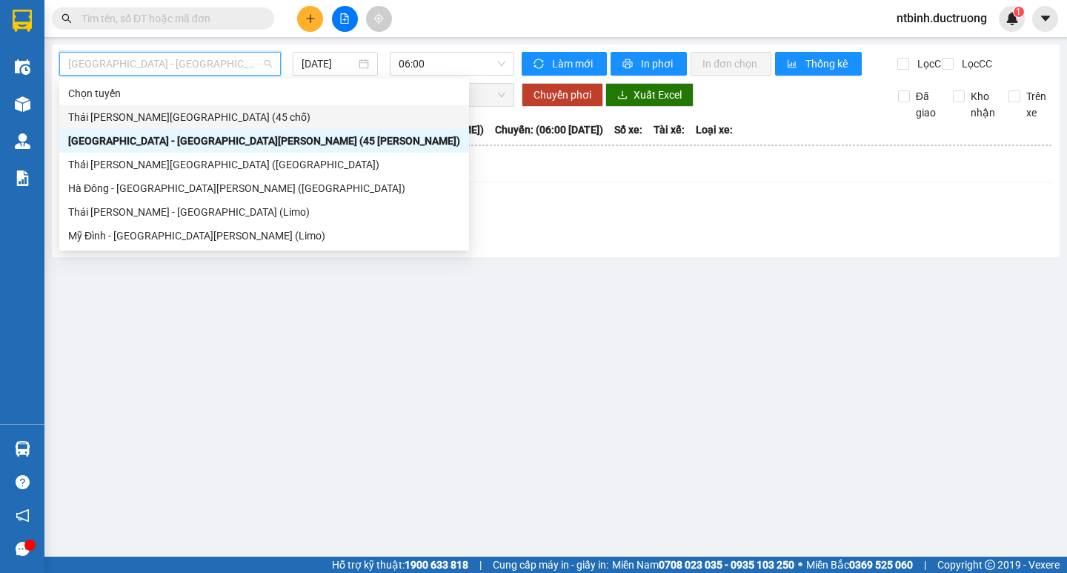
click at [241, 115] on div "Thái Thụy - [GEOGRAPHIC_DATA] (45 chỗ)" at bounding box center [264, 117] width 392 height 16
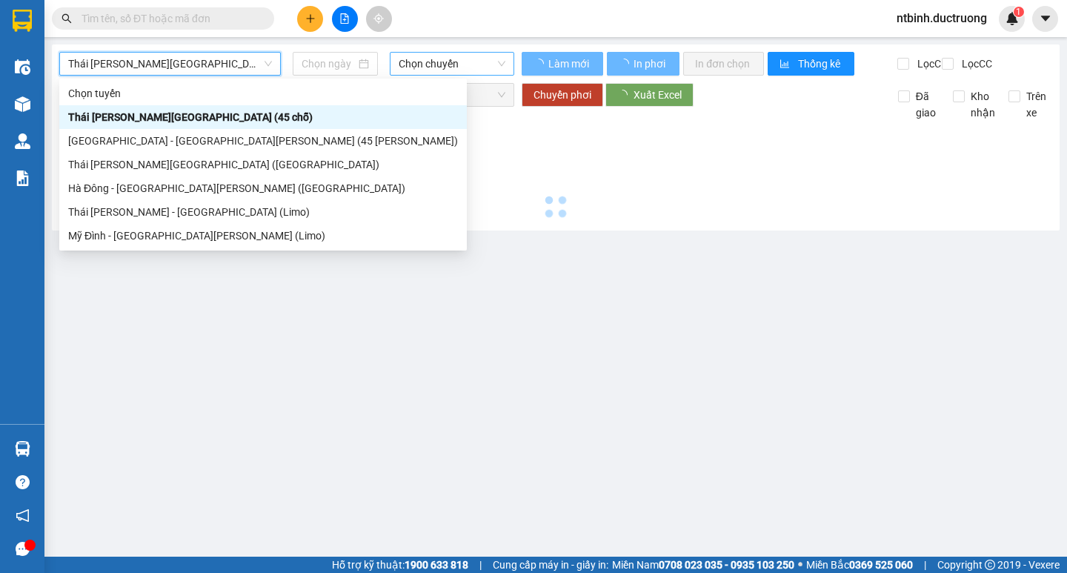
type input "[DATE]"
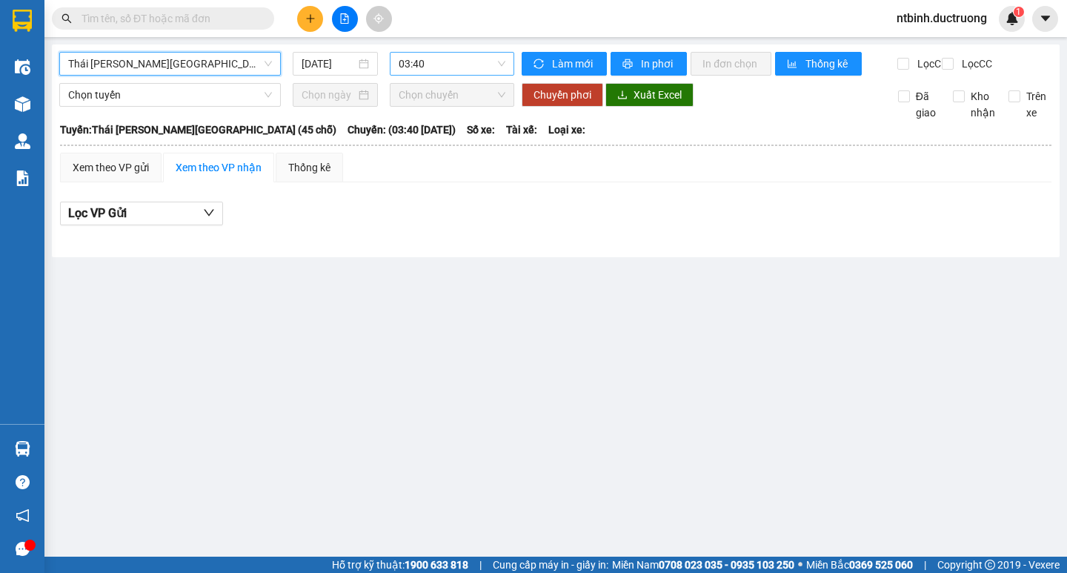
click at [482, 63] on span "03:40" at bounding box center [451, 64] width 107 height 22
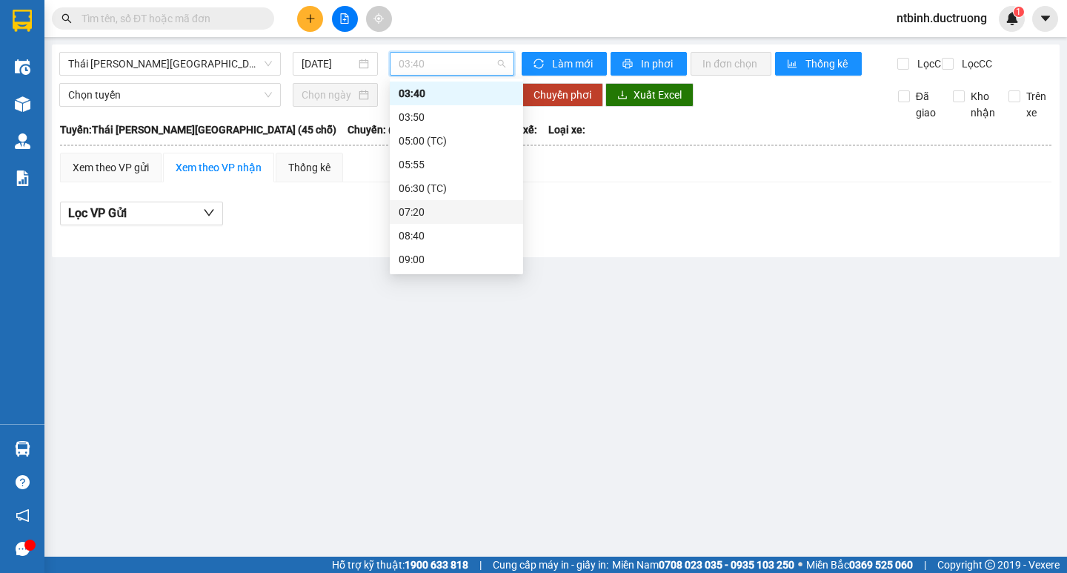
scroll to position [98, 0]
click at [449, 207] on div "10:30" at bounding box center [456, 209] width 116 height 16
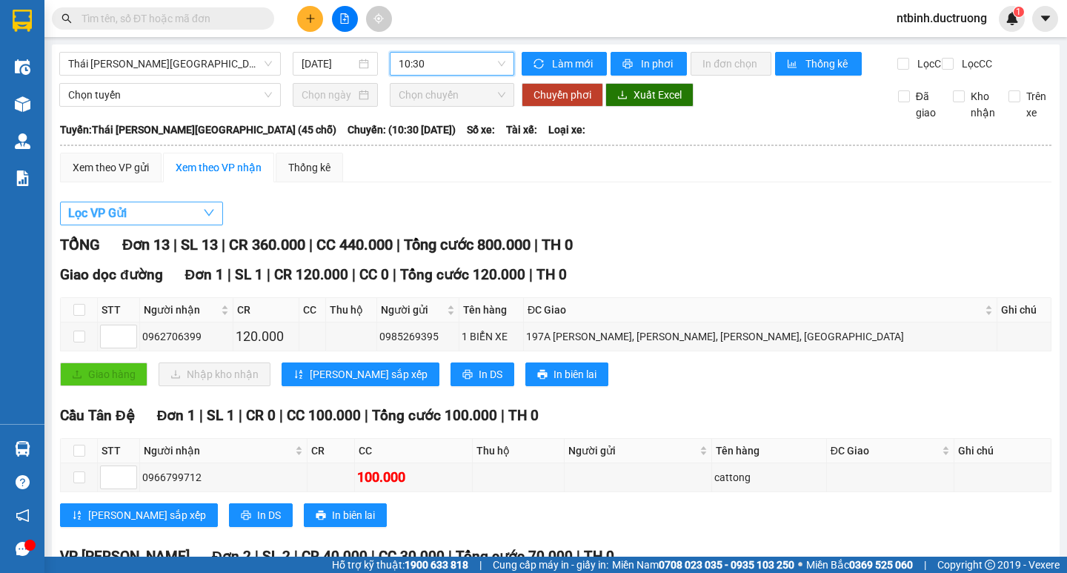
click at [164, 218] on button "Lọc VP Gửi" at bounding box center [141, 213] width 163 height 24
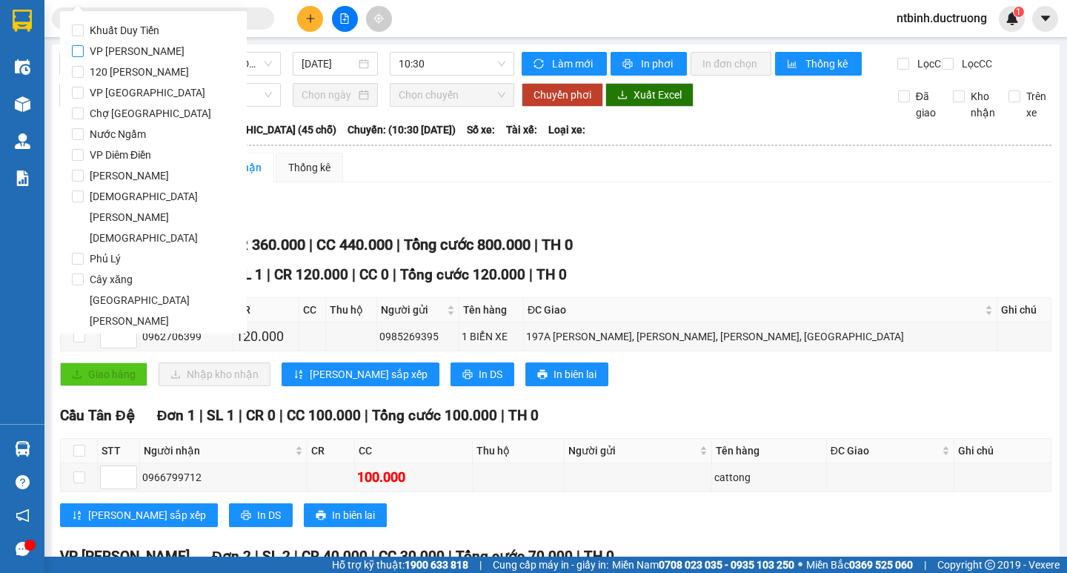
click at [109, 53] on span "VP [PERSON_NAME]" at bounding box center [137, 51] width 107 height 21
click at [84, 53] on input "VP [PERSON_NAME]" at bounding box center [78, 51] width 12 height 12
checkbox input "true"
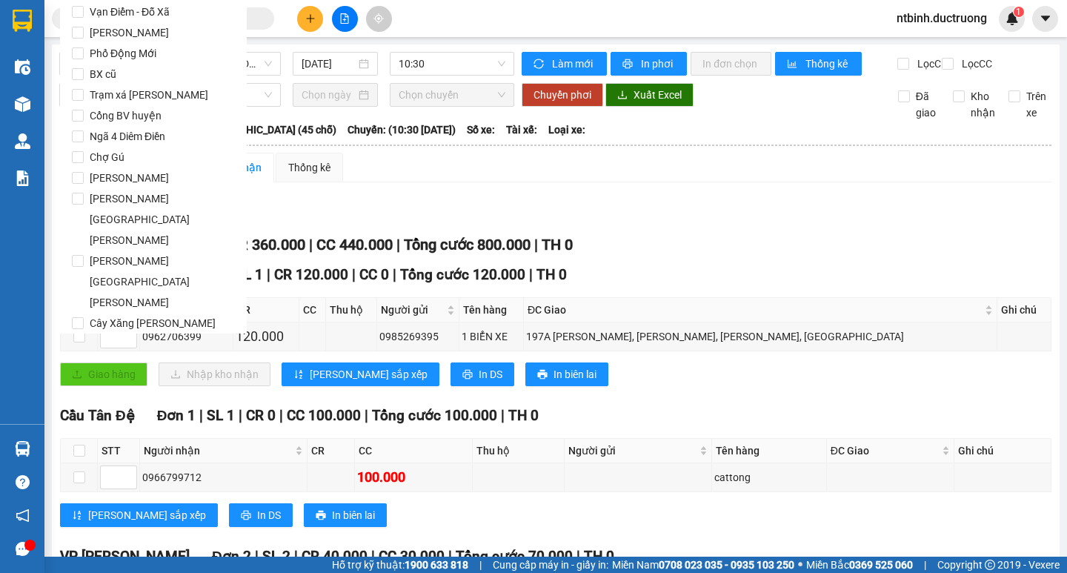
scroll to position [1233, 0]
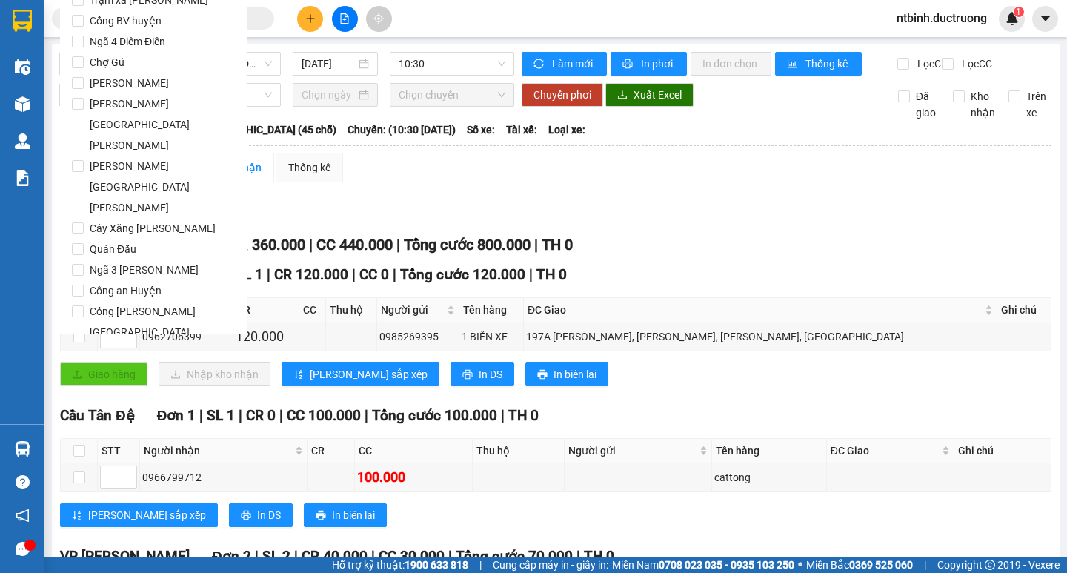
click at [106, 550] on button "Lọc" at bounding box center [92, 562] width 41 height 24
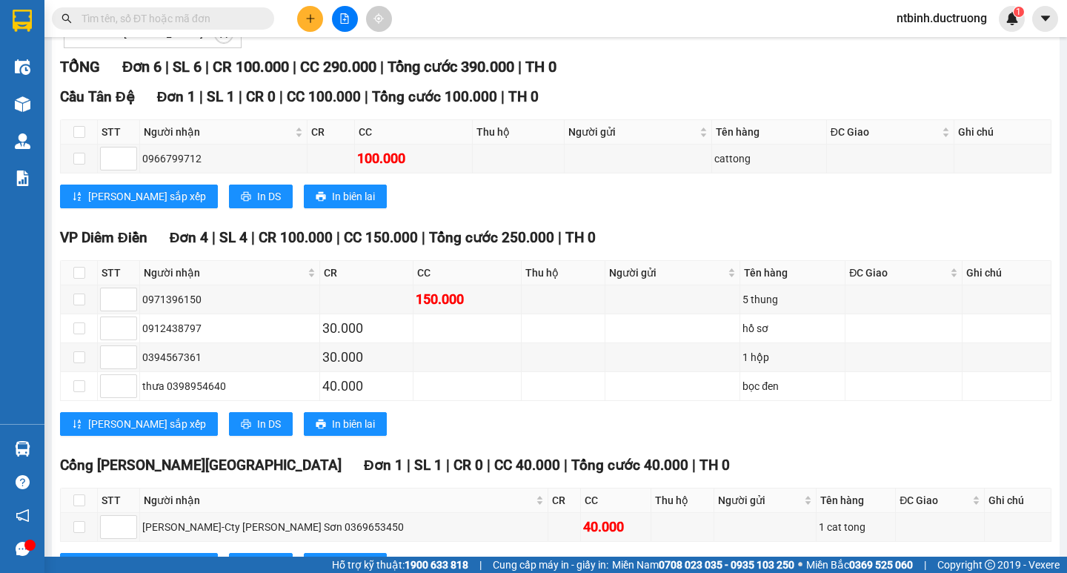
scroll to position [283, 0]
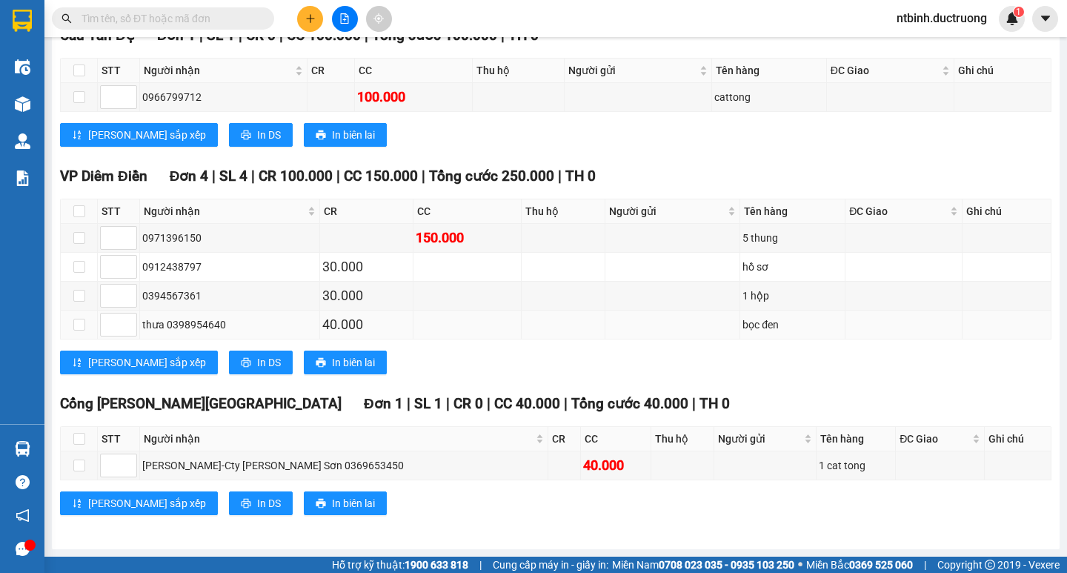
click at [71, 323] on td at bounding box center [79, 324] width 37 height 29
click at [76, 320] on input "checkbox" at bounding box center [79, 325] width 12 height 12
checkbox input "true"
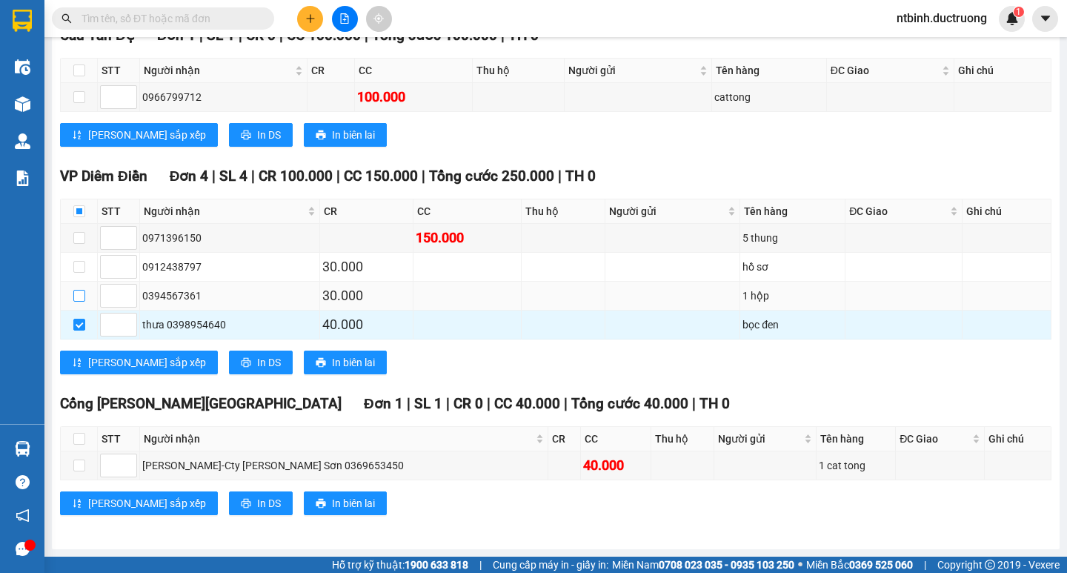
click at [76, 294] on input "checkbox" at bounding box center [79, 296] width 12 height 12
checkbox input "true"
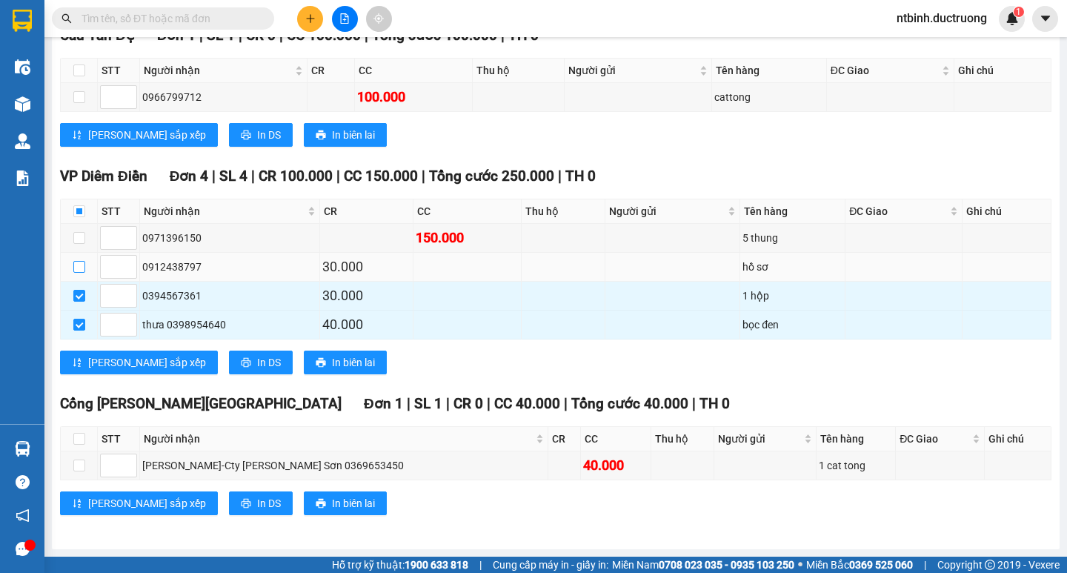
click at [81, 270] on input "checkbox" at bounding box center [79, 267] width 12 height 12
checkbox input "true"
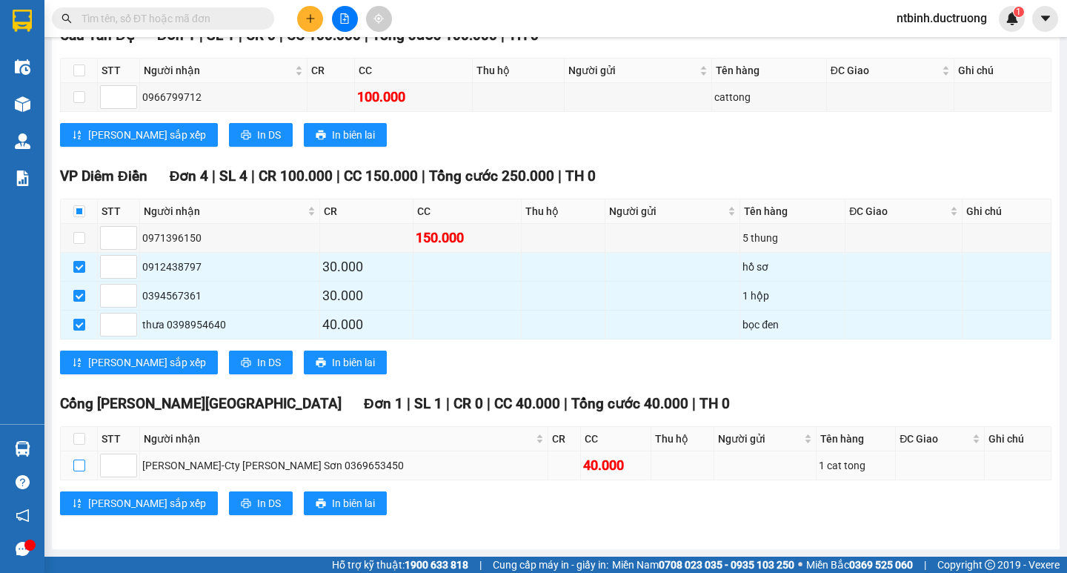
click at [76, 462] on input "checkbox" at bounding box center [79, 465] width 12 height 12
checkbox input "true"
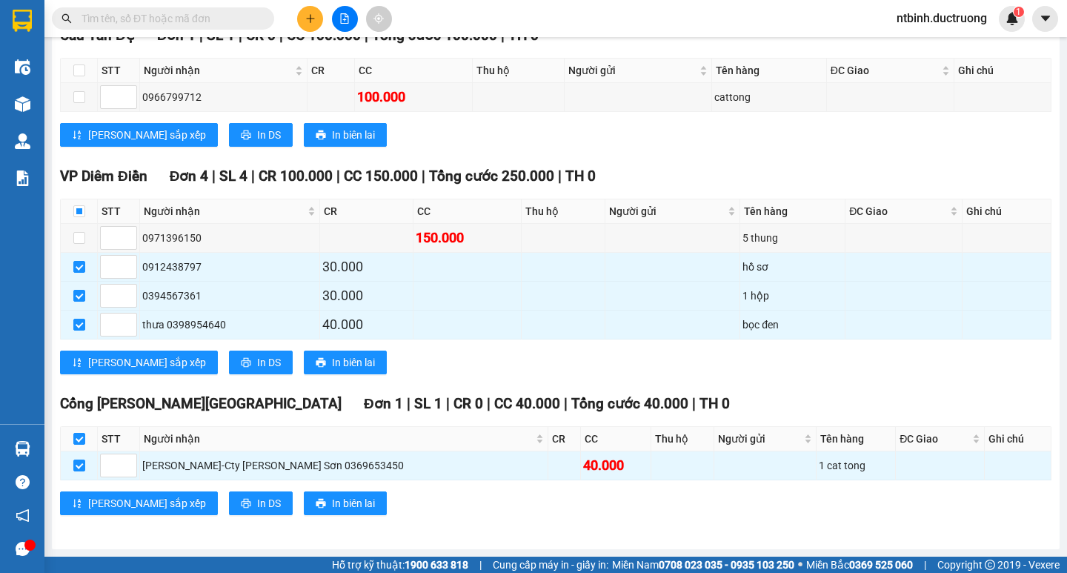
scroll to position [209, 0]
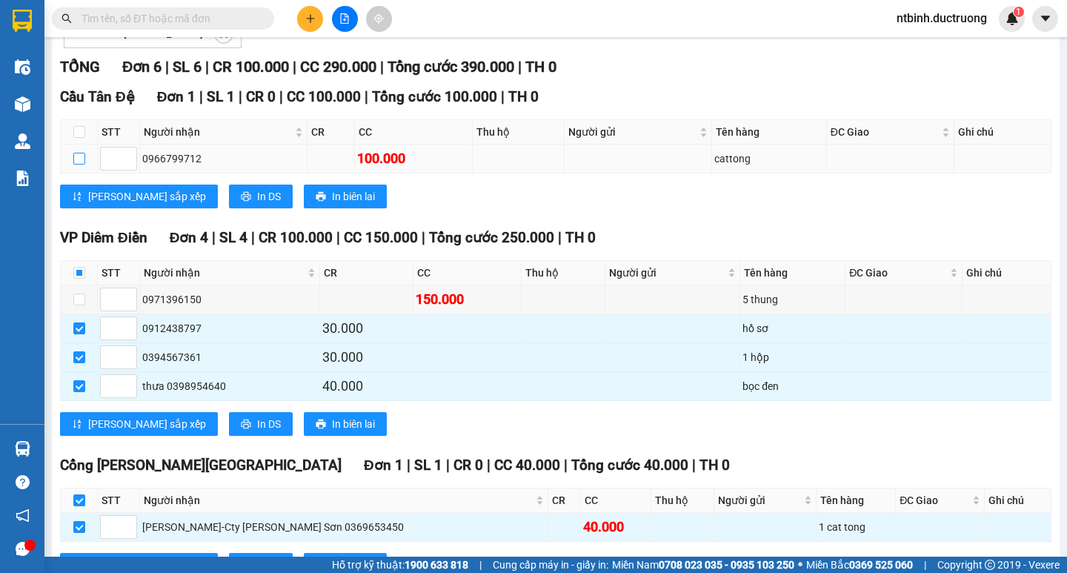
click at [76, 164] on input "checkbox" at bounding box center [79, 159] width 12 height 12
checkbox input "true"
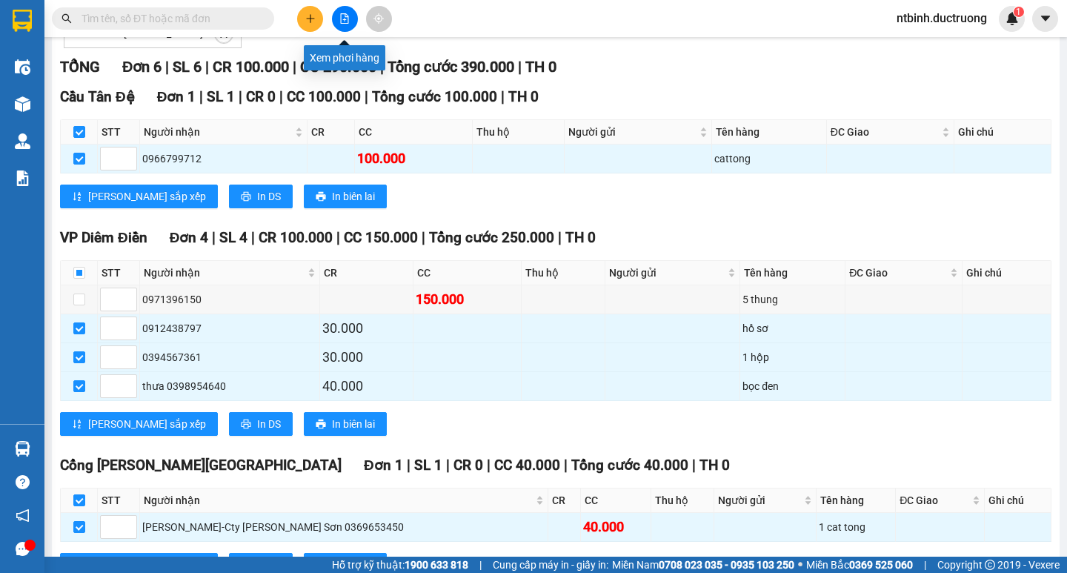
click at [336, 19] on button at bounding box center [345, 19] width 26 height 26
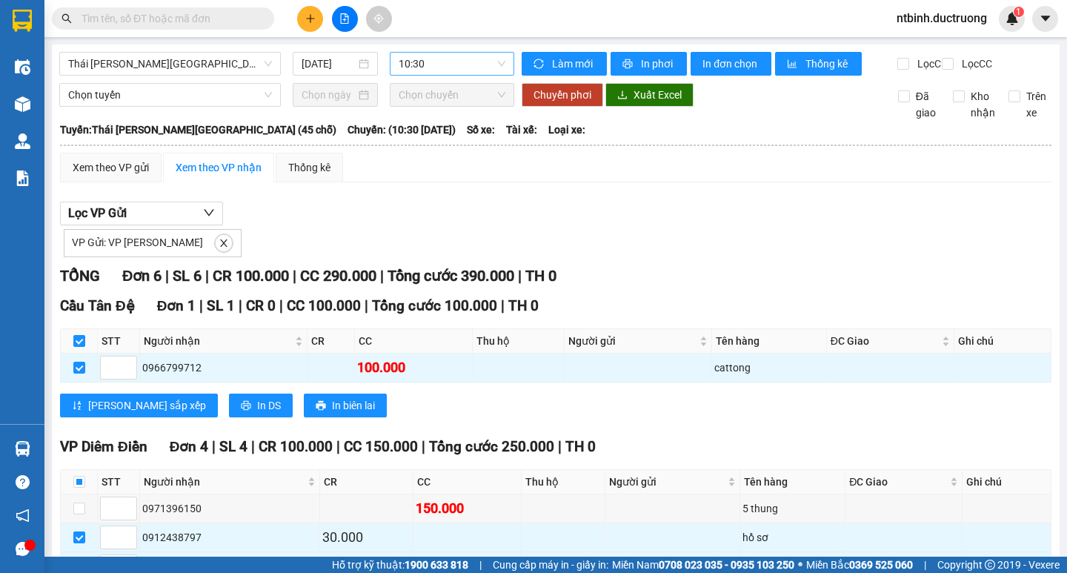
click at [451, 62] on span "10:30" at bounding box center [451, 64] width 107 height 22
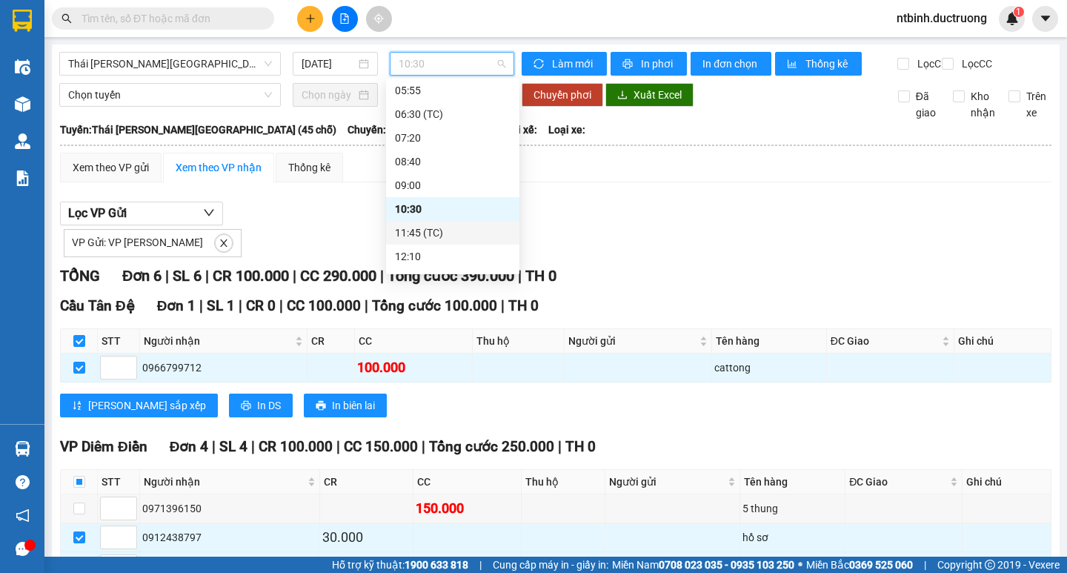
scroll to position [172, 0]
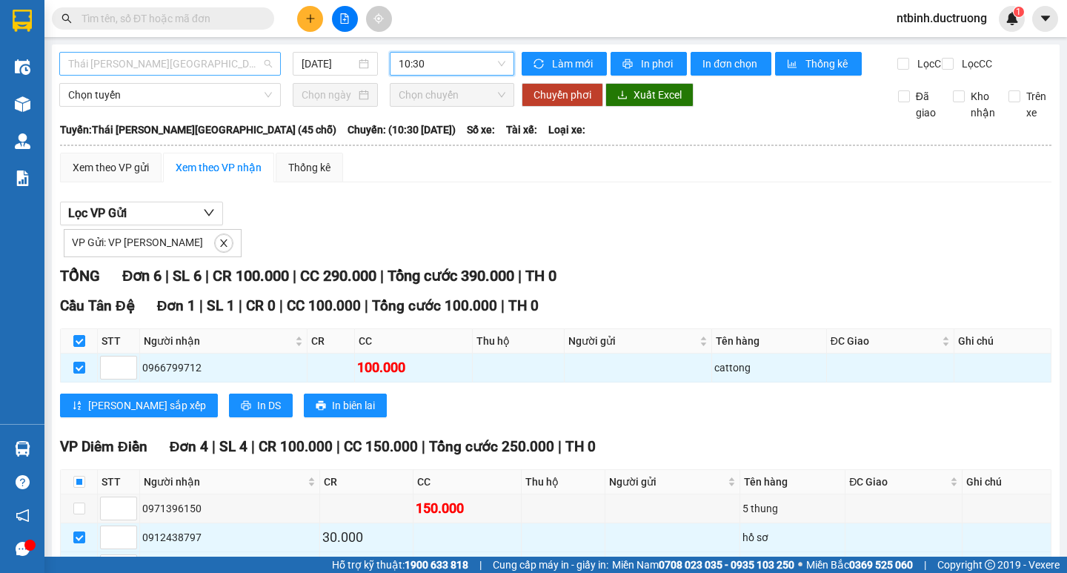
click at [246, 67] on span "Thái Thụy - [GEOGRAPHIC_DATA] (45 chỗ)" at bounding box center [170, 64] width 204 height 22
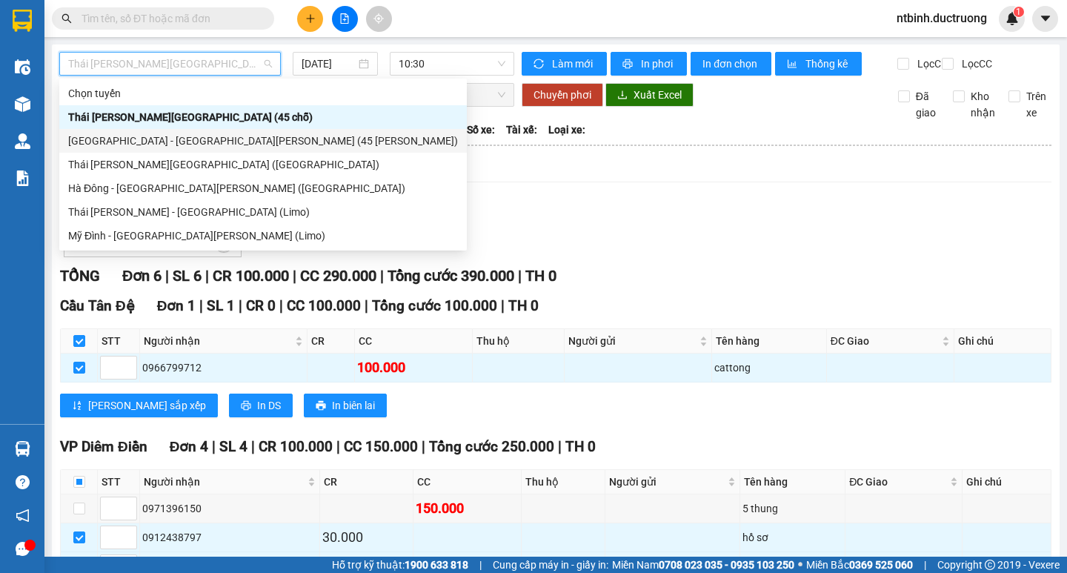
click at [136, 133] on div "[GEOGRAPHIC_DATA] - [GEOGRAPHIC_DATA] (45 chỗ)" at bounding box center [263, 141] width 390 height 16
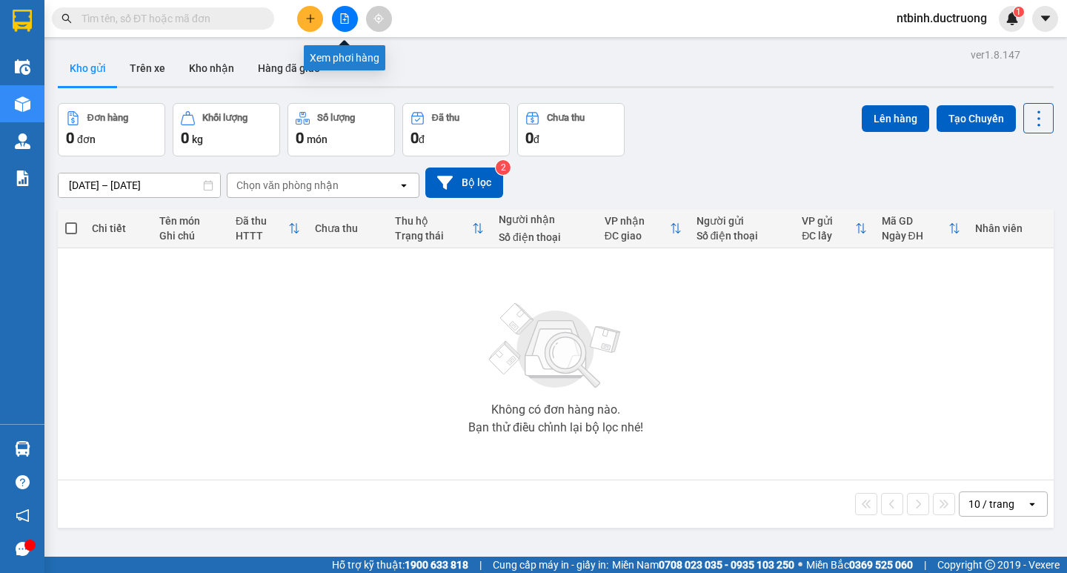
click at [347, 17] on icon "file-add" at bounding box center [345, 18] width 8 height 10
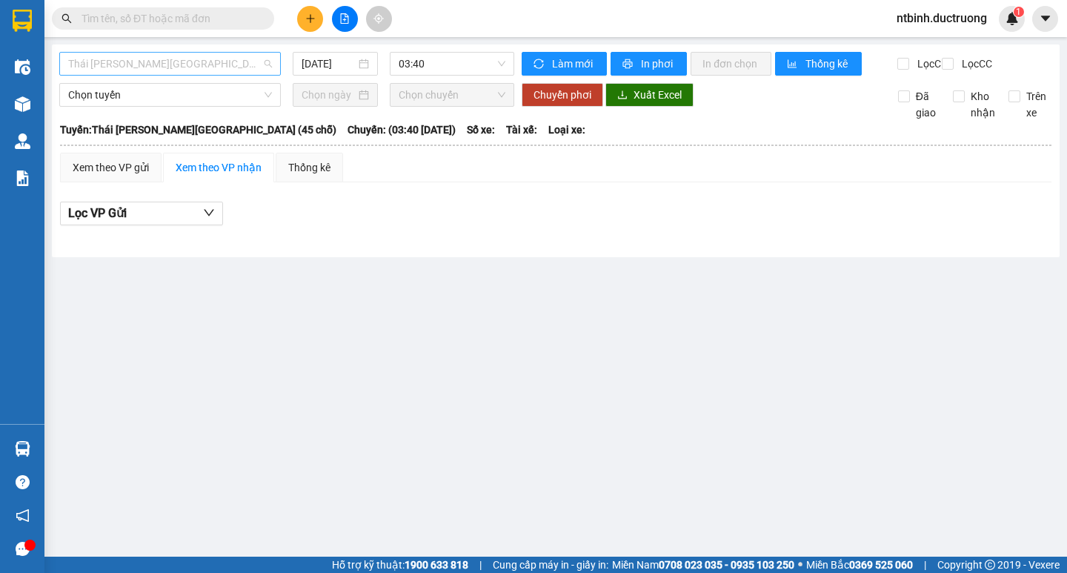
click at [208, 61] on span "Thái [PERSON_NAME][GEOGRAPHIC_DATA] (45 chỗ)" at bounding box center [170, 64] width 204 height 22
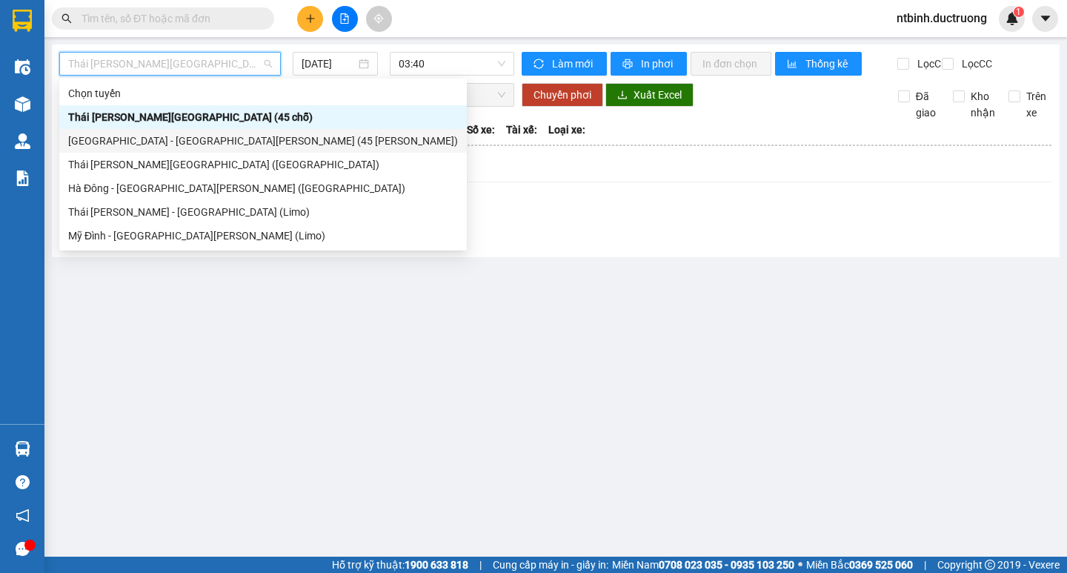
click at [122, 138] on div "[GEOGRAPHIC_DATA] - [GEOGRAPHIC_DATA][PERSON_NAME] (45 [PERSON_NAME])" at bounding box center [263, 141] width 390 height 16
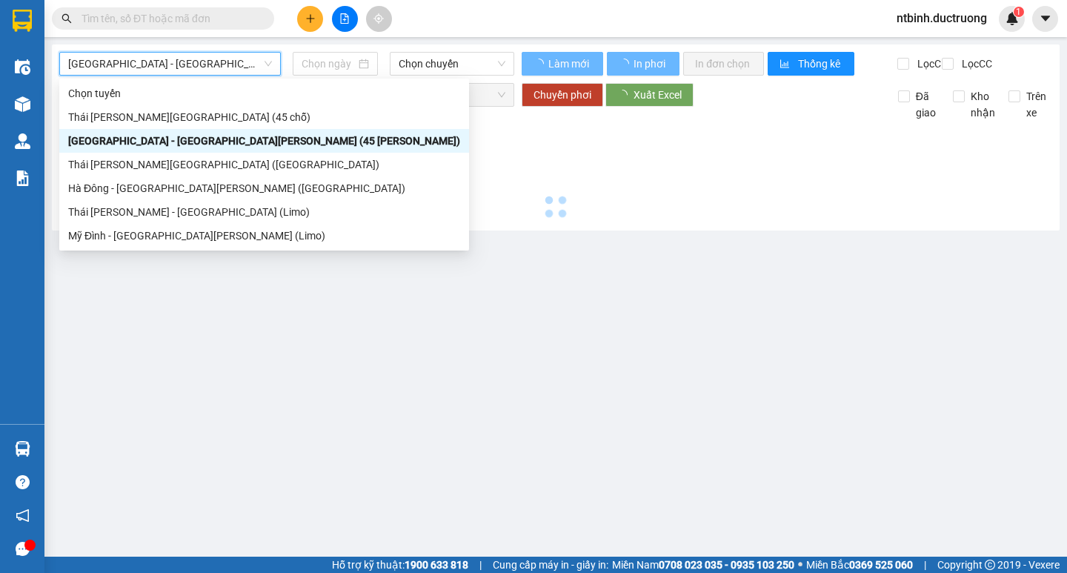
type input "[DATE]"
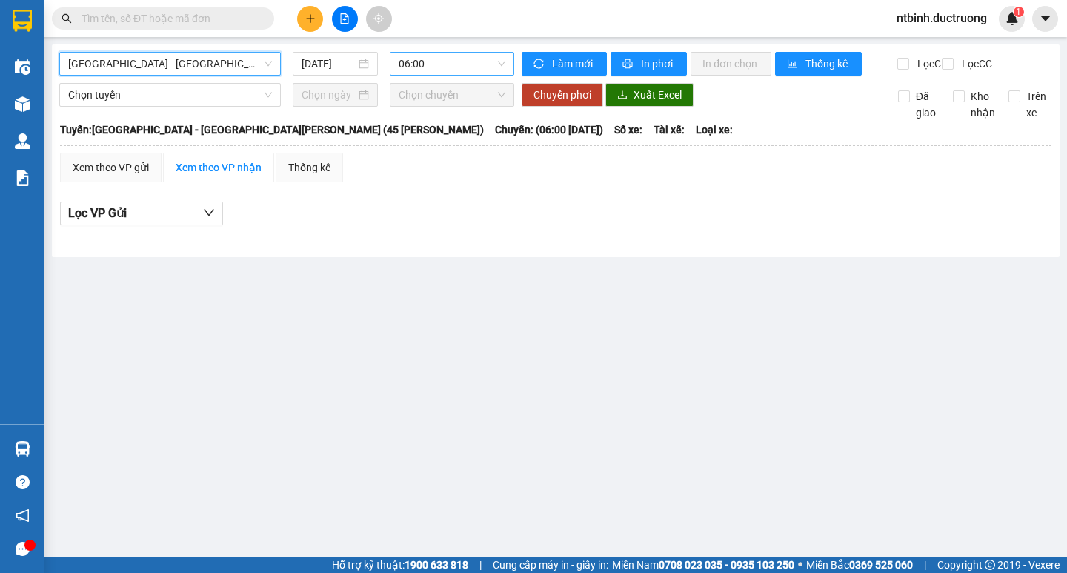
click at [464, 60] on span "06:00" at bounding box center [451, 64] width 107 height 22
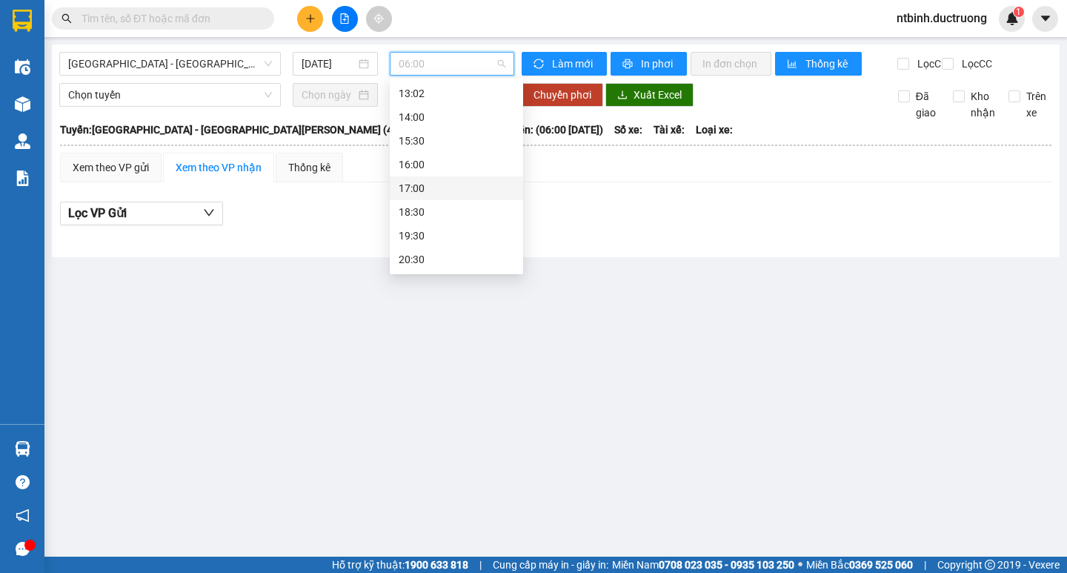
scroll to position [187, 0]
click at [412, 96] on div "12:00" at bounding box center [456, 96] width 116 height 16
